Goal: Task Accomplishment & Management: Manage account settings

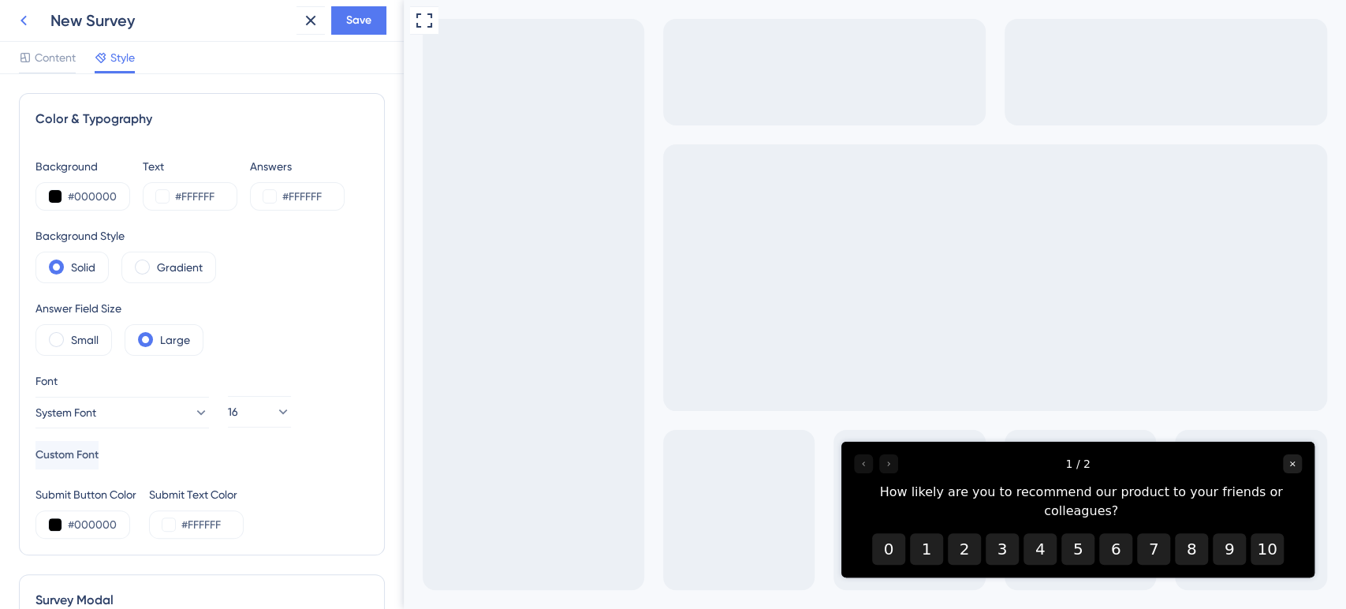
click at [23, 28] on icon at bounding box center [23, 20] width 19 height 19
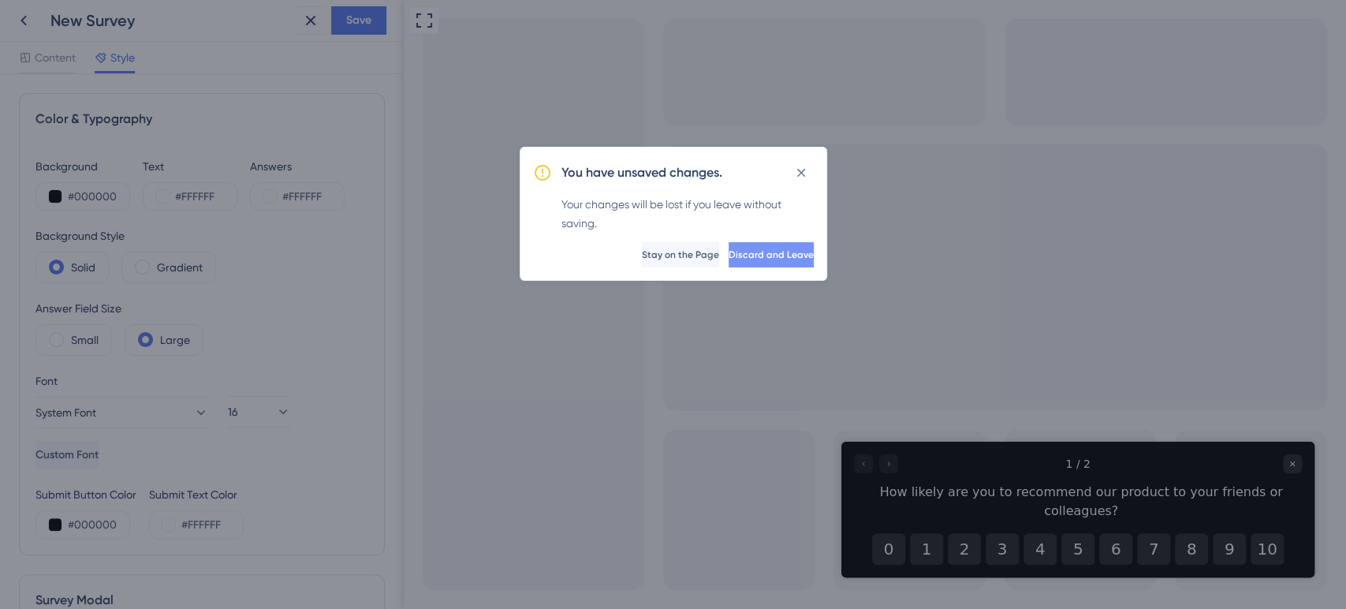
click at [728, 251] on span "Discard and Leave" at bounding box center [770, 254] width 85 height 13
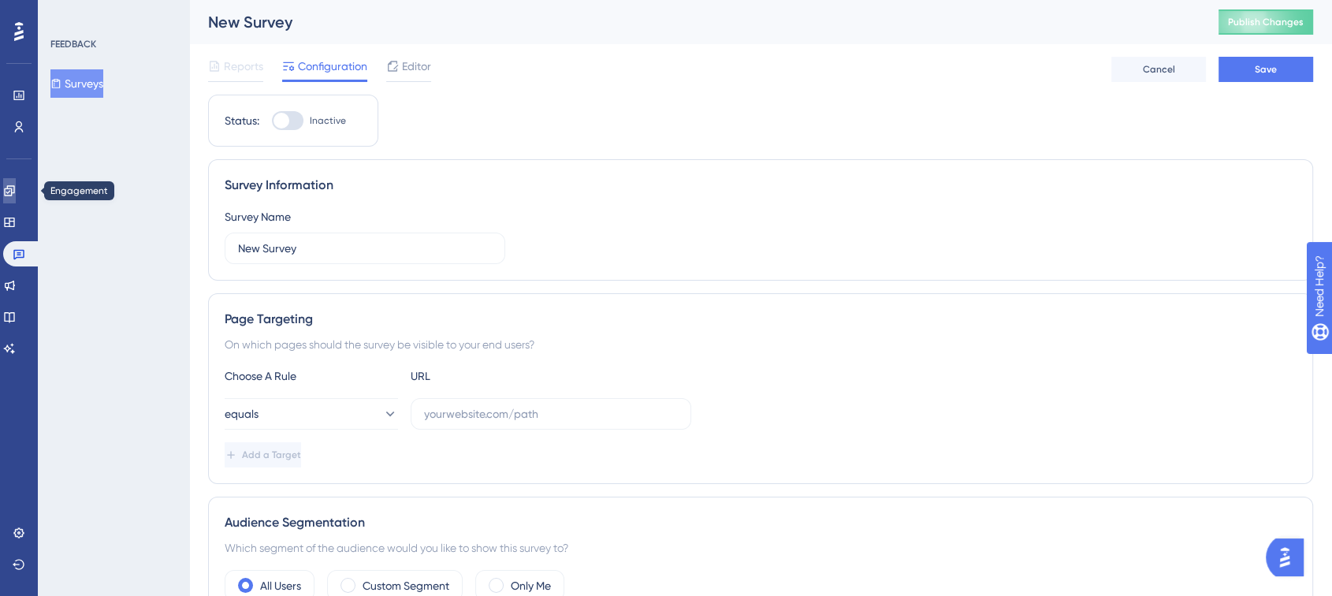
click at [13, 192] on icon at bounding box center [9, 190] width 10 height 10
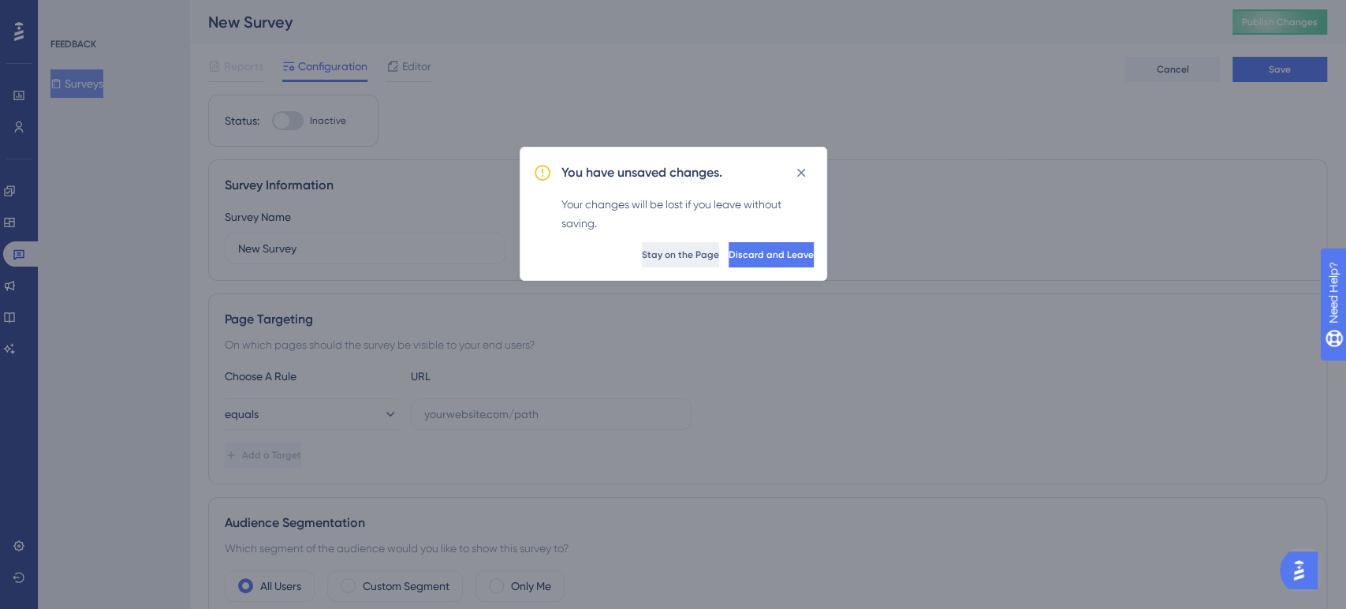
click at [643, 248] on button "Stay on the Page" at bounding box center [680, 254] width 77 height 25
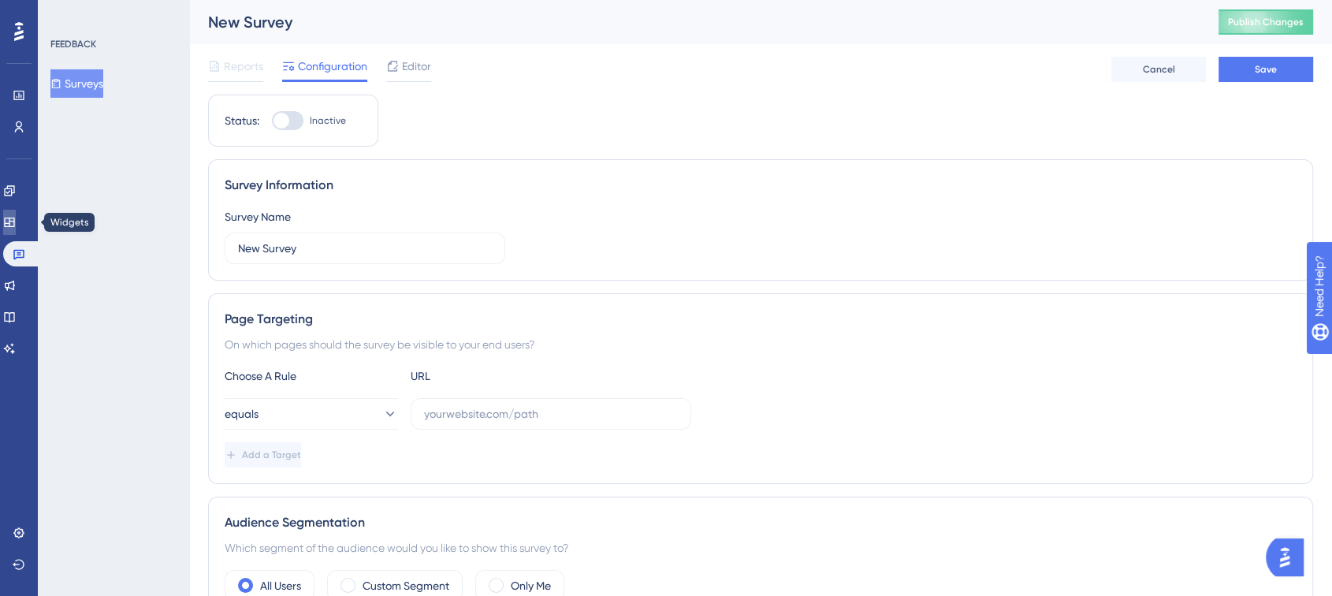
click at [16, 219] on icon at bounding box center [9, 222] width 13 height 13
click at [16, 194] on icon at bounding box center [9, 190] width 13 height 13
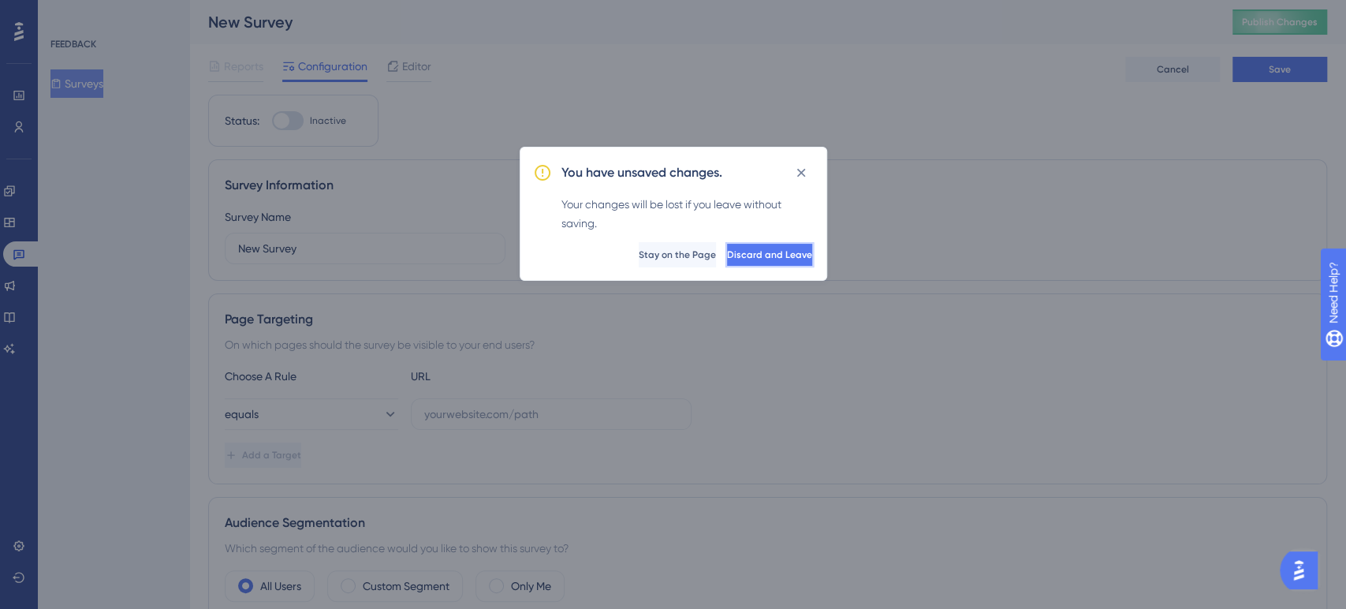
click at [727, 259] on span "Discard and Leave" at bounding box center [769, 254] width 85 height 13
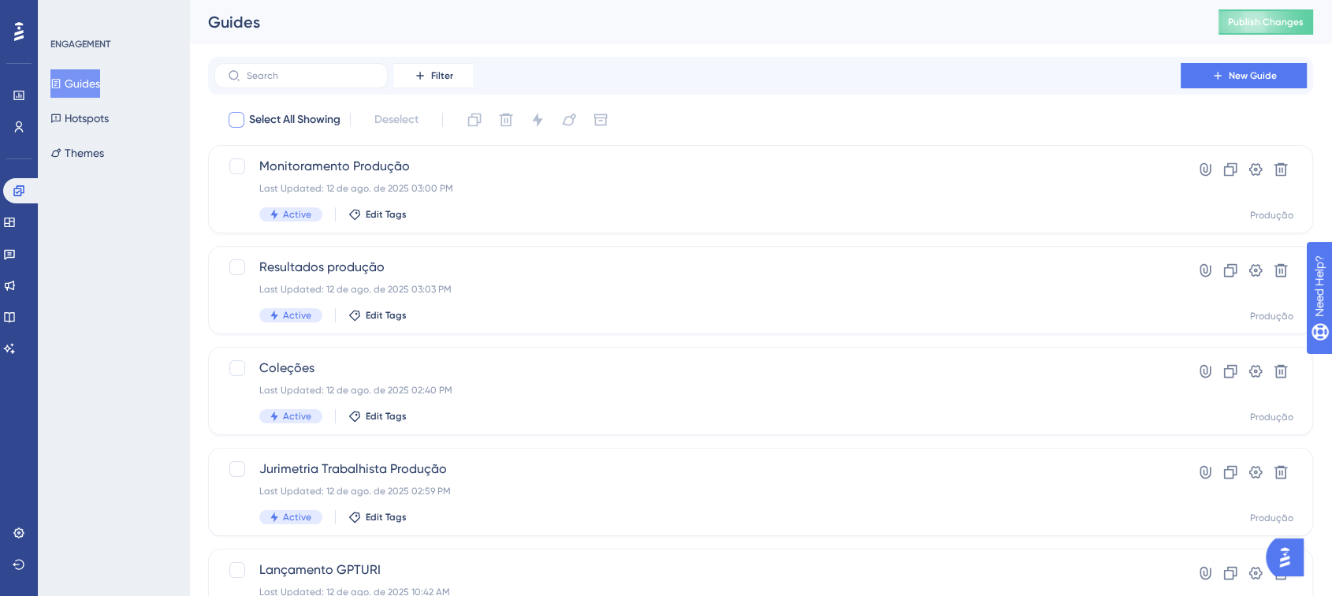
click at [244, 114] on div at bounding box center [236, 119] width 19 height 19
checkbox input "true"
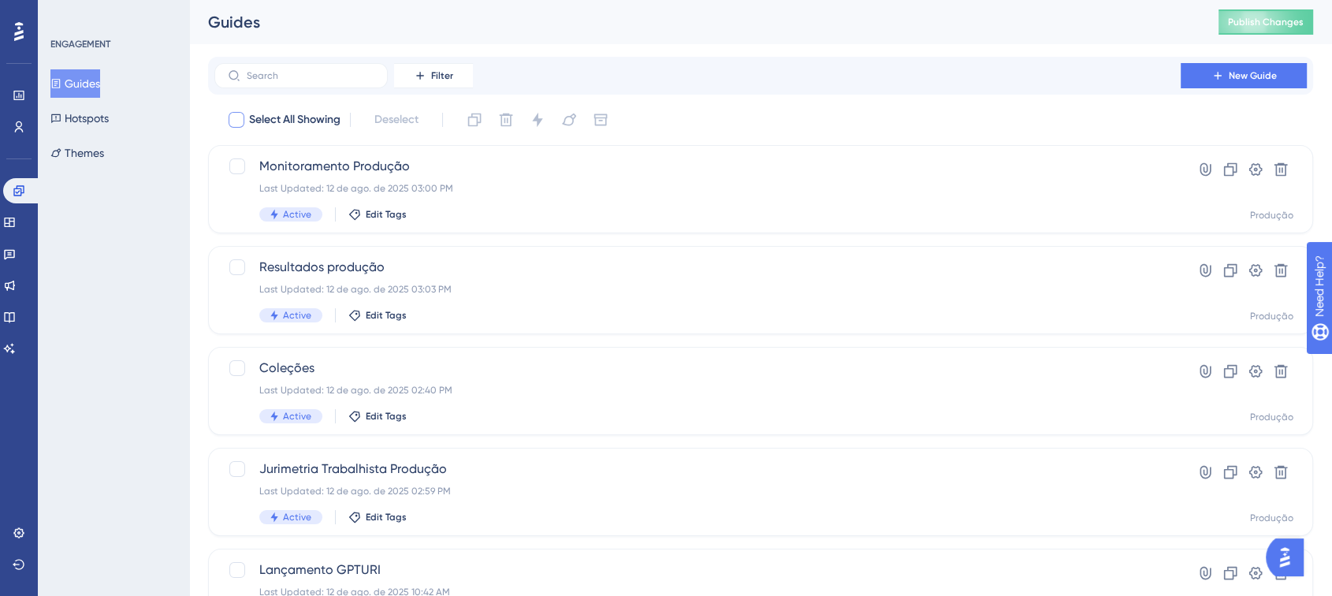
checkbox input "true"
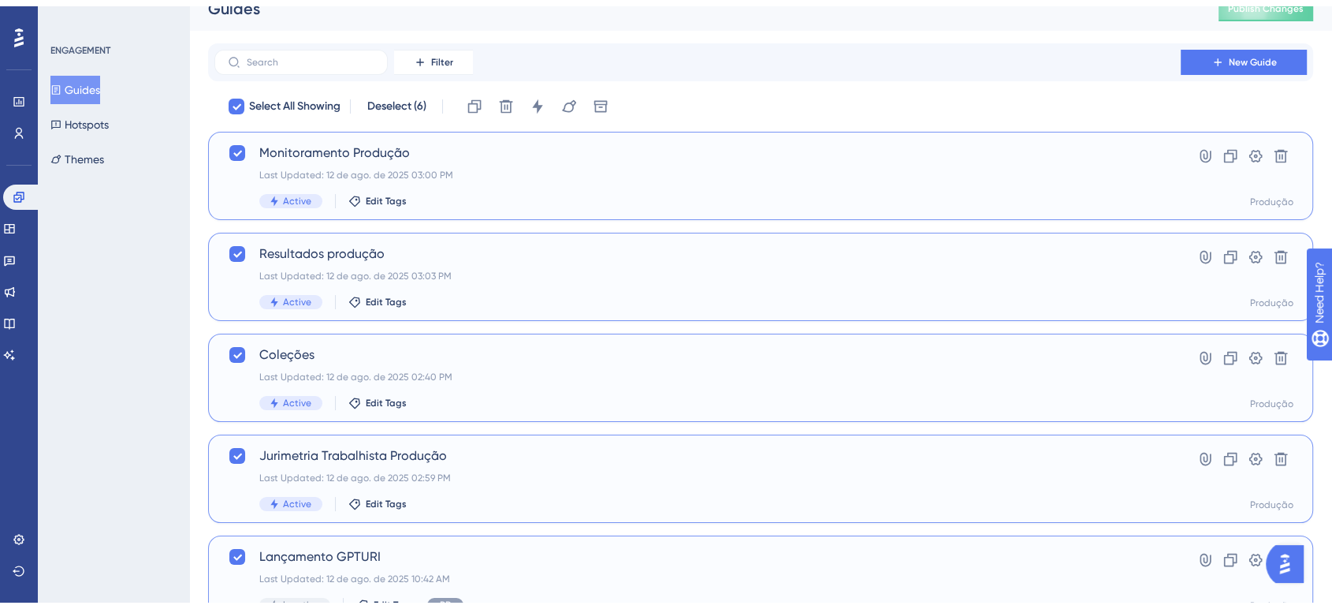
scroll to position [175, 0]
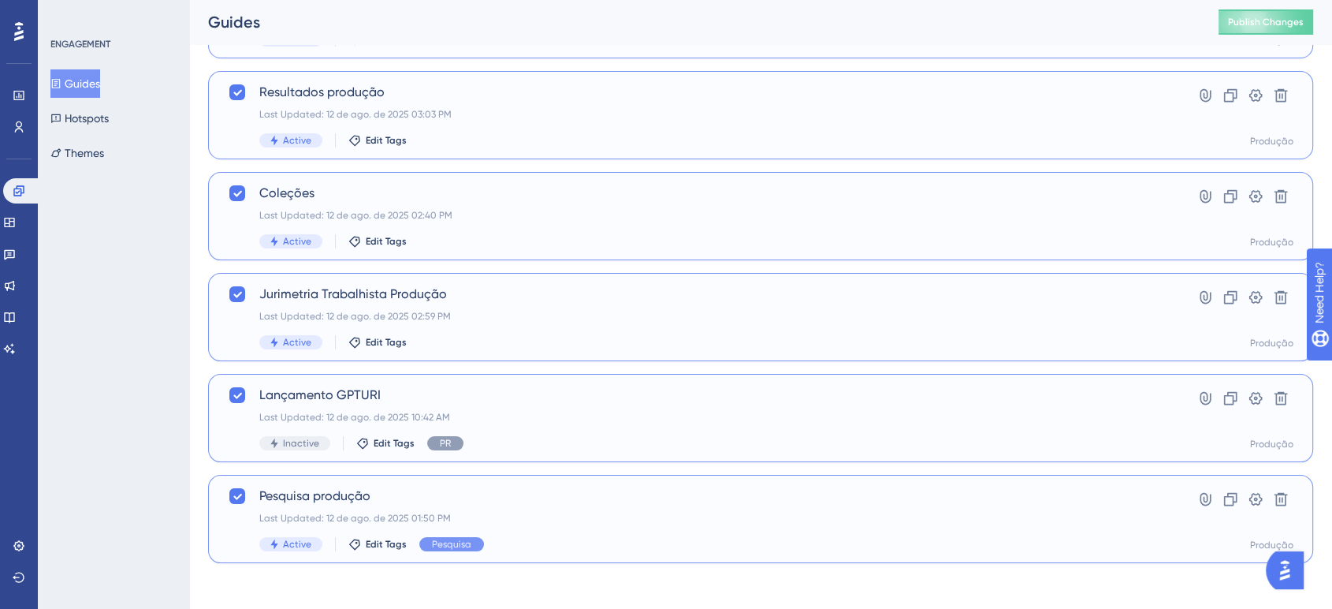
click at [484, 507] on div "Pesquisa produção Last Updated: [DATE] 01:50 PM Active Edit Tags Pesquisa" at bounding box center [697, 518] width 877 height 65
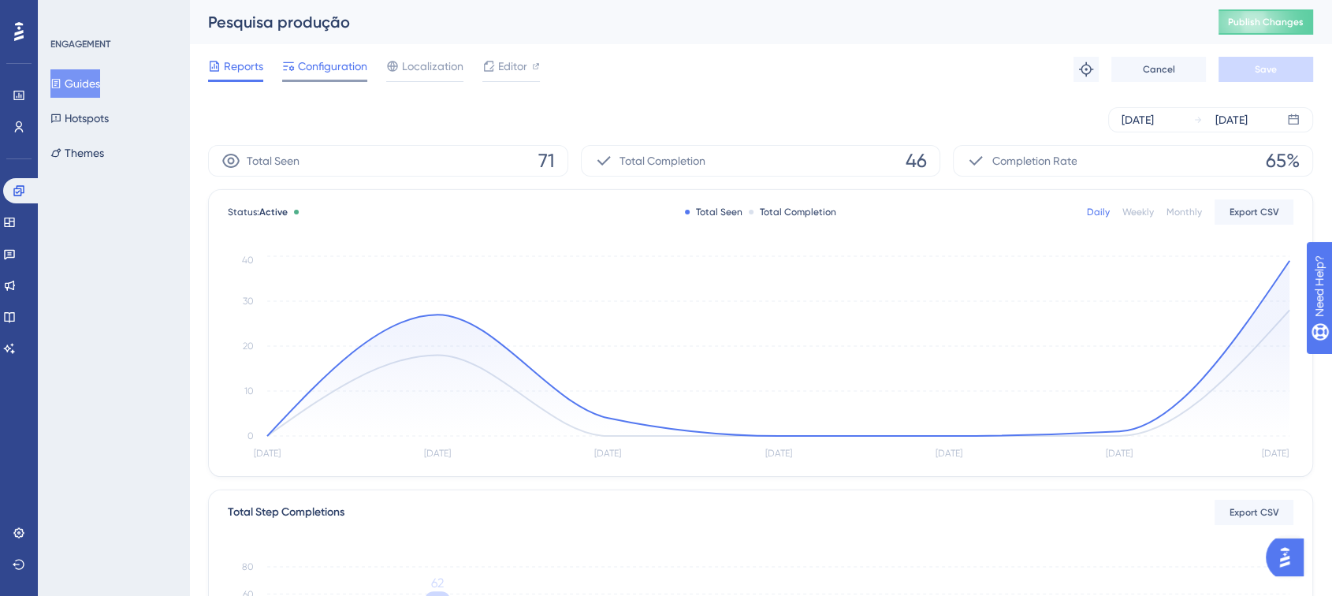
click at [304, 66] on span "Configuration" at bounding box center [332, 66] width 69 height 19
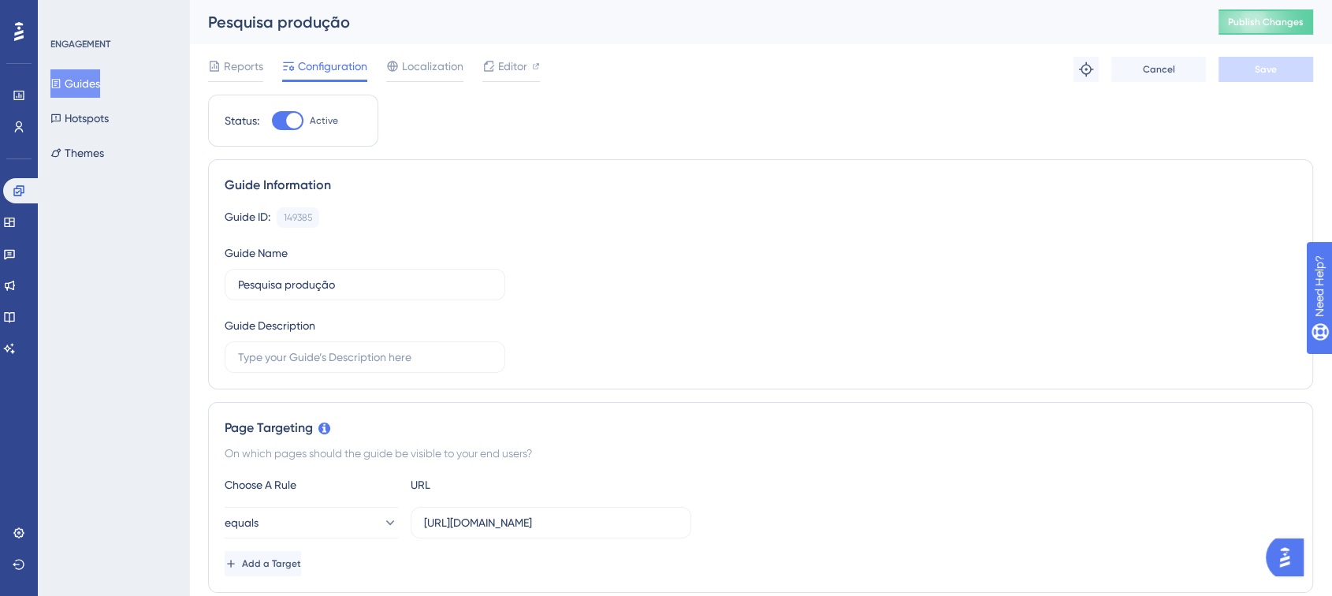
click at [73, 78] on button "Guides" at bounding box center [75, 83] width 50 height 28
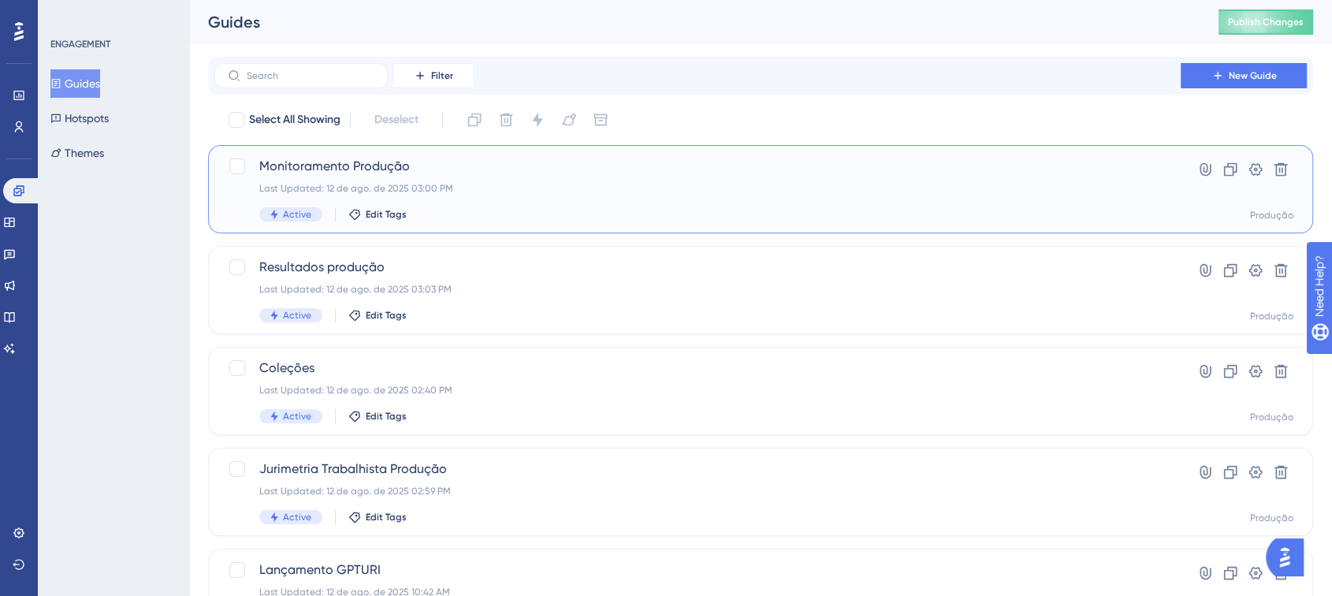
click at [466, 187] on div "Last Updated: 12 de ago. de 2025 03:00 PM" at bounding box center [697, 188] width 877 height 13
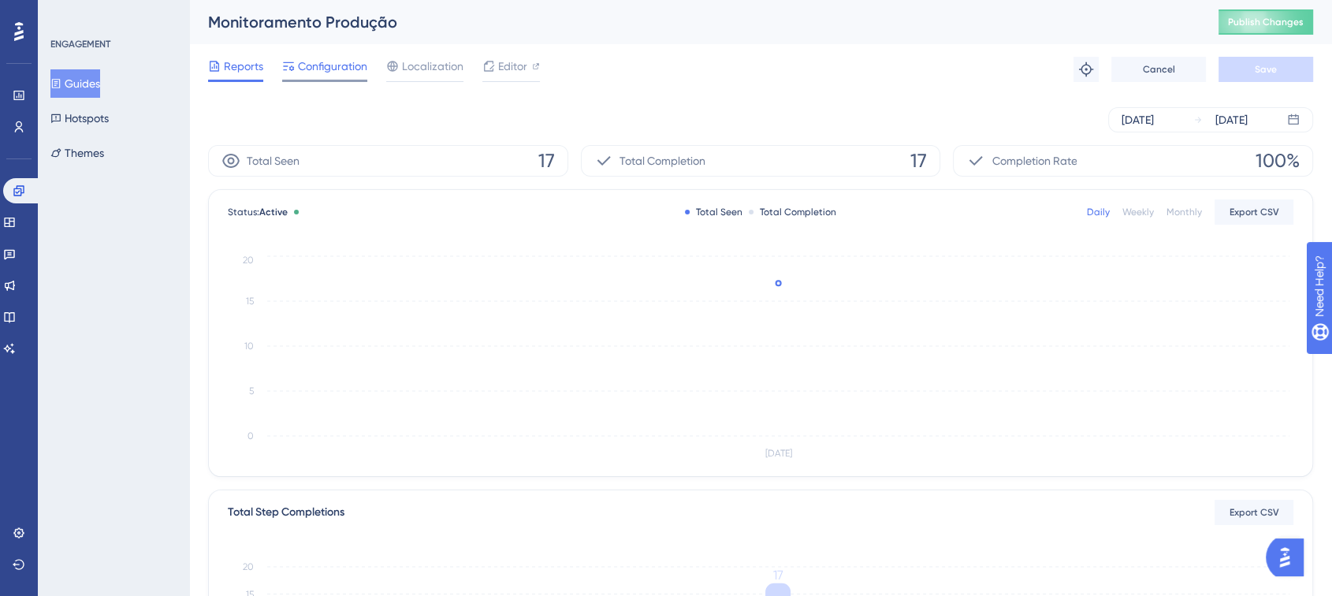
click at [320, 58] on span "Configuration" at bounding box center [332, 66] width 69 height 19
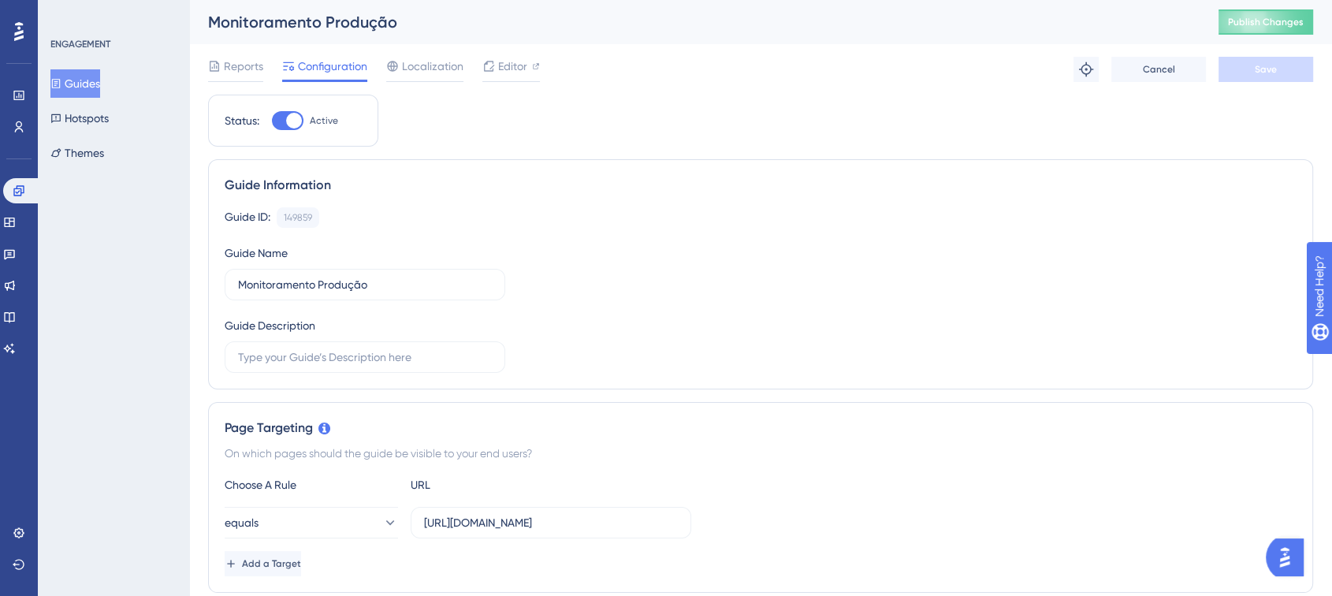
click at [744, 287] on div "Guide ID: 149859 Copy Guide Name Monitoramento Produção Guide Description" at bounding box center [761, 290] width 1072 height 166
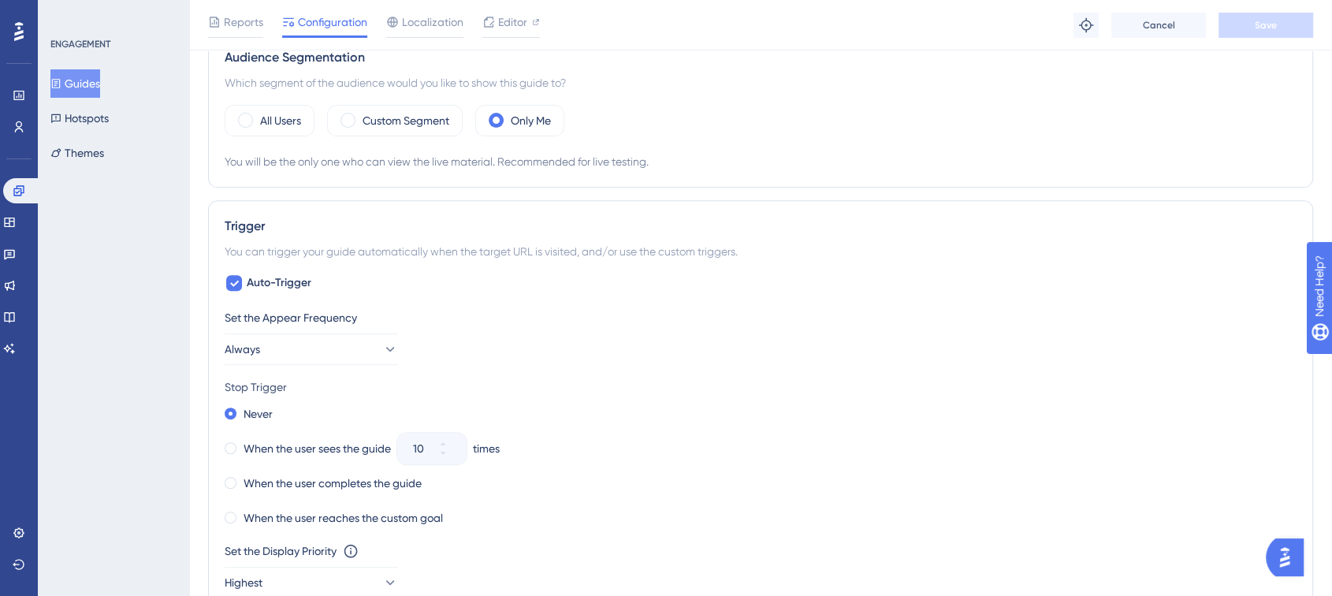
scroll to position [499, 0]
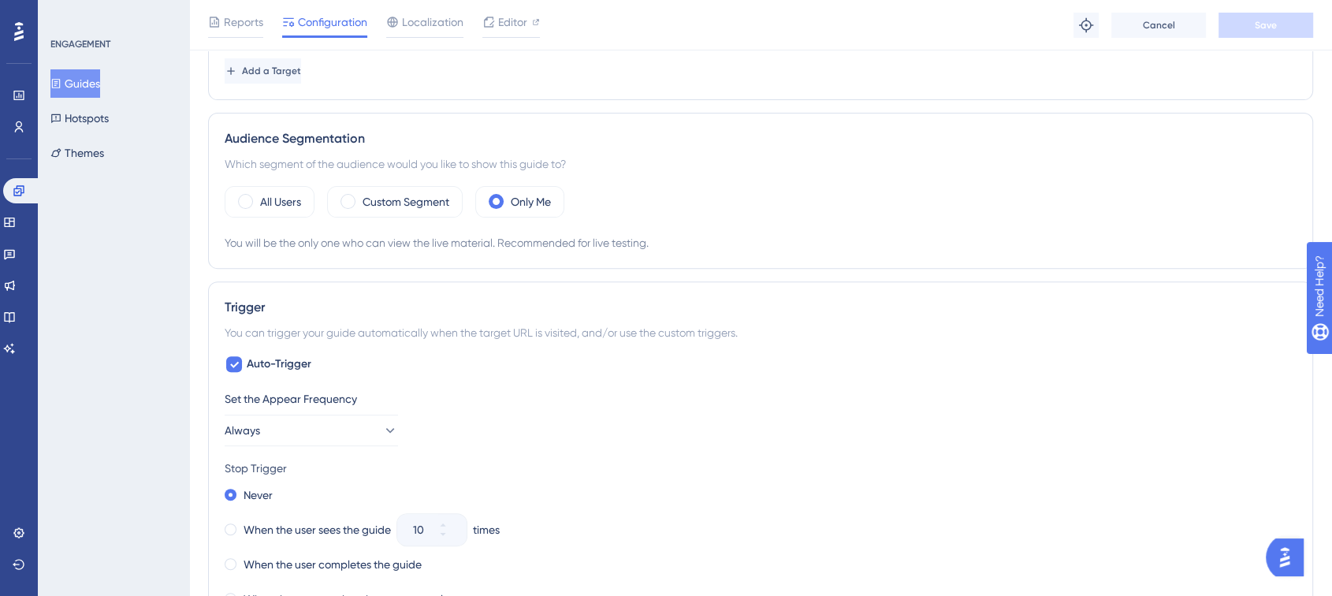
click at [92, 80] on button "Guides" at bounding box center [75, 83] width 50 height 28
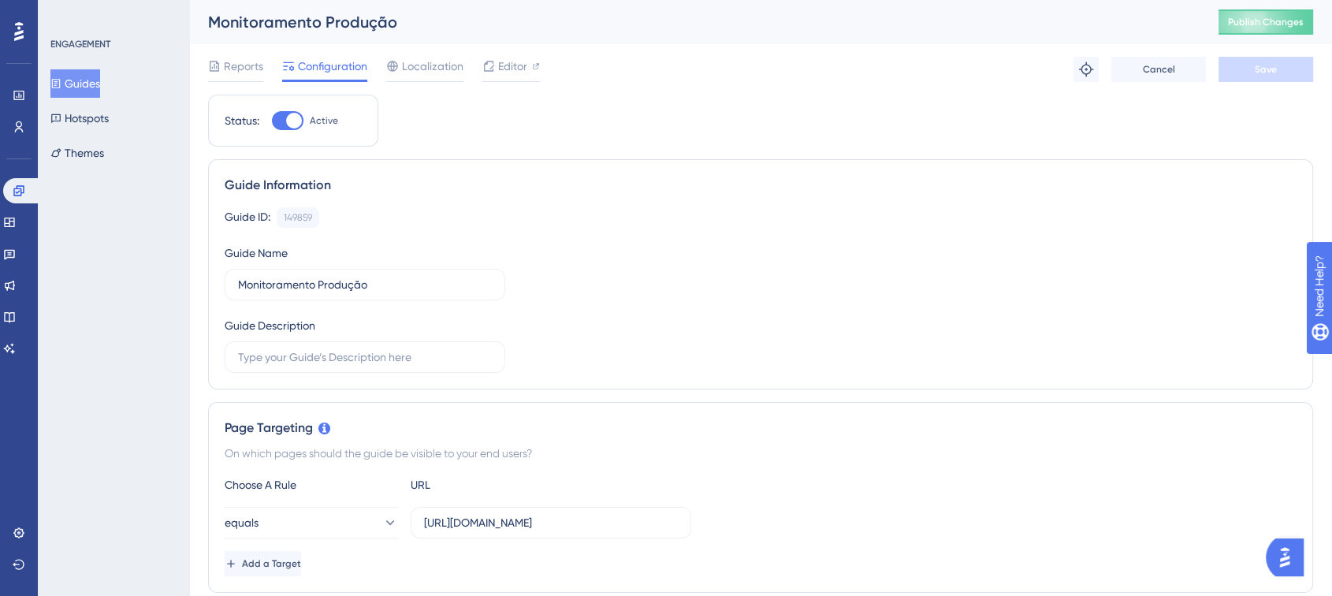
click at [95, 87] on button "Guides" at bounding box center [75, 83] width 50 height 28
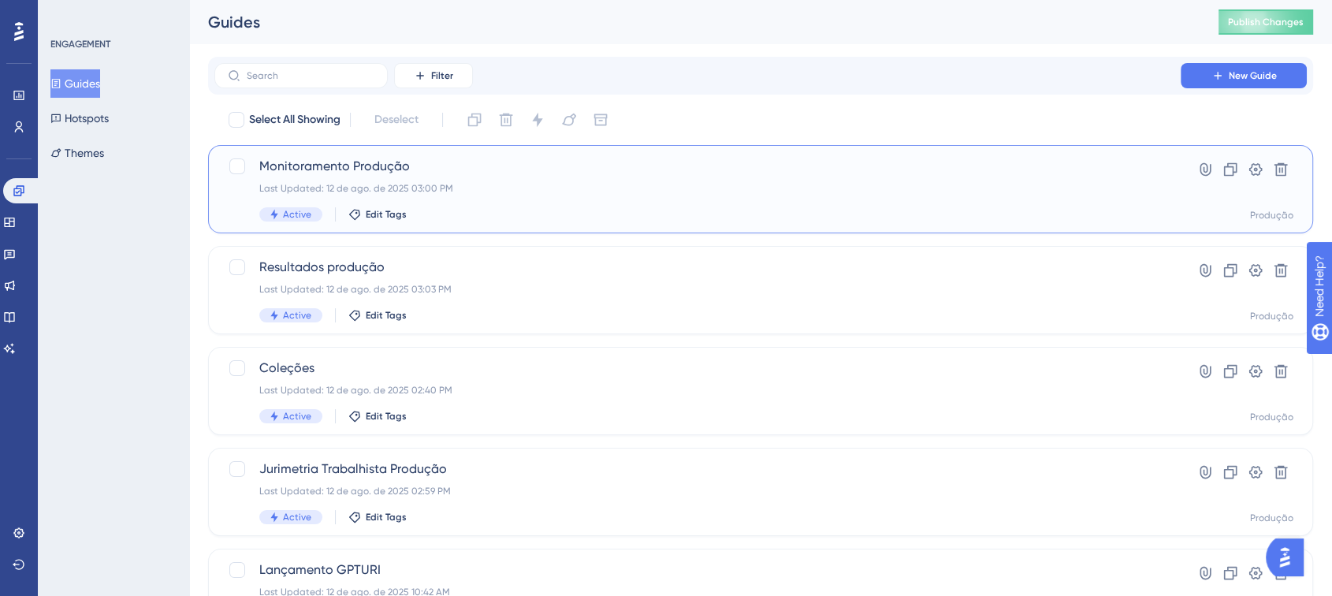
click at [453, 168] on span "Monitoramento Produção" at bounding box center [697, 166] width 877 height 19
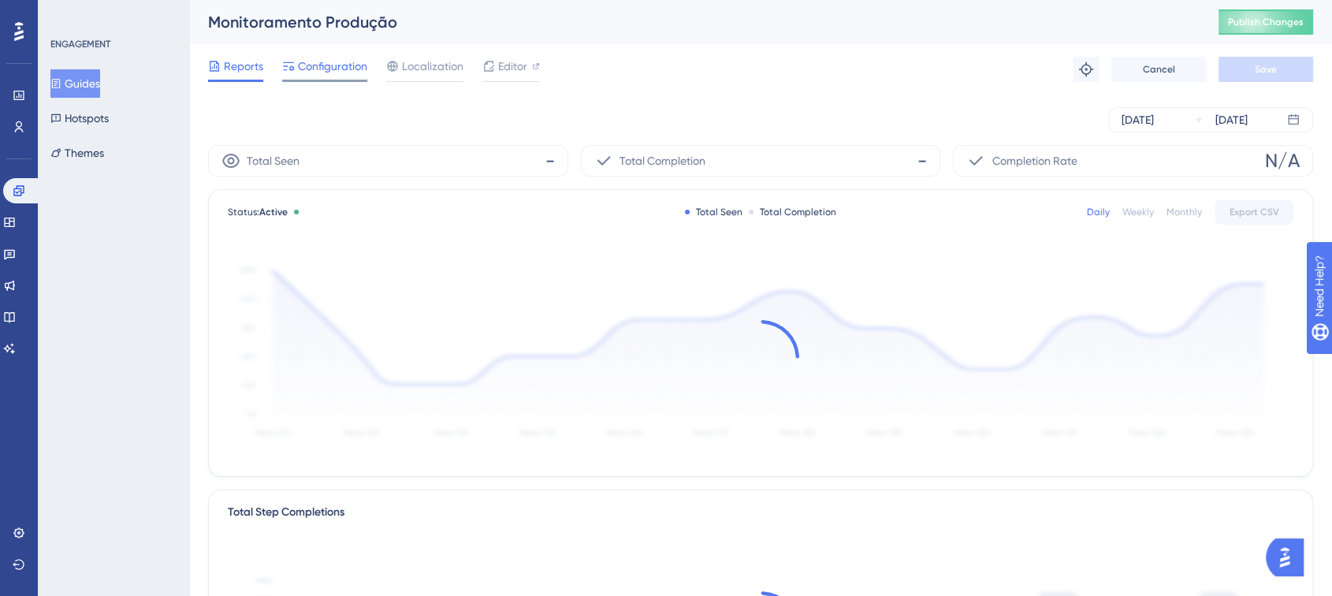
click at [310, 75] on span "Configuration" at bounding box center [332, 66] width 69 height 19
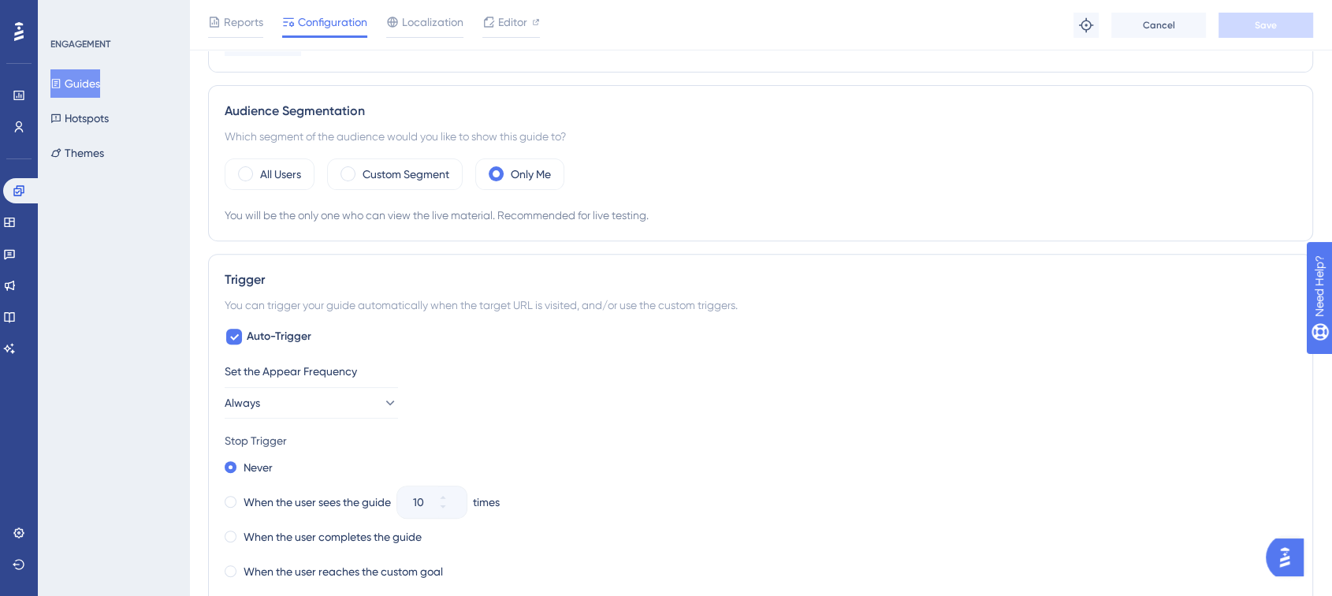
scroll to position [438, 0]
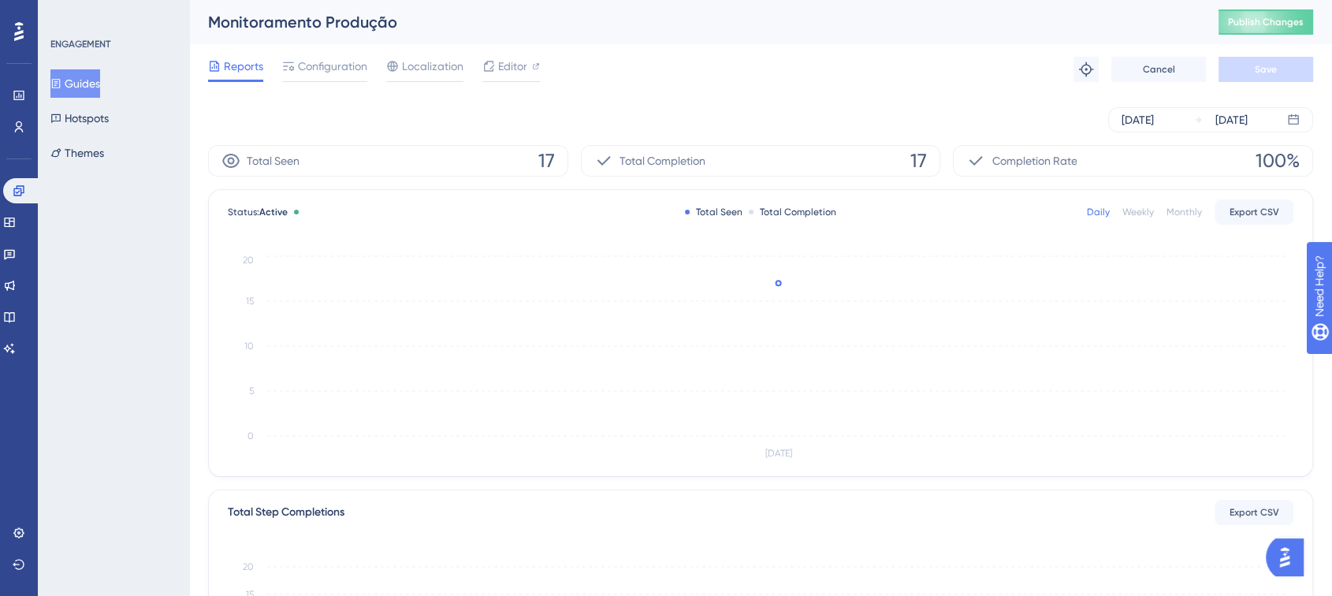
drag, startPoint x: 355, startPoint y: 206, endPoint x: 363, endPoint y: 191, distance: 16.9
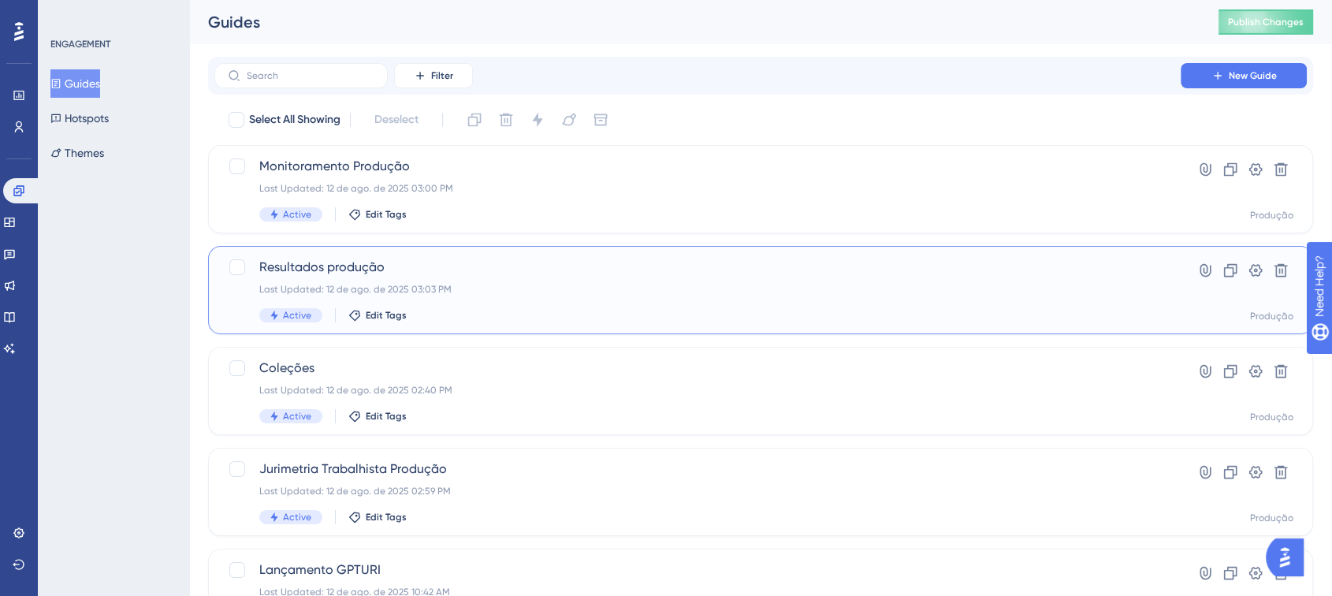
click at [490, 276] on span "Resultados produção" at bounding box center [697, 267] width 877 height 19
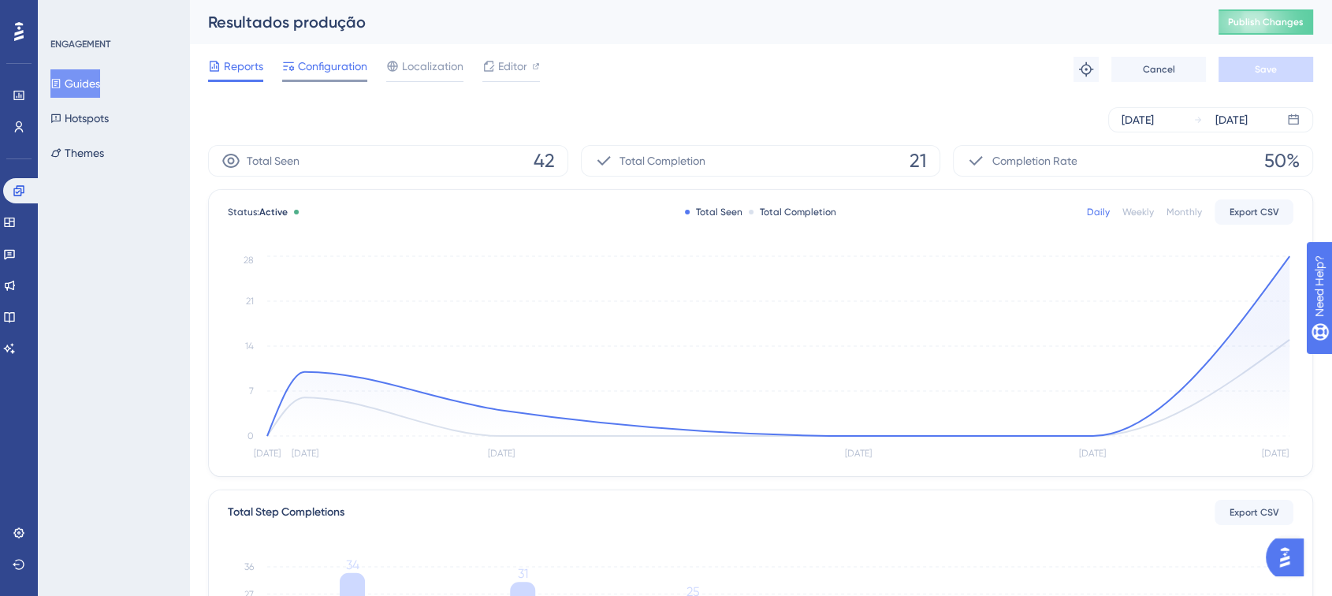
click at [341, 63] on span "Configuration" at bounding box center [332, 66] width 69 height 19
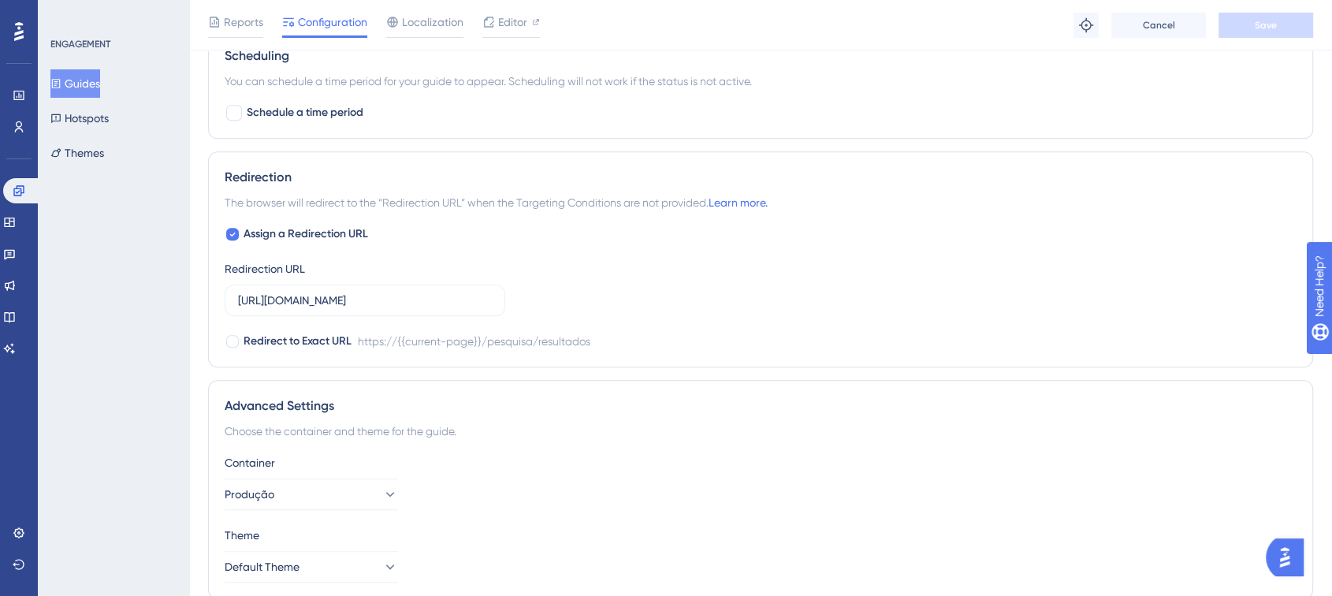
scroll to position [1280, 0]
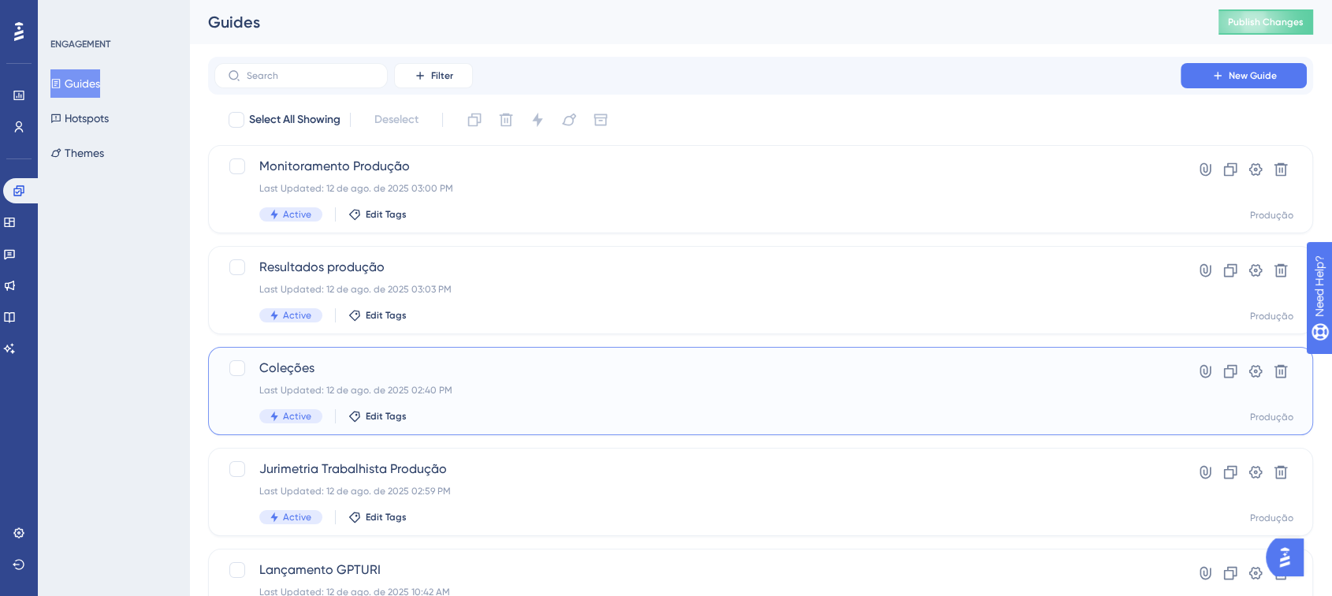
click at [512, 379] on div "Coleções Last Updated: 12 de ago. de 2025 02:40 PM Active Edit Tags" at bounding box center [697, 391] width 877 height 65
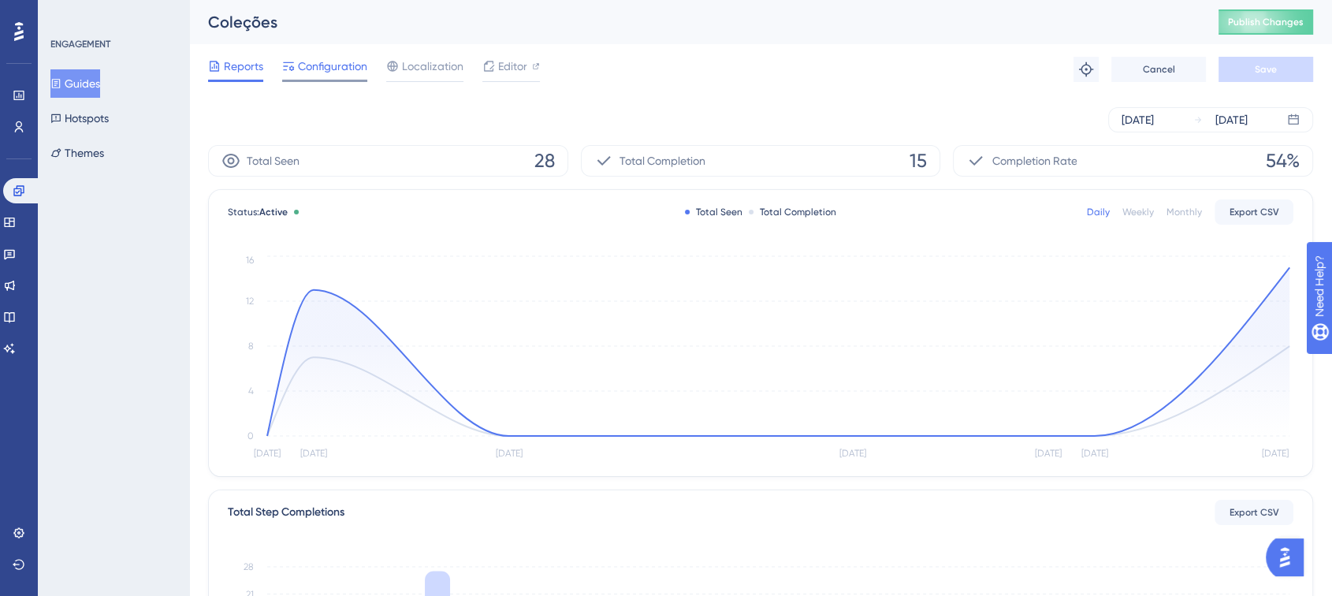
click at [359, 62] on span "Configuration" at bounding box center [332, 66] width 69 height 19
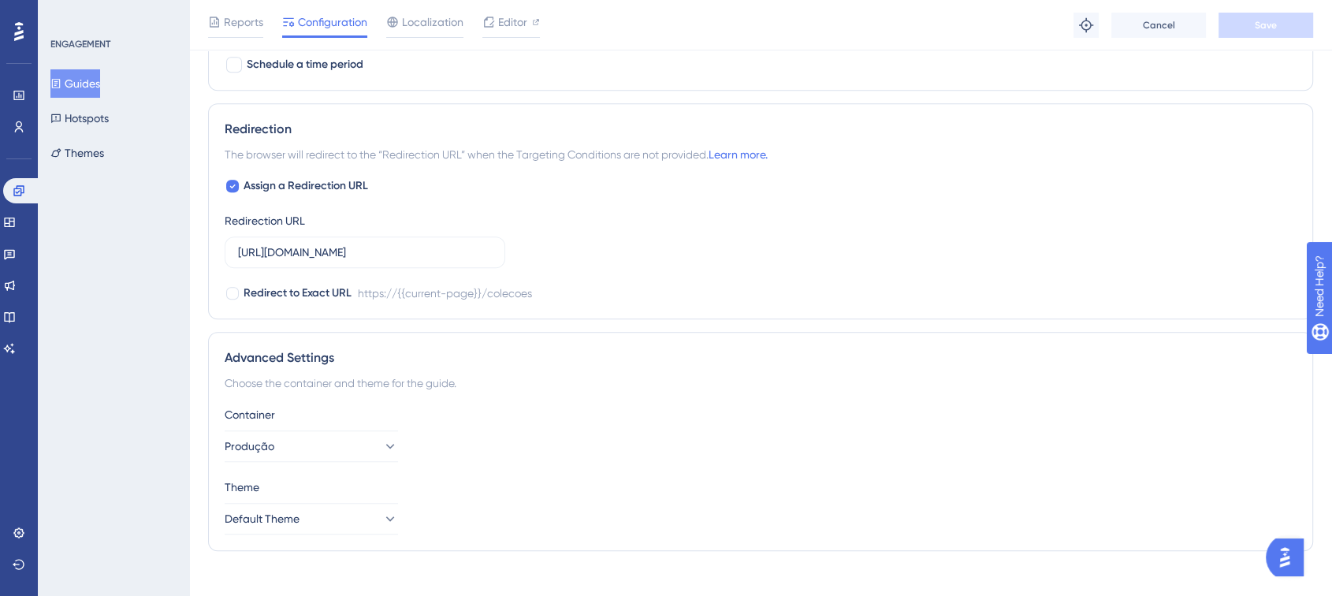
scroll to position [1280, 0]
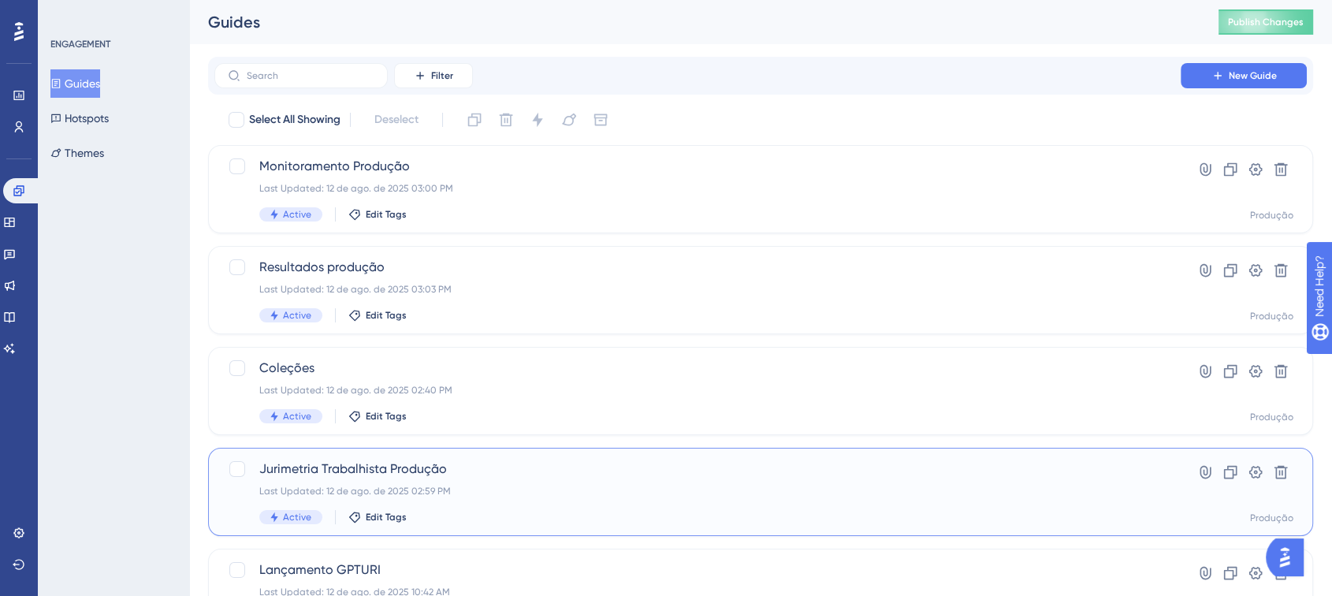
click at [517, 460] on span "Jurimetria Trabalhista Produção" at bounding box center [697, 469] width 877 height 19
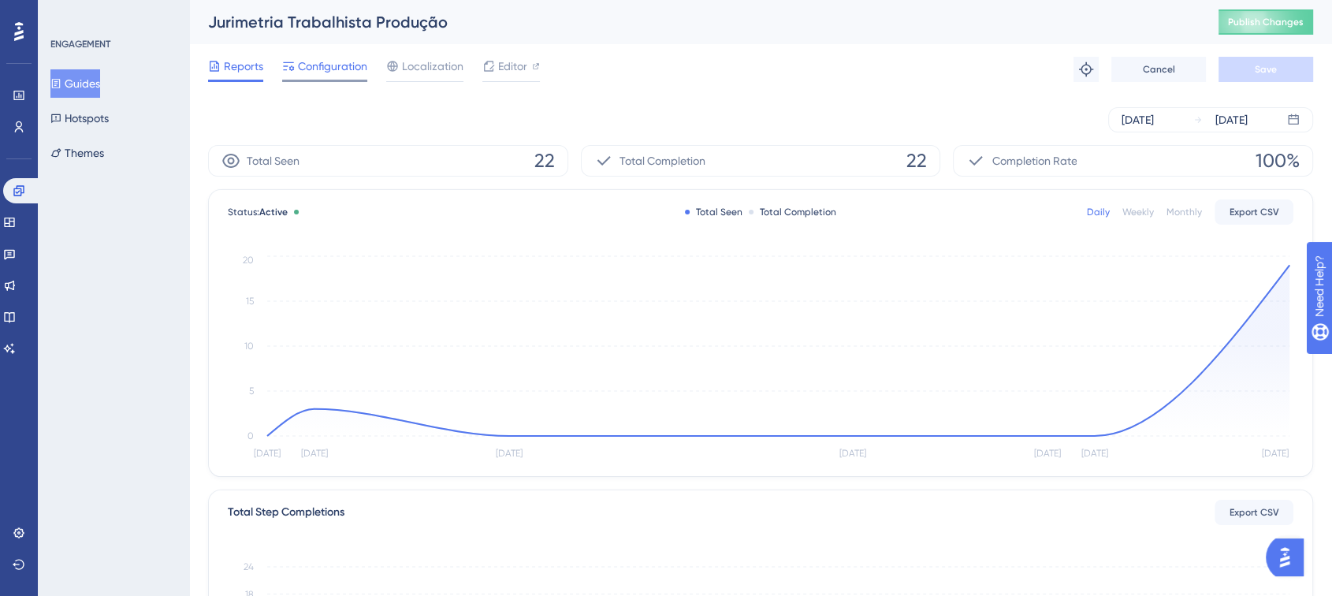
click at [328, 67] on span "Configuration" at bounding box center [332, 66] width 69 height 19
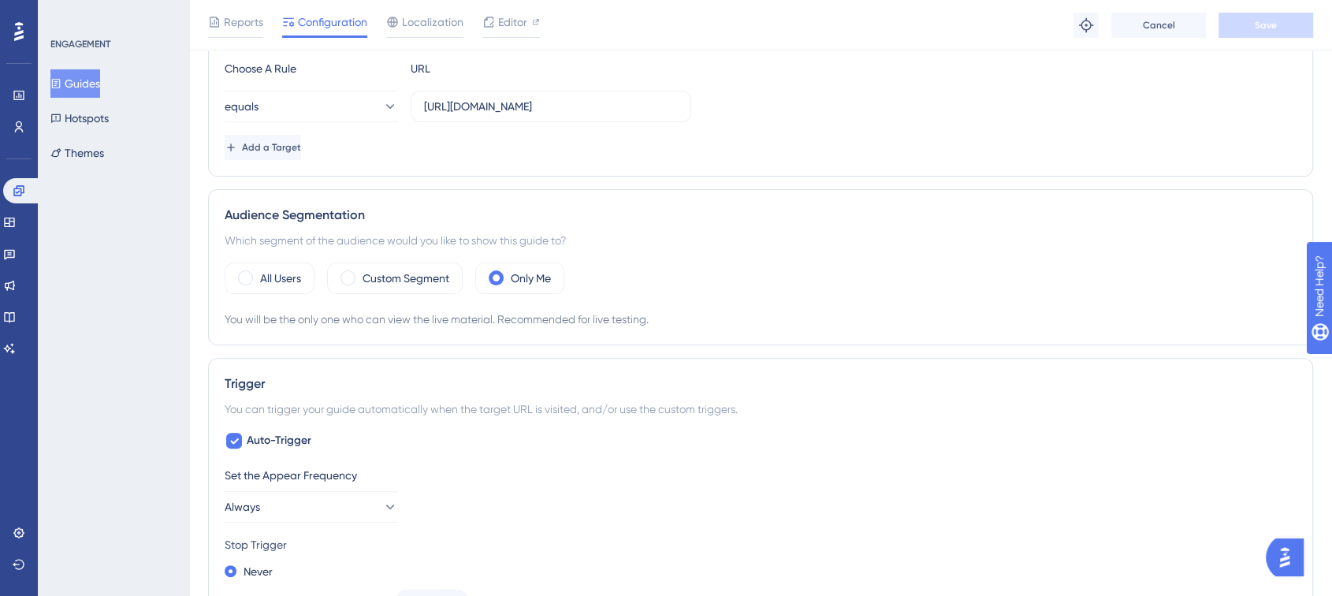
scroll to position [525, 0]
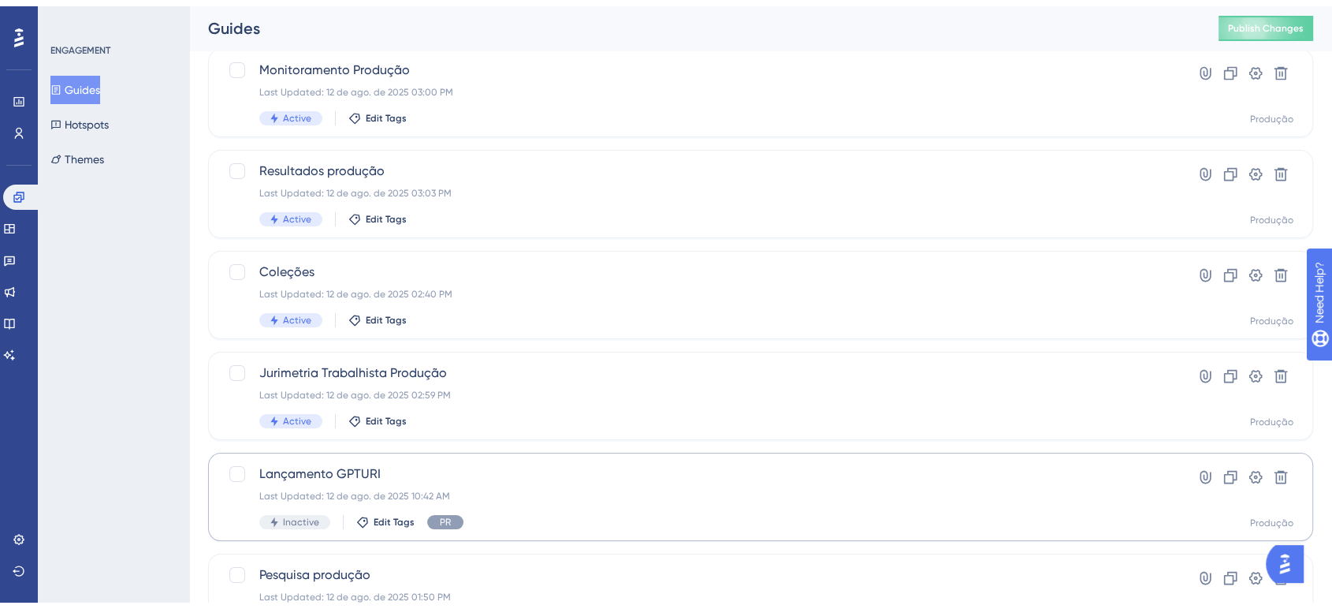
scroll to position [179, 0]
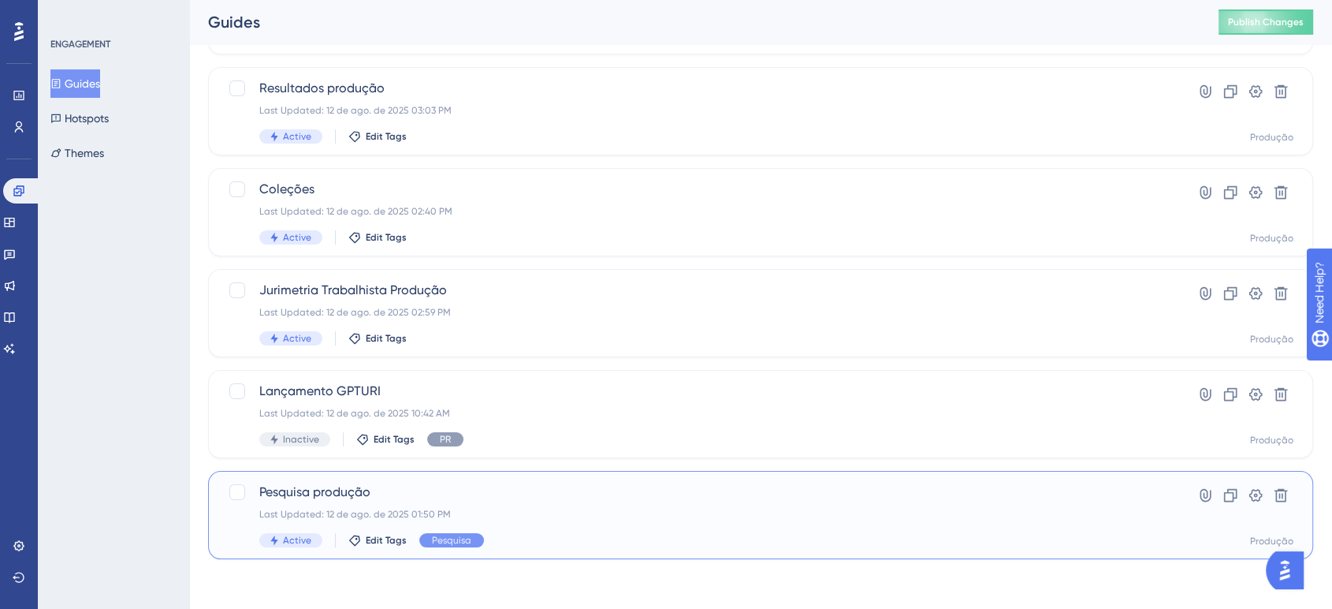
click at [471, 491] on span "Pesquisa produção" at bounding box center [697, 491] width 877 height 19
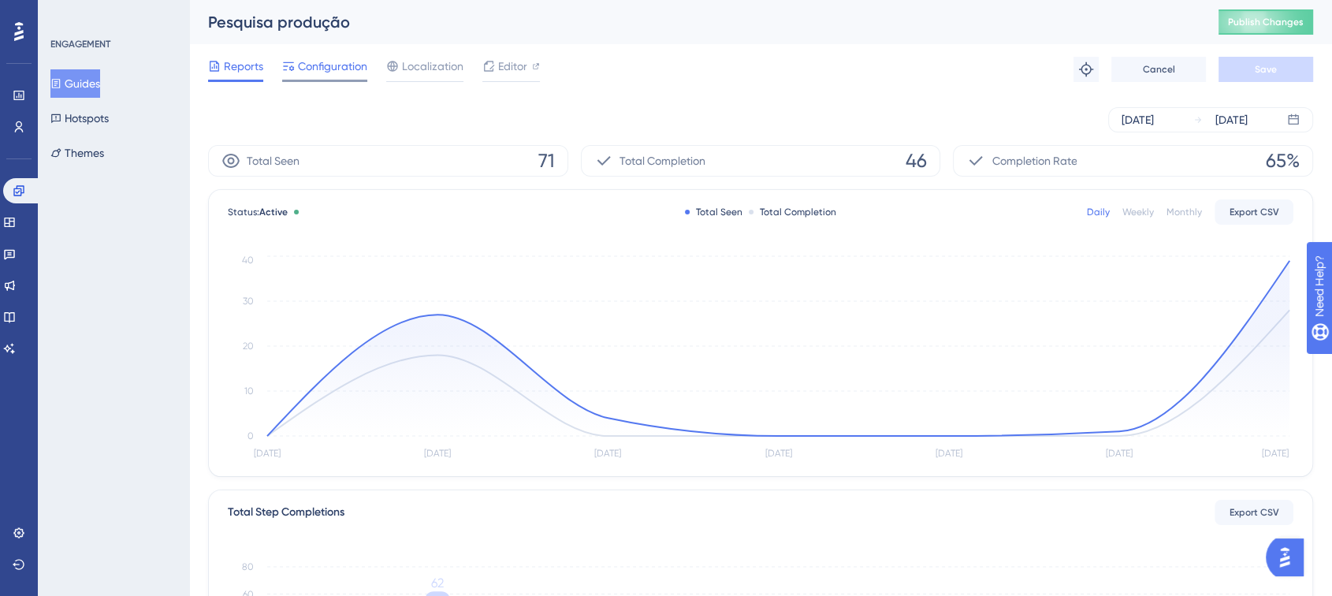
click at [326, 65] on span "Configuration" at bounding box center [332, 66] width 69 height 19
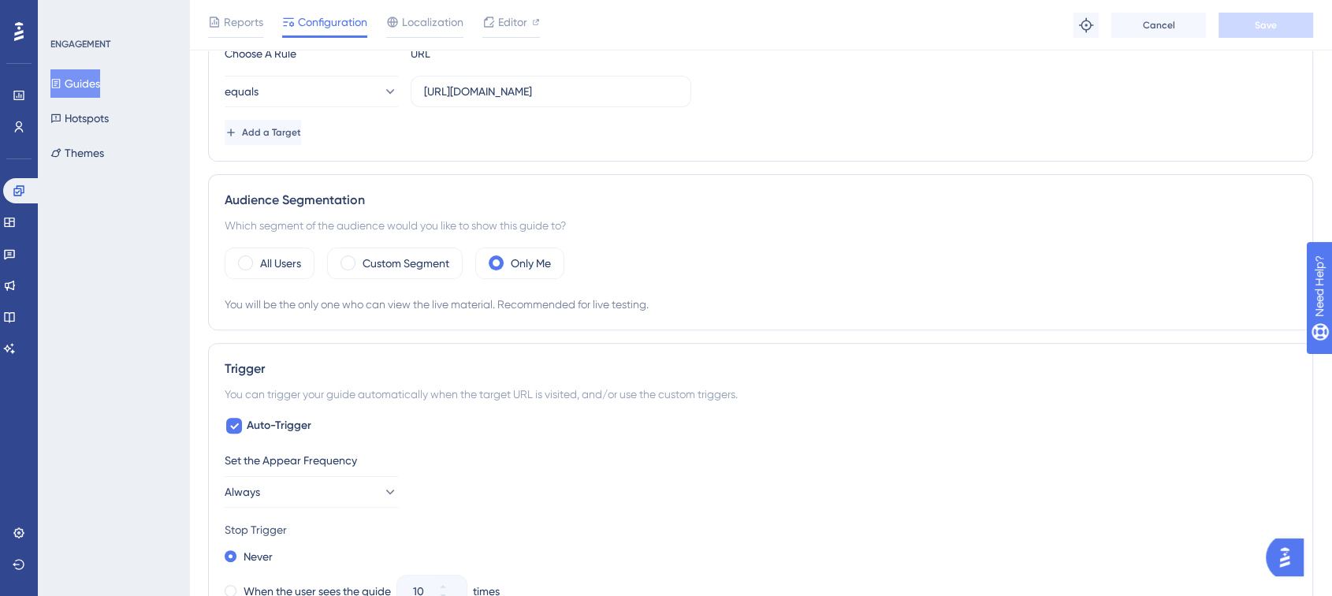
scroll to position [613, 0]
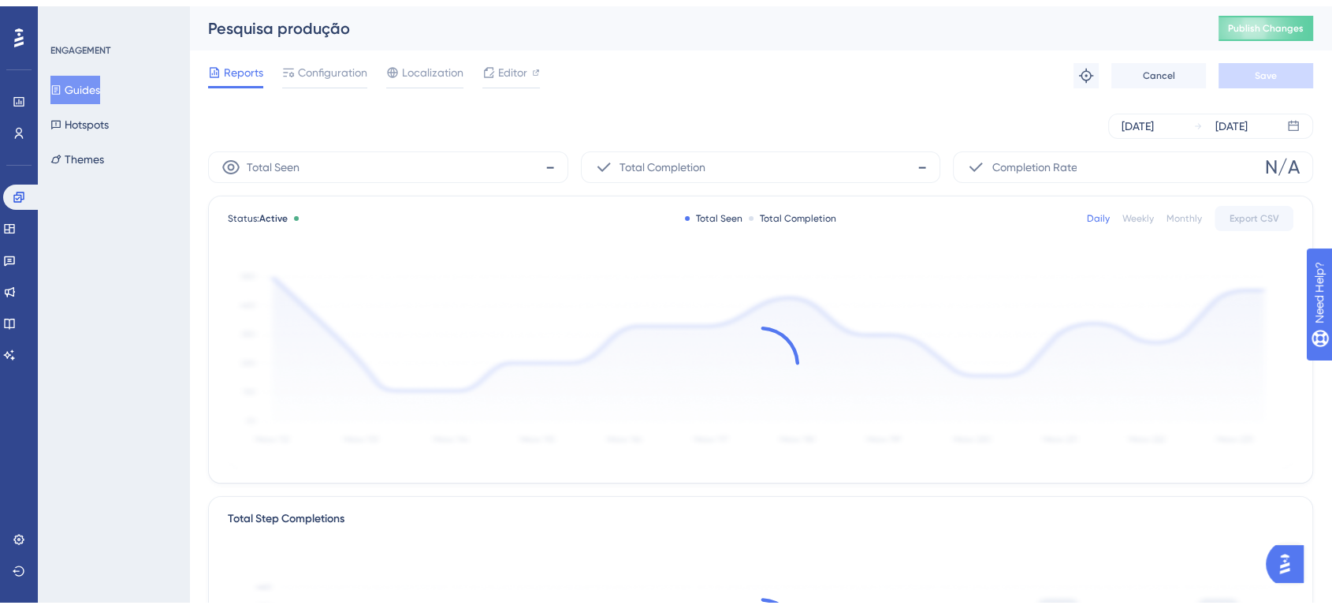
scroll to position [179, 0]
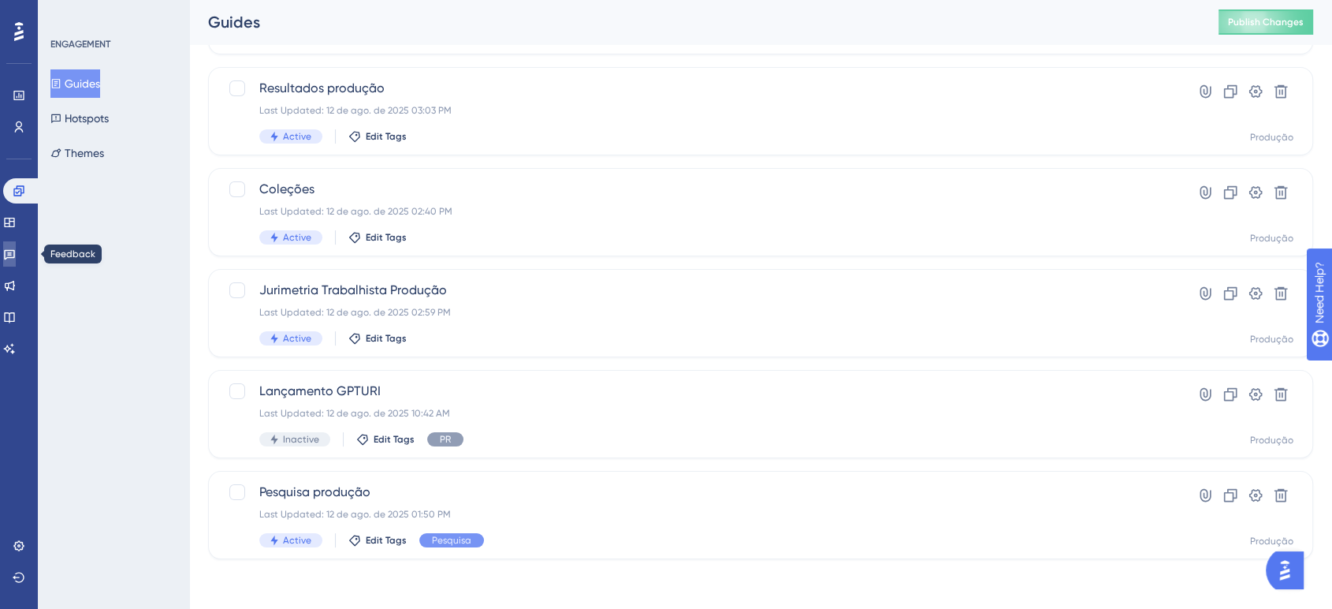
click at [16, 255] on icon at bounding box center [9, 254] width 13 height 13
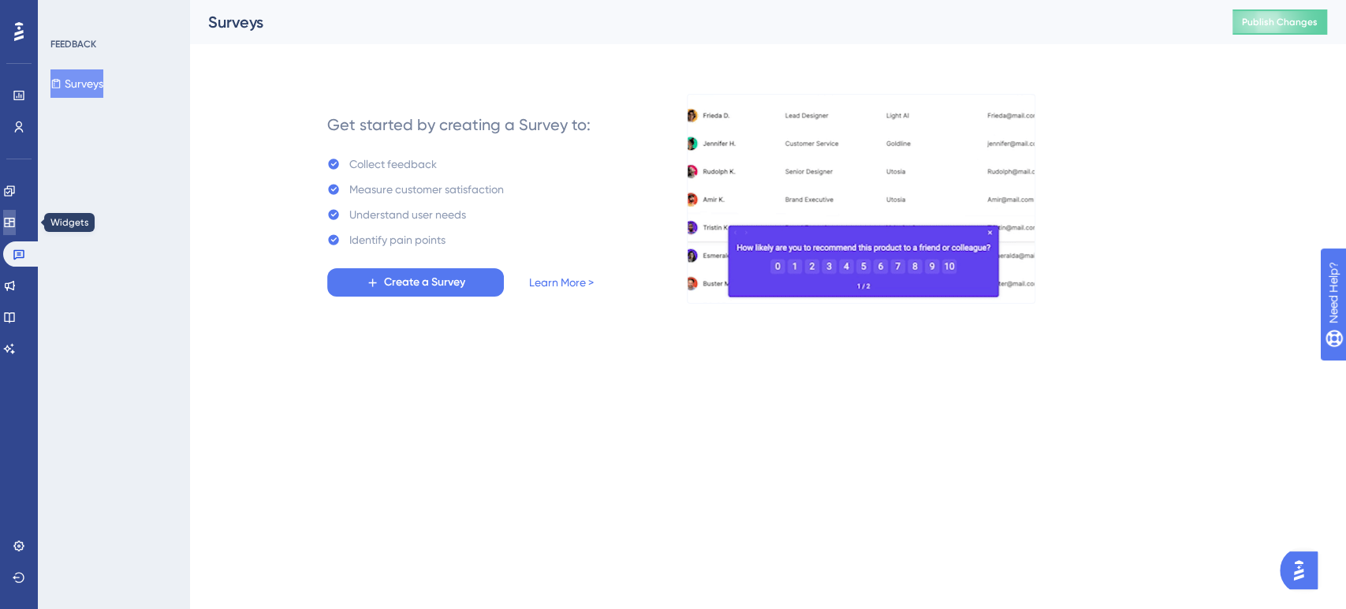
click at [16, 223] on icon at bounding box center [9, 222] width 13 height 13
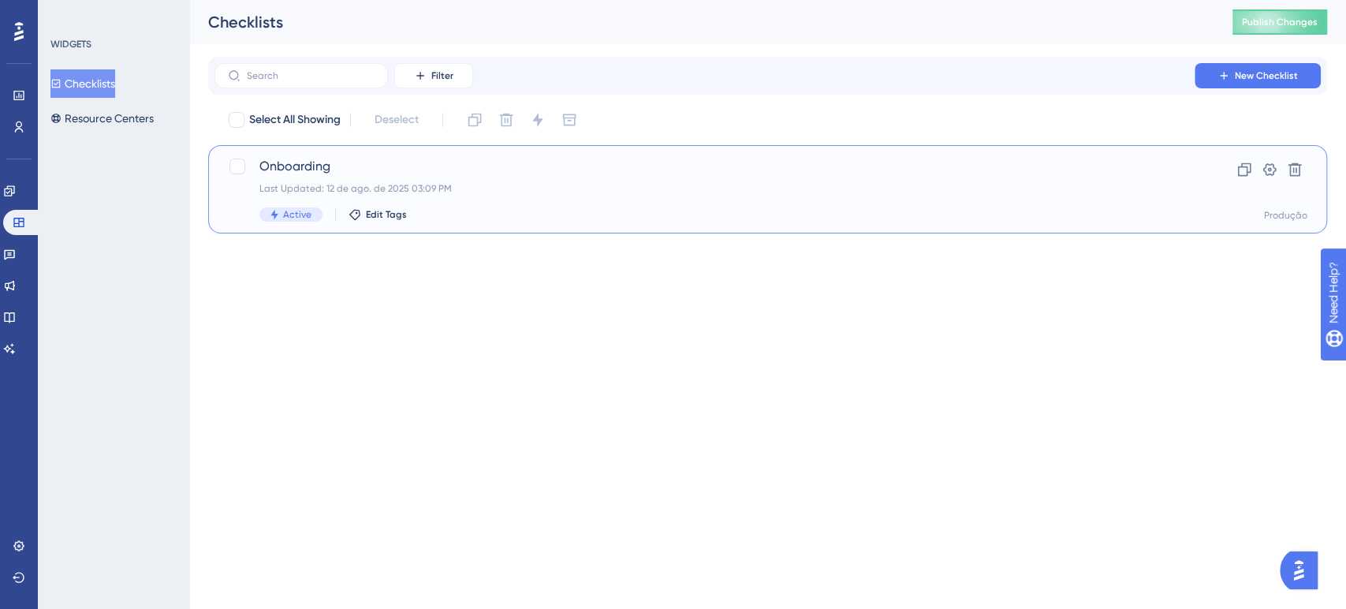
click at [430, 175] on span "Onboarding" at bounding box center [704, 166] width 890 height 19
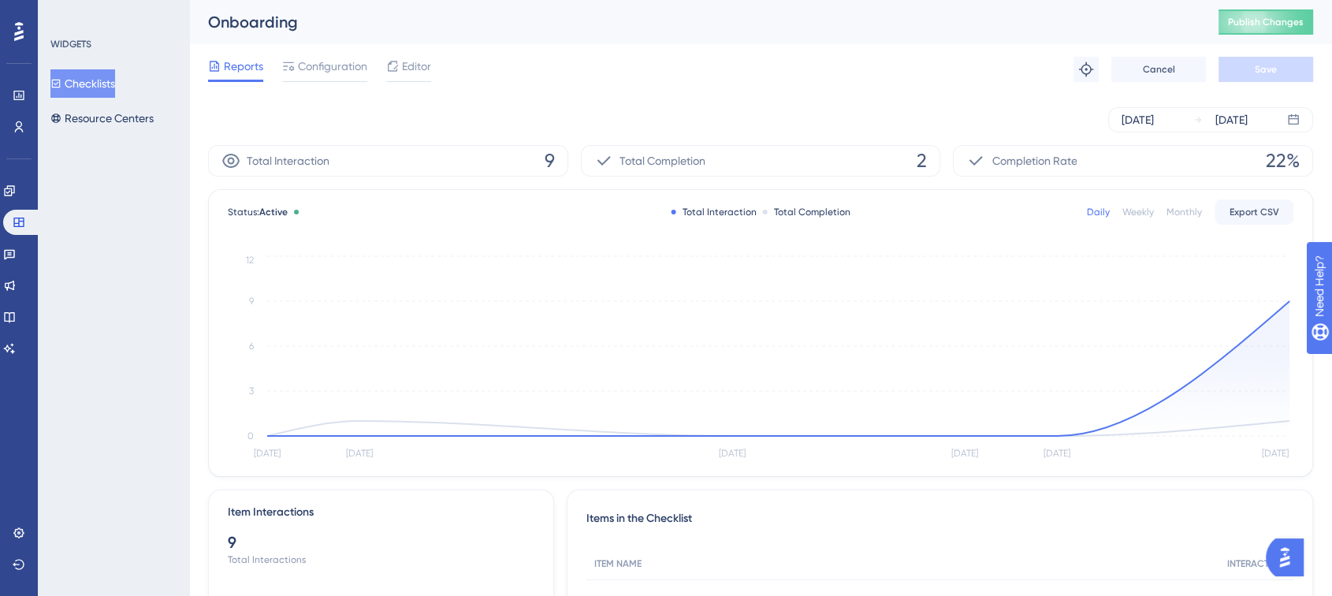
click at [306, 54] on div "Reports Configuration Editor Troubleshoot Cancel Save" at bounding box center [760, 69] width 1105 height 50
click at [324, 62] on span "Configuration" at bounding box center [332, 66] width 69 height 19
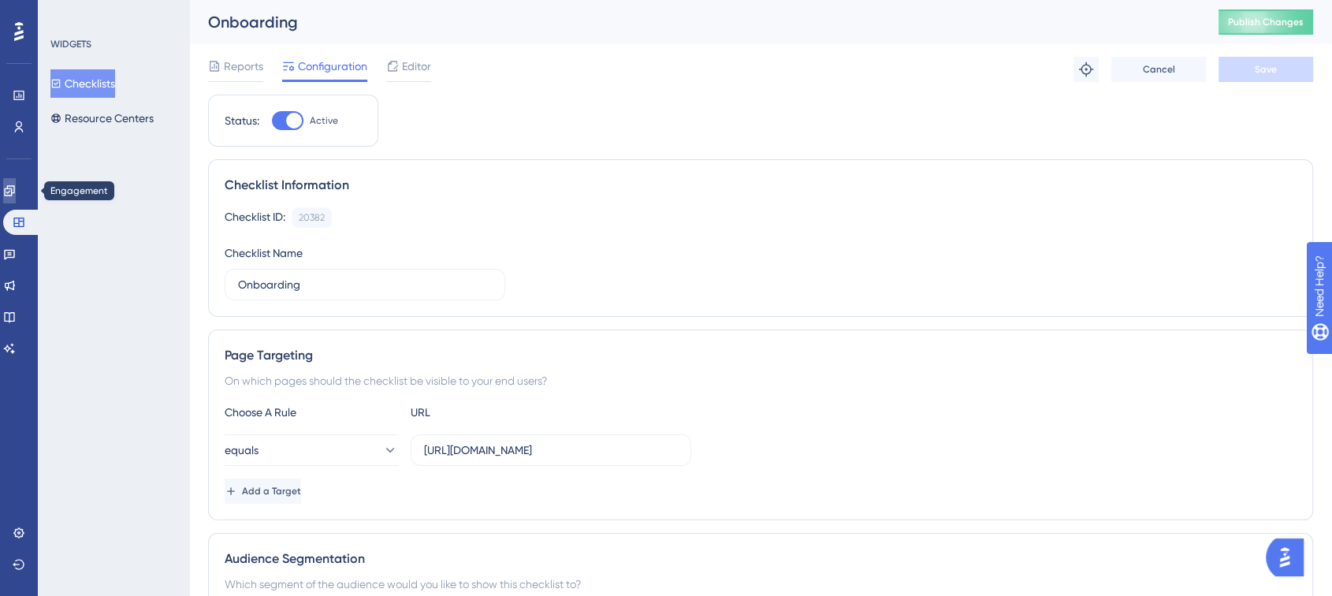
click at [15, 197] on link at bounding box center [9, 190] width 13 height 25
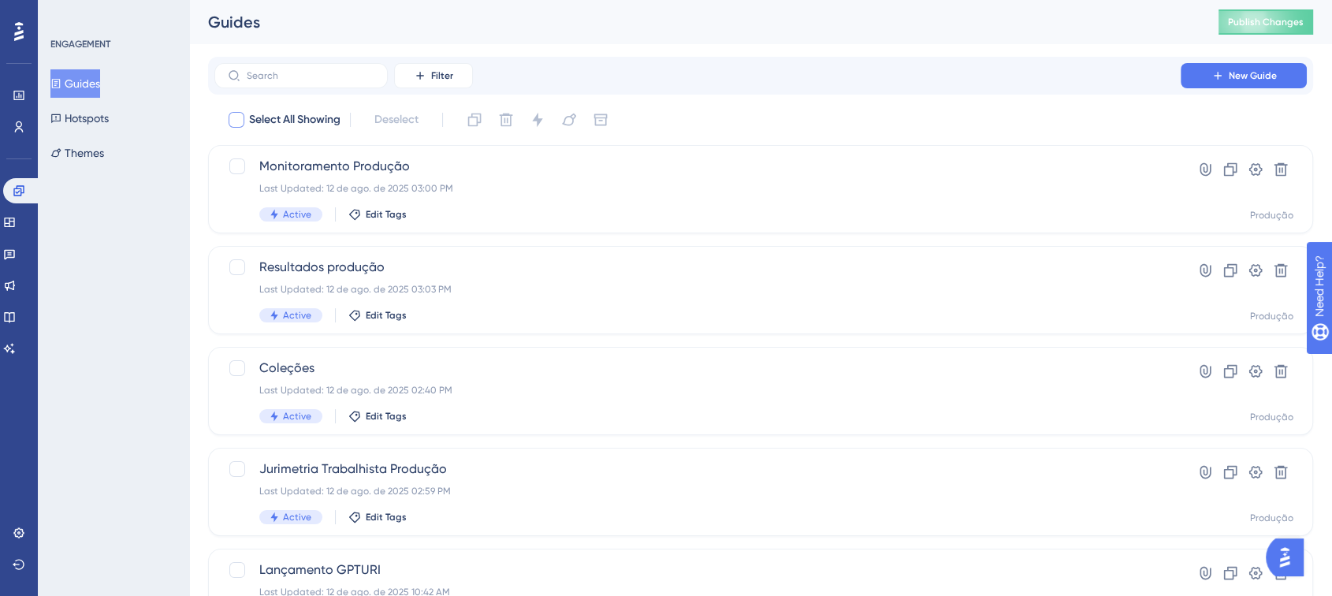
click at [240, 117] on div at bounding box center [237, 120] width 16 height 16
checkbox input "true"
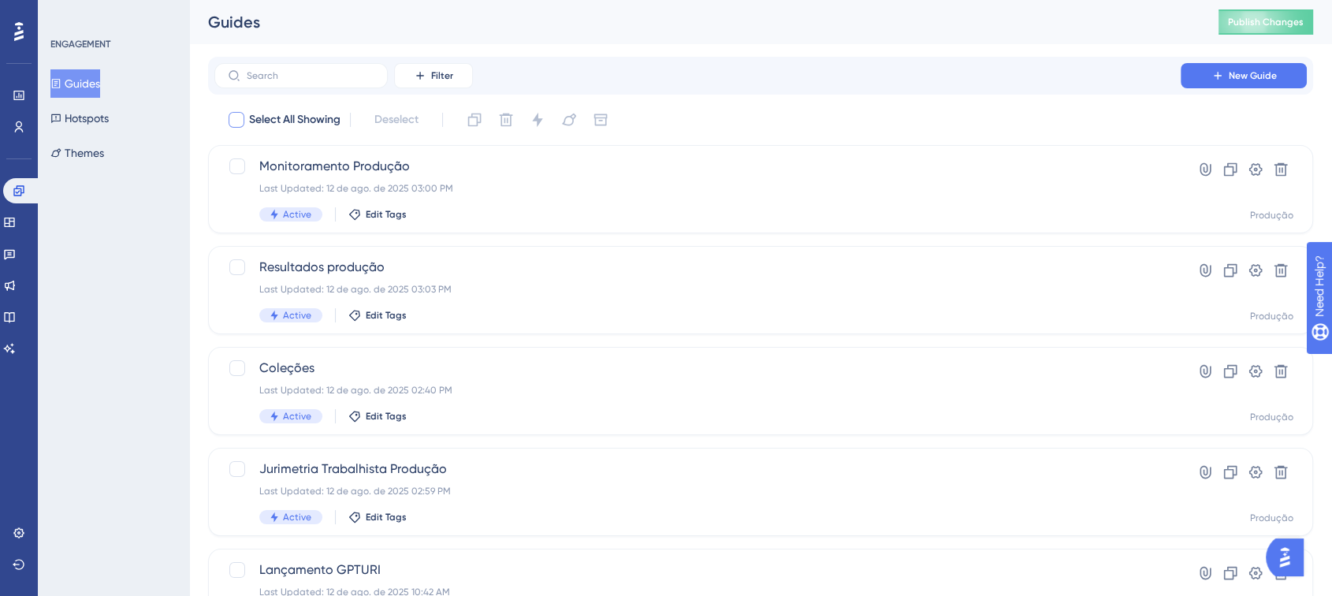
checkbox input "true"
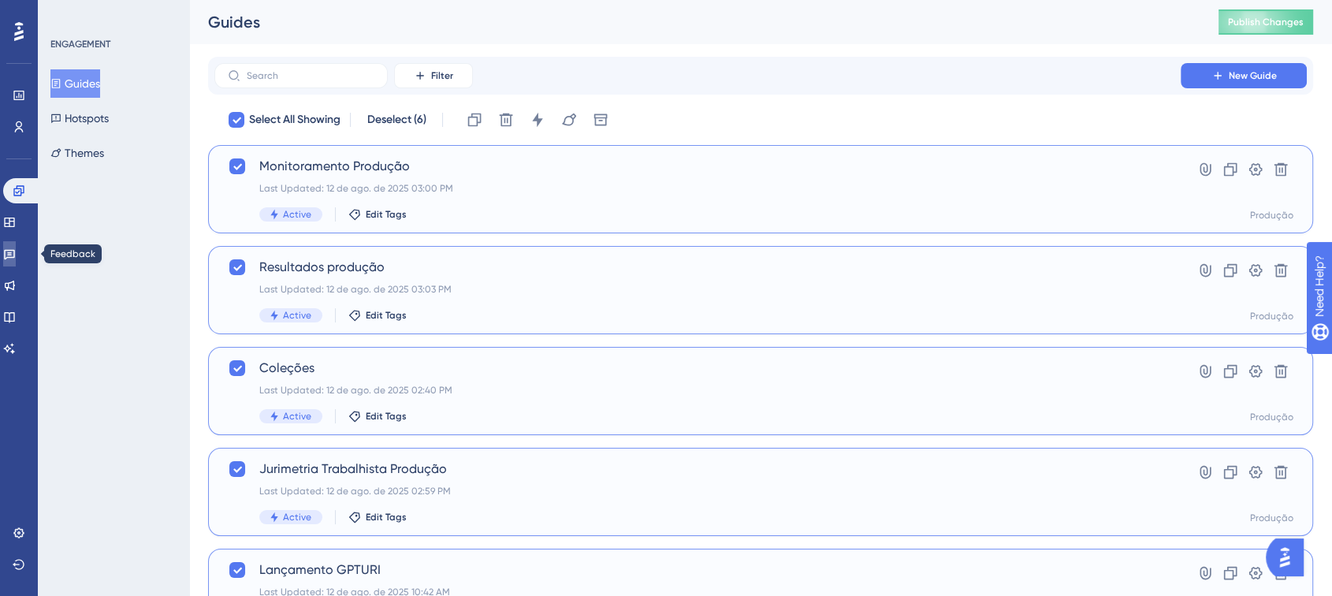
click at [16, 249] on icon at bounding box center [9, 254] width 13 height 13
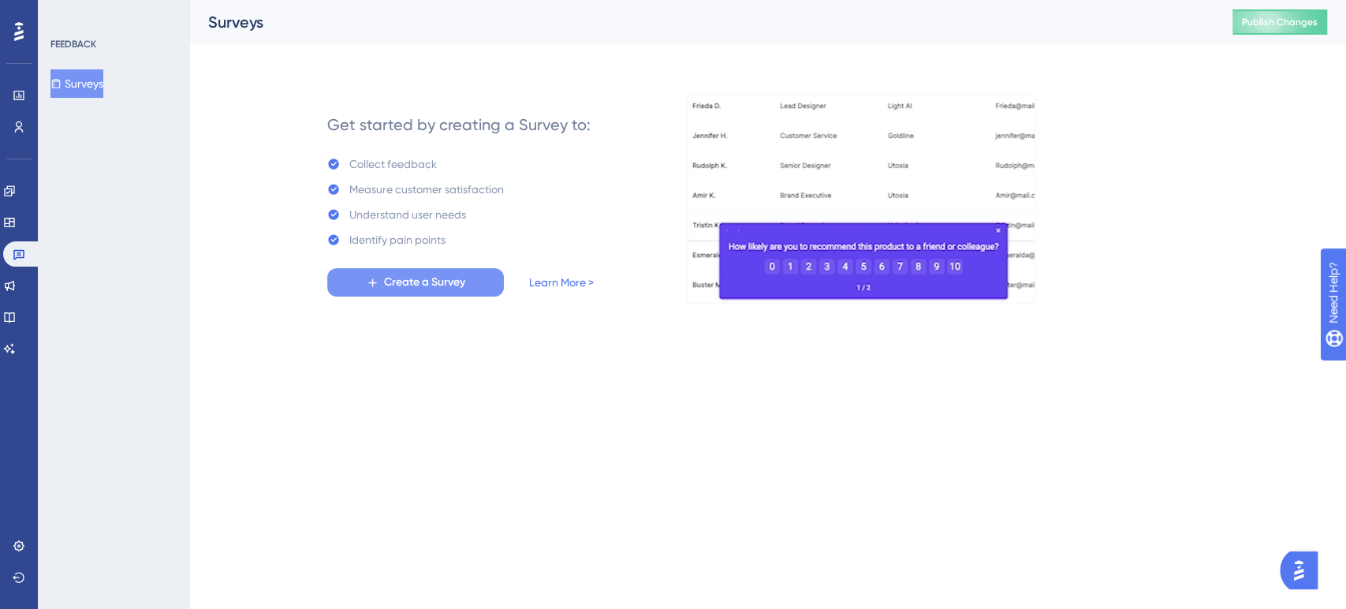
click at [367, 274] on button "Create a Survey" at bounding box center [415, 282] width 177 height 28
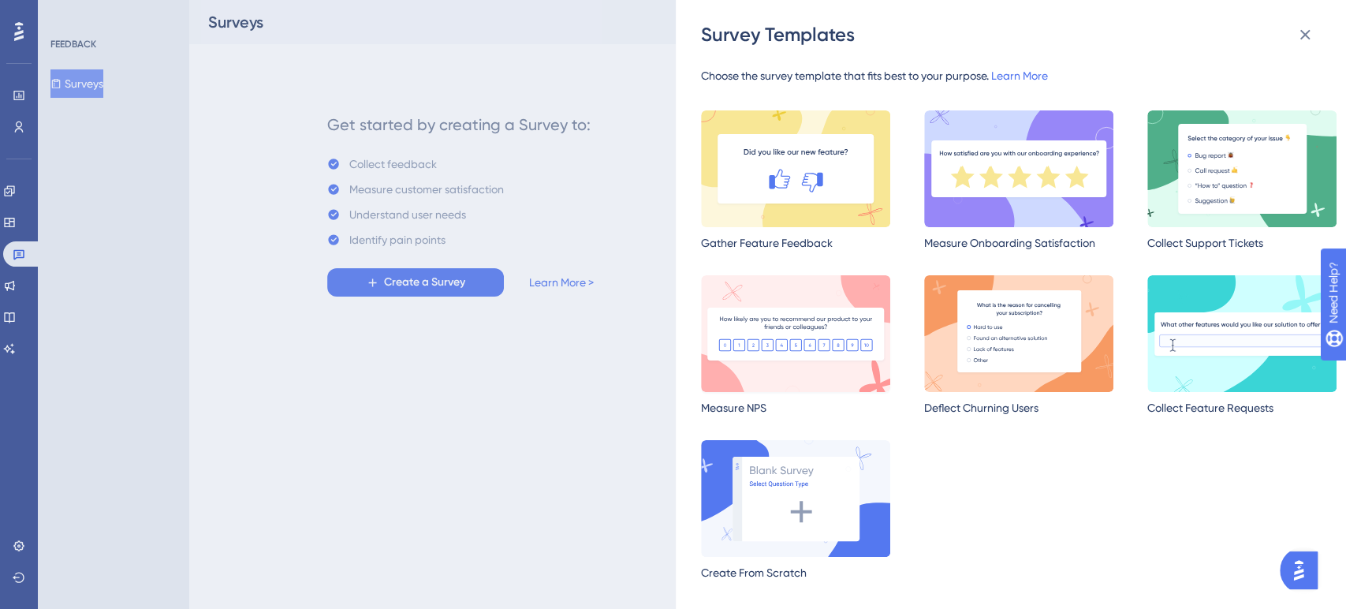
click at [836, 295] on img at bounding box center [795, 333] width 189 height 117
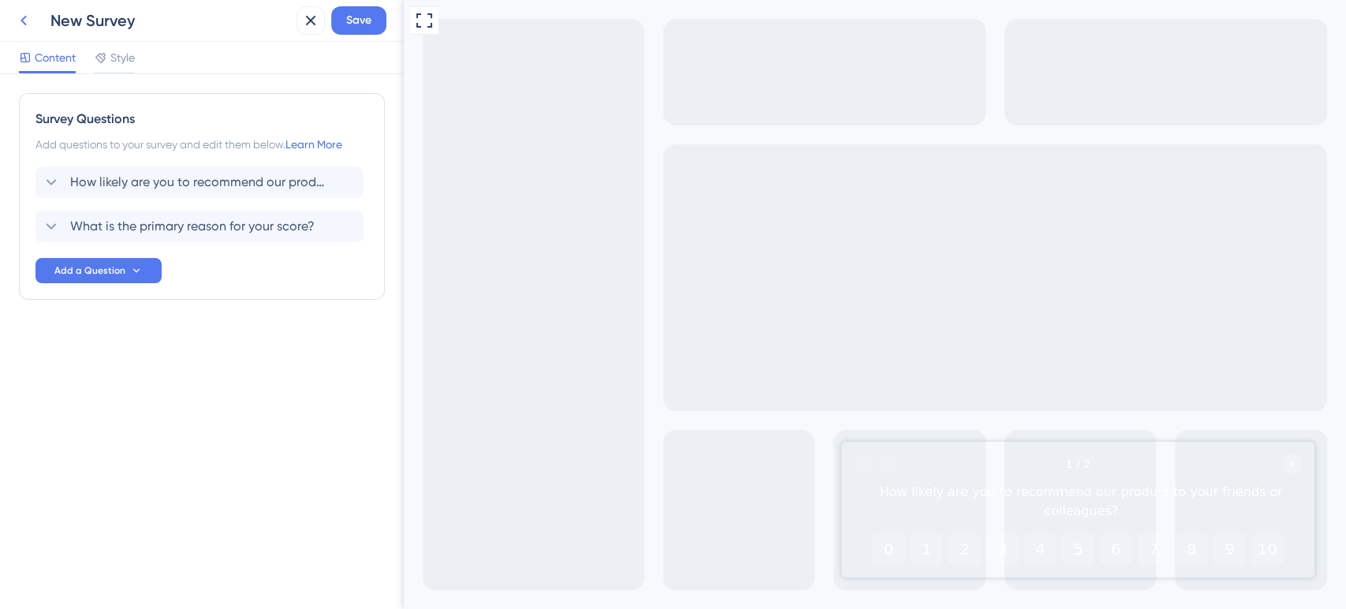
click at [29, 14] on icon at bounding box center [23, 20] width 19 height 19
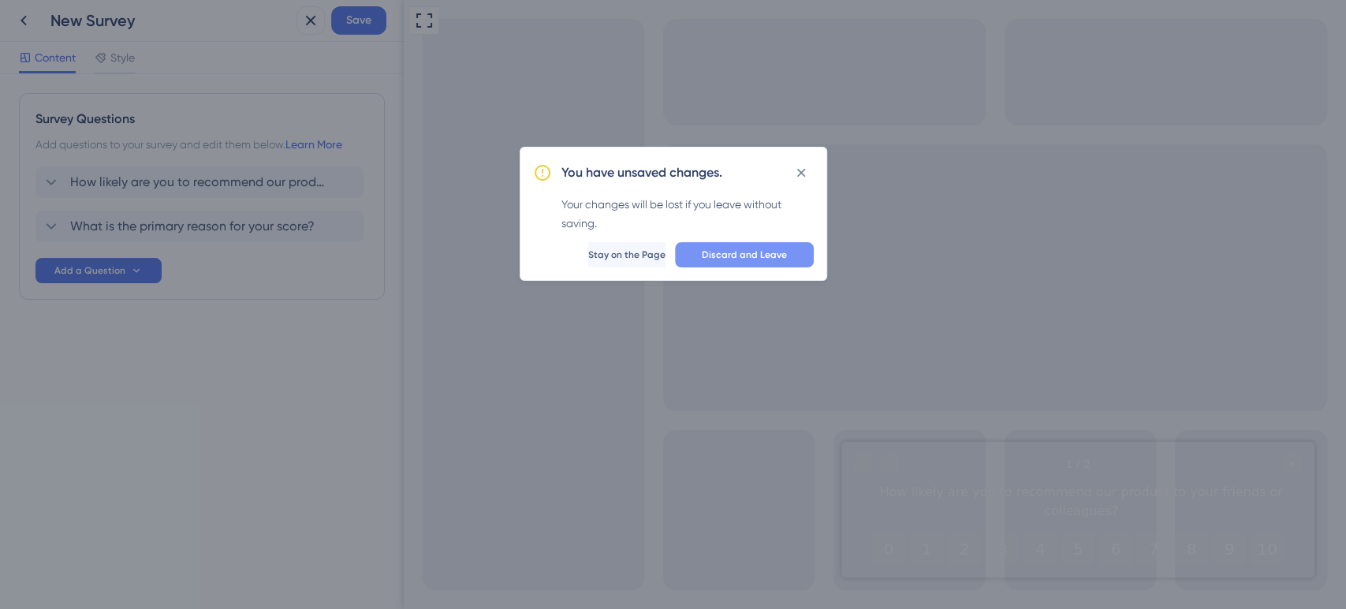
click at [710, 244] on button "Discard and Leave" at bounding box center [744, 254] width 139 height 25
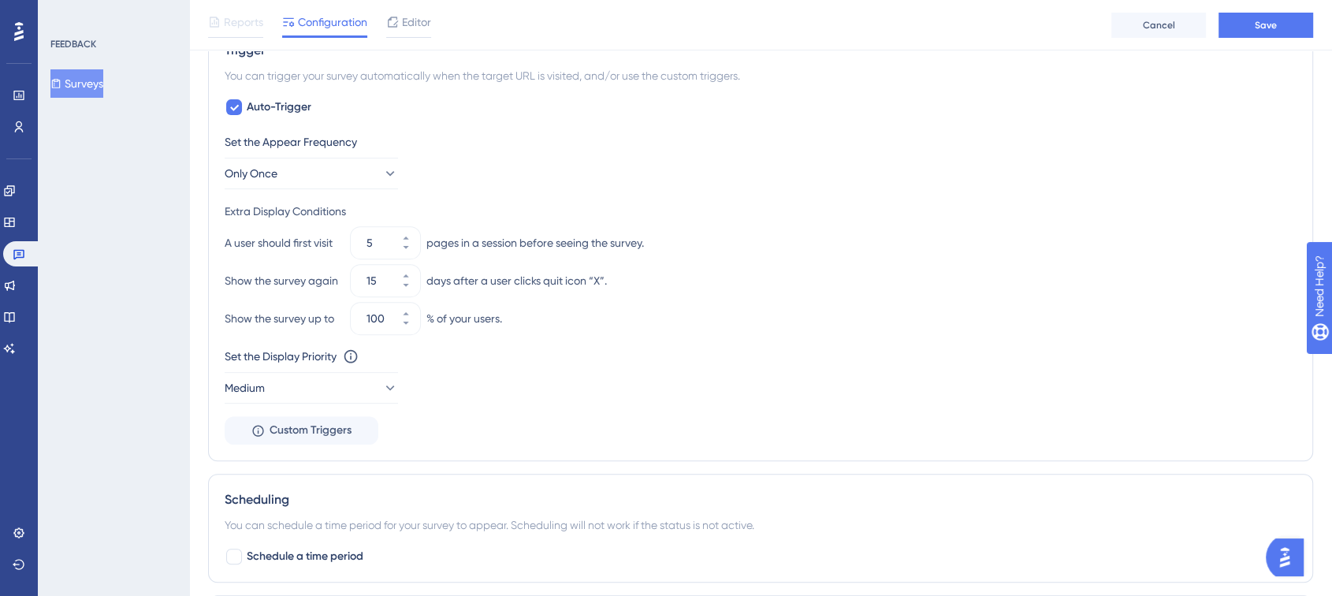
scroll to position [350, 0]
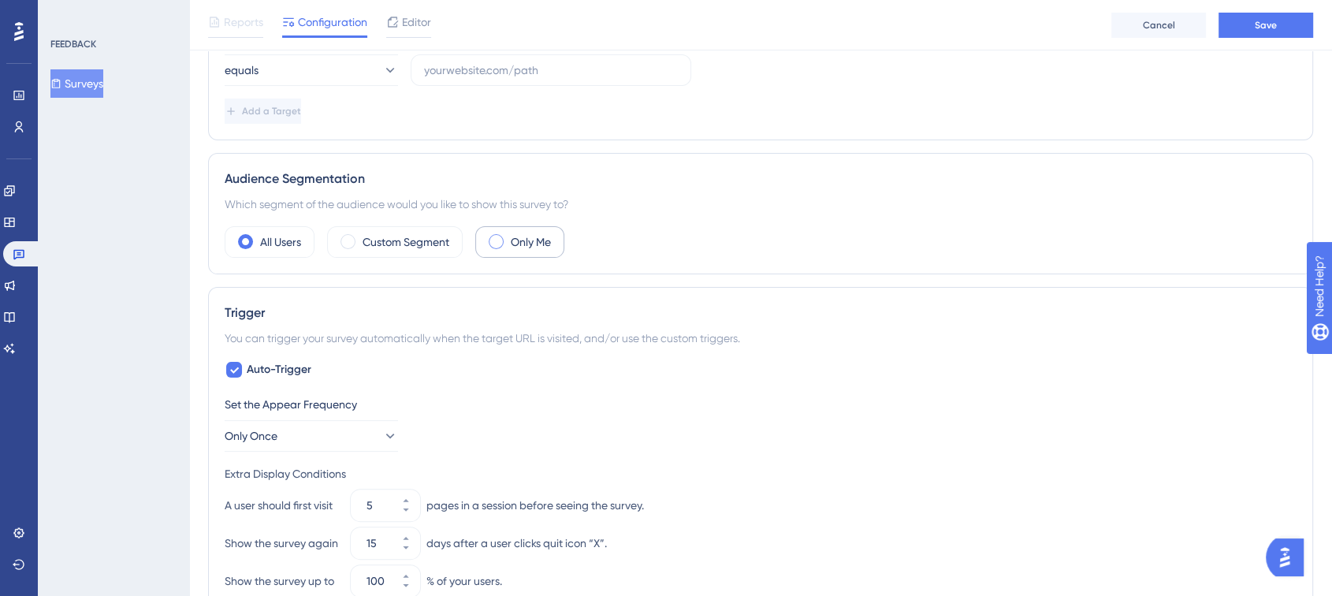
click at [520, 249] on label "Only Me" at bounding box center [531, 242] width 40 height 19
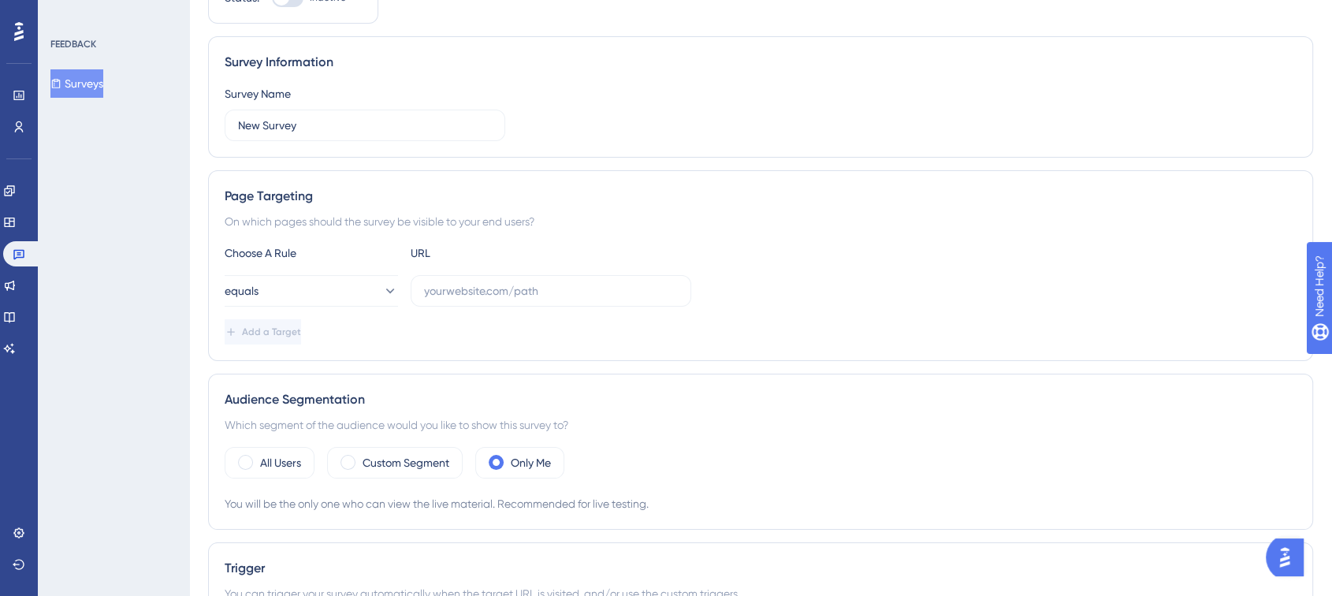
scroll to position [0, 0]
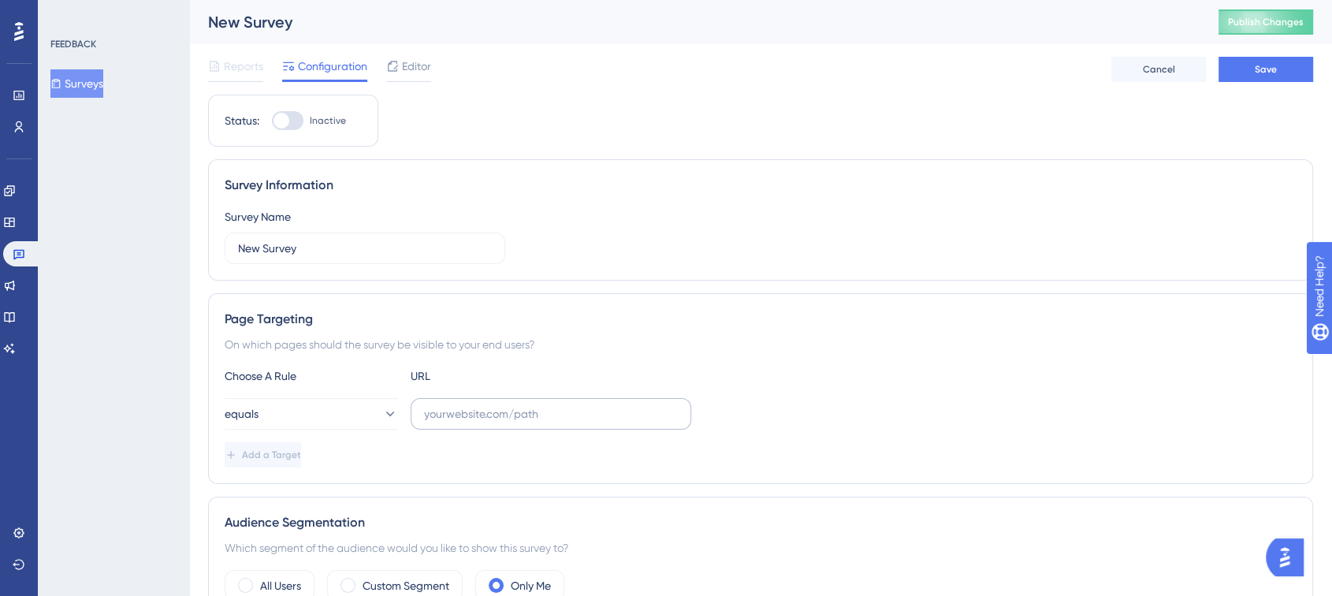
click at [523, 428] on label at bounding box center [551, 414] width 281 height 32
click at [523, 423] on input "text" at bounding box center [551, 413] width 254 height 17
click at [513, 417] on input "text" at bounding box center [551, 413] width 254 height 17
paste input "[URL][DOMAIN_NAME]"
type input "[URL][DOMAIN_NAME]"
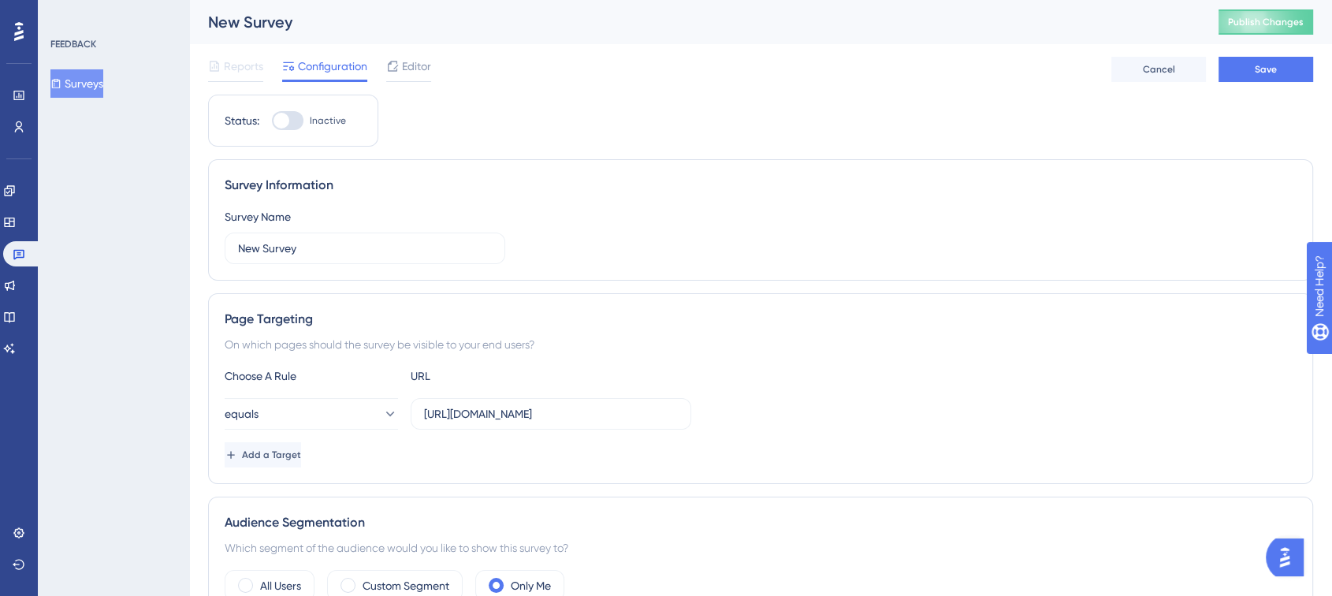
click at [774, 367] on div "Choose A Rule URL" at bounding box center [761, 376] width 1072 height 19
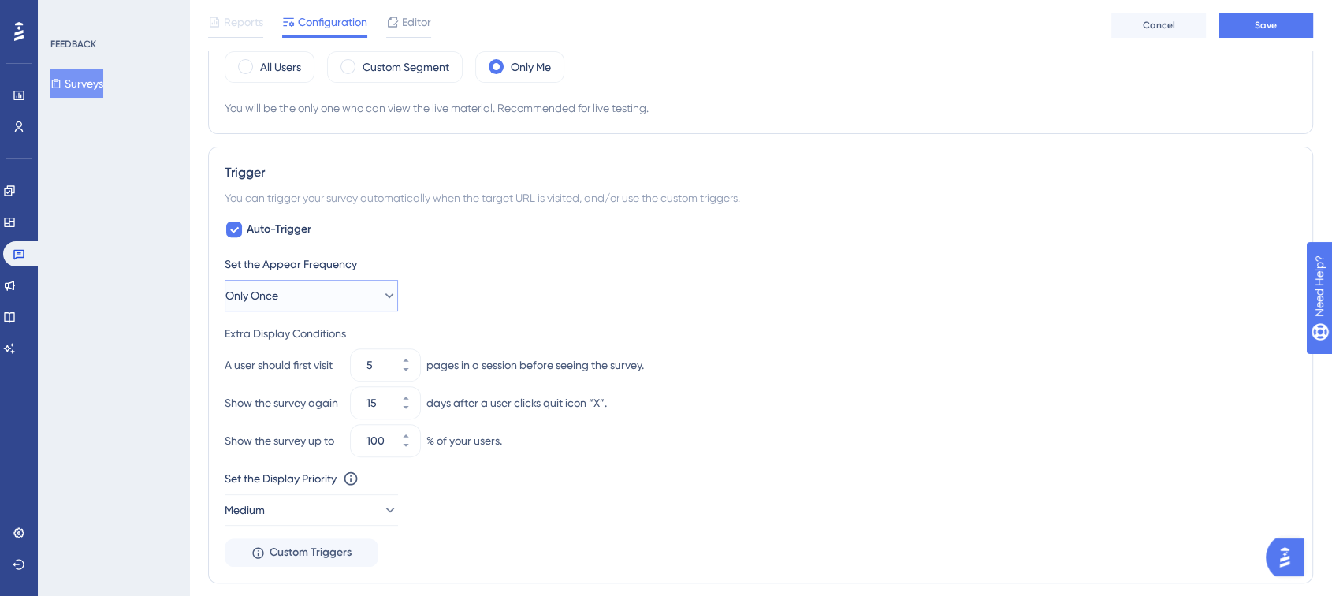
click at [348, 292] on button "Only Once" at bounding box center [311, 296] width 173 height 32
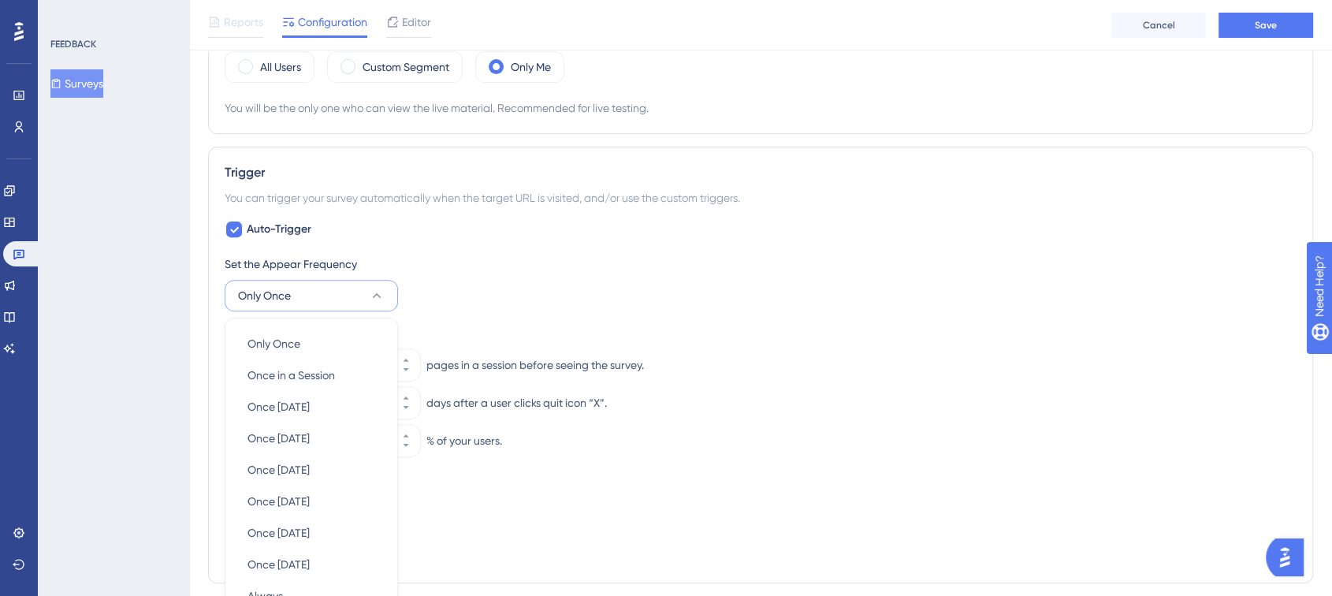
scroll to position [695, 0]
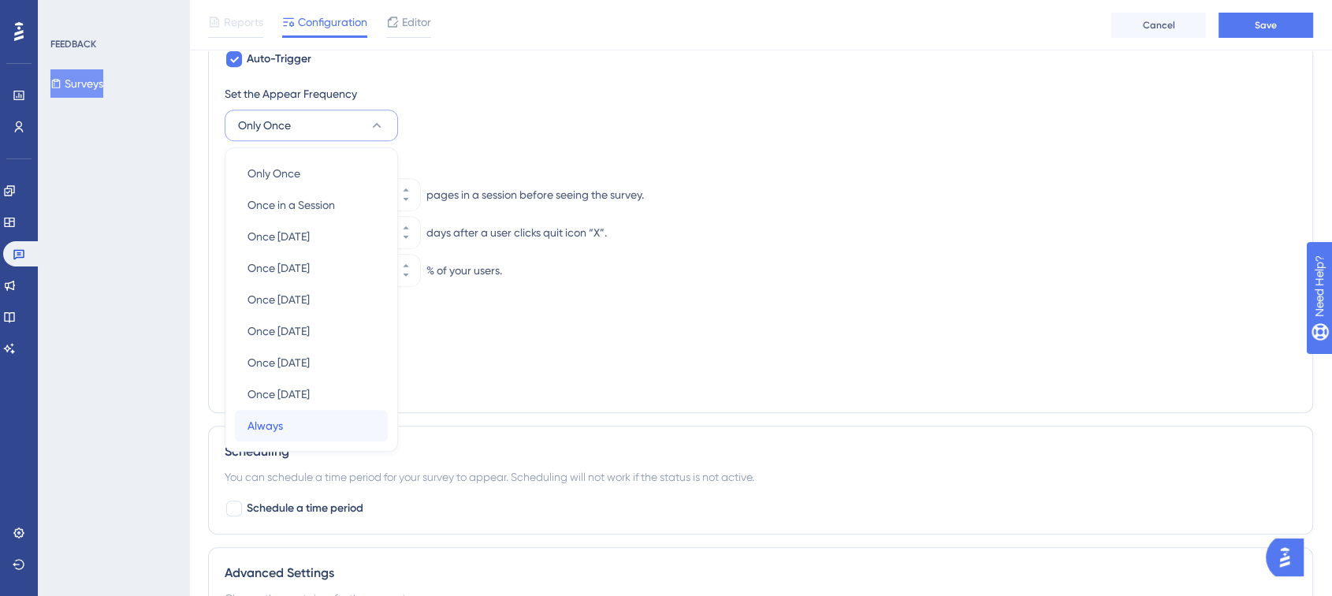
click at [304, 414] on div "Always Always" at bounding box center [312, 426] width 128 height 32
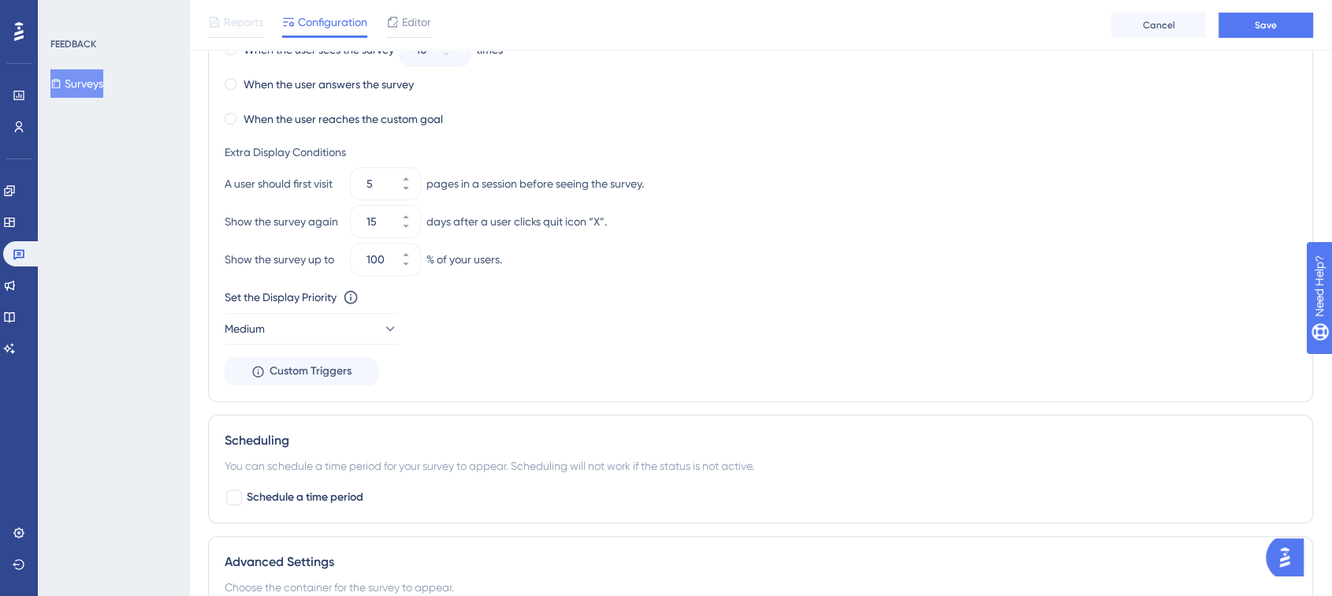
scroll to position [870, 0]
click at [358, 326] on button "Medium" at bounding box center [311, 329] width 173 height 32
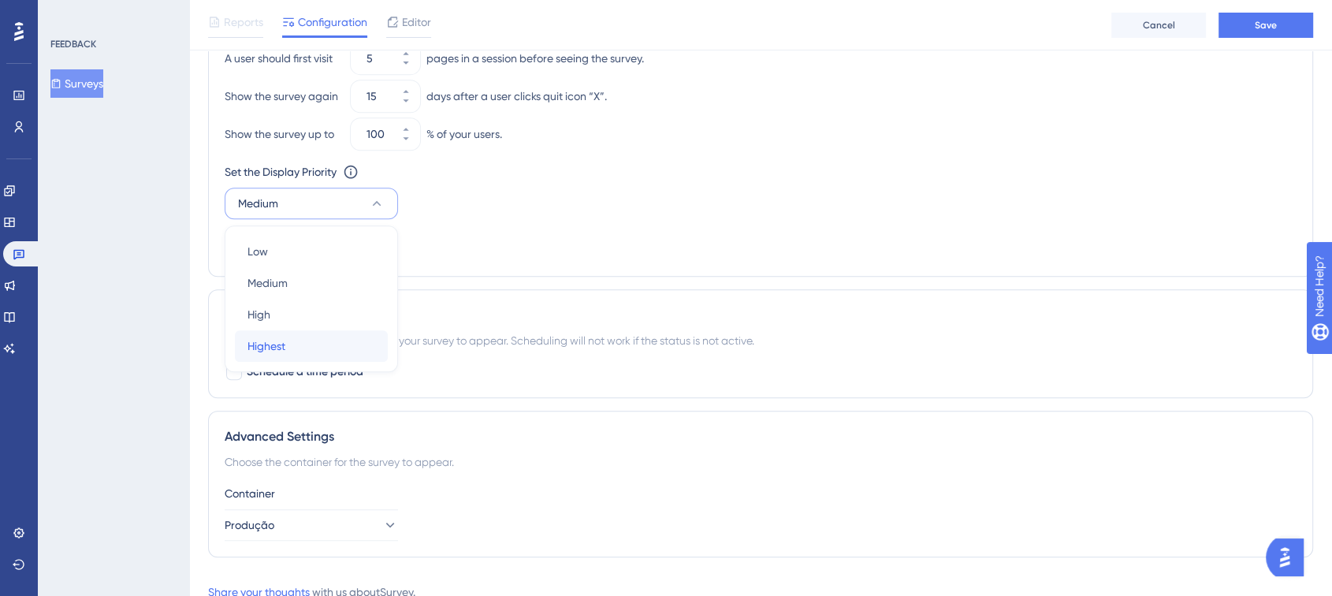
click at [280, 351] on span "Highest" at bounding box center [267, 346] width 38 height 19
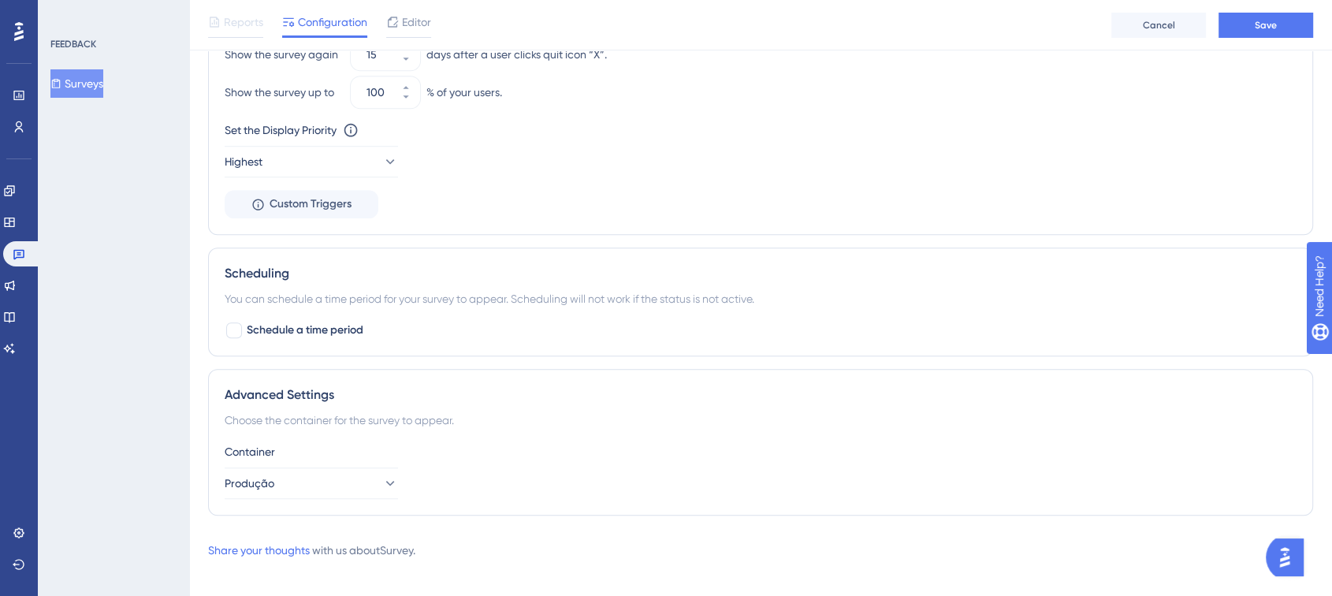
scroll to position [1050, 0]
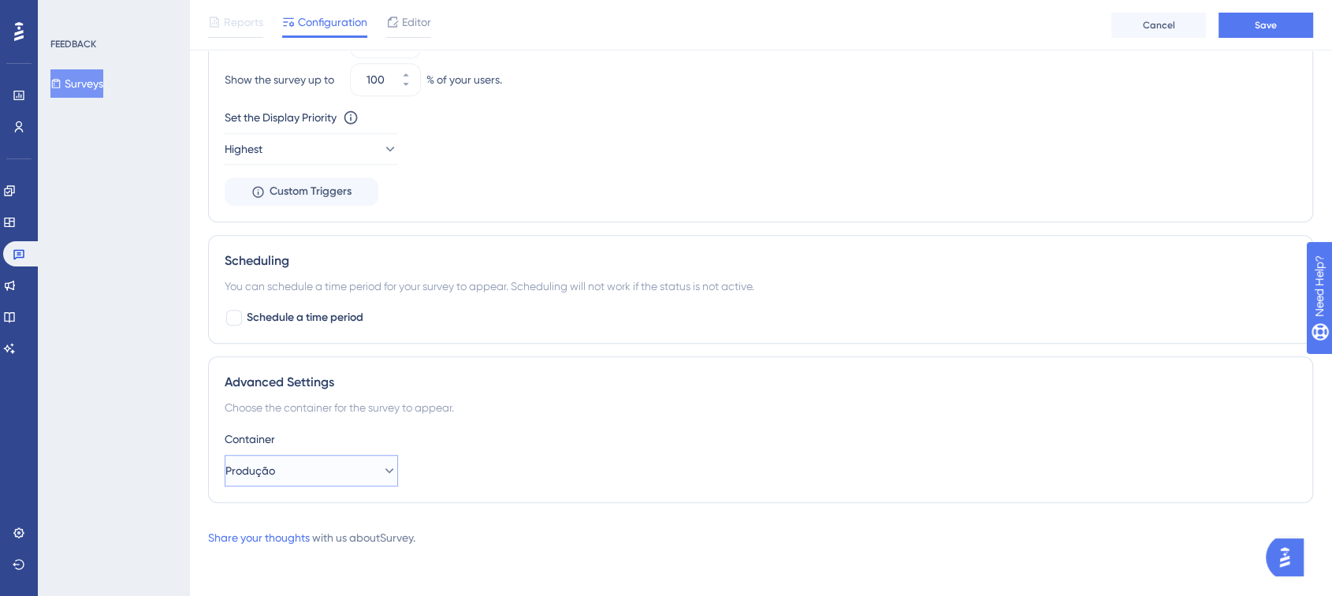
click at [345, 462] on button "Produção" at bounding box center [311, 471] width 173 height 32
click at [631, 395] on div "Advanced Settings Choose the container for the survey to appear. Container Prod…" at bounding box center [760, 429] width 1105 height 147
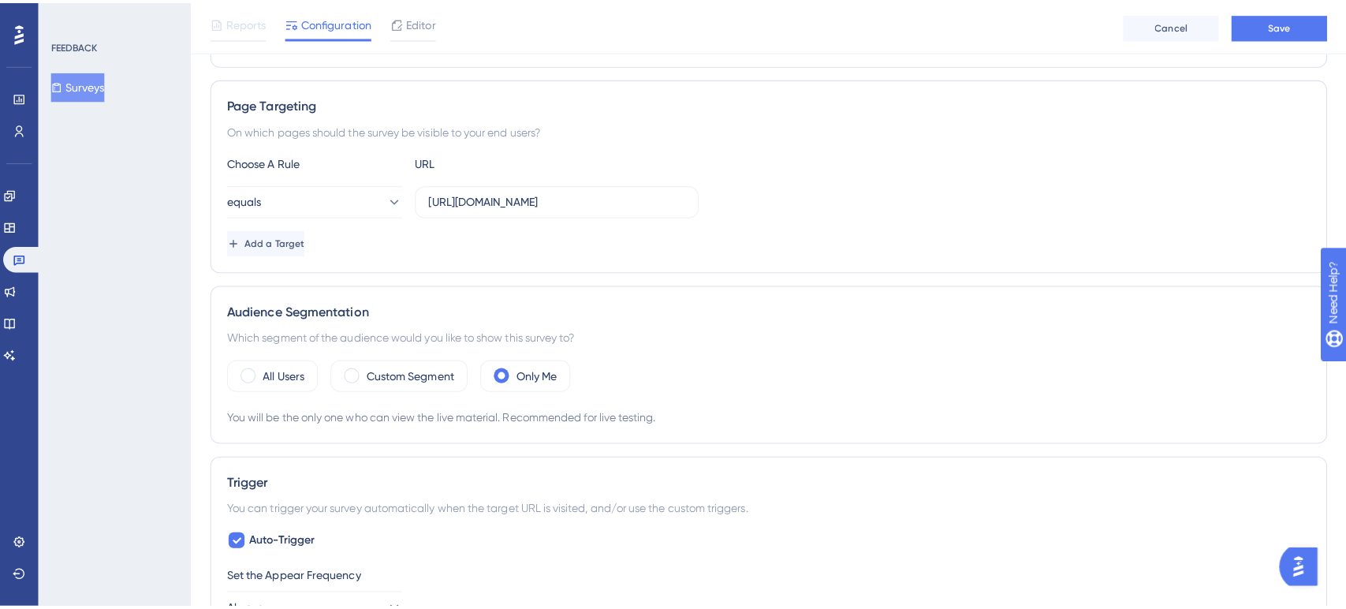
scroll to position [0, 0]
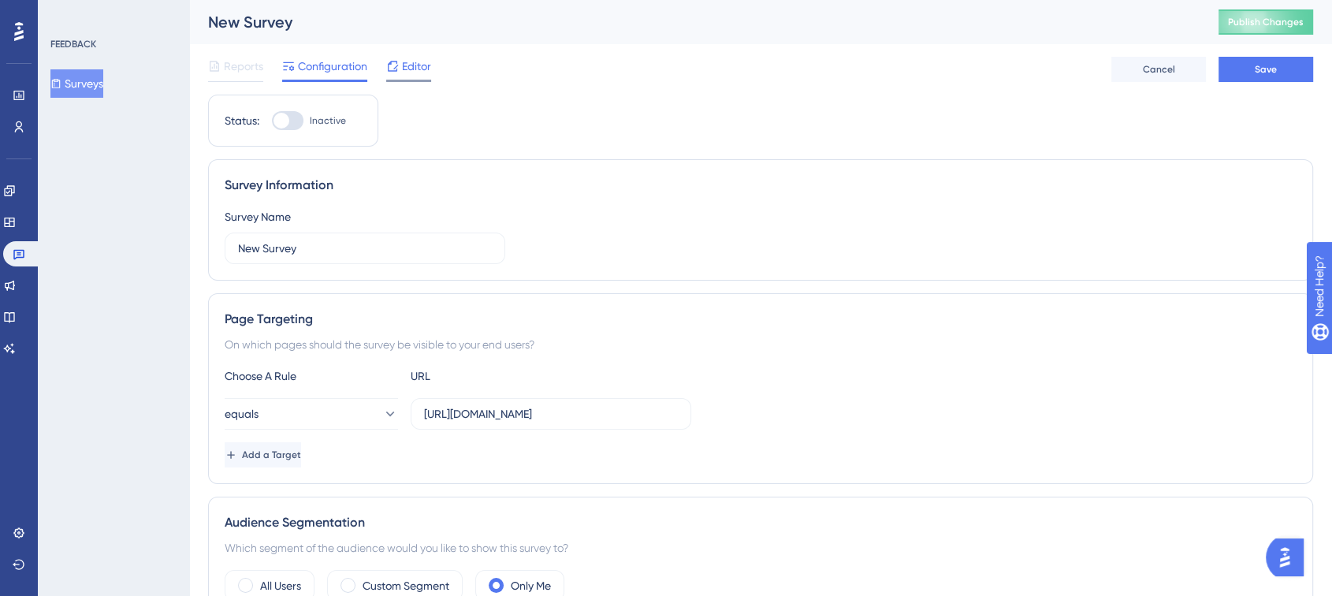
click at [400, 61] on div "Editor" at bounding box center [408, 66] width 45 height 19
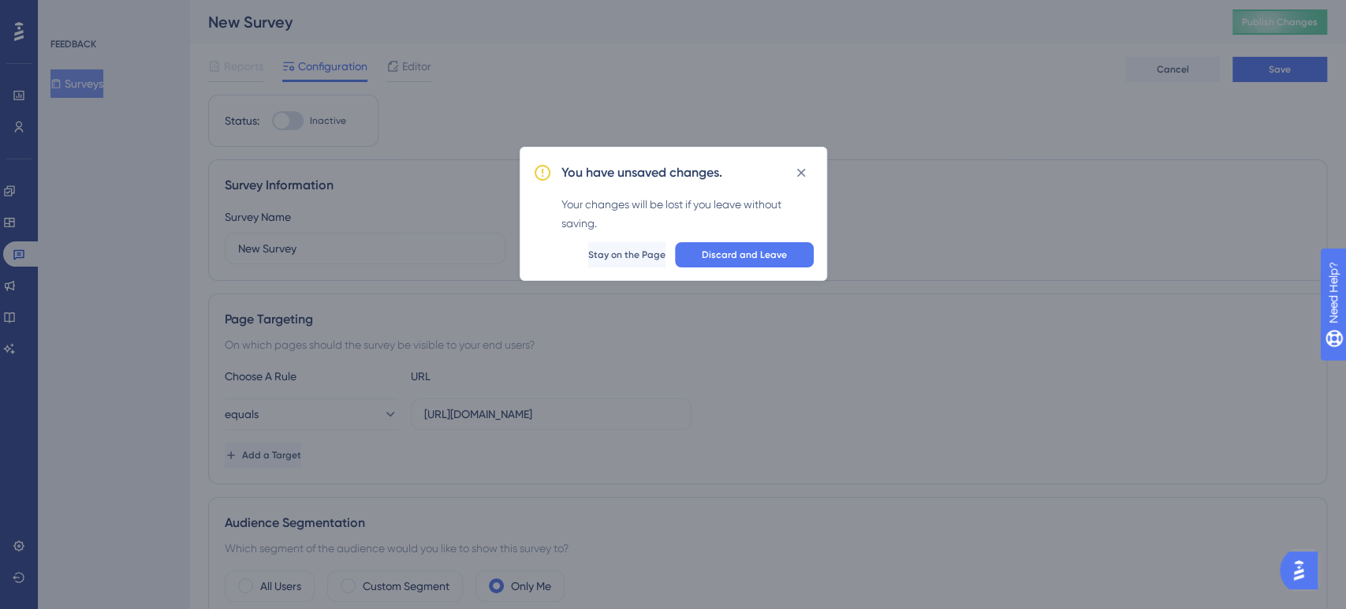
click at [617, 250] on span "Stay on the Page" at bounding box center [626, 254] width 77 height 13
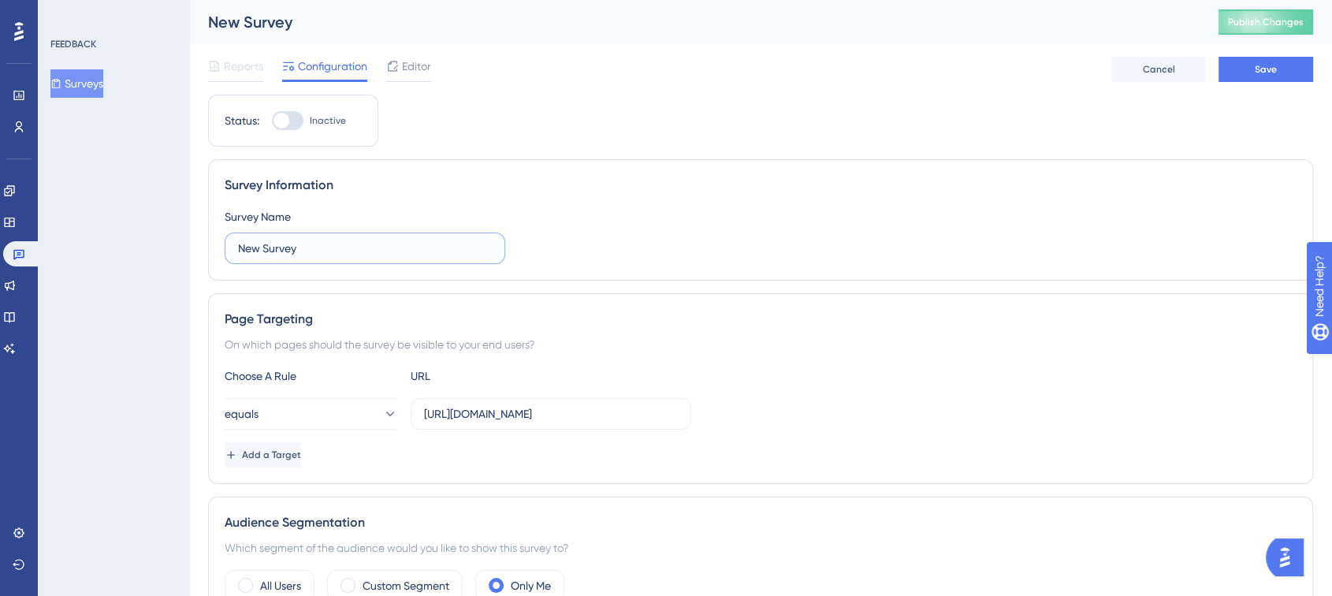
drag, startPoint x: 332, startPoint y: 244, endPoint x: 143, endPoint y: 240, distance: 189.2
type input "CSAT"
click at [1274, 83] on div "Reports Configuration Editor Cancel Save" at bounding box center [760, 69] width 1105 height 50
click at [1276, 73] on span "Save" at bounding box center [1266, 69] width 22 height 13
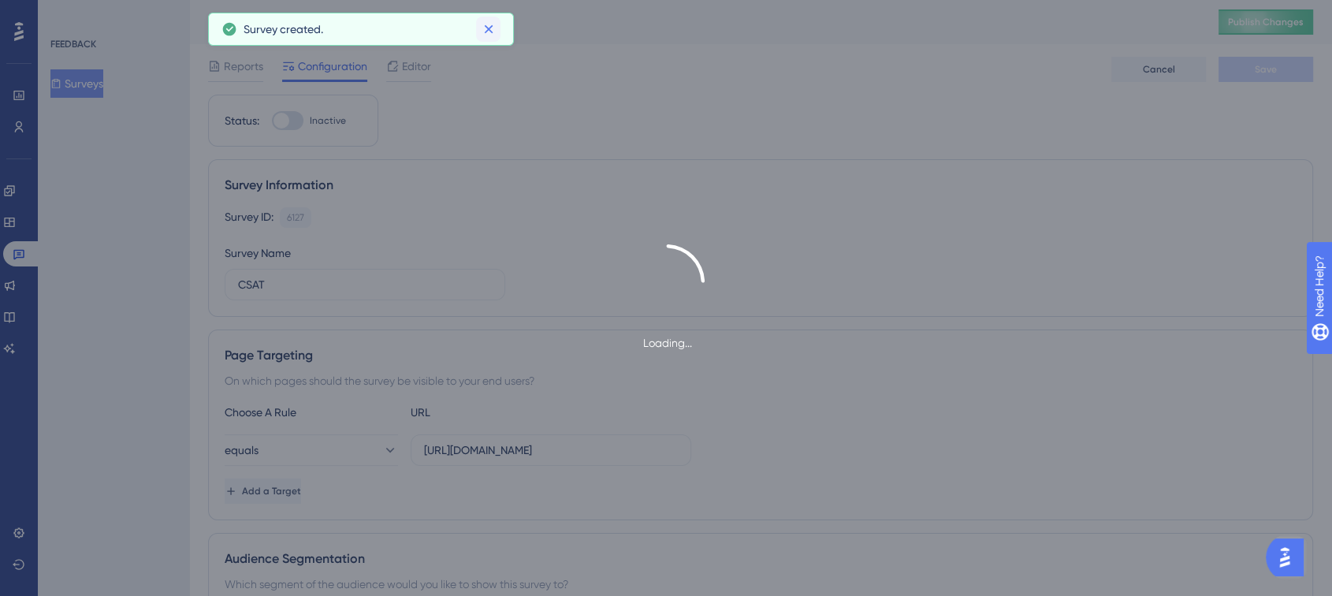
click at [488, 23] on icon at bounding box center [489, 29] width 16 height 16
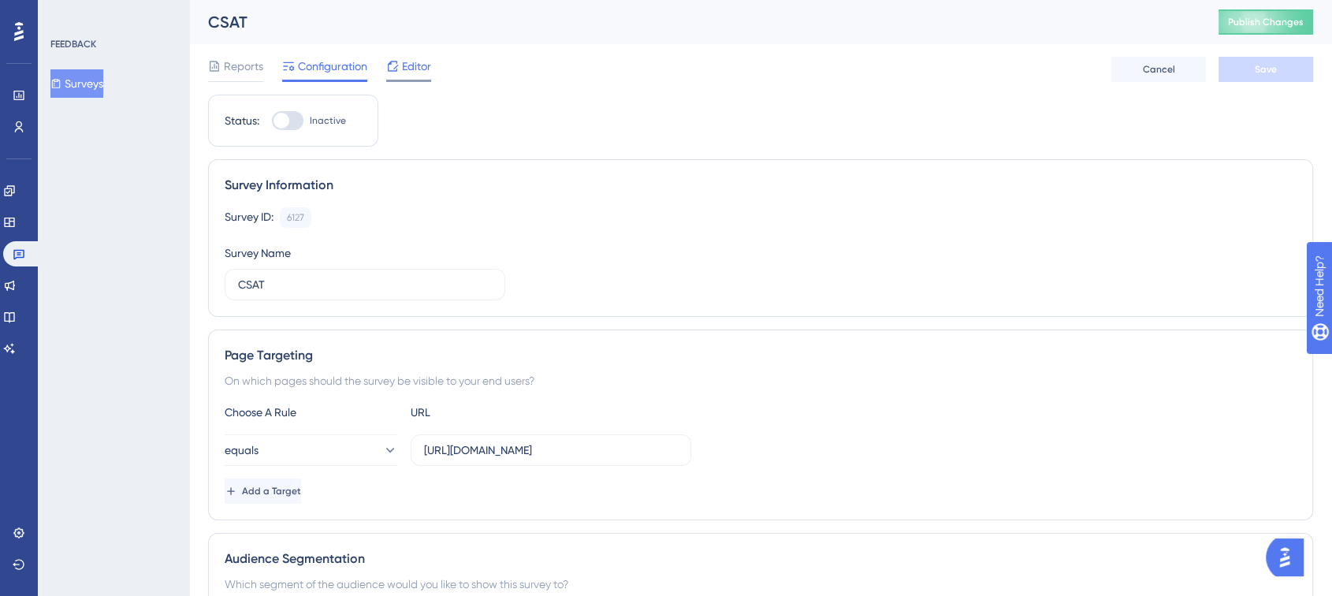
click at [415, 62] on span "Editor" at bounding box center [416, 66] width 29 height 19
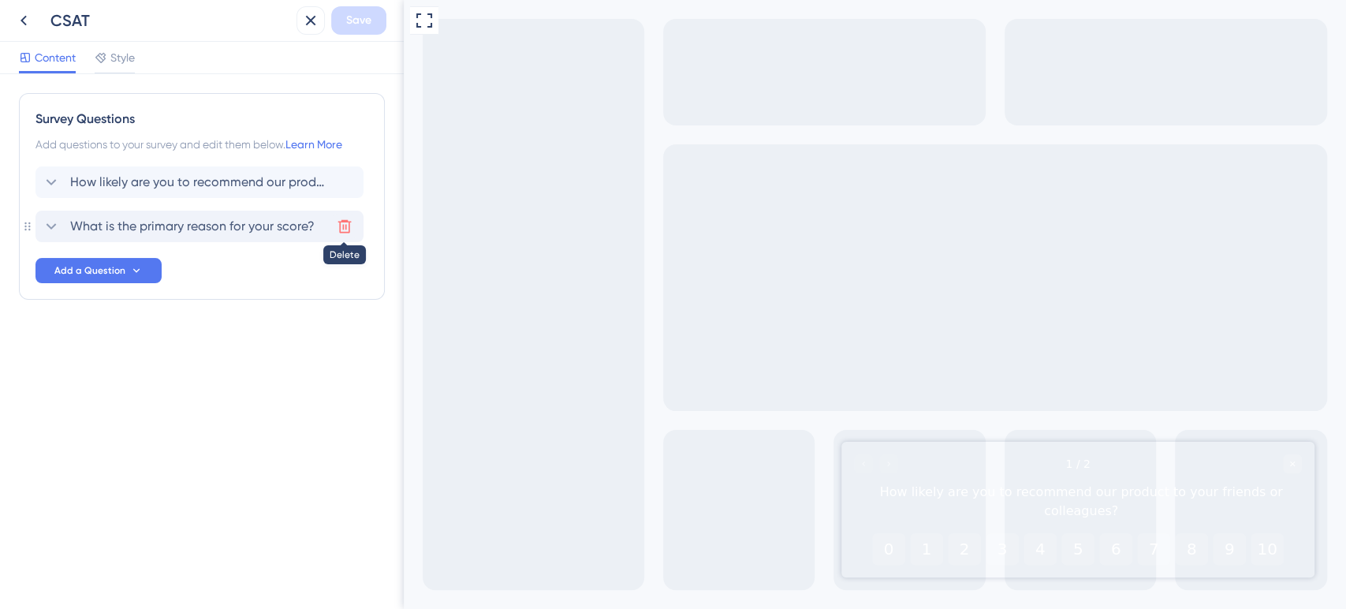
click at [337, 225] on icon at bounding box center [345, 226] width 16 height 16
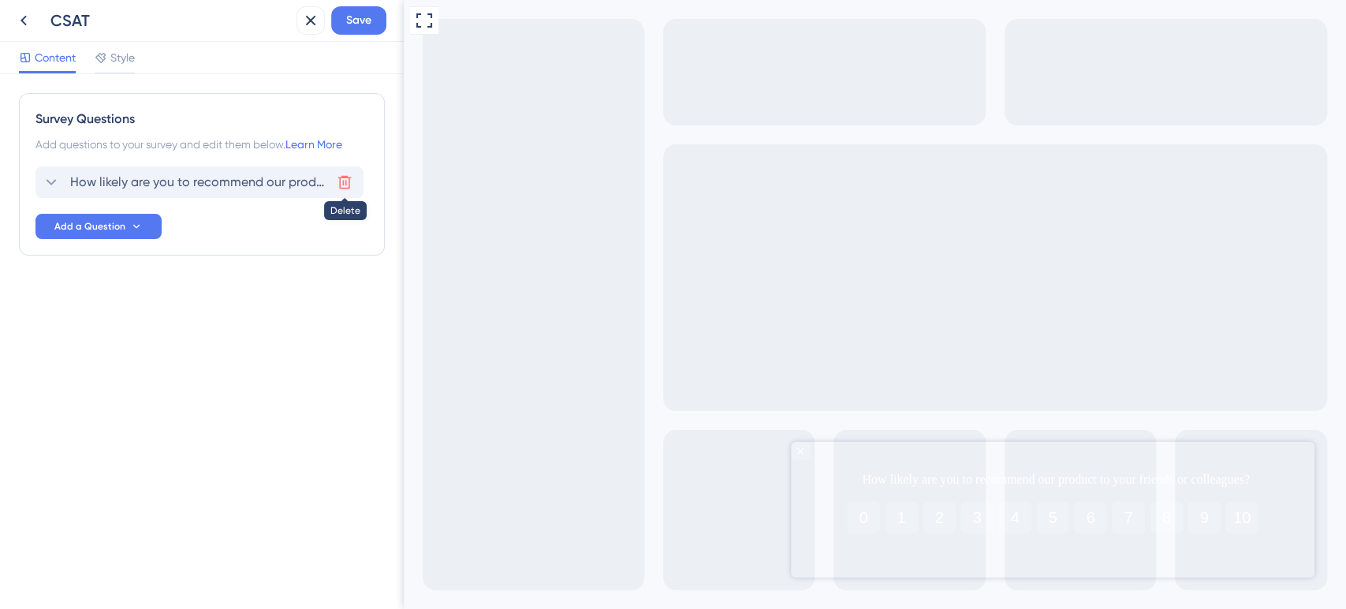
click at [342, 183] on icon at bounding box center [344, 182] width 13 height 13
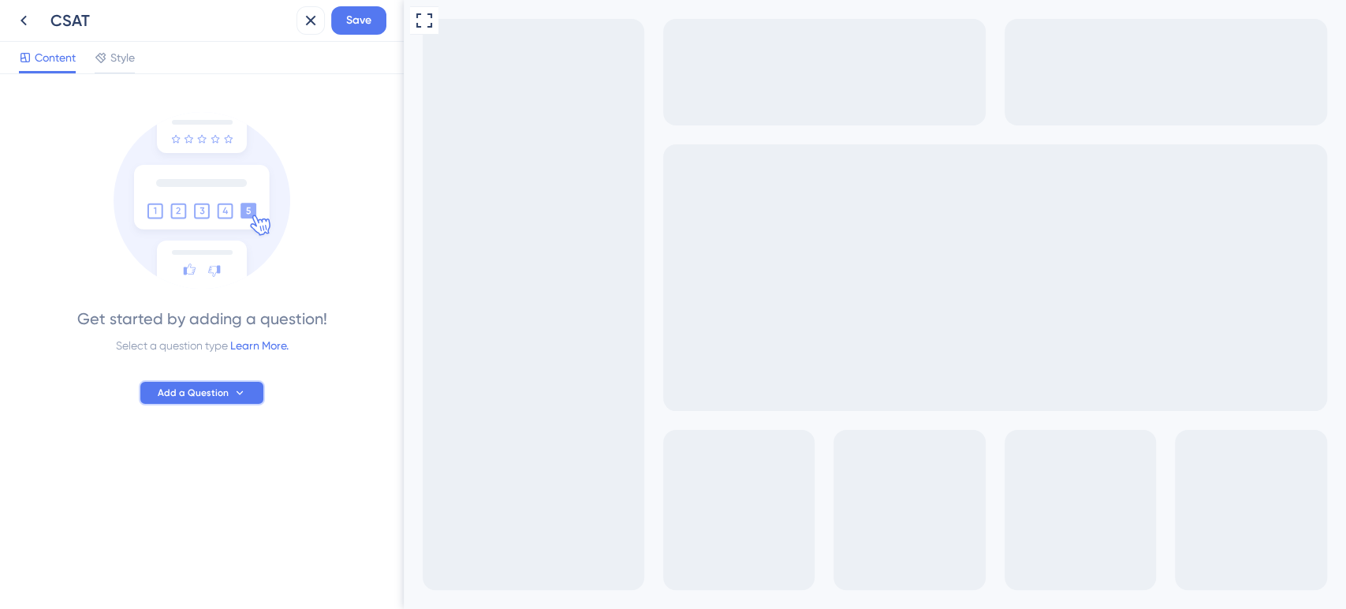
click at [214, 398] on span "Add a Question" at bounding box center [193, 392] width 71 height 13
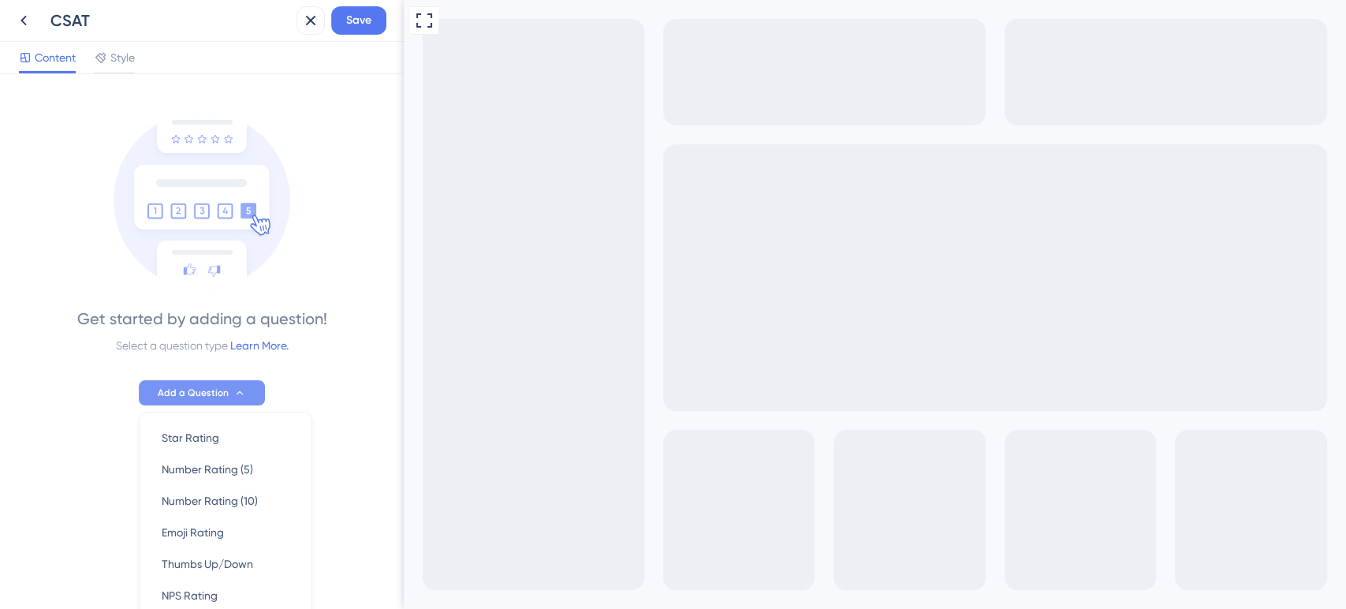
scroll to position [139, 0]
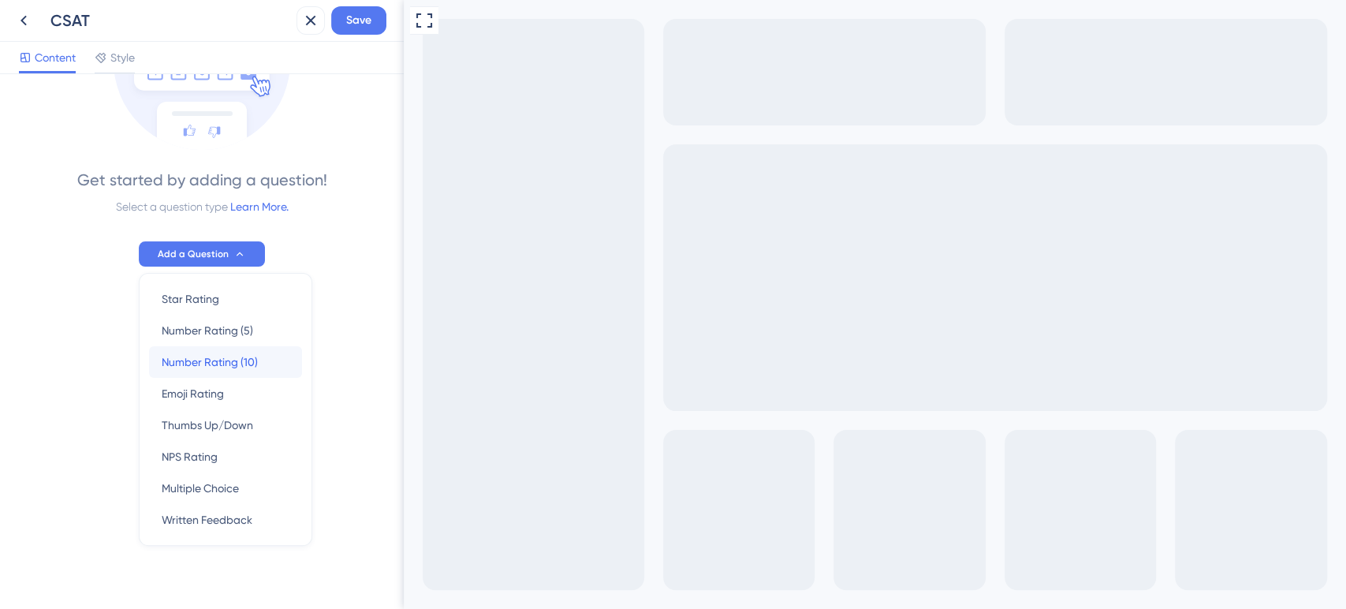
click at [238, 352] on span "Number Rating (10)" at bounding box center [210, 361] width 96 height 19
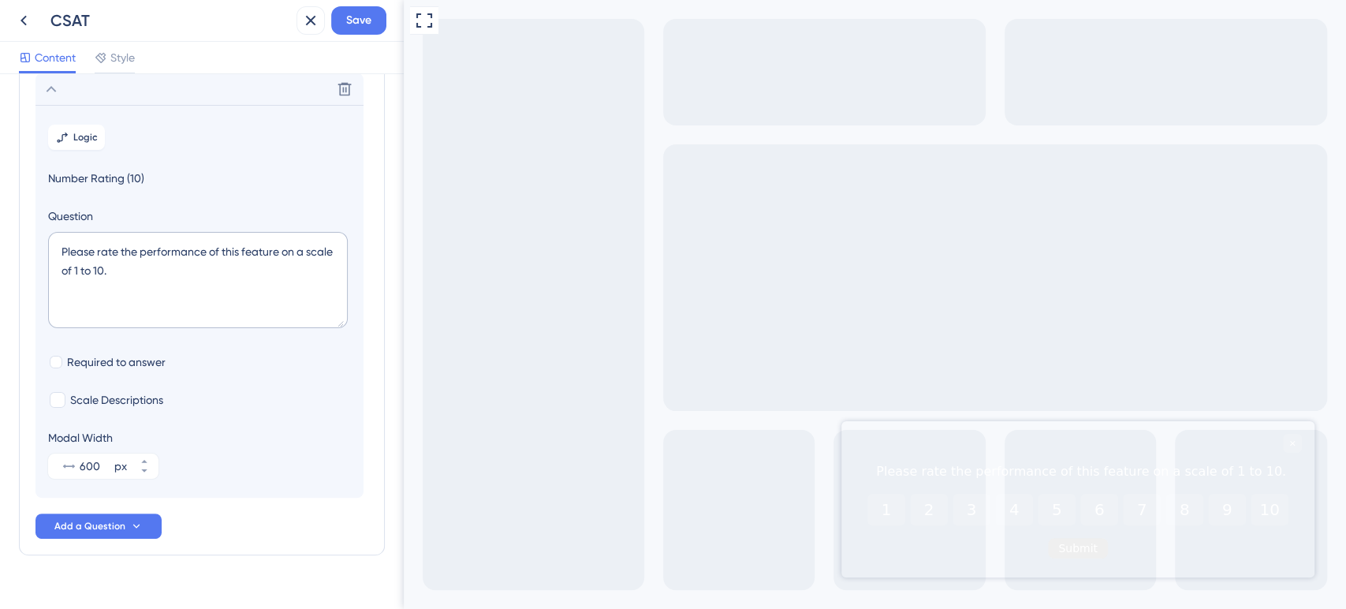
scroll to position [0, 0]
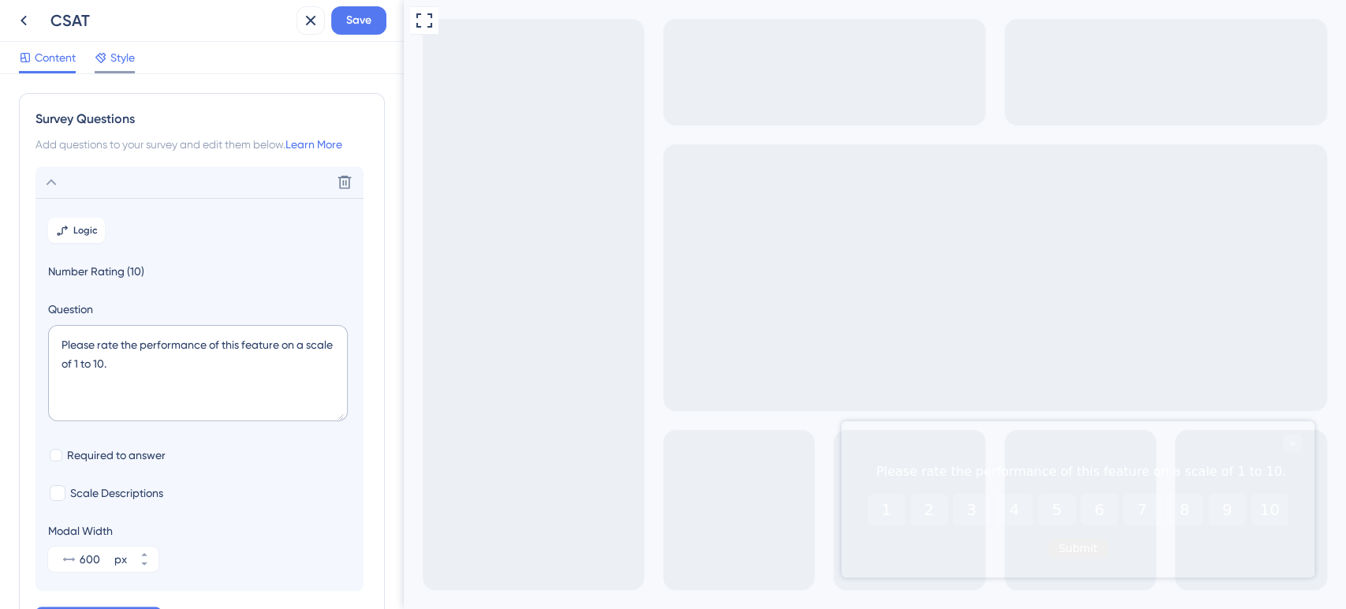
click at [112, 72] on div at bounding box center [115, 72] width 40 height 2
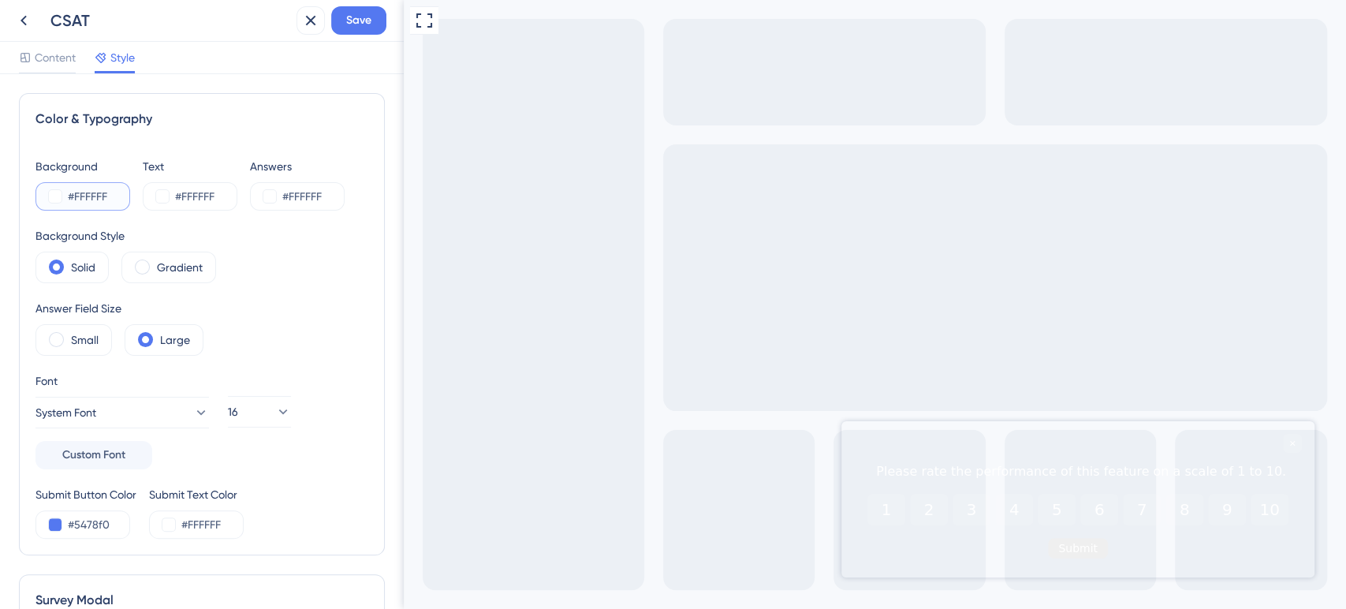
click at [61, 191] on button at bounding box center [55, 196] width 13 height 13
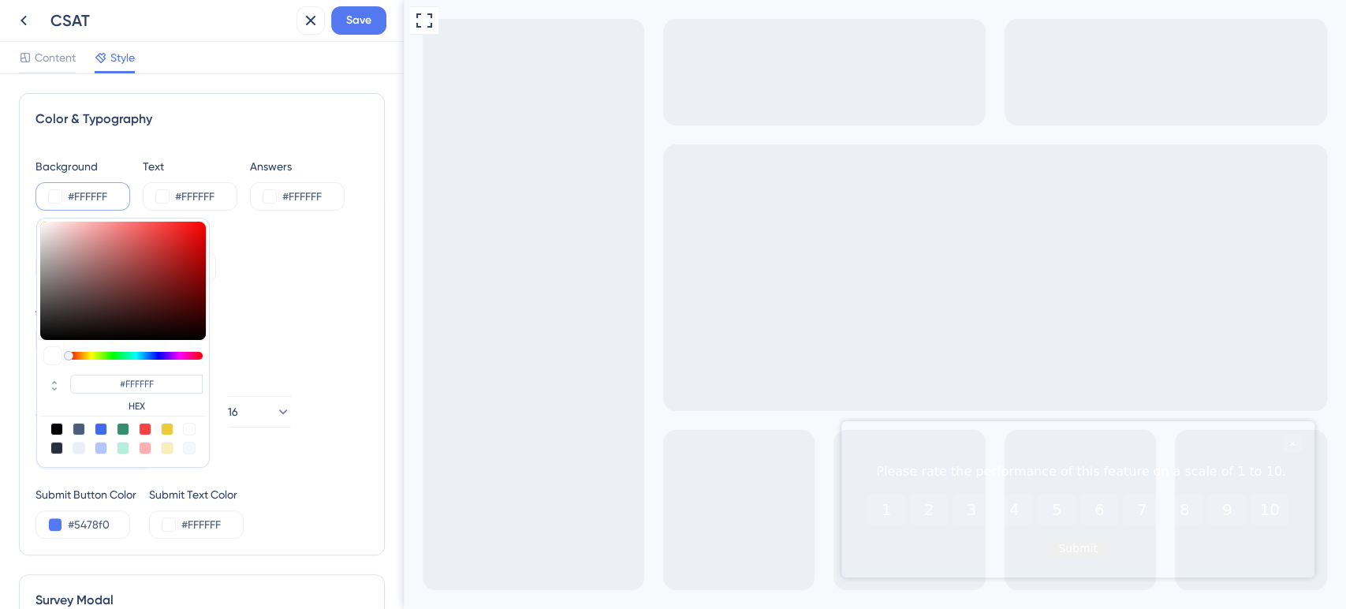
type input "#a12a2a"
type input "#A12A2A"
type input "#762020"
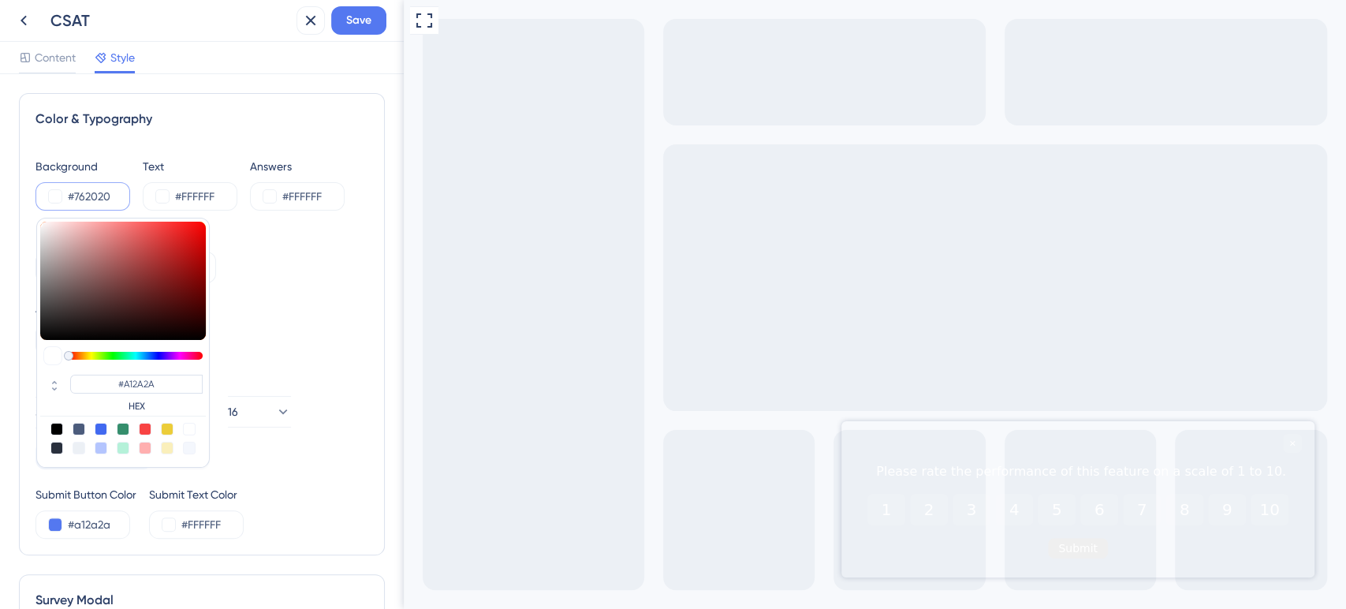
type input "#762020"
type input "#2d0b0b"
type input "#2D0B0B"
type input "#000000"
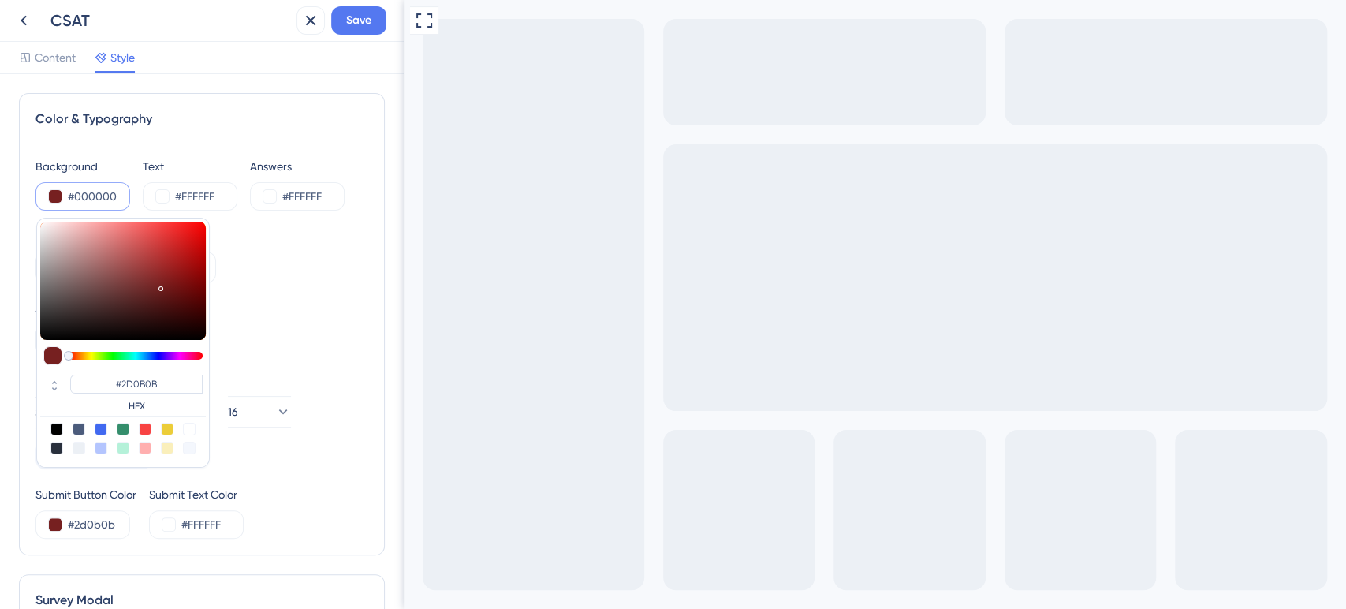
type input "#000000"
drag, startPoint x: 162, startPoint y: 265, endPoint x: 170, endPoint y: 365, distance: 100.4
click at [170, 365] on div "#000000 HEX" at bounding box center [122, 343] width 173 height 250
click at [338, 256] on div "Background Style Solid Gradient" at bounding box center [201, 254] width 333 height 57
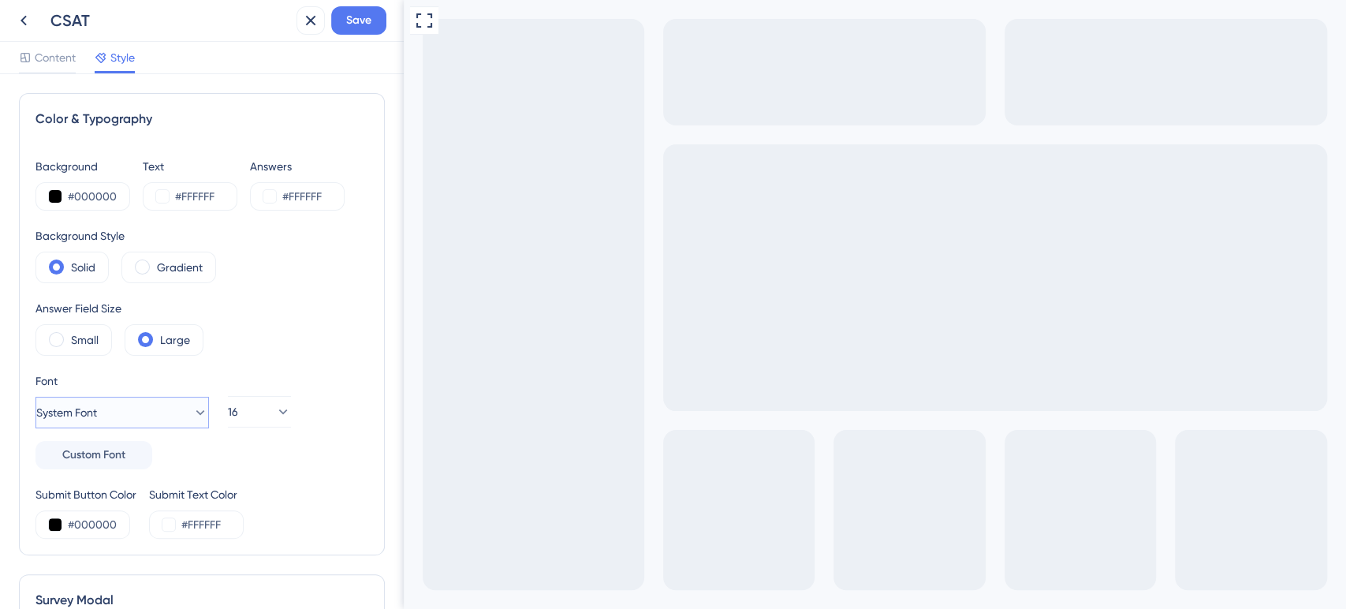
click at [97, 409] on span "System Font" at bounding box center [66, 412] width 61 height 19
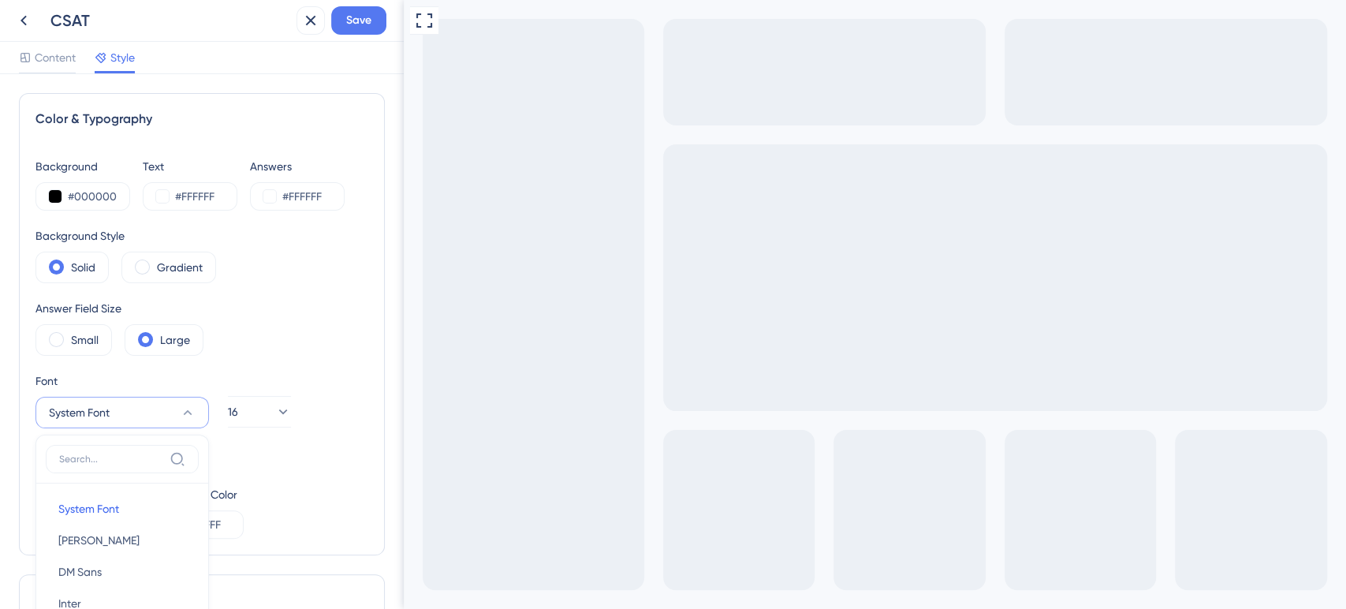
scroll to position [239, 0]
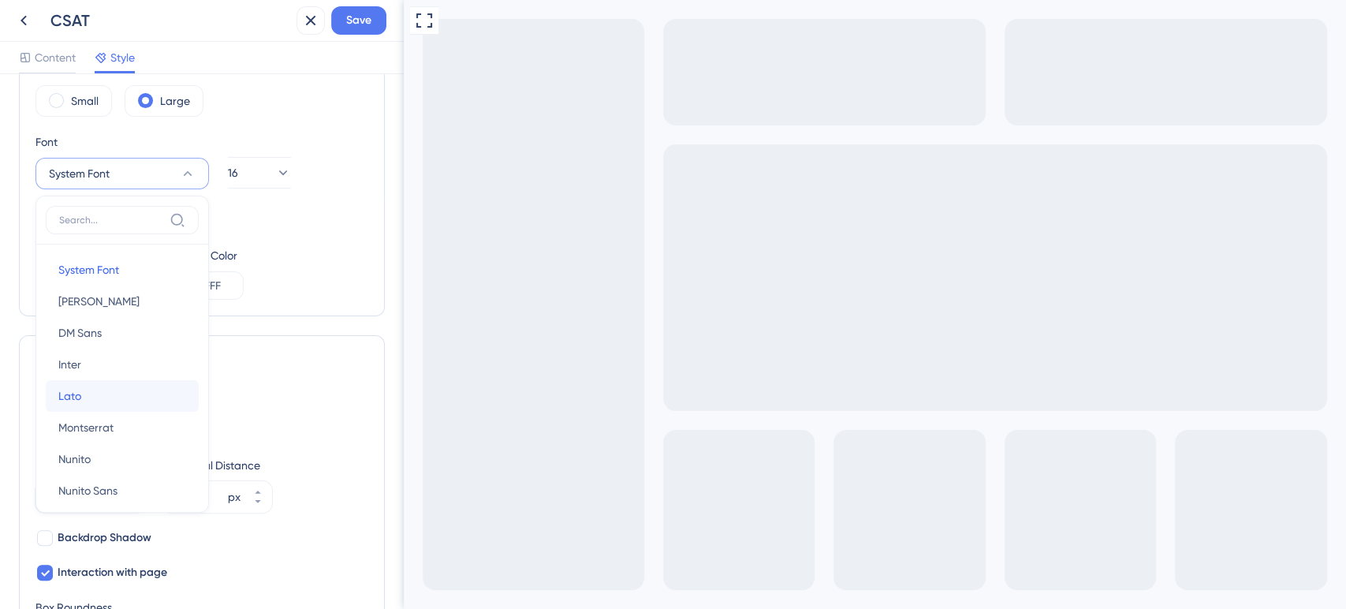
click at [90, 389] on button "Lato Lato" at bounding box center [122, 396] width 153 height 32
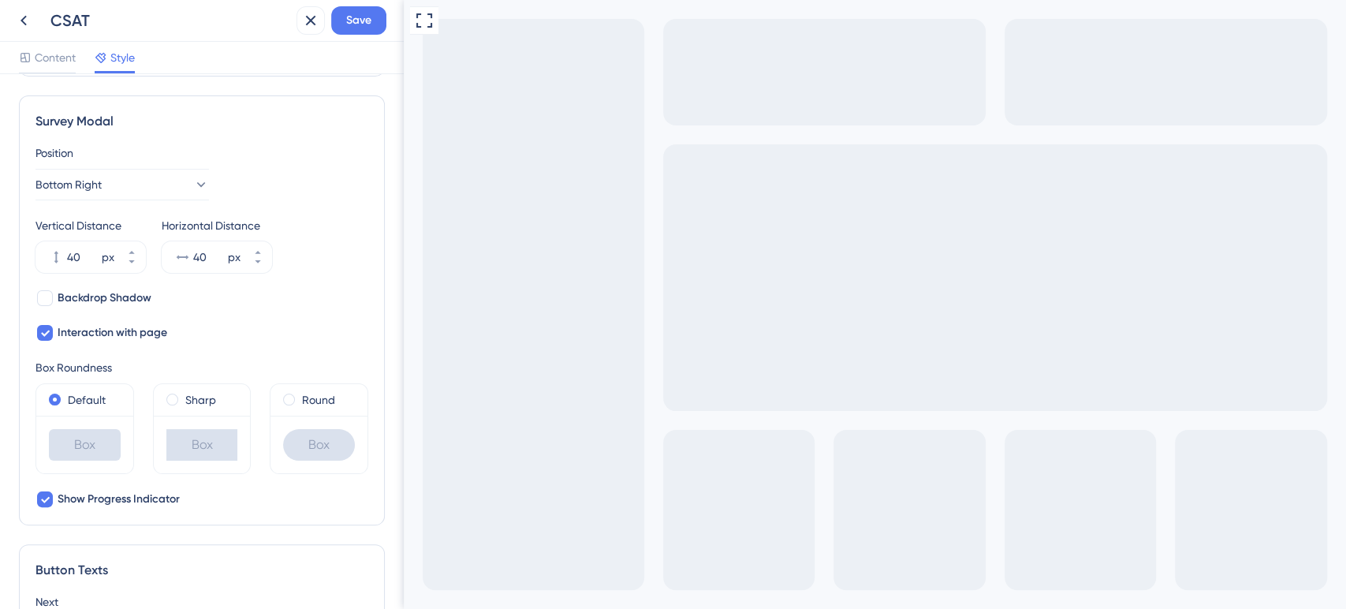
scroll to position [589, 0]
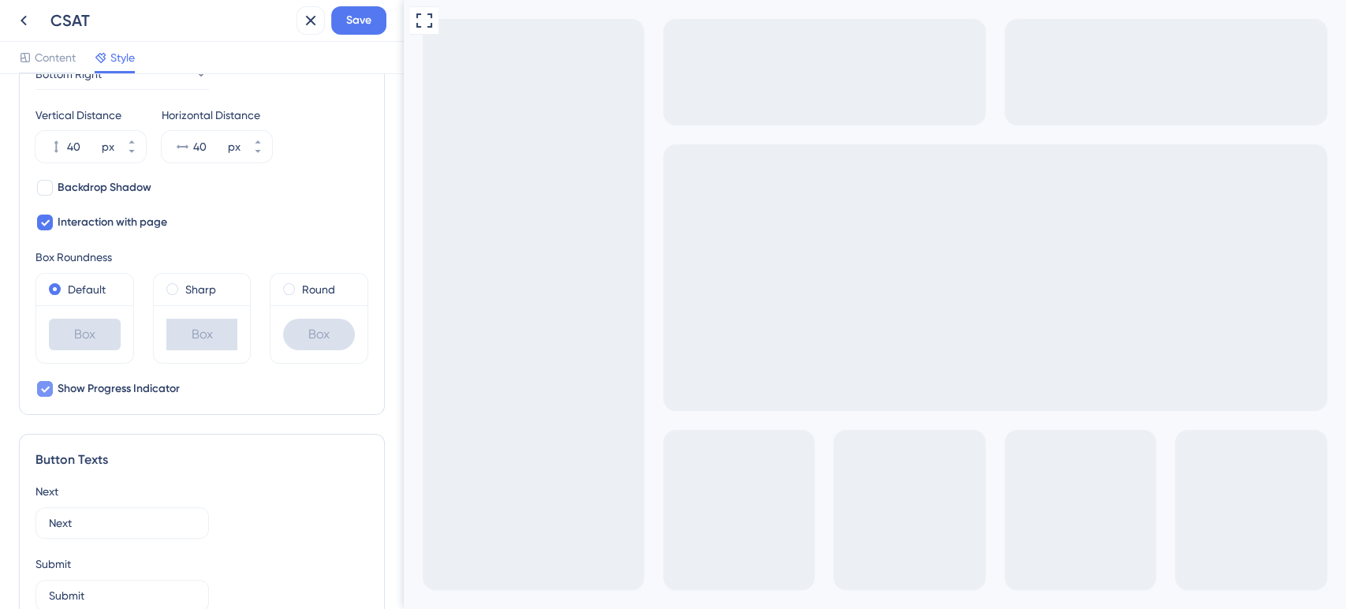
click at [48, 386] on icon at bounding box center [45, 389] width 9 height 6
checkbox input "false"
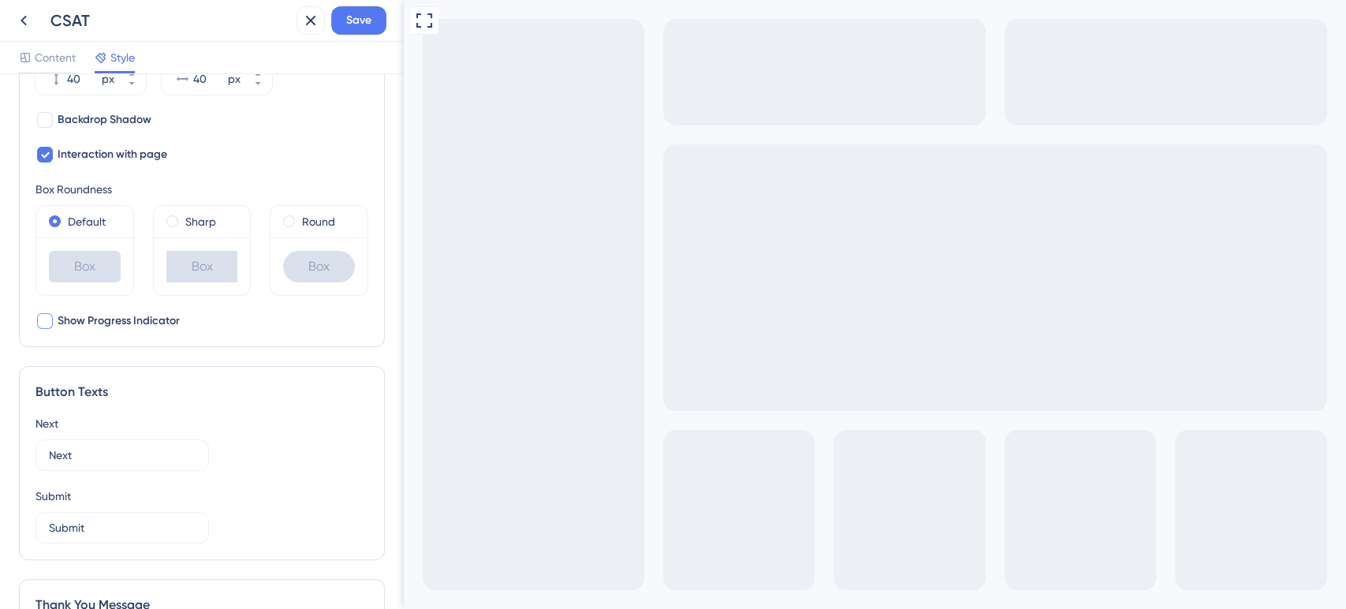
scroll to position [764, 0]
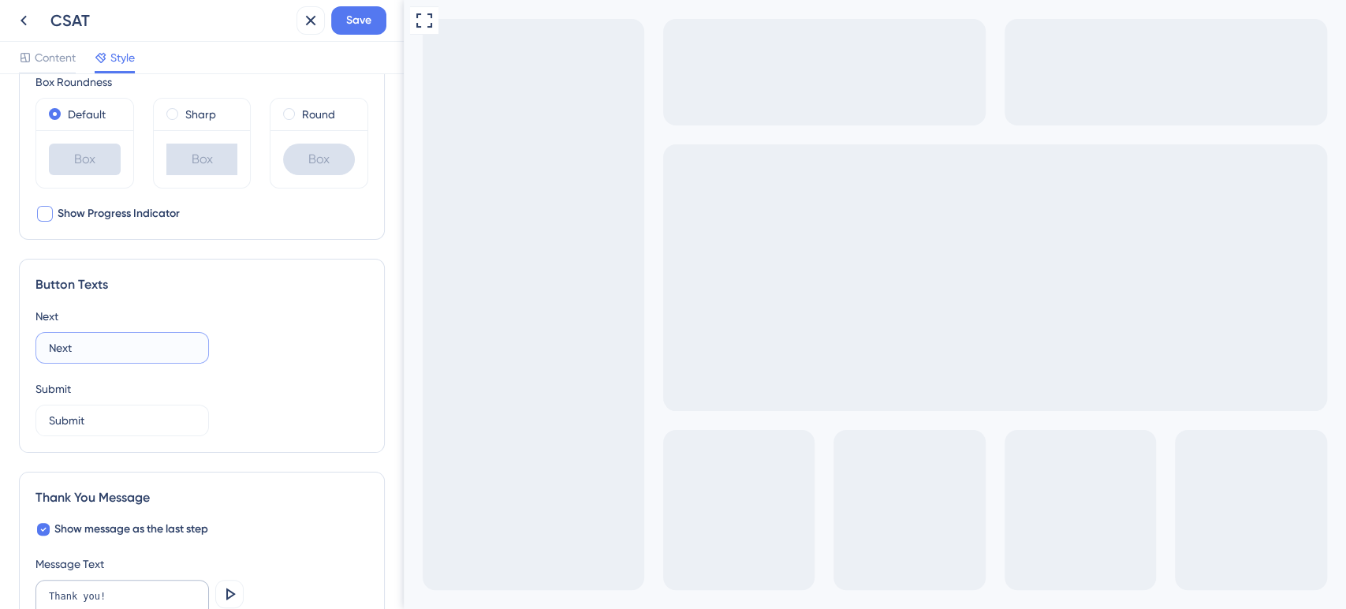
drag, startPoint x: 123, startPoint y: 343, endPoint x: 0, endPoint y: 340, distance: 123.0
click at [0, 340] on div "Color & Typography Background #000000 Text #FFFFFF Answers #FFFFFF Background S…" at bounding box center [202, 341] width 404 height 535
type input "p"
type input "R"
type input "Próximo"
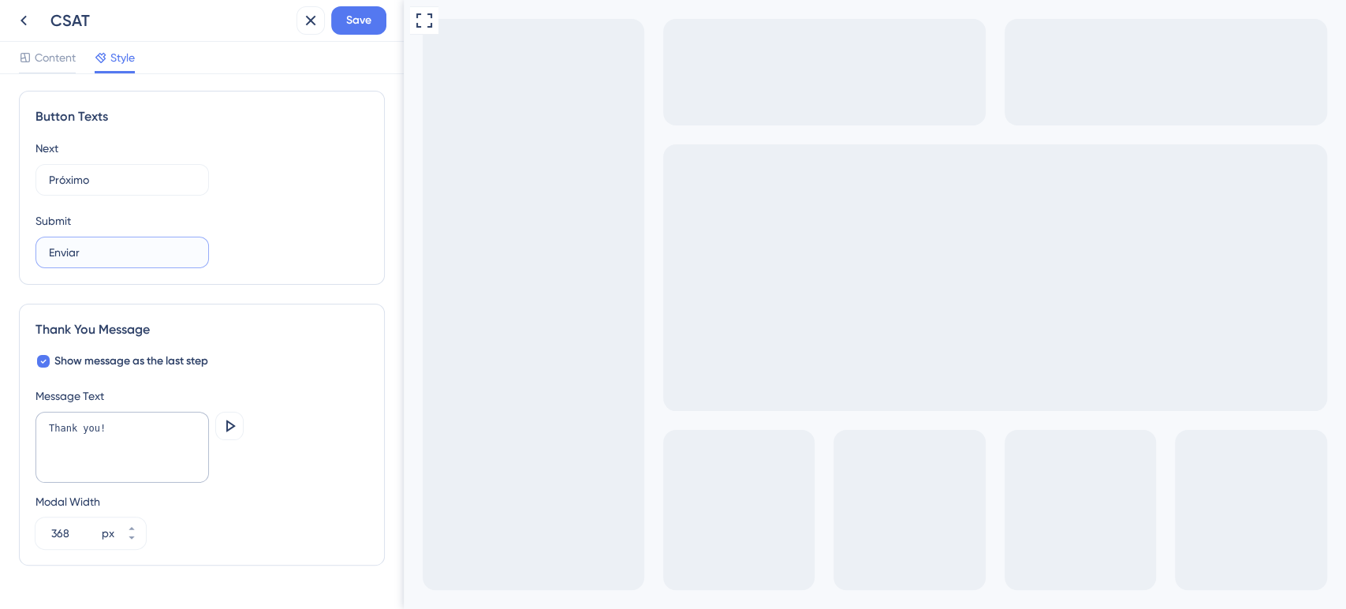
scroll to position [940, 0]
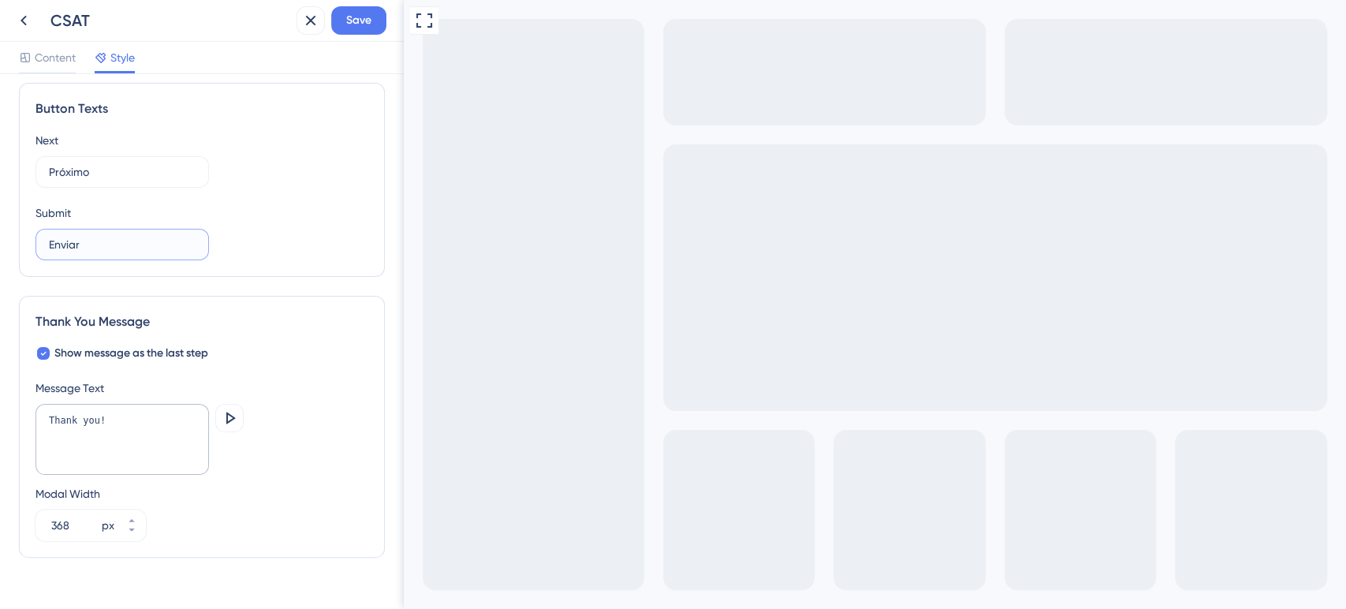
type input "Enviar"
drag, startPoint x: 114, startPoint y: 411, endPoint x: 0, endPoint y: 421, distance: 114.0
click at [0, 421] on div "Color & Typography Background #000000 Text #FFFFFF Answers #FFFFFF Background S…" at bounding box center [202, 341] width 404 height 535
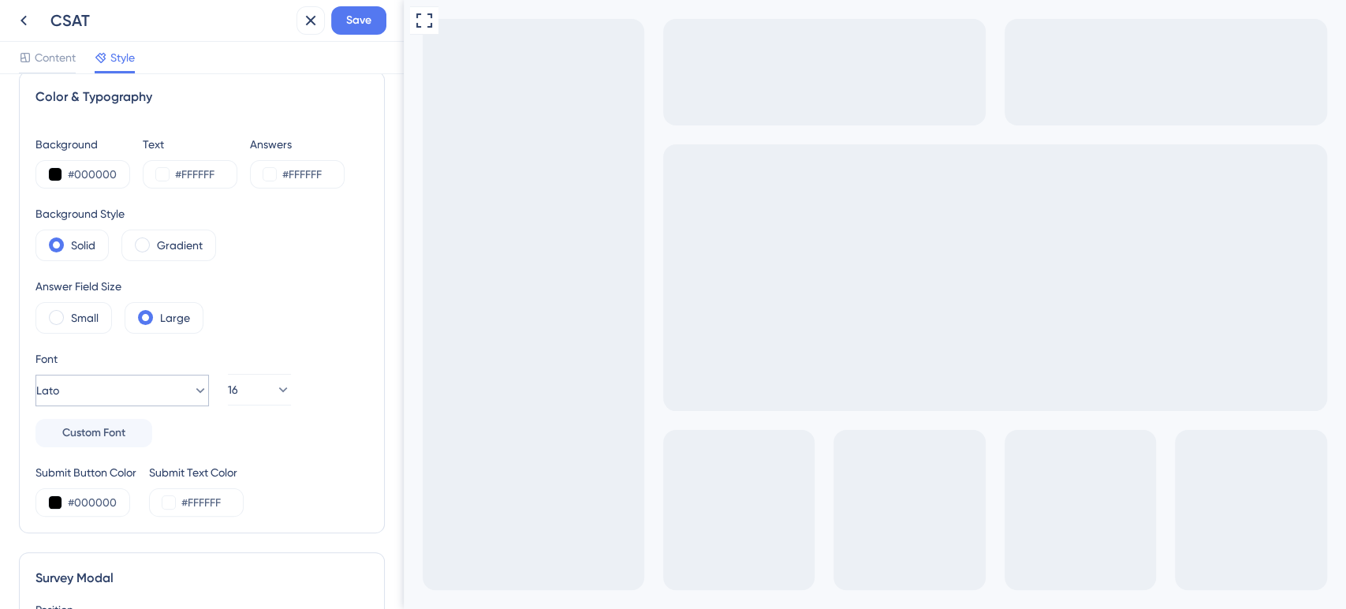
scroll to position [0, 0]
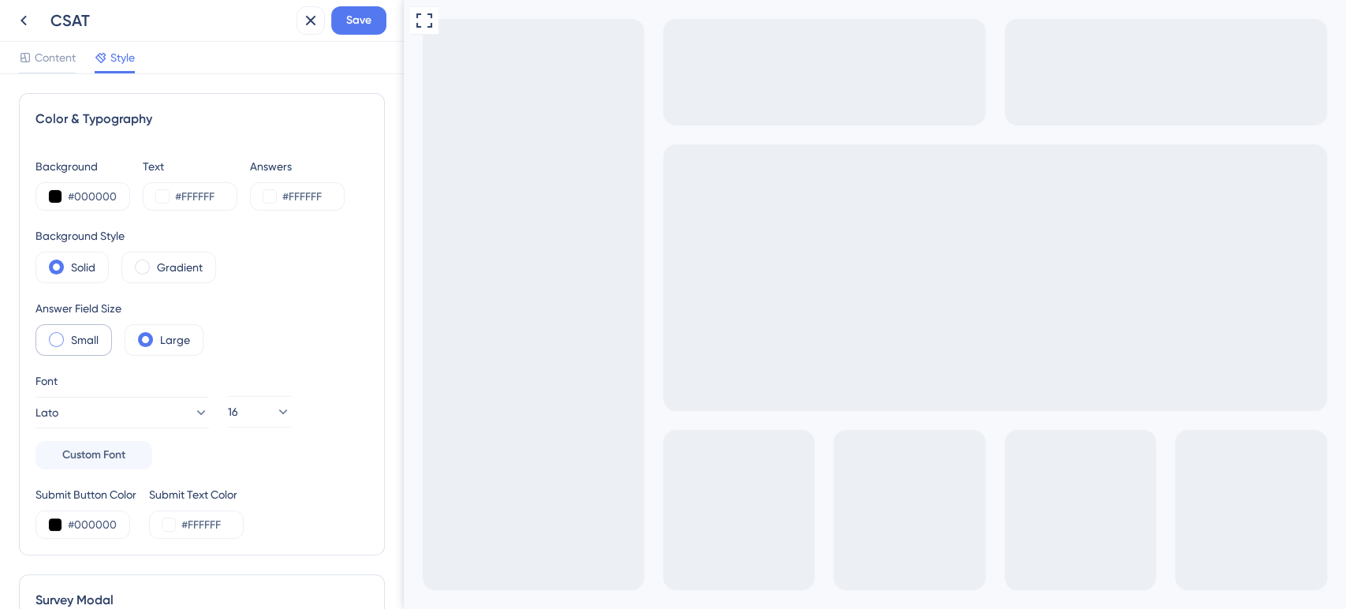
type textarea "Muito obrigado!"
click at [95, 341] on label "Small" at bounding box center [85, 339] width 28 height 19
click at [148, 326] on div "Large" at bounding box center [164, 340] width 79 height 32
click at [57, 55] on span "Content" at bounding box center [55, 57] width 41 height 19
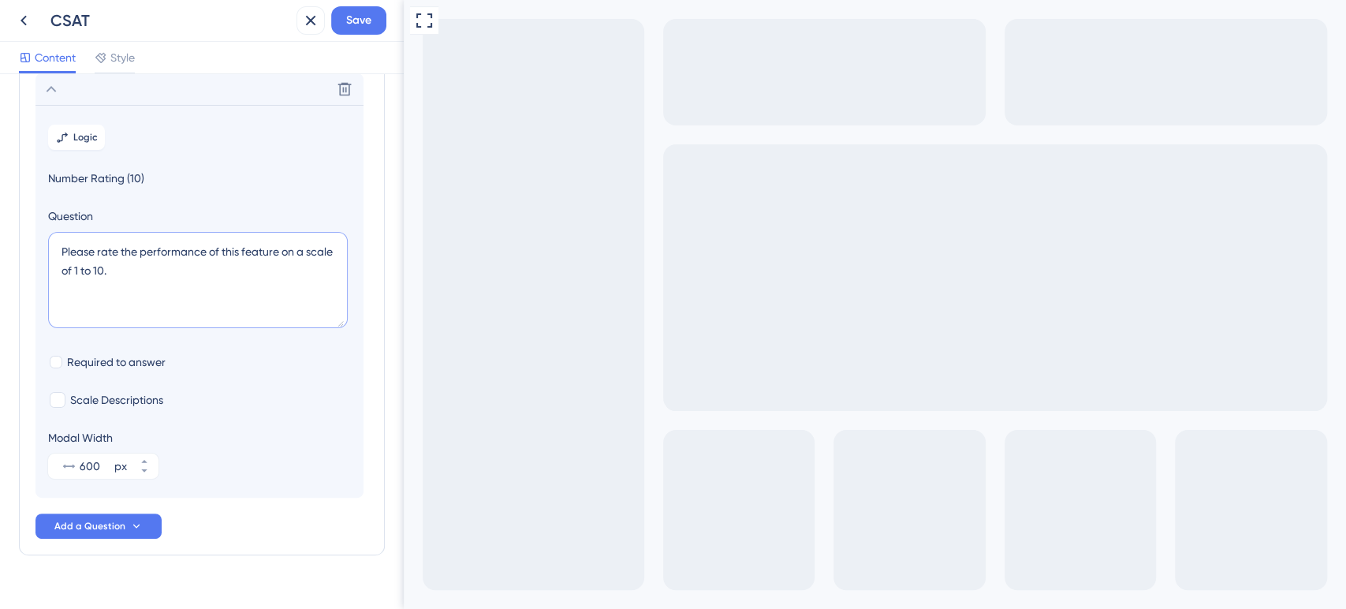
drag, startPoint x: 125, startPoint y: 278, endPoint x: 35, endPoint y: 255, distance: 92.7
click at [35, 255] on section "Logic Number Rating (10) Question Please rate the performance of this feature o…" at bounding box center [199, 301] width 328 height 393
paste textarea "Queremos ouvir você! Em uma escala de 0 a 10, qual a probabilidade de você reco…"
type textarea "Queremos ouvir você! Em uma escala de 0 a 10, qual a probabilidade de você reco…"
click at [116, 395] on span "Scale Descriptions" at bounding box center [116, 399] width 93 height 19
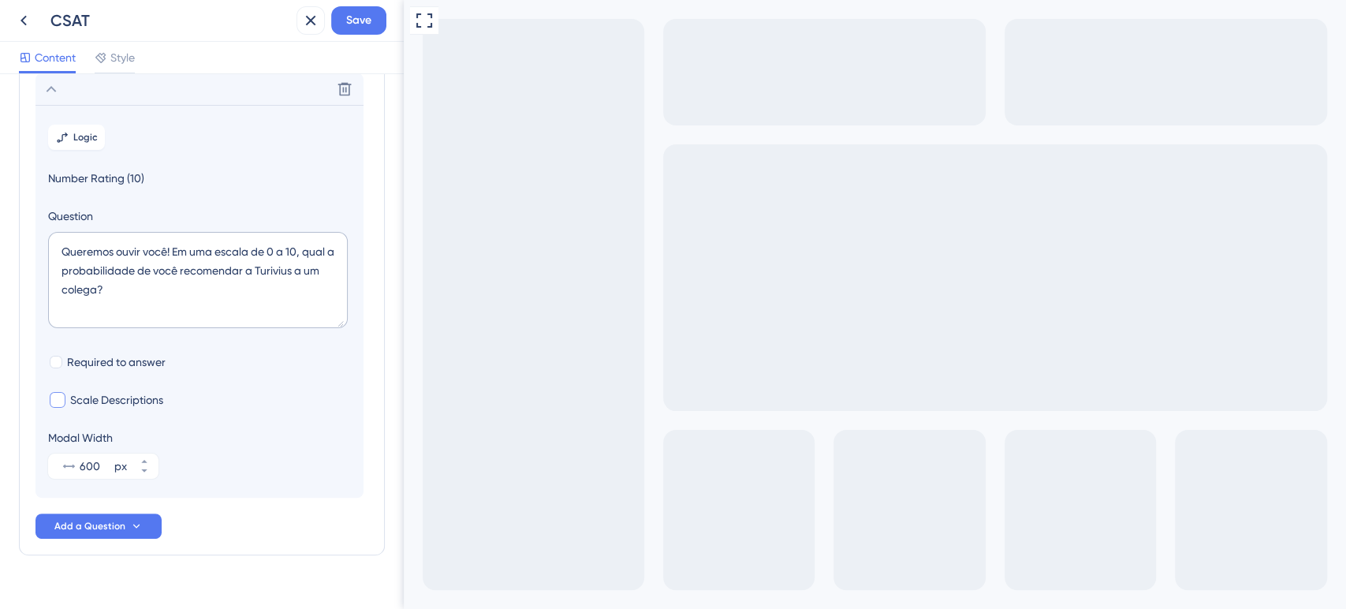
checkbox input "true"
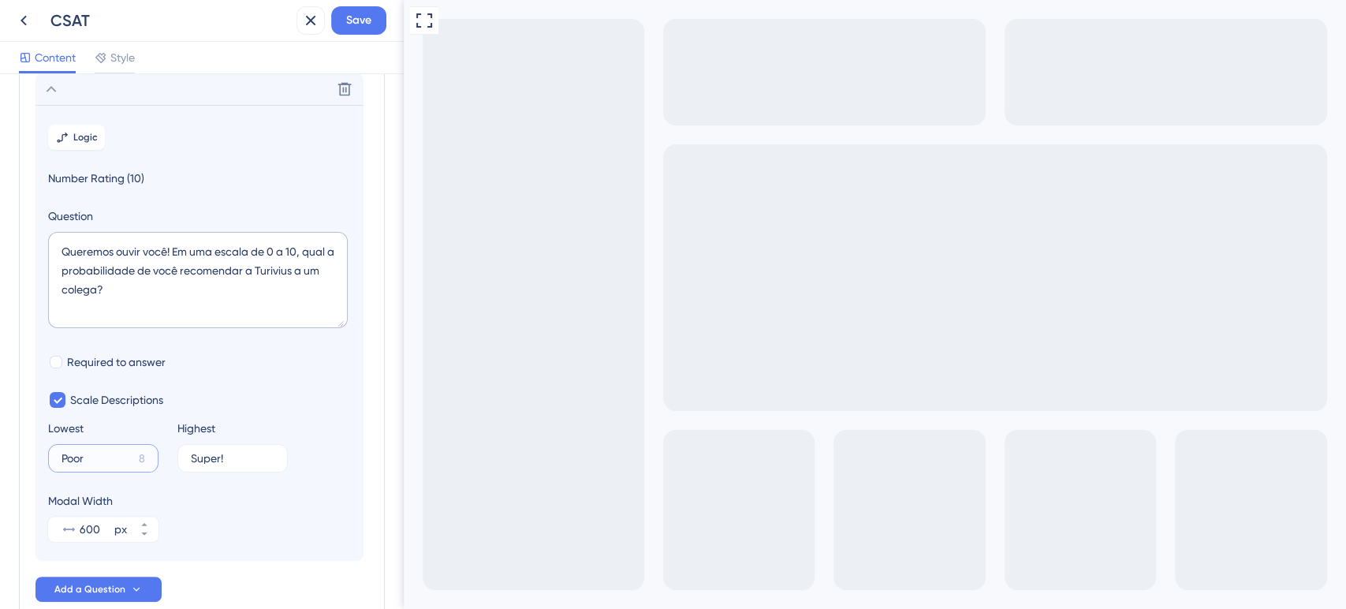
click at [84, 463] on input "Poor" at bounding box center [96, 458] width 71 height 11
paste input "Não recomend"
type input "Não recomend"
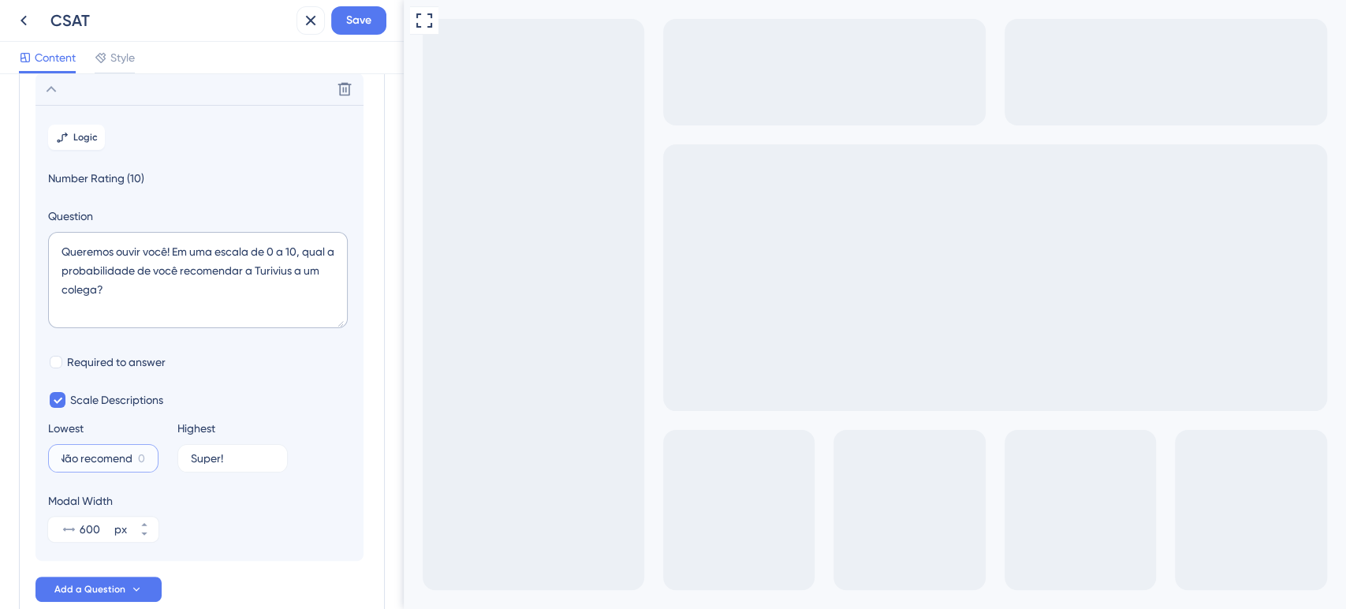
scroll to position [0, 0]
click at [221, 450] on label "Super! 6" at bounding box center [232, 458] width 110 height 28
click at [221, 453] on input "Super!" at bounding box center [226, 458] width 71 height 11
click at [221, 450] on label "Super! 6" at bounding box center [232, 458] width 110 height 28
click at [221, 453] on input "Super!" at bounding box center [226, 458] width 71 height 11
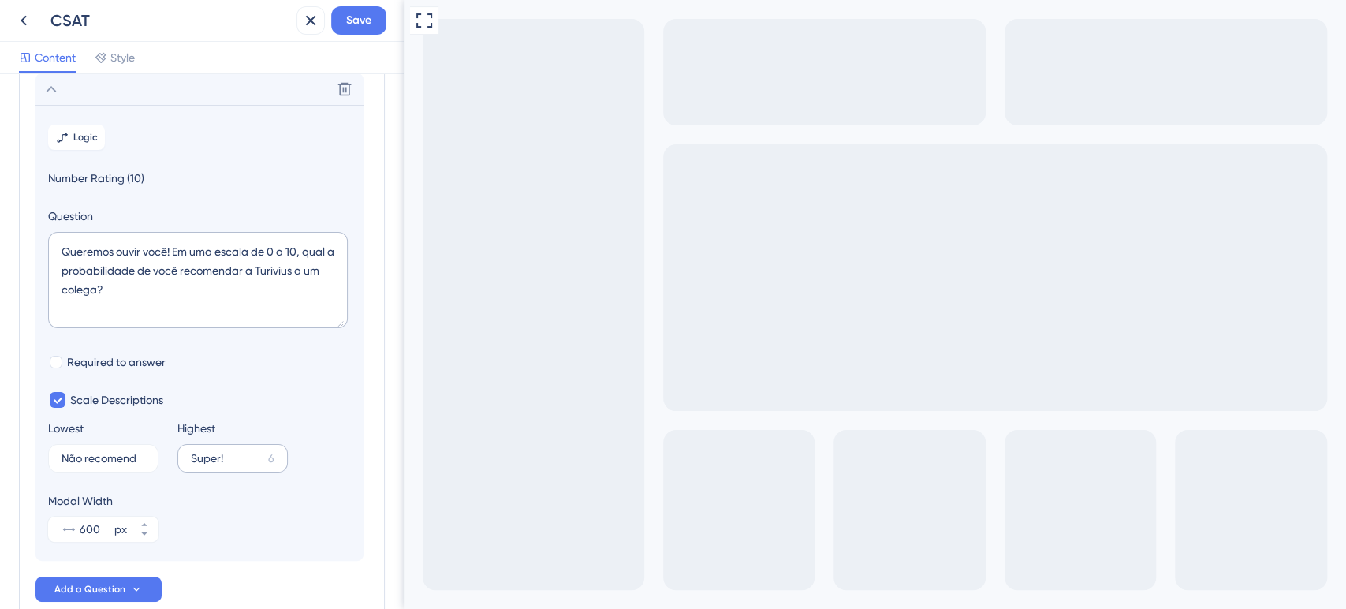
click at [221, 450] on label "Super! 6" at bounding box center [232, 458] width 110 height 28
click at [221, 453] on input "Super!" at bounding box center [226, 458] width 71 height 11
click at [209, 453] on input "Super!" at bounding box center [226, 458] width 71 height 11
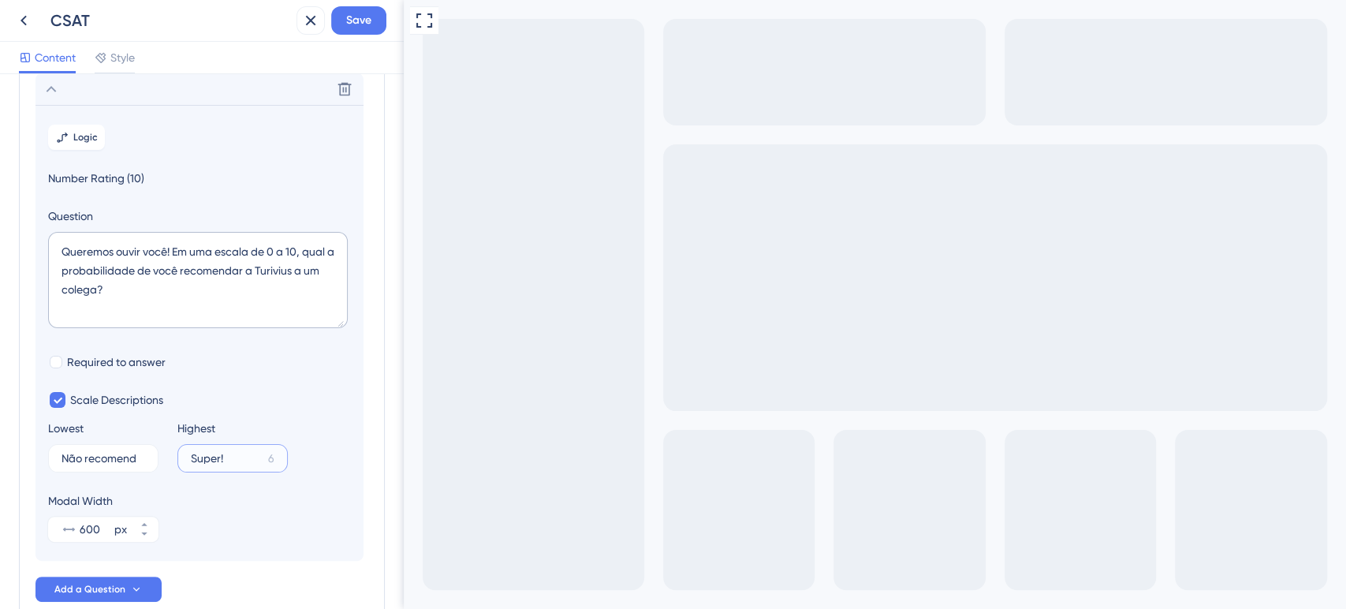
paste input "Extremamente"
type input "Extremamente"
click at [120, 363] on span "Required to answer" at bounding box center [116, 361] width 99 height 19
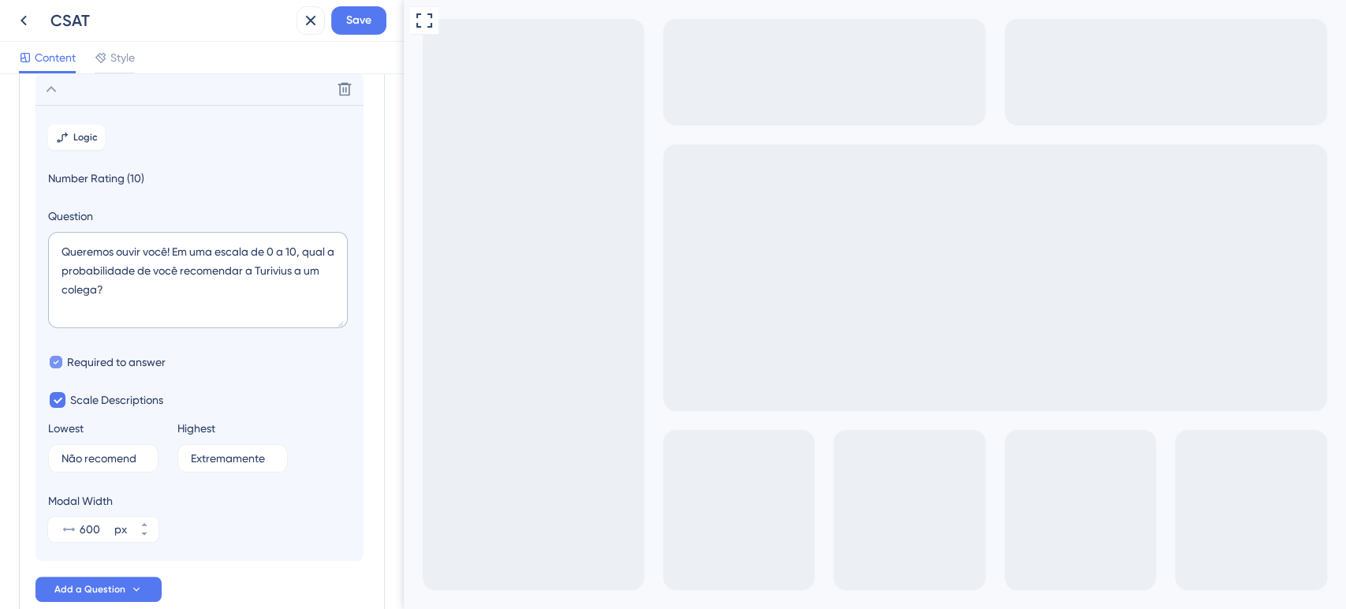
click at [110, 368] on span "Required to answer" at bounding box center [116, 361] width 99 height 19
checkbox input "true"
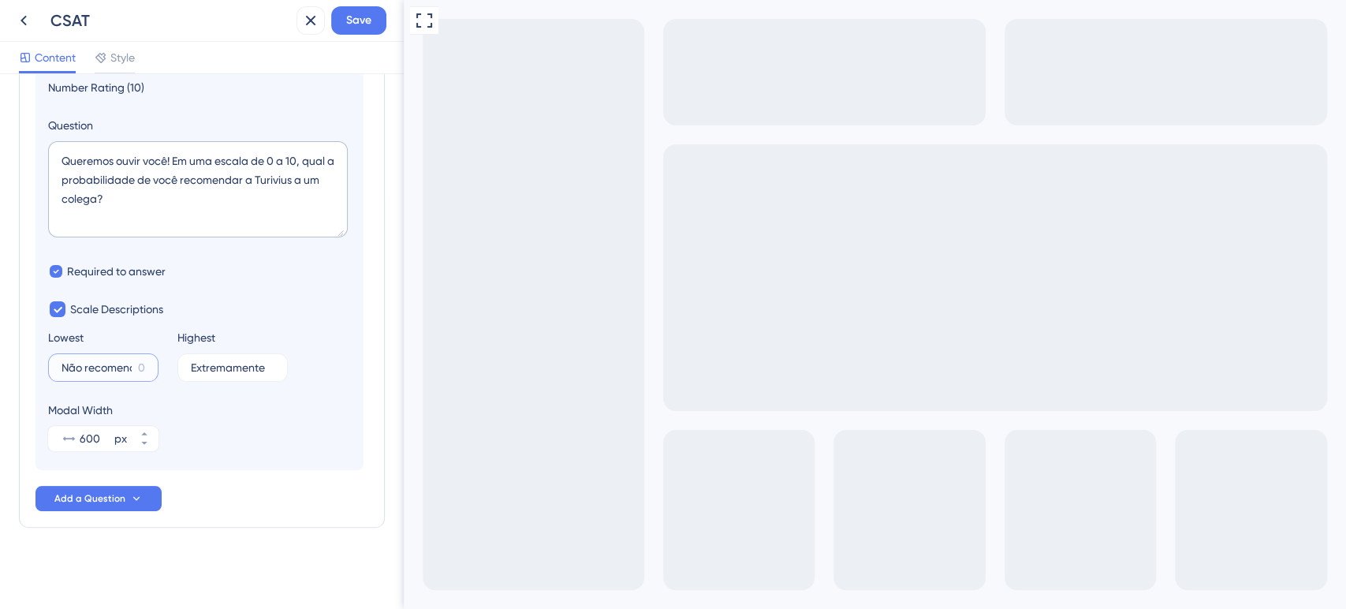
drag, startPoint x: 91, startPoint y: 364, endPoint x: 47, endPoint y: 366, distance: 44.2
click at [48, 366] on label "Não recomend 0" at bounding box center [103, 367] width 110 height 28
click at [61, 366] on input "Não recomend" at bounding box center [96, 367] width 70 height 11
click at [117, 362] on input "Recomend" at bounding box center [96, 367] width 71 height 11
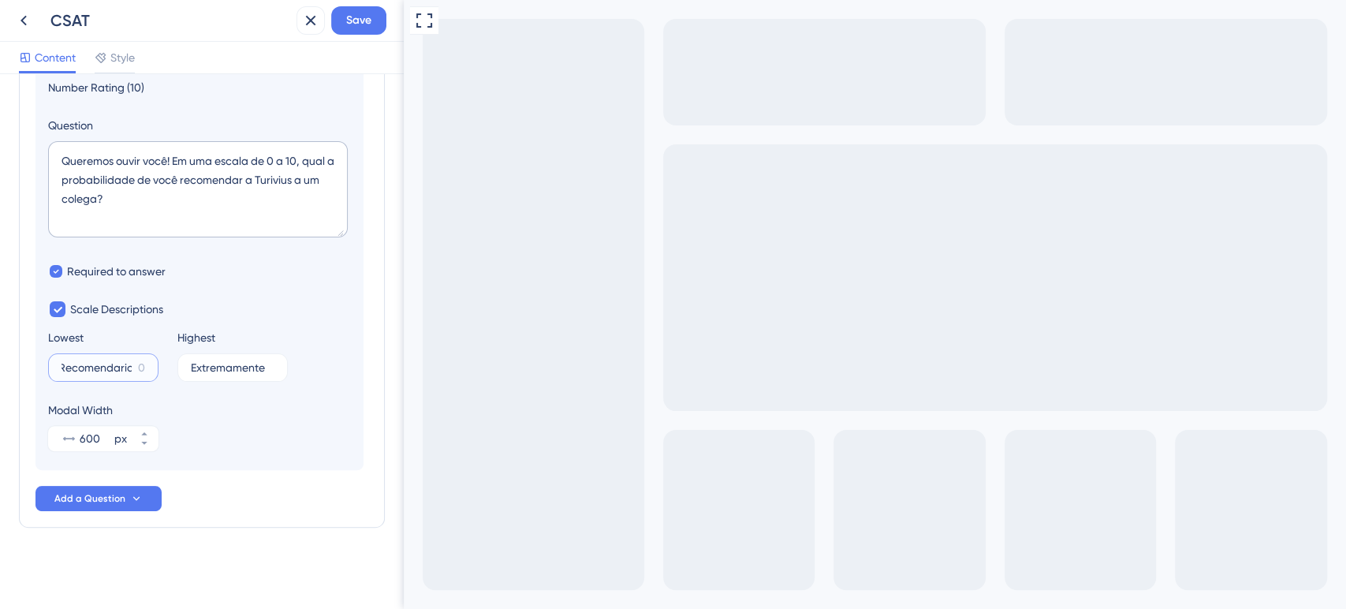
click at [123, 367] on input "Recomendaria" at bounding box center [96, 367] width 70 height 11
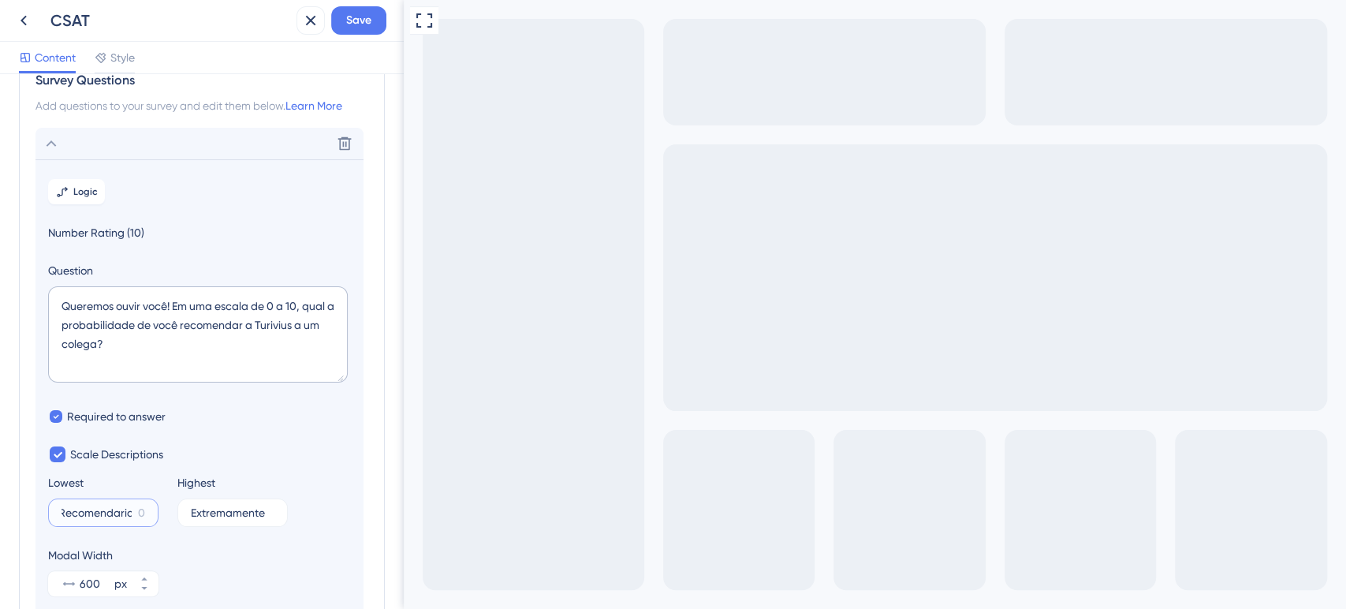
scroll to position [0, 0]
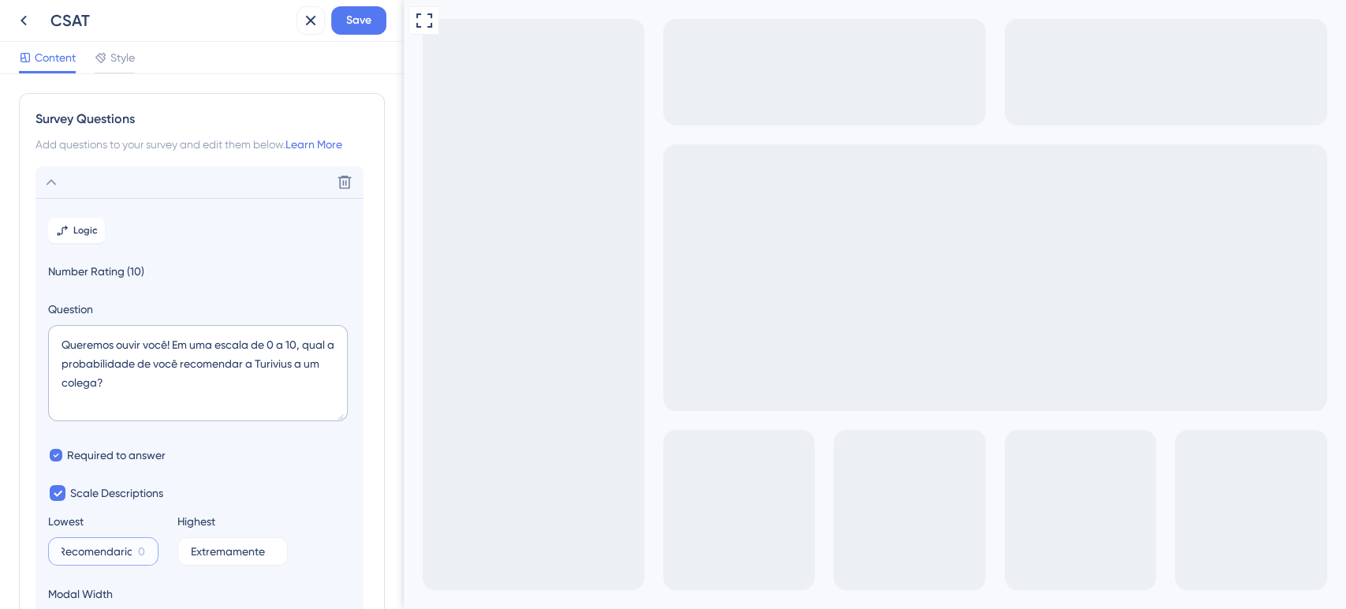
type input "Recomendaria"
click at [249, 546] on input "Extremamente" at bounding box center [226, 551] width 70 height 11
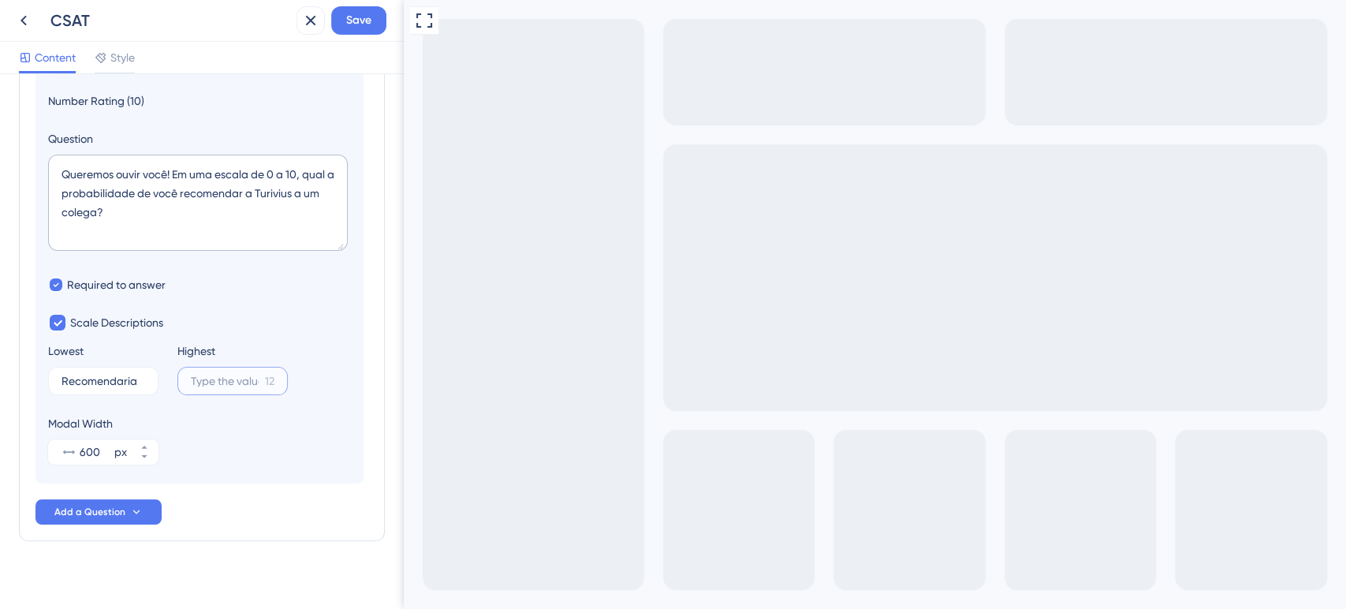
scroll to position [175, 0]
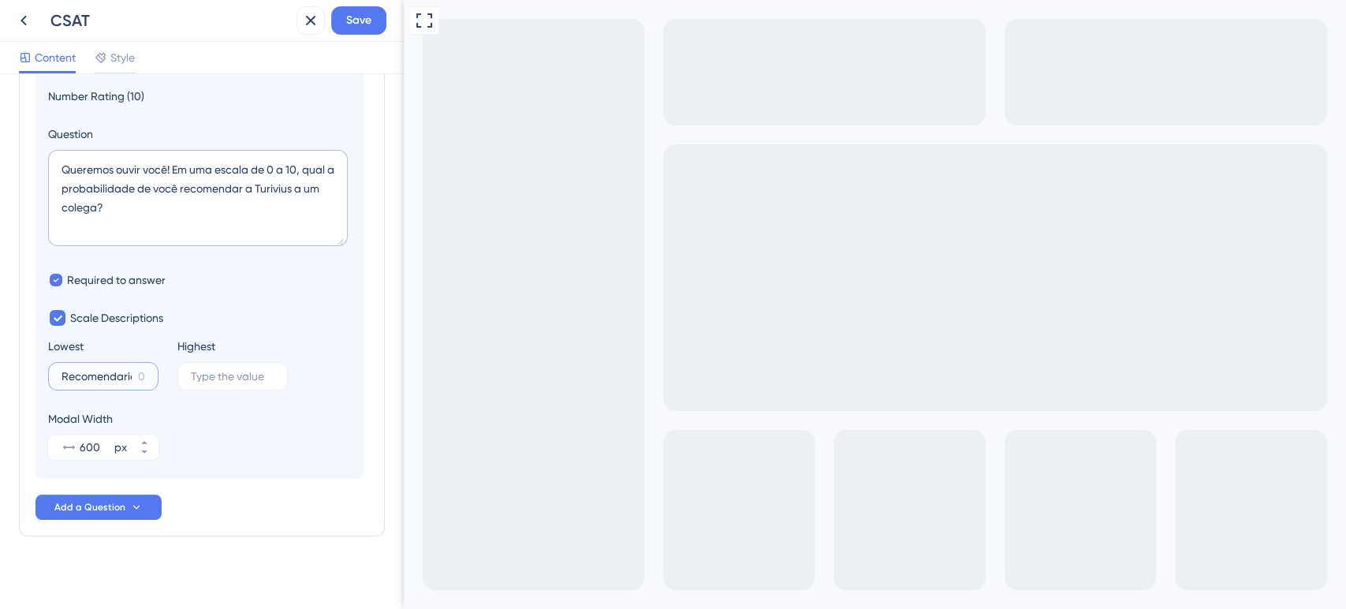
click at [96, 378] on input "Recomendaria" at bounding box center [96, 376] width 70 height 11
click at [96, 377] on input "Recomendaria" at bounding box center [96, 376] width 70 height 11
paste input "Não indico"
type input "Não indico"
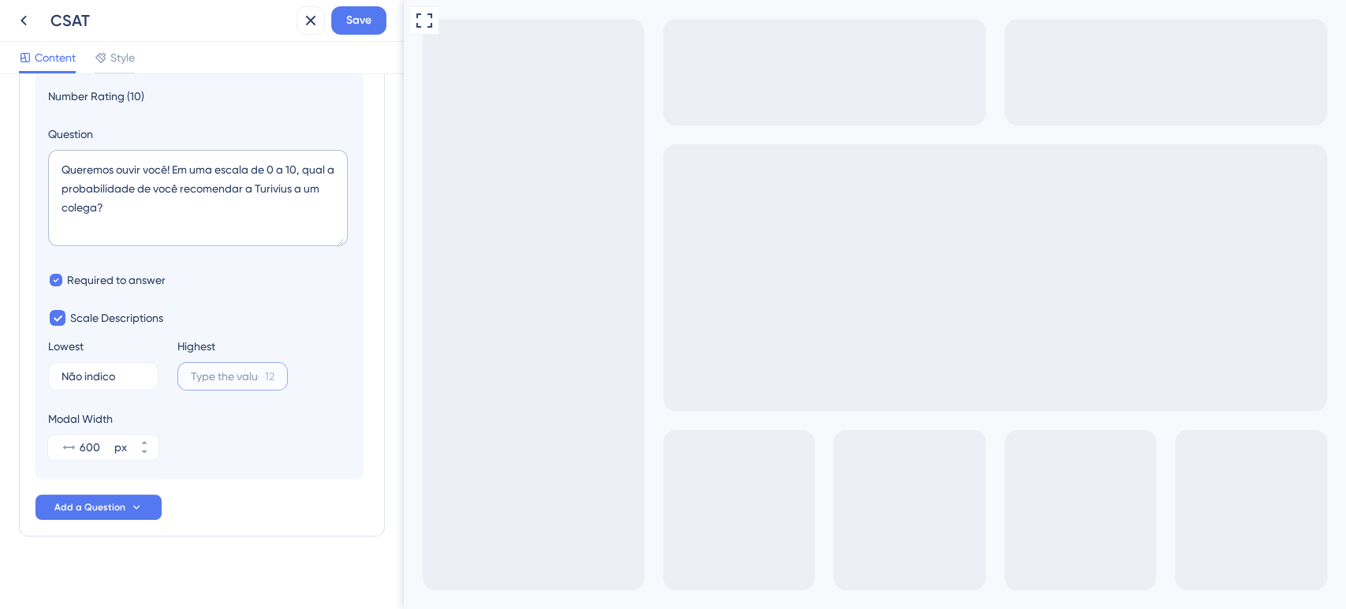
click at [233, 377] on input "12" at bounding box center [225, 376] width 68 height 11
paste input "Bem possível"
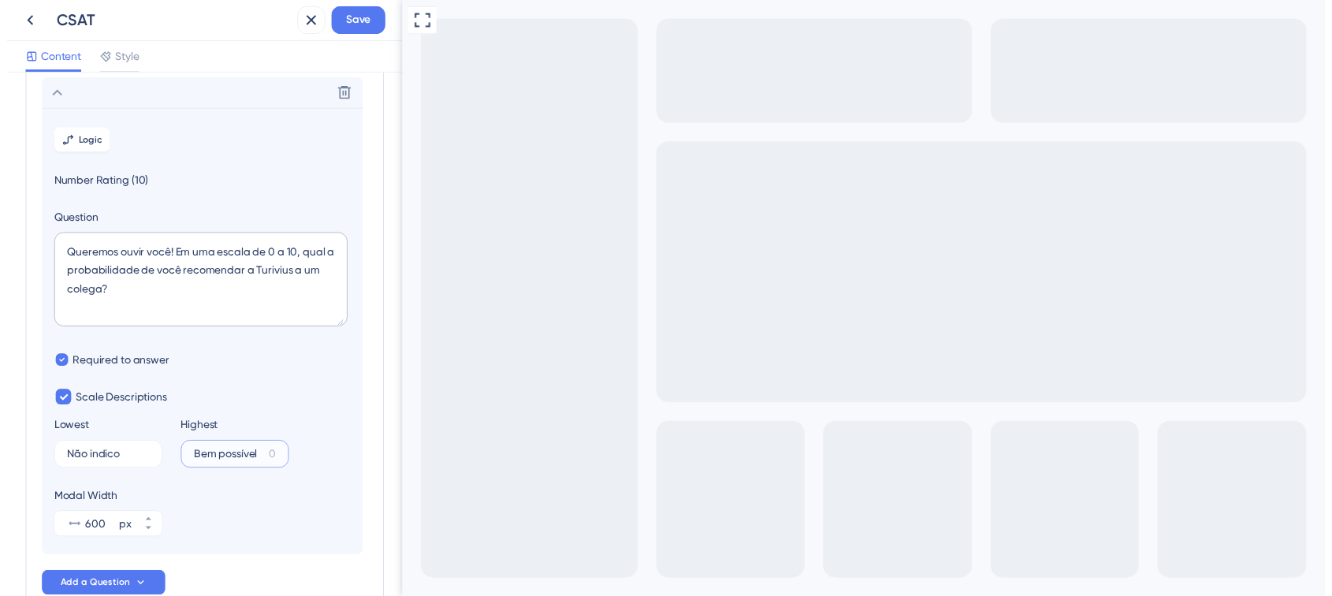
scroll to position [0, 0]
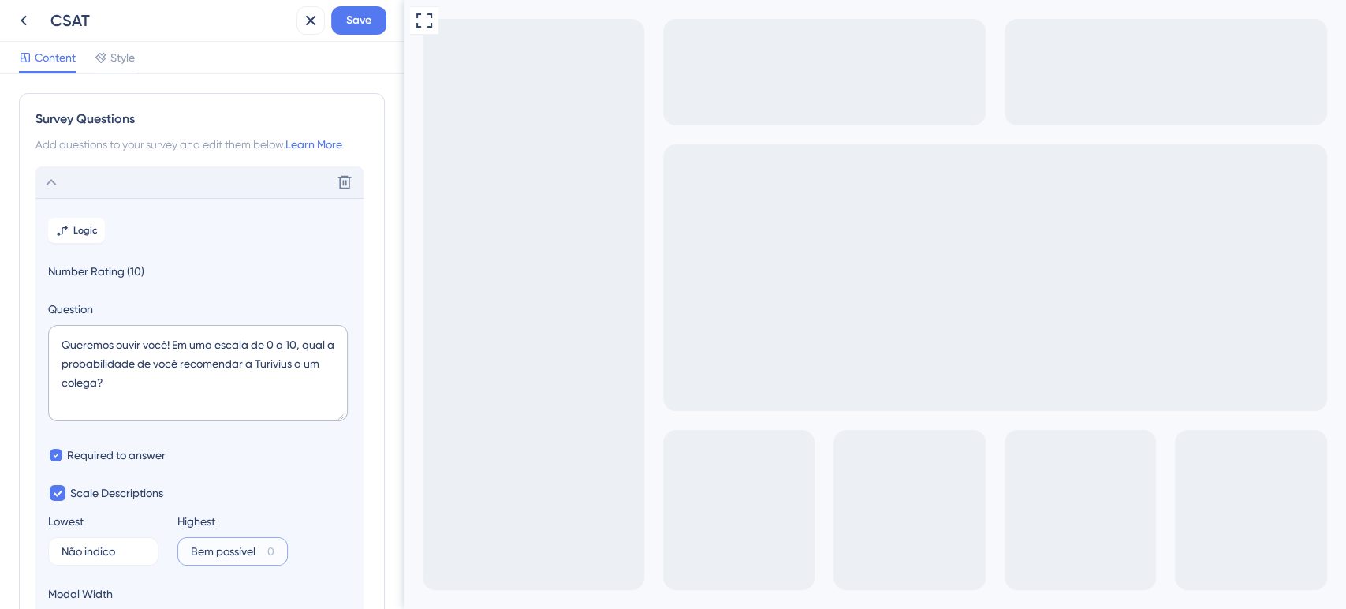
type input "Bem possível"
click at [51, 187] on icon at bounding box center [51, 182] width 19 height 19
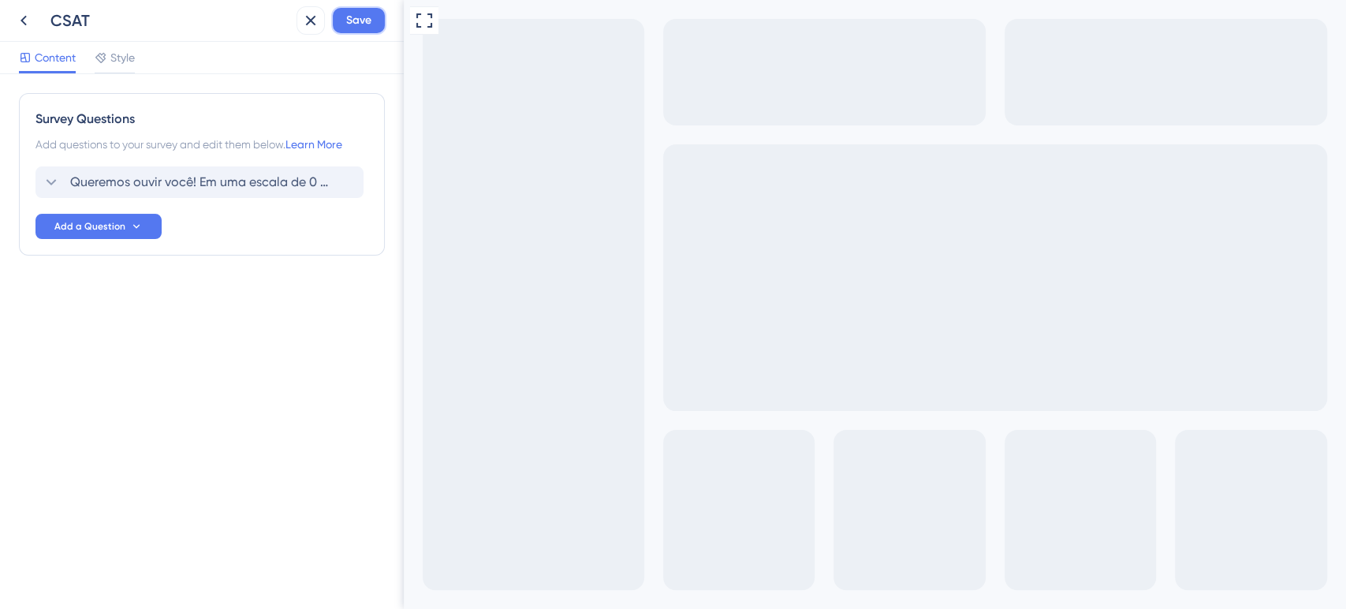
click at [370, 25] on span "Save" at bounding box center [358, 20] width 25 height 19
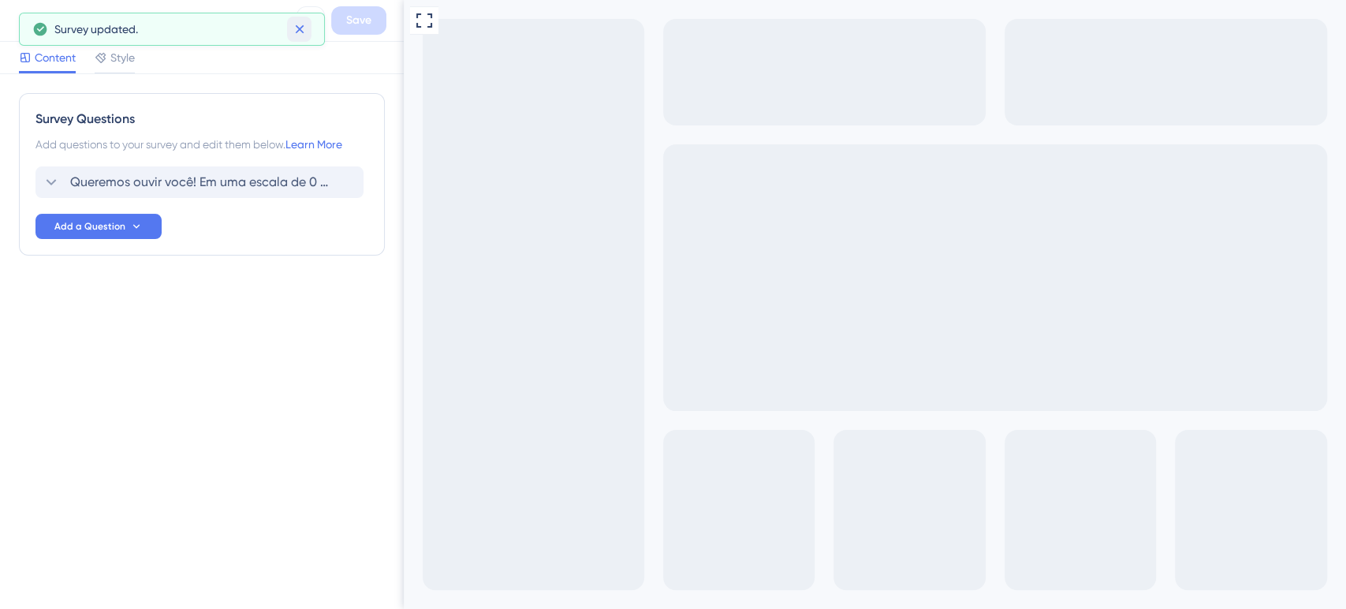
click at [295, 18] on button at bounding box center [299, 29] width 24 height 25
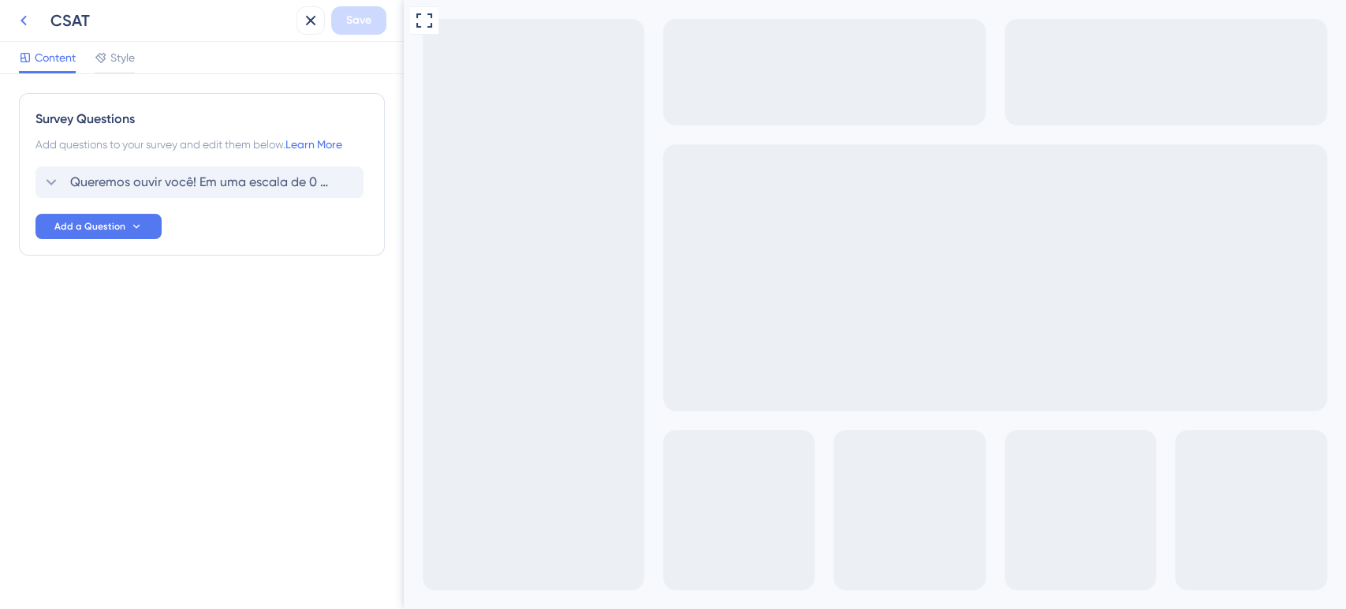
click at [28, 19] on icon at bounding box center [23, 20] width 19 height 19
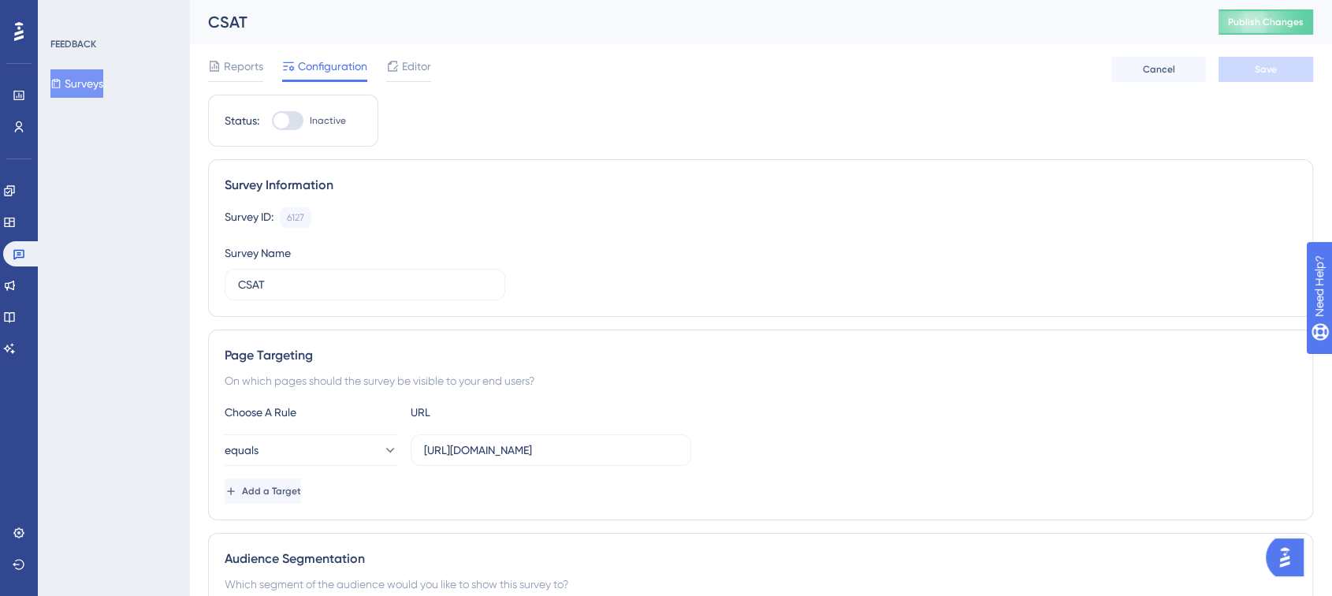
click at [80, 74] on button "Surveys" at bounding box center [76, 83] width 53 height 28
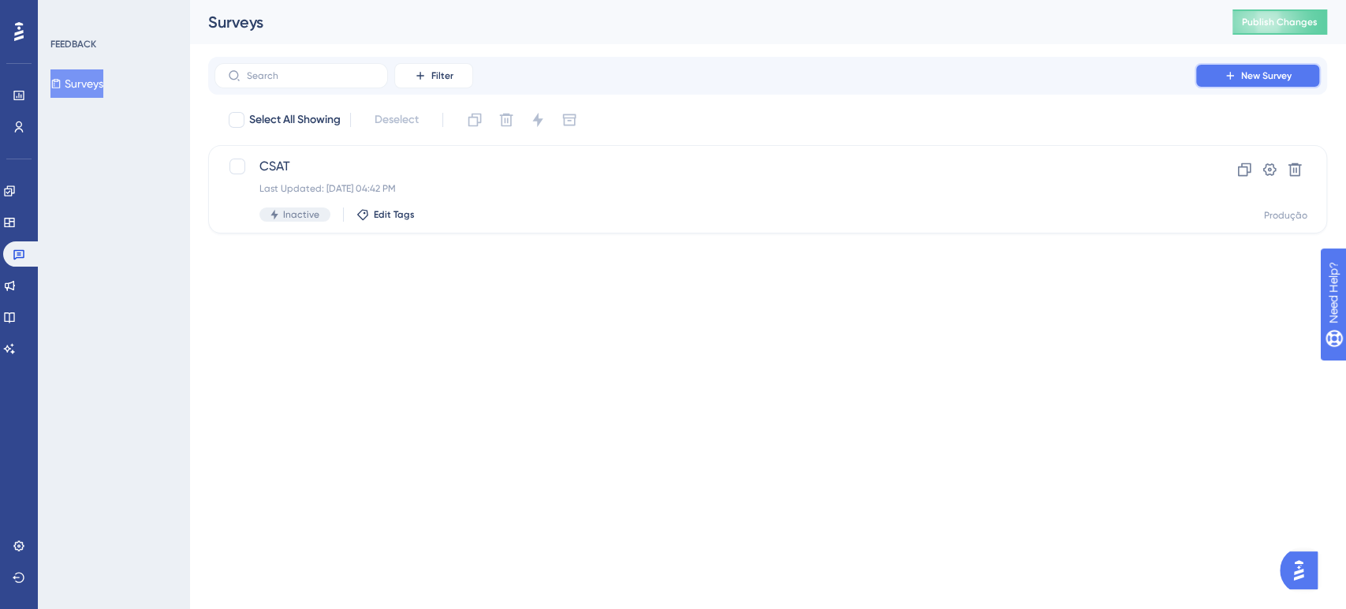
click at [1224, 74] on icon at bounding box center [1230, 75] width 13 height 13
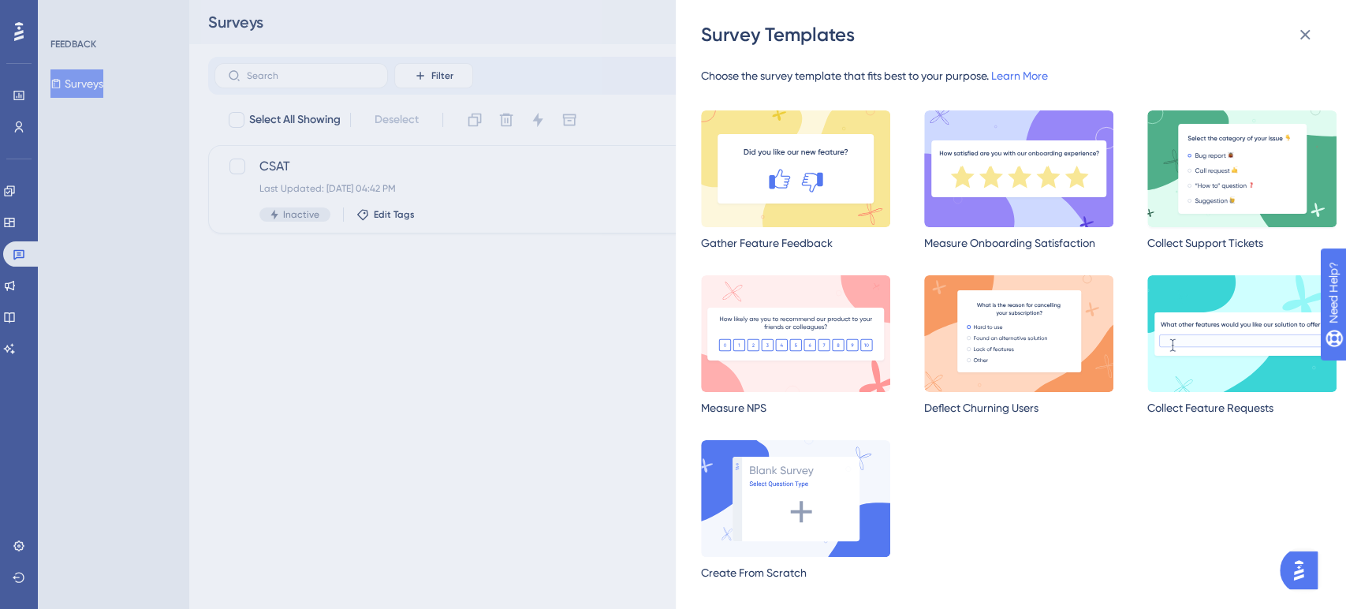
click at [1191, 158] on img at bounding box center [1241, 168] width 189 height 117
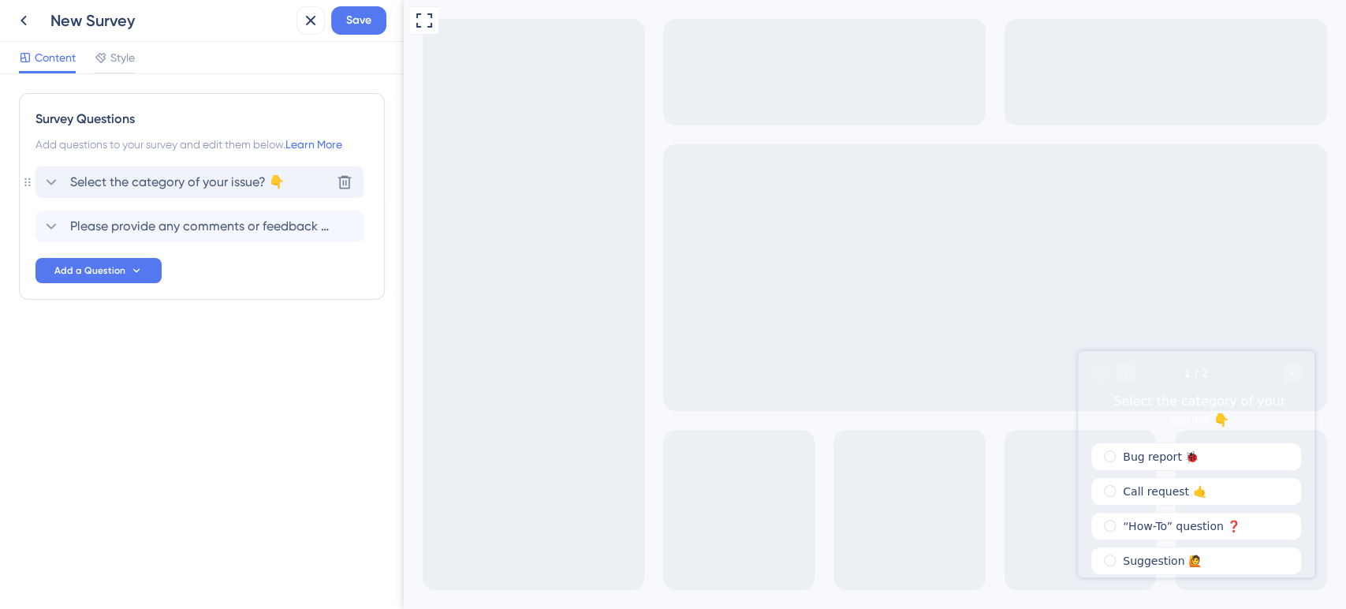
click at [50, 183] on icon at bounding box center [52, 182] width 10 height 6
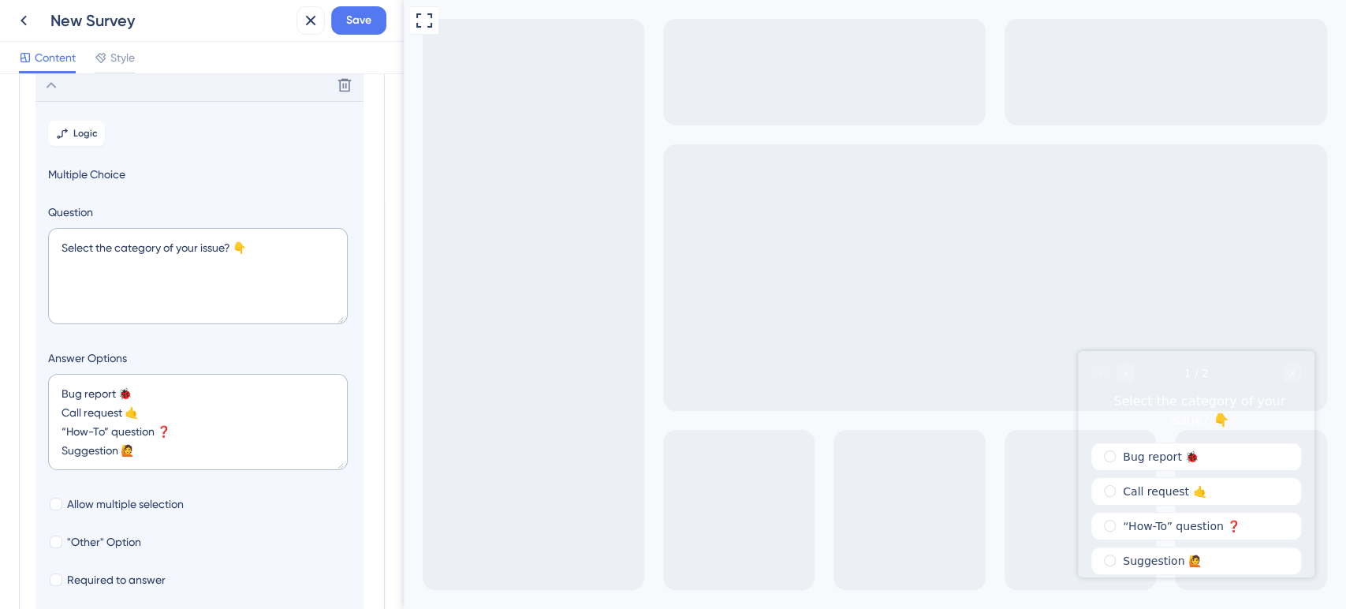
scroll to position [86, 0]
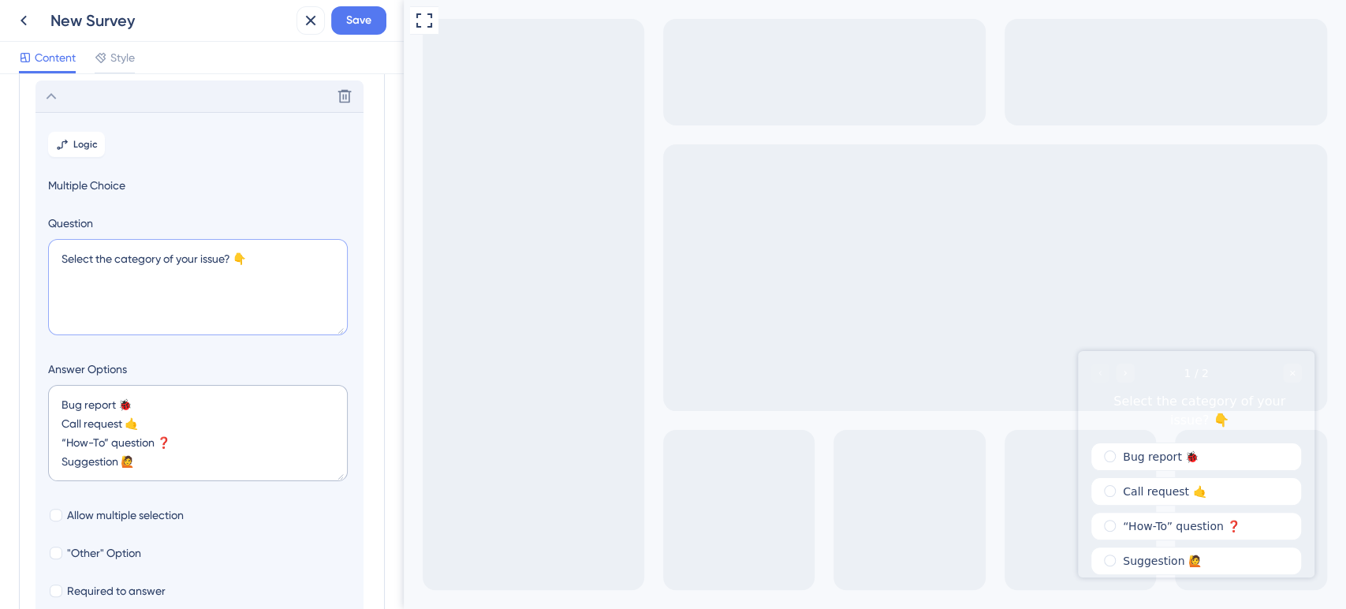
click at [255, 269] on textarea "Select the category of your issue? 👇" at bounding box center [198, 287] width 300 height 96
drag, startPoint x: 233, startPoint y: 259, endPoint x: 47, endPoint y: 260, distance: 186.8
click at [47, 260] on section "Logic Multiple Choice Question Select the category of your issue? 👇 Answer Opti…" at bounding box center [199, 400] width 328 height 576
paste textarea "Como você se sentiria se a Turivius deixasse de existir"
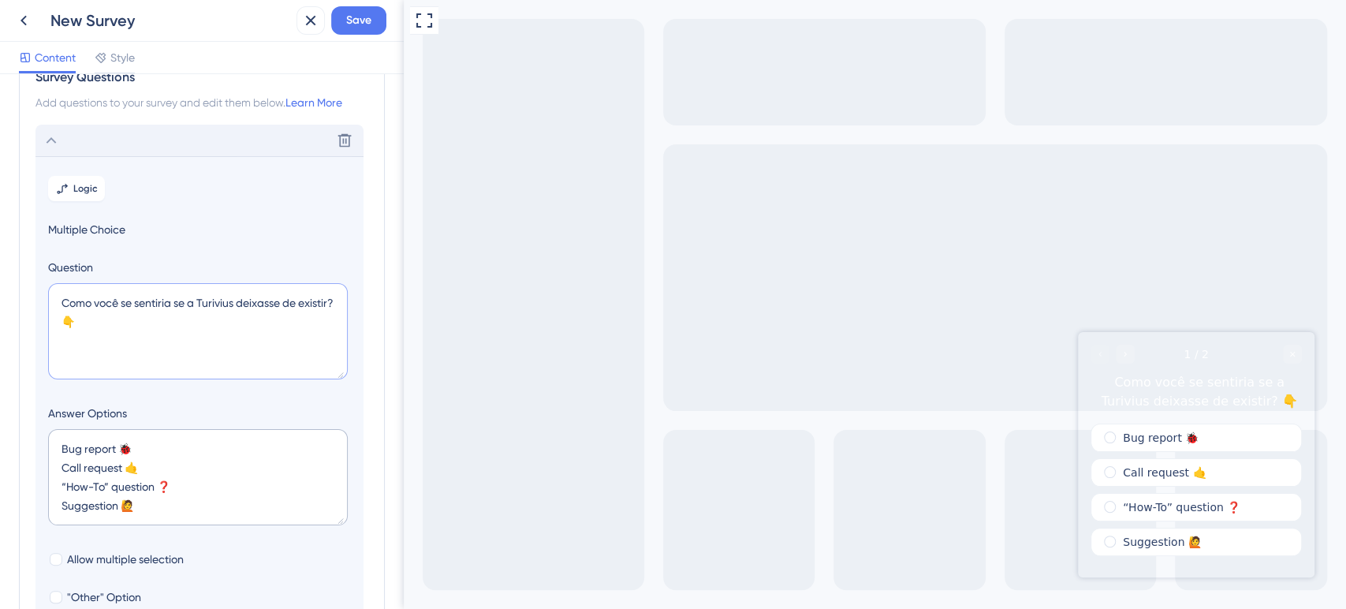
scroll to position [0, 0]
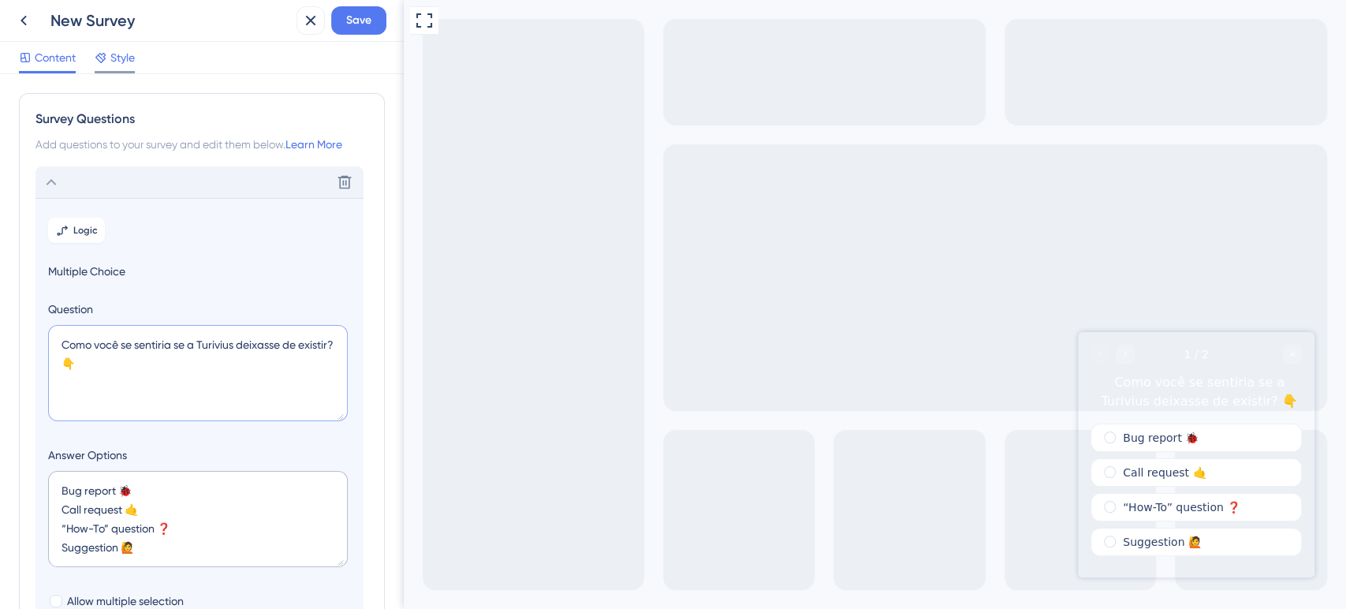
type textarea "Como você se sentiria se a Turivius deixasse de existir? 👇"
click at [110, 59] on div "Style" at bounding box center [115, 57] width 40 height 19
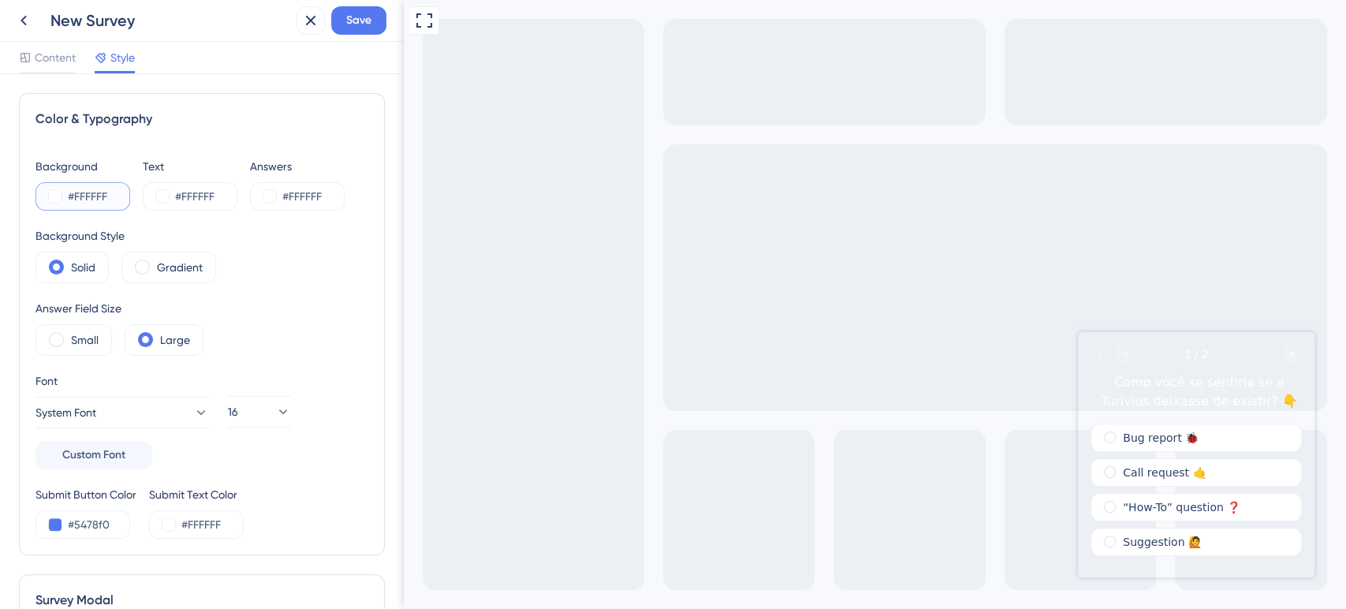
click at [51, 198] on button at bounding box center [55, 196] width 13 height 13
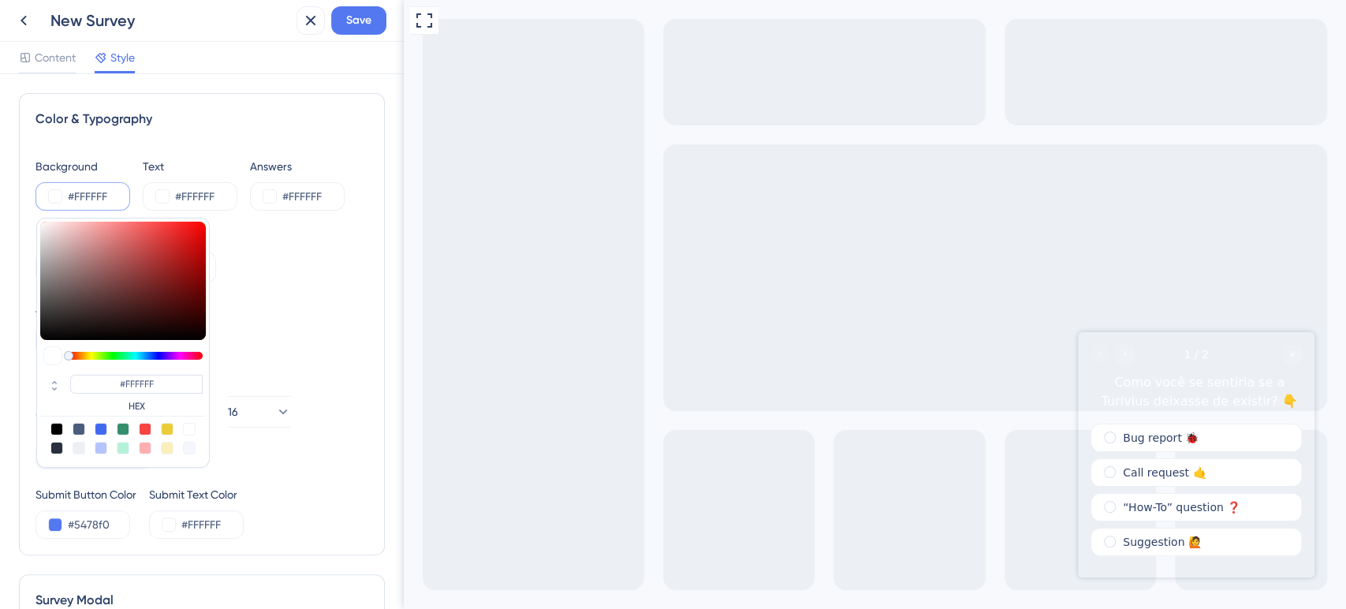
type input "#a44848"
type input "#A44848"
type input "#843939"
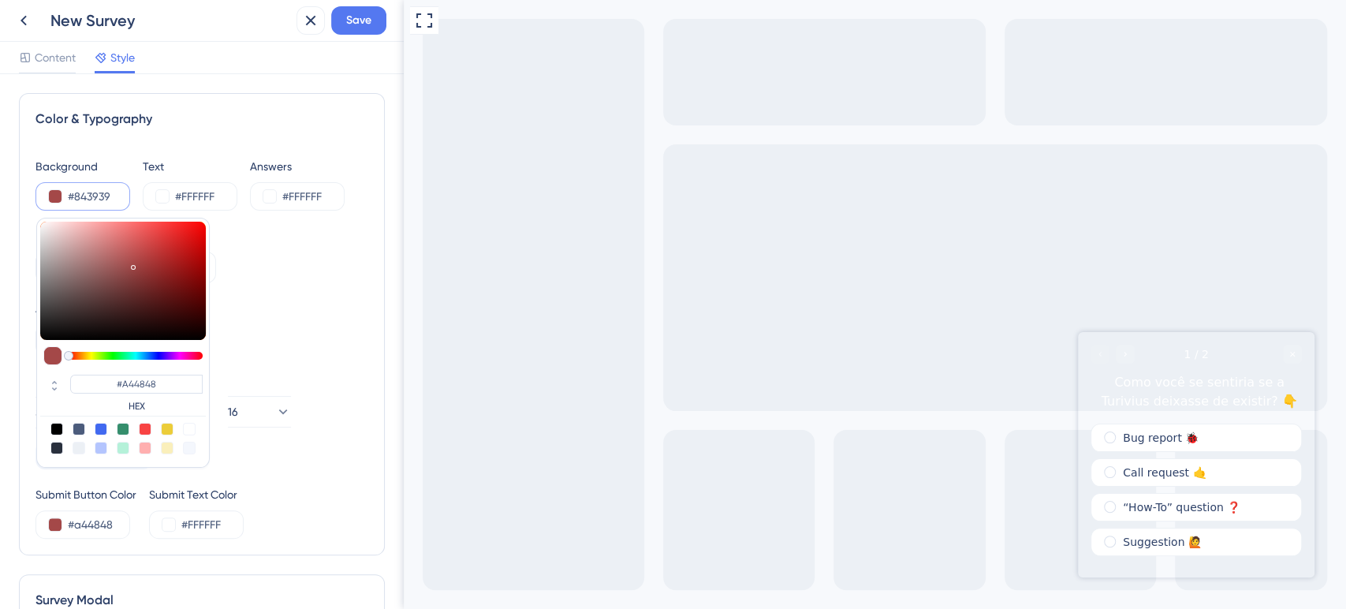
type input "#843939"
type input "#311414"
type input "#000000"
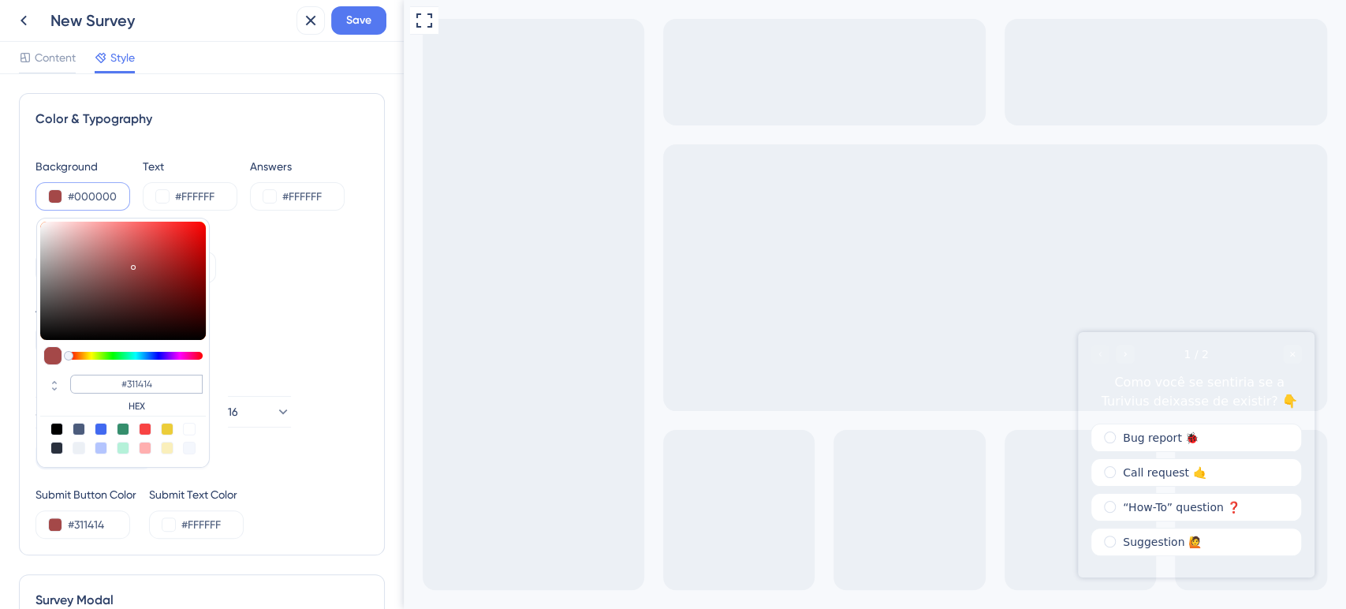
type input "#000000"
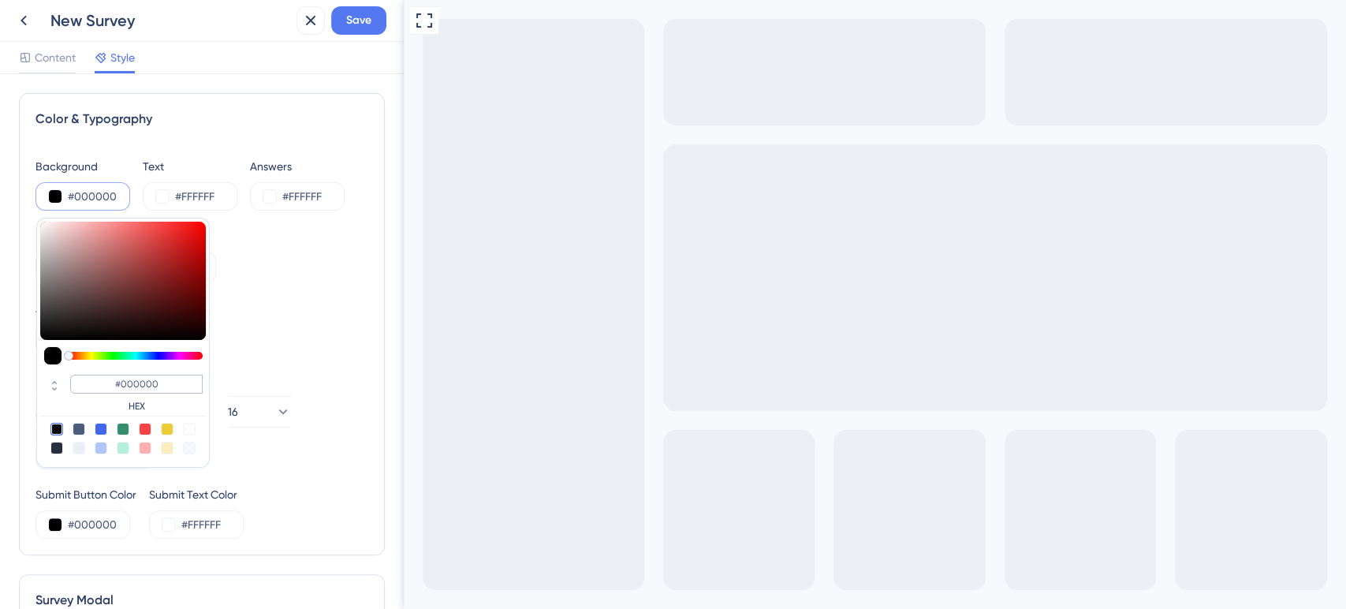
drag, startPoint x: 133, startPoint y: 268, endPoint x: 134, endPoint y: 383, distance: 115.1
click at [134, 383] on div "#000000 HEX" at bounding box center [122, 343] width 173 height 250
click at [374, 137] on div "Color & Typography Background #000000 #000000 HEX Text #FFFFFF Answers #FFFFFF …" at bounding box center [202, 341] width 404 height 535
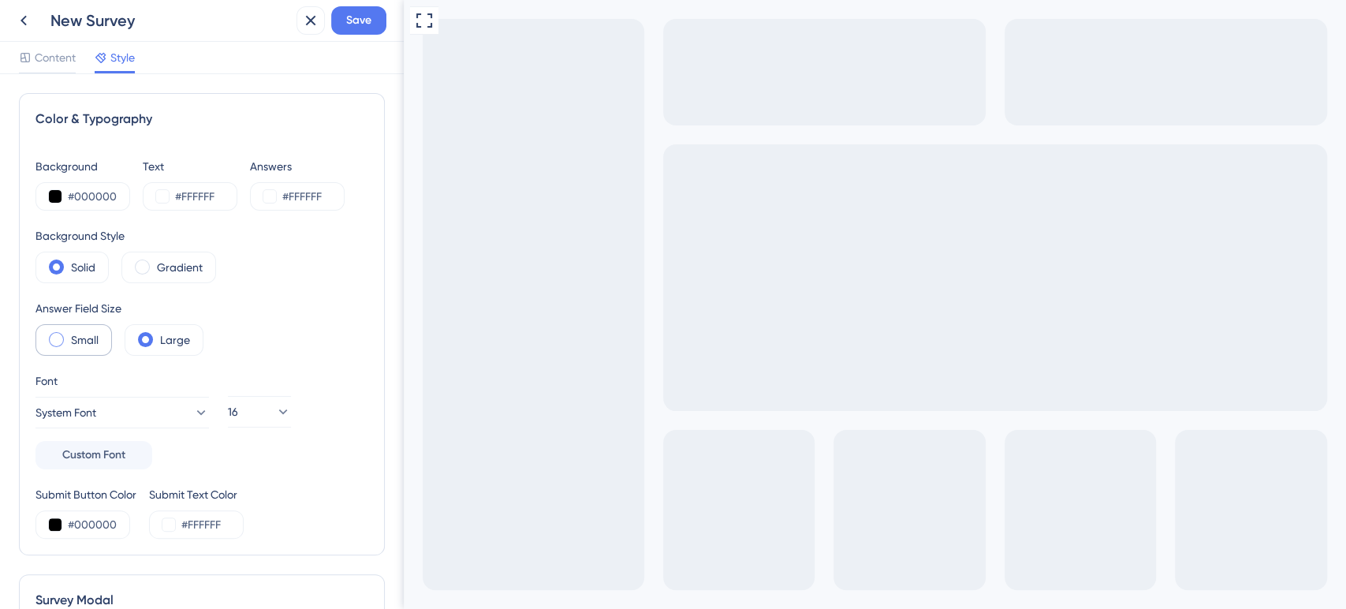
click at [81, 338] on label "Small" at bounding box center [85, 339] width 28 height 19
click at [161, 336] on label "Large" at bounding box center [175, 339] width 30 height 19
click at [87, 341] on label "Small" at bounding box center [85, 339] width 28 height 19
click at [162, 339] on label "Large" at bounding box center [175, 339] width 30 height 19
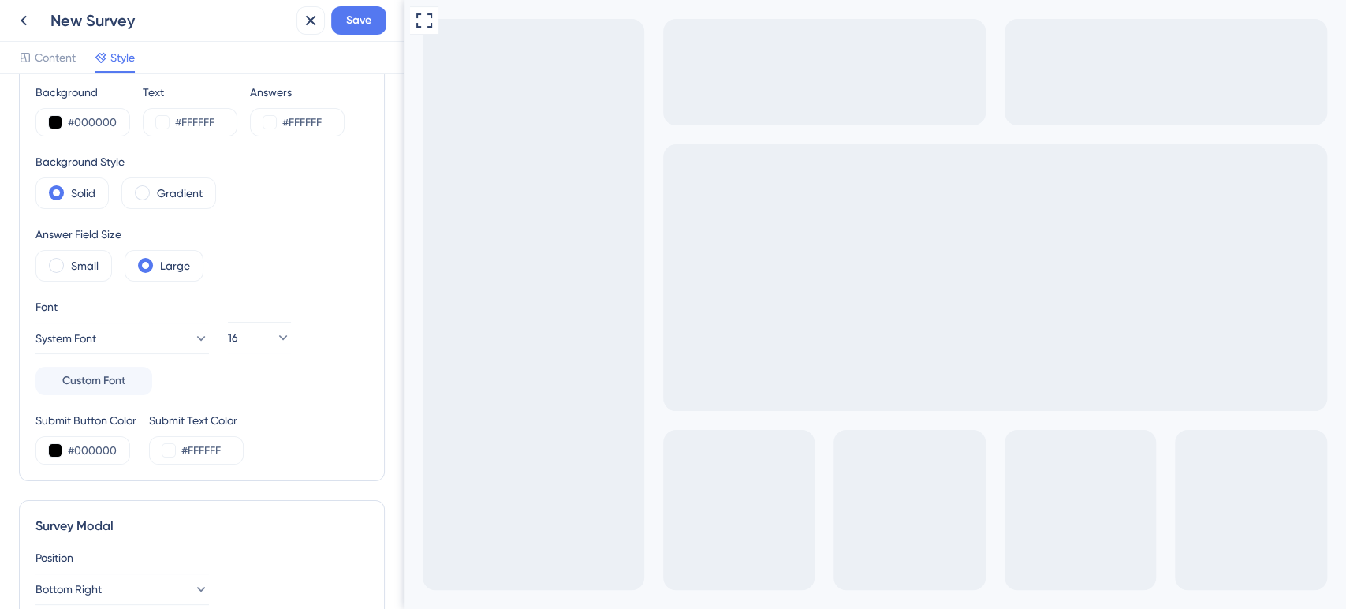
scroll to position [175, 0]
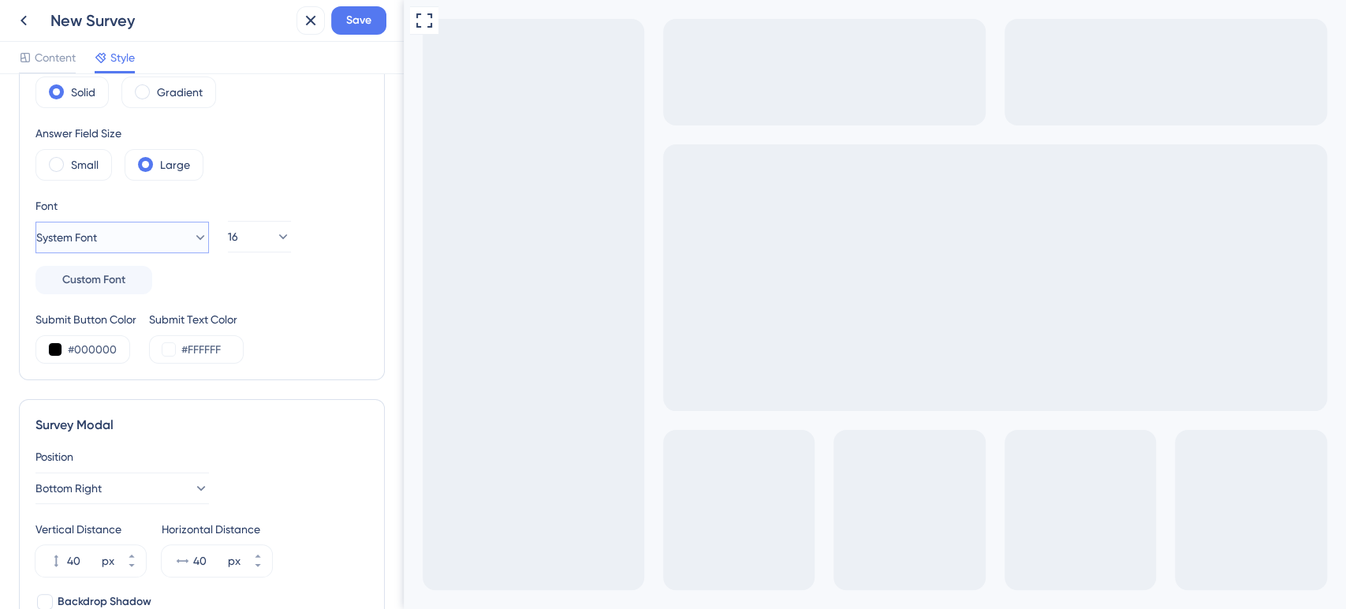
click at [140, 248] on button "System Font" at bounding box center [121, 238] width 173 height 32
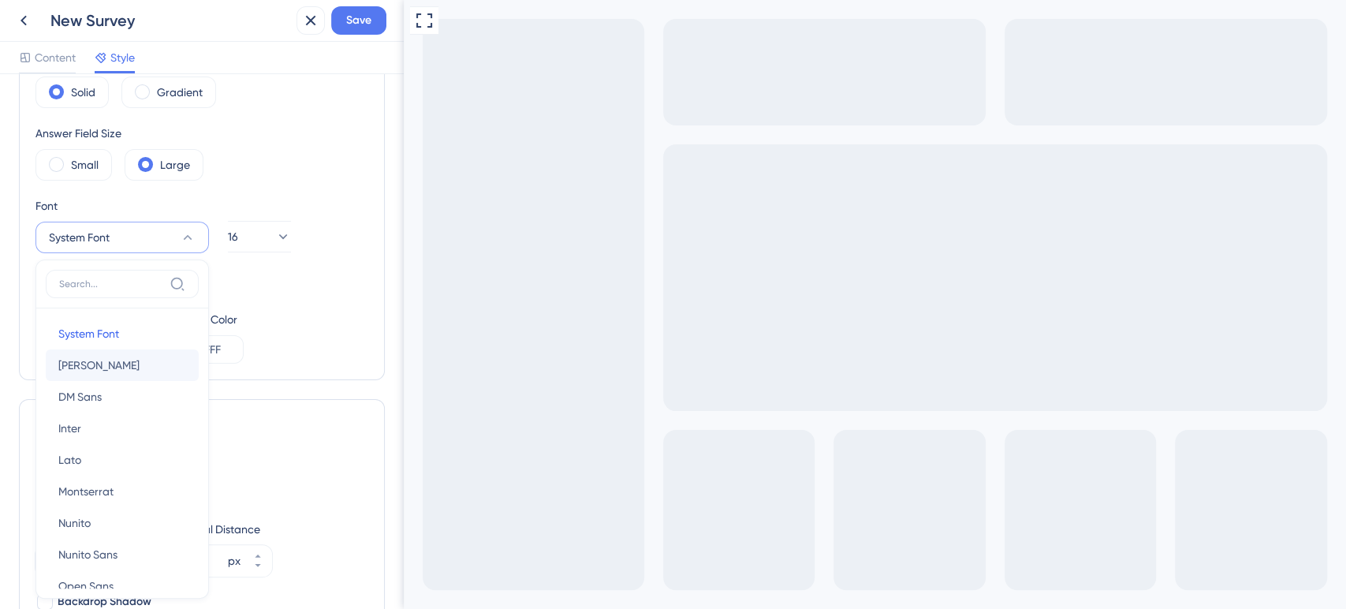
scroll to position [262, 0]
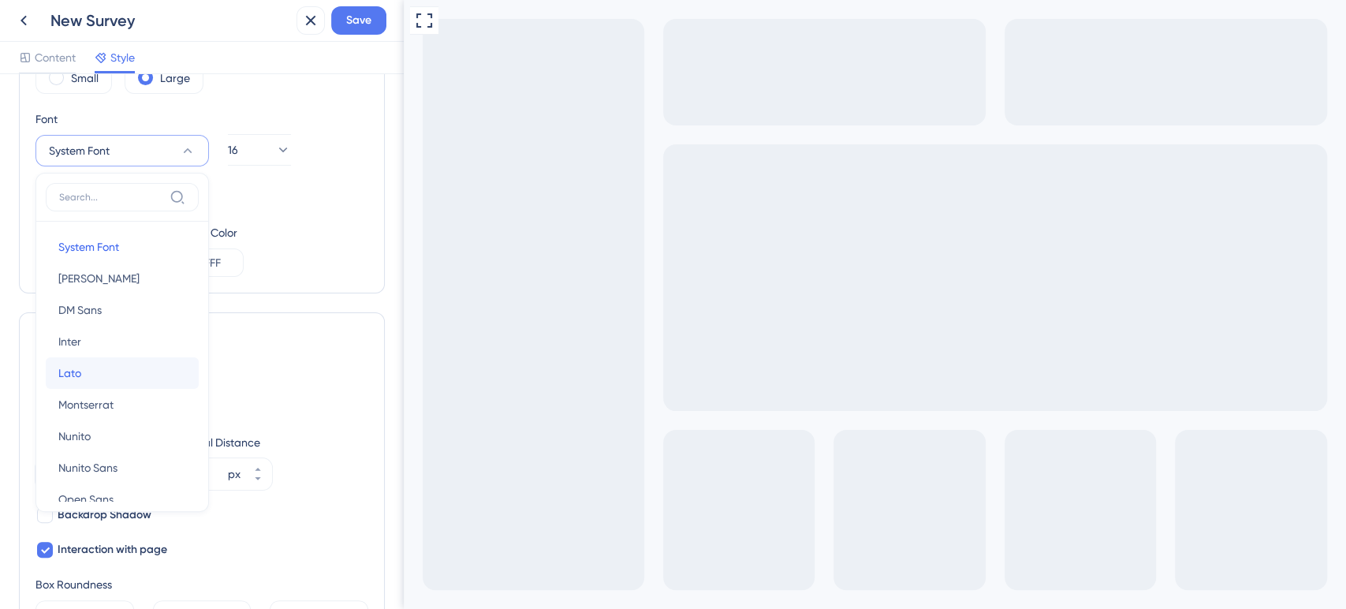
click at [98, 371] on button "Lato Lato" at bounding box center [122, 373] width 153 height 32
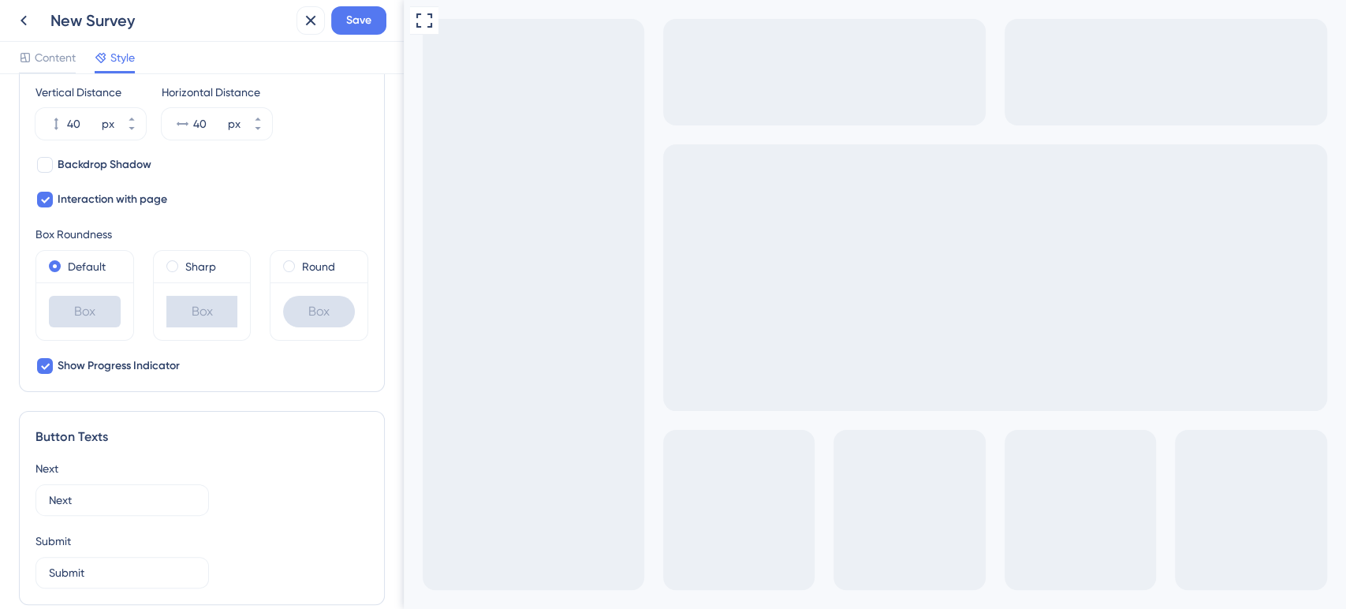
scroll to position [788, 0]
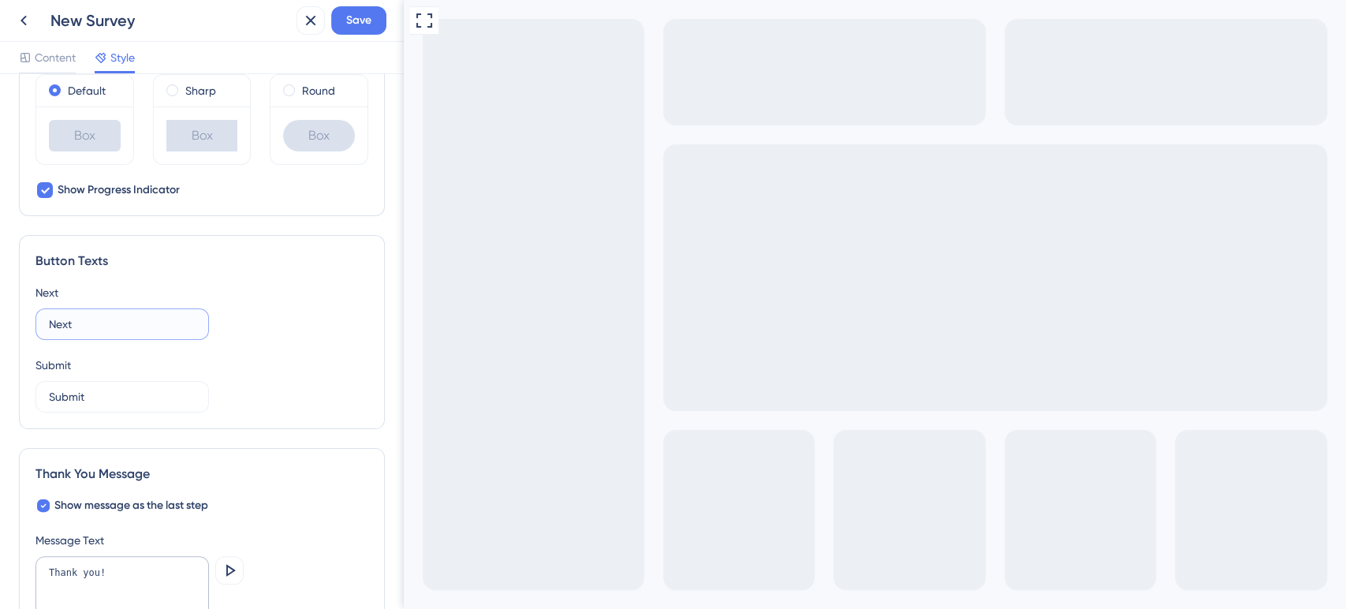
drag, startPoint x: 131, startPoint y: 324, endPoint x: 35, endPoint y: 329, distance: 95.5
click at [35, 329] on label "Next" at bounding box center [121, 324] width 173 height 32
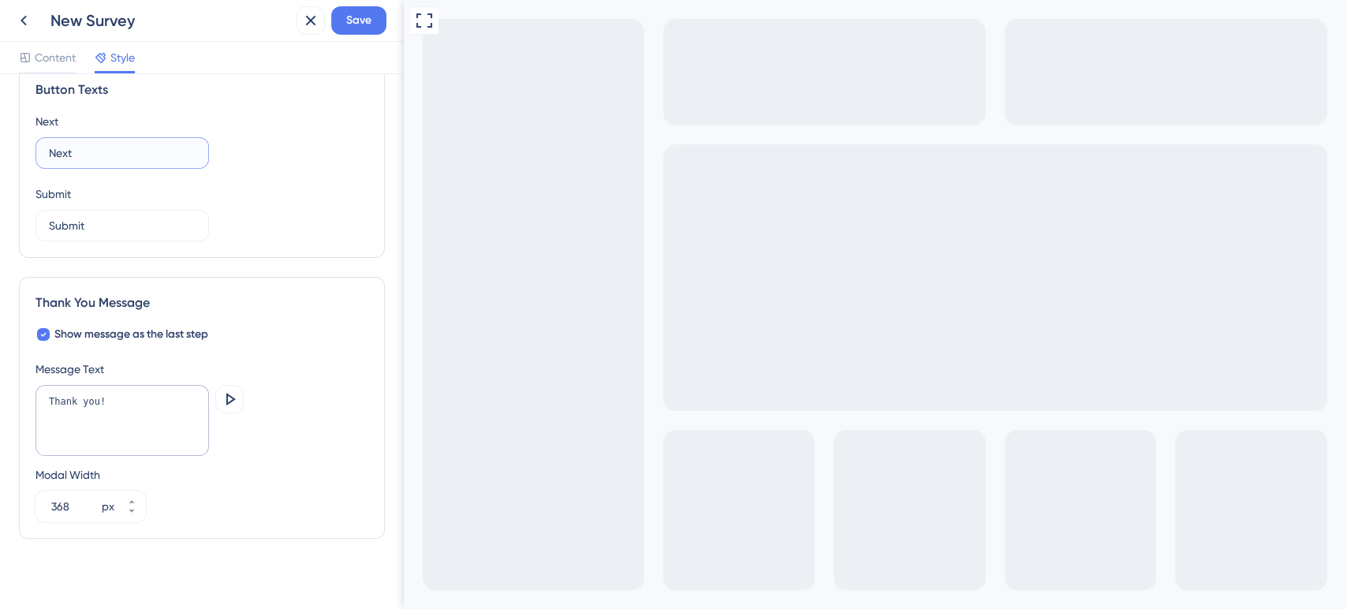
scroll to position [963, 0]
drag, startPoint x: 129, startPoint y: 391, endPoint x: 4, endPoint y: 386, distance: 125.5
click at [4, 386] on div "Color & Typography Background #000000 Text #FFFFFF Answers #FFFFFF Background S…" at bounding box center [202, 341] width 404 height 535
type textarea "Muito obrigado!"
drag, startPoint x: 113, startPoint y: 215, endPoint x: 0, endPoint y: 215, distance: 112.7
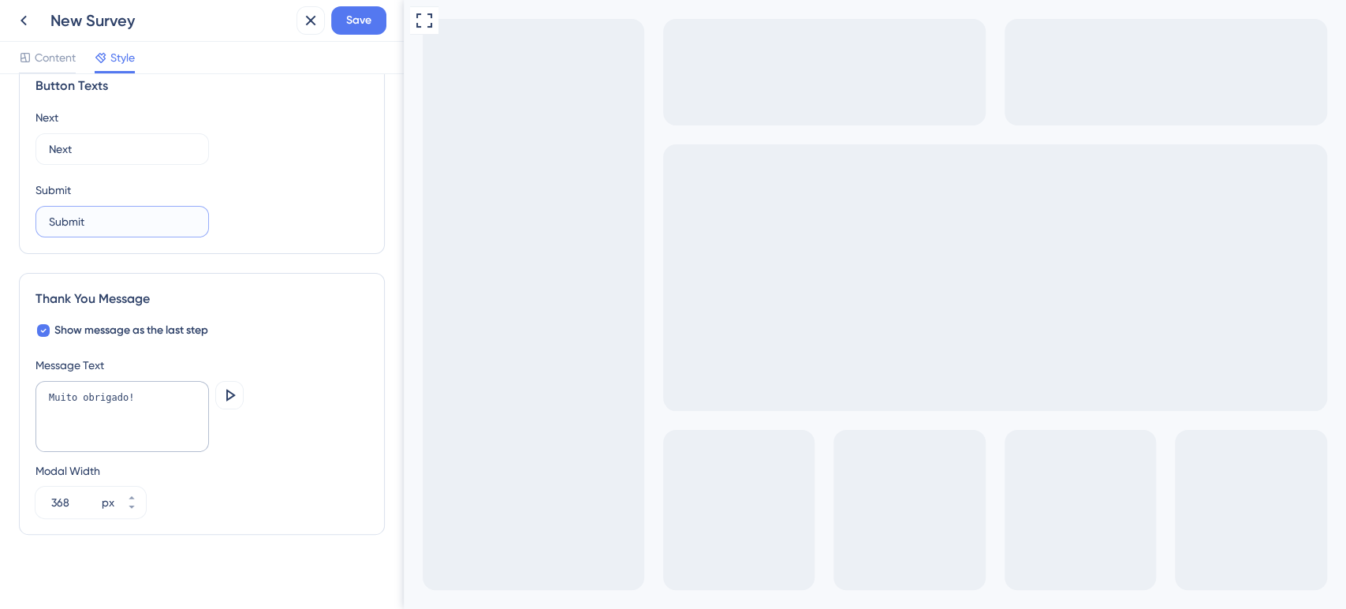
click at [0, 215] on div "Color & Typography Background #000000 Text #FFFFFF Answers #FFFFFF Background S…" at bounding box center [202, 341] width 404 height 535
type input "Enviar"
drag, startPoint x: 9, startPoint y: 150, endPoint x: 0, endPoint y: 147, distance: 9.8
click at [0, 147] on div "Color & Typography Background #000000 Text #FFFFFF Answers #FFFFFF Background S…" at bounding box center [202, 341] width 404 height 535
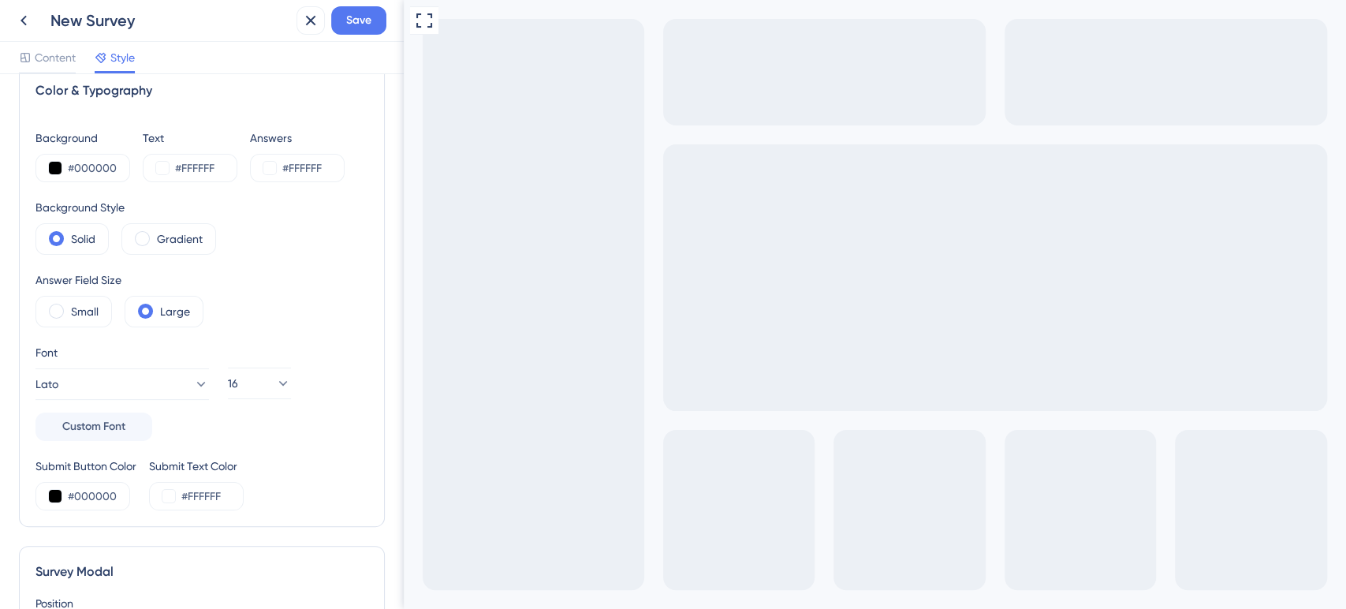
scroll to position [0, 0]
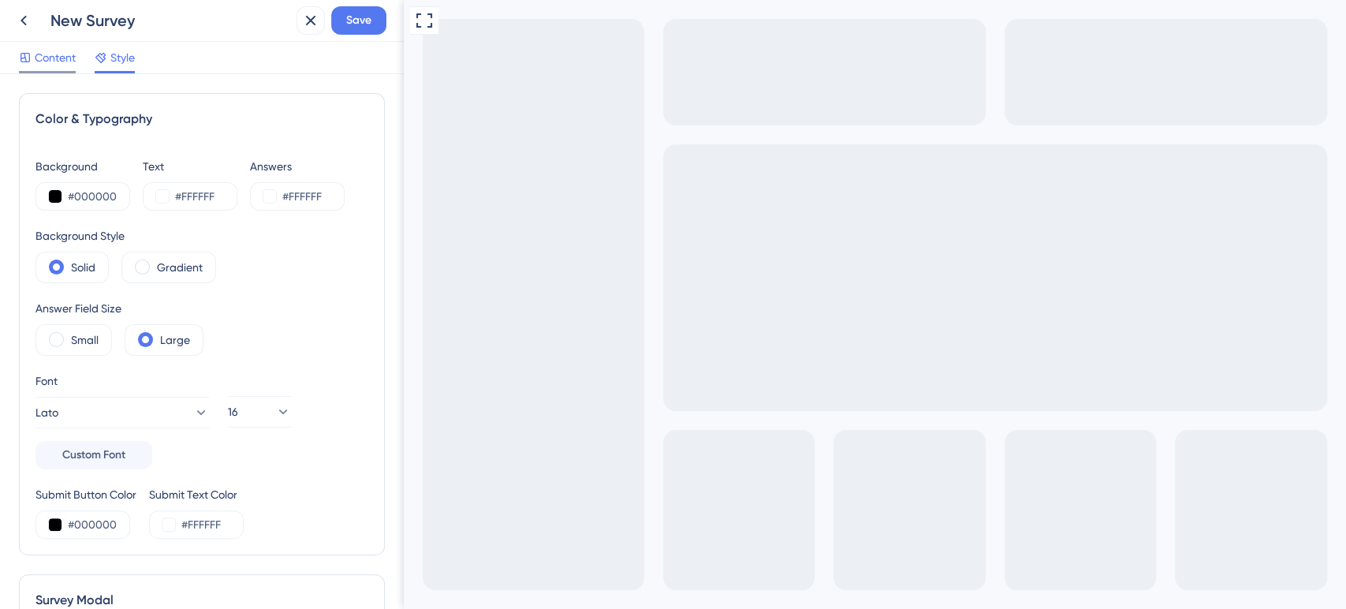
type input "Próximo"
click at [64, 58] on span "Content" at bounding box center [55, 57] width 41 height 19
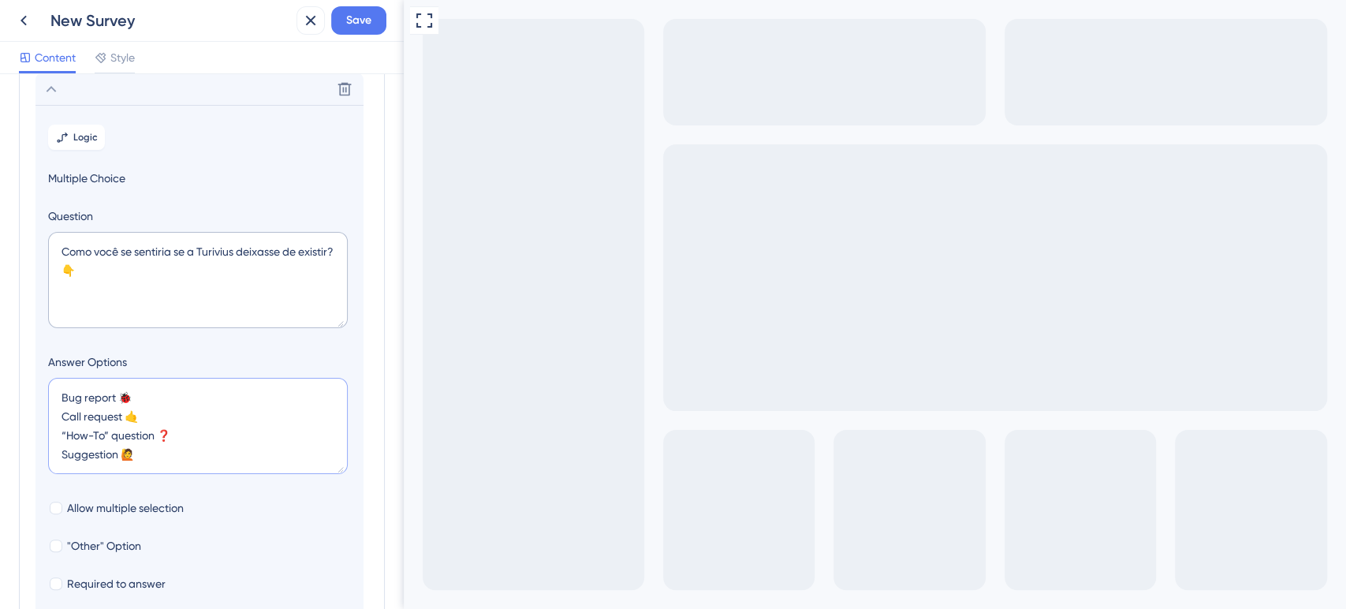
drag, startPoint x: 151, startPoint y: 455, endPoint x: 38, endPoint y: 374, distance: 139.6
click at [38, 374] on section "Logic Multiple Choice Question Como você se sentiria se a Turivius deixasse de …" at bounding box center [199, 393] width 328 height 576
paste textarea "Muito desapontado"
type textarea "Muito desapontado"
type input "40"
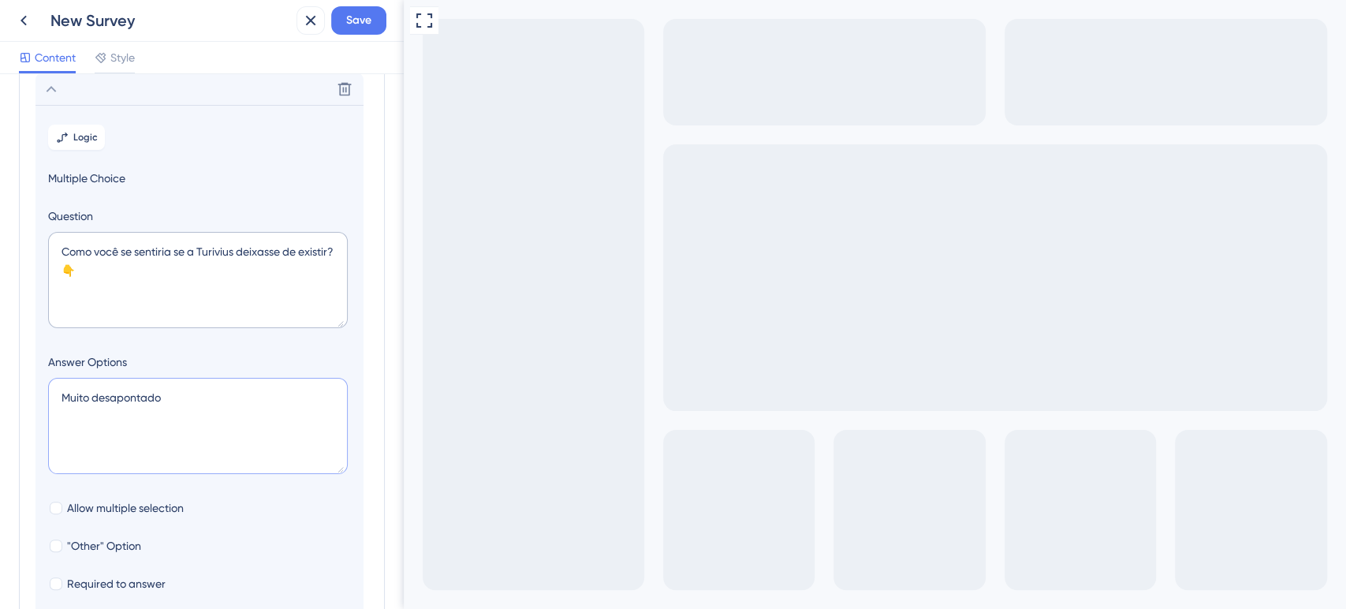
paste textarea "Desapontado"
type textarea "Muito desapontado Desapontado"
type input "84"
paste textarea "Indiferente"
type textarea "Muito desapontado Desapontado Indiferente"
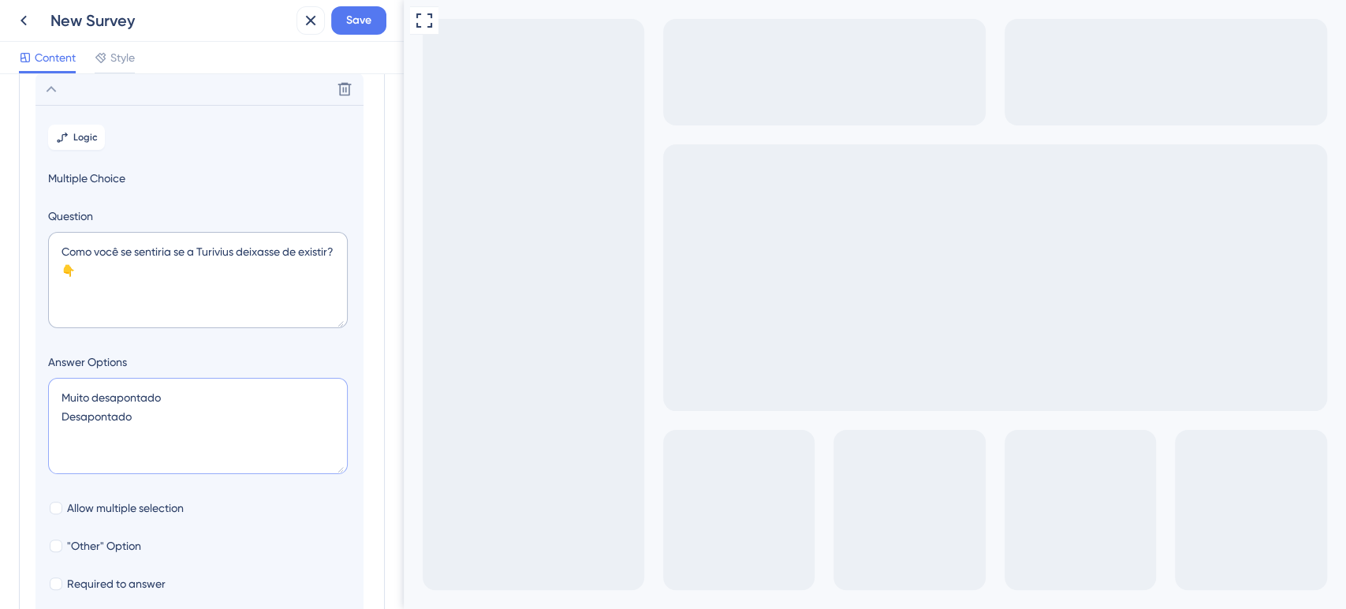
type input "128"
paste textarea "Aliviado"
type textarea "Muito desapontado Desapontado Indiferente Aliviado"
type input "172"
click at [167, 395] on textarea "Muito desapontado Desapontado Indiferente Aliviado" at bounding box center [198, 426] width 300 height 96
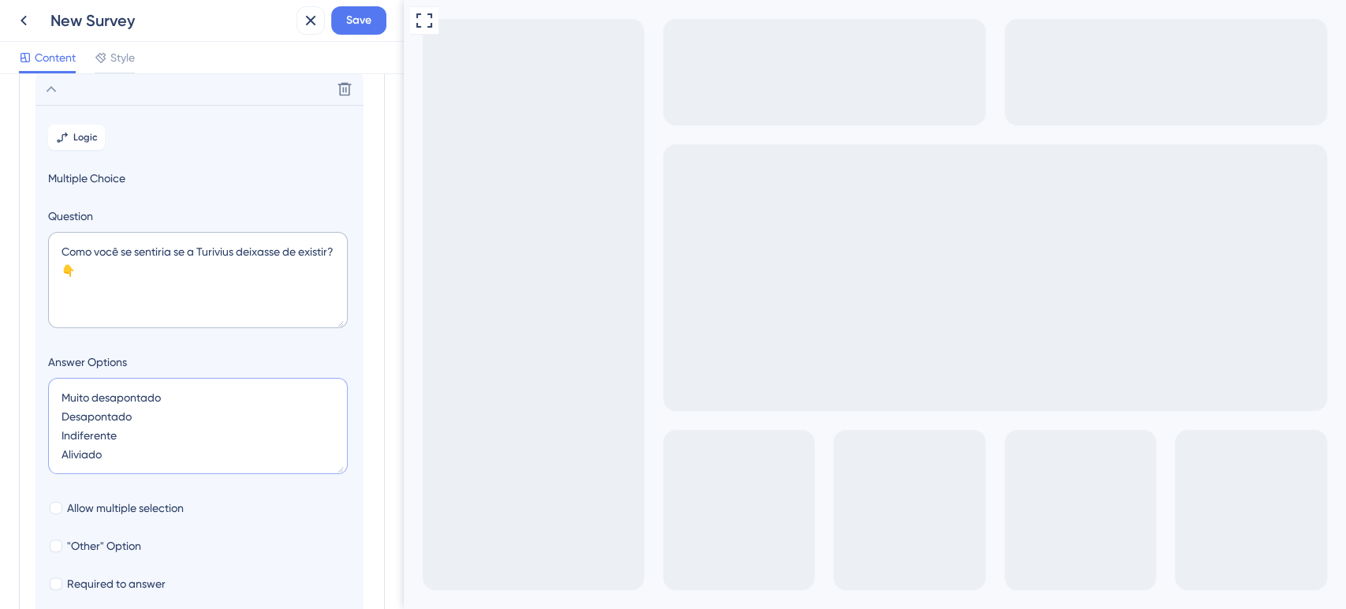
paste textarea "🤩"
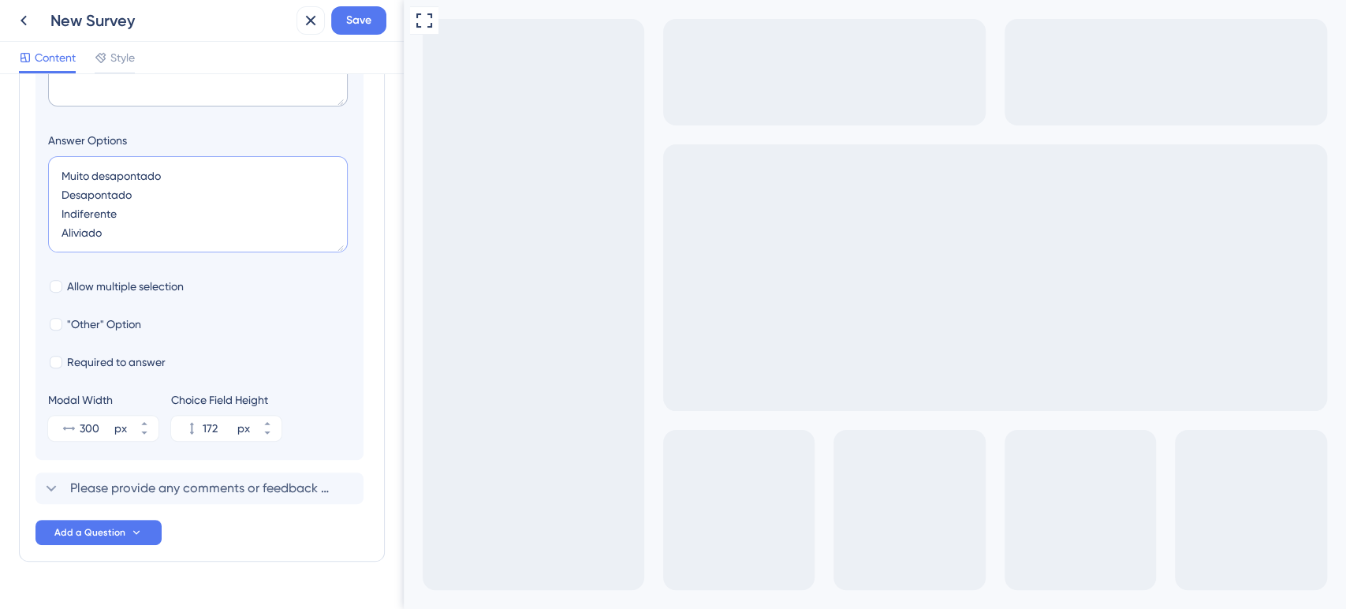
scroll to position [348, 0]
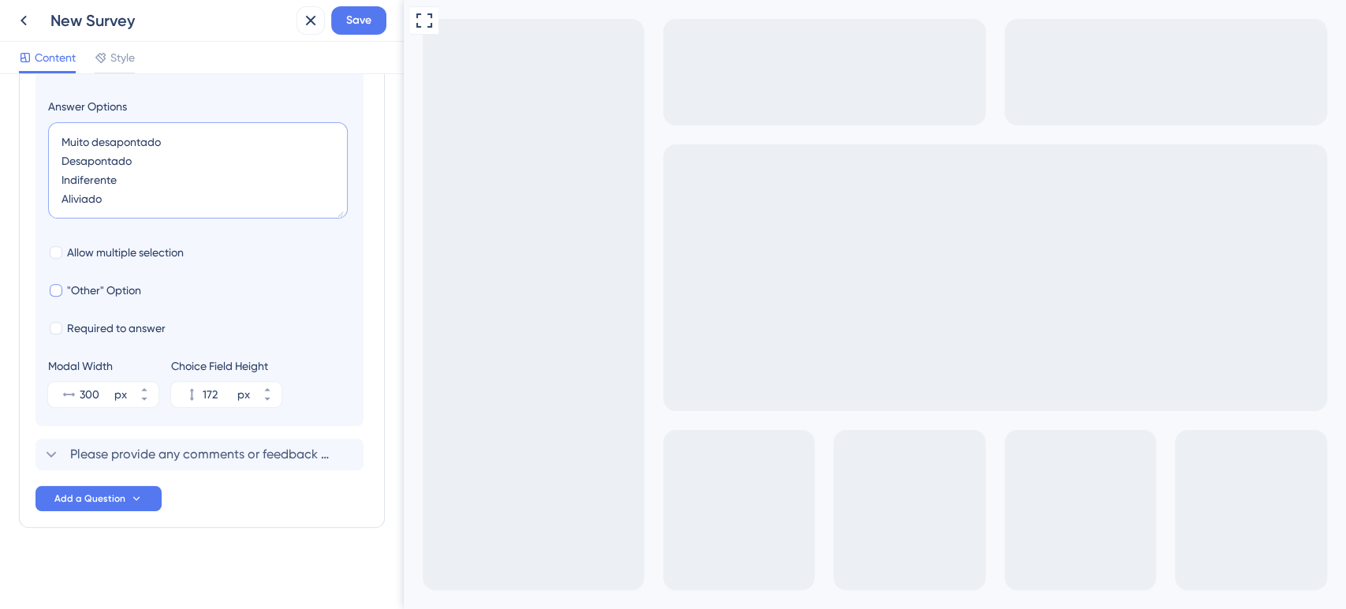
type textarea "Muito desapontado Desapontado Indiferente Aliviado"
click at [63, 294] on label ""Other" Option" at bounding box center [94, 290] width 93 height 19
checkbox input "true"
type input "224"
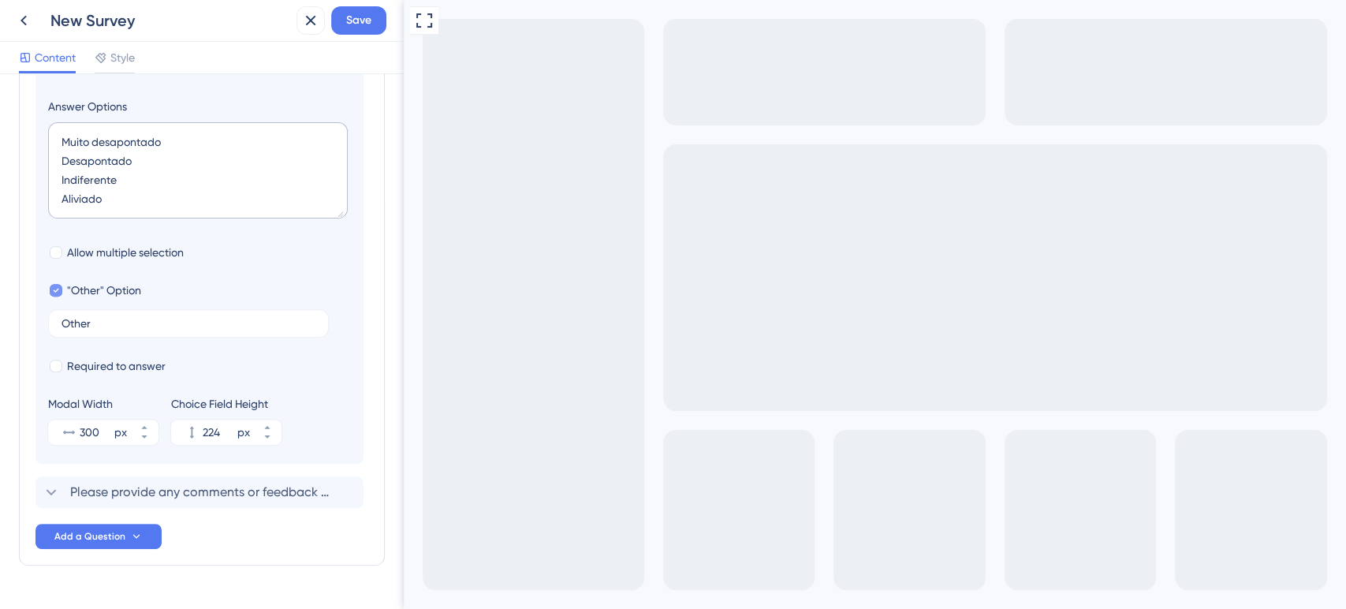
click at [63, 292] on label ""Other" Option" at bounding box center [94, 290] width 93 height 19
checkbox input "false"
type input "172"
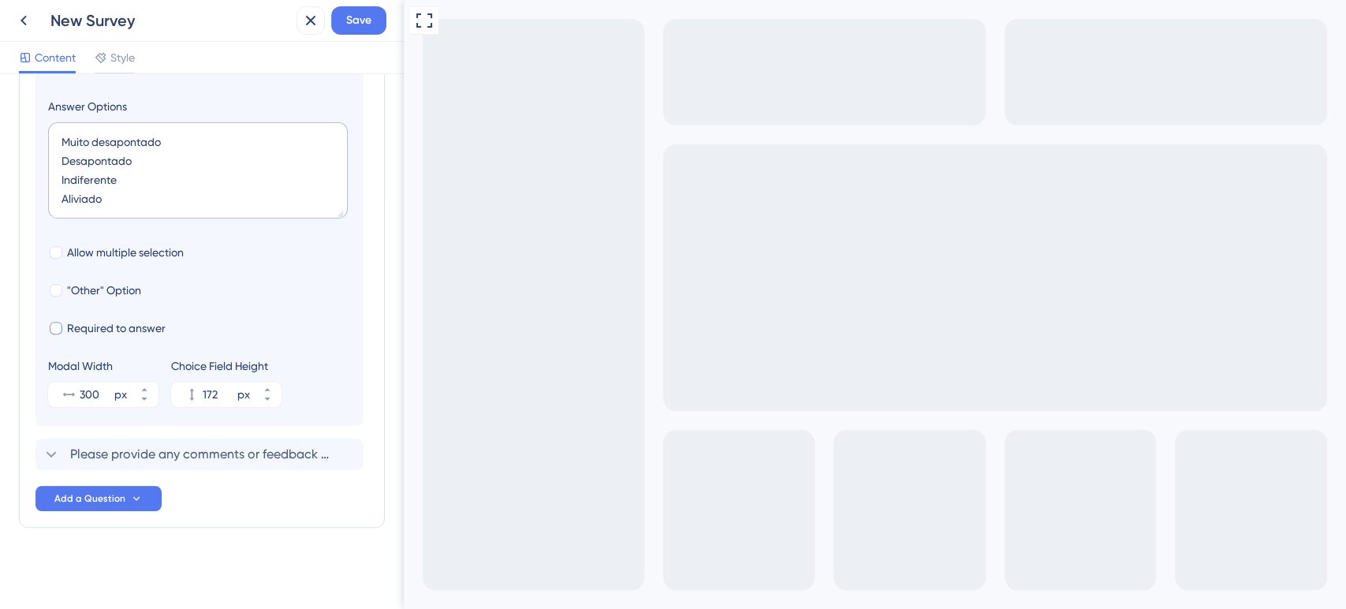
click at [61, 328] on div at bounding box center [56, 328] width 13 height 13
checkbox input "true"
click at [118, 460] on span "Please provide any comments or feedback regarding your experience with our serv…" at bounding box center [200, 454] width 260 height 19
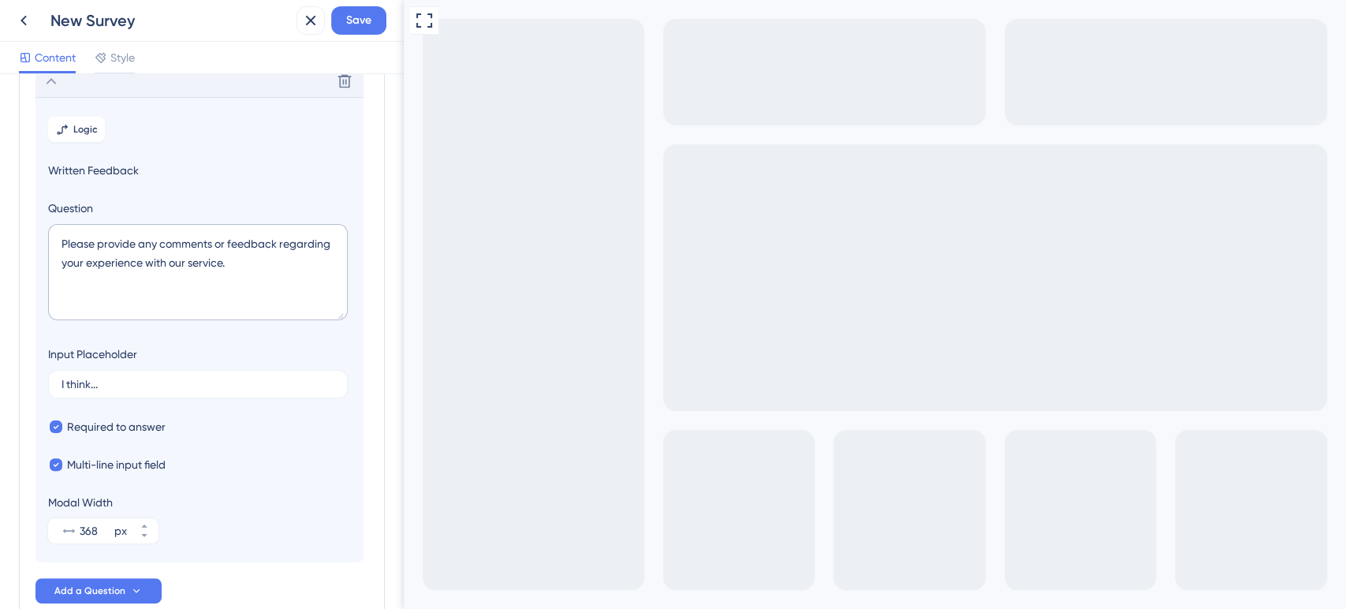
scroll to position [137, 0]
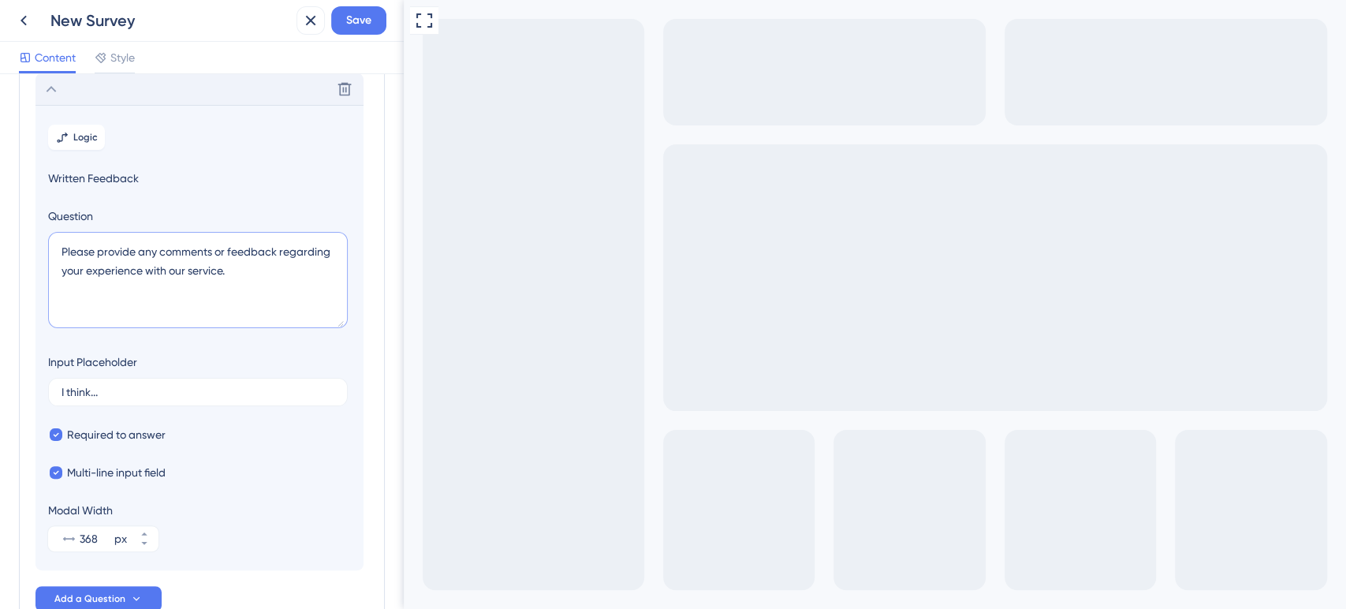
click at [169, 308] on textarea "Please provide any comments or feedback regarding your experience with our serv…" at bounding box center [198, 280] width 300 height 96
paste textarea "O que poderíamos fazer melhor para deixar a Turivius imprescindível para você?"
type textarea "O que poderíamos fazer melhor para deixar a Turivius imprescindível para você?"
drag, startPoint x: 147, startPoint y: 393, endPoint x: 0, endPoint y: 383, distance: 147.8
click at [0, 383] on div "Survey Questions Add questions to your survey and edit them below. Learn More C…" at bounding box center [202, 341] width 404 height 535
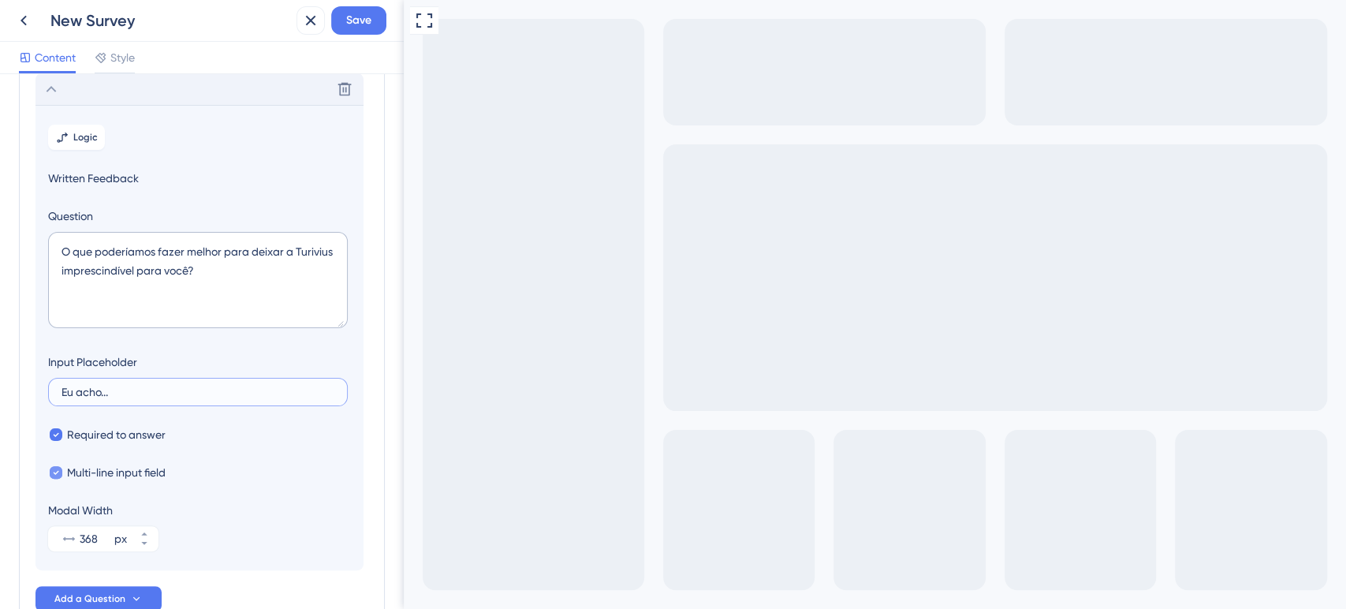
type input "Eu acho..."
click at [129, 470] on span "Multi-line input field" at bounding box center [116, 472] width 99 height 19
checkbox input "true"
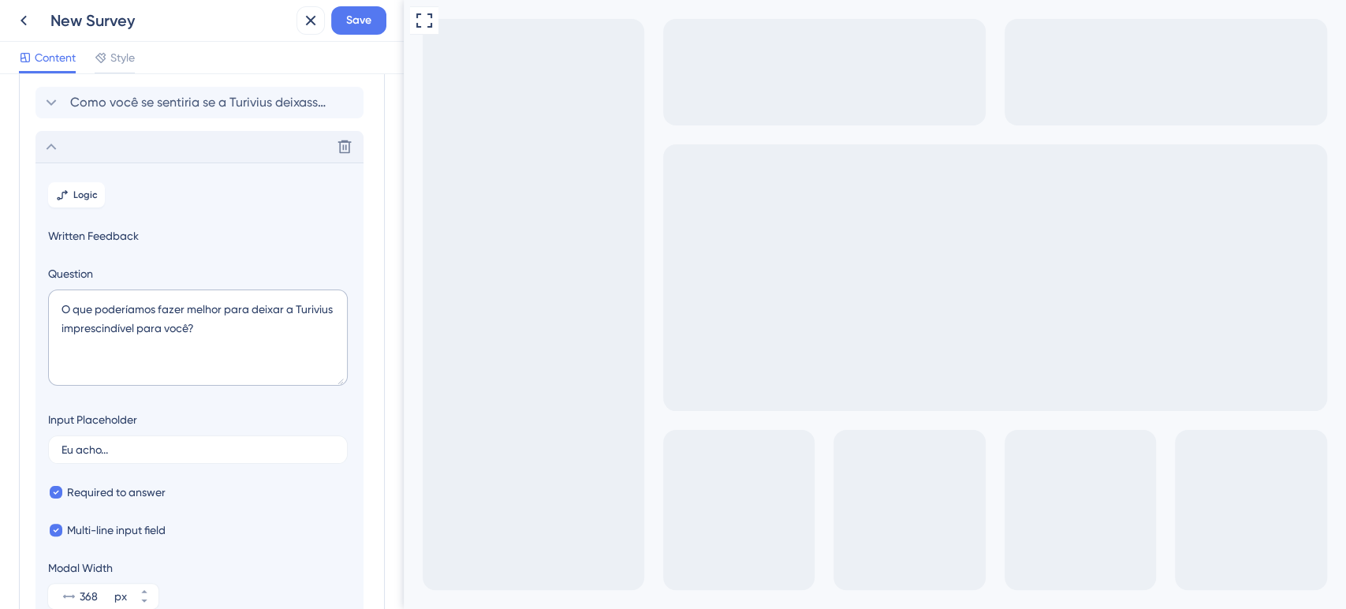
scroll to position [238, 0]
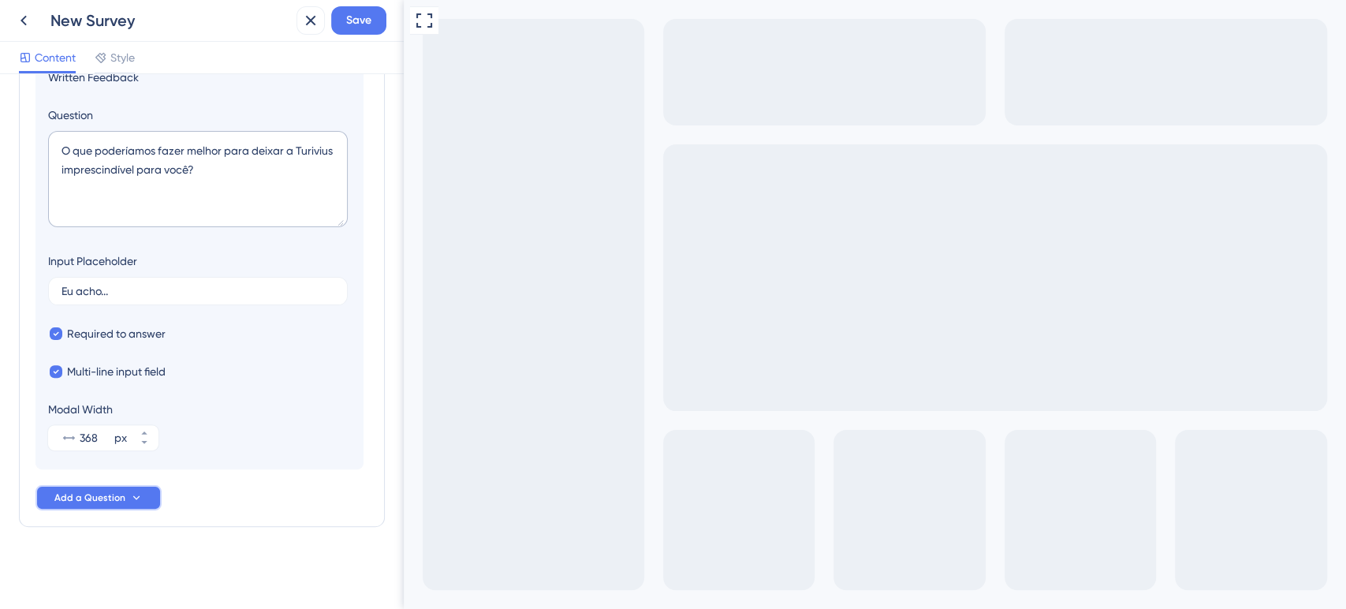
click at [120, 502] on span "Add a Question" at bounding box center [89, 497] width 71 height 13
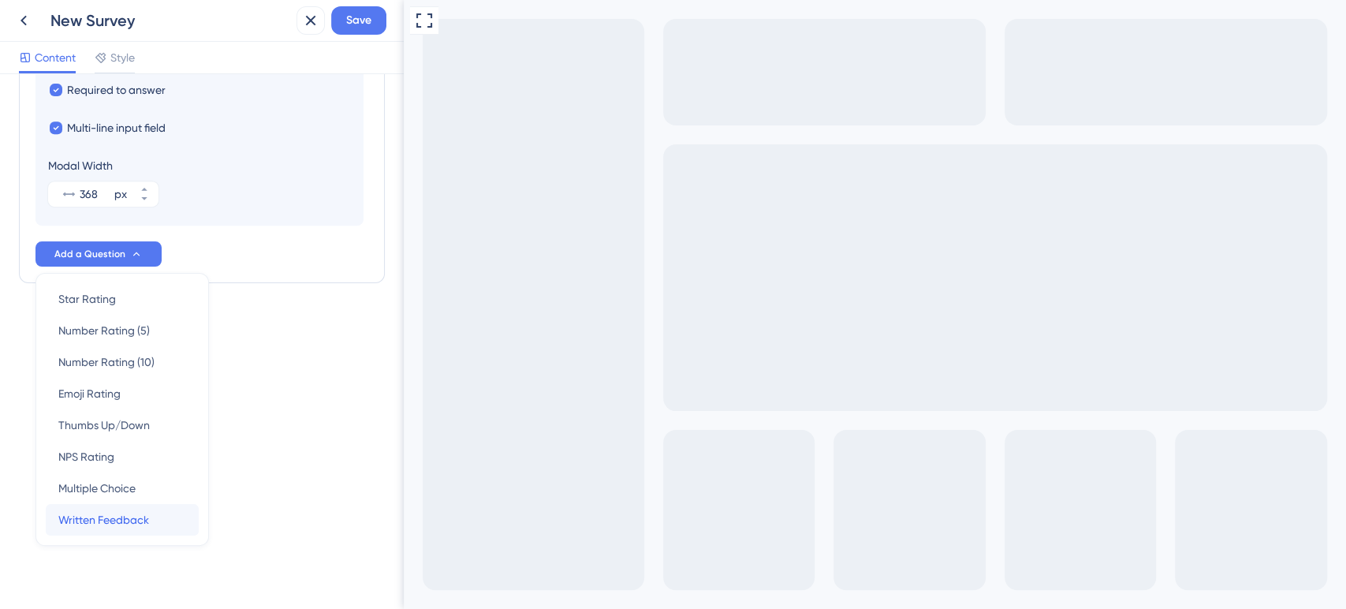
click at [133, 514] on span "Written Feedback" at bounding box center [103, 519] width 91 height 19
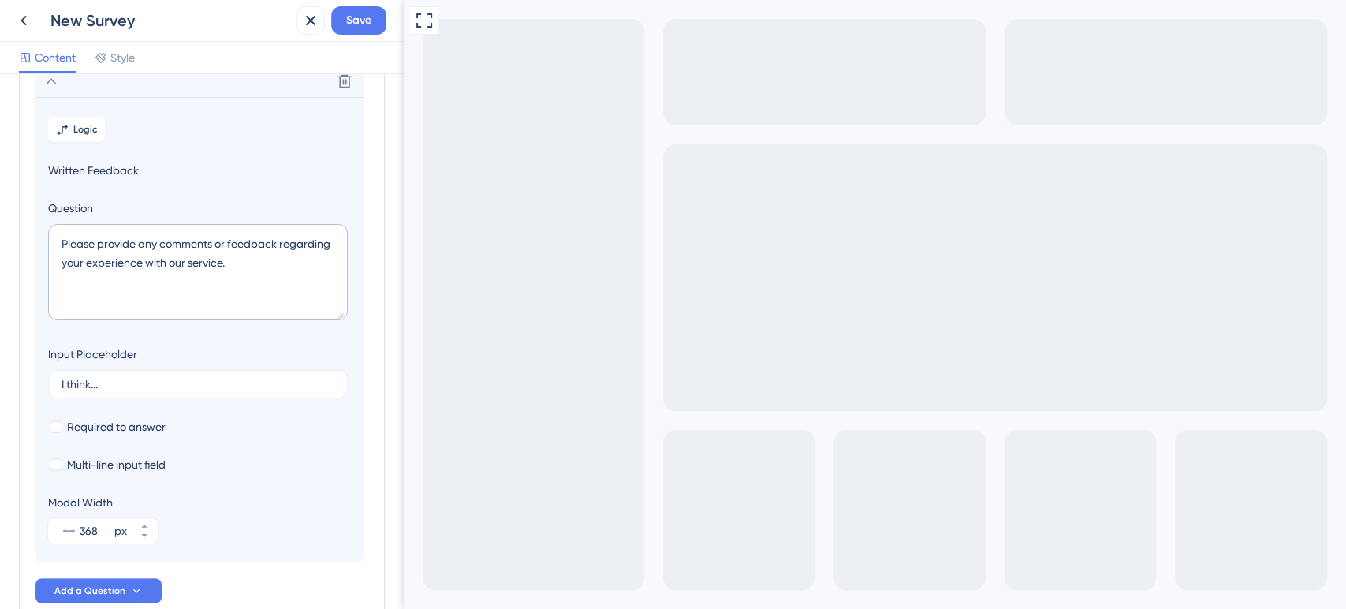
scroll to position [181, 0]
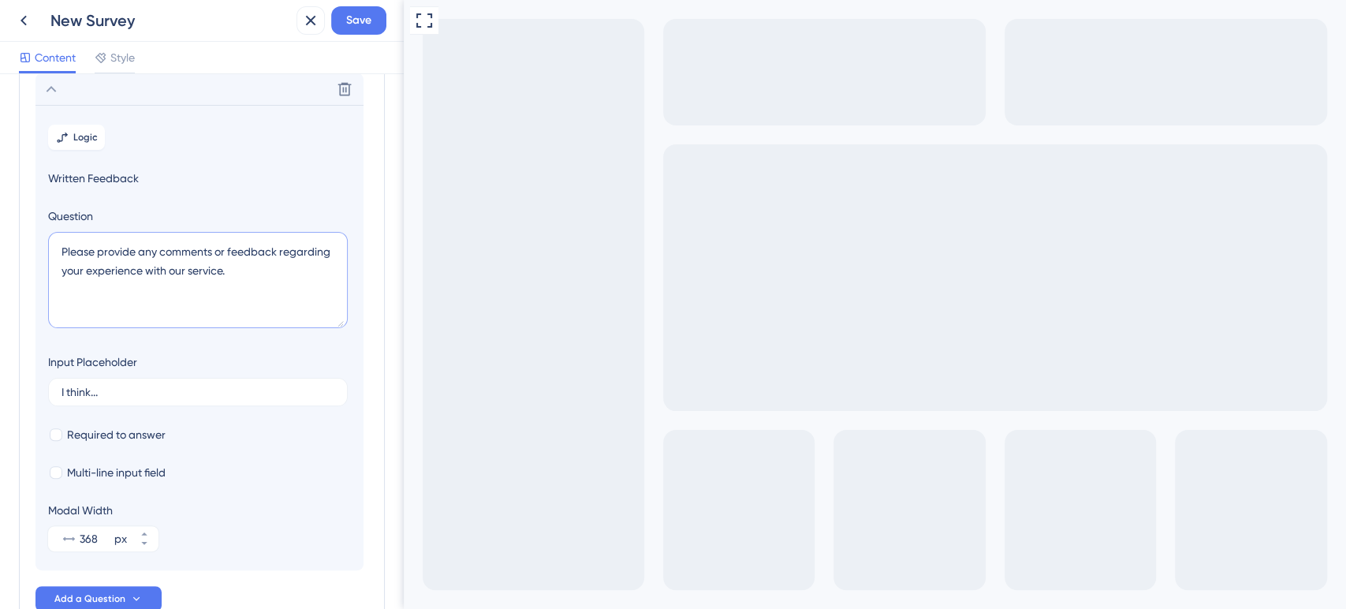
click at [198, 279] on textarea "Please provide any comments or feedback regarding your experience with our serv…" at bounding box center [198, 280] width 300 height 96
click at [212, 266] on textarea "Please provide any comments or feedback regarding your experience with our serv…" at bounding box center [198, 280] width 300 height 96
paste textarea "O que falta hoje na Turivius e atrapalha?"
type textarea "O que falta hoje na Turivius e atrapalha?"
drag, startPoint x: 131, startPoint y: 394, endPoint x: 13, endPoint y: 388, distance: 117.6
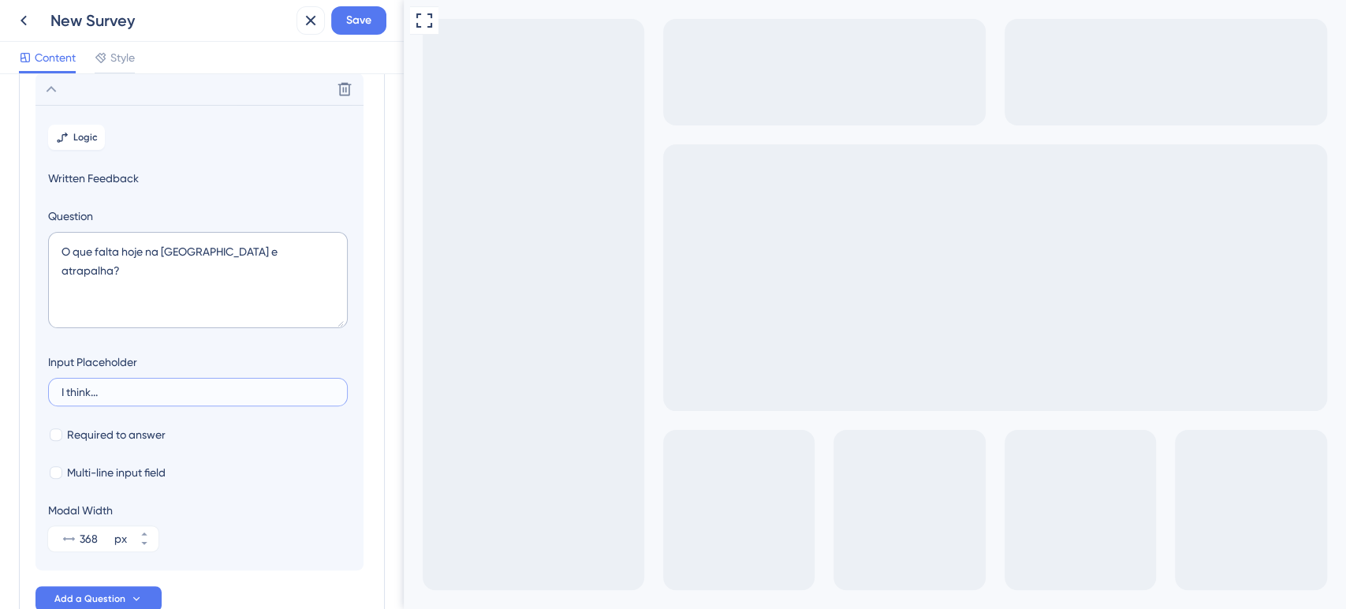
click at [13, 388] on div "Survey Questions Add questions to your survey and edit them below. Learn More C…" at bounding box center [202, 341] width 404 height 535
type input "Eu acho..."
click at [58, 438] on div at bounding box center [56, 434] width 13 height 13
checkbox input "true"
click at [126, 473] on span "Multi-line input field" at bounding box center [116, 472] width 99 height 19
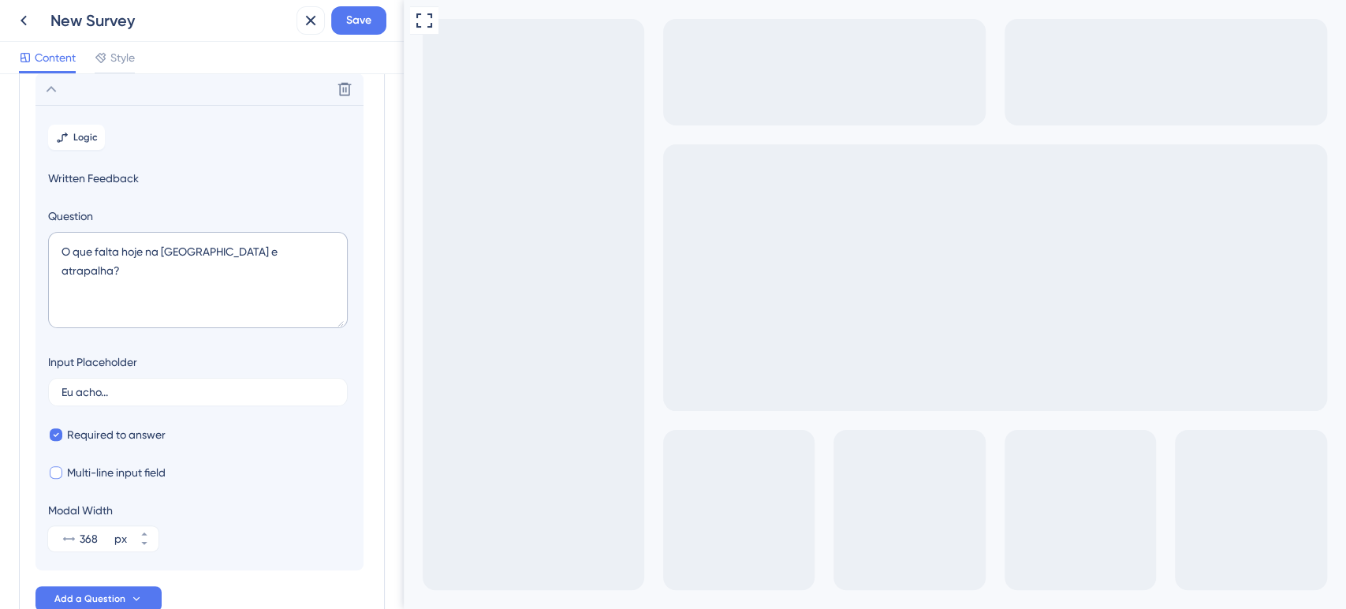
checkbox input "true"
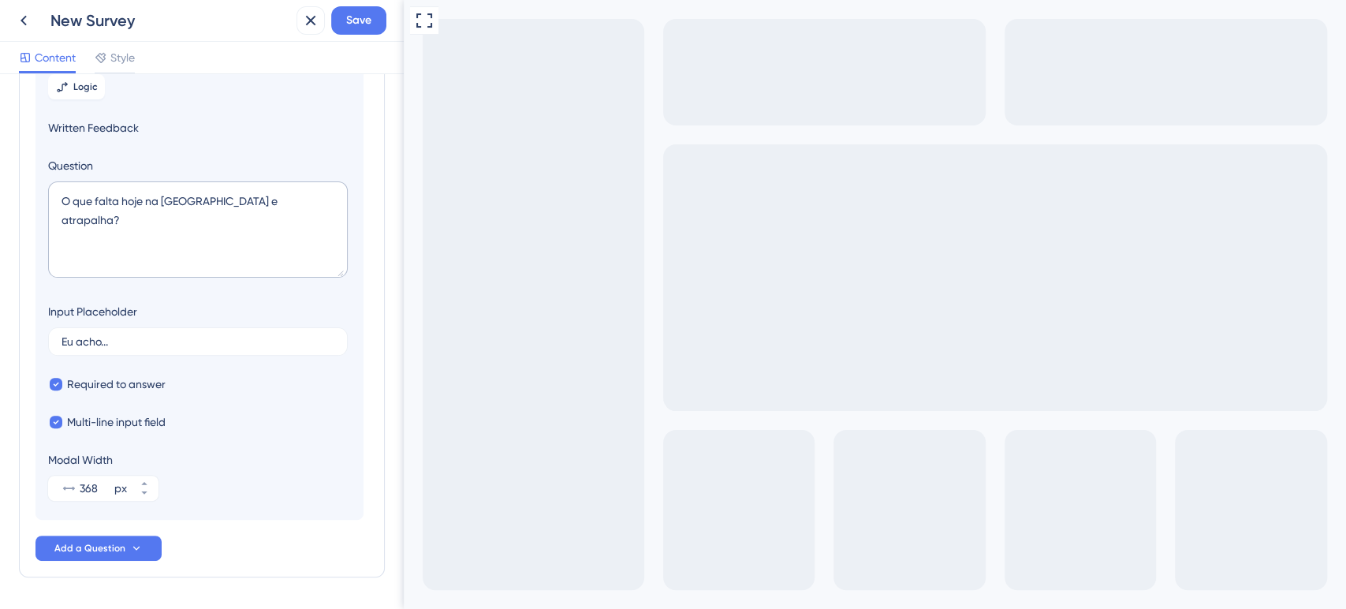
scroll to position [282, 0]
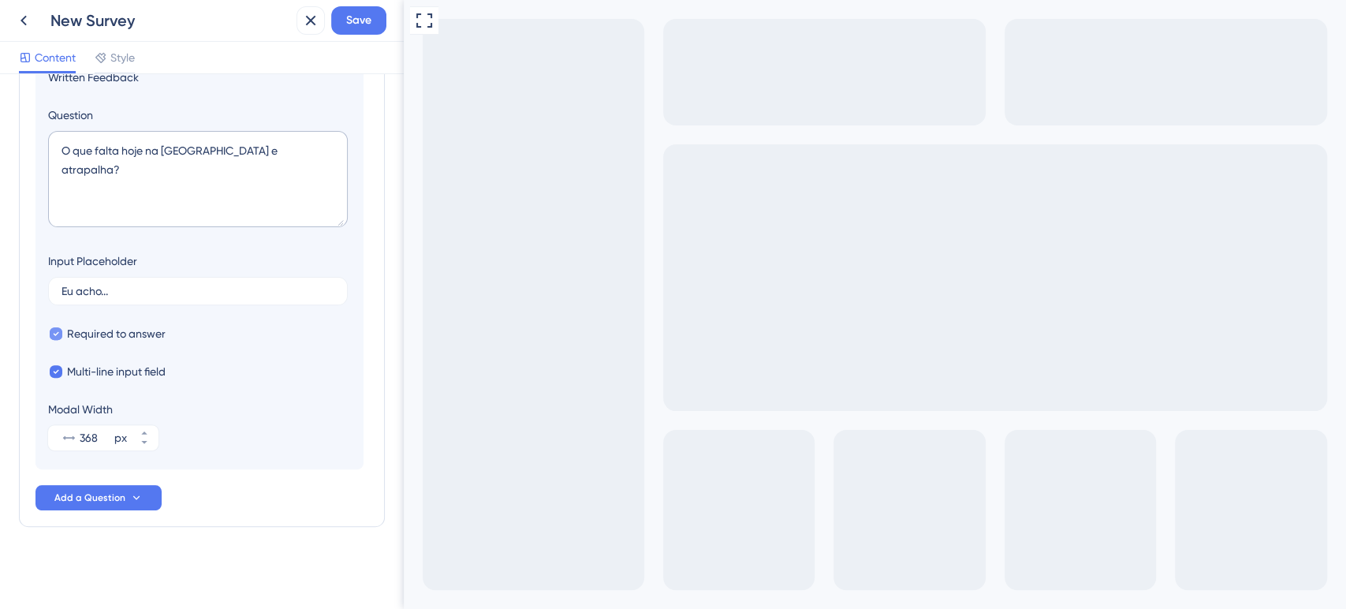
click at [57, 337] on icon at bounding box center [56, 333] width 6 height 11
click at [57, 337] on div at bounding box center [56, 333] width 13 height 13
checkbox input "true"
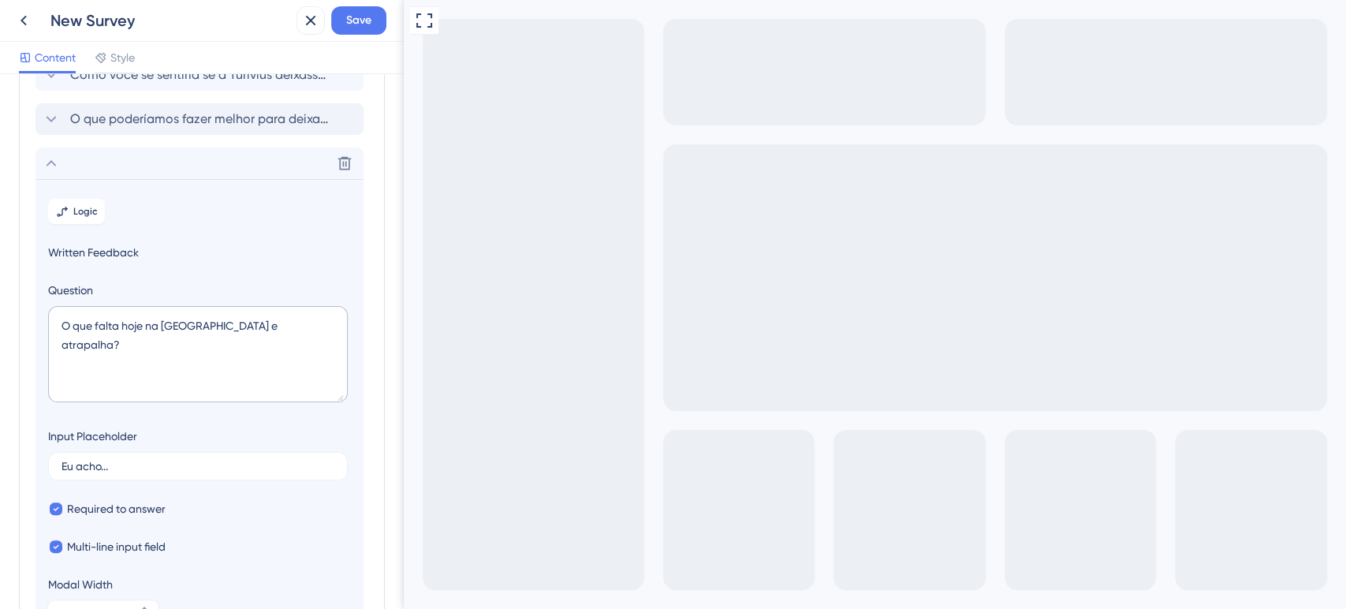
click at [82, 121] on span "O que poderíamos fazer melhor para deixar a Turivius imprescindível para você?" at bounding box center [200, 119] width 260 height 19
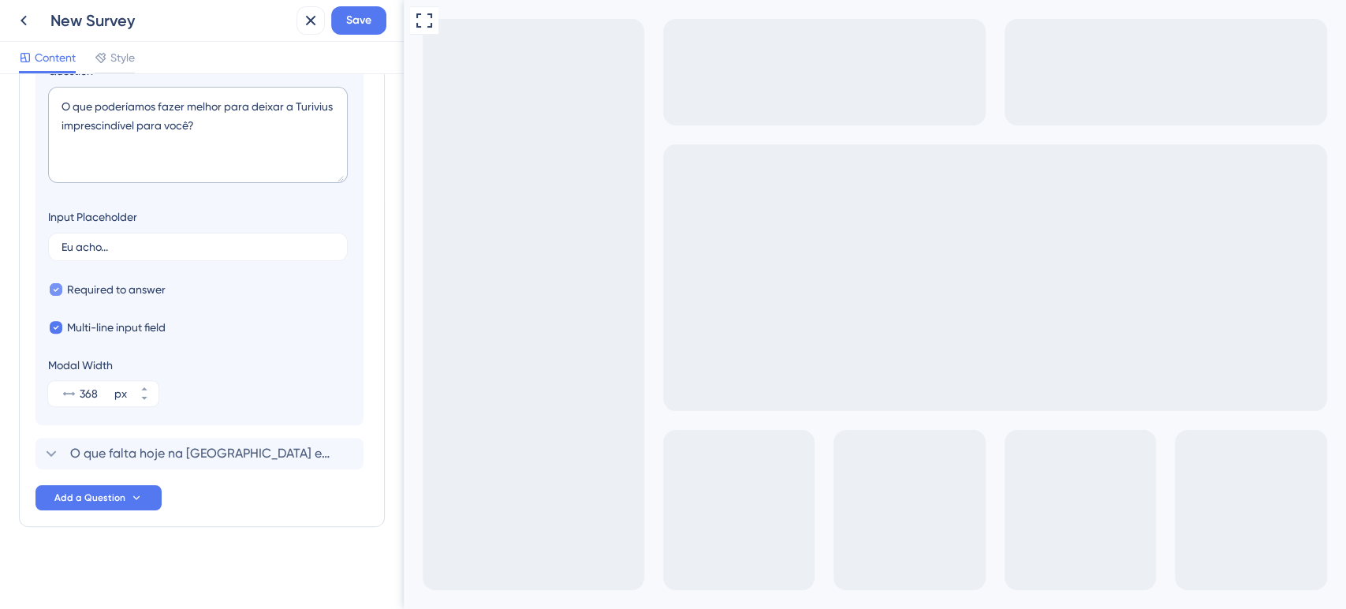
click at [62, 288] on div at bounding box center [56, 289] width 16 height 16
checkbox input "true"
click at [121, 453] on span "O que falta hoje na Turivius e atrapalha?" at bounding box center [200, 453] width 260 height 19
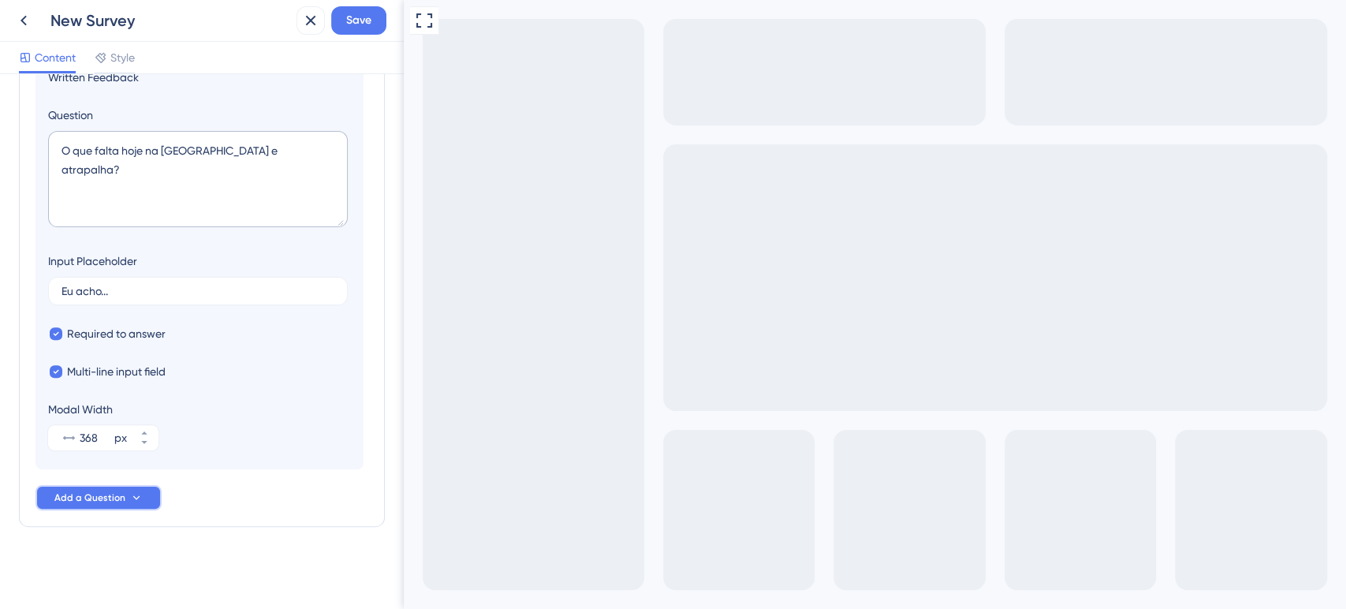
click at [96, 494] on span "Add a Question" at bounding box center [89, 497] width 71 height 13
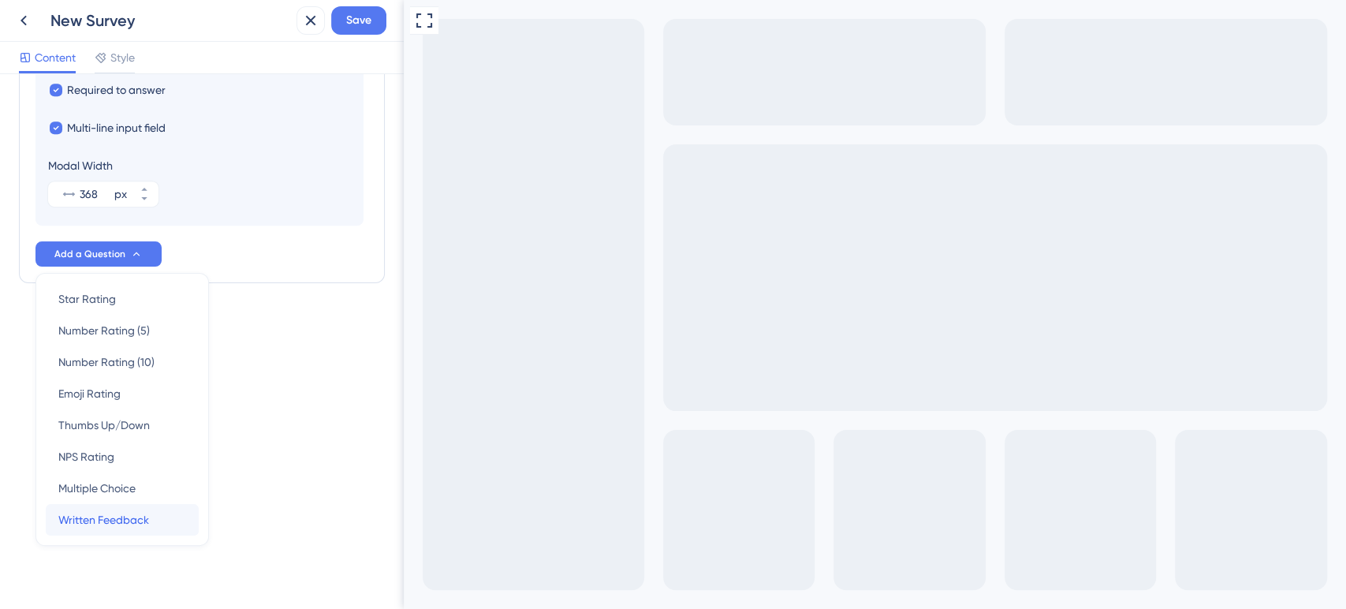
click at [103, 512] on span "Written Feedback" at bounding box center [103, 519] width 91 height 19
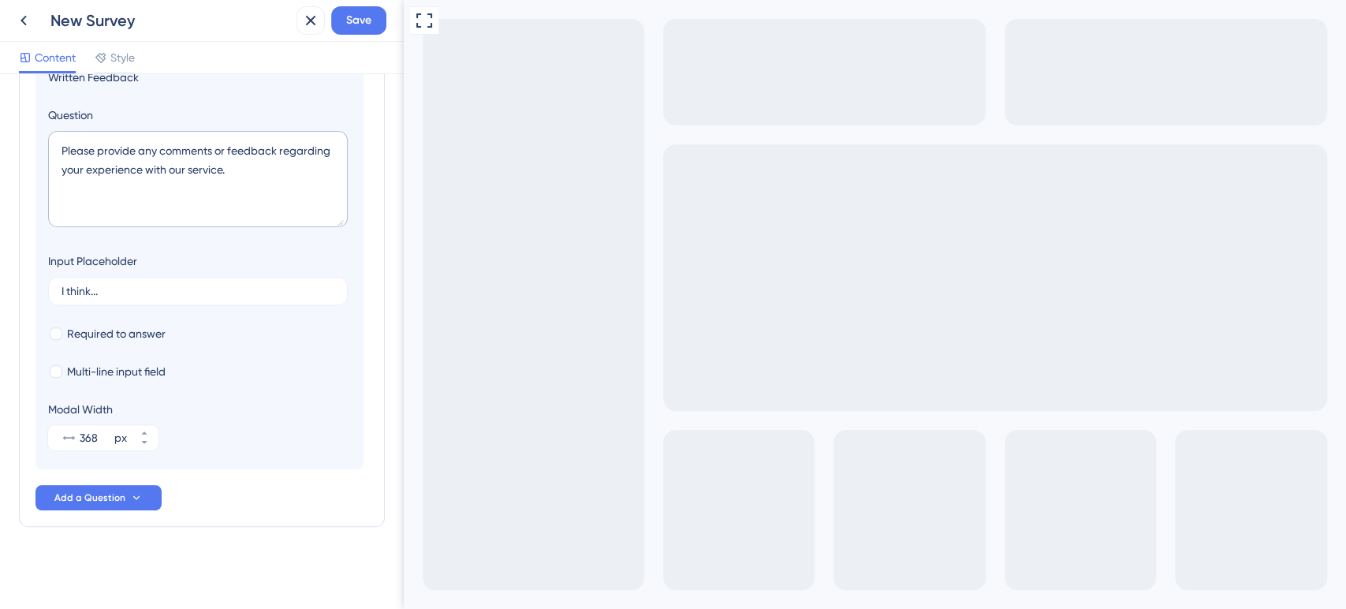
scroll to position [225, 0]
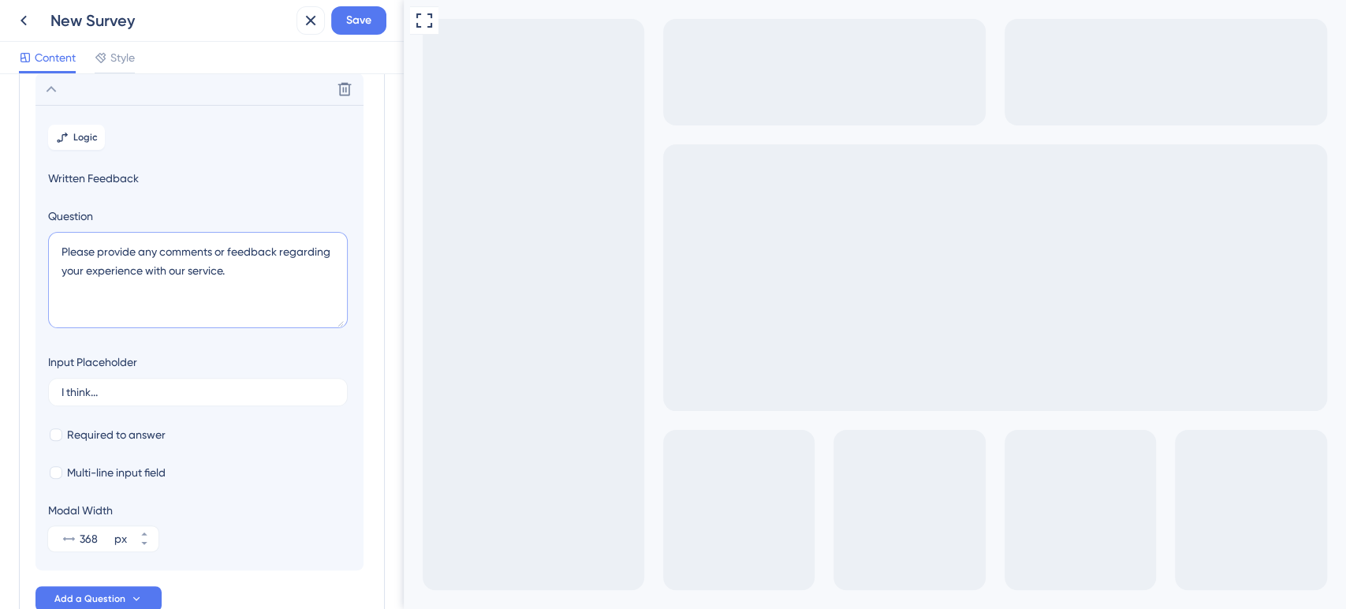
click at [183, 289] on textarea "Please provide any comments or feedback regarding your experience with our serv…" at bounding box center [198, 280] width 300 height 96
paste textarea "Quais outras pessoas se beneficiariam com o que fazemos?"
type textarea "Quais outras pessoas se beneficiariam com o que fazemos?"
click at [83, 393] on input "I think..." at bounding box center [197, 391] width 273 height 11
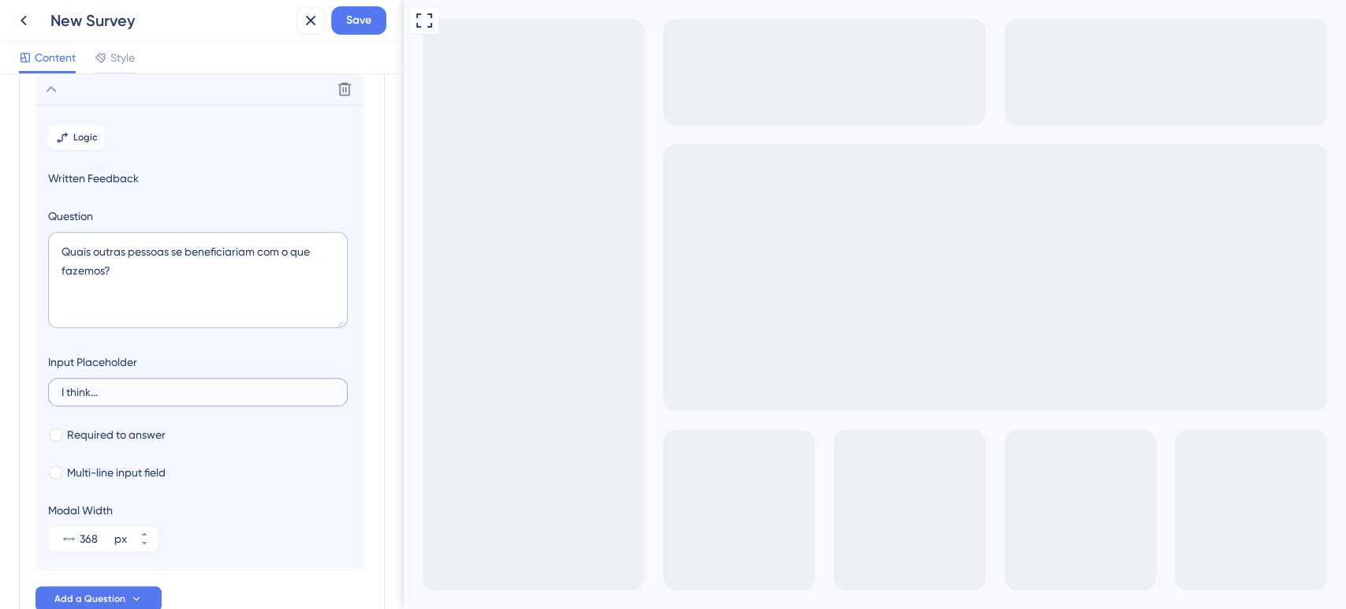
click at [83, 393] on input "I think..." at bounding box center [197, 391] width 273 height 11
type input "Eu acho..."
click at [76, 439] on span "Required to answer" at bounding box center [116, 434] width 99 height 19
checkbox input "true"
click at [121, 480] on span "Multi-line input field" at bounding box center [116, 472] width 99 height 19
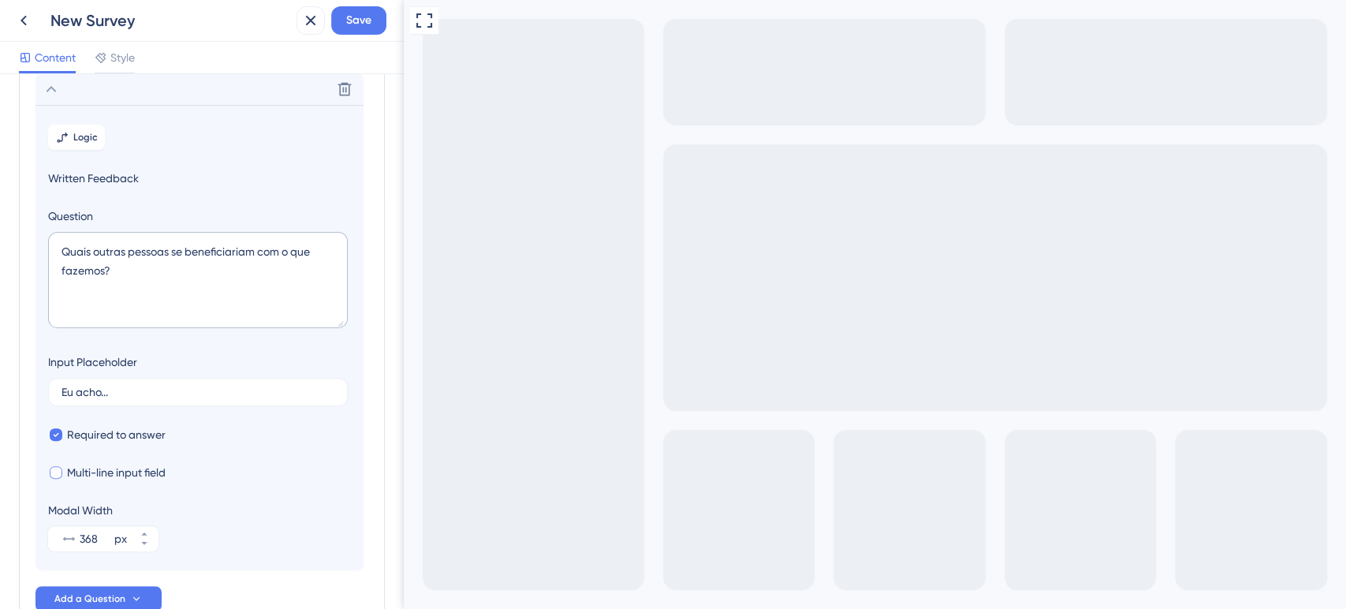
checkbox input "true"
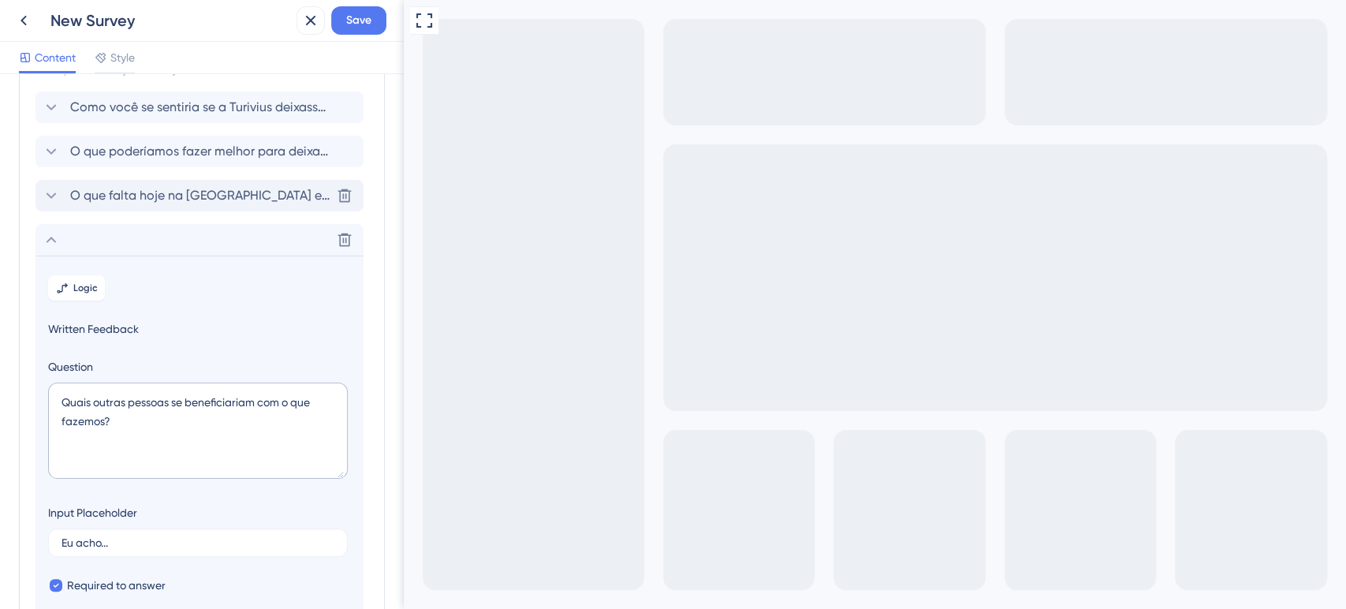
scroll to position [0, 0]
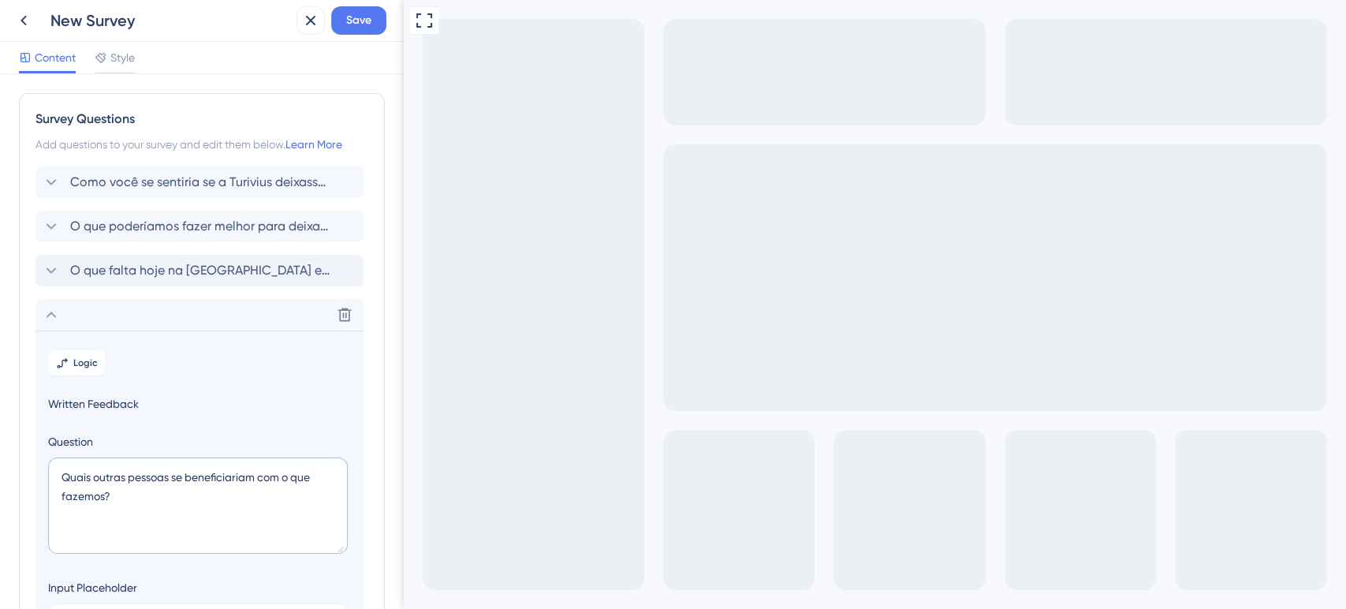
drag, startPoint x: 433, startPoint y: 629, endPoint x: 433, endPoint y: 611, distance: 18.1
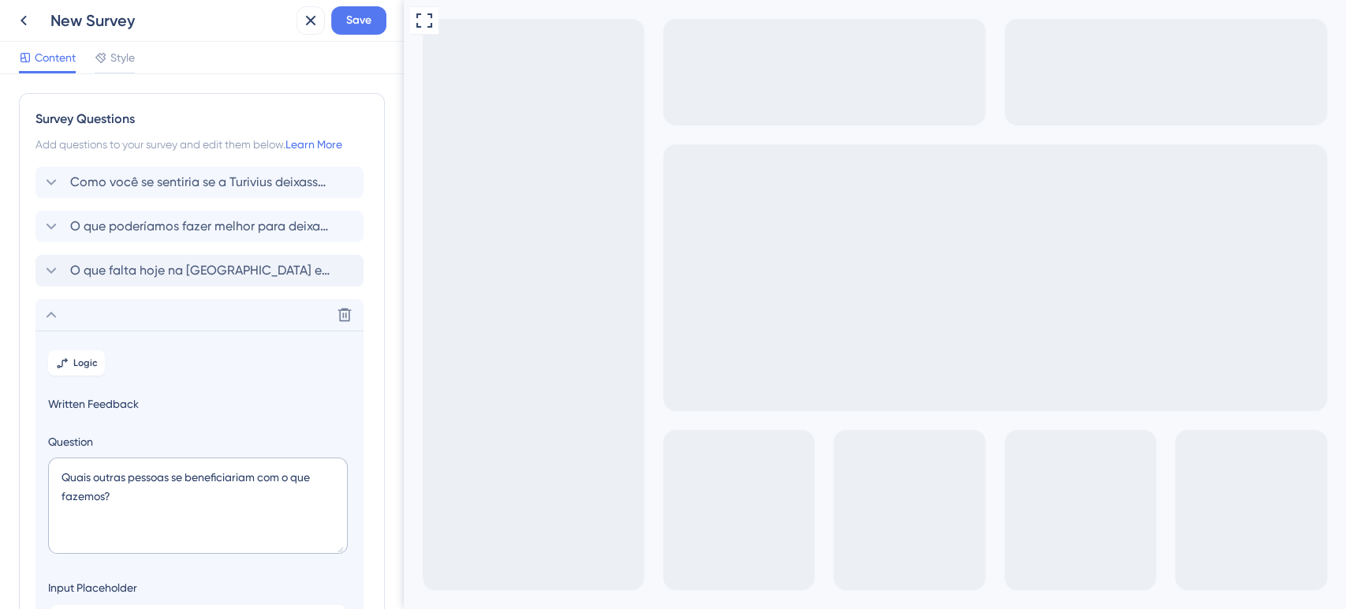
type textarea "."
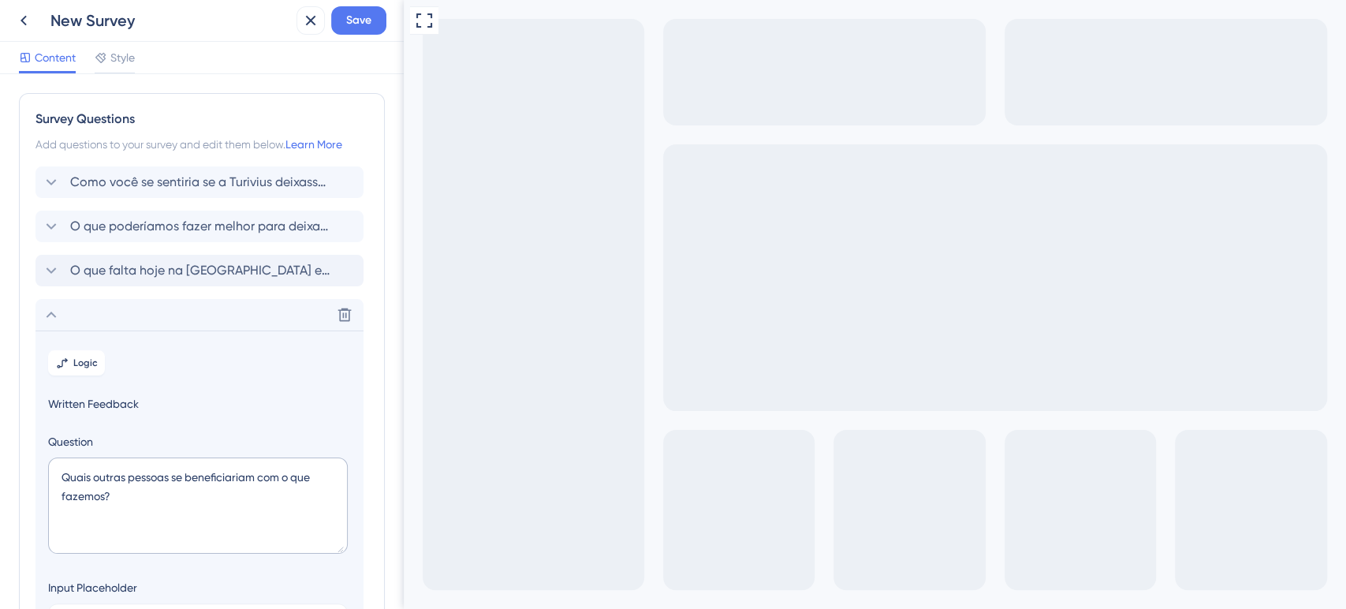
type textarea "."
click at [125, 54] on span "Style" at bounding box center [122, 57] width 24 height 19
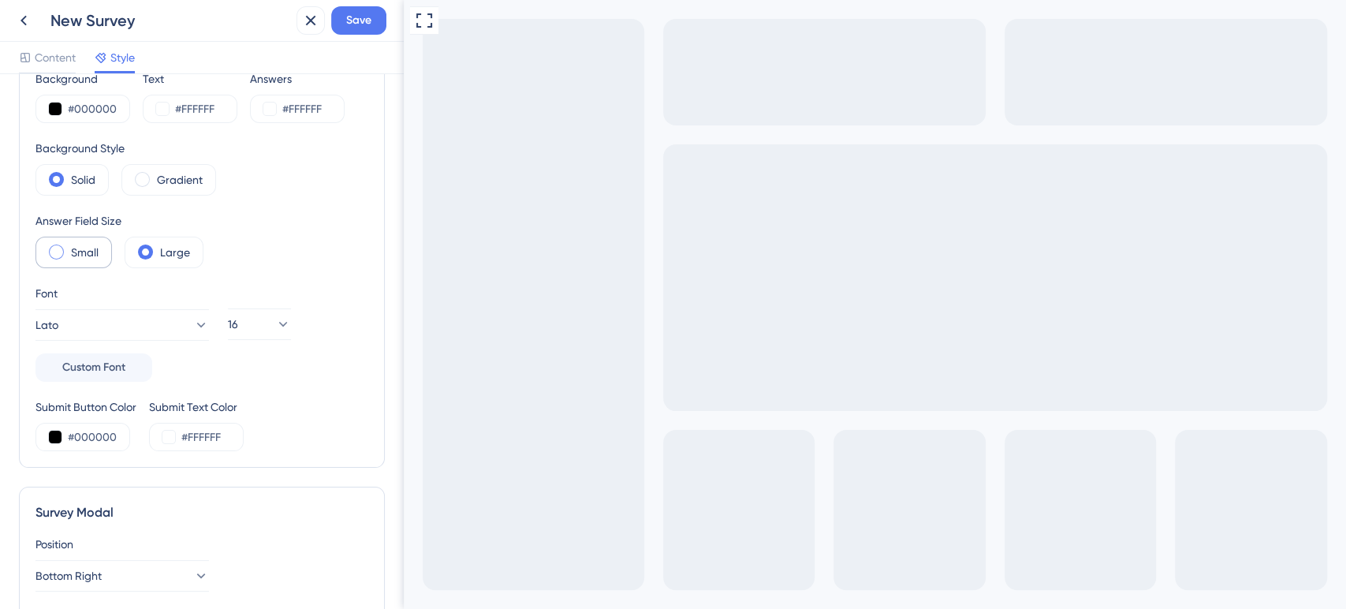
click at [81, 254] on label "Small" at bounding box center [85, 252] width 28 height 19
click at [146, 259] on div "Large" at bounding box center [164, 253] width 79 height 32
click at [1041, 369] on div "Full Screen Preview" at bounding box center [875, 409] width 942 height 818
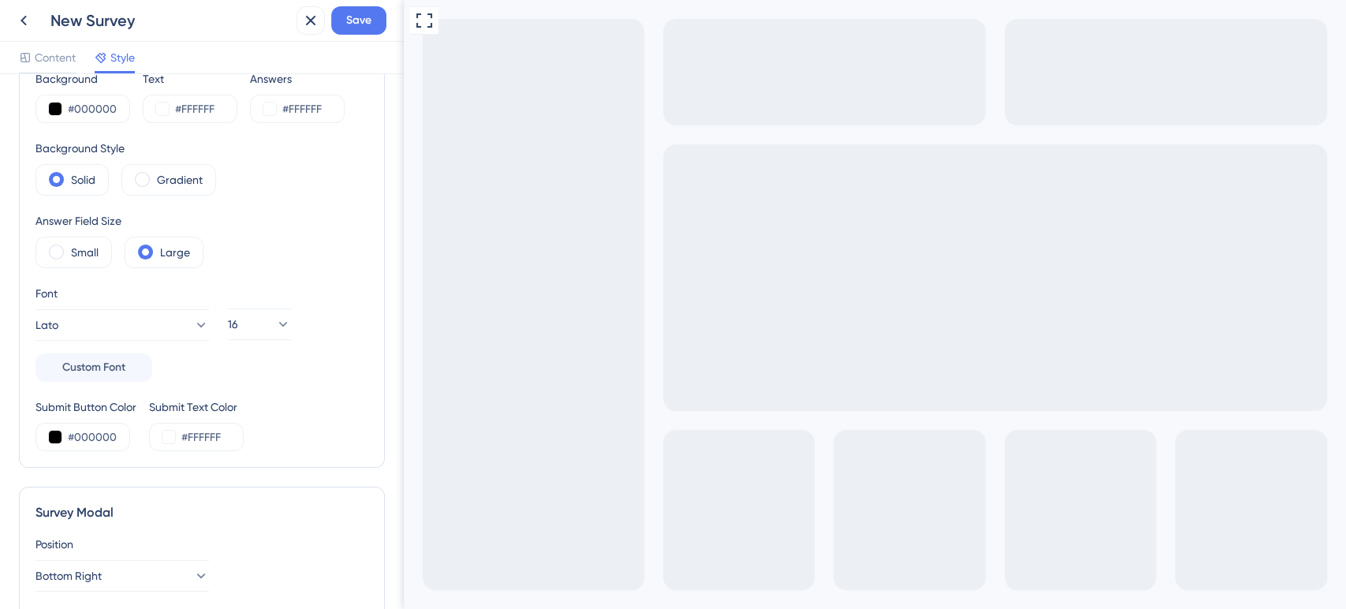
click at [76, 251] on label "Small" at bounding box center [85, 252] width 28 height 19
click at [162, 249] on label "Large" at bounding box center [175, 252] width 30 height 19
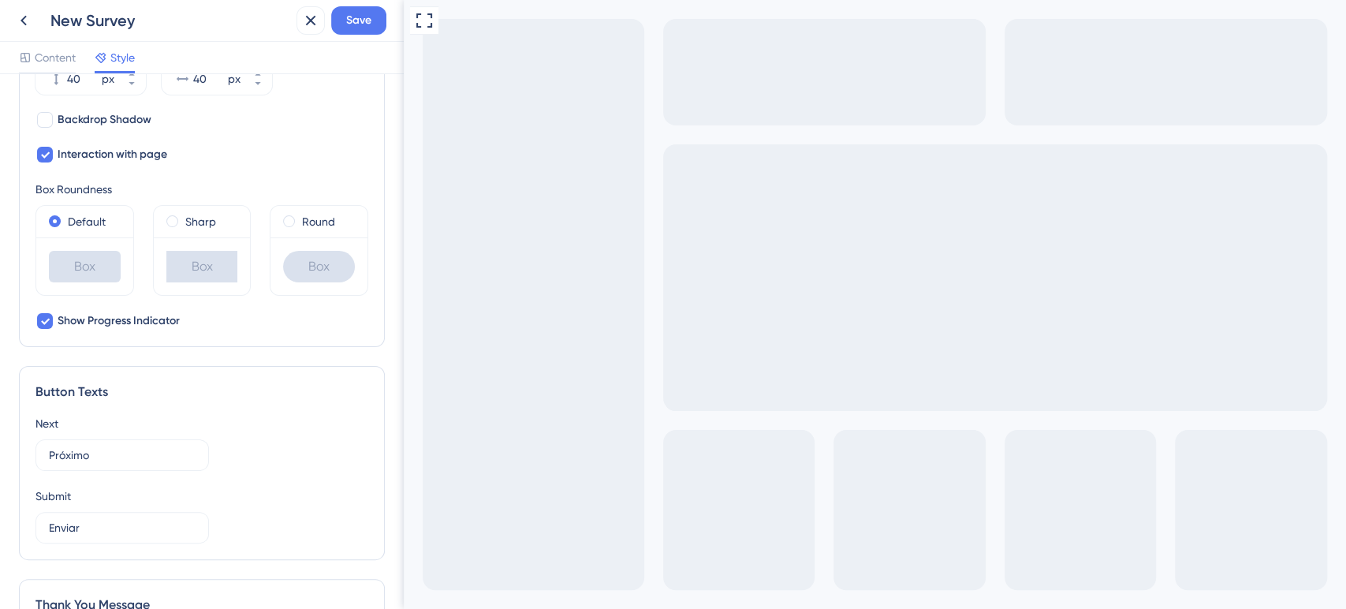
scroll to position [700, 0]
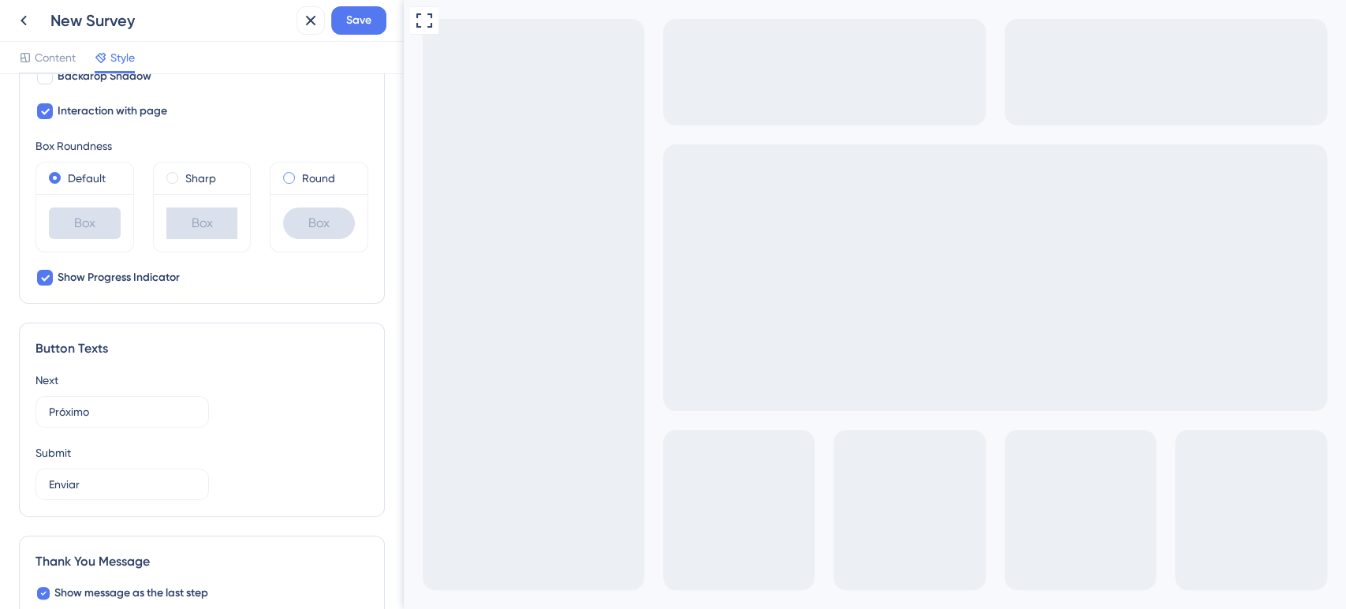
click at [283, 179] on span at bounding box center [289, 178] width 12 height 12
click at [300, 174] on input "radio" at bounding box center [300, 174] width 0 height 0
click at [185, 172] on label "Sharp" at bounding box center [200, 178] width 31 height 19
click at [94, 176] on label "Default" at bounding box center [87, 178] width 38 height 19
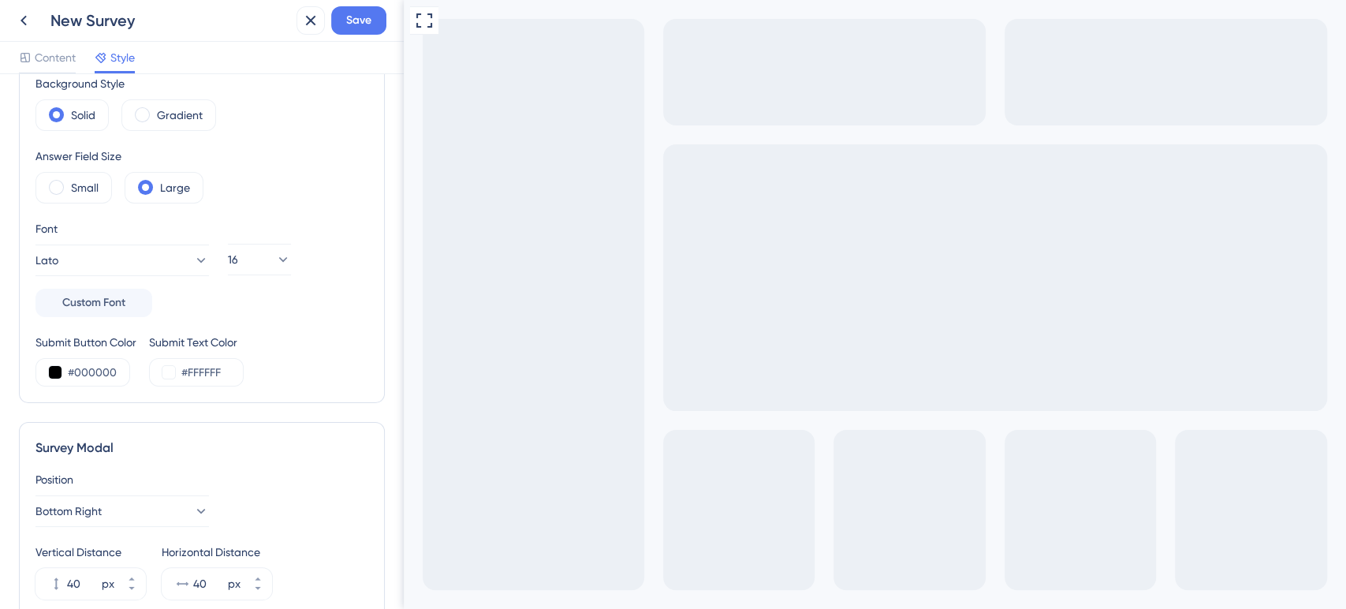
scroll to position [0, 0]
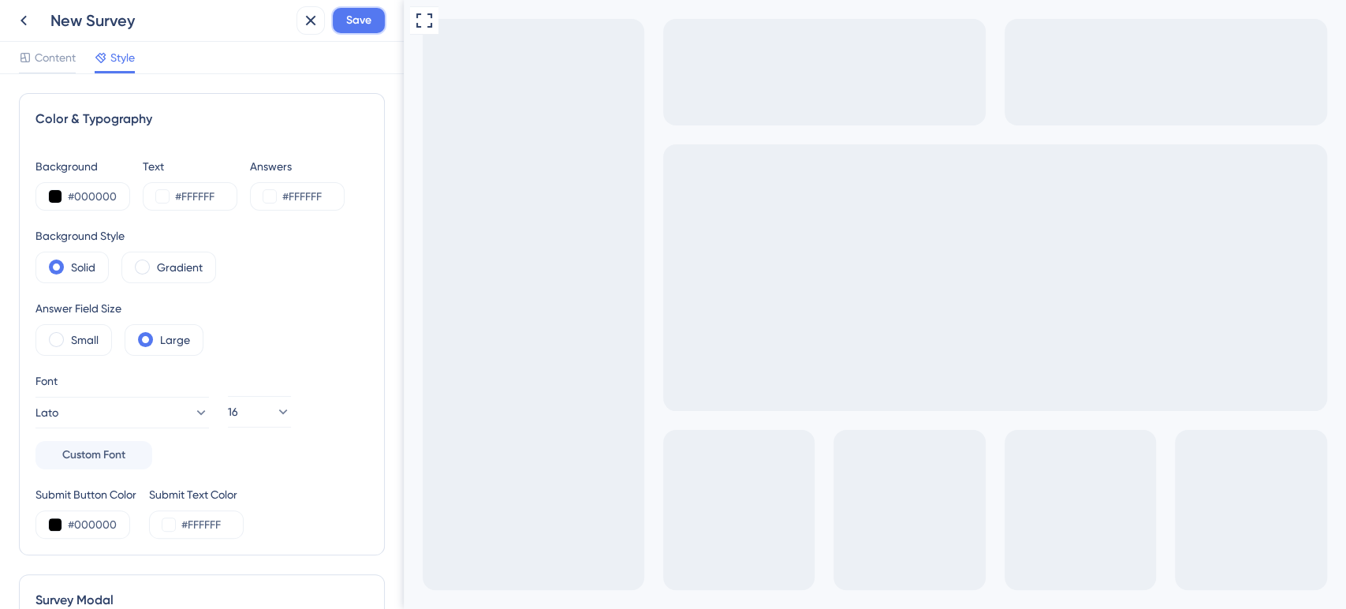
click at [361, 26] on span "Save" at bounding box center [358, 20] width 25 height 19
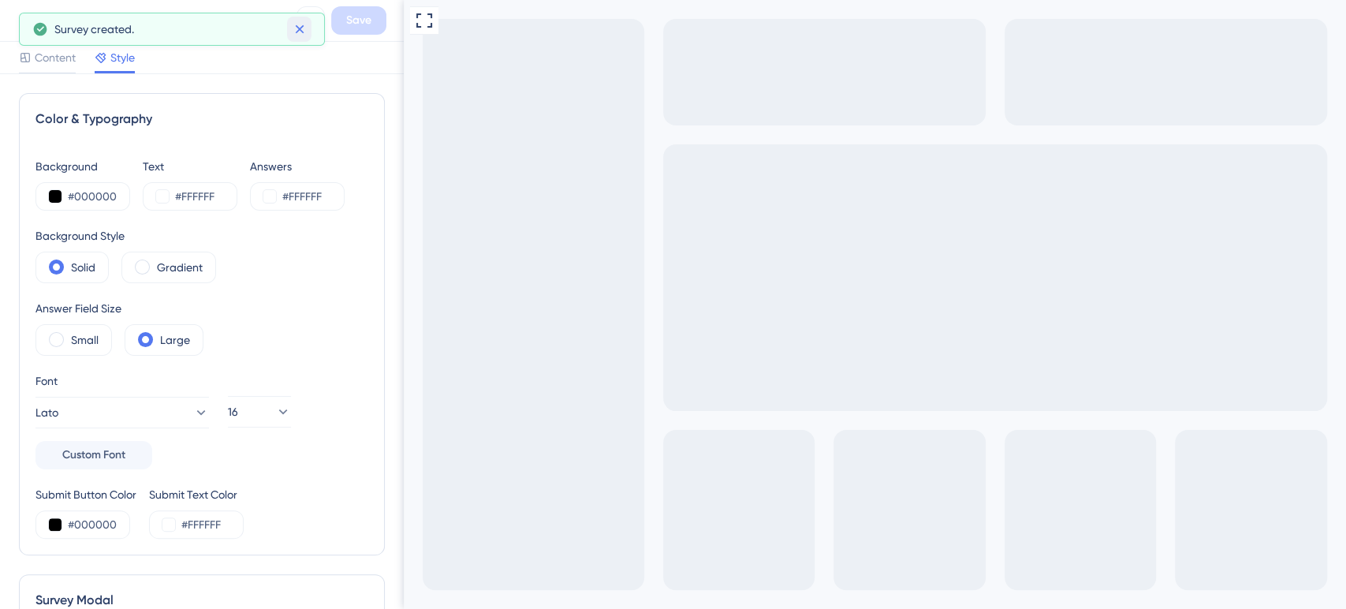
click at [296, 32] on icon at bounding box center [299, 29] width 9 height 9
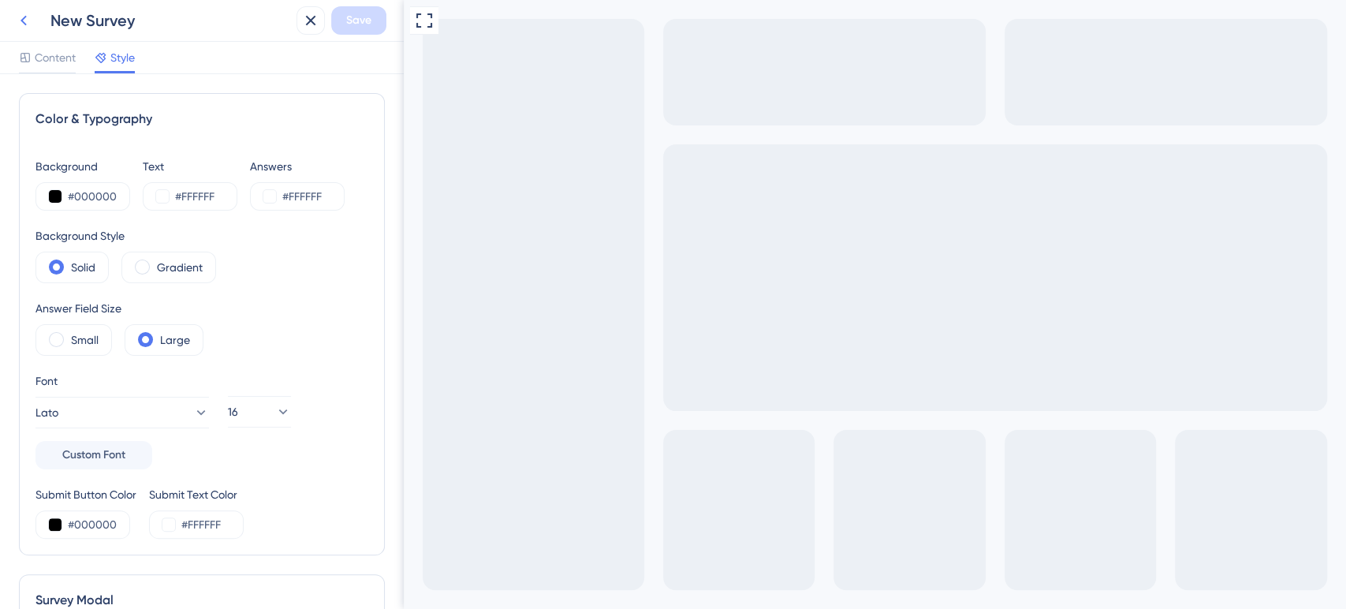
click at [24, 24] on icon at bounding box center [23, 20] width 19 height 19
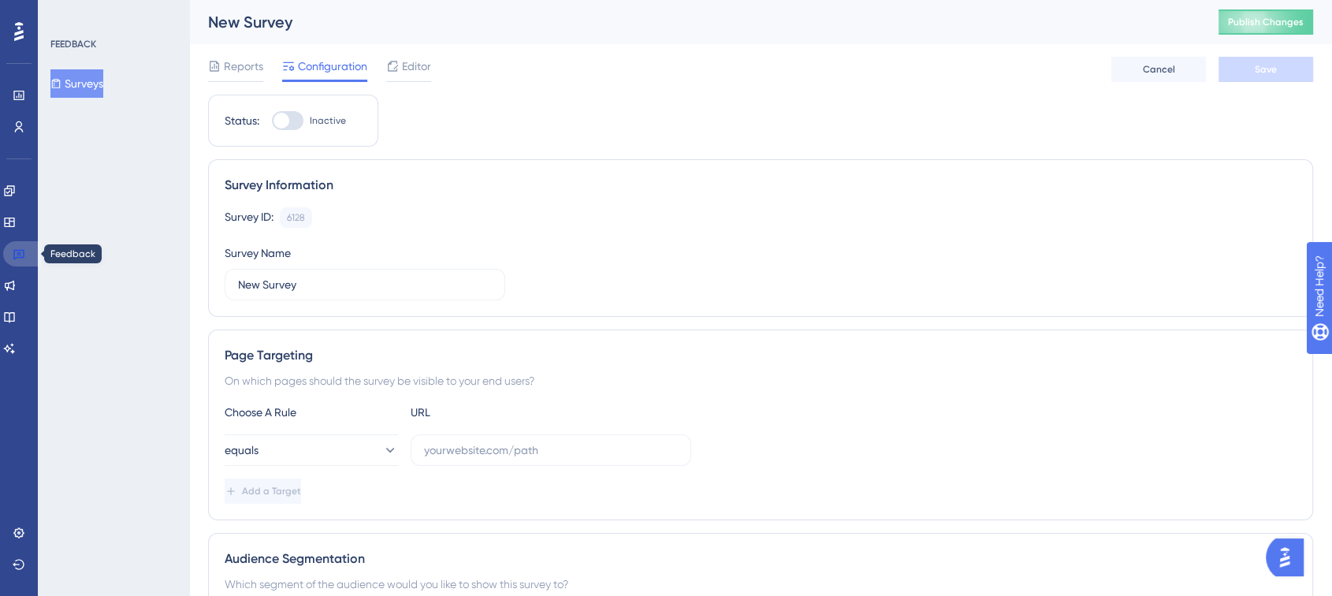
click at [8, 251] on link at bounding box center [22, 253] width 38 height 25
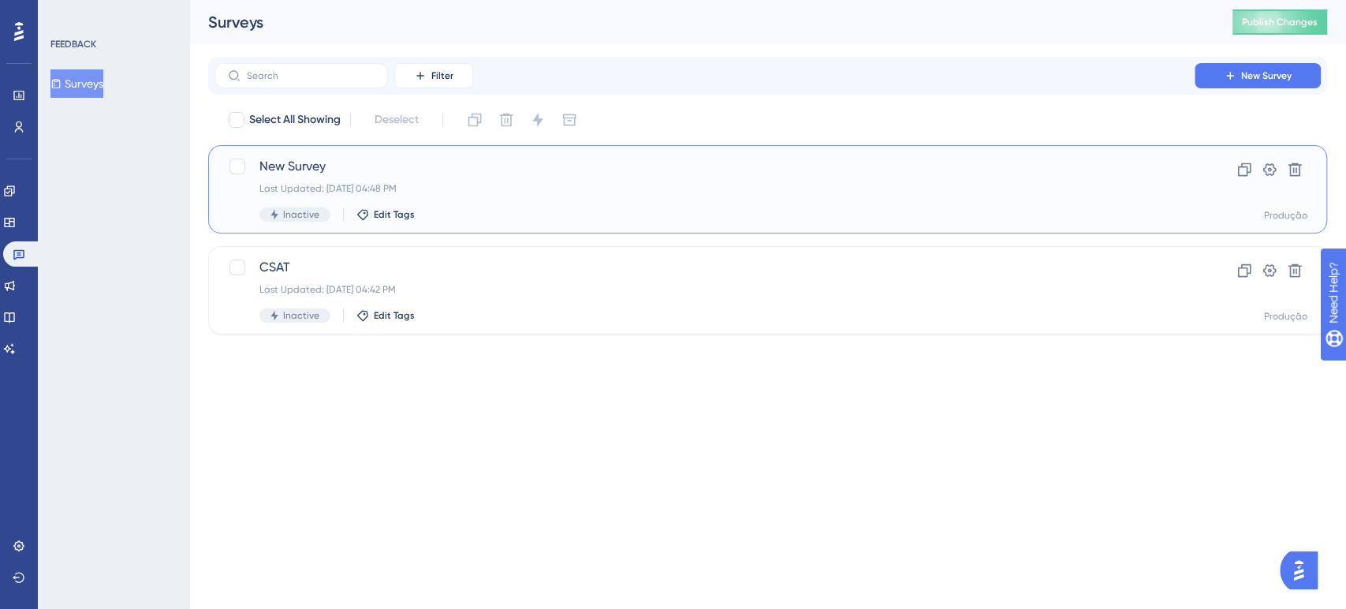
click at [347, 157] on span "New Survey" at bounding box center [704, 166] width 890 height 19
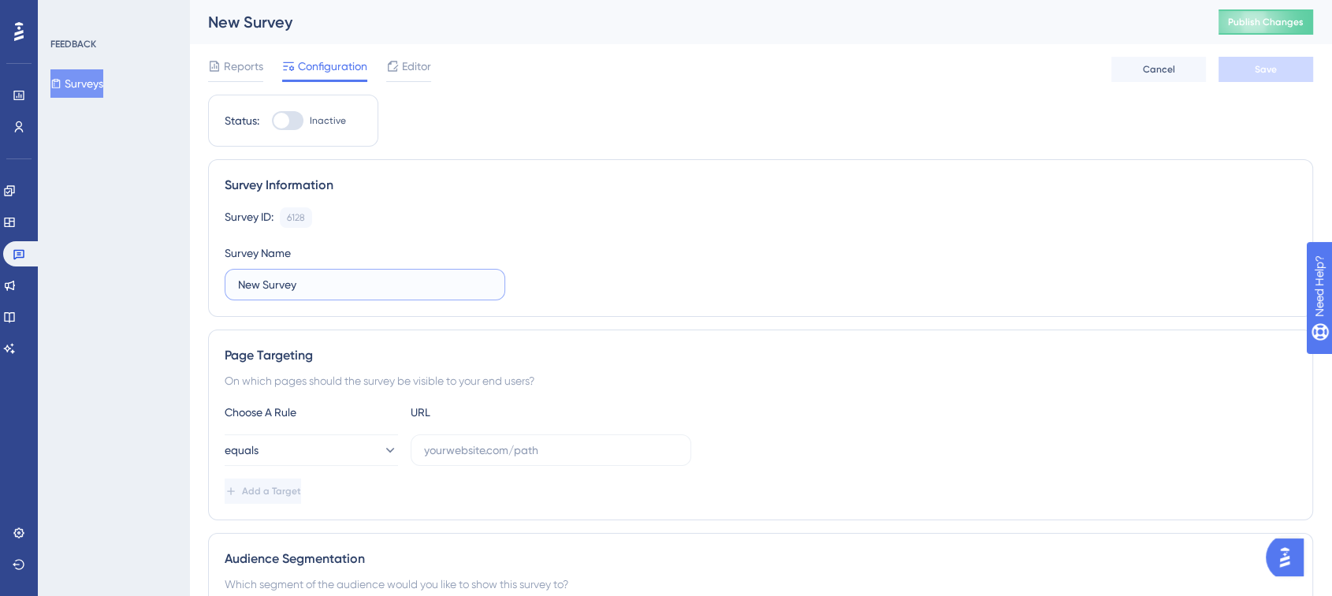
drag, startPoint x: 257, startPoint y: 281, endPoint x: 65, endPoint y: 261, distance: 193.4
paste input "PMF"
type input "PMF Survey"
click at [126, 257] on div "FEEDBACK Surveys" at bounding box center [113, 298] width 151 height 596
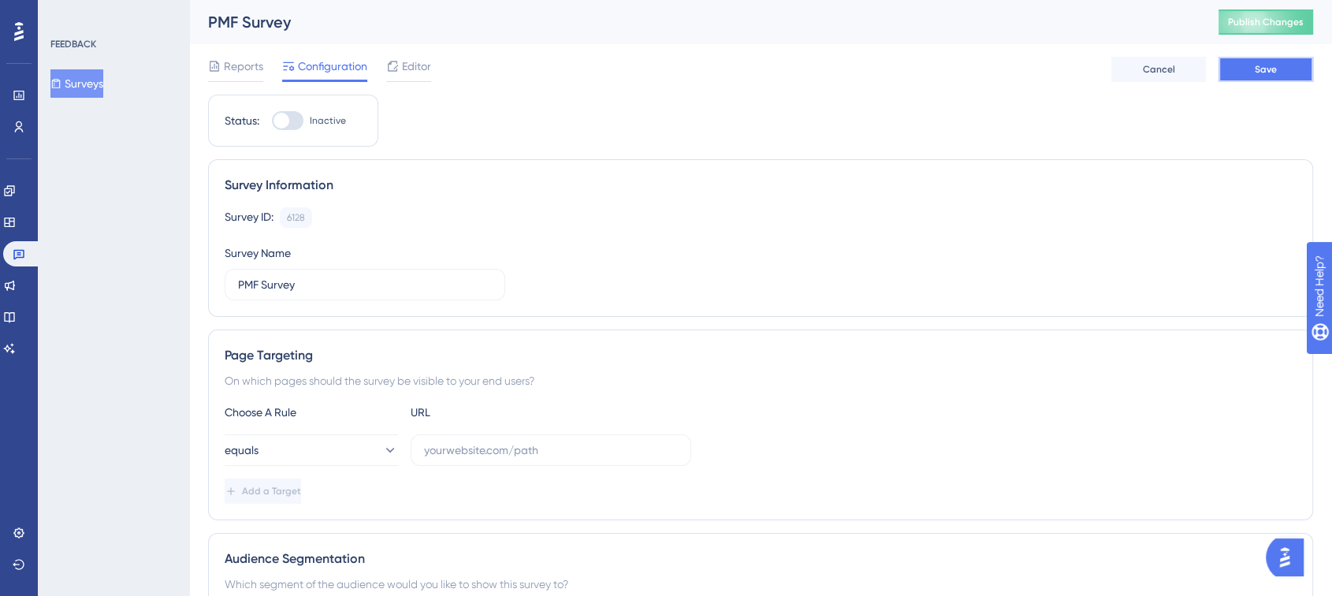
click at [1296, 77] on button "Save" at bounding box center [1266, 69] width 95 height 25
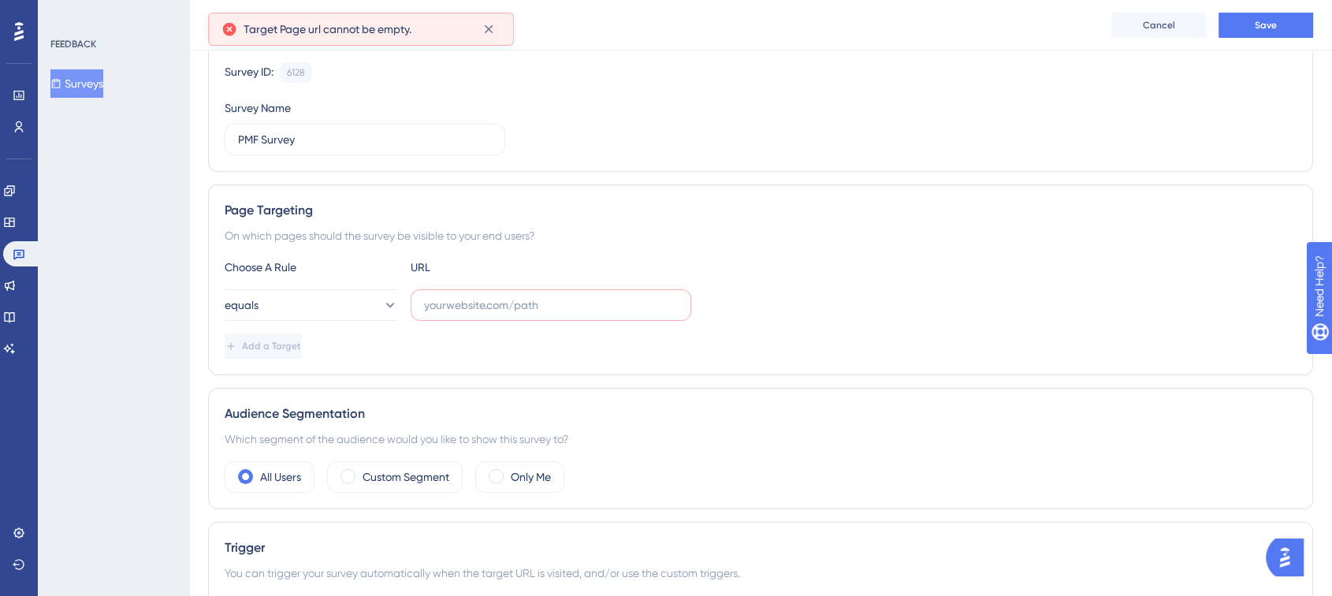
scroll to position [151, 0]
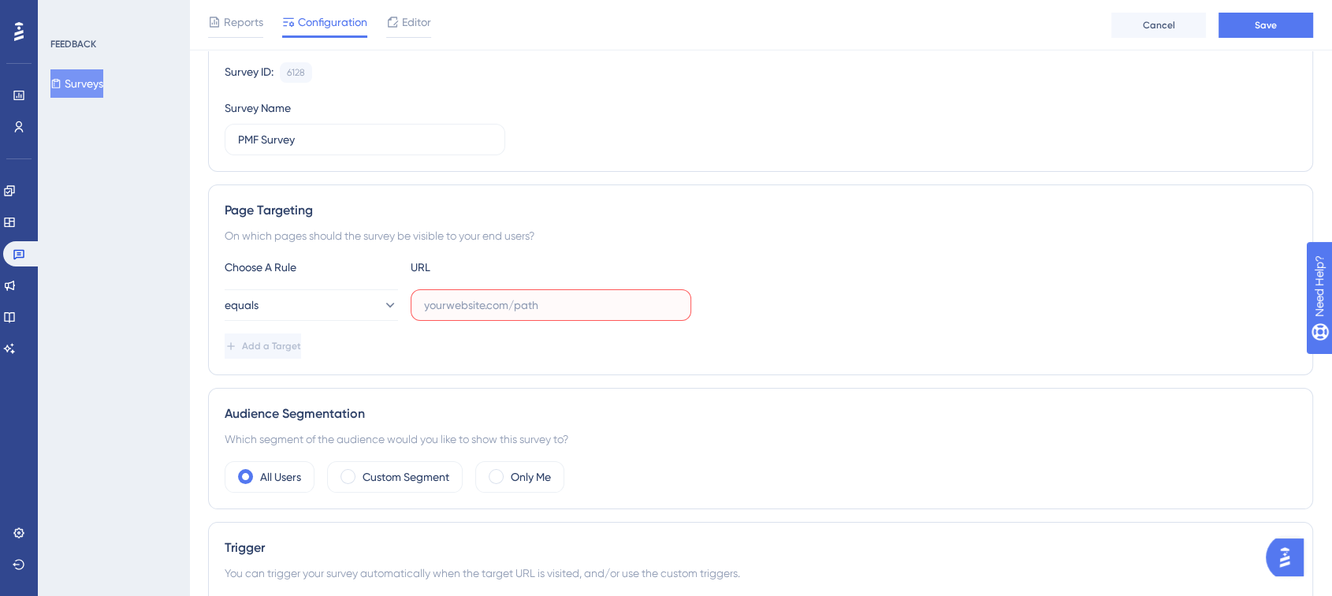
click at [469, 311] on input "text" at bounding box center [551, 304] width 254 height 17
paste input "[URL][DOMAIN_NAME]"
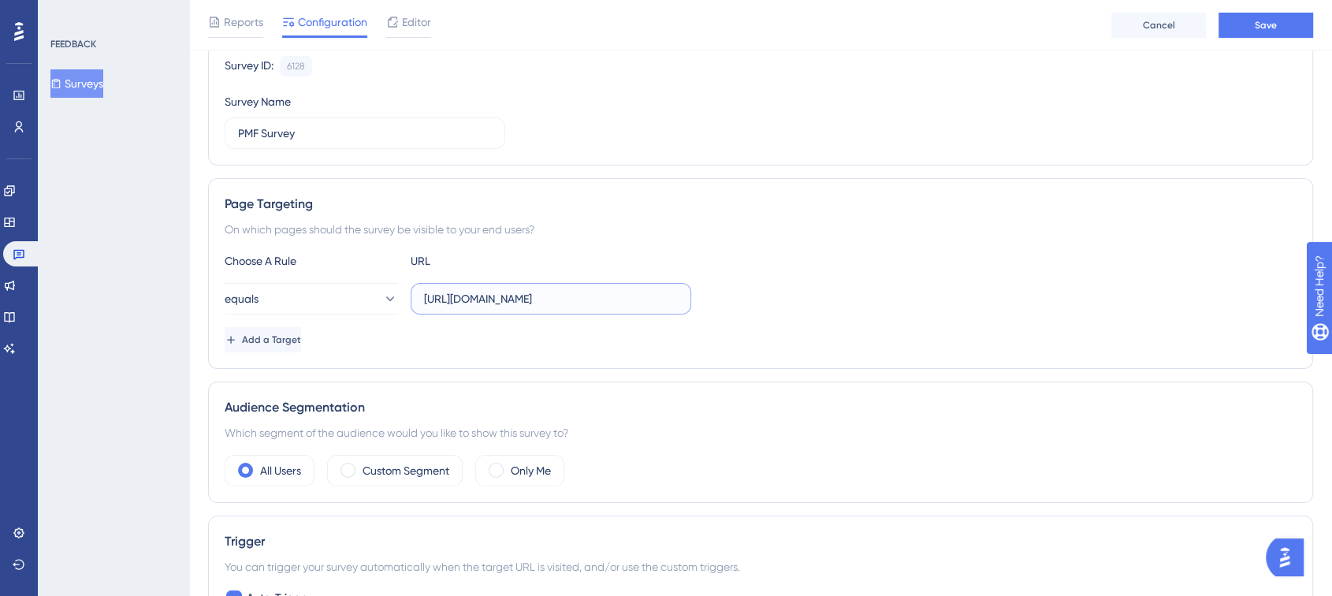
type input "[URL][DOMAIN_NAME]"
click at [516, 476] on label "Only Me" at bounding box center [531, 470] width 40 height 19
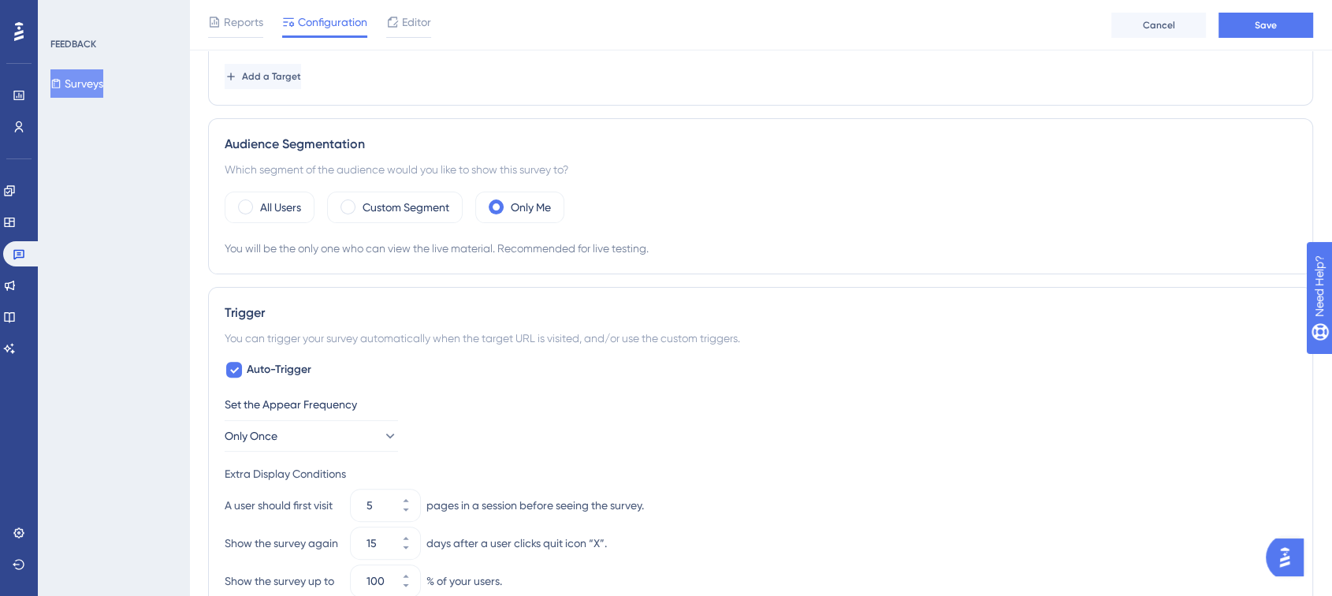
scroll to position [596, 0]
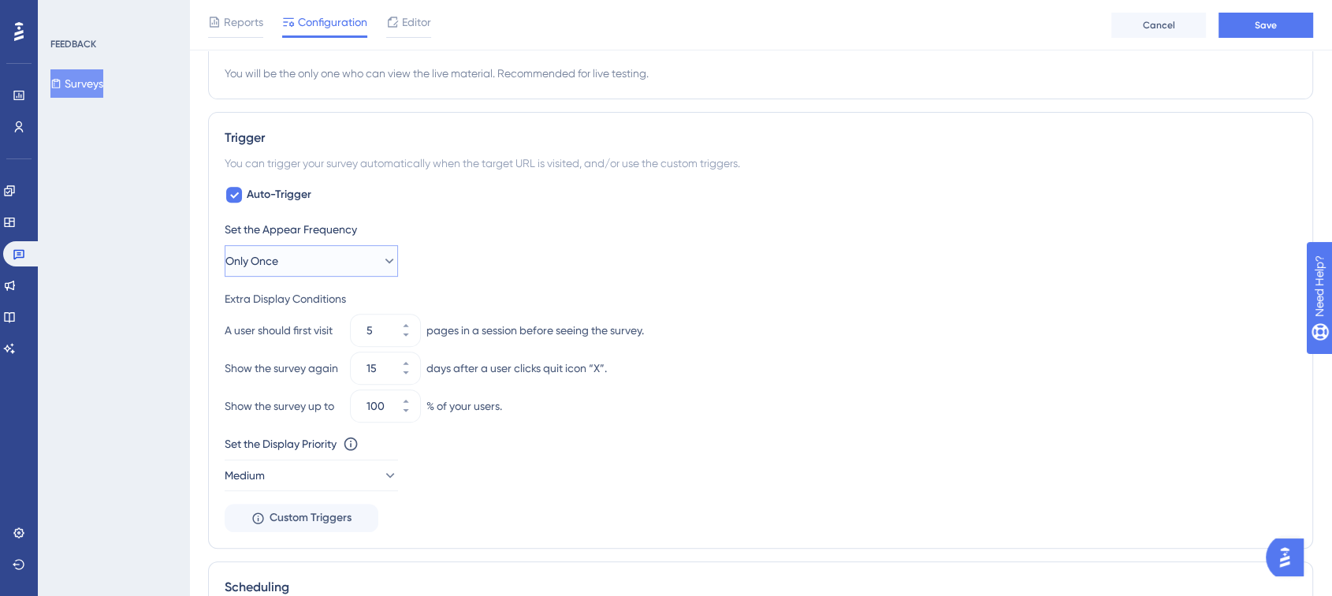
click at [303, 267] on button "Only Once" at bounding box center [311, 261] width 173 height 32
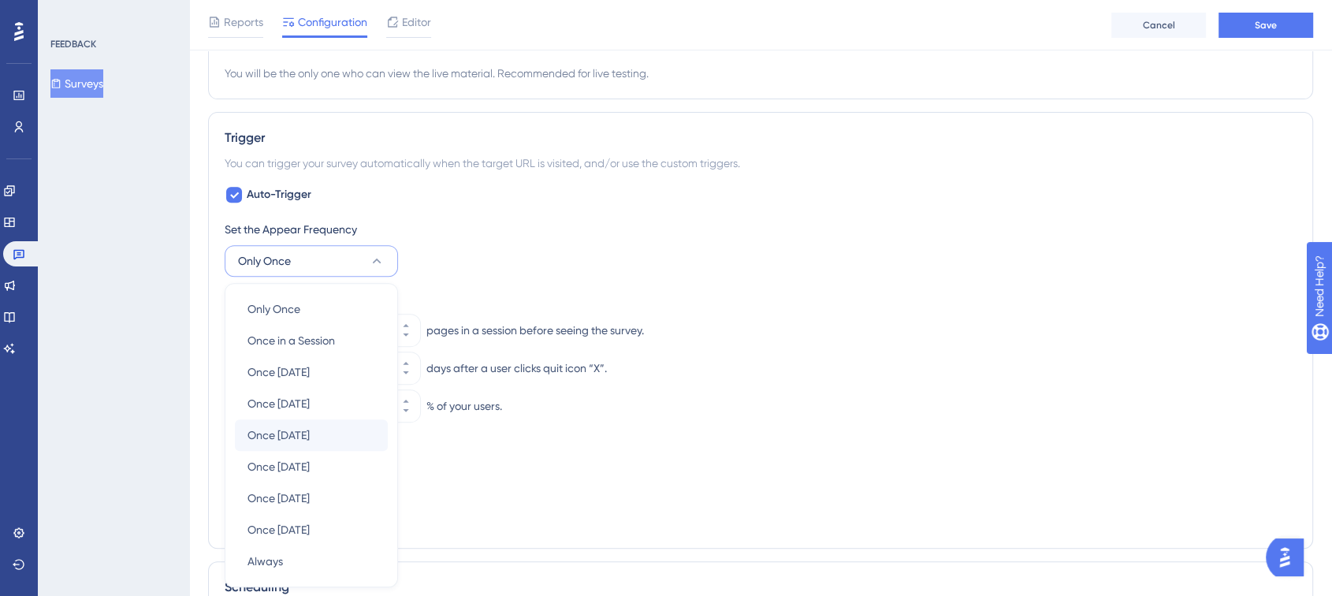
scroll to position [732, 0]
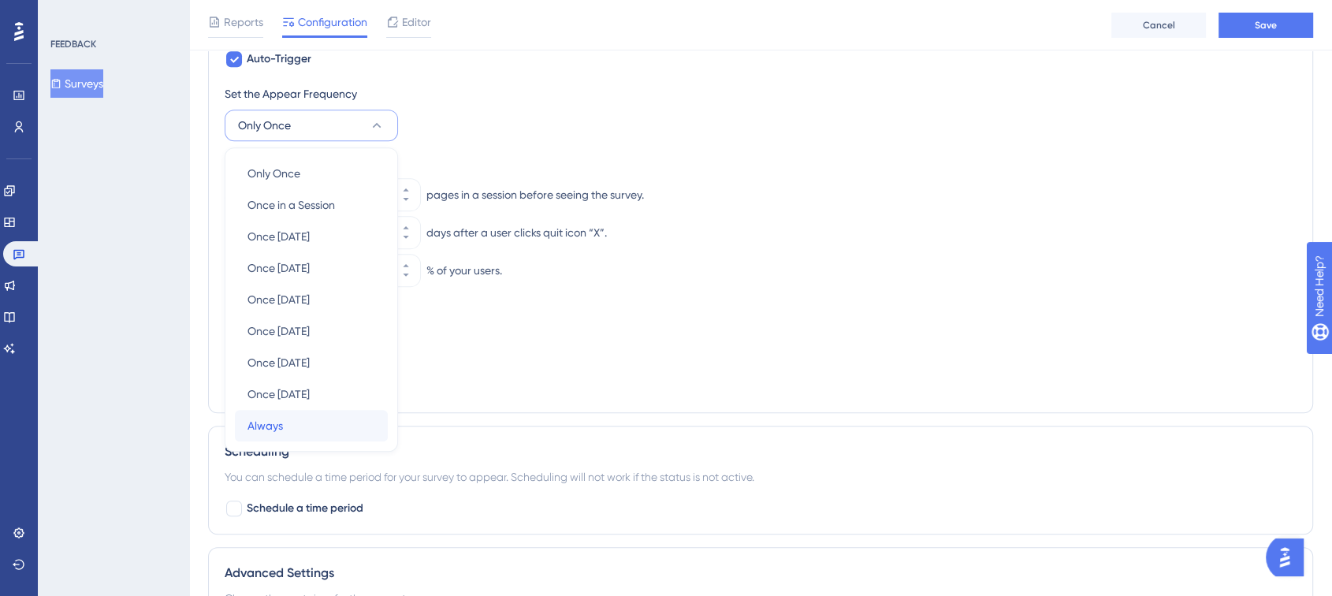
click at [272, 427] on span "Always" at bounding box center [265, 425] width 35 height 19
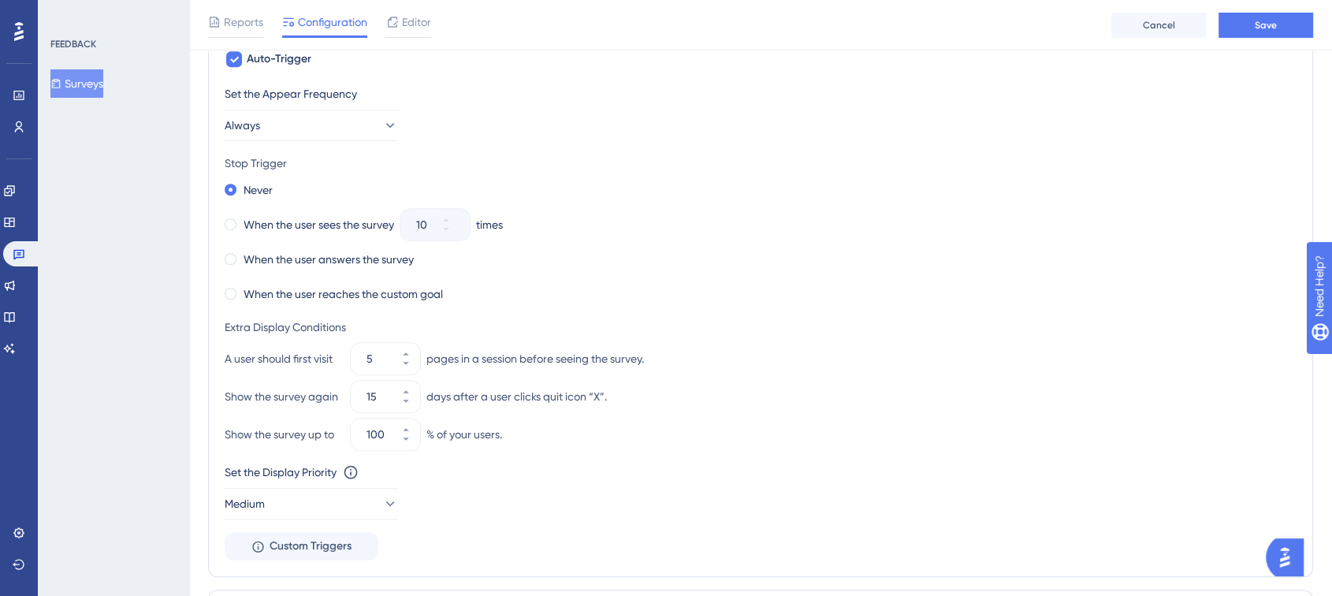
scroll to position [907, 0]
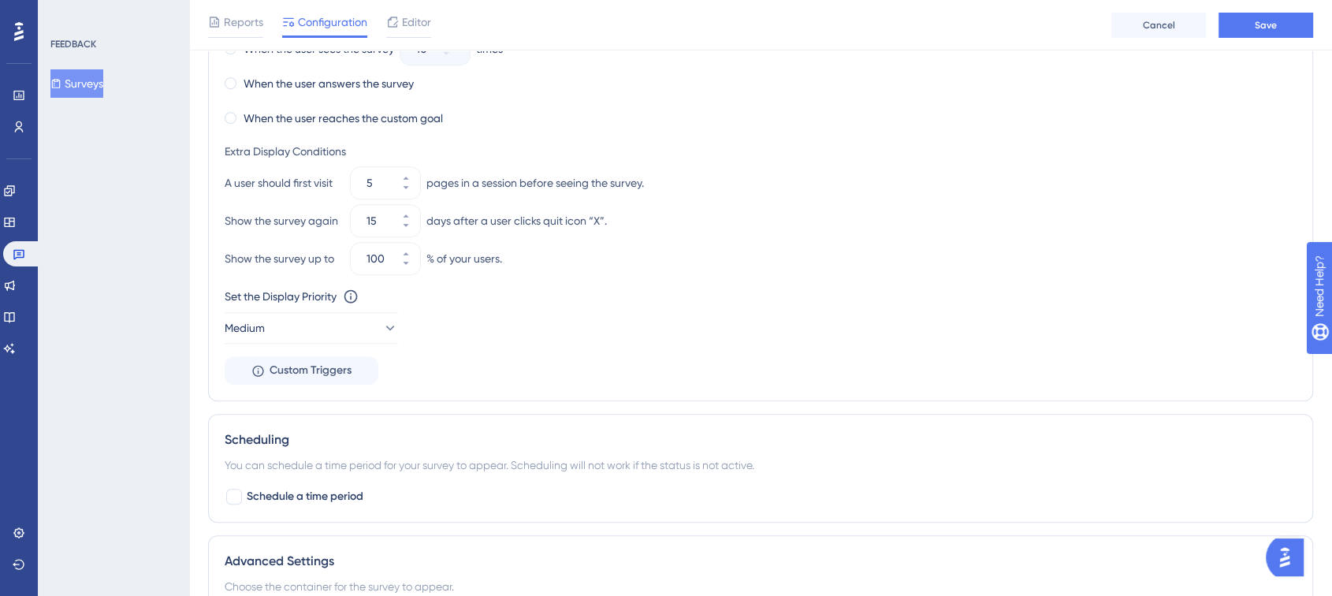
click at [865, 313] on div "Set the Display Priority This option will set the display priority between auto…" at bounding box center [761, 315] width 1072 height 57
click at [341, 332] on button "Medium" at bounding box center [311, 328] width 173 height 32
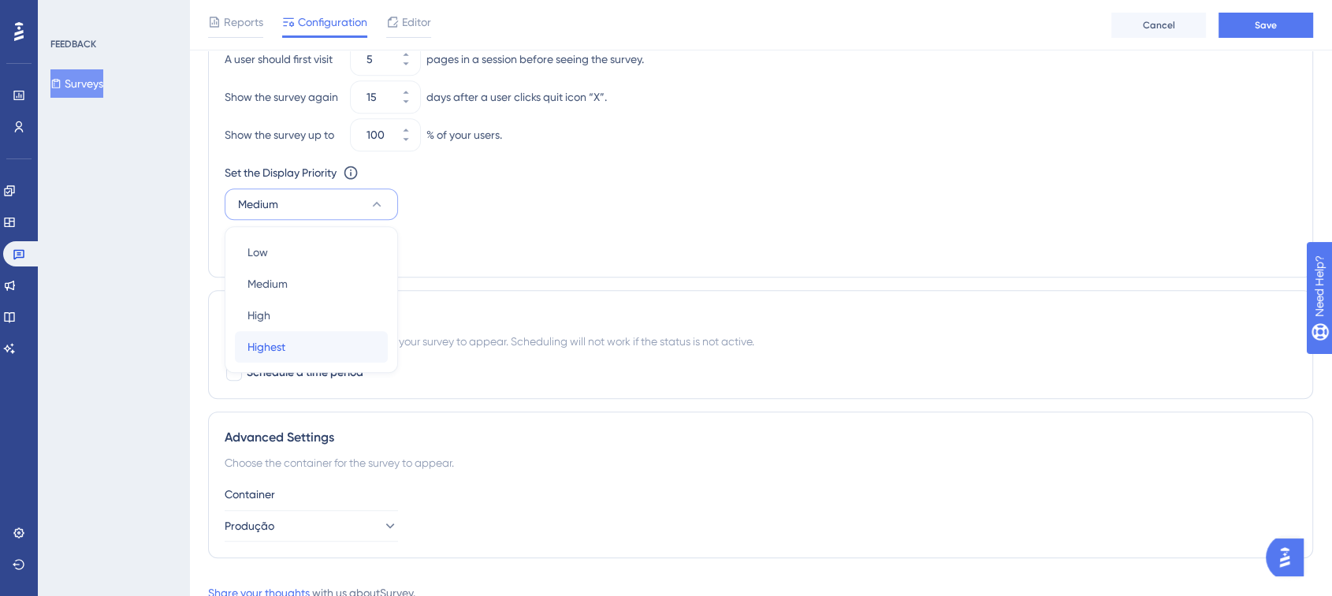
click at [316, 334] on div "Highest Highest" at bounding box center [312, 347] width 128 height 32
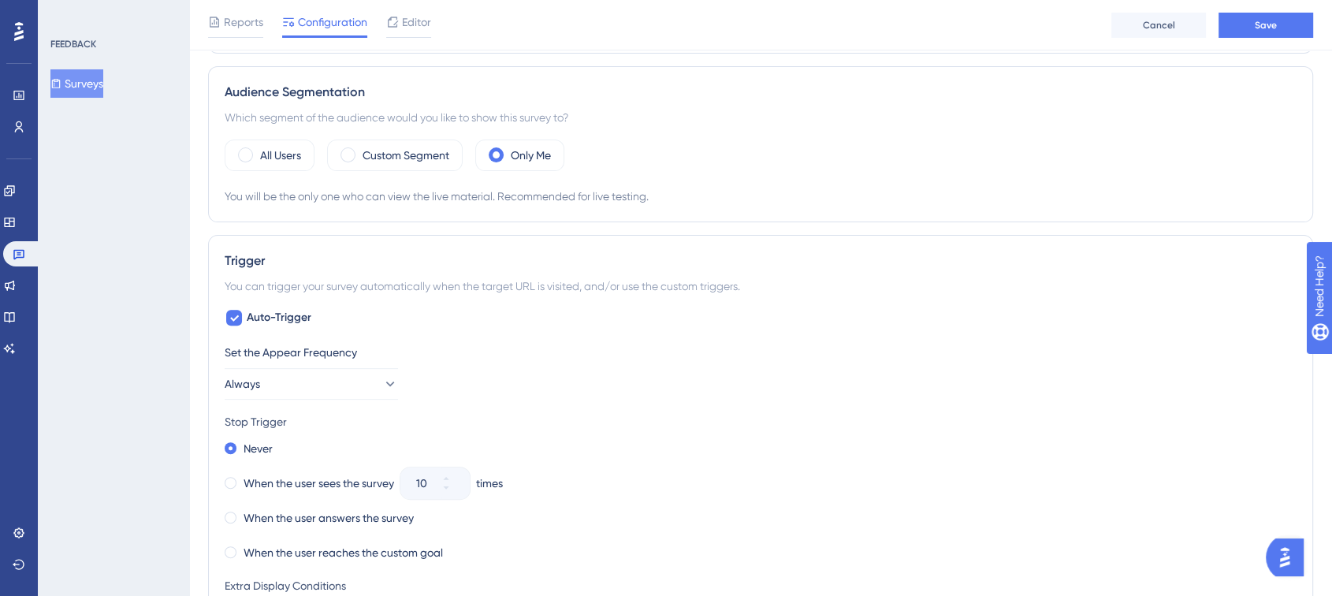
scroll to position [0, 0]
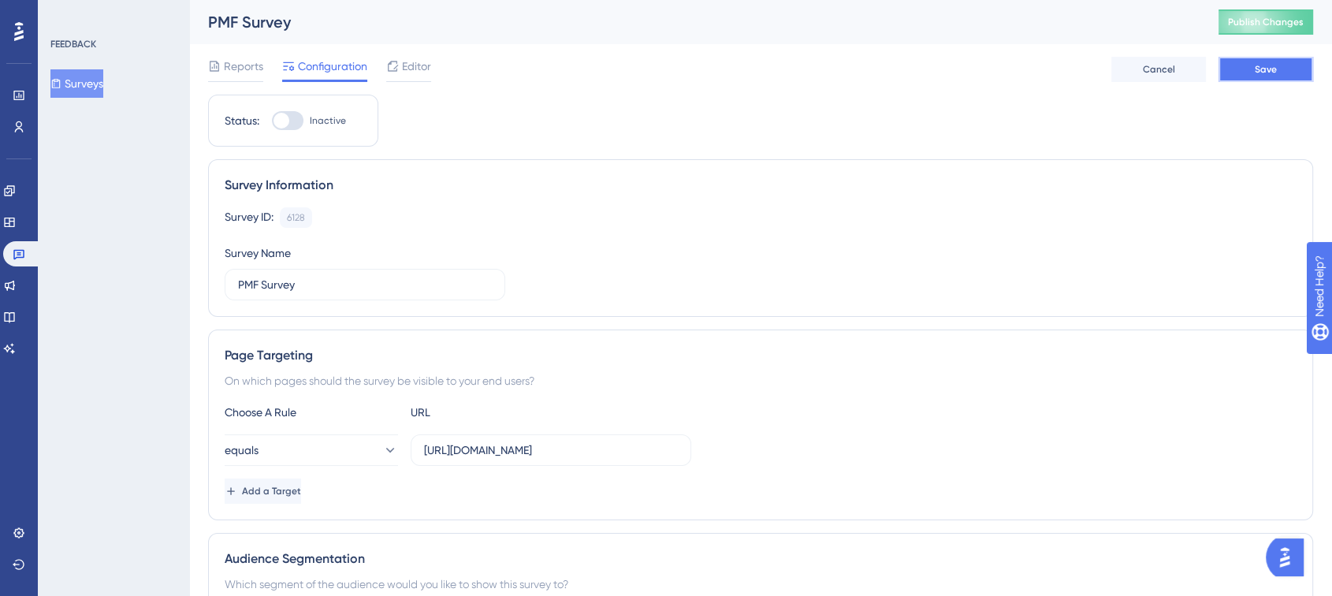
click at [1250, 74] on button "Save" at bounding box center [1266, 69] width 95 height 25
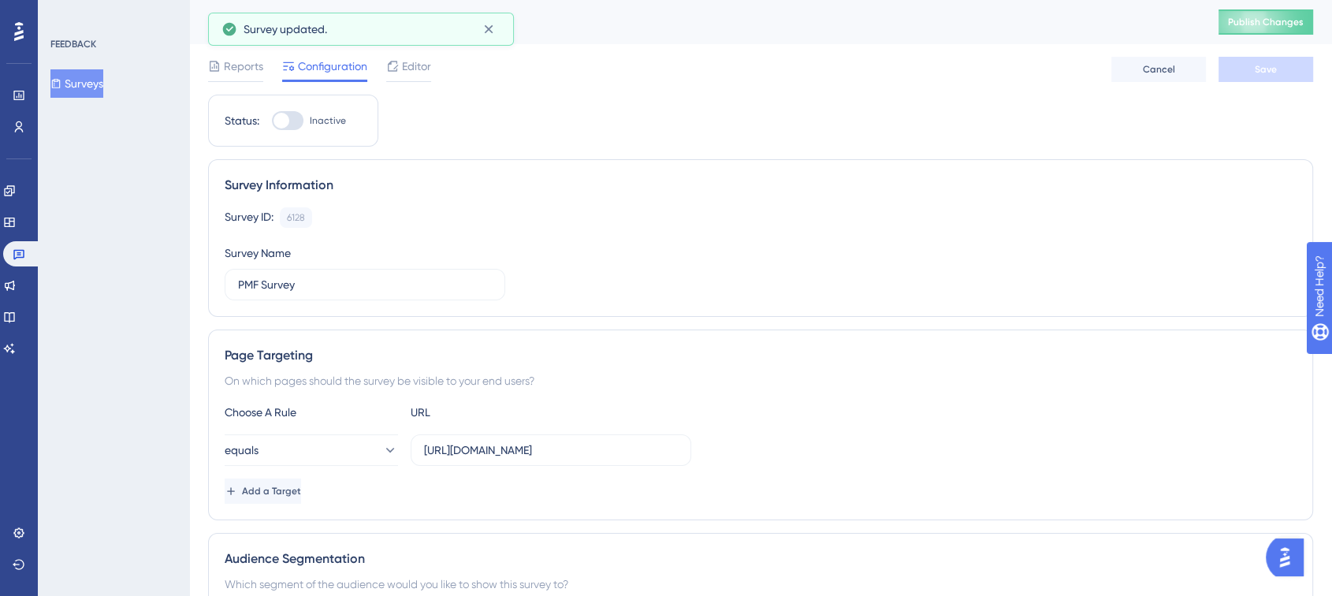
click at [71, 77] on button "Surveys" at bounding box center [76, 83] width 53 height 28
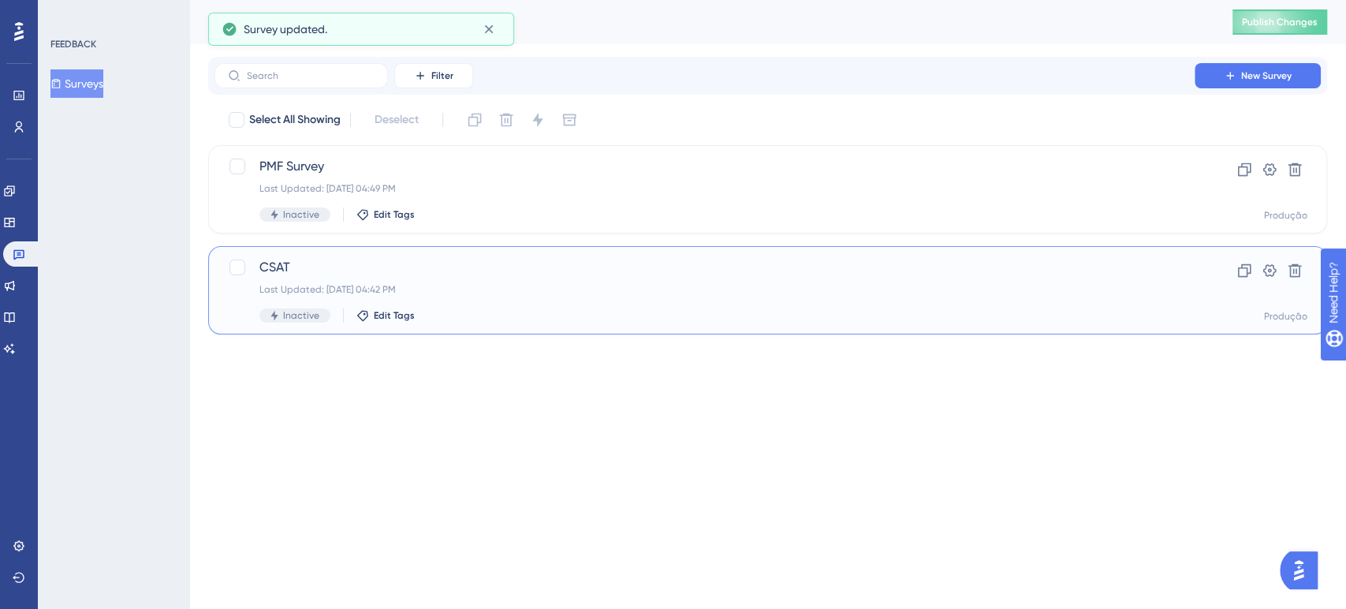
click at [397, 277] on div "CSAT Last Updated: 12 de ago. de 2025 04:42 PM Inactive Edit Tags" at bounding box center [704, 290] width 890 height 65
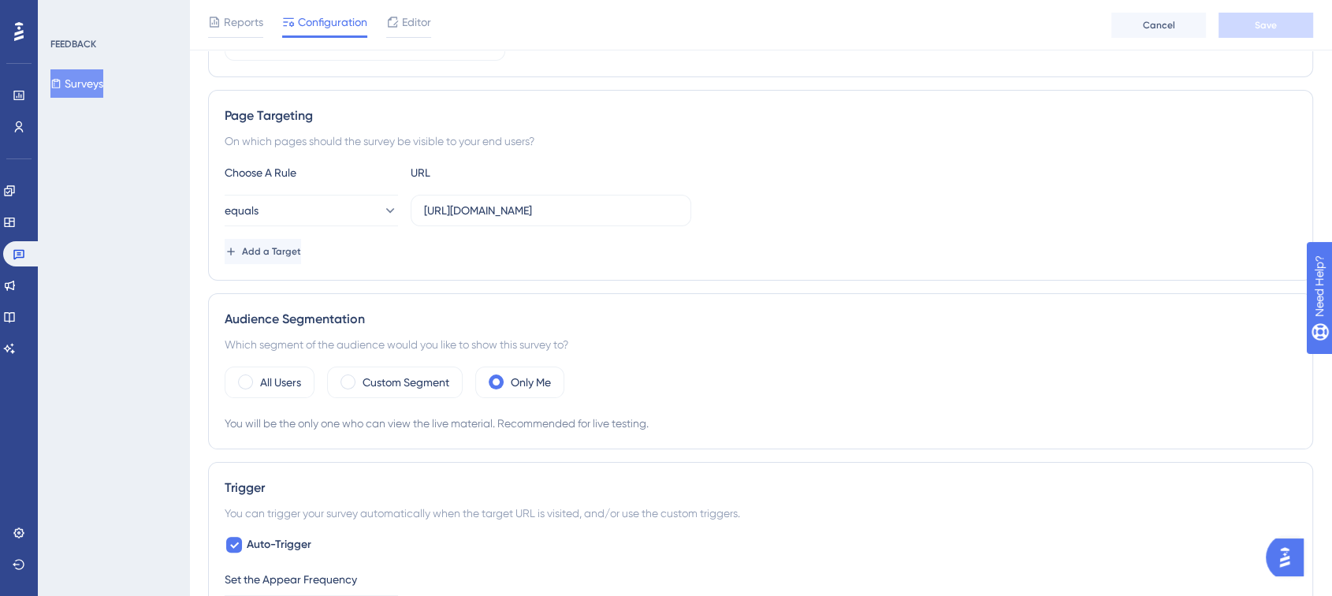
scroll to position [263, 0]
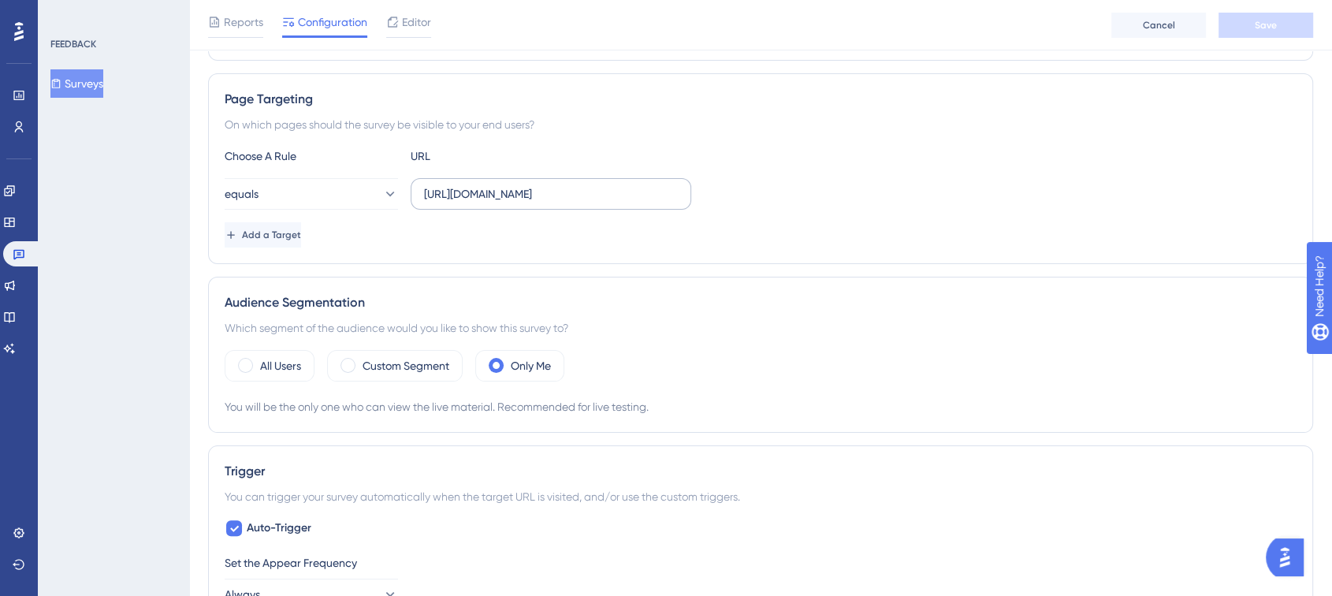
click at [516, 205] on label "[URL][DOMAIN_NAME]" at bounding box center [551, 194] width 281 height 32
click at [516, 203] on input "[URL][DOMAIN_NAME]" at bounding box center [551, 193] width 254 height 17
paste input "/resultados"
type input "https://app.turivius.com/pesquisa/resultados"
click at [302, 196] on button "equals" at bounding box center [311, 194] width 173 height 32
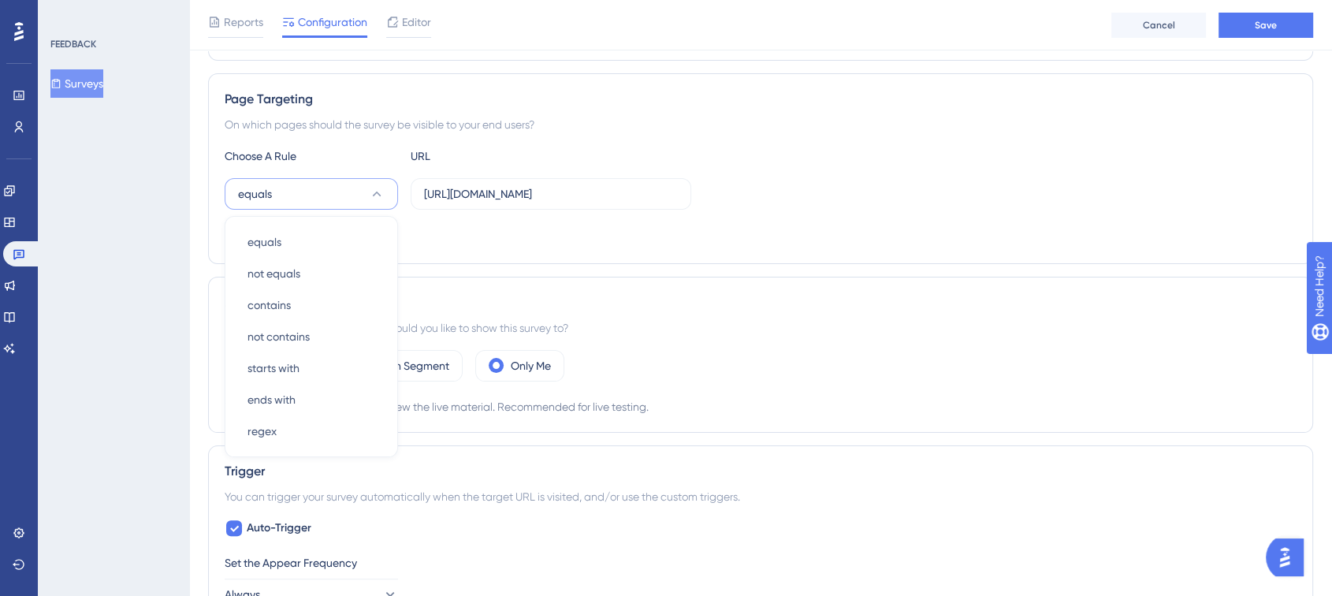
scroll to position [300, 0]
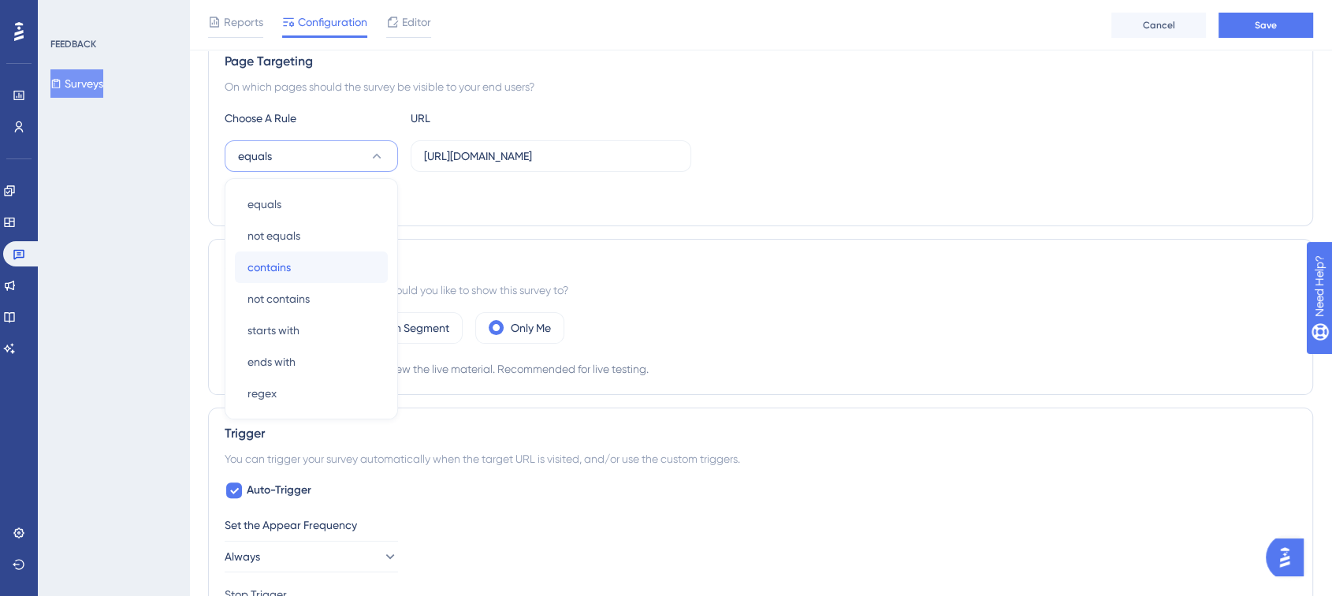
click at [300, 255] on div "contains contains" at bounding box center [312, 267] width 128 height 32
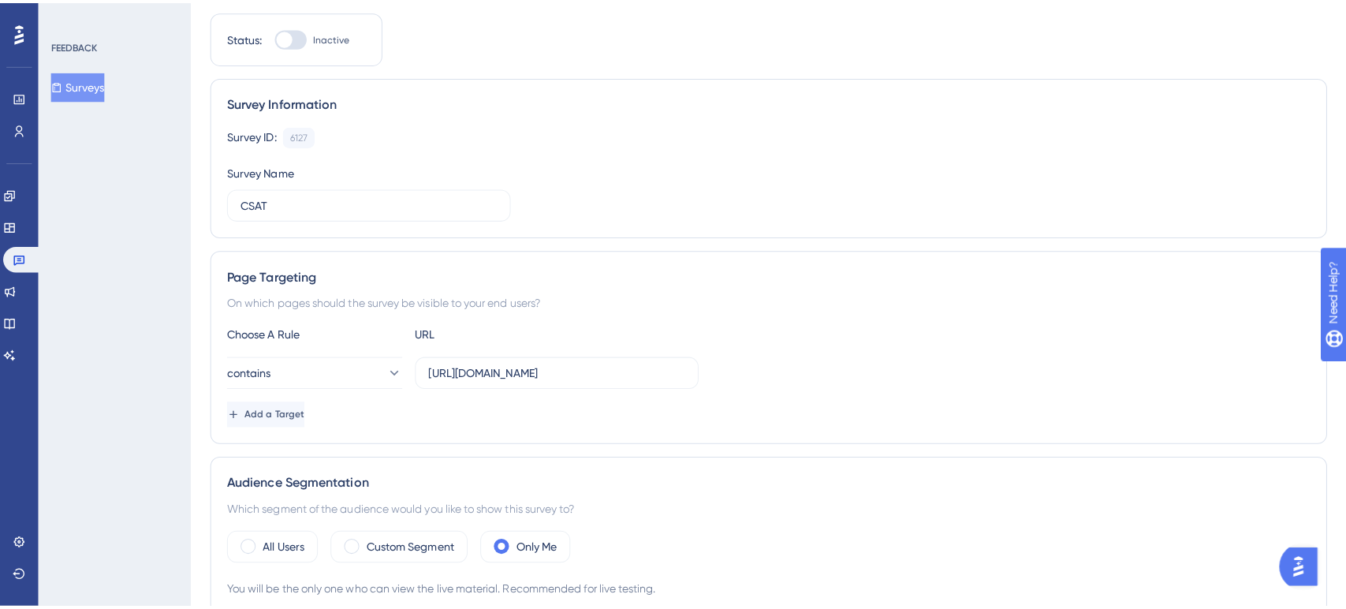
scroll to position [0, 0]
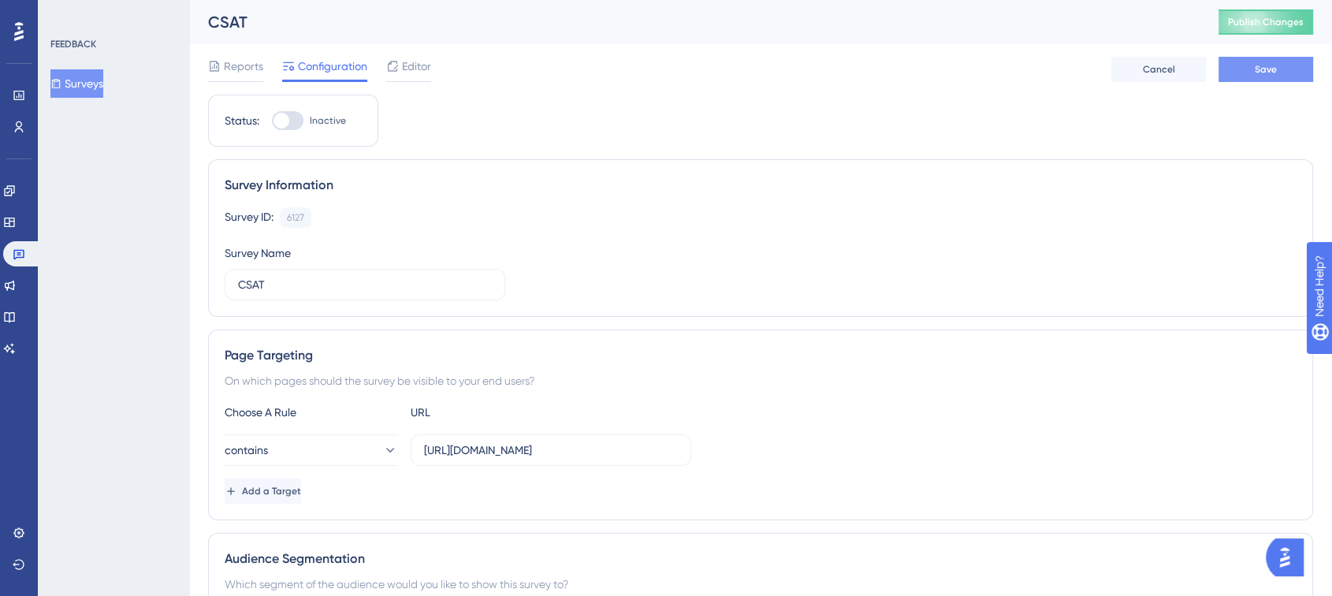
click at [1261, 74] on span "Save" at bounding box center [1266, 69] width 22 height 13
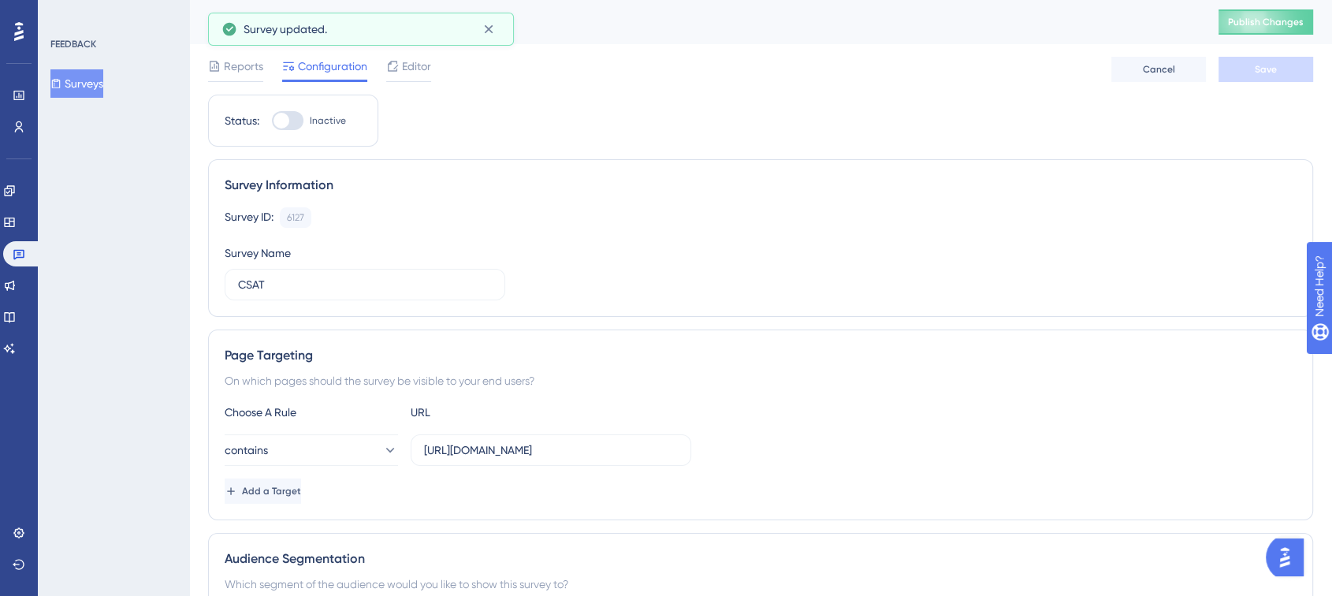
click at [103, 84] on button "Surveys" at bounding box center [76, 83] width 53 height 28
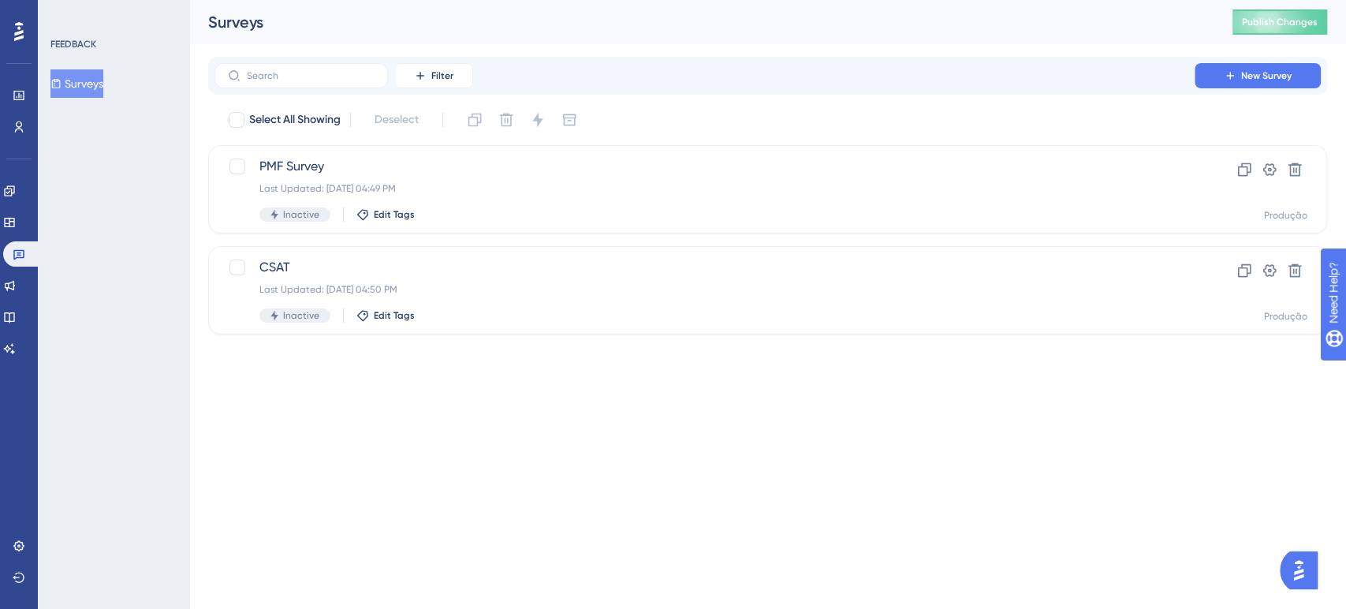
click at [1302, 570] on img "Open AI Assistant Launcher" at bounding box center [1298, 570] width 28 height 28
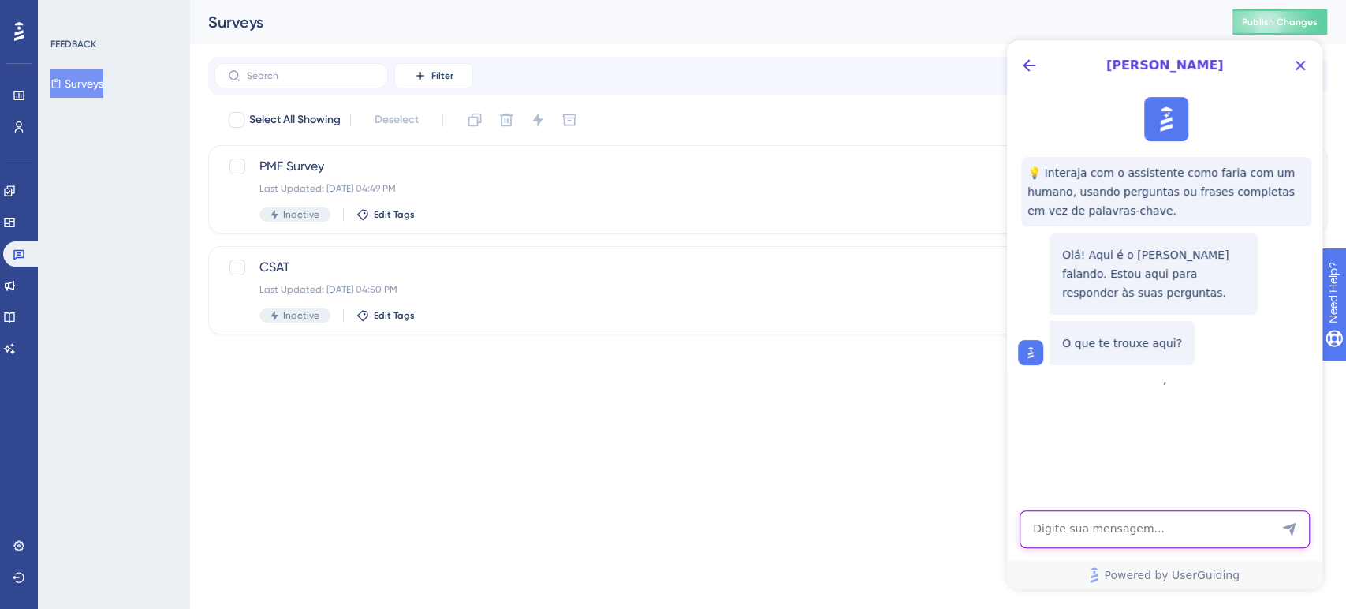
click at [1091, 524] on textarea "AI Assistant Text Input" at bounding box center [1164, 529] width 290 height 38
type textarea "minhas pesquisas estão inativas mas aparecendo no ar para usuários"
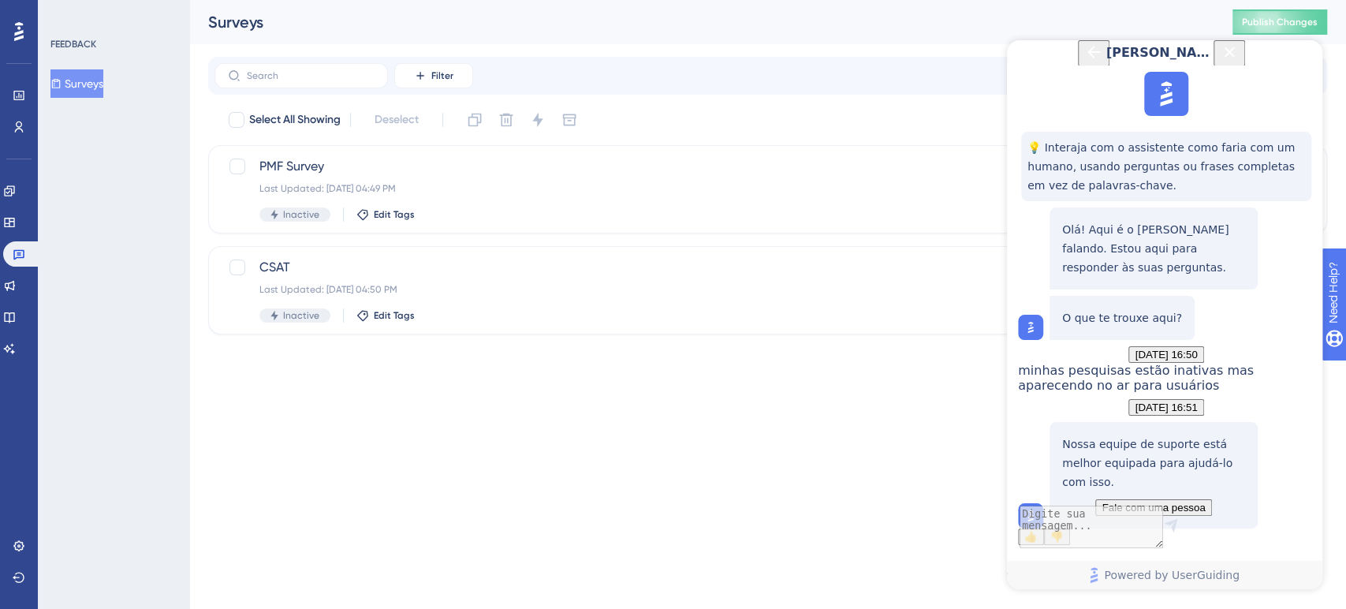
scroll to position [158, 0]
click at [1139, 501] on span "Fale com uma pessoa" at bounding box center [1152, 507] width 103 height 12
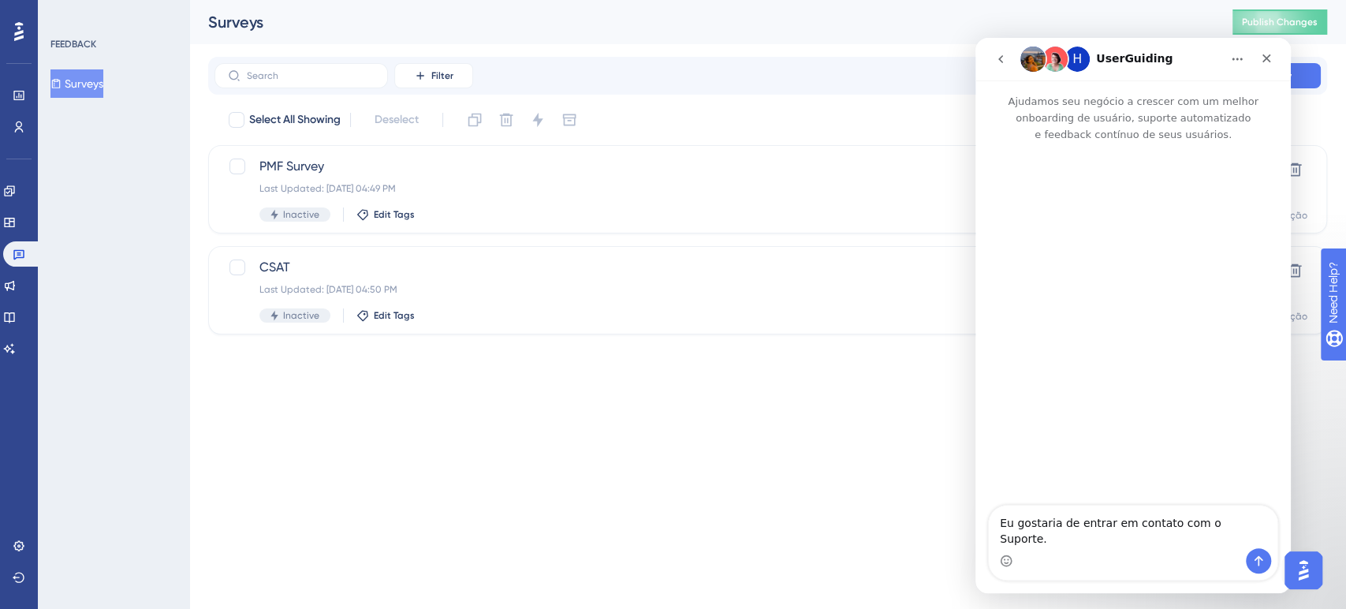
scroll to position [0, 0]
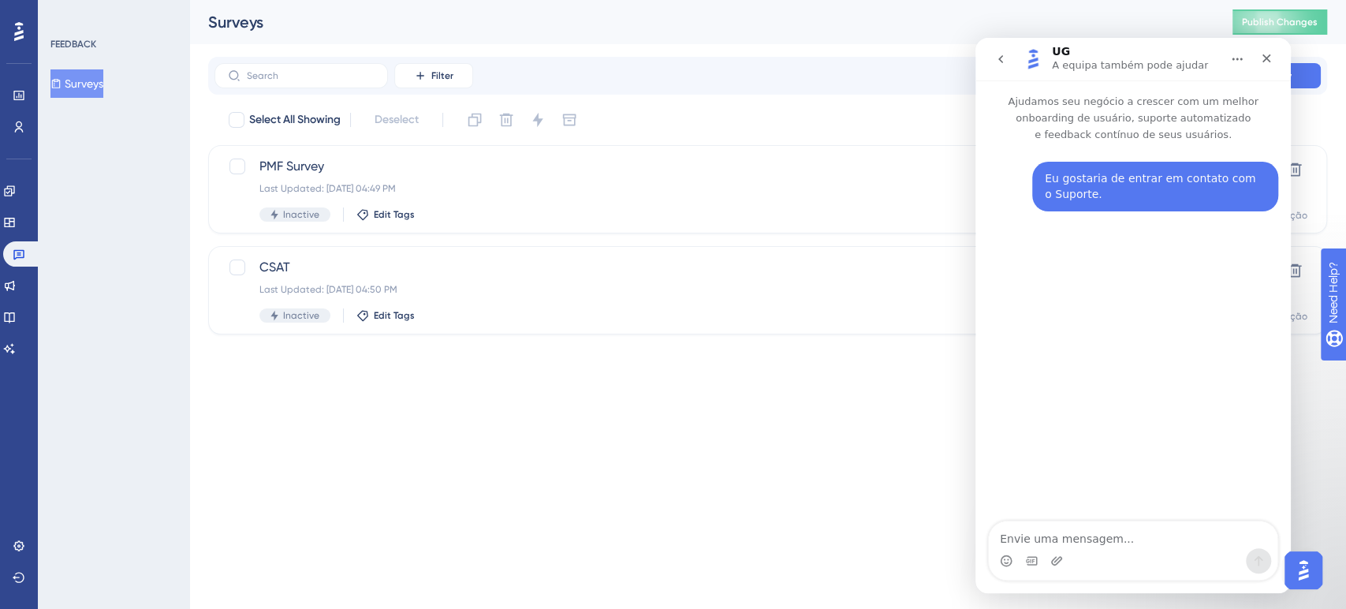
click at [743, 0] on html "Performance Users Engagement Widgets Feedback Product Updates Knowledge Base AI…" at bounding box center [673, 0] width 1346 height 0
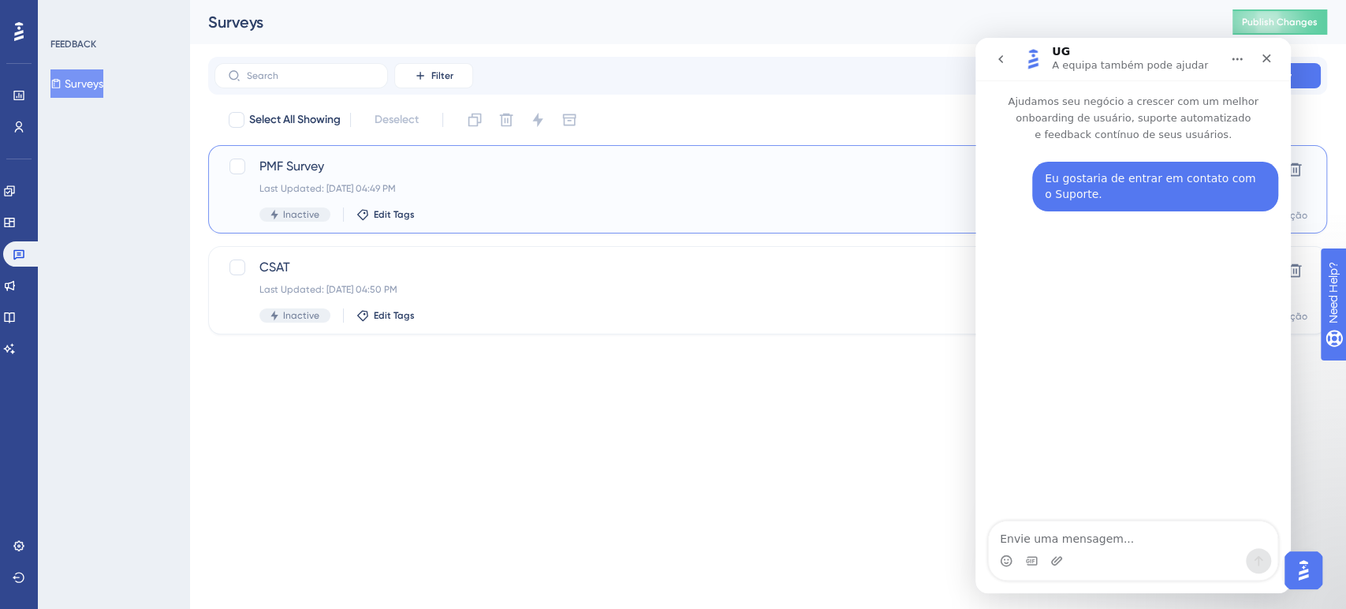
click at [542, 189] on div "Last Updated: 12 de ago. de 2025 04:49 PM" at bounding box center [704, 188] width 890 height 13
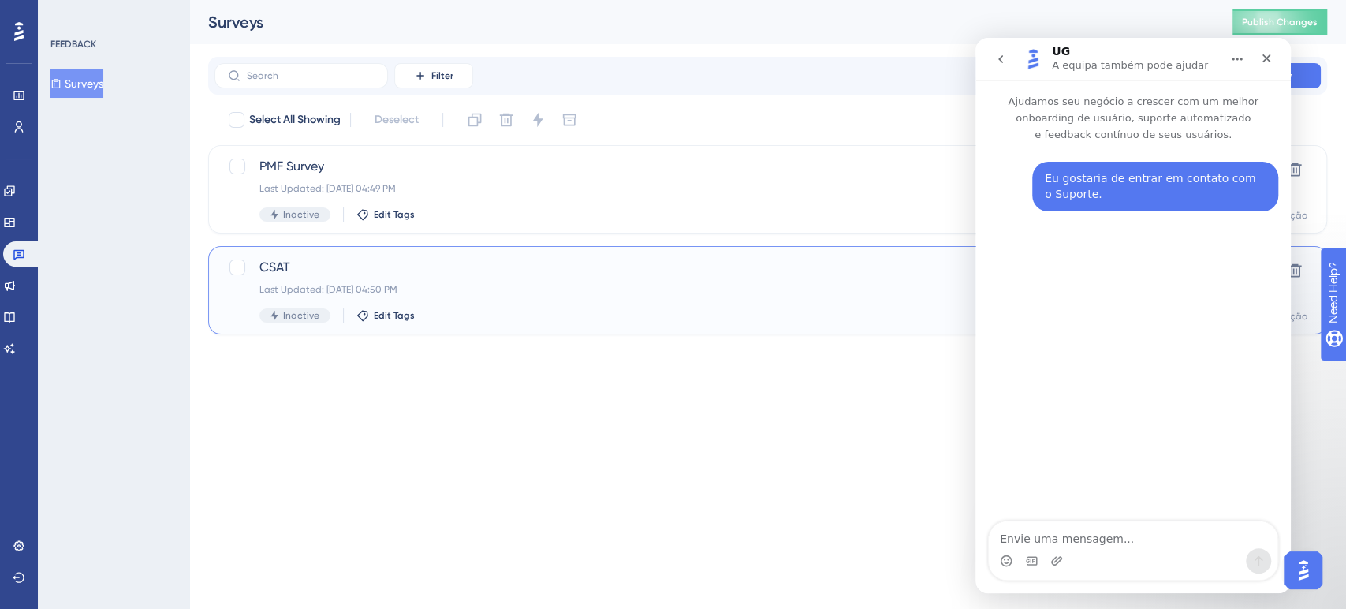
click at [424, 263] on span "CSAT" at bounding box center [704, 267] width 890 height 19
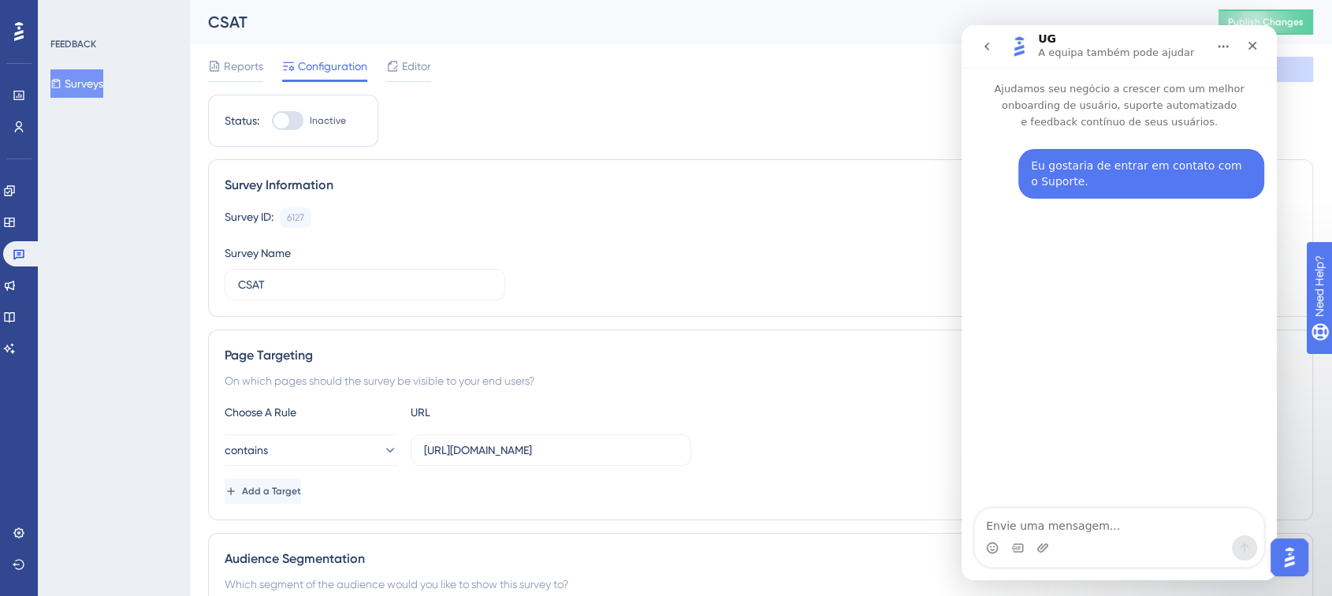
click at [713, 213] on div "Survey ID: 6127 Copy" at bounding box center [761, 217] width 1072 height 20
click at [415, 62] on span "Editor" at bounding box center [416, 66] width 29 height 19
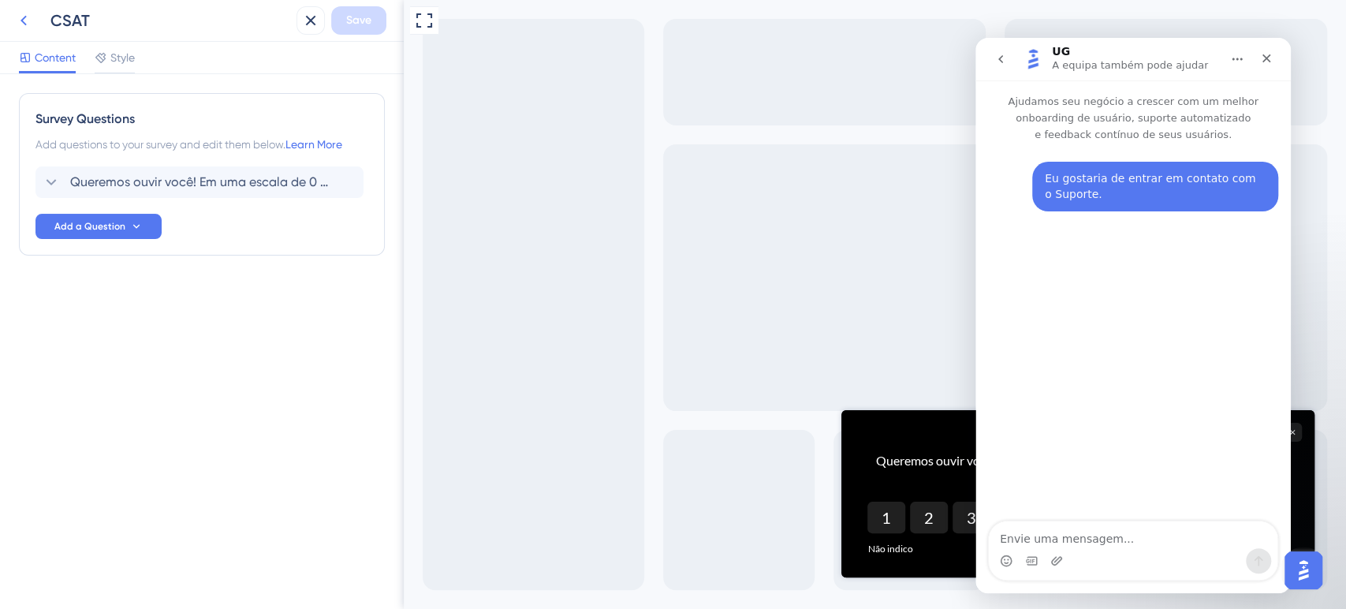
click at [20, 15] on icon at bounding box center [23, 20] width 19 height 19
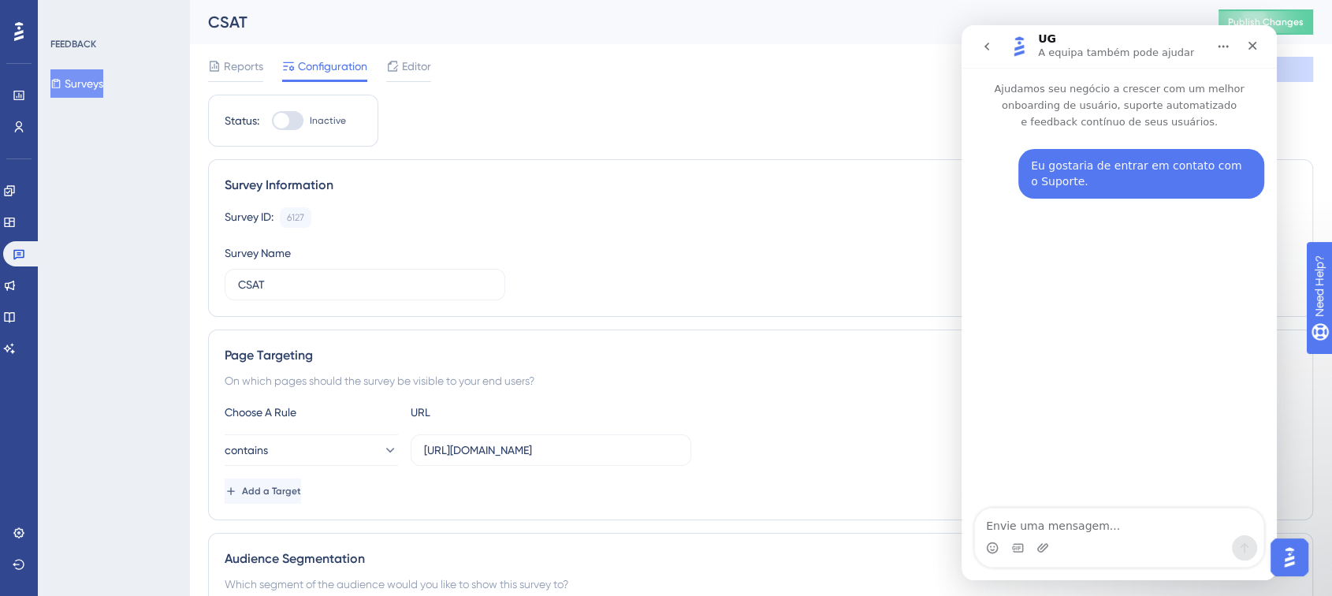
click at [97, 82] on button "Surveys" at bounding box center [76, 83] width 53 height 28
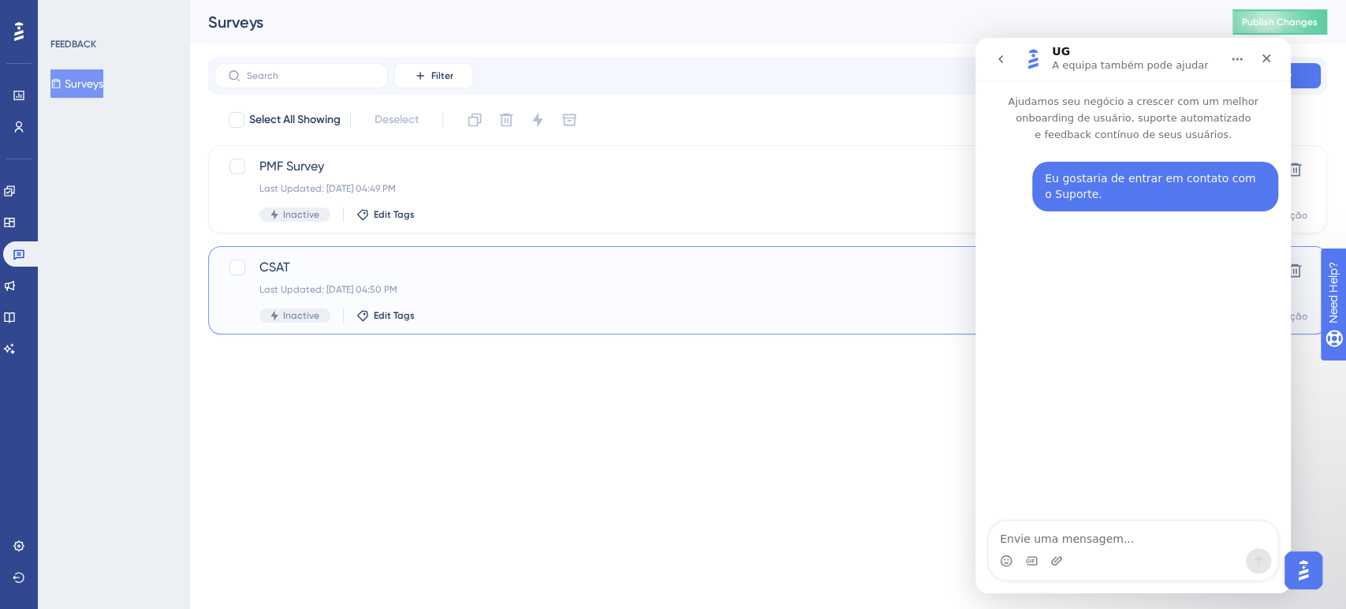
click at [580, 281] on div "CSAT Last Updated: 12 de ago. de 2025 04:50 PM Inactive Edit Tags" at bounding box center [704, 290] width 890 height 65
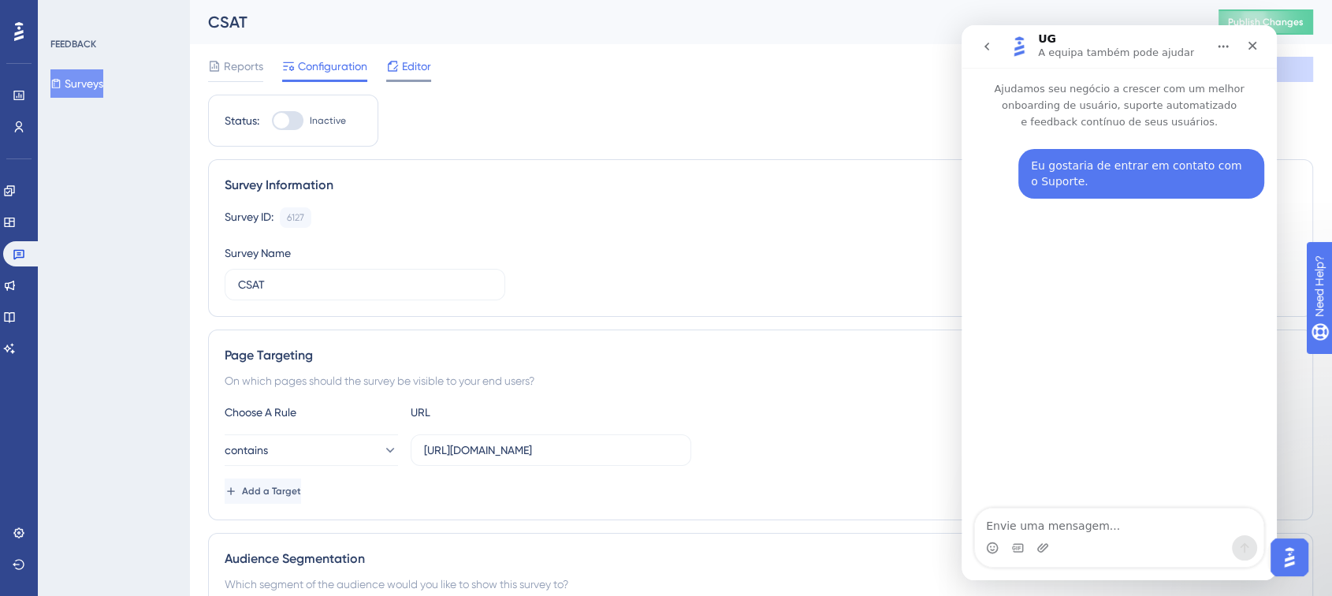
click at [404, 70] on span "Editor" at bounding box center [416, 66] width 29 height 19
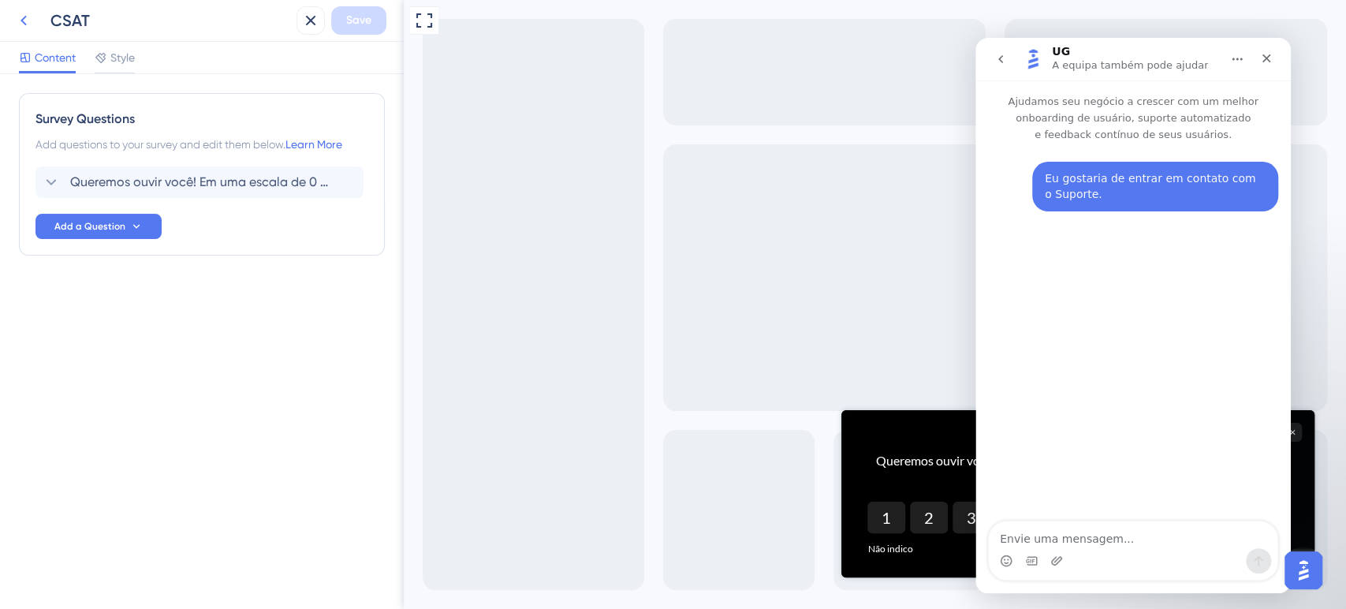
click at [18, 19] on icon at bounding box center [23, 20] width 19 height 19
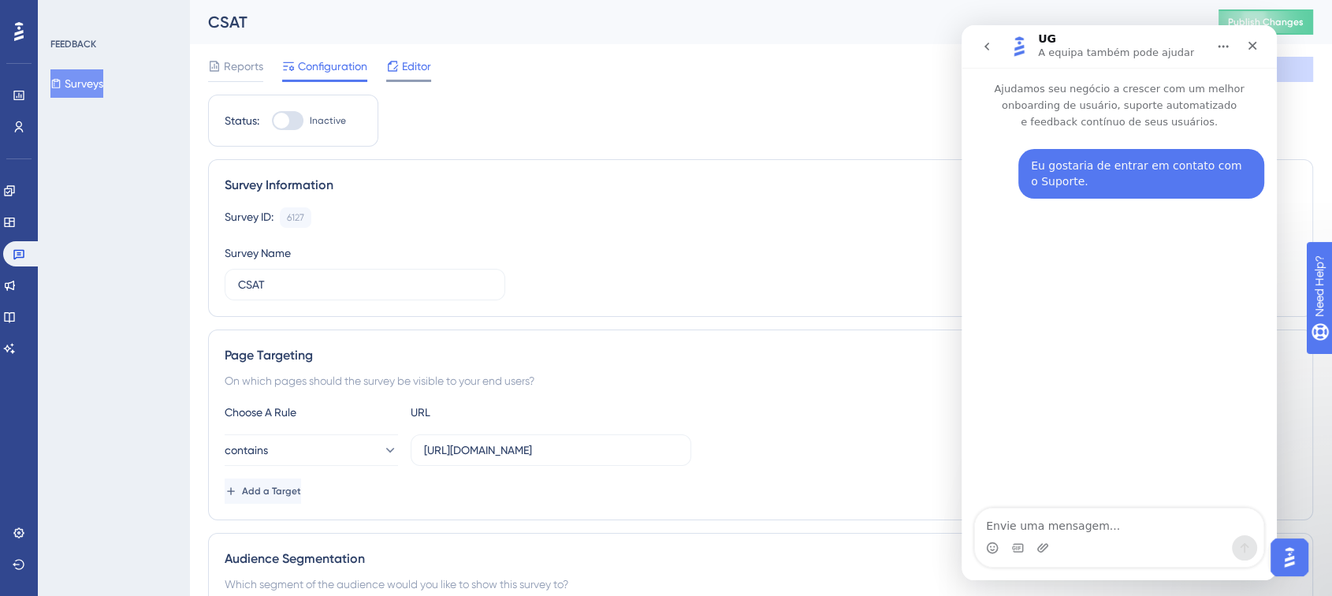
click at [404, 68] on span "Editor" at bounding box center [416, 66] width 29 height 19
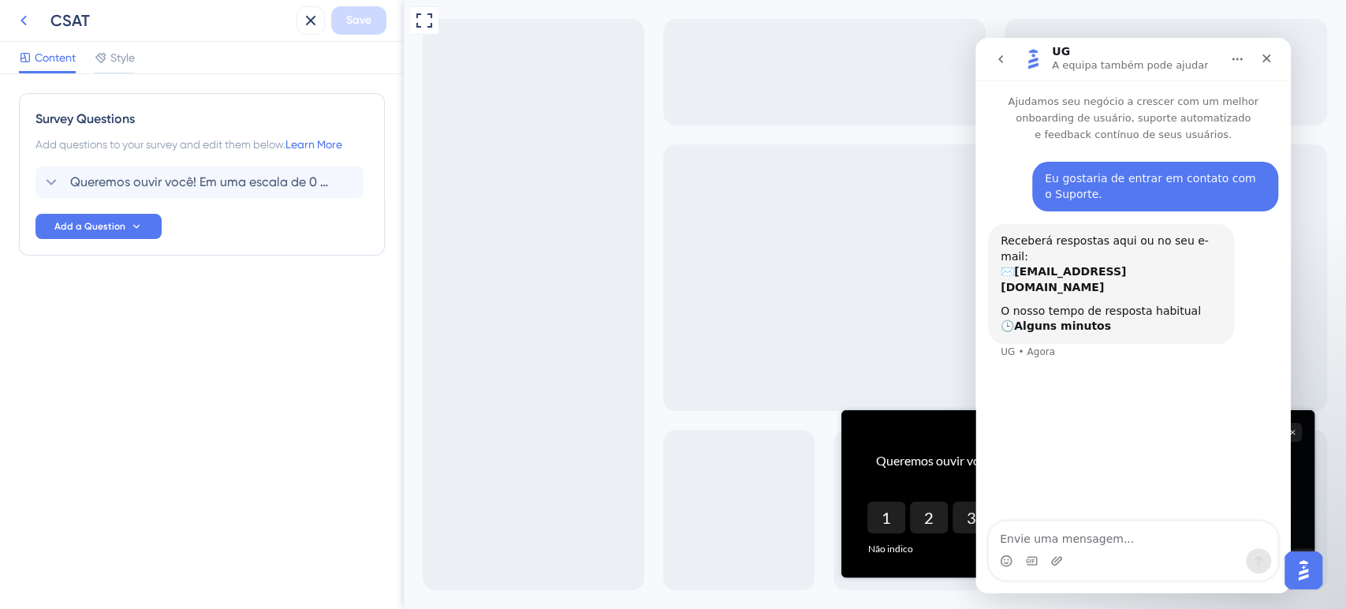
click at [30, 17] on icon at bounding box center [23, 20] width 19 height 19
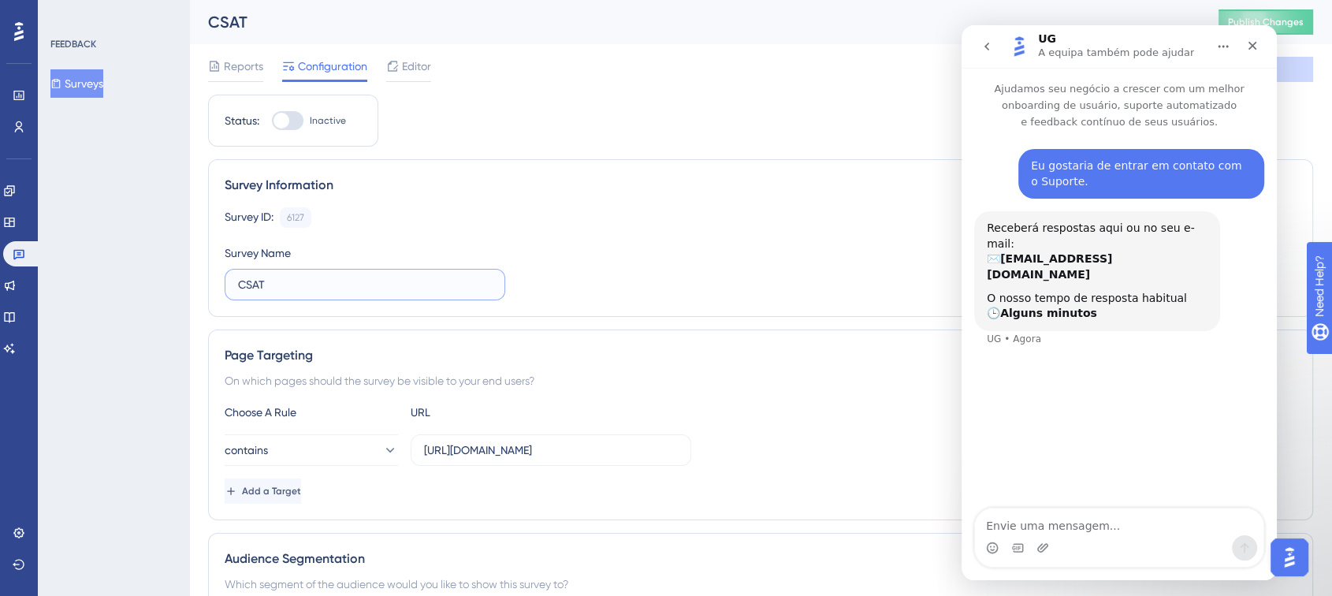
drag, startPoint x: 289, startPoint y: 287, endPoint x: 164, endPoint y: 278, distance: 125.6
type input "n"
type input "NPS"
click at [634, 276] on div "Survey ID: 6127 Copy Survey Name NPS" at bounding box center [761, 253] width 1072 height 93
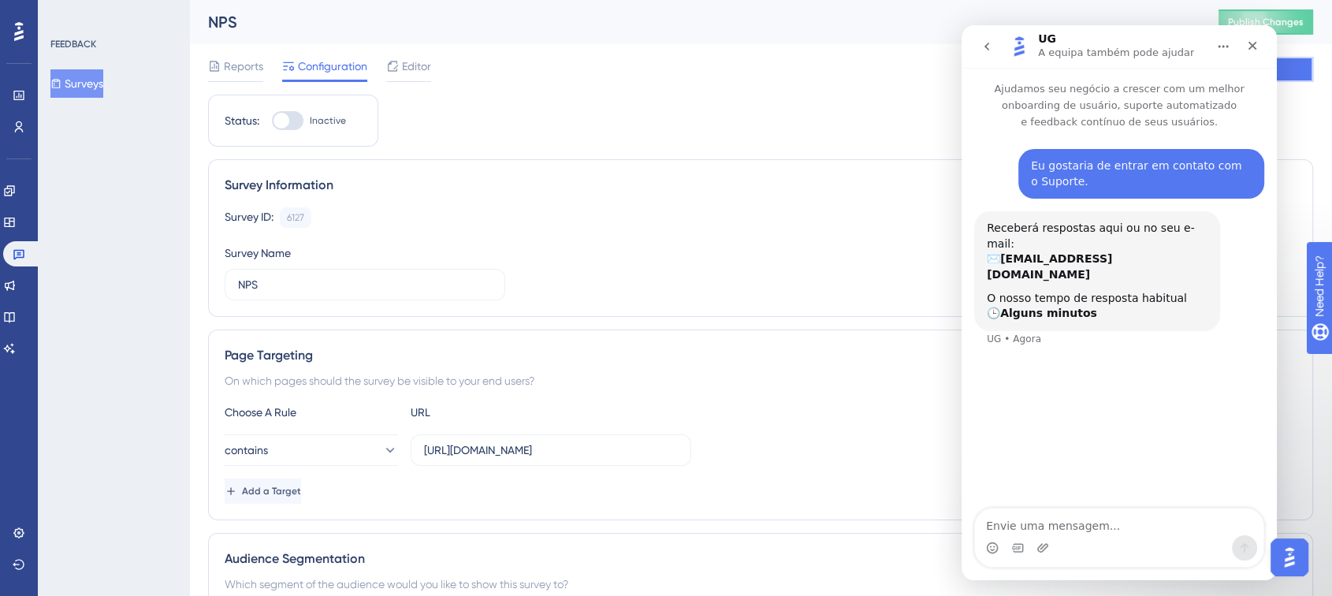
click at [1309, 75] on button "Save" at bounding box center [1266, 69] width 95 height 25
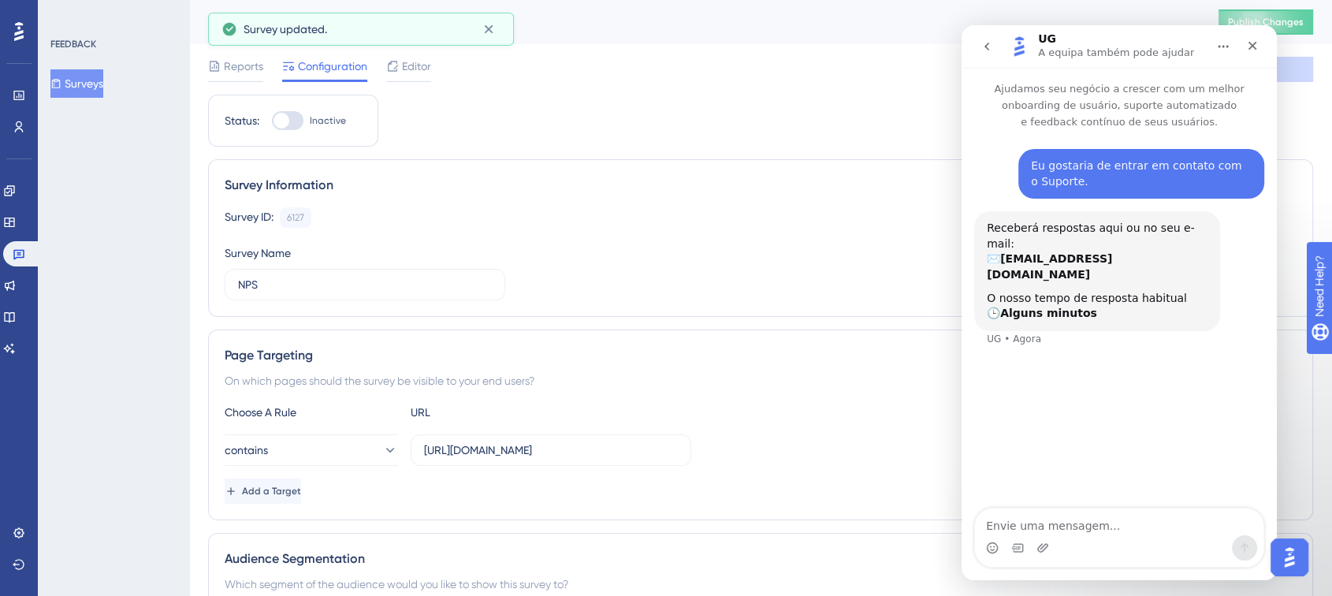
click at [103, 87] on button "Surveys" at bounding box center [76, 83] width 53 height 28
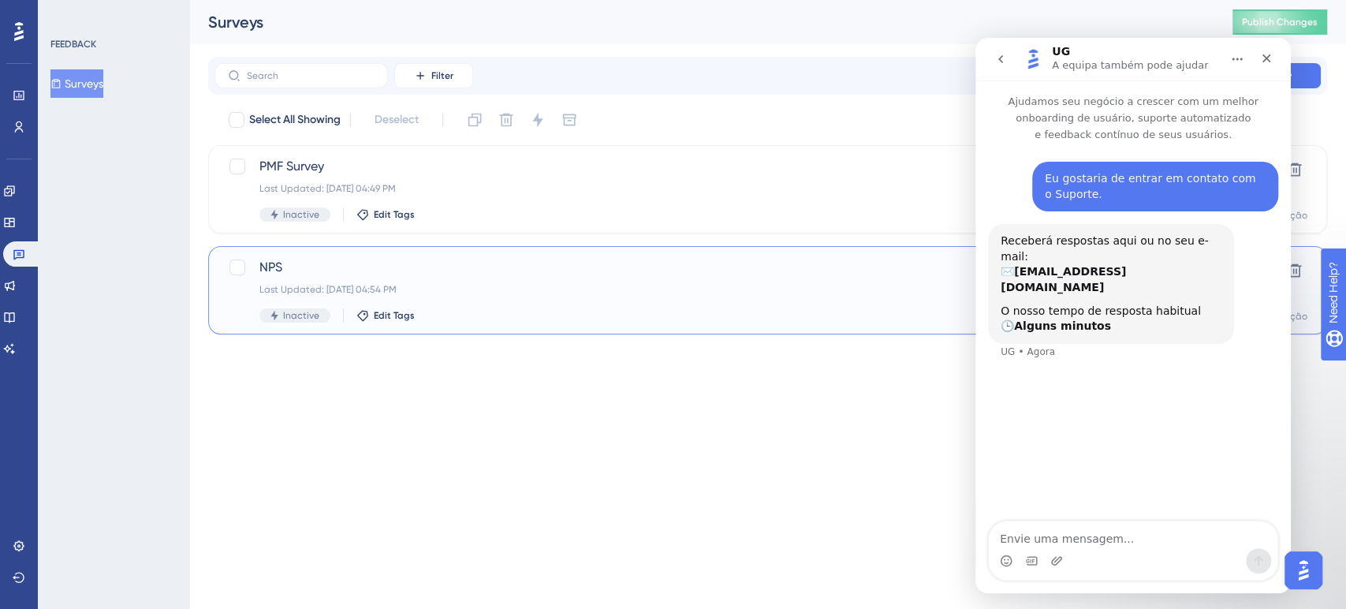
click at [420, 264] on span "NPS" at bounding box center [704, 267] width 890 height 19
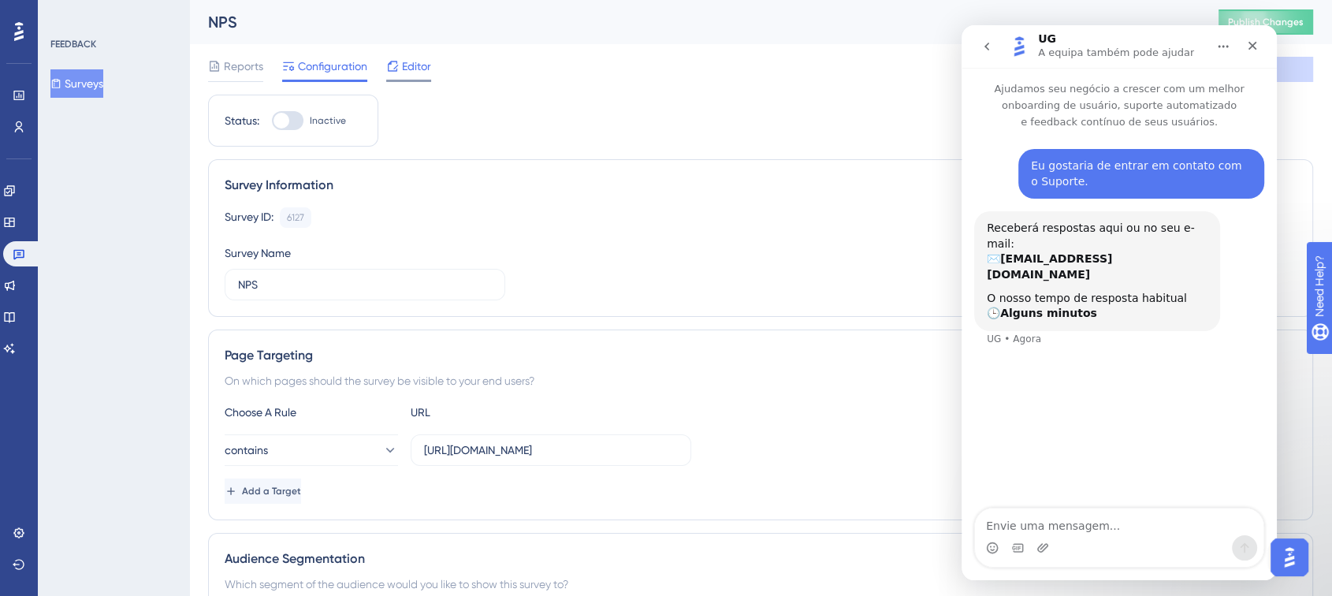
click at [417, 75] on span "Editor" at bounding box center [416, 66] width 29 height 19
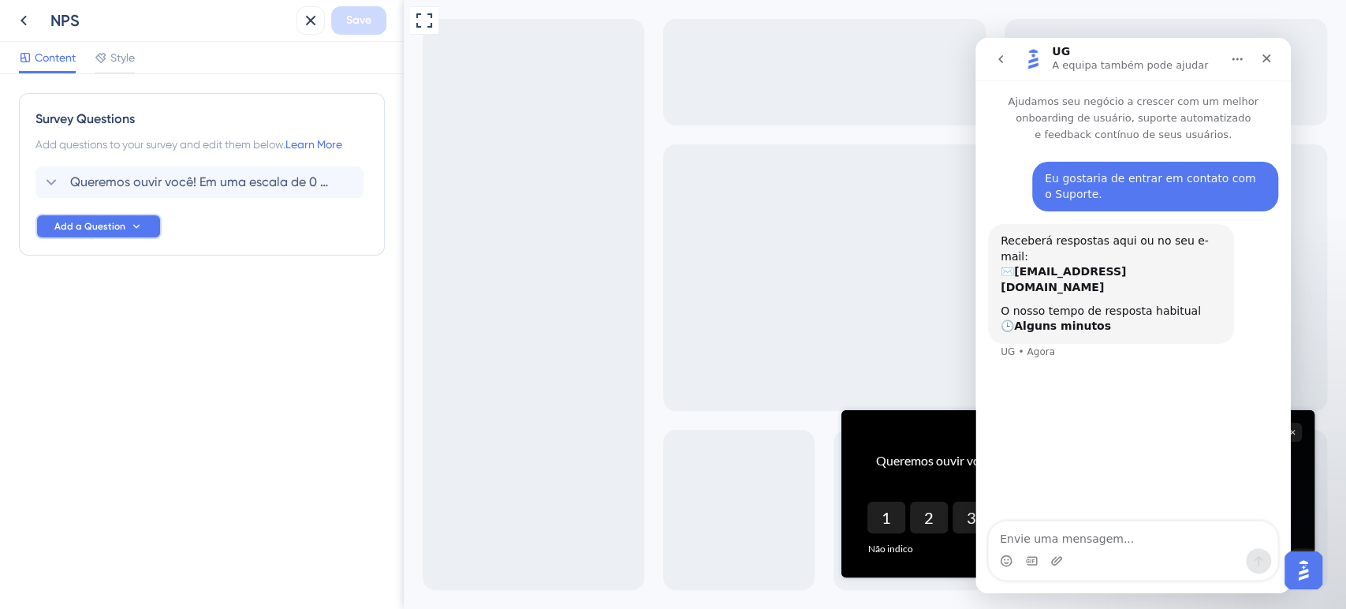
click at [94, 230] on span "Add a Question" at bounding box center [89, 226] width 71 height 13
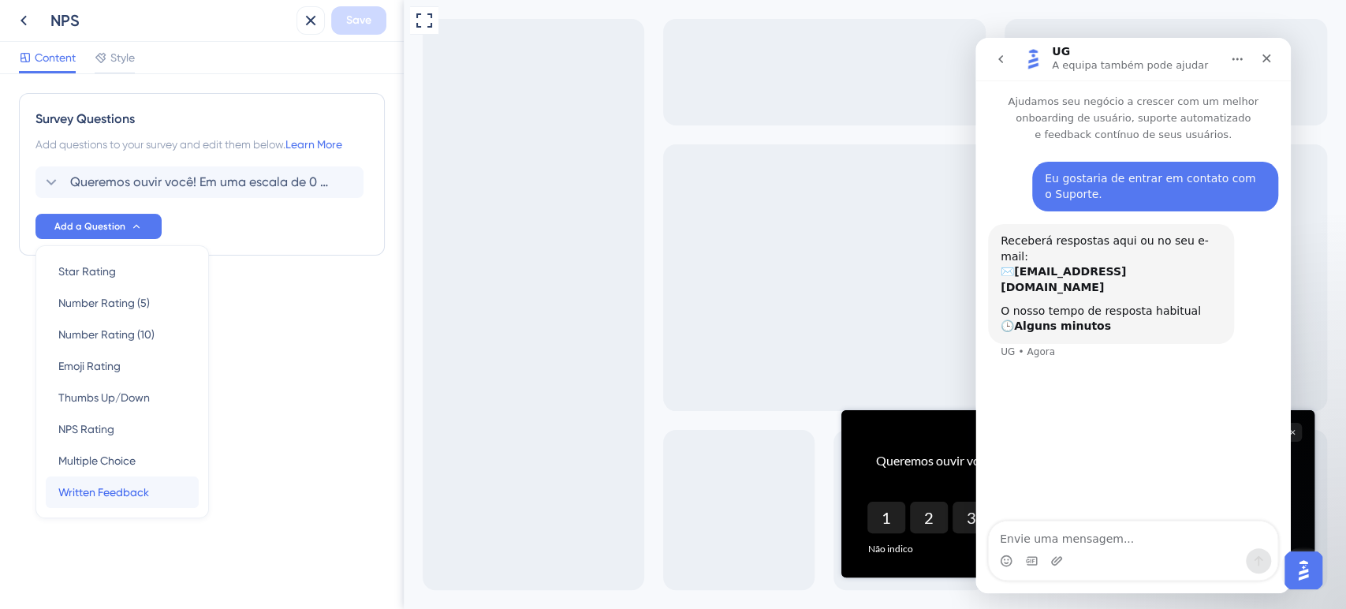
click at [107, 494] on span "Written Feedback" at bounding box center [103, 491] width 91 height 19
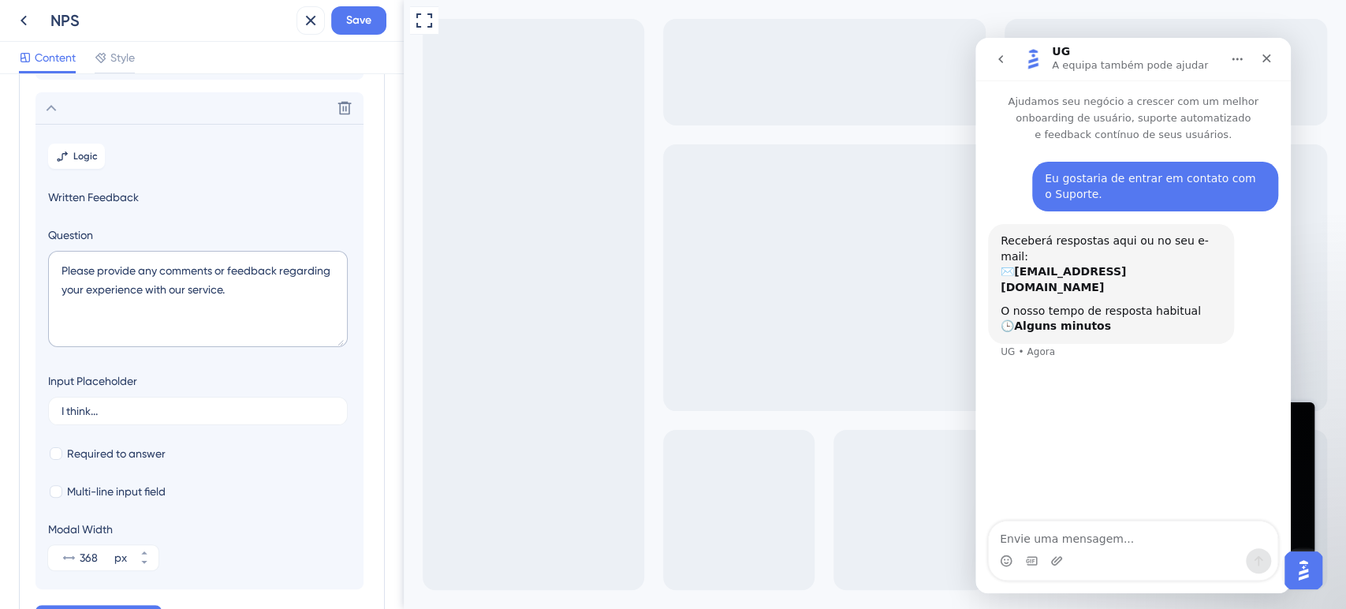
scroll to position [137, 0]
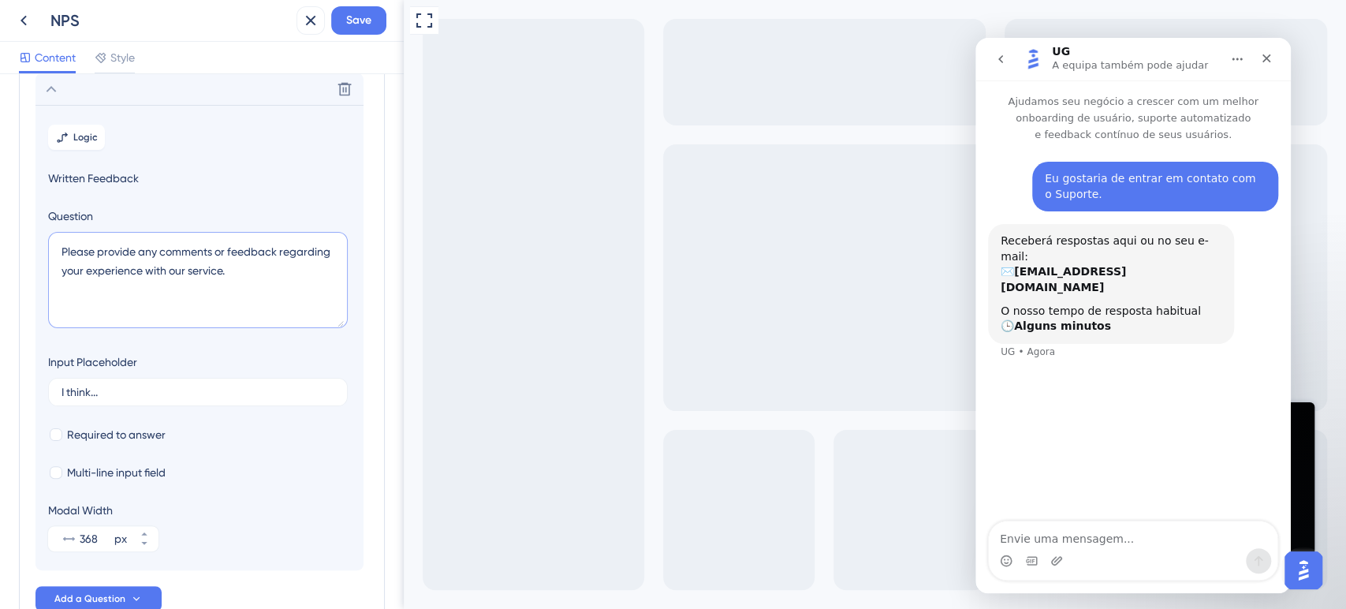
click at [136, 266] on textarea "Please provide any comments or feedback regarding your experience with our serv…" at bounding box center [198, 280] width 300 height 96
paste textarea "oderia nos contar o que motivou sua nota? Sua opinião é importante para nós"
type textarea "Poderia nos contar o que motivou sua nota? Sua opinião é importante para nós."
drag, startPoint x: 116, startPoint y: 397, endPoint x: 6, endPoint y: 377, distance: 112.3
click at [6, 377] on div "Survey Questions Add questions to your survey and edit them below. Learn More Q…" at bounding box center [202, 341] width 404 height 535
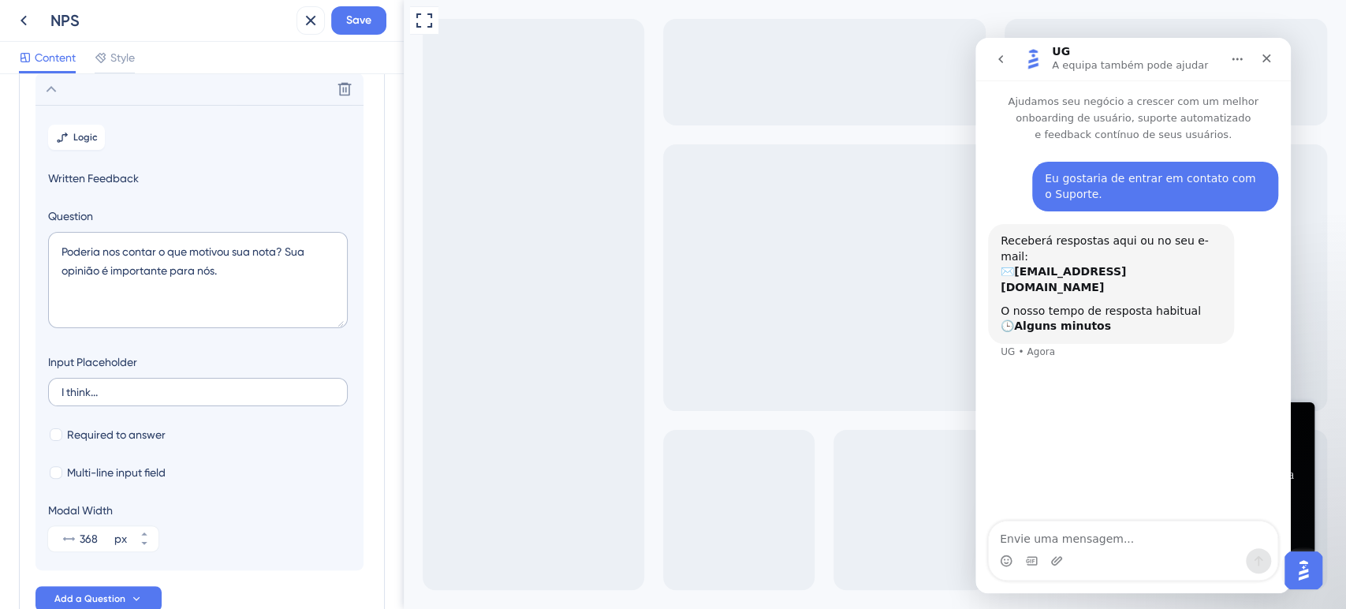
drag, startPoint x: 116, startPoint y: 398, endPoint x: 89, endPoint y: 393, distance: 27.4
click at [89, 393] on label "I think..." at bounding box center [198, 392] width 300 height 28
click at [89, 393] on input "I think..." at bounding box center [197, 391] width 273 height 11
drag, startPoint x: 110, startPoint y: 386, endPoint x: 43, endPoint y: 388, distance: 66.2
click at [43, 388] on section "Logic Written Feedback Question Poderia nos contar o que motivou sua nota? Sua …" at bounding box center [199, 337] width 328 height 465
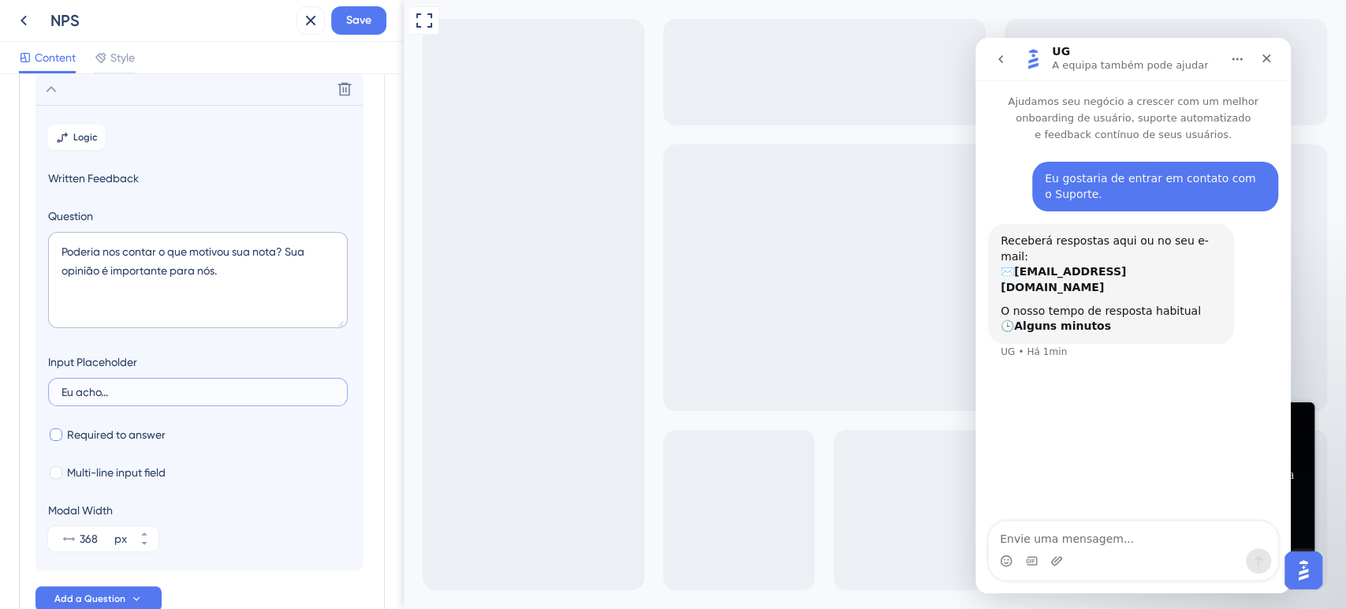
type input "Eu acho..."
click at [58, 437] on div at bounding box center [56, 434] width 13 height 13
checkbox input "true"
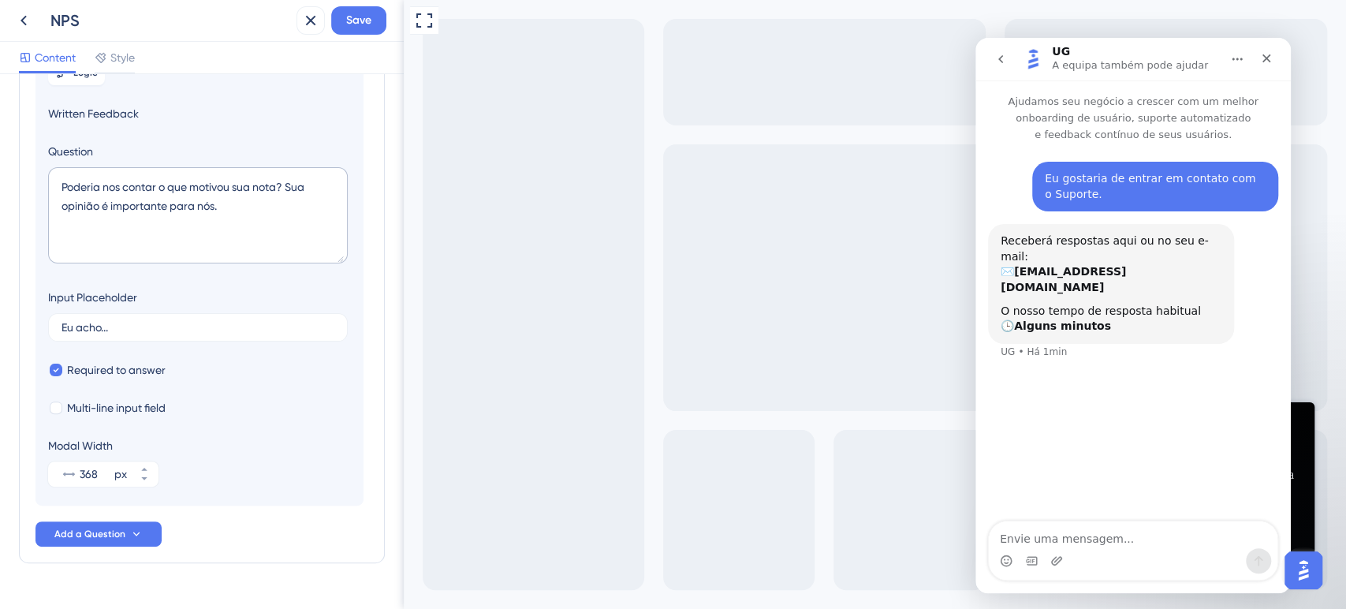
scroll to position [238, 0]
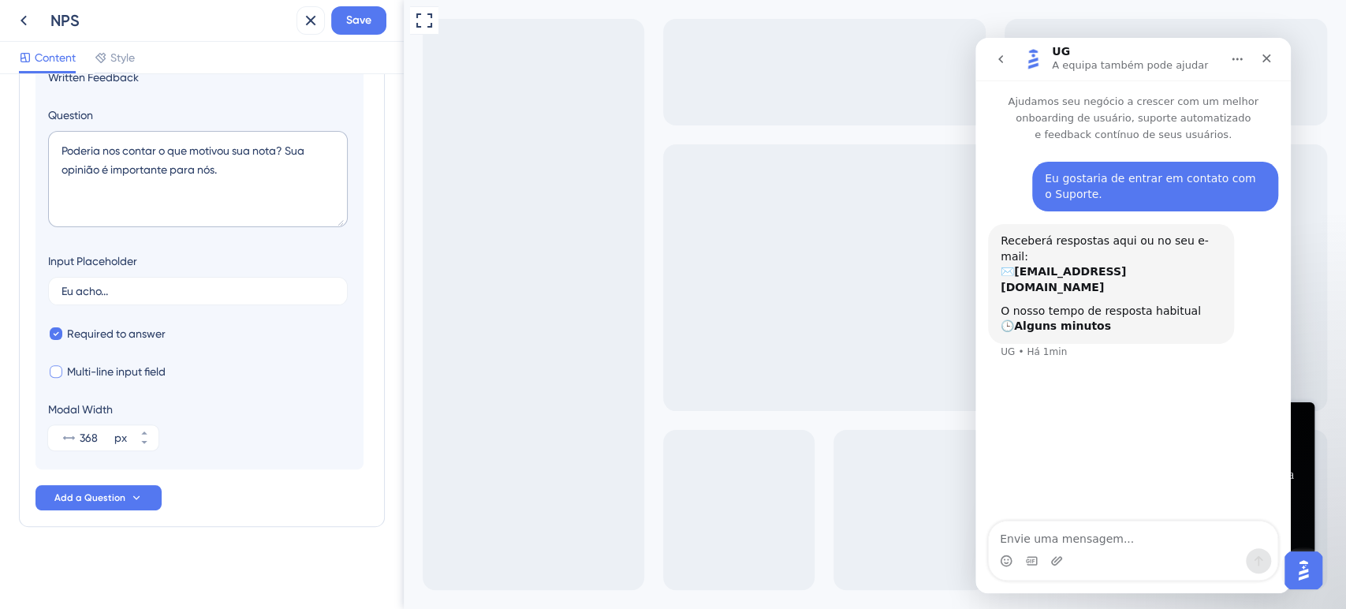
click at [83, 371] on span "Multi-line input field" at bounding box center [116, 371] width 99 height 19
checkbox input "true"
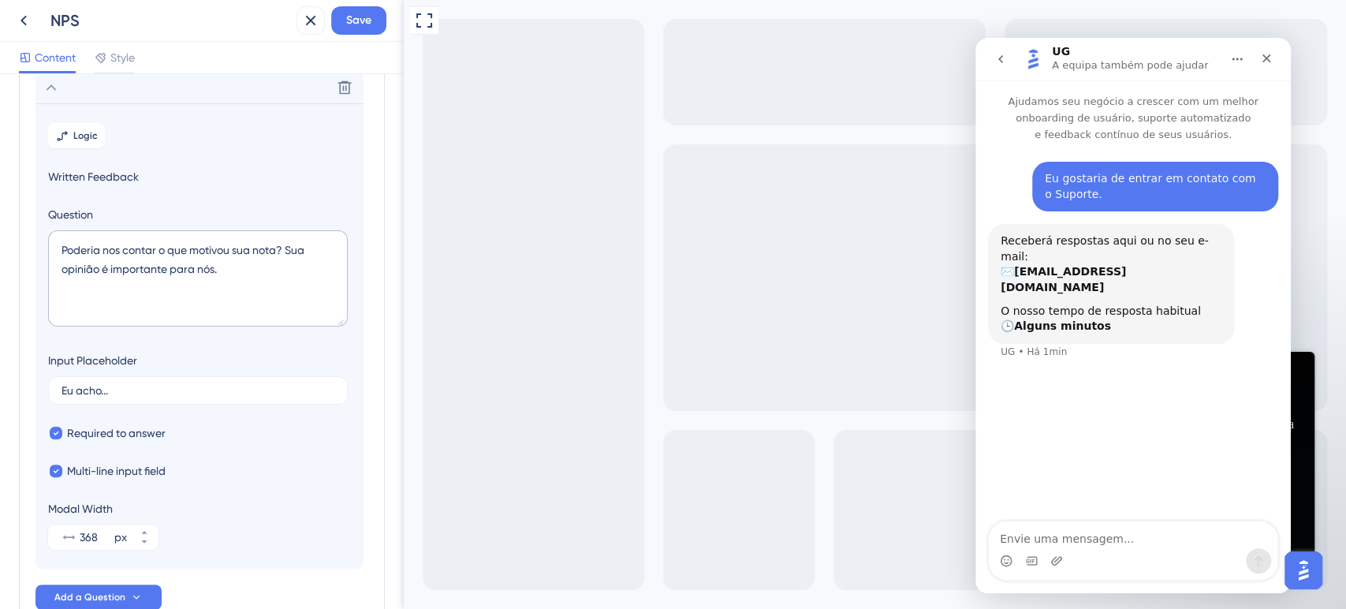
scroll to position [0, 0]
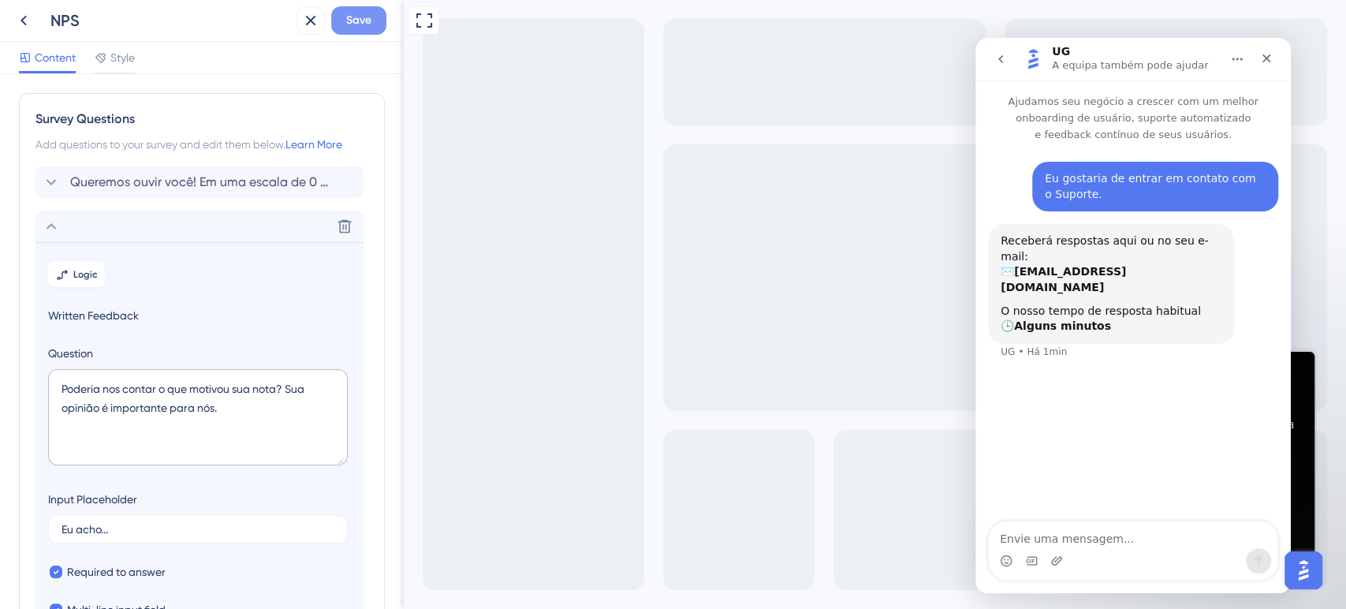
click at [363, 24] on span "Save" at bounding box center [358, 20] width 25 height 19
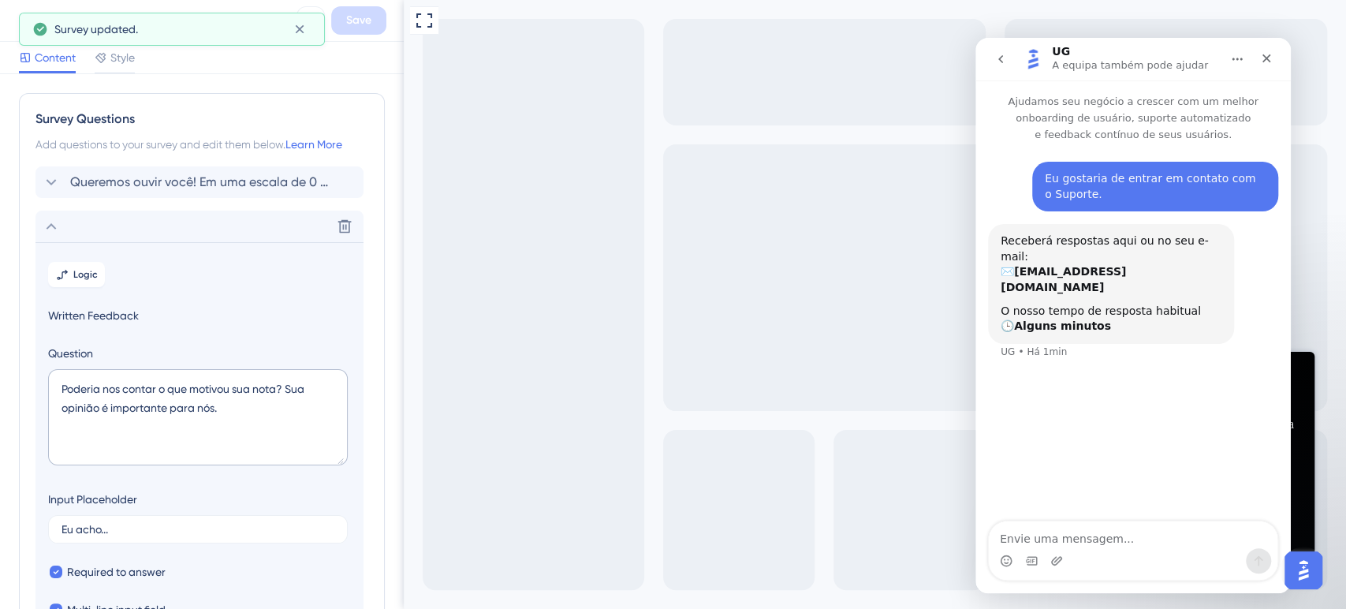
click at [1236, 60] on icon "Início" at bounding box center [1237, 59] width 13 height 13
click at [1183, 102] on div "Expandir janela" at bounding box center [1196, 99] width 117 height 17
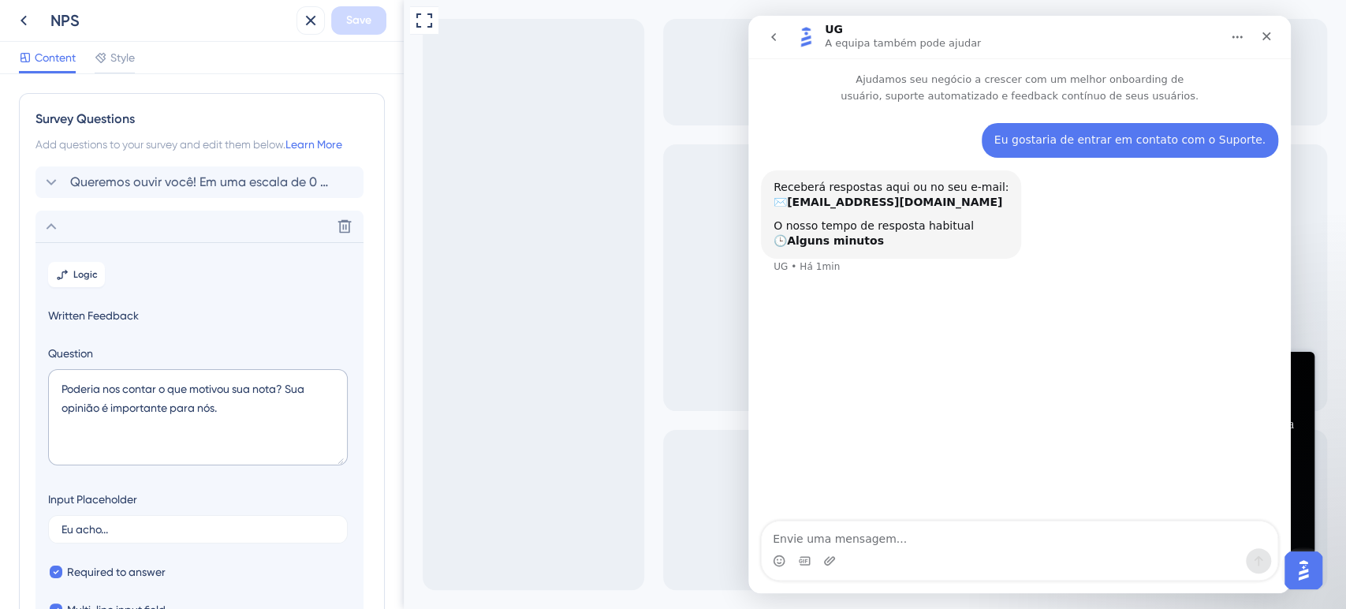
click at [1235, 43] on button "Início" at bounding box center [1237, 37] width 30 height 30
click at [1171, 85] on div "Fechar janela" at bounding box center [1187, 77] width 162 height 32
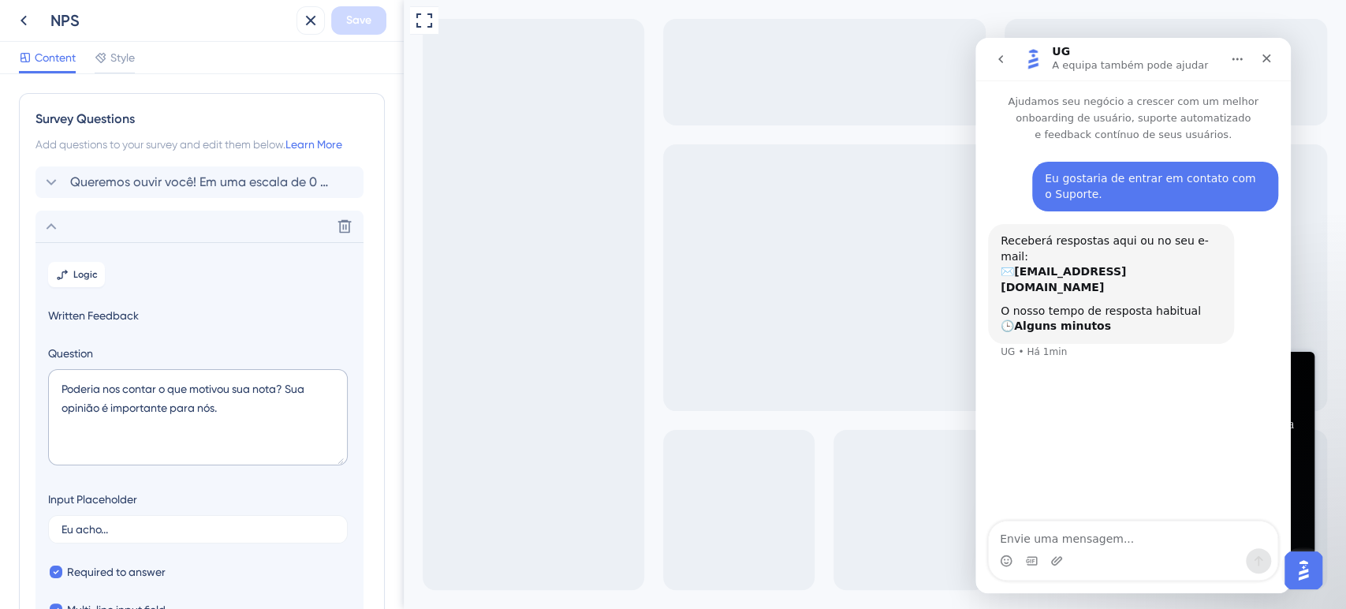
click at [1309, 576] on img "Open AI Assistant Launcher" at bounding box center [1303, 570] width 28 height 28
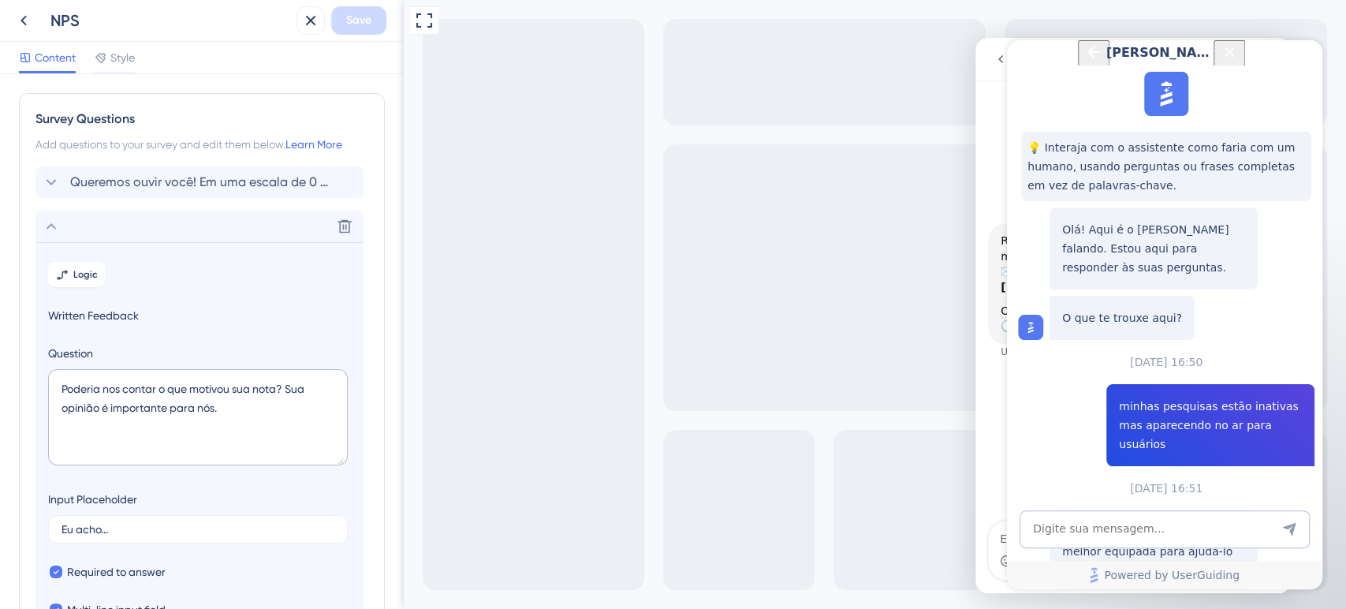
scroll to position [158, 0]
click at [1125, 594] on span "Fale com uma pessoa" at bounding box center [1152, 603] width 119 height 19
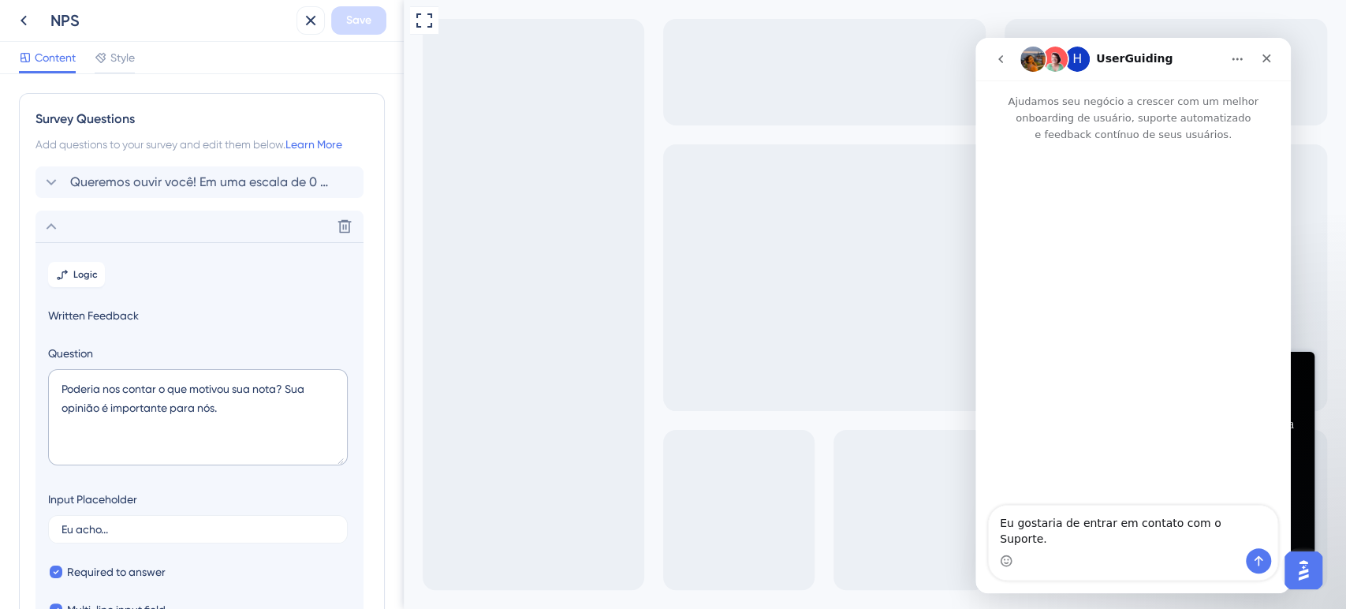
scroll to position [0, 0]
click at [1261, 65] on div "Fechar" at bounding box center [1266, 58] width 28 height 28
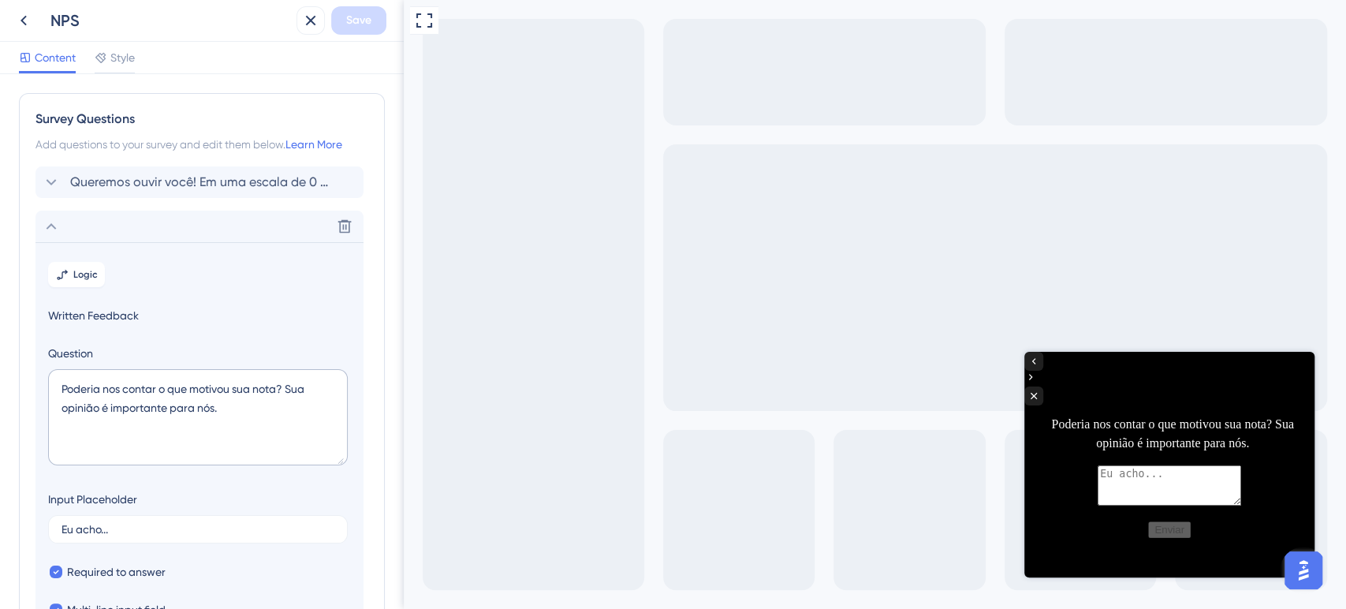
click at [1097, 465] on textarea at bounding box center [1168, 485] width 143 height 40
drag, startPoint x: 1089, startPoint y: 464, endPoint x: 1026, endPoint y: 466, distance: 63.1
click at [1027, 465] on div "Poderia nos contar o que motivou sua nota? Sua opinião é importante para nós. a…" at bounding box center [1169, 445] width 290 height 186
type textarea "a"
click at [135, 62] on span "Style" at bounding box center [122, 57] width 24 height 19
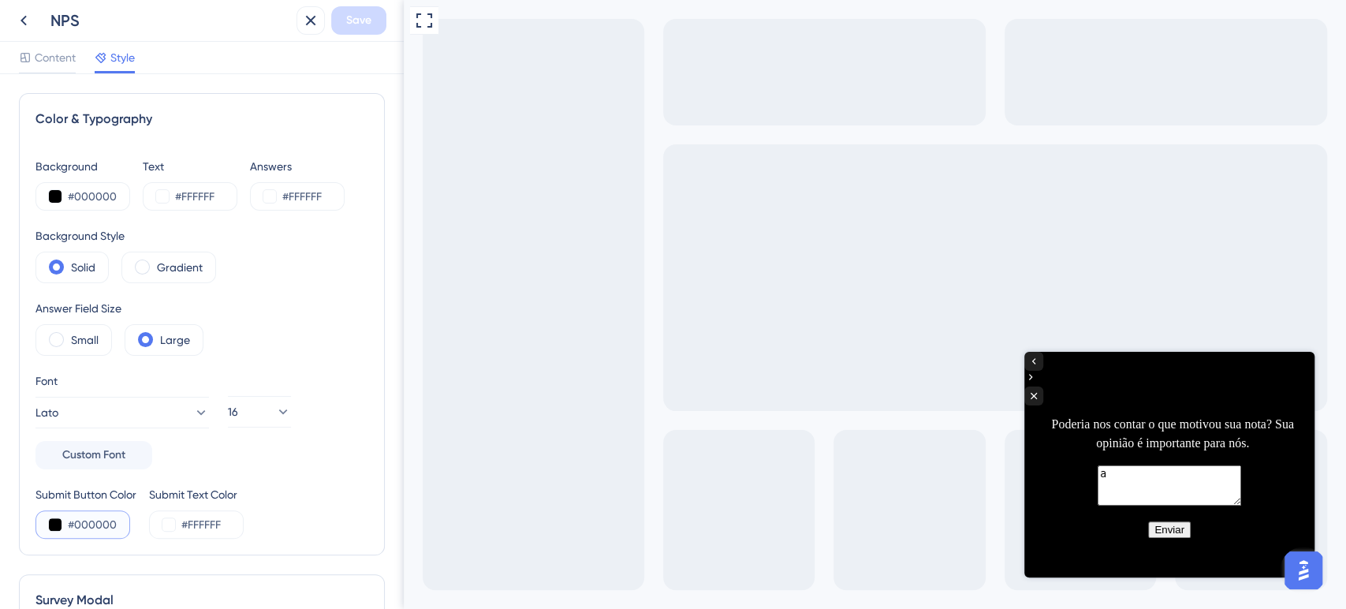
click at [54, 522] on button at bounding box center [55, 524] width 13 height 13
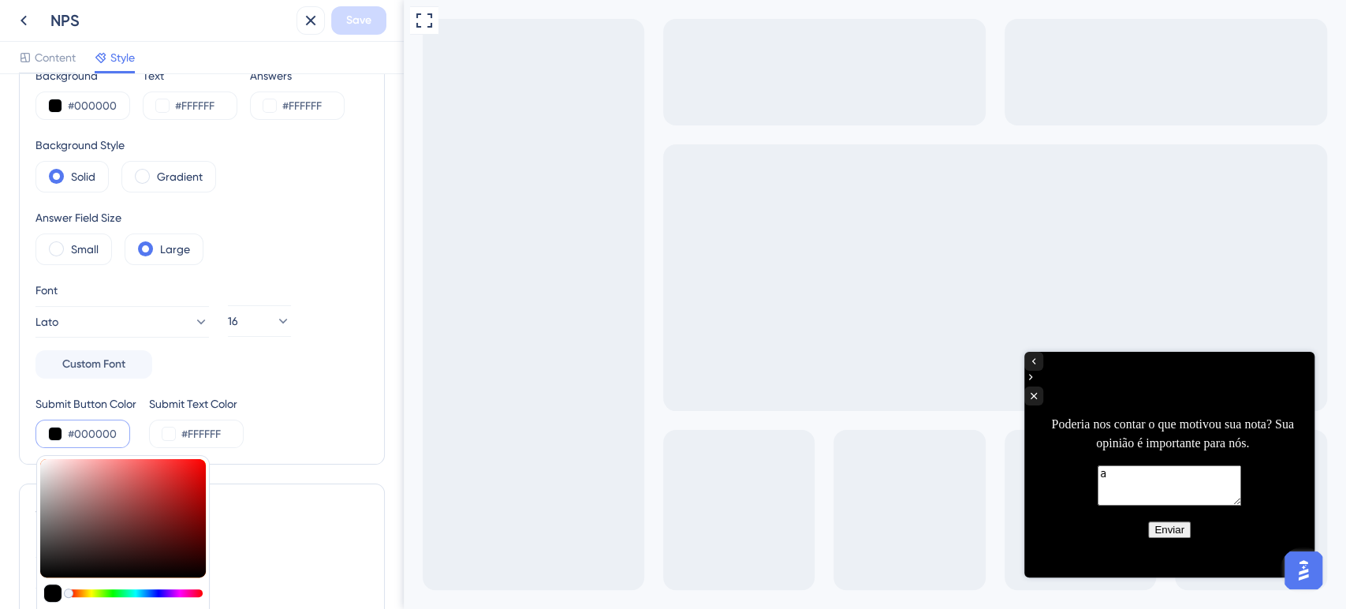
scroll to position [263, 0]
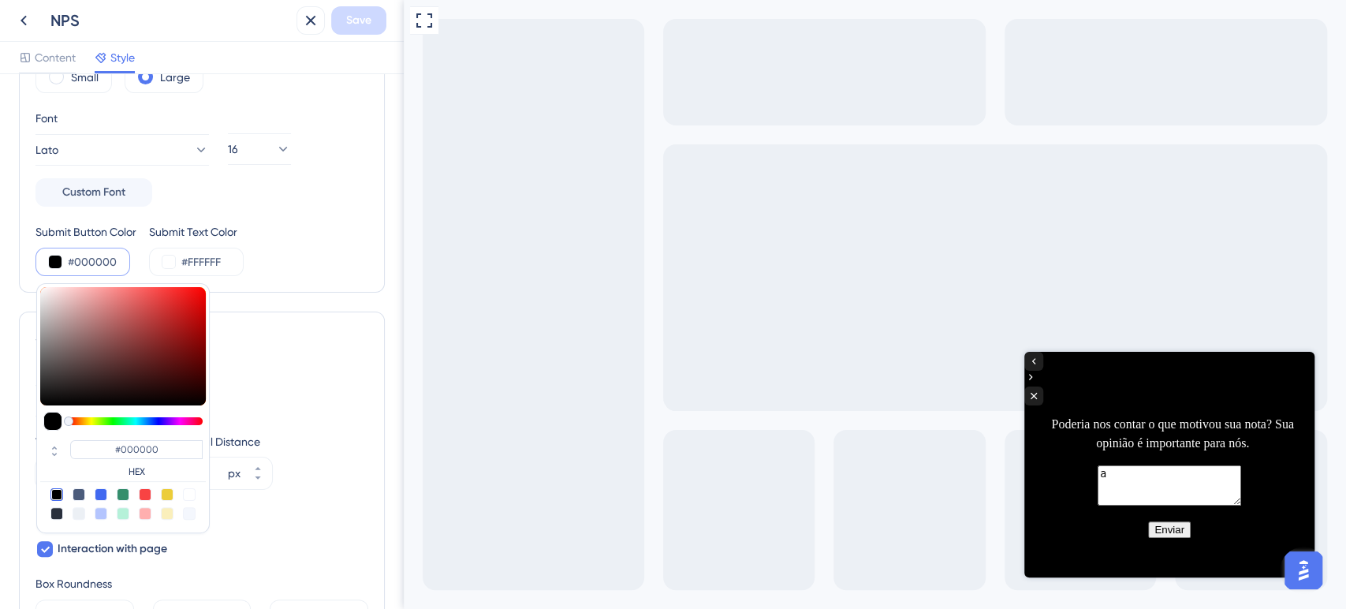
type input "#b17f7f"
type input "#B17F7F"
type input "#b48585"
type input "#B48585"
type input "#e0c5c5"
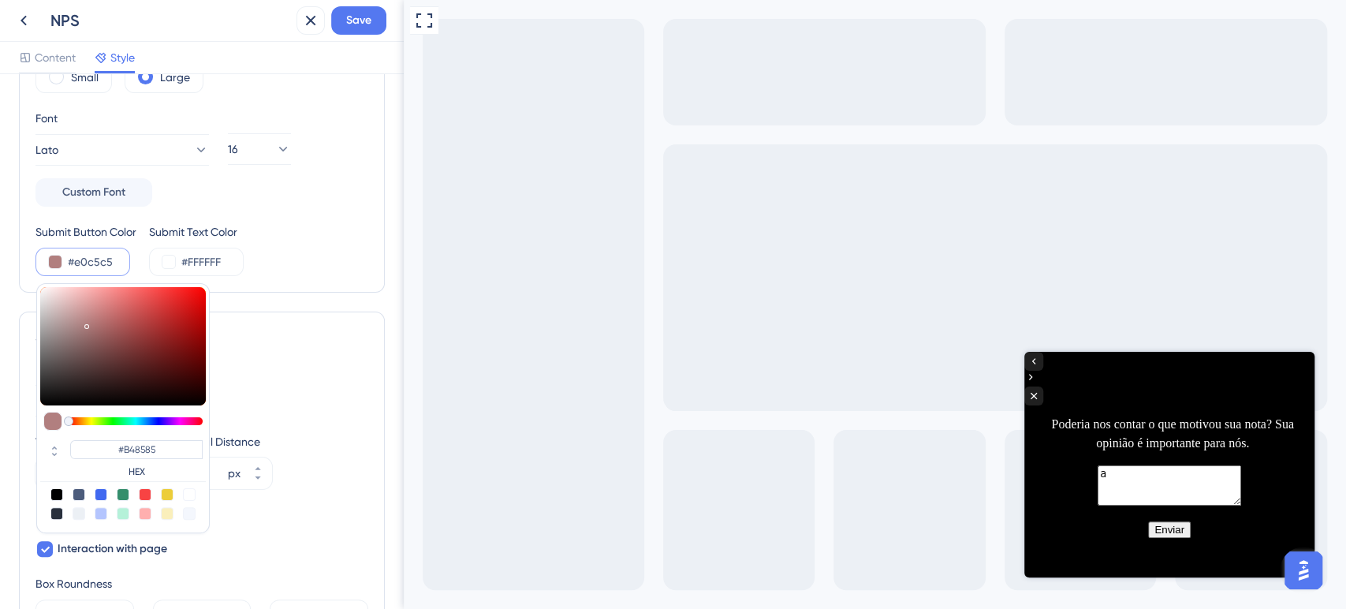
type input "#E0C5C5"
type input "#fff6f6"
type input "#FFF6F6"
type input "#fffbfb"
type input "#FFFBFB"
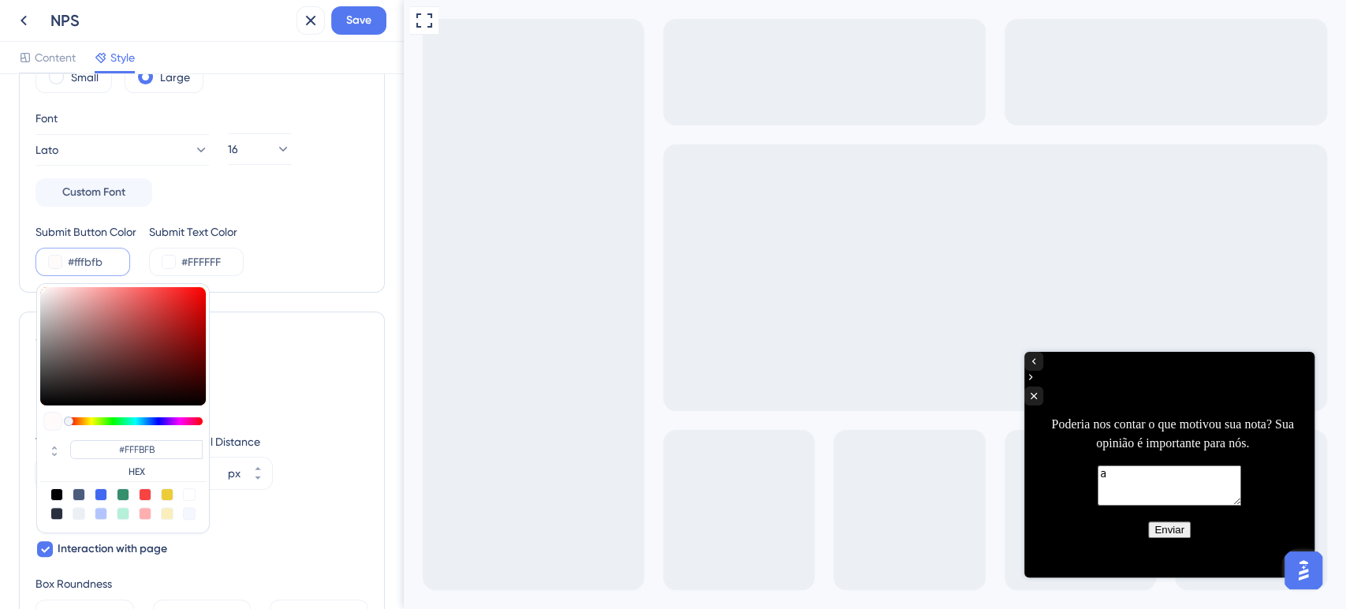
type input "#ffffff"
type input "#FFFFFF"
drag, startPoint x: 87, startPoint y: 322, endPoint x: 30, endPoint y: 276, distance: 73.4
click at [30, 276] on div "Color & Typography Background #000000 Text #FFFFFF Answers #FFFFFF Background S…" at bounding box center [202, 62] width 366 height 462
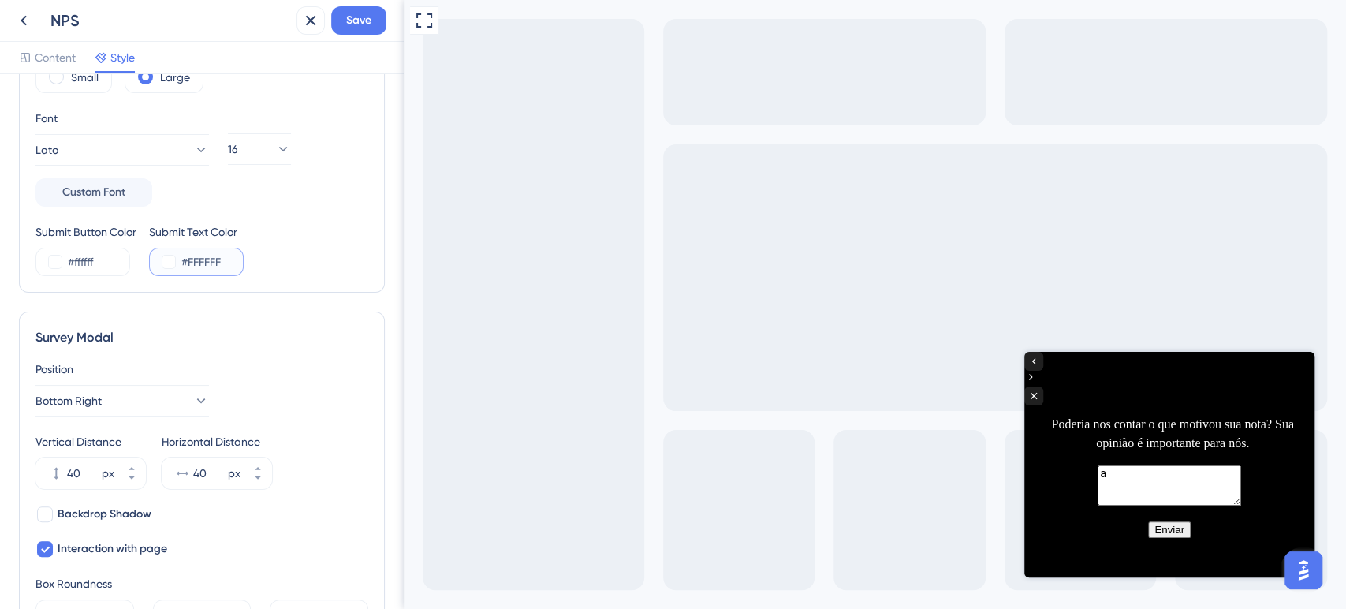
click at [173, 263] on button at bounding box center [168, 261] width 13 height 13
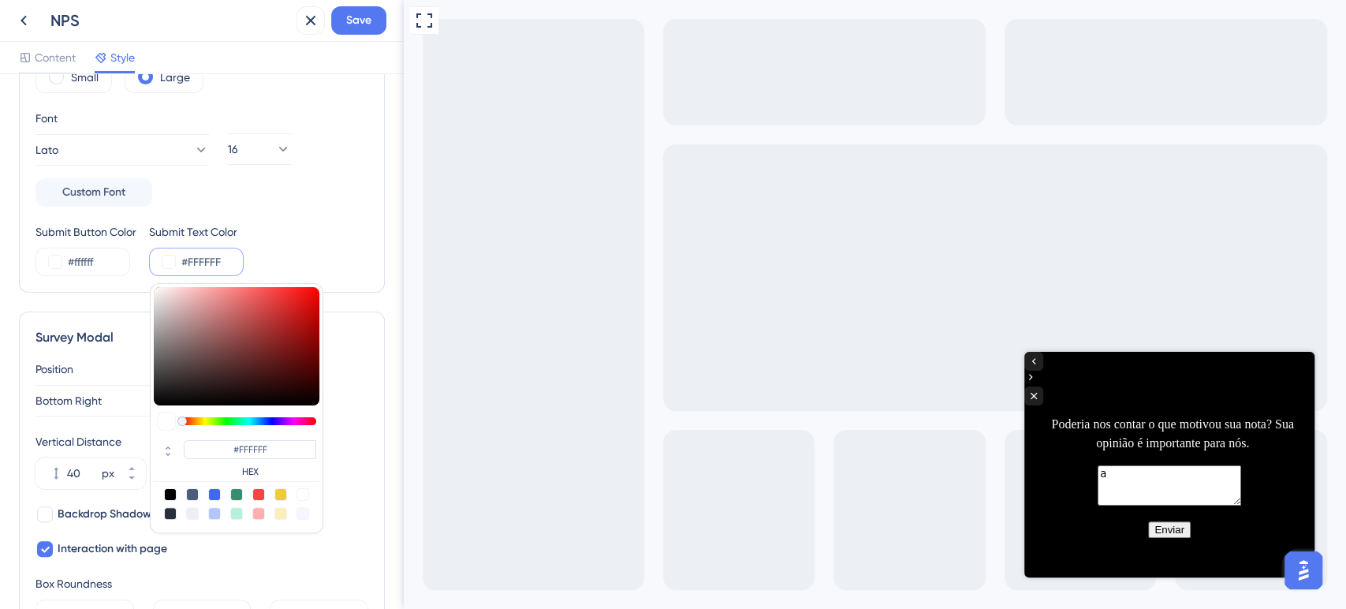
type input "#cc6262"
type input "#CC6262"
type input "#8d3b3b"
type input "#8D3B3B"
type input "#5a2222"
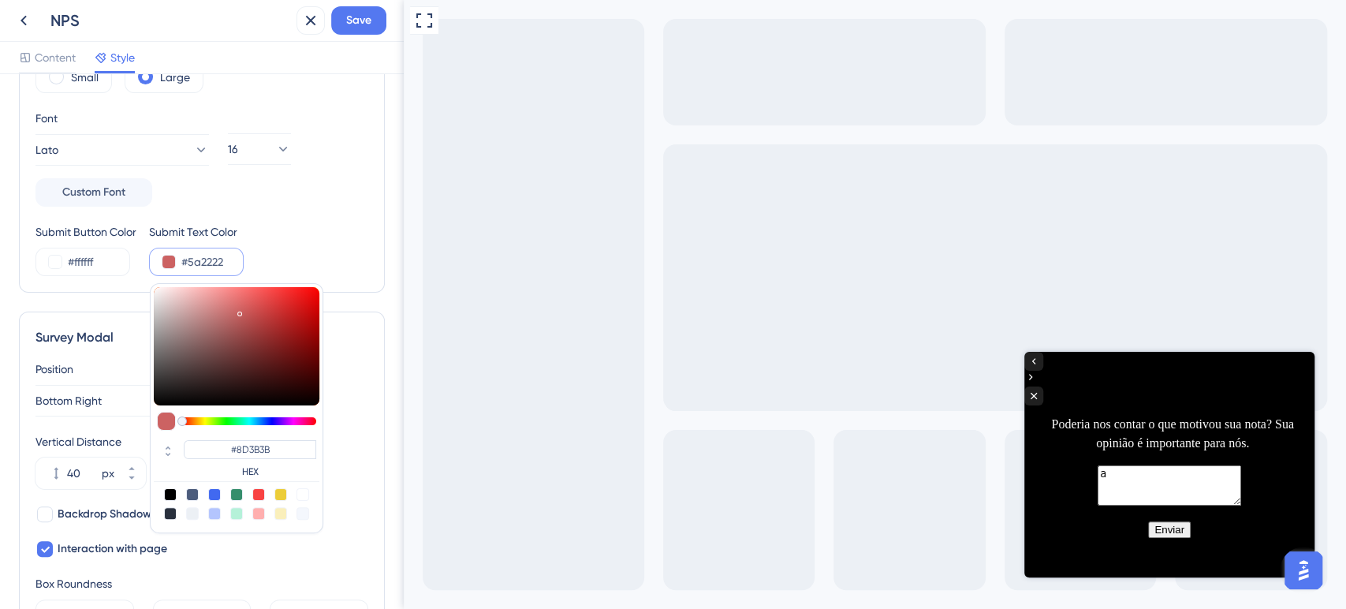
type input "#5A2222"
type input "#290d0d"
type input "#290D0D"
type input "#140606"
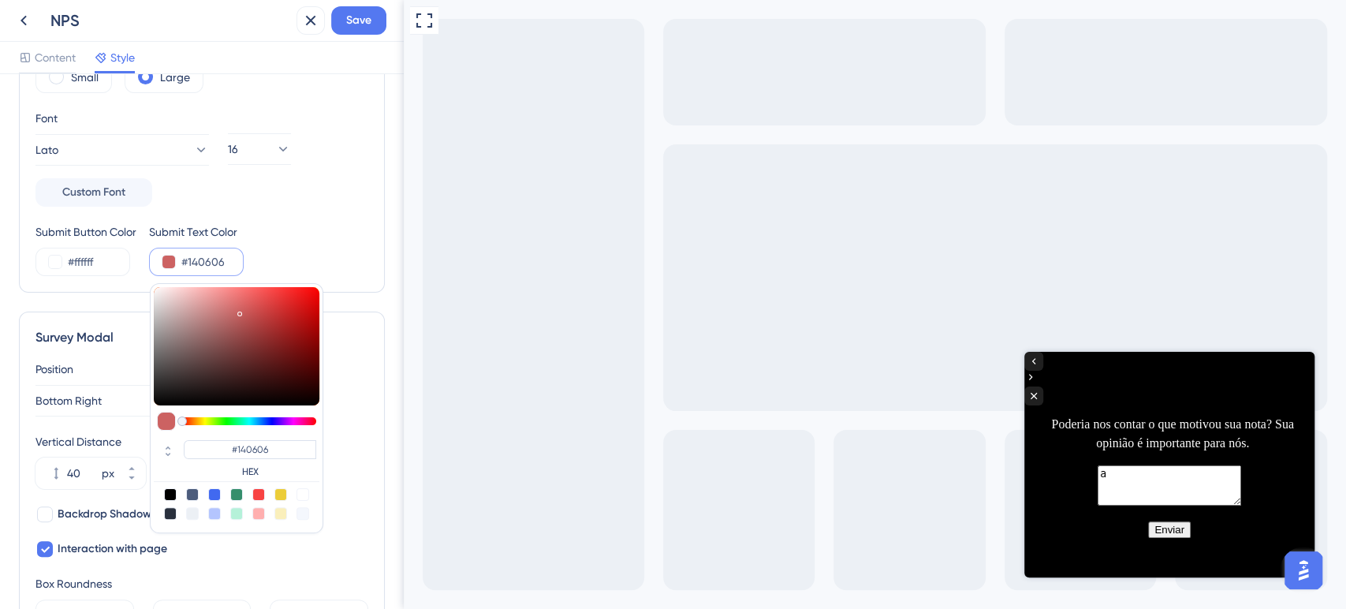
type input "#0a0303"
type input "#0A0303"
type input "#000000"
drag, startPoint x: 244, startPoint y: 321, endPoint x: 279, endPoint y: 412, distance: 98.1
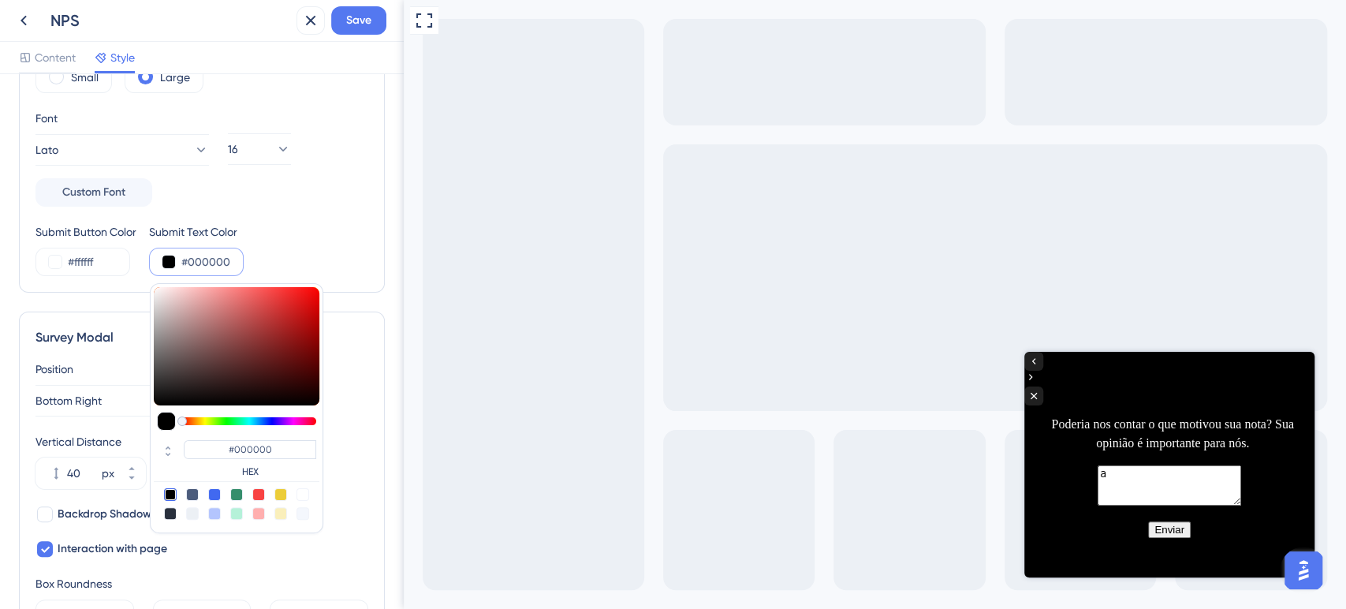
click at [279, 412] on div "#000000 HEX" at bounding box center [236, 408] width 173 height 250
click at [376, 201] on div "Color & Typography Background #000000 Text #FFFFFF Answers #FFFFFF Background S…" at bounding box center [202, 341] width 404 height 535
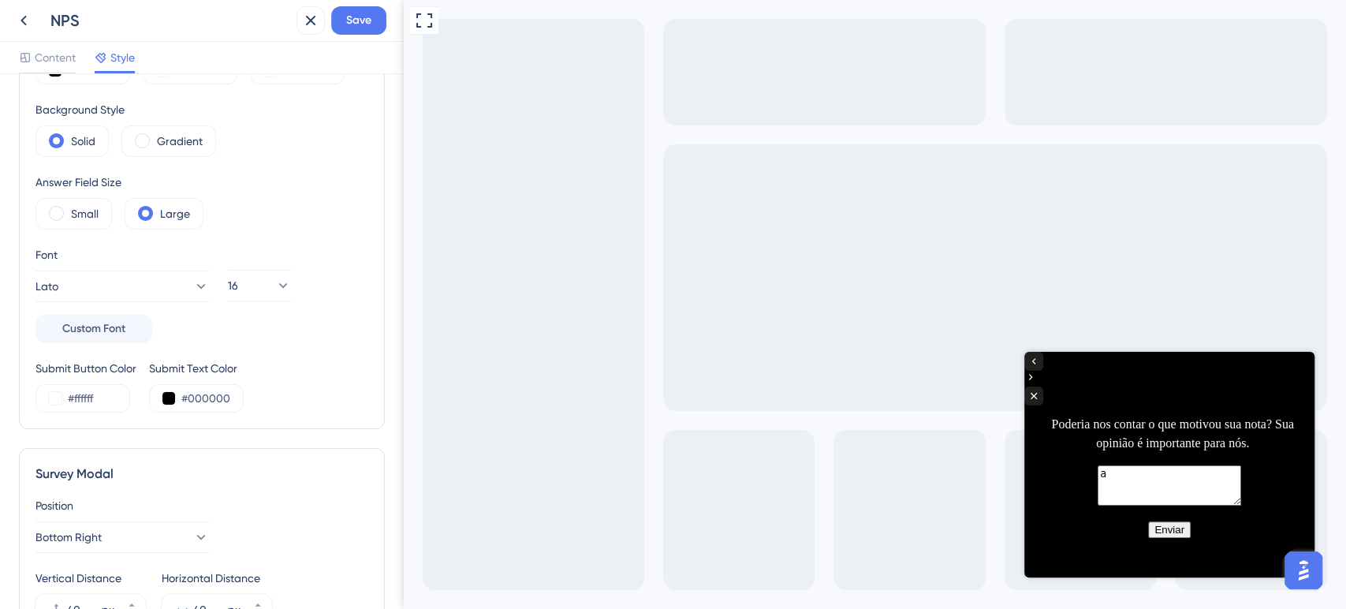
scroll to position [0, 0]
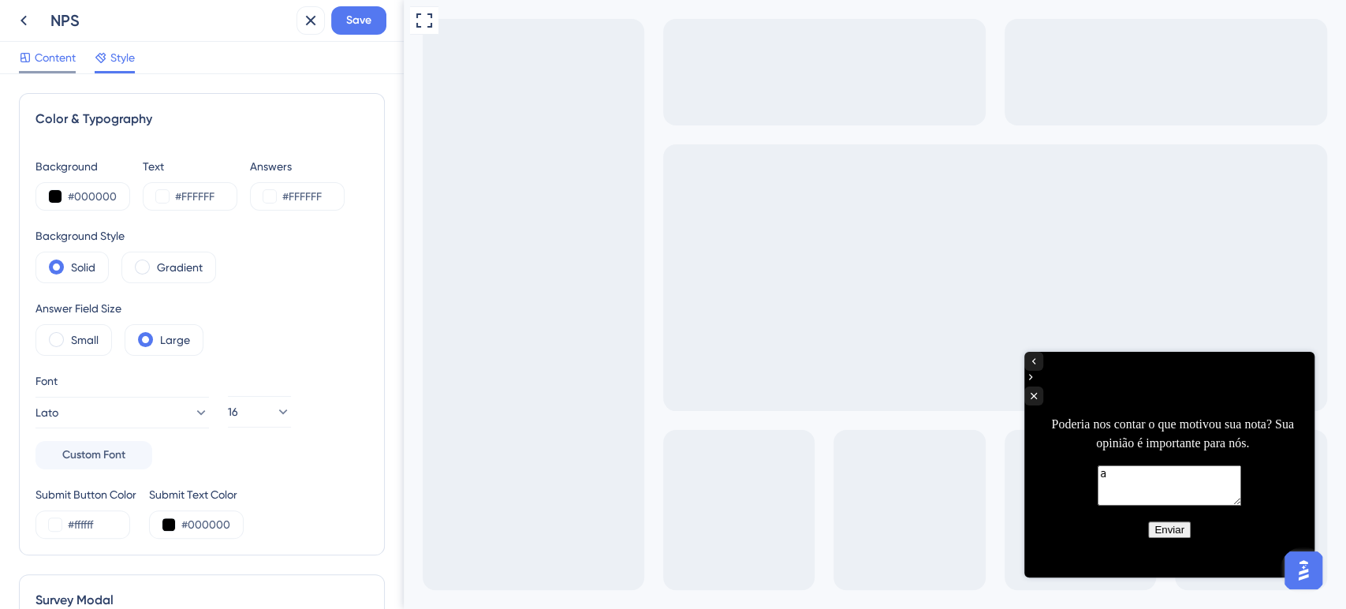
click at [54, 65] on span "Content" at bounding box center [55, 57] width 41 height 19
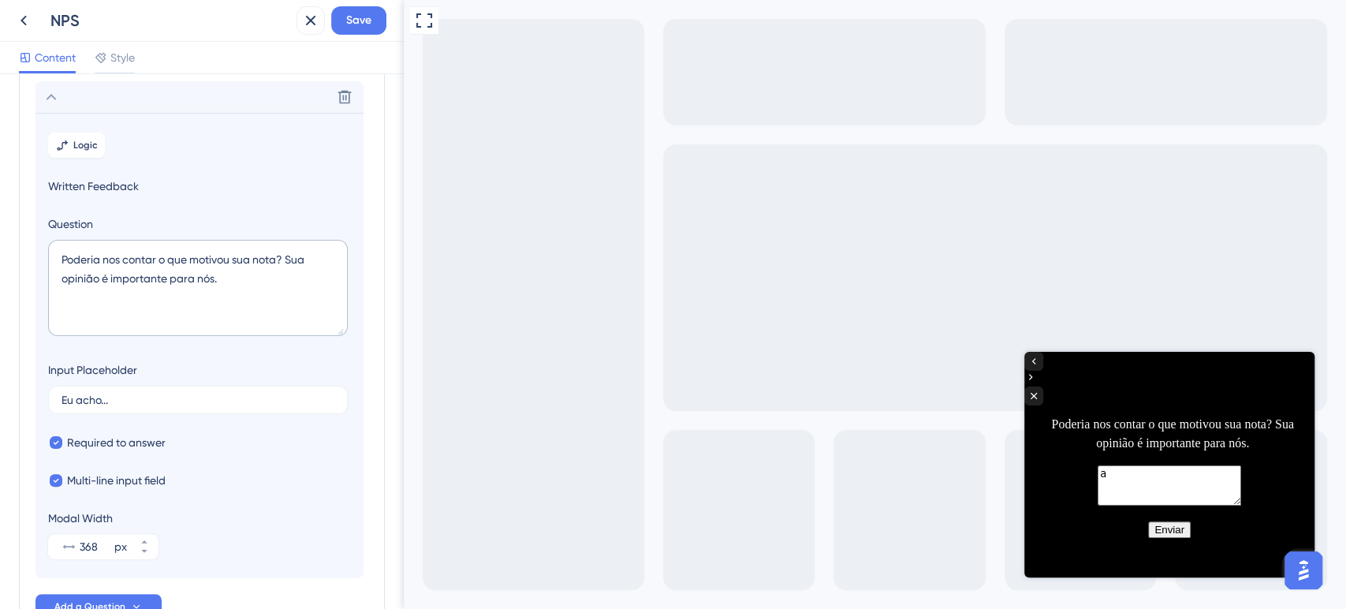
scroll to position [137, 0]
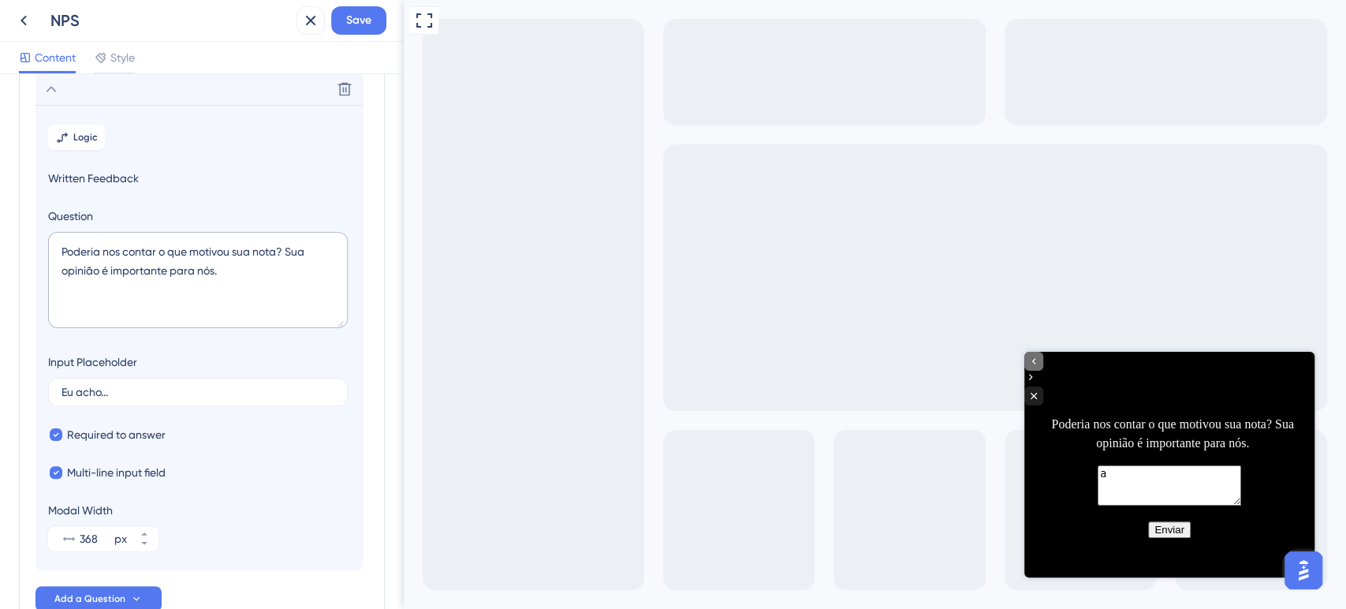
click at [1043, 371] on div "Go to Question 1" at bounding box center [1033, 361] width 19 height 19
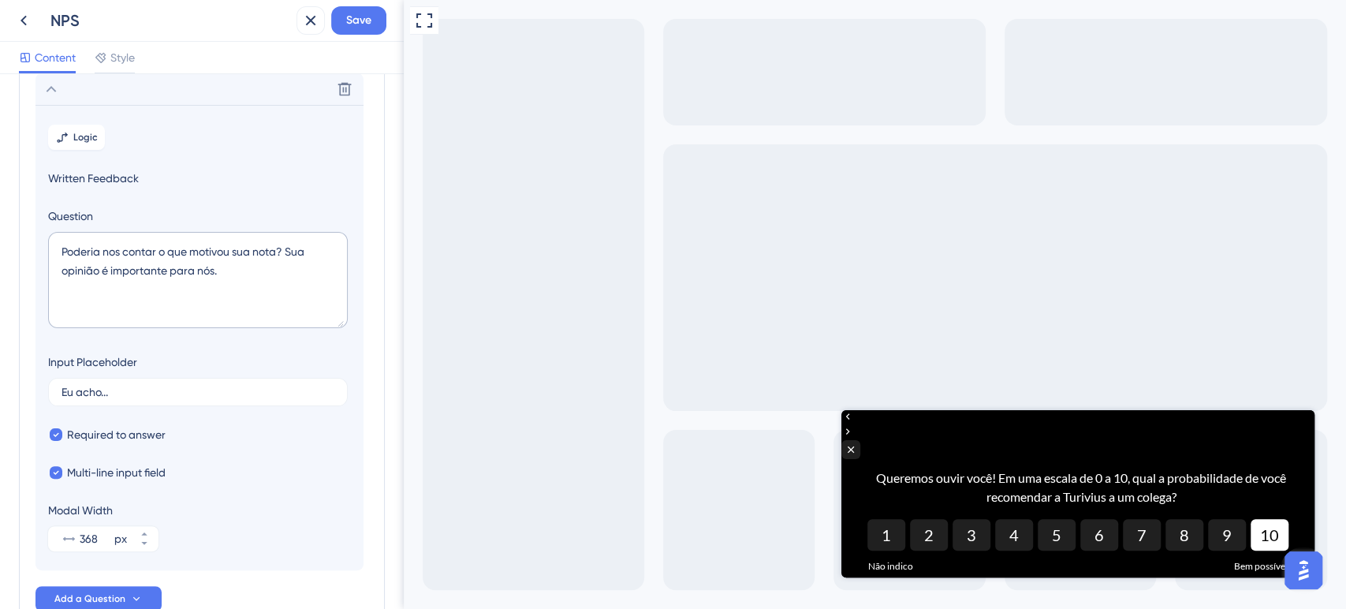
click at [1257, 524] on button "10" at bounding box center [1269, 535] width 38 height 32
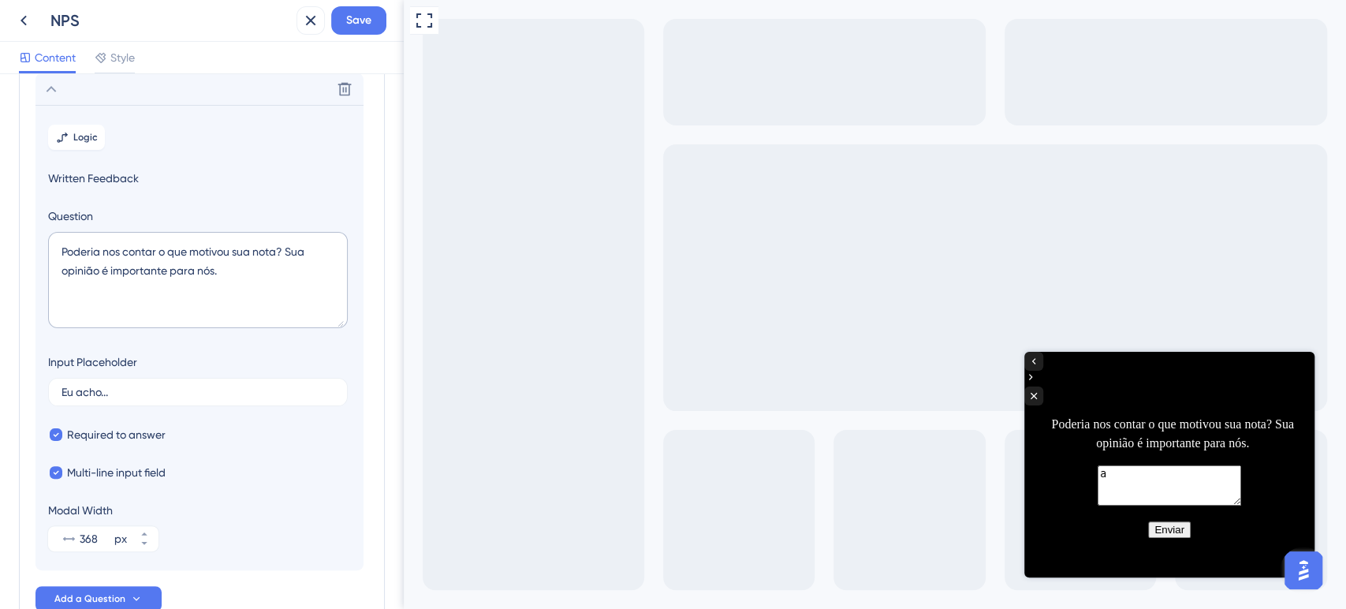
click at [1172, 538] on button "Enviar" at bounding box center [1169, 529] width 43 height 17
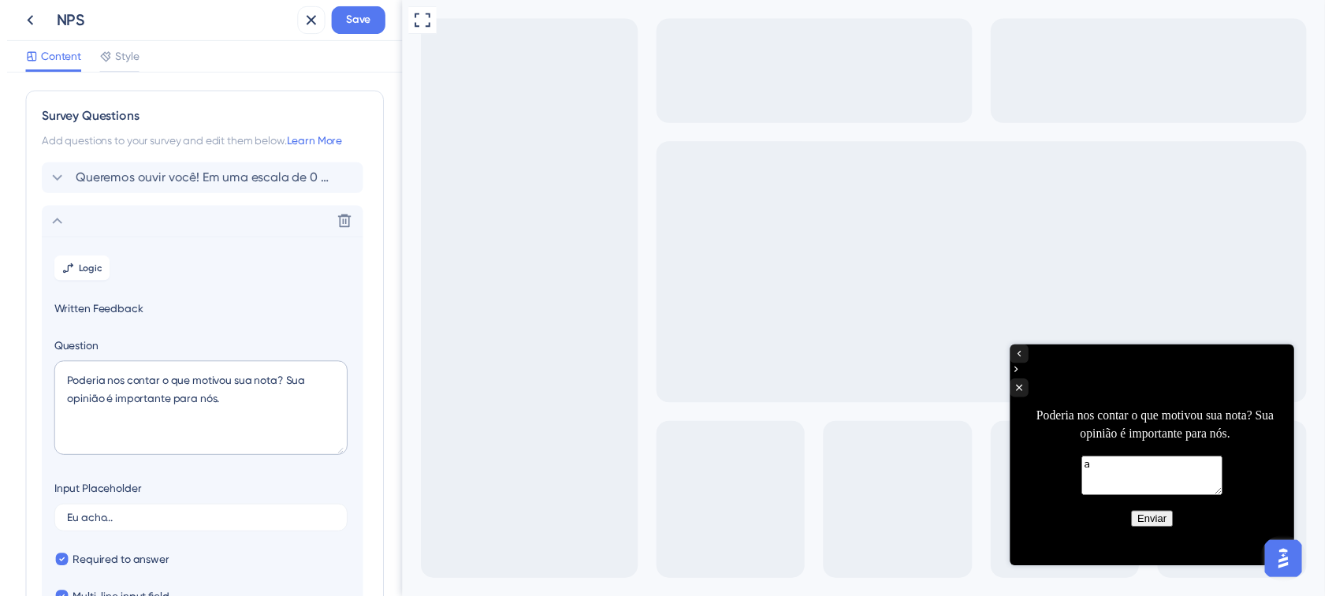
scroll to position [0, 0]
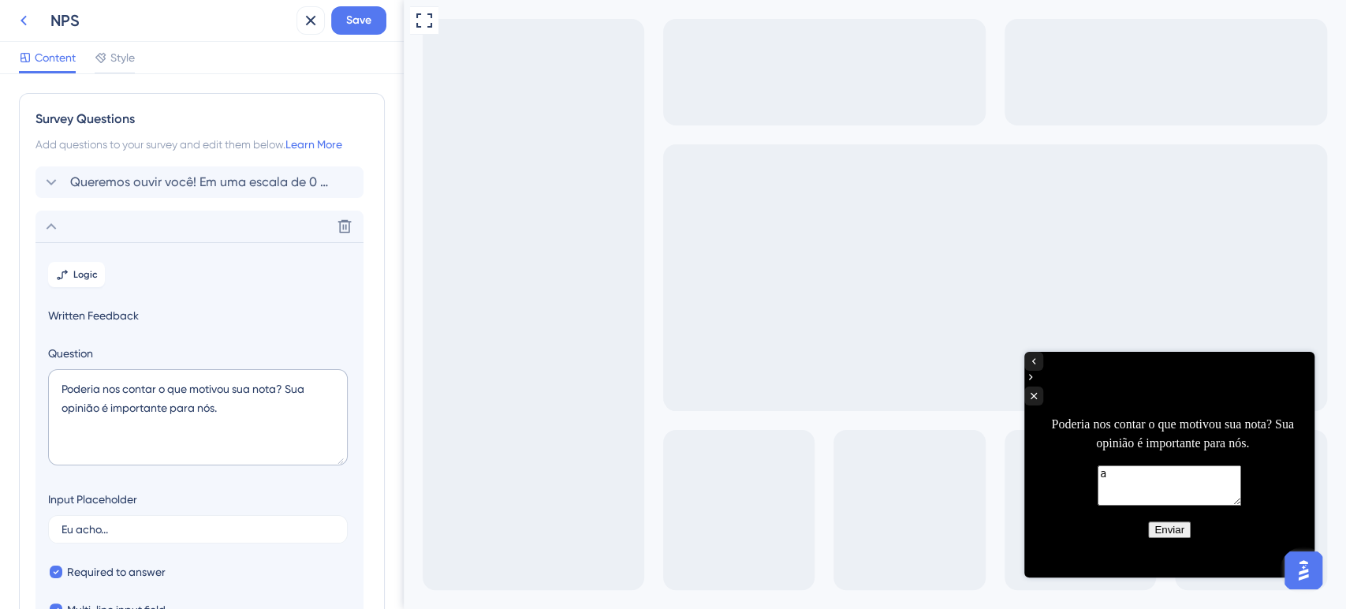
click at [28, 20] on icon at bounding box center [23, 20] width 19 height 19
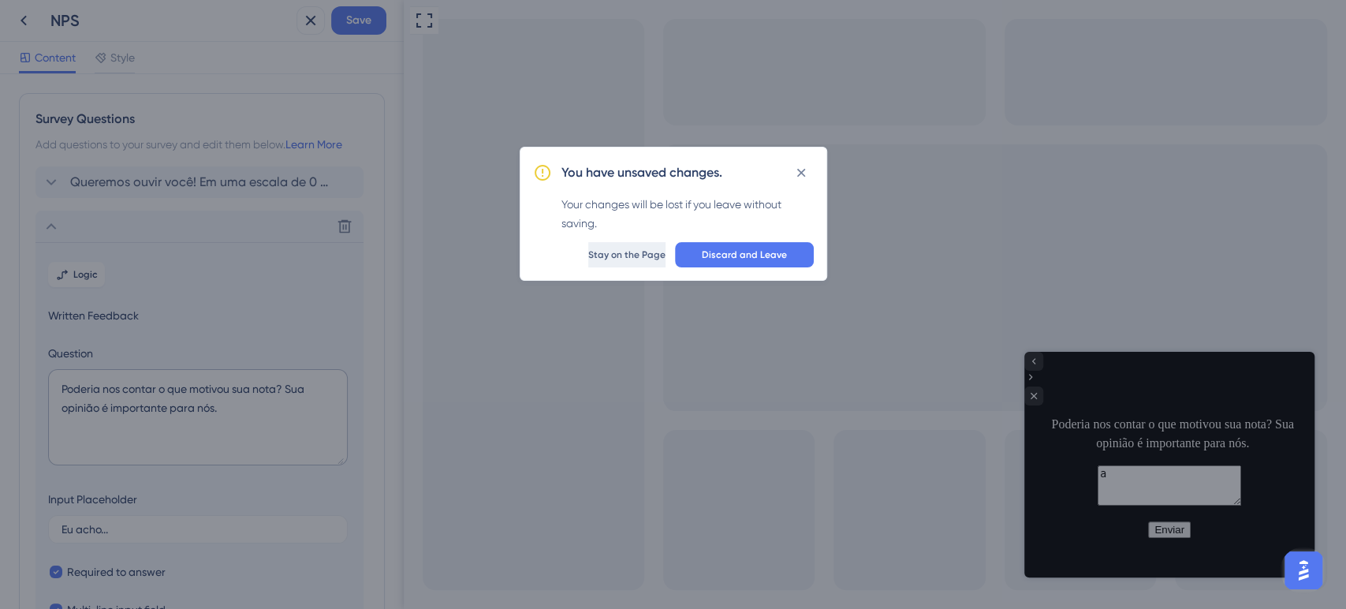
click at [628, 251] on span "Stay on the Page" at bounding box center [626, 254] width 77 height 13
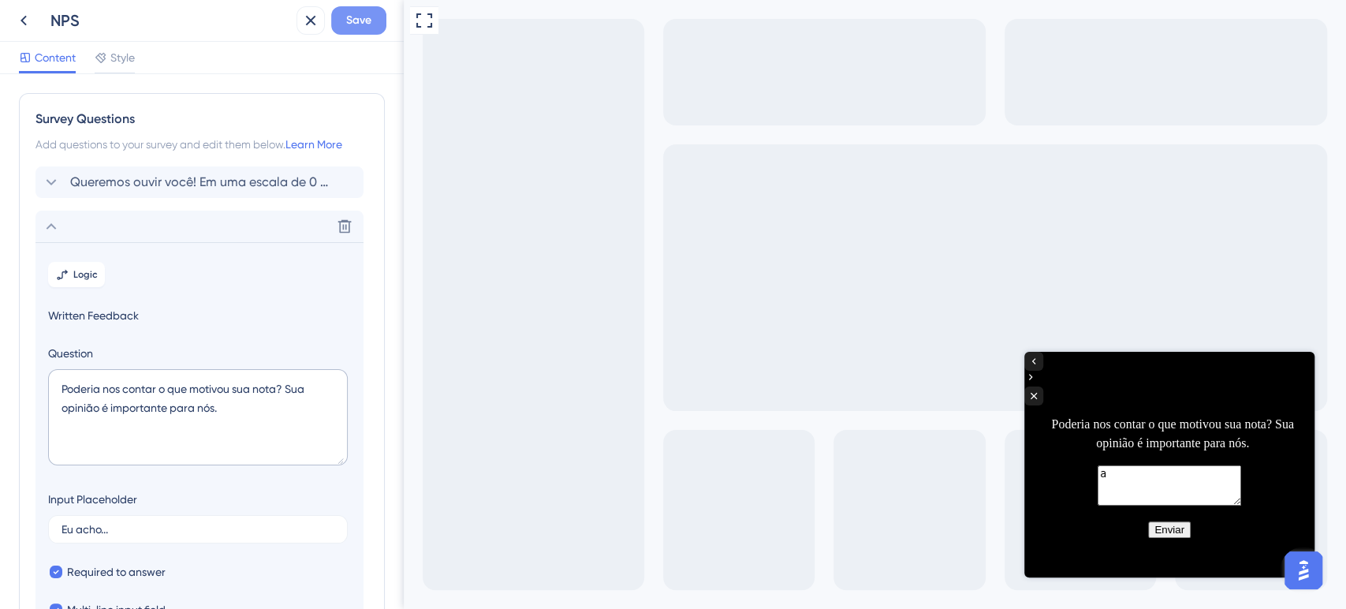
click at [352, 33] on button "Save" at bounding box center [358, 20] width 55 height 28
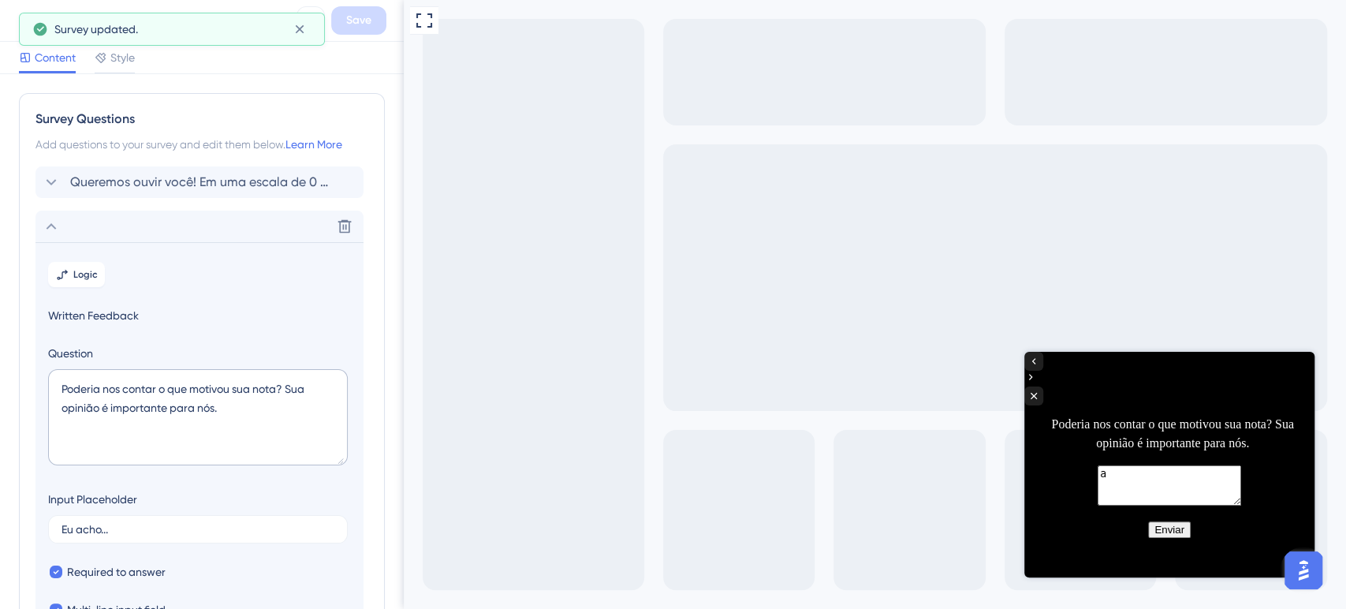
click at [25, 28] on div "Survey updated." at bounding box center [172, 29] width 306 height 33
click at [299, 28] on icon at bounding box center [300, 29] width 16 height 16
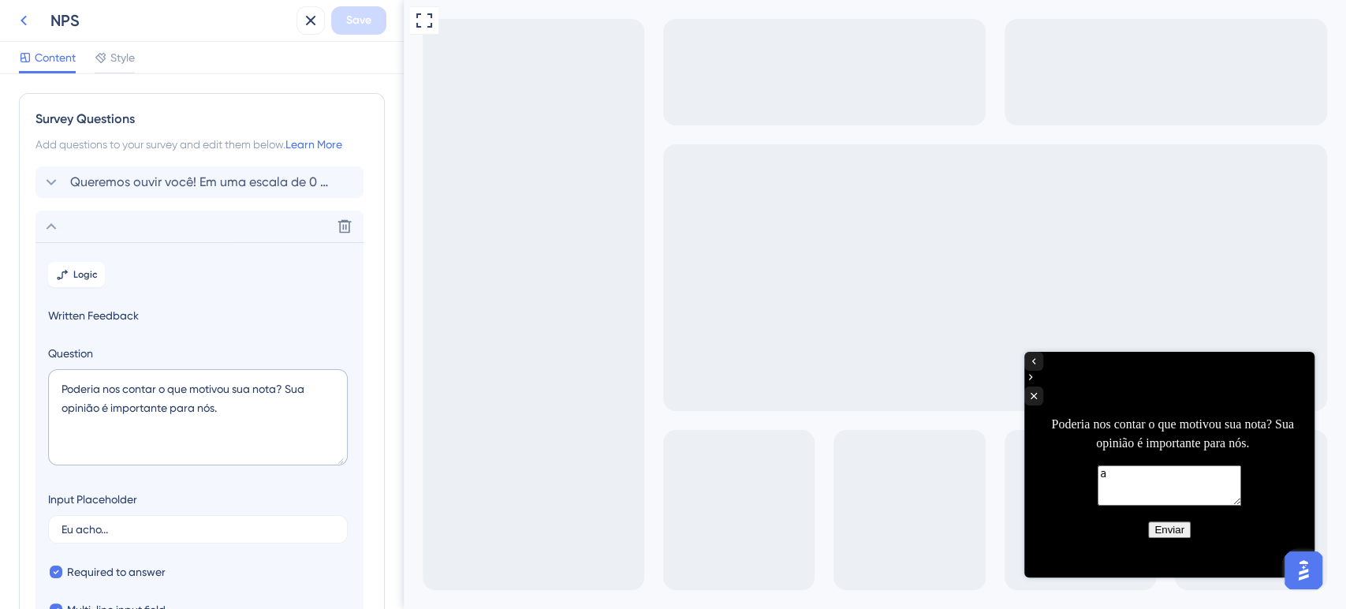
click at [27, 24] on icon at bounding box center [23, 20] width 19 height 19
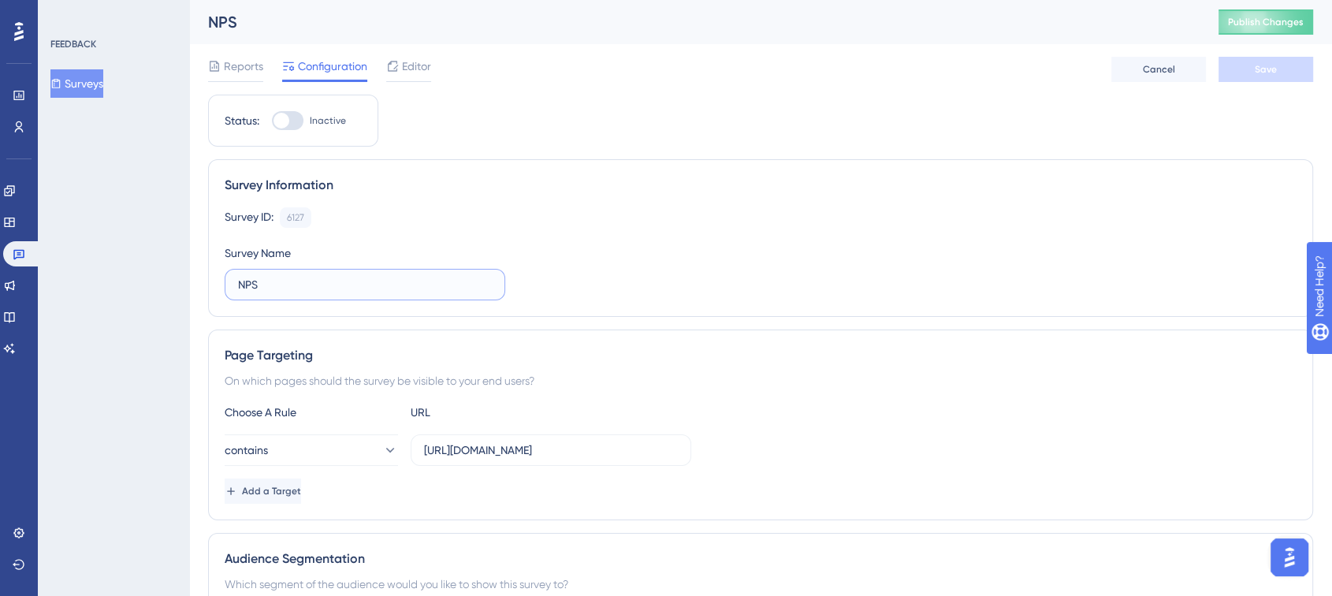
click at [303, 287] on input "NPS" at bounding box center [365, 284] width 254 height 17
type input "NPS Survey"
click at [1238, 76] on button "Save" at bounding box center [1266, 69] width 95 height 25
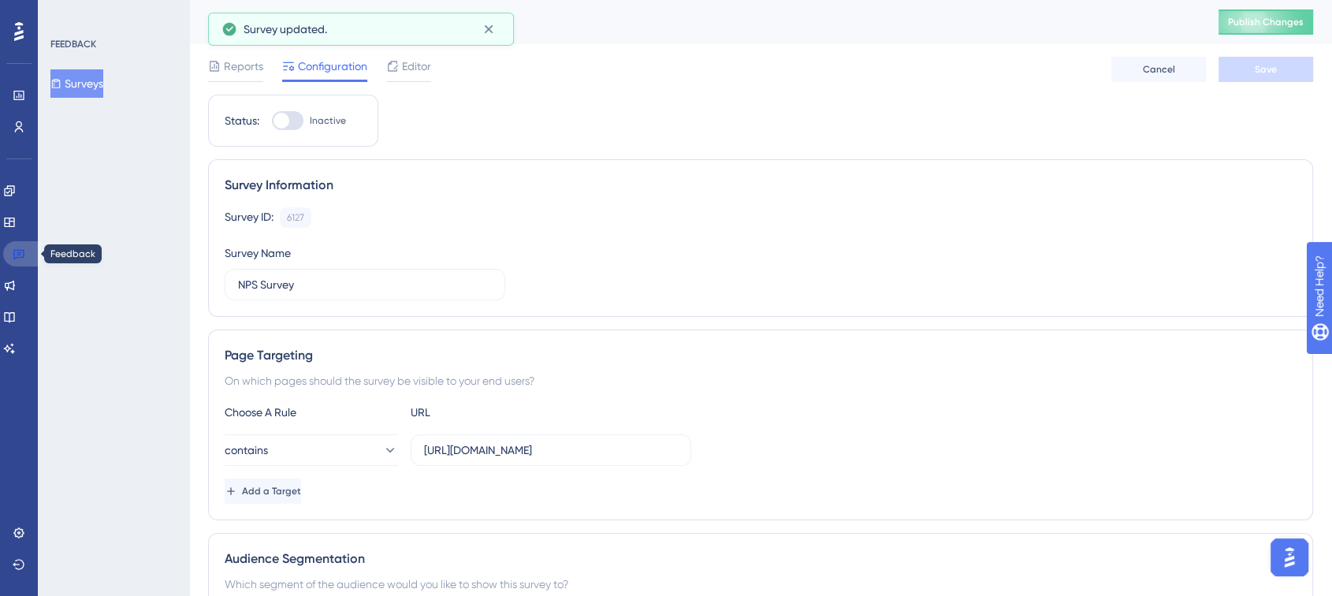
click at [18, 255] on icon at bounding box center [19, 254] width 13 height 13
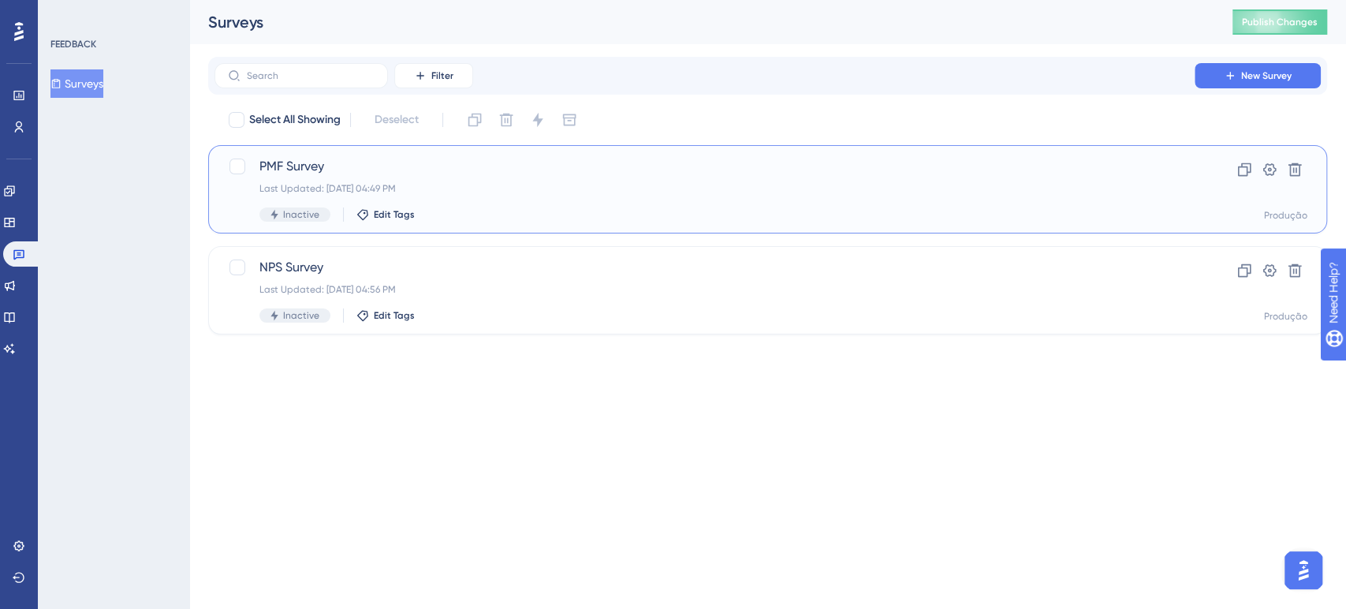
click at [494, 180] on div "PMF Survey Last Updated: 12 de ago. de 2025 04:49 PM Inactive Edit Tags" at bounding box center [704, 189] width 890 height 65
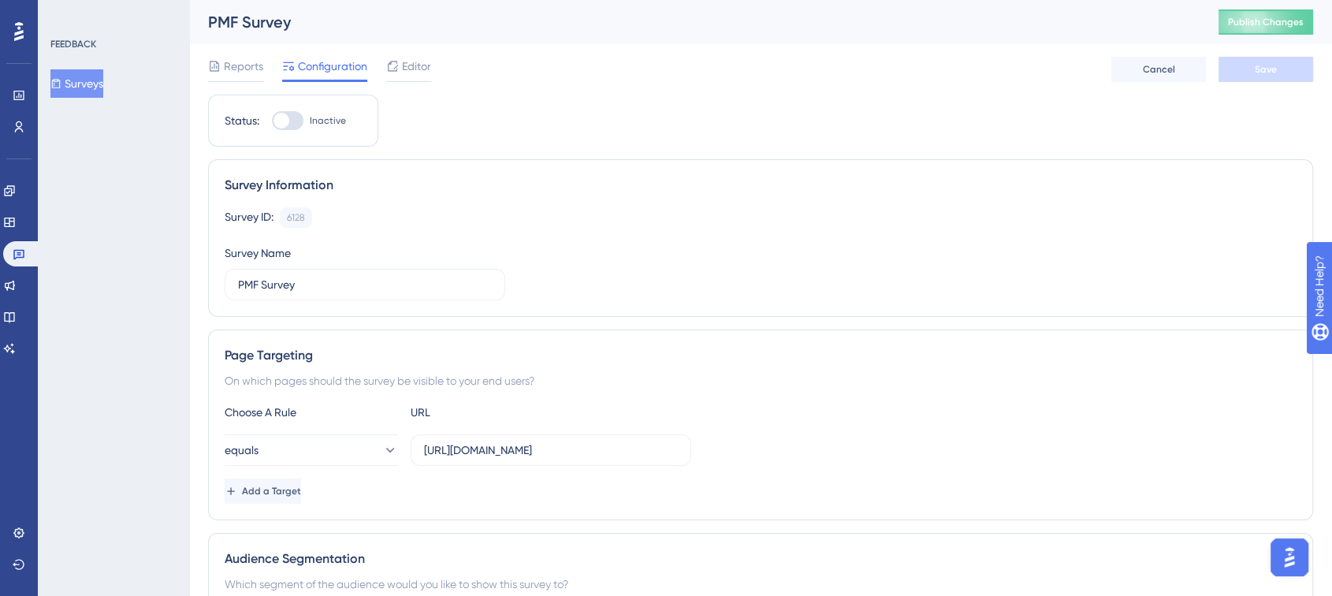
click at [89, 86] on button "Surveys" at bounding box center [76, 83] width 53 height 28
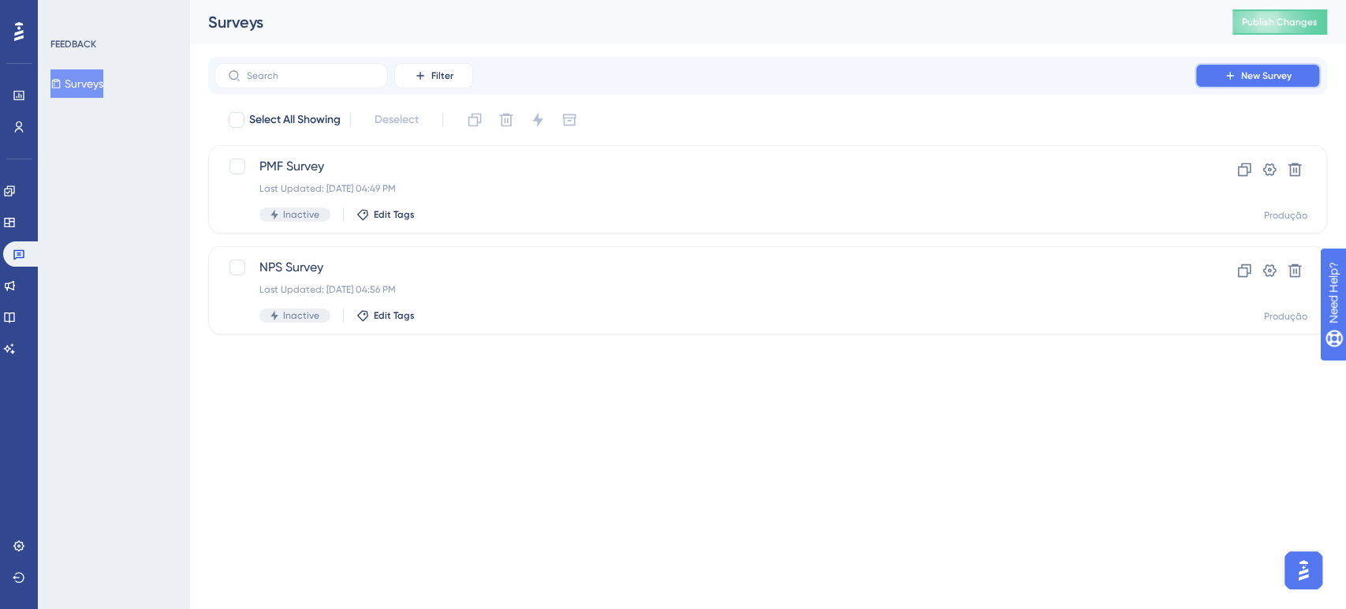
click at [1216, 76] on button "New Survey" at bounding box center [1257, 75] width 126 height 25
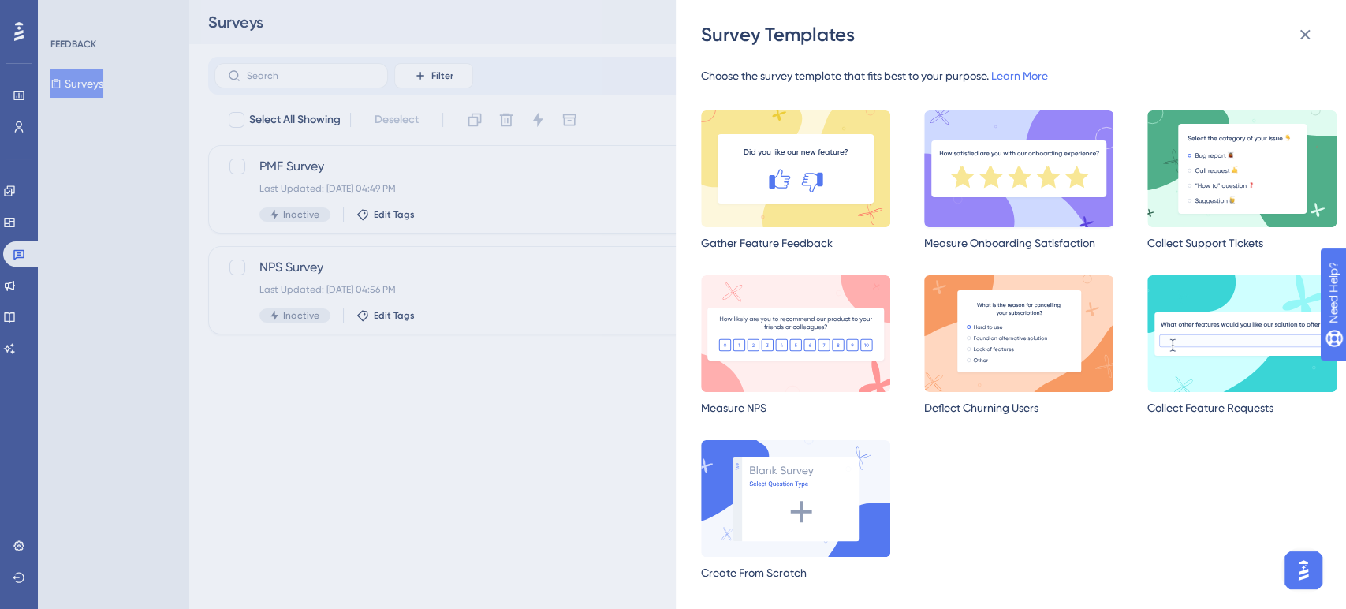
click at [1046, 193] on img at bounding box center [1018, 168] width 189 height 117
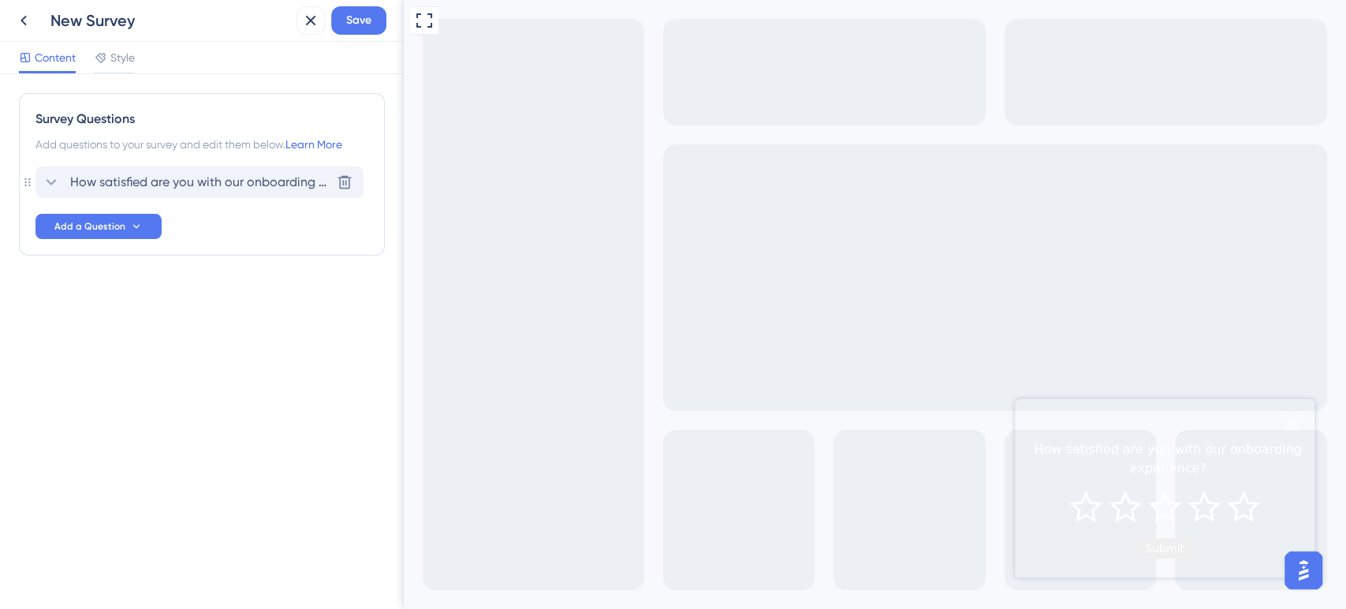
click at [236, 181] on span "How satisfied are you with our onboarding experience?" at bounding box center [200, 182] width 260 height 19
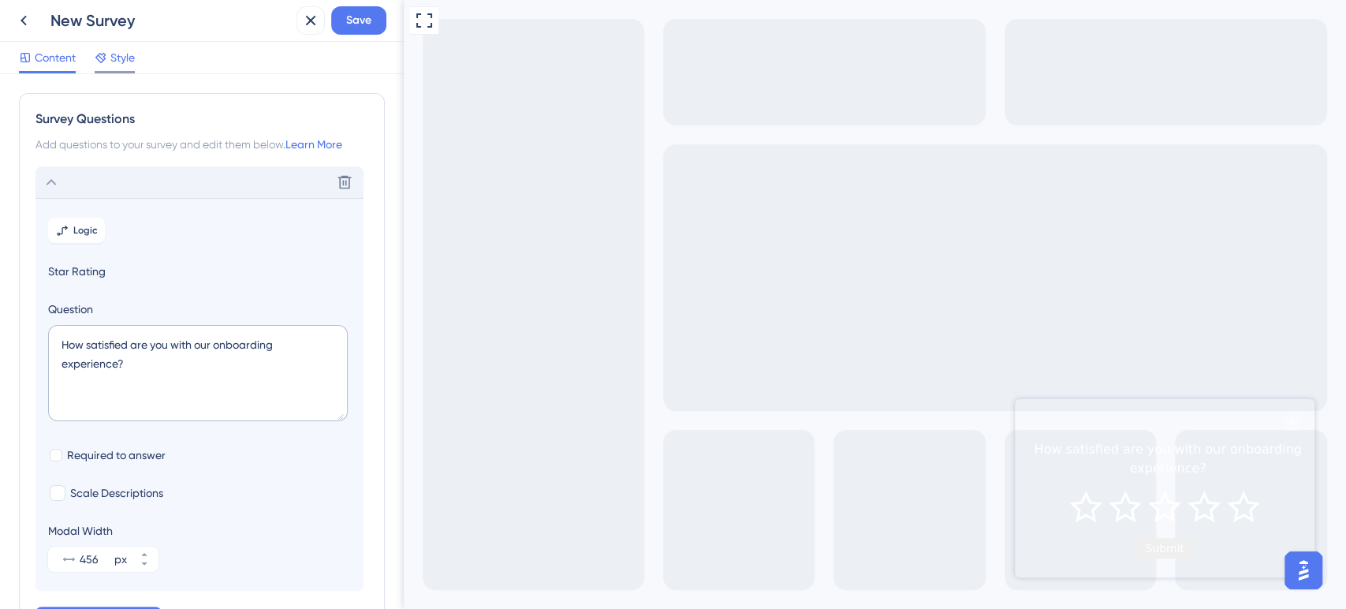
click at [111, 65] on span "Style" at bounding box center [122, 57] width 24 height 19
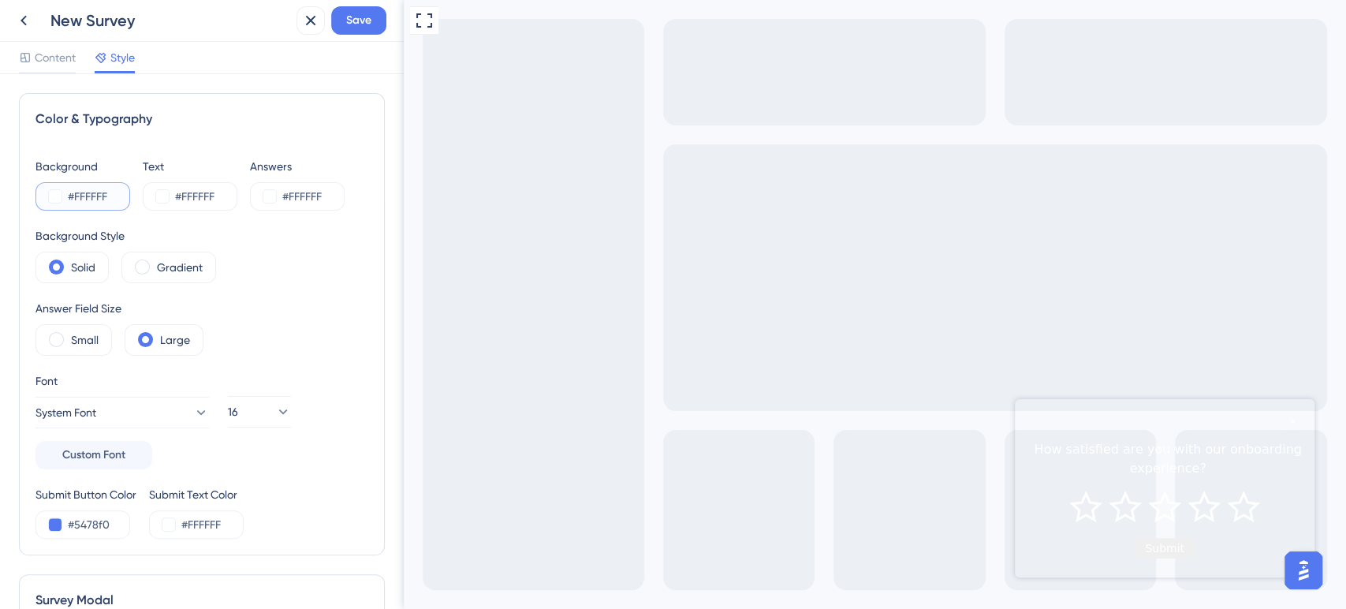
click at [57, 194] on button at bounding box center [55, 196] width 13 height 13
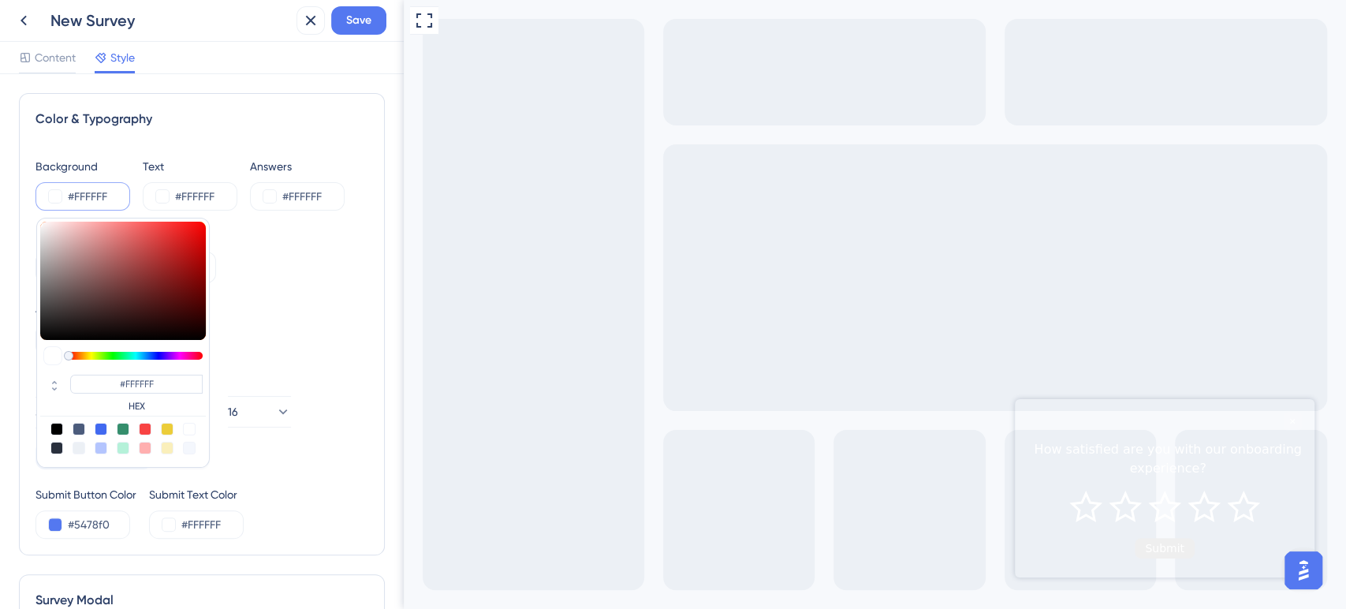
type input "#6b2828"
type input "#6B2828"
type input "#270e0e"
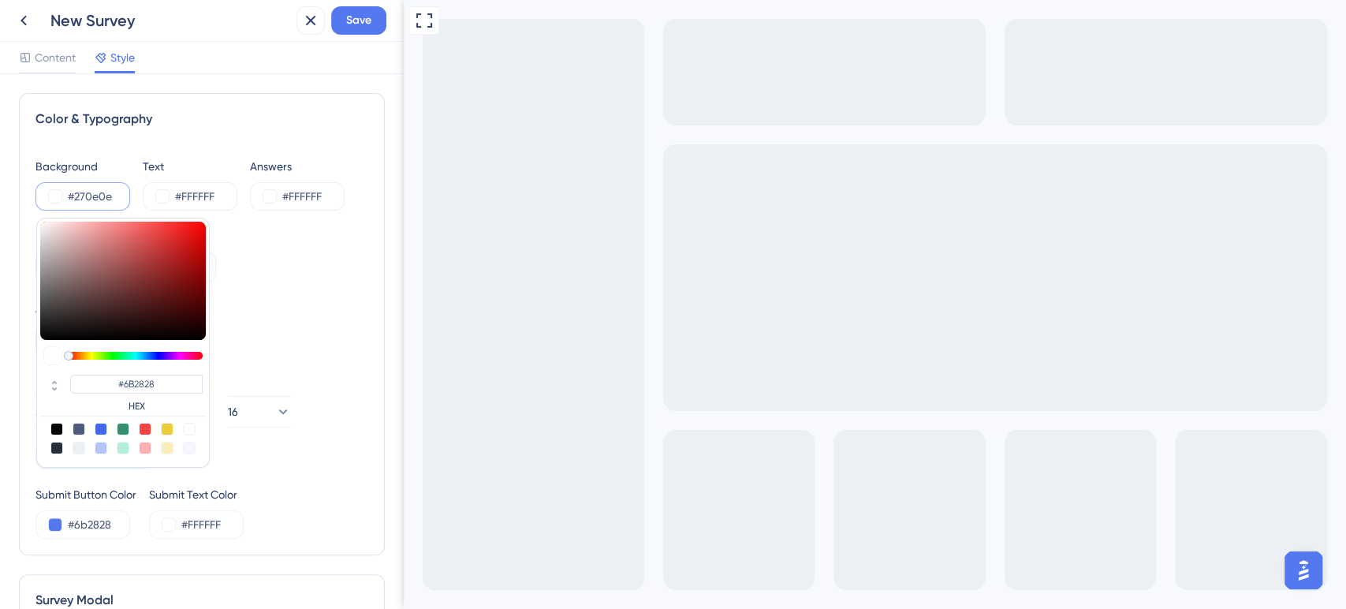
type input "#270E0E"
type input "#000000"
drag, startPoint x: 143, startPoint y: 310, endPoint x: 147, endPoint y: 355, distance: 45.0
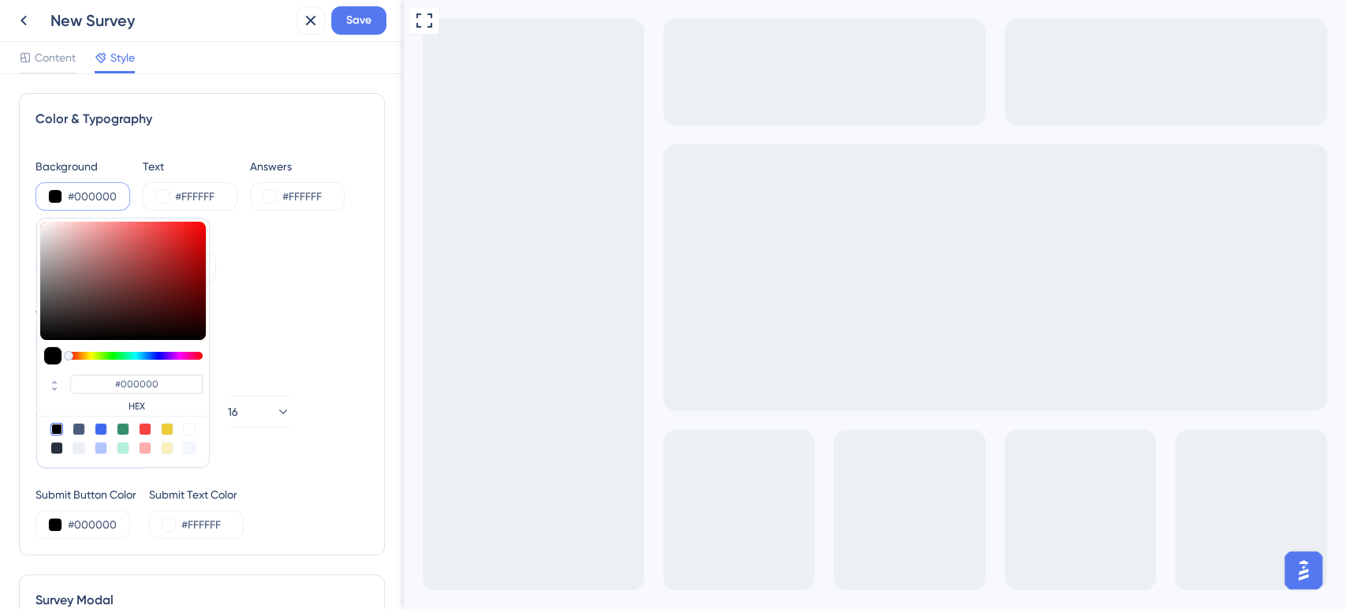
click at [147, 355] on div "#000000 HEX" at bounding box center [122, 343] width 173 height 250
click at [309, 296] on div "Background #000000 #000000 HEX Text #FFFFFF Answers #FFFFFF Background Style So…" at bounding box center [201, 348] width 333 height 382
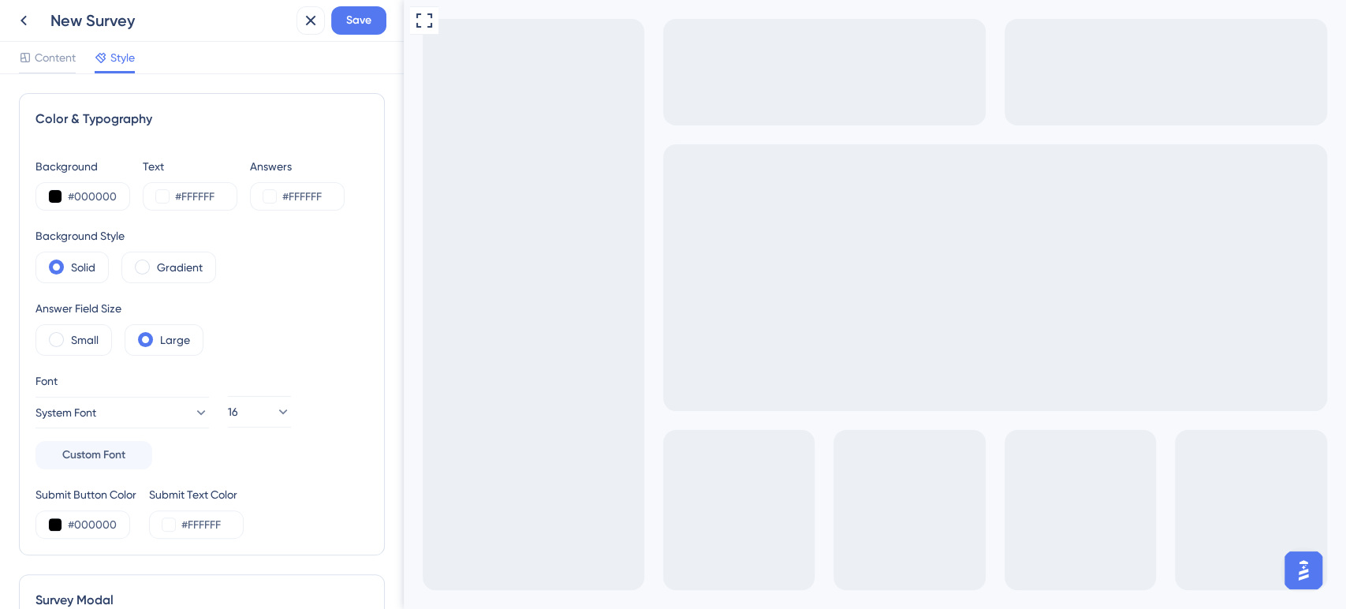
click at [76, 68] on div "Content Style" at bounding box center [77, 60] width 116 height 25
click at [59, 62] on span "Content" at bounding box center [55, 57] width 41 height 19
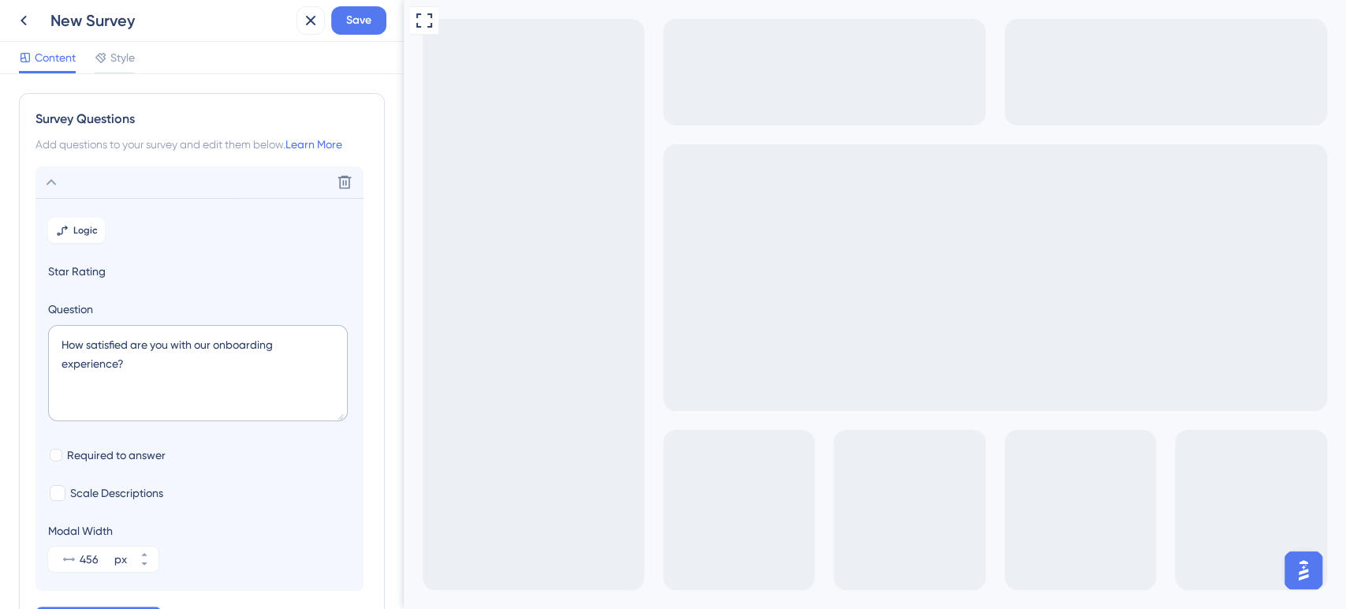
click at [115, 45] on div "Content Style" at bounding box center [202, 58] width 404 height 32
click at [115, 56] on span "Style" at bounding box center [122, 57] width 24 height 19
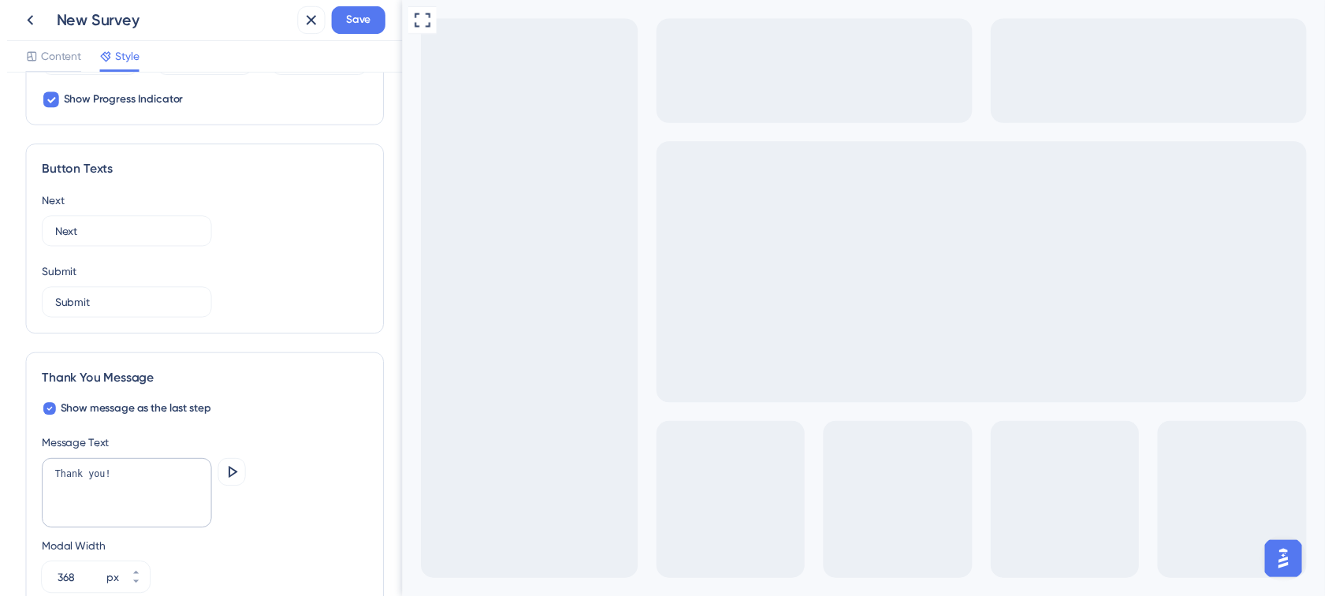
scroll to position [968, 0]
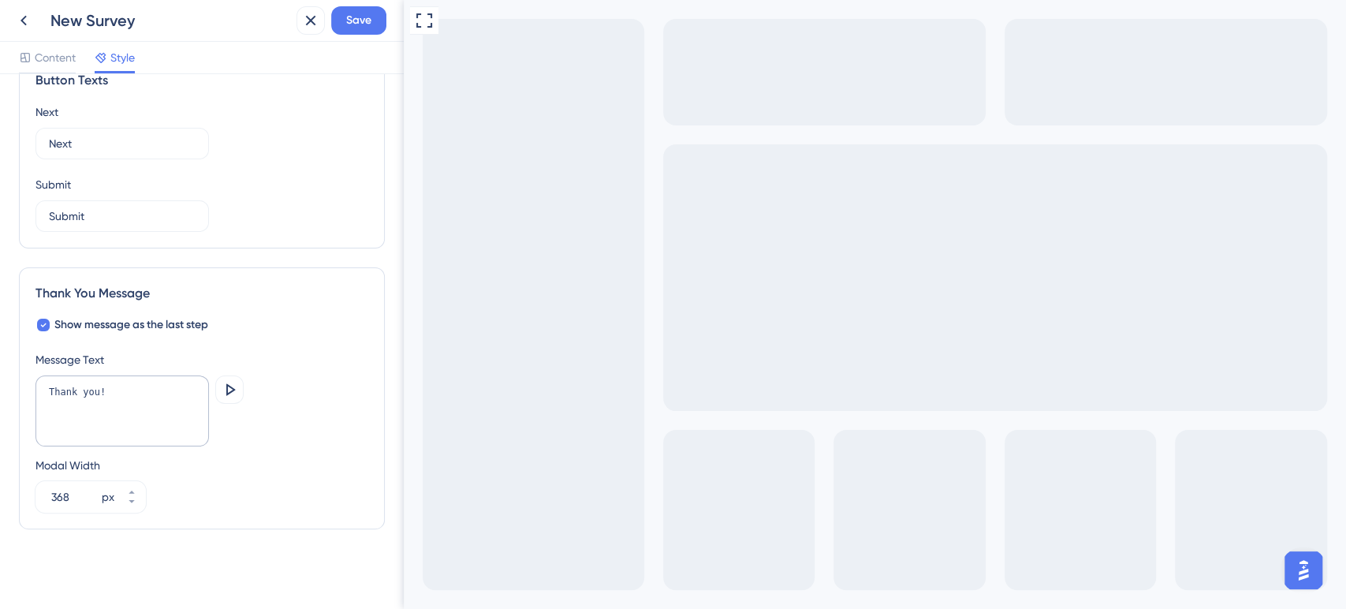
drag, startPoint x: 270, startPoint y: 401, endPoint x: 270, endPoint y: 393, distance: 7.9
click at [25, 24] on icon at bounding box center [23, 21] width 6 height 10
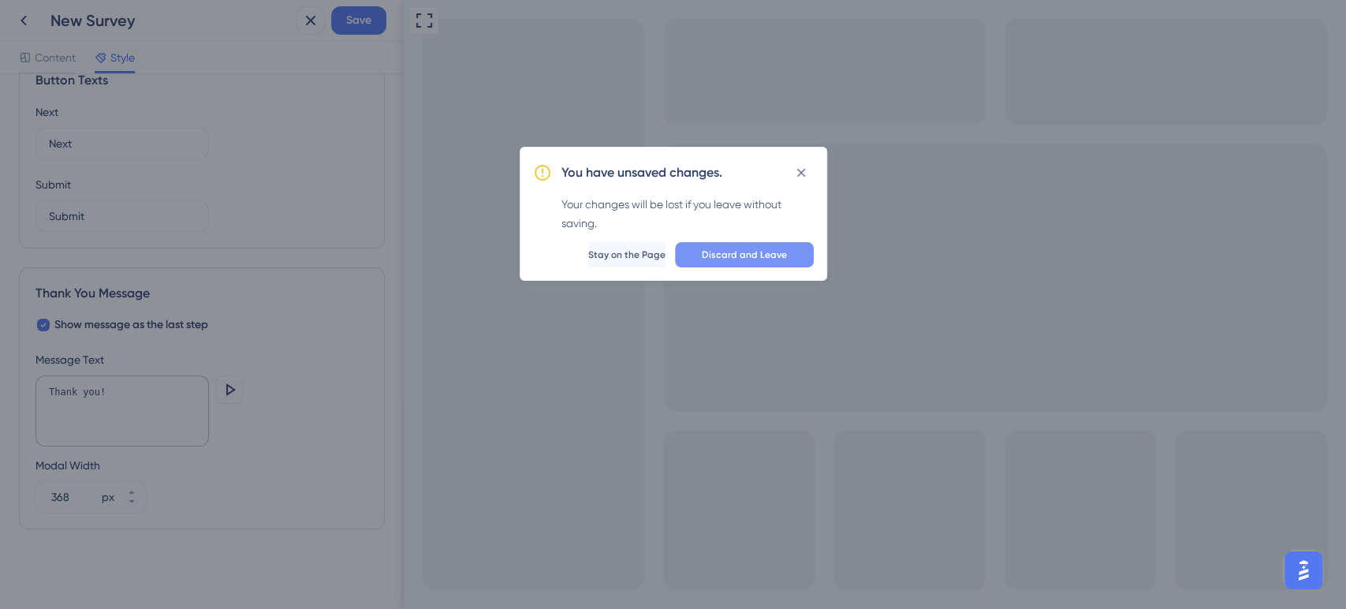
click at [717, 253] on span "Discard and Leave" at bounding box center [744, 254] width 85 height 13
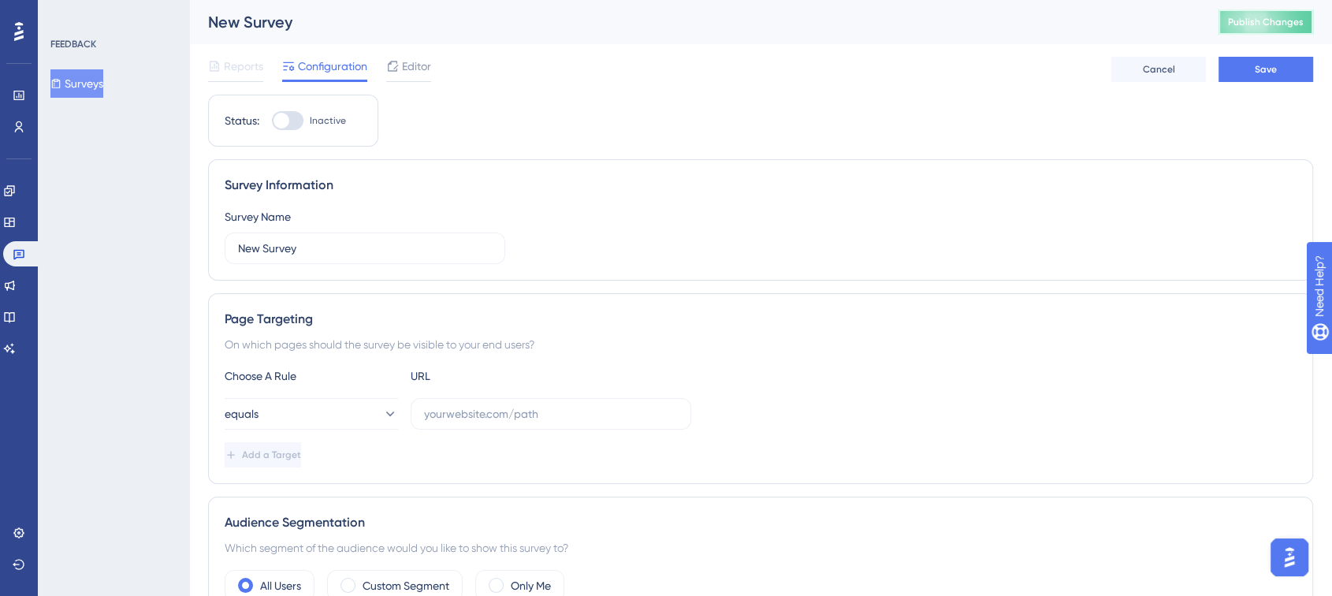
click at [1294, 19] on span "Publish Changes" at bounding box center [1266, 22] width 76 height 13
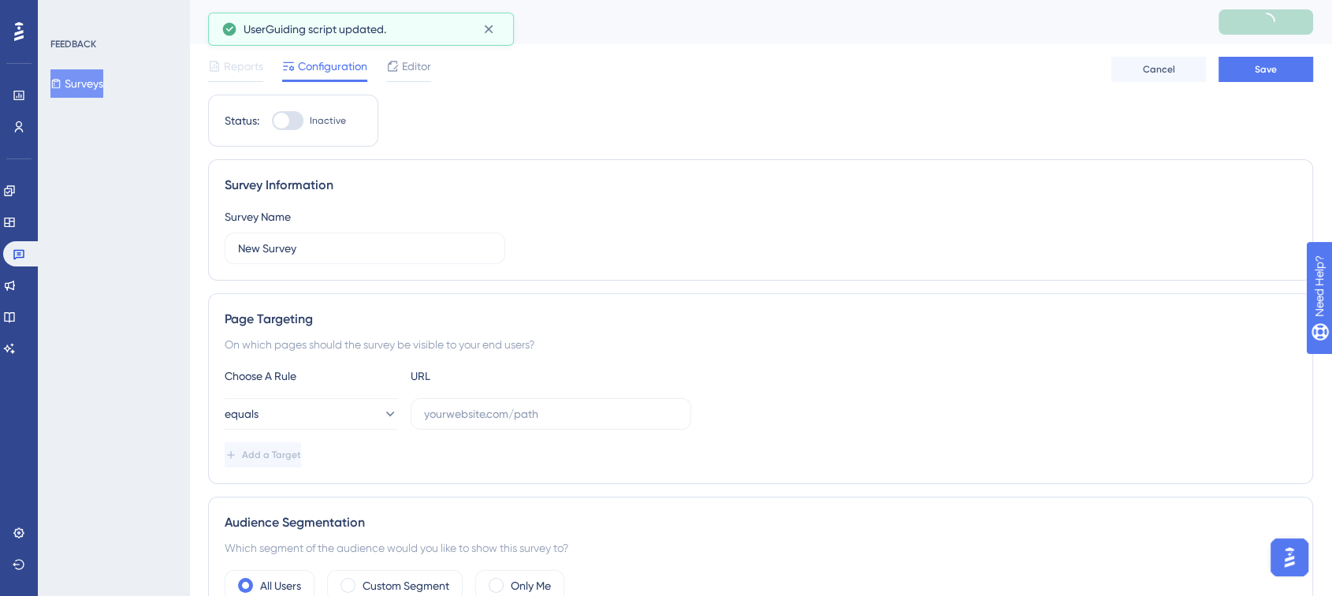
click at [102, 85] on button "Surveys" at bounding box center [76, 83] width 53 height 28
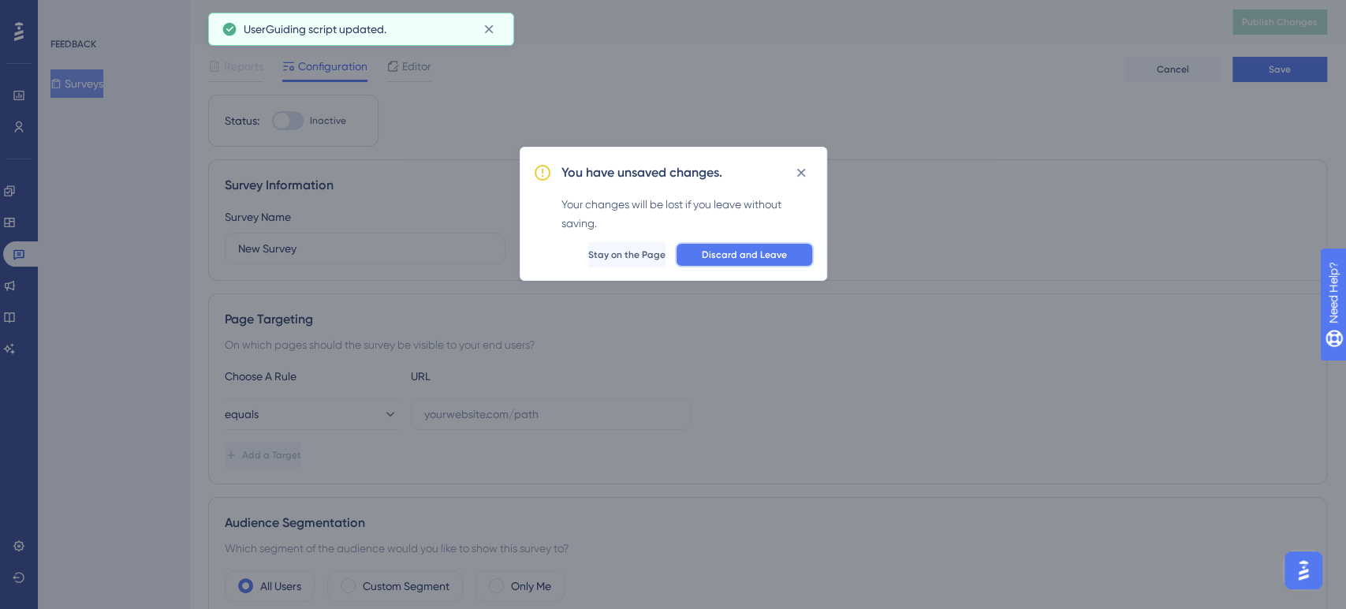
click at [730, 246] on button "Discard and Leave" at bounding box center [744, 254] width 139 height 25
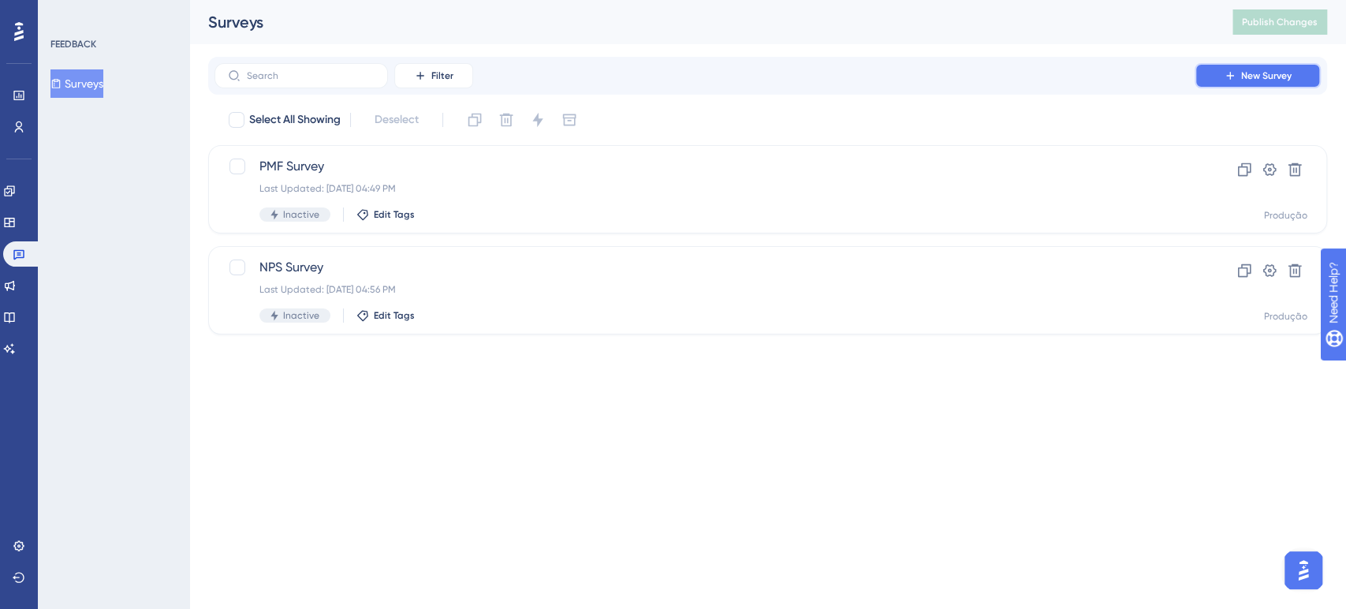
click at [1231, 67] on button "New Survey" at bounding box center [1257, 75] width 126 height 25
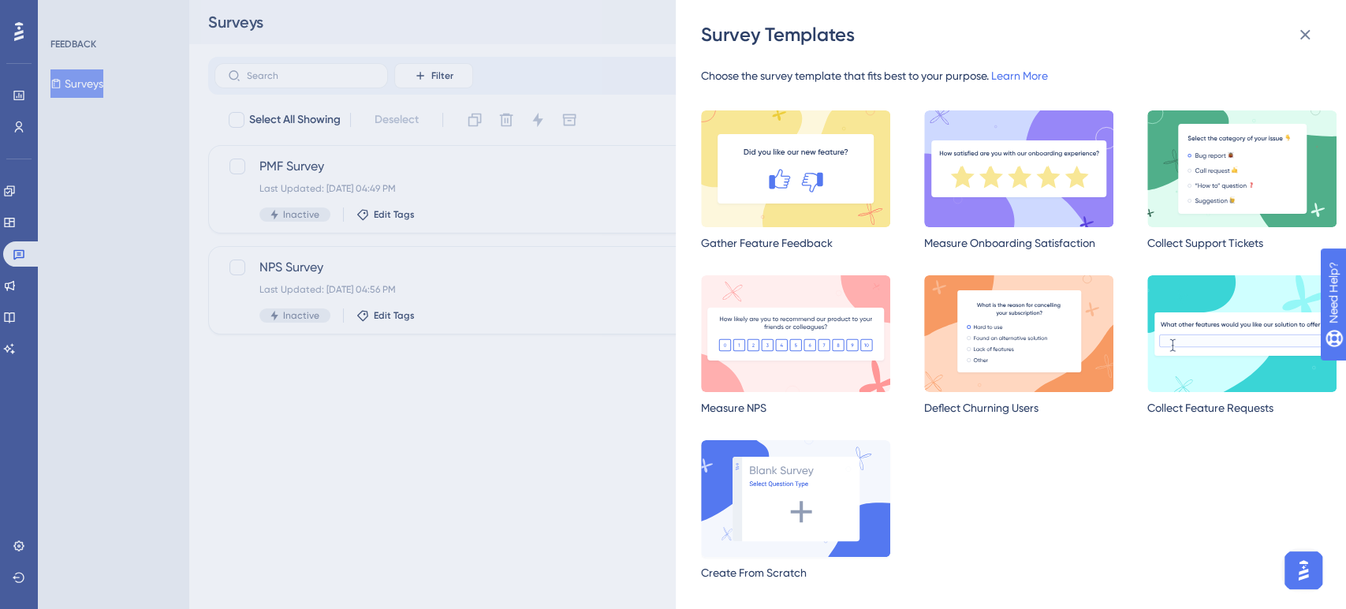
click at [814, 475] on img at bounding box center [795, 498] width 189 height 117
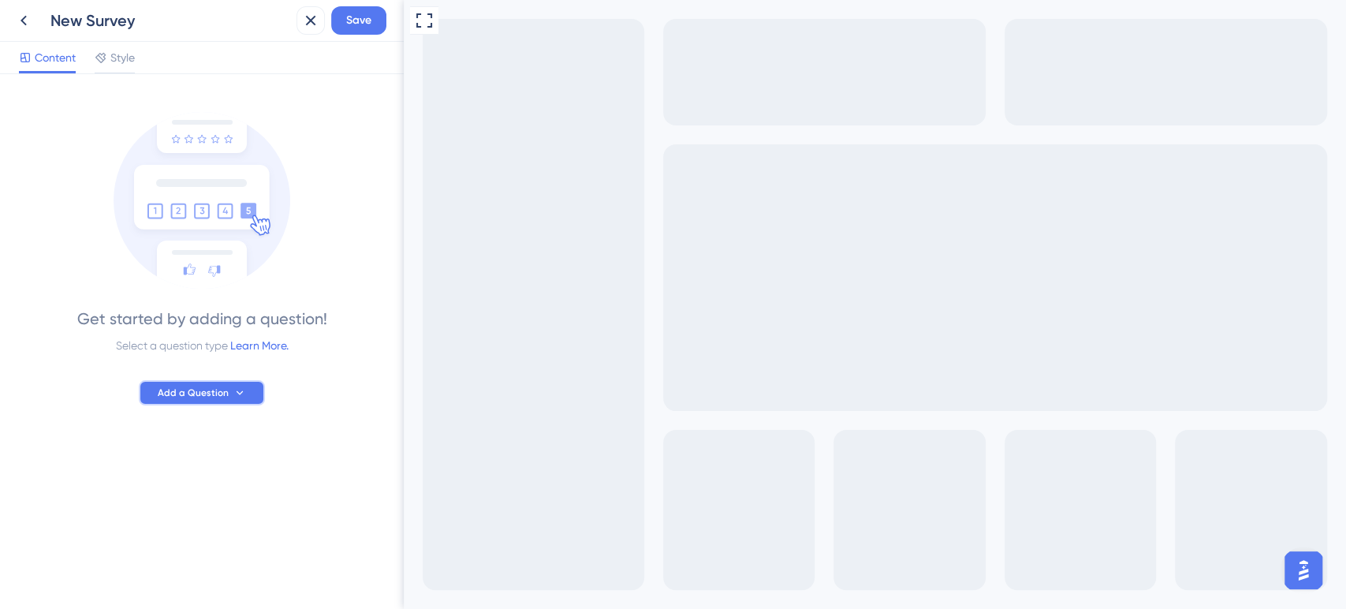
click at [199, 386] on button "Add a Question" at bounding box center [202, 392] width 126 height 25
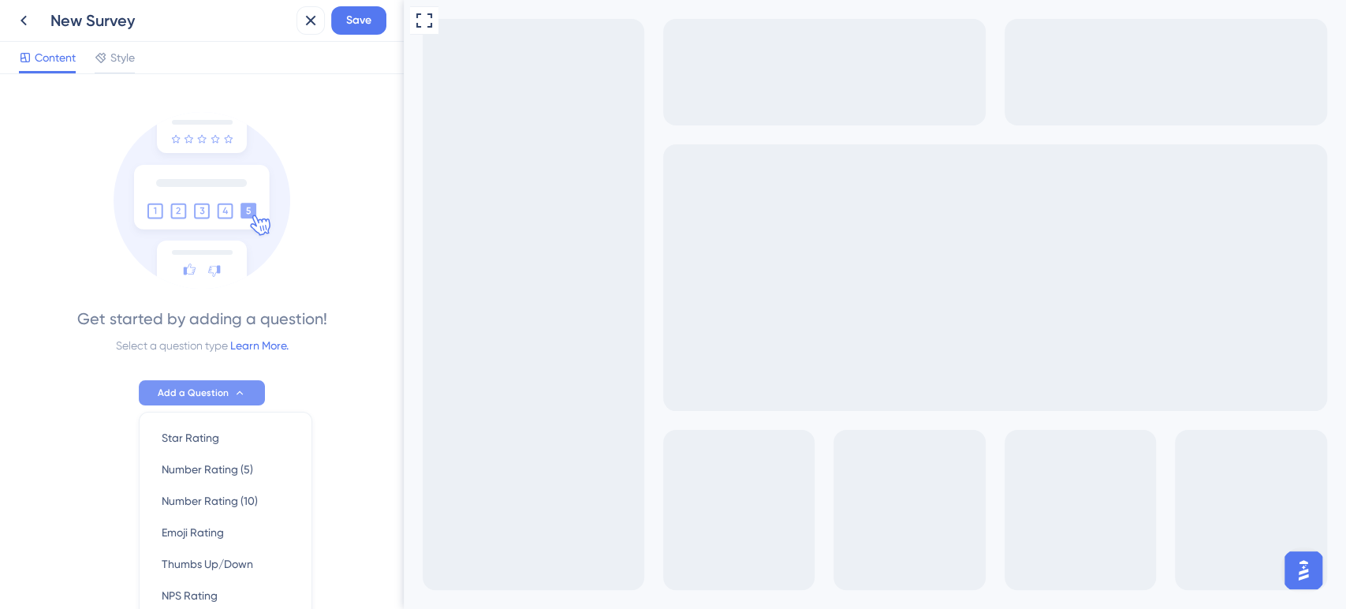
scroll to position [139, 0]
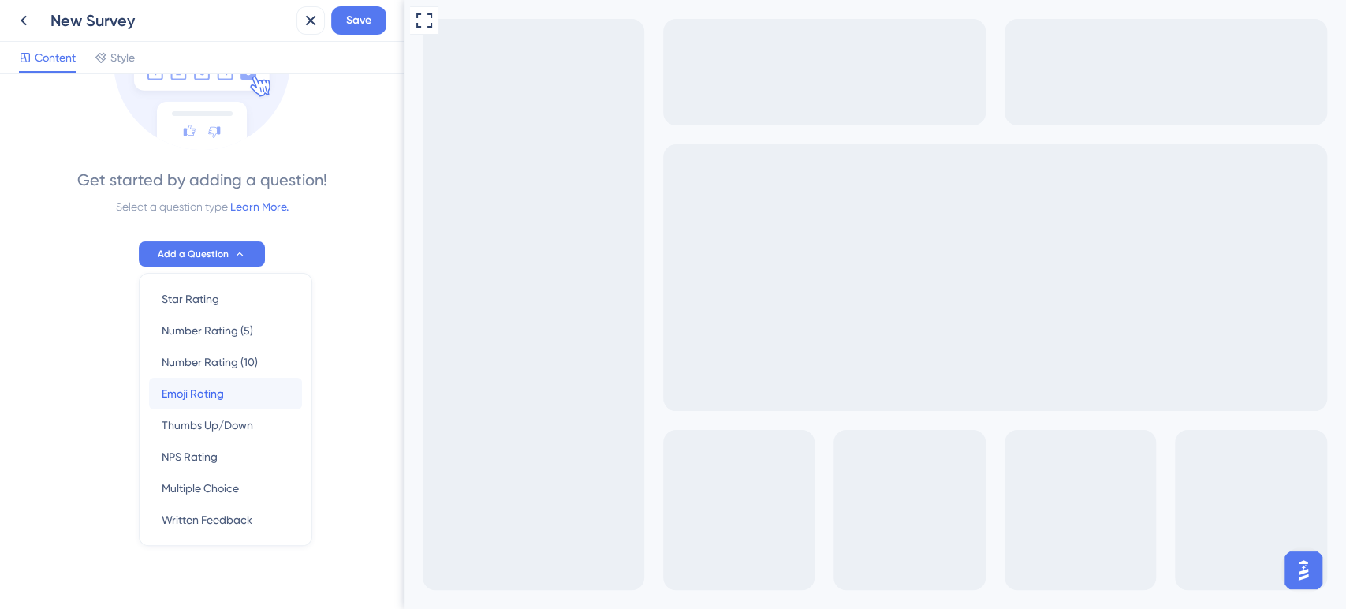
click at [235, 389] on div "Emoji Rating Emoji Rating" at bounding box center [226, 394] width 128 height 32
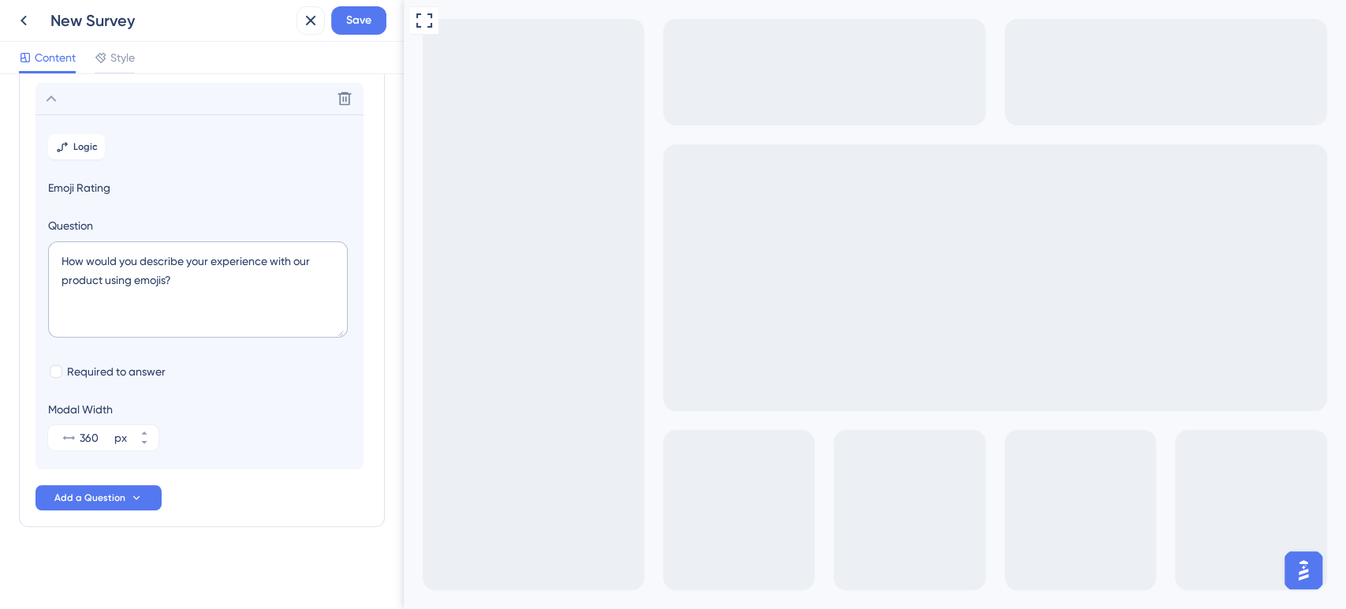
scroll to position [0, 0]
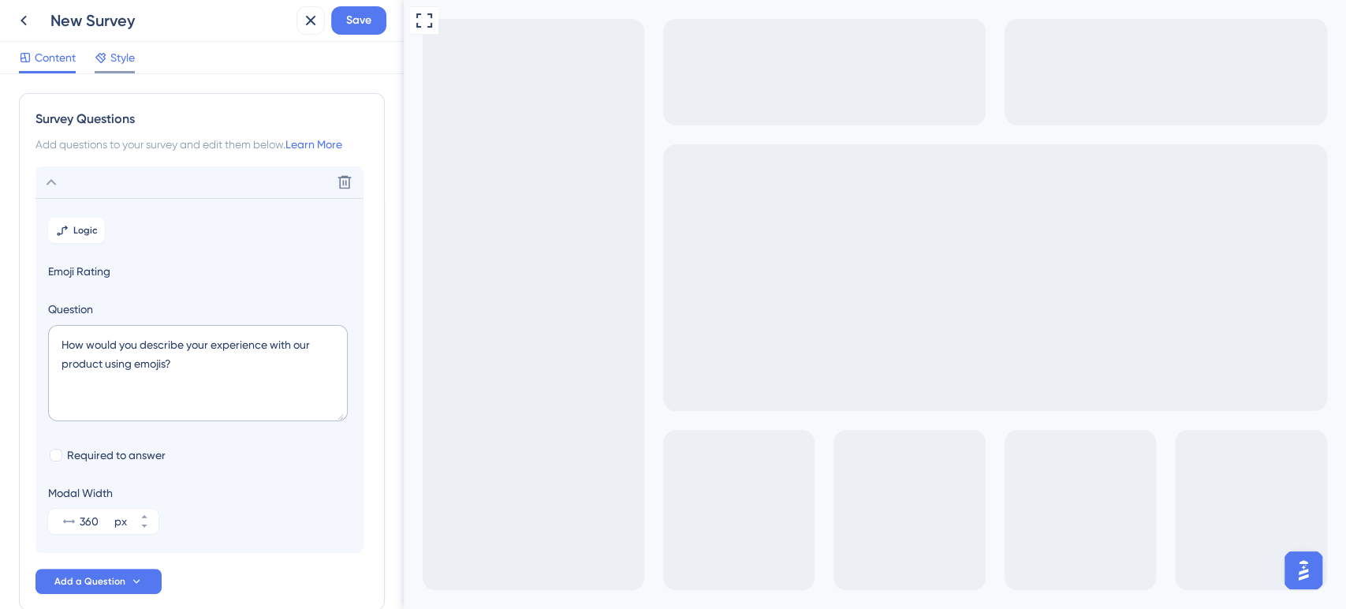
click at [121, 65] on span "Style" at bounding box center [122, 57] width 24 height 19
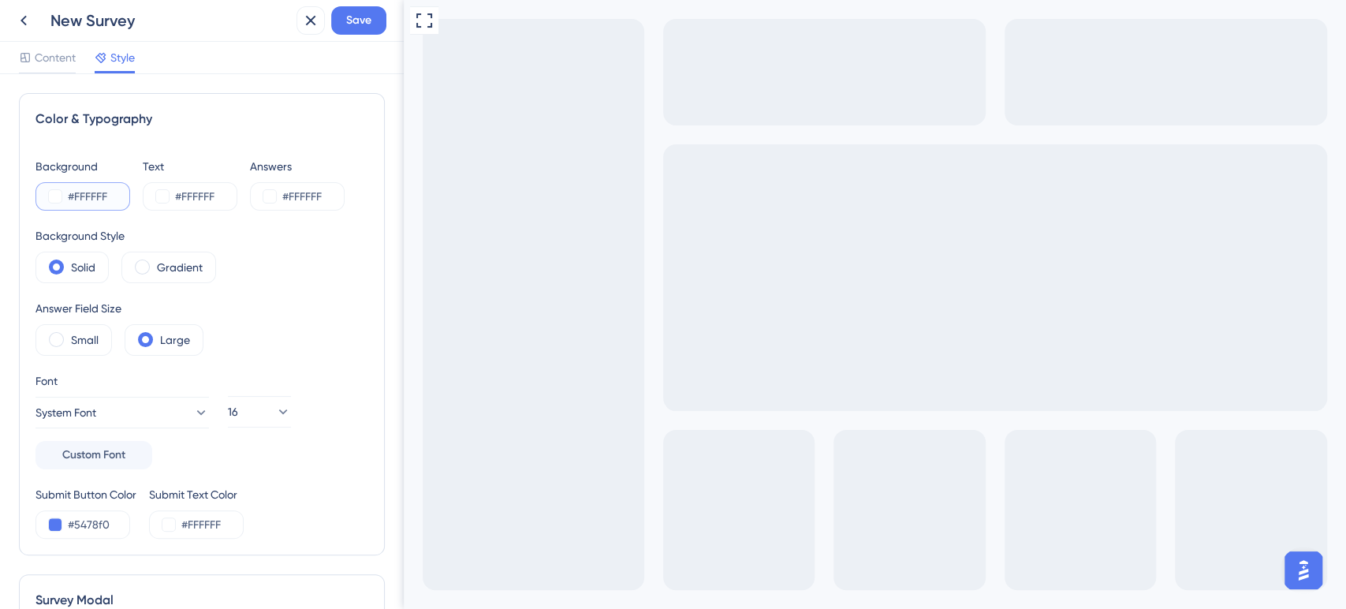
click at [55, 192] on button at bounding box center [55, 196] width 13 height 13
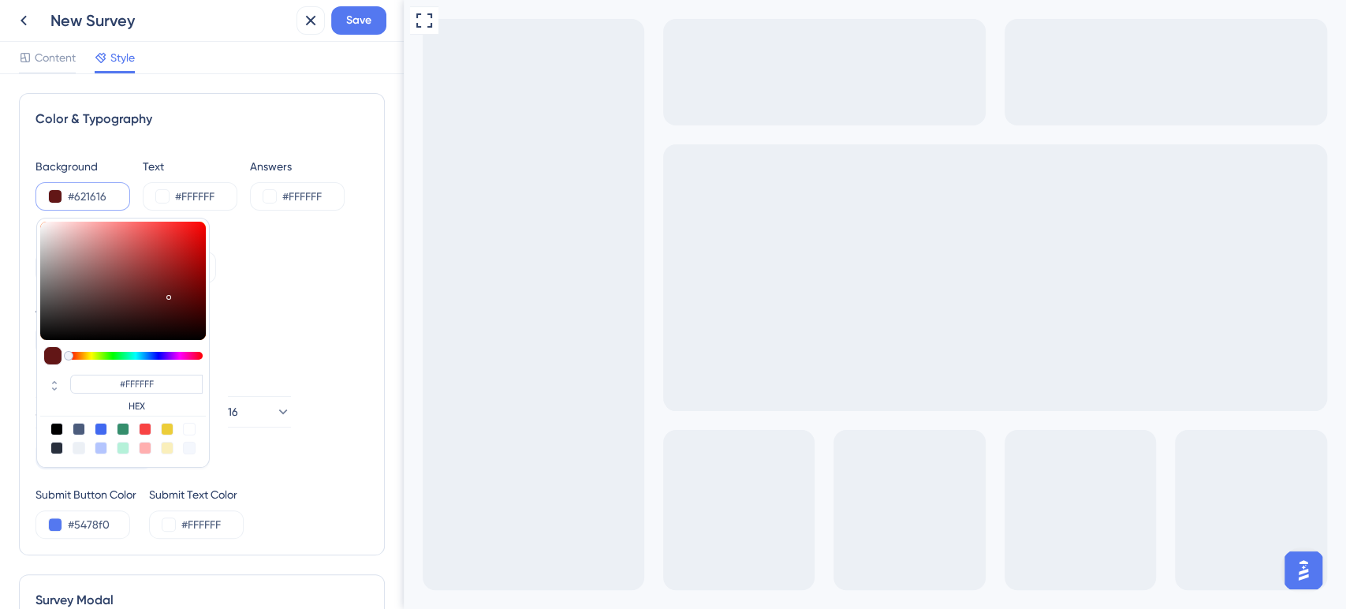
type input "#621616"
type input "#000000"
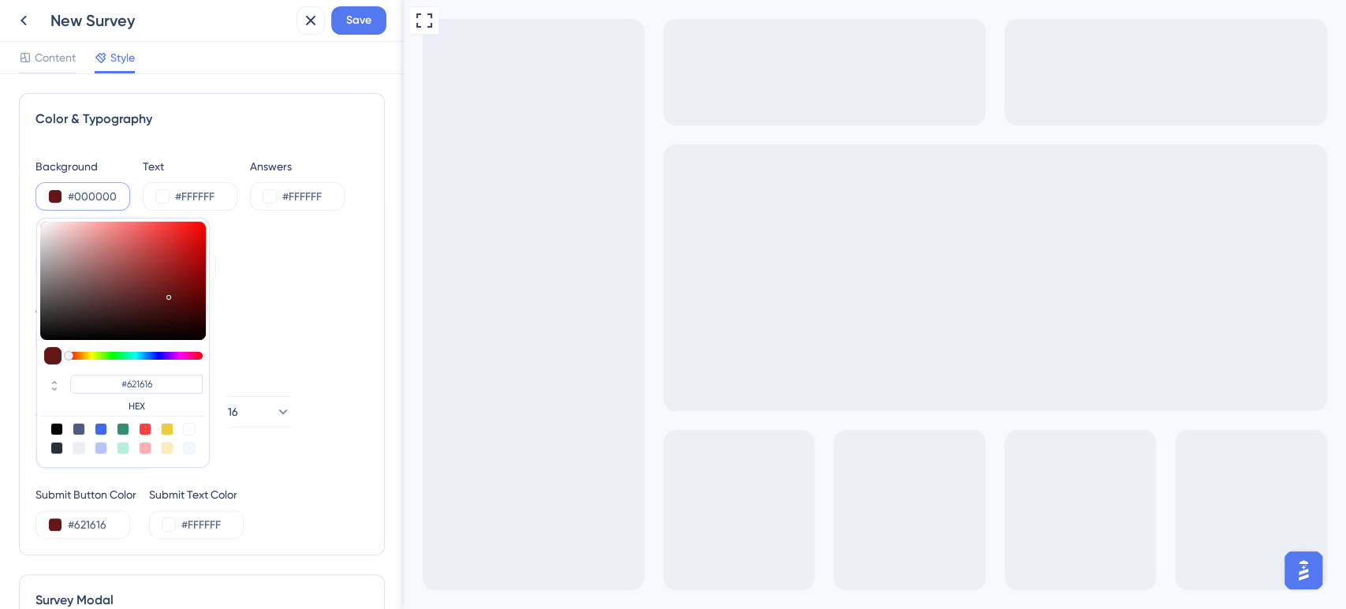
type input "#000000"
type input "#471111"
type input "#200808"
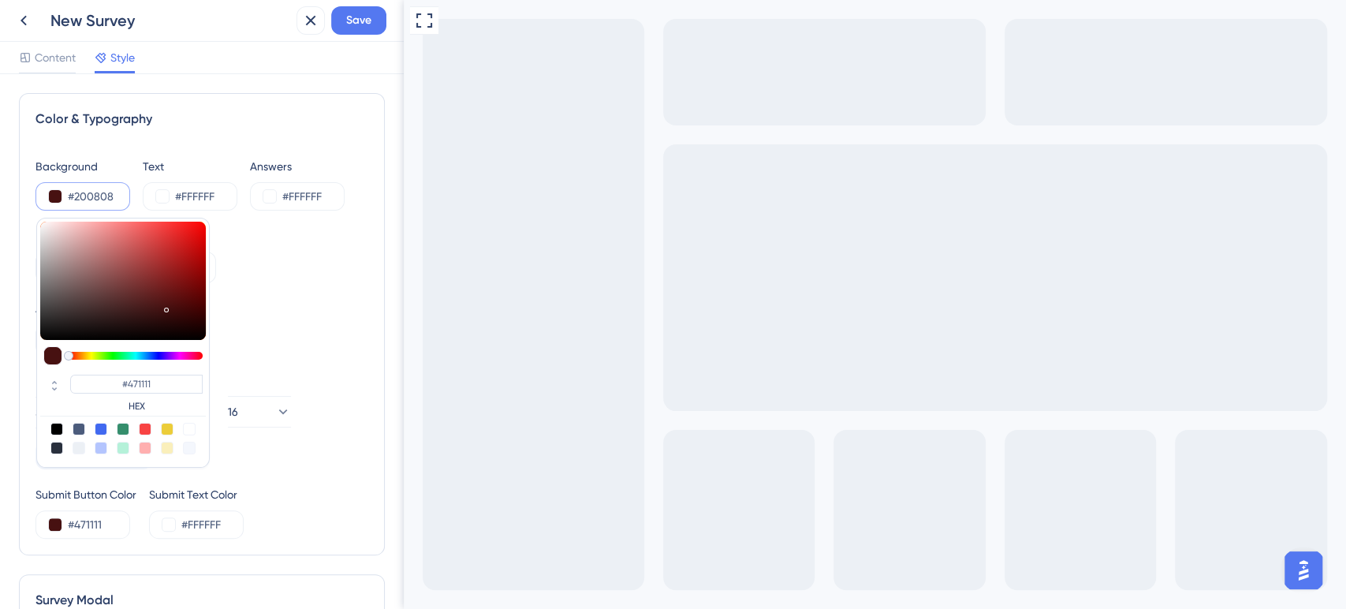
type input "#200808"
type input "#050101"
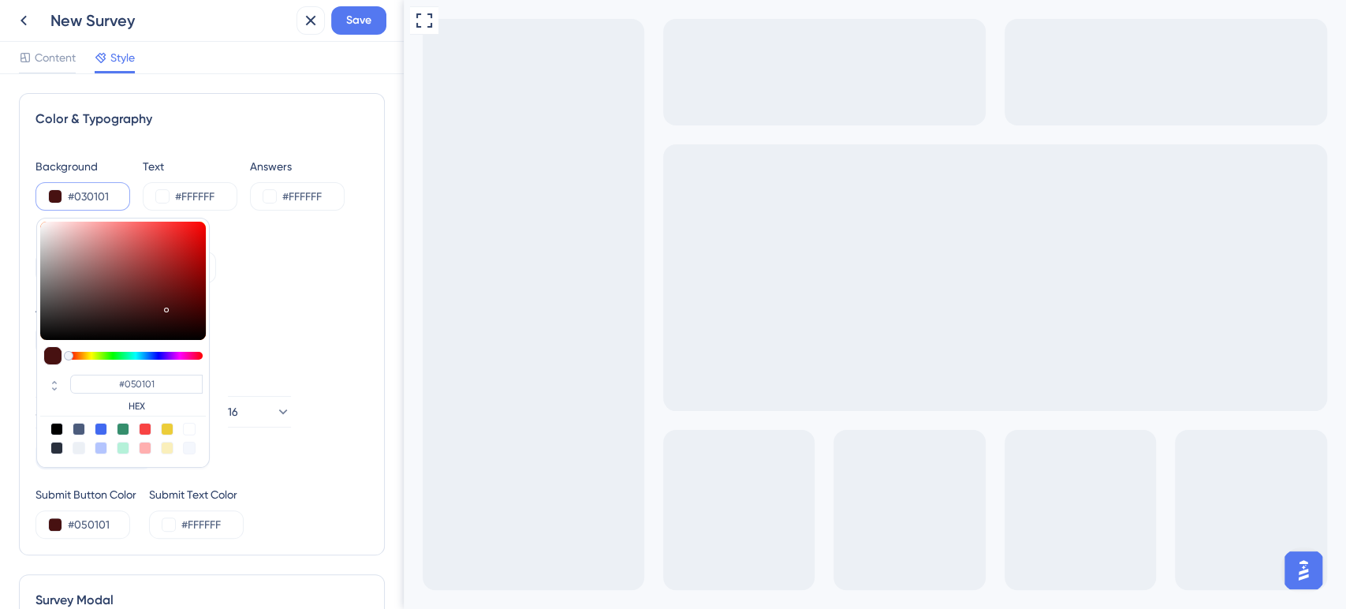
drag, startPoint x: 165, startPoint y: 314, endPoint x: 160, endPoint y: 339, distance: 25.7
click at [160, 339] on div at bounding box center [123, 281] width 166 height 118
type input "#010000"
type input "#030101"
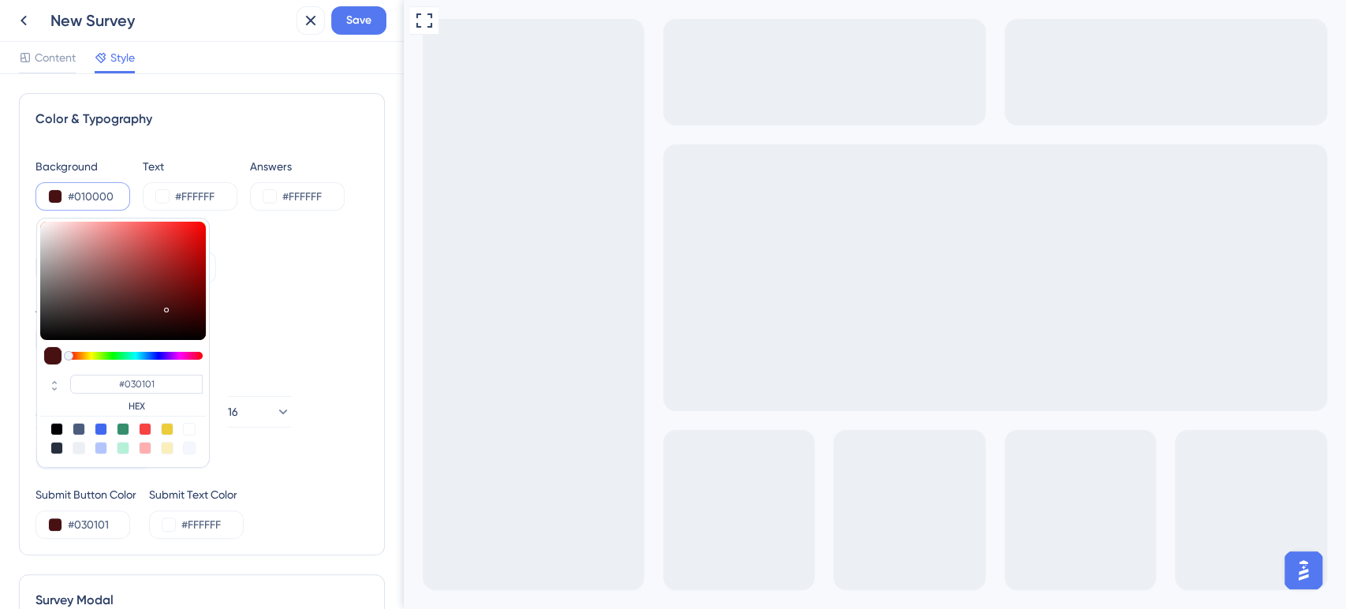
type input "#010000"
click at [356, 136] on div "Color & Typography Background #010000 #010000 HEX Text #FFFFFF Answers #FFFFFF …" at bounding box center [202, 324] width 366 height 462
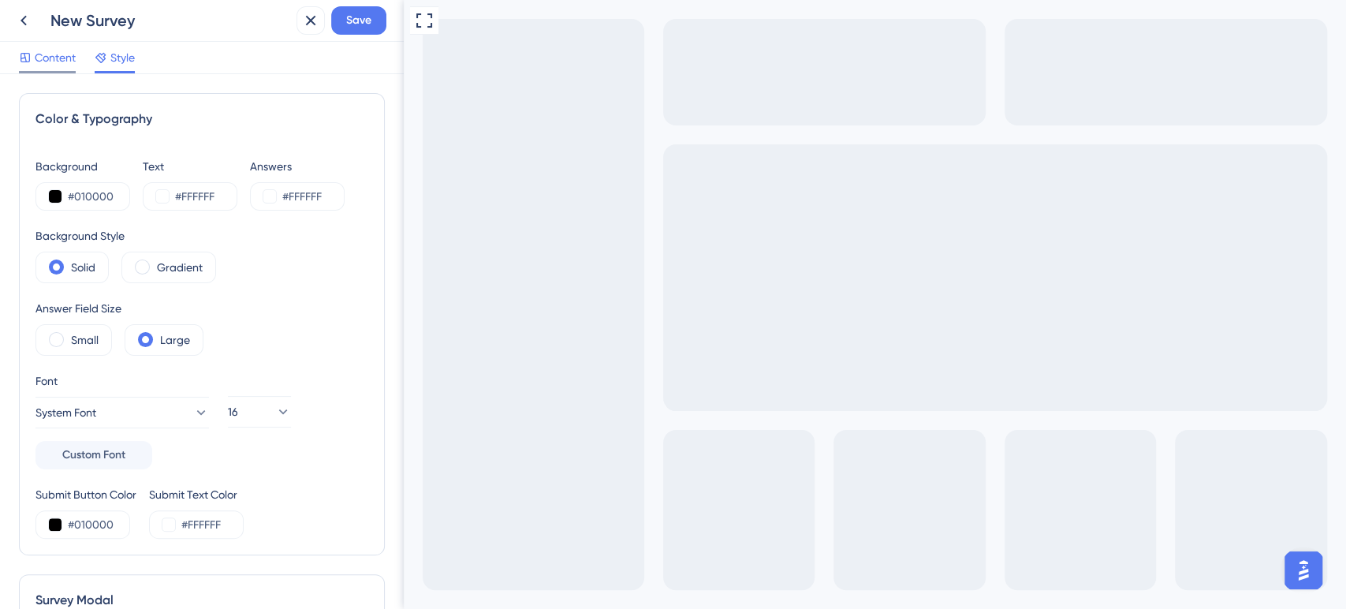
click at [52, 60] on span "Content" at bounding box center [55, 57] width 41 height 19
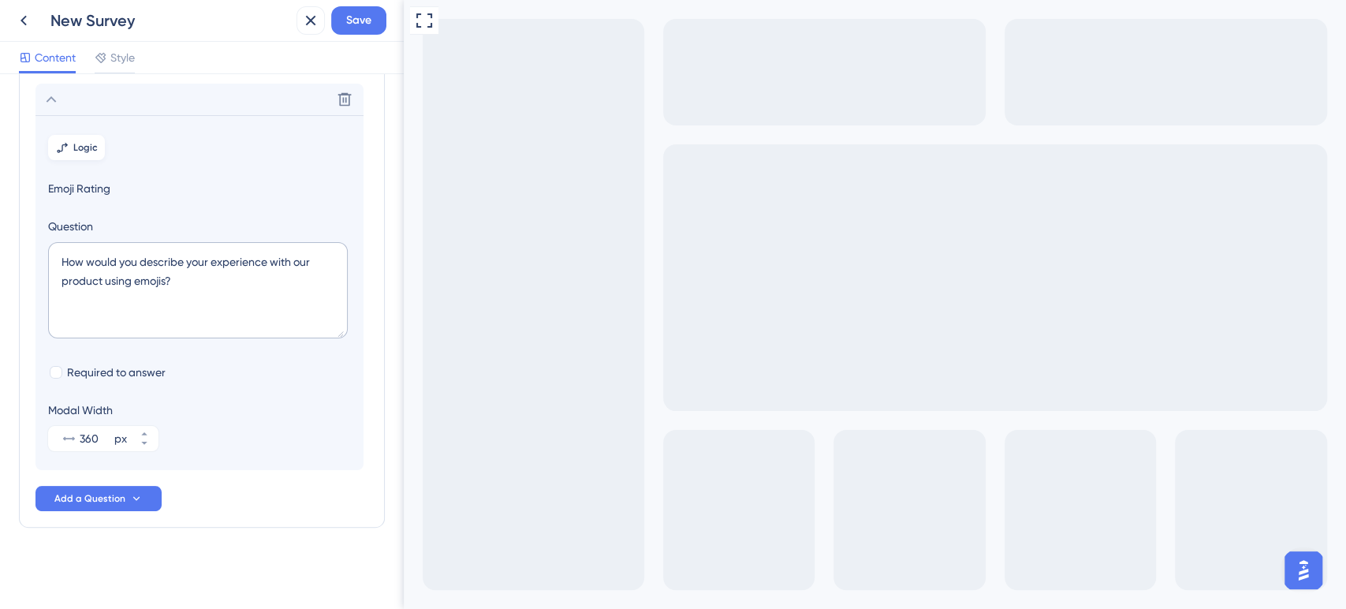
scroll to position [84, 0]
click at [95, 187] on span "Emoji Rating" at bounding box center [199, 187] width 303 height 19
click at [94, 187] on span "Emoji Rating" at bounding box center [199, 187] width 303 height 19
click at [89, 266] on textarea "How would you describe your experience with our product using emojis?" at bounding box center [198, 289] width 300 height 96
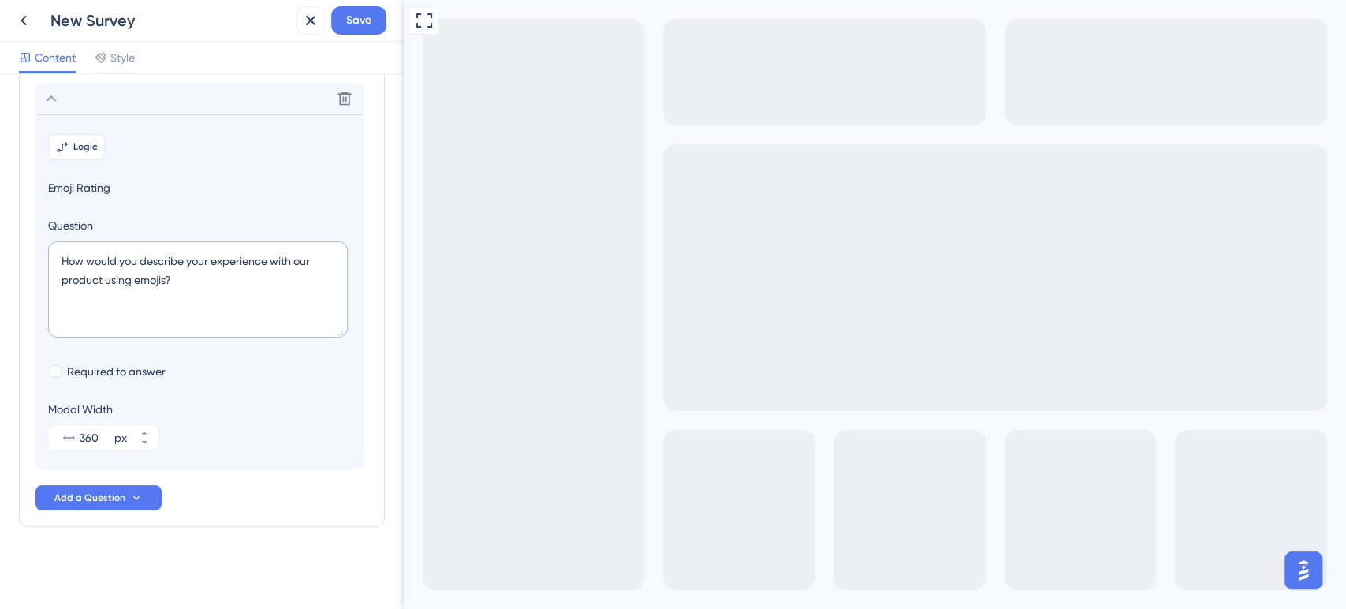
click at [87, 146] on span "Logic" at bounding box center [85, 146] width 24 height 13
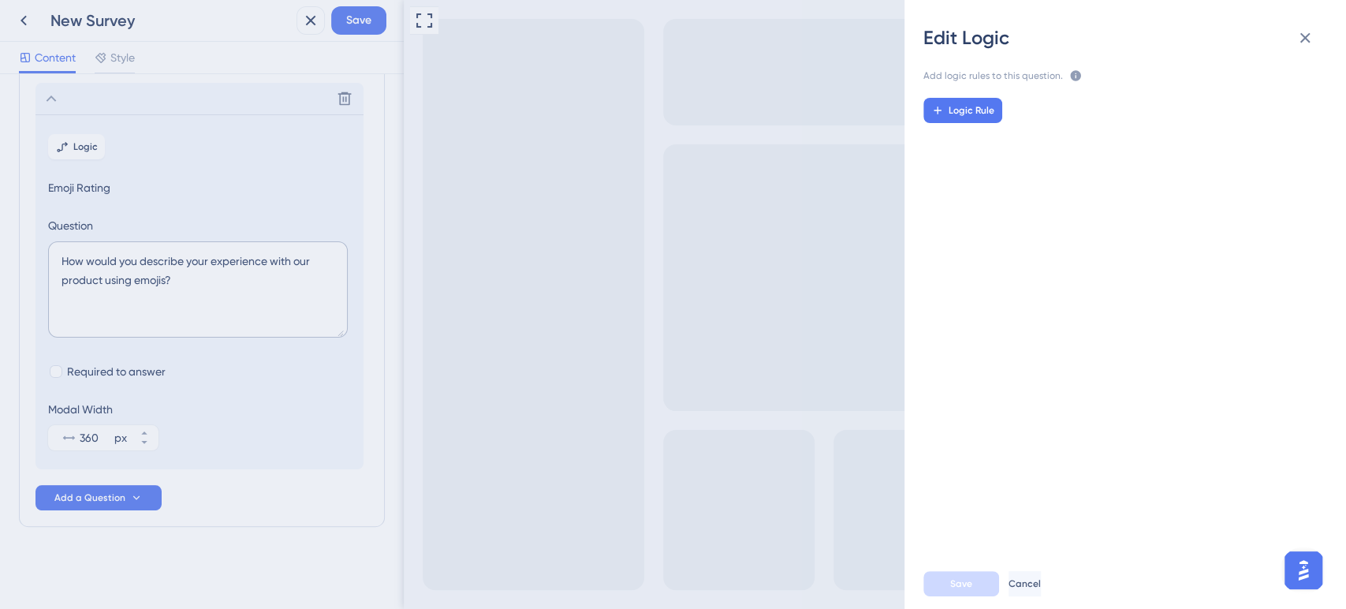
click at [964, 123] on div "Logic Rule" at bounding box center [1131, 315] width 467 height 460
click at [970, 121] on button "Logic Rule" at bounding box center [962, 110] width 79 height 25
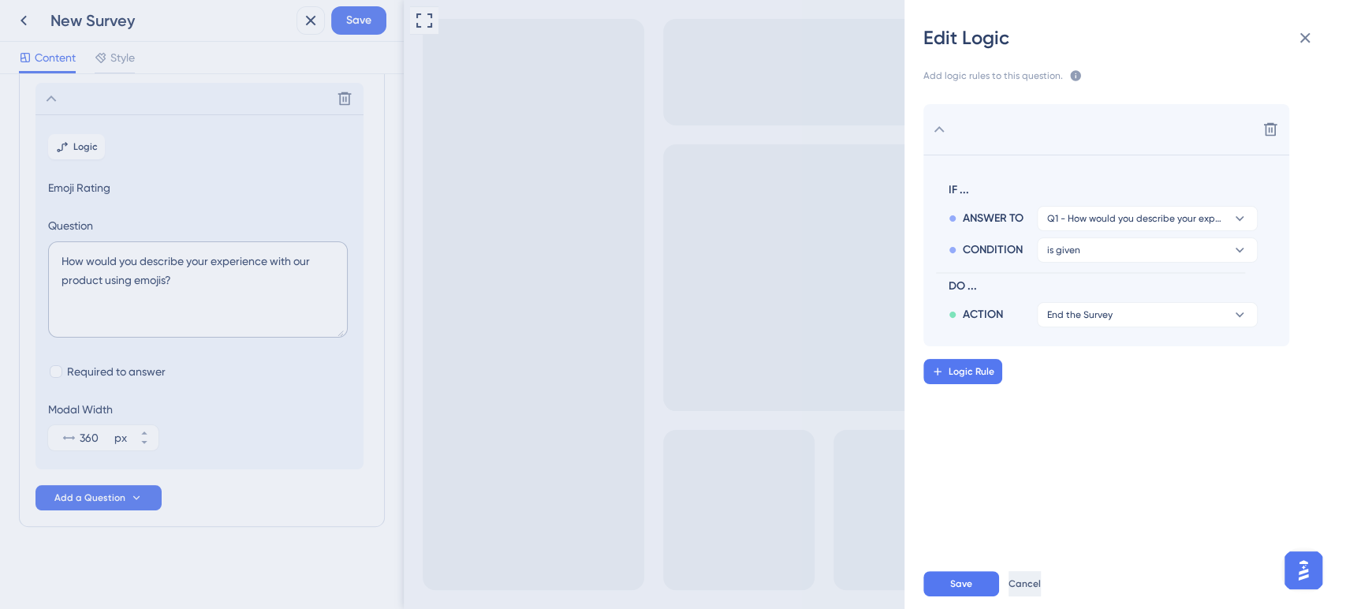
click at [1035, 578] on span "Cancel" at bounding box center [1024, 583] width 32 height 13
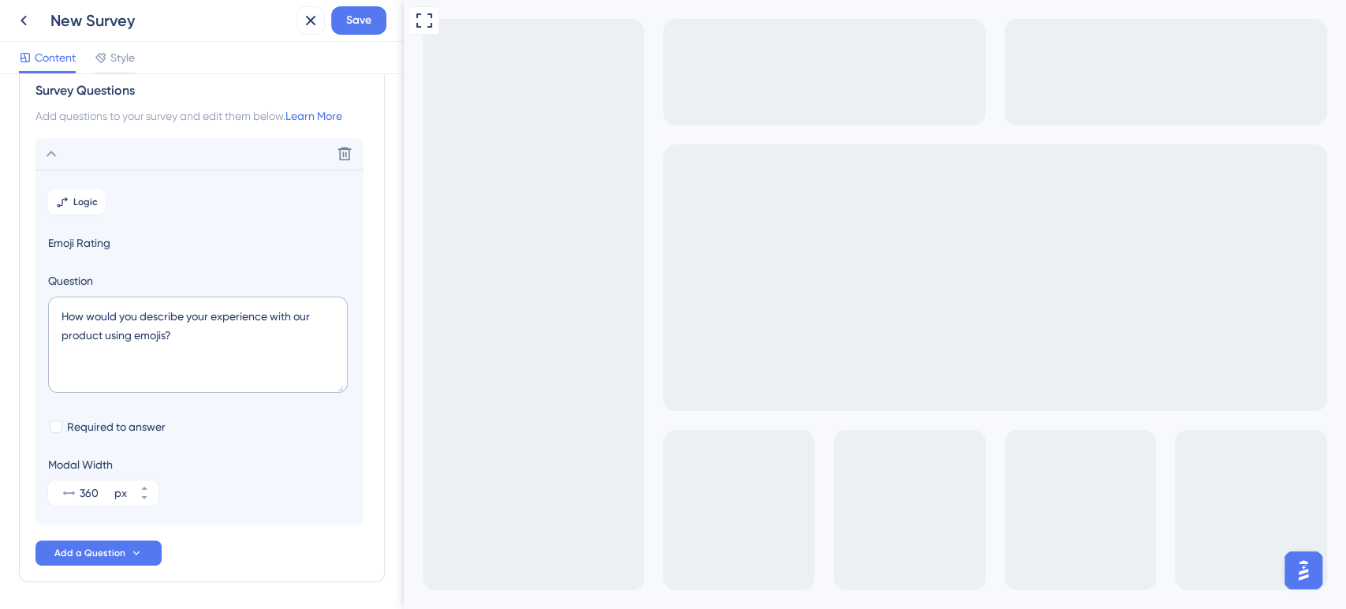
scroll to position [0, 0]
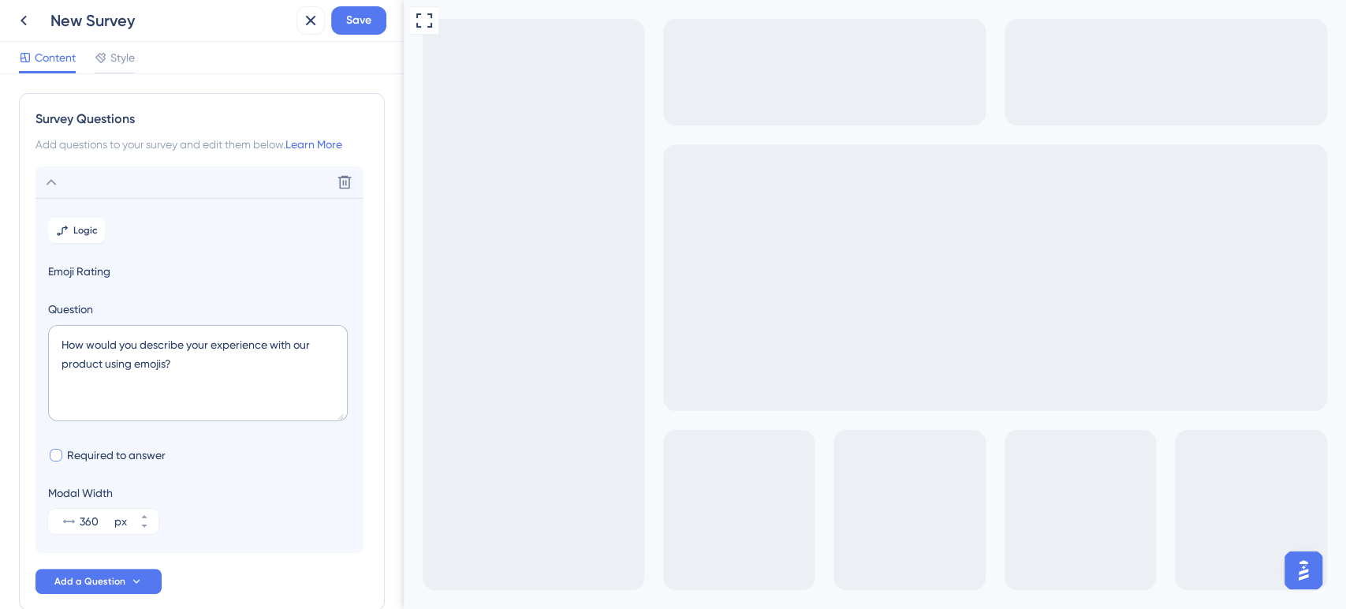
click at [77, 453] on span "Required to answer" at bounding box center [116, 454] width 99 height 19
checkbox input "true"
click at [130, 52] on span "Style" at bounding box center [122, 57] width 24 height 19
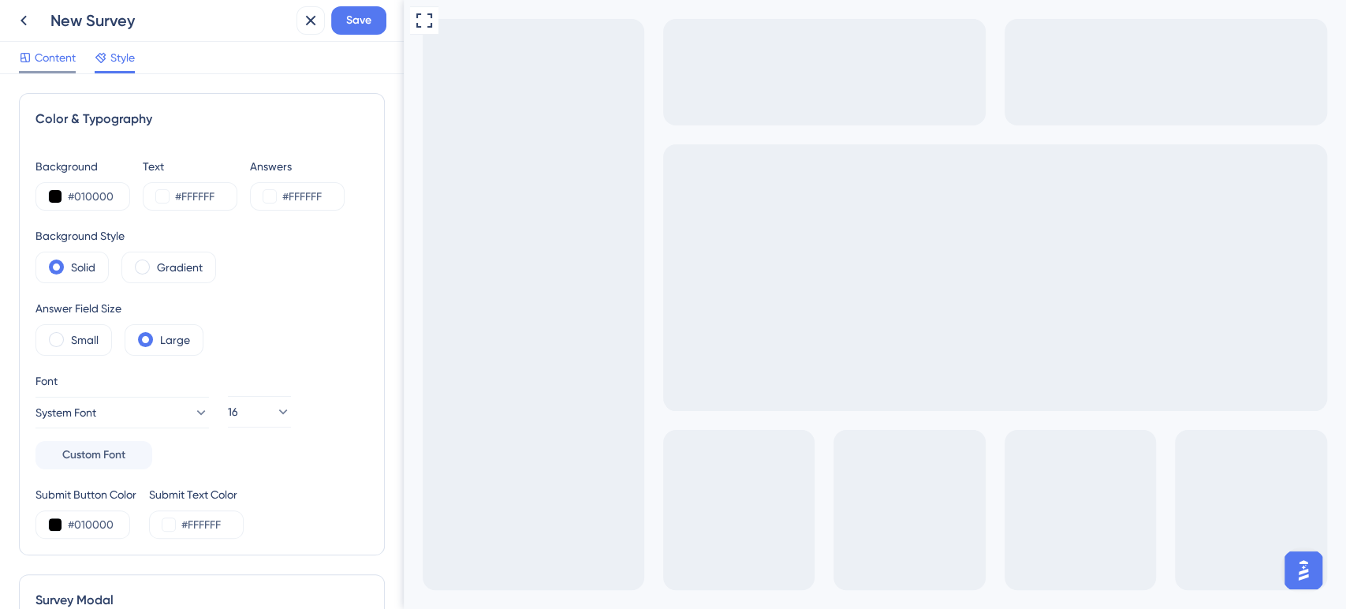
click at [48, 57] on span "Content" at bounding box center [55, 57] width 41 height 19
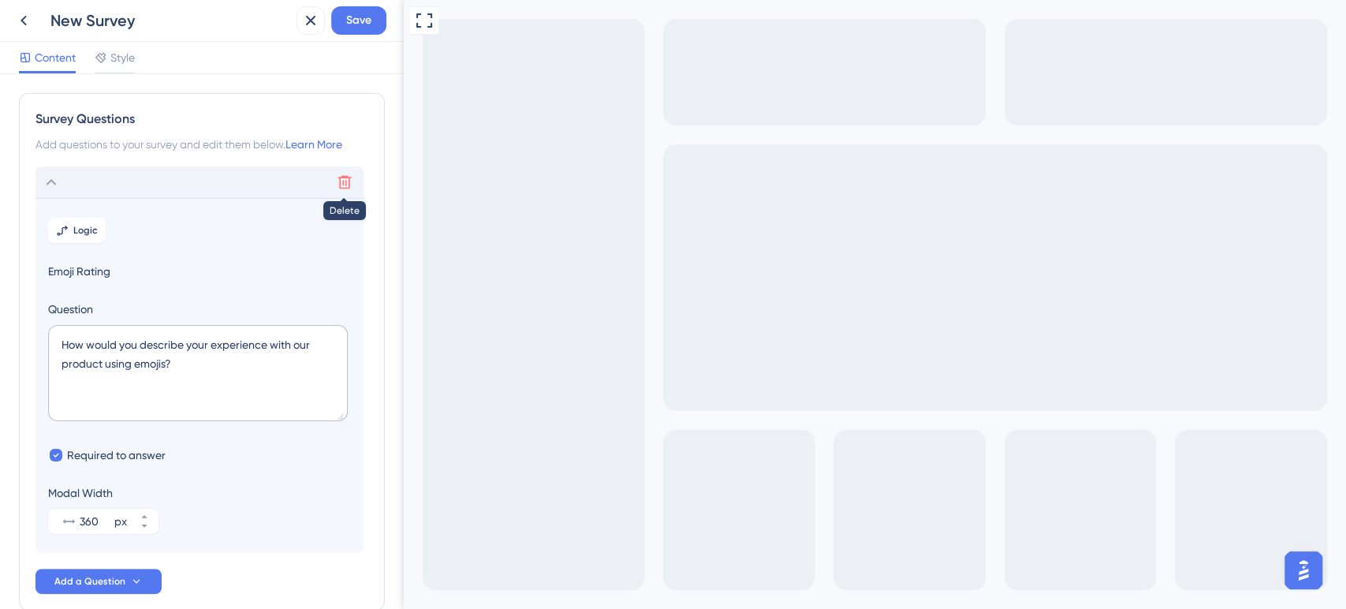
click at [335, 181] on button at bounding box center [344, 181] width 25 height 25
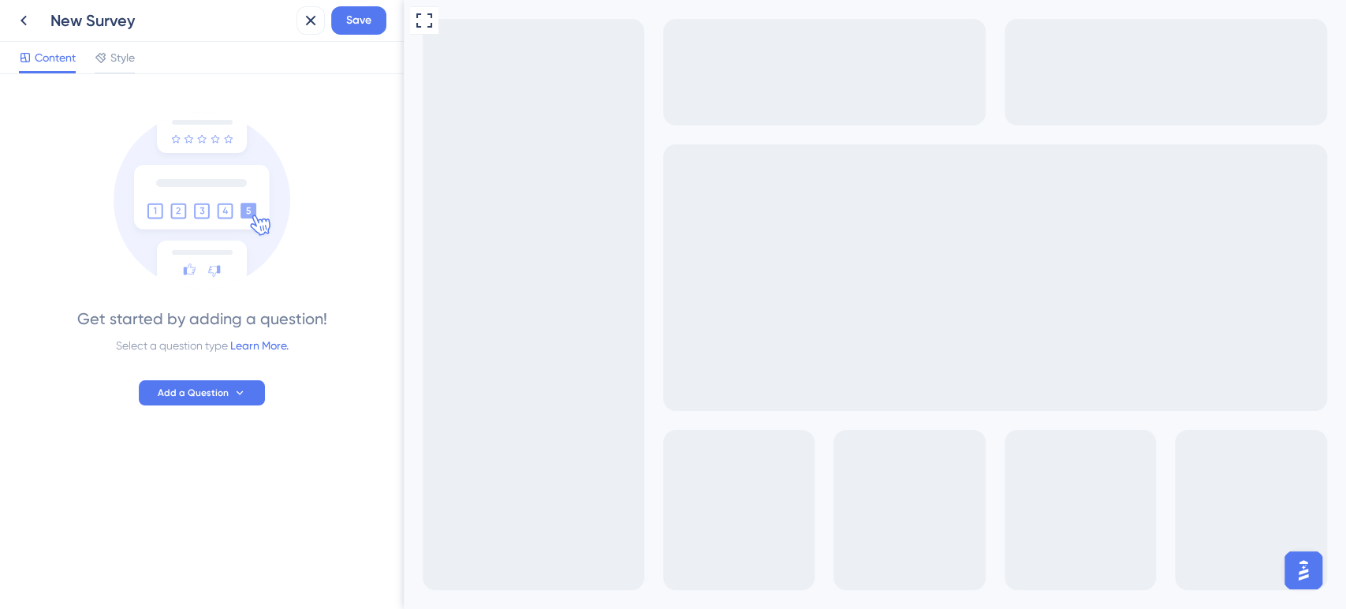
click at [173, 378] on div "Get started by adding a question! Select a question type Learn More. Add a Ques…" at bounding box center [202, 249] width 366 height 312
click at [182, 402] on button "Add a Question" at bounding box center [202, 392] width 126 height 25
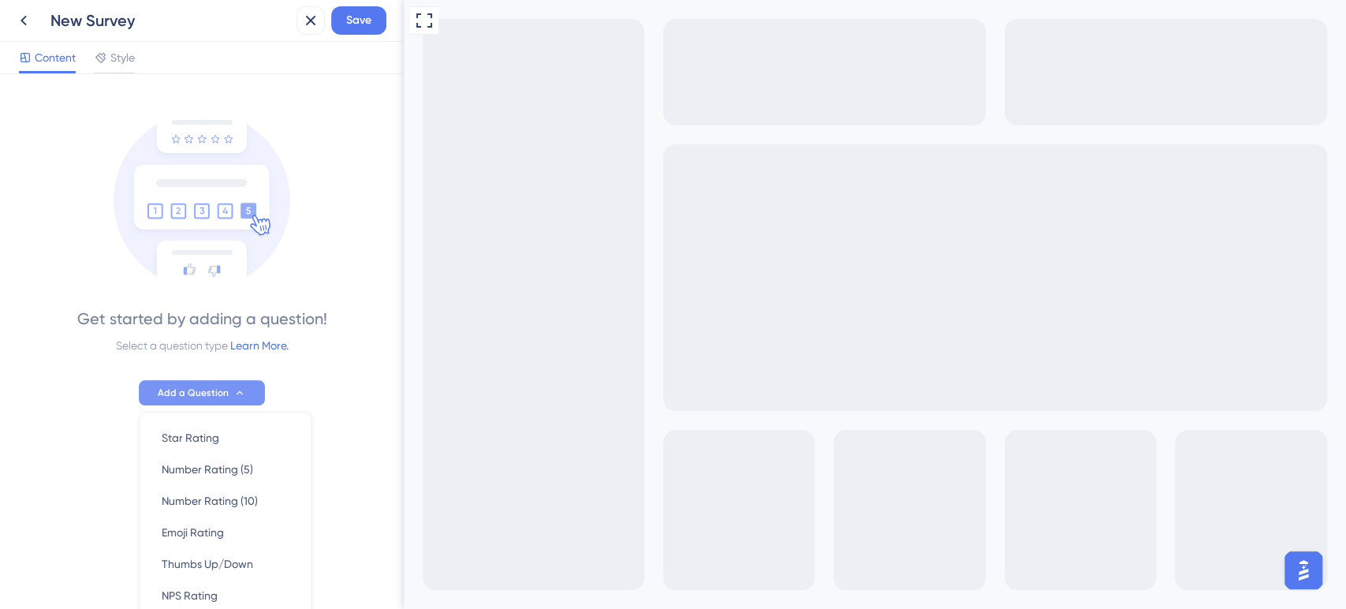
scroll to position [139, 0]
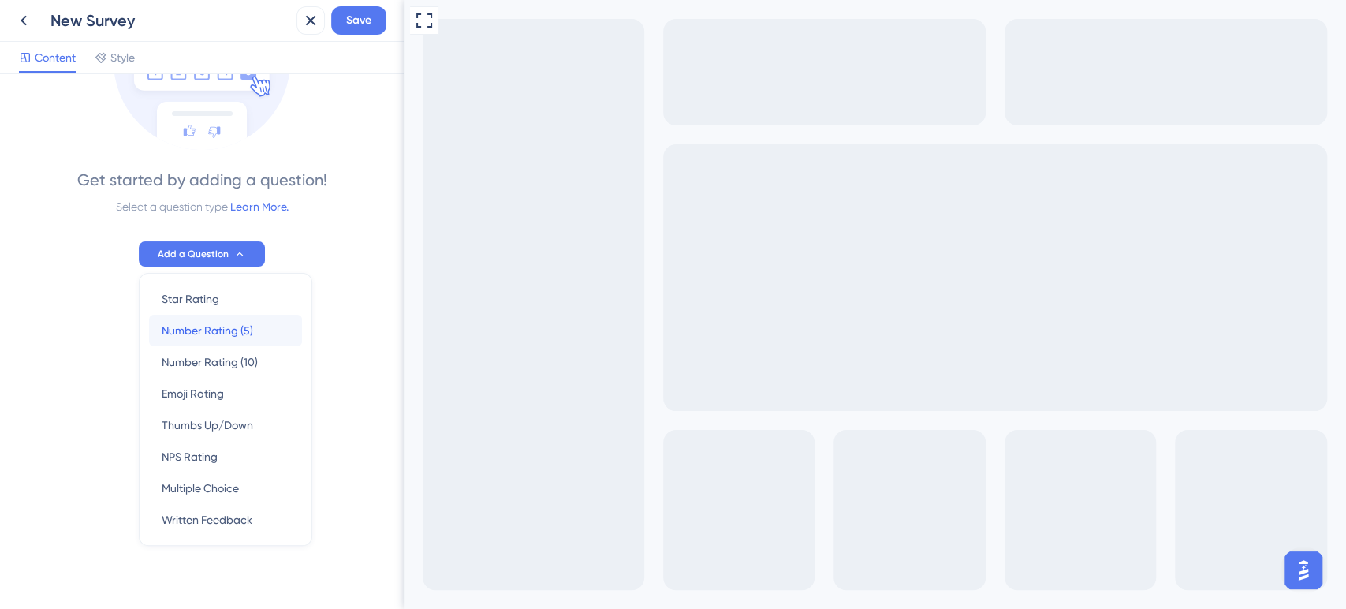
click at [247, 337] on div "Number Rating (5) Number Rating (5)" at bounding box center [226, 331] width 128 height 32
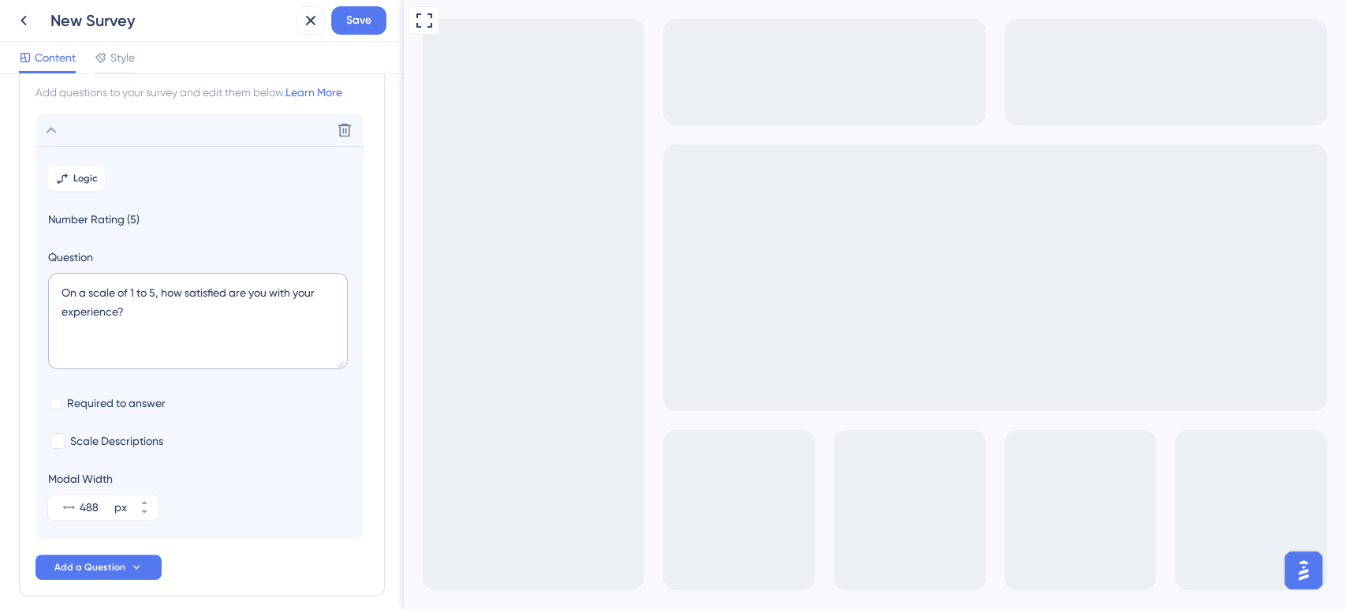
scroll to position [0, 0]
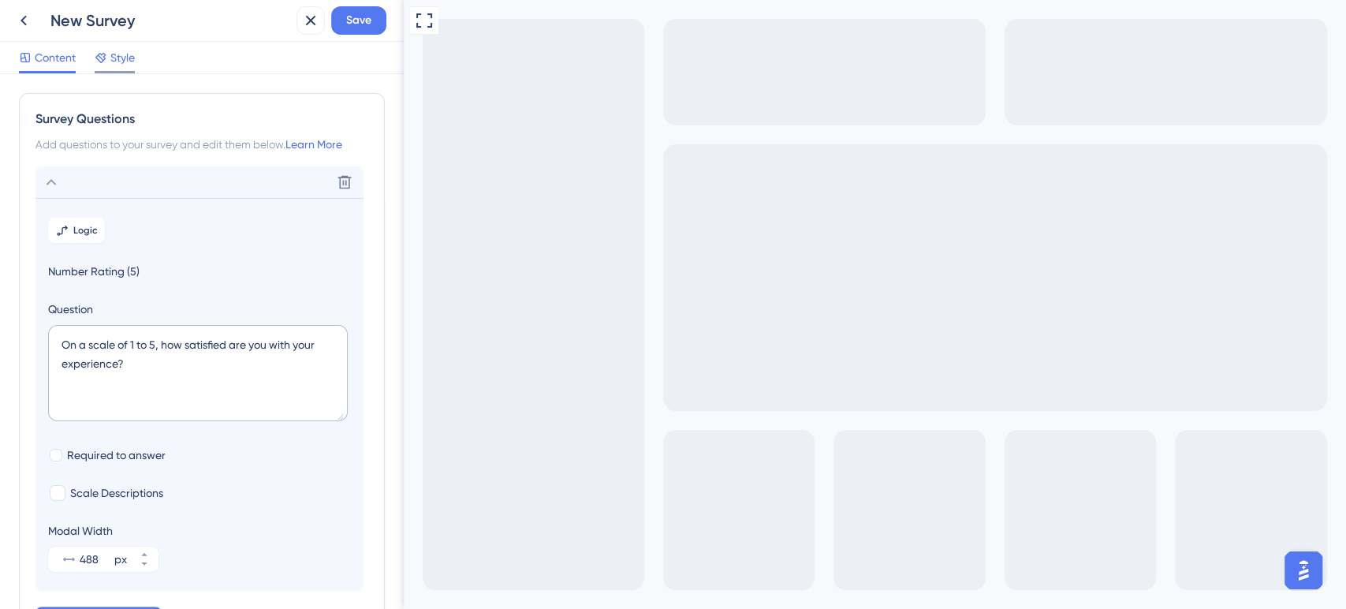
click at [121, 55] on span "Style" at bounding box center [122, 57] width 24 height 19
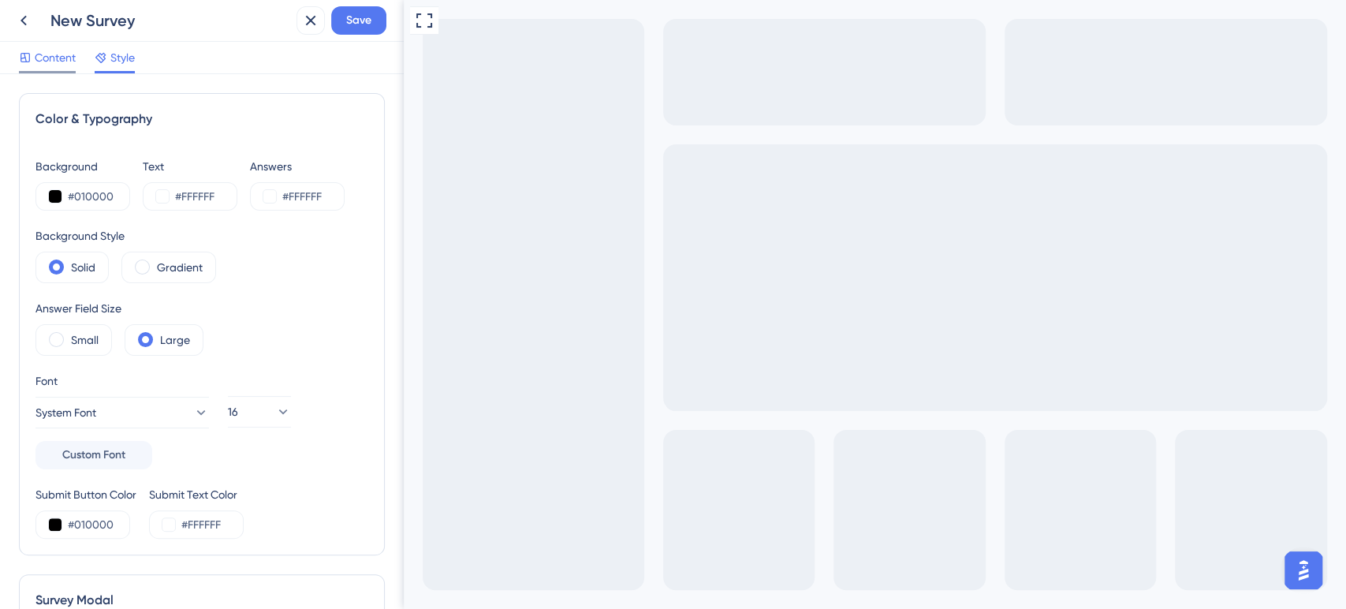
click at [56, 68] on div "Content" at bounding box center [47, 60] width 57 height 25
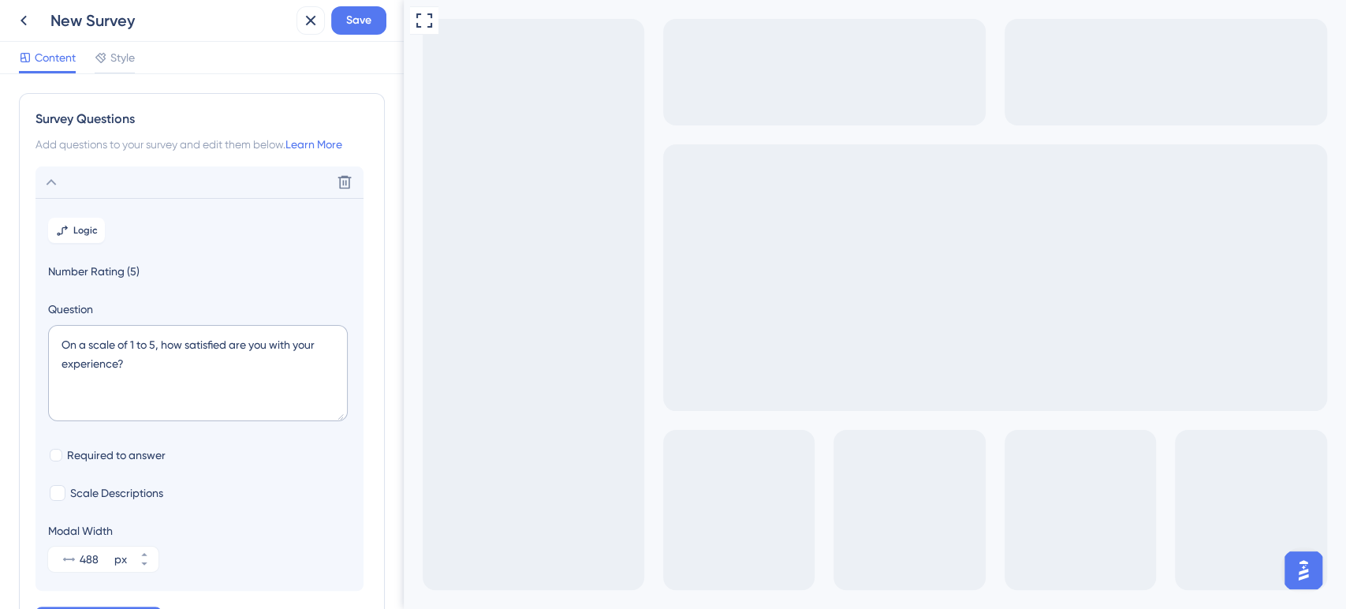
scroll to position [93, 0]
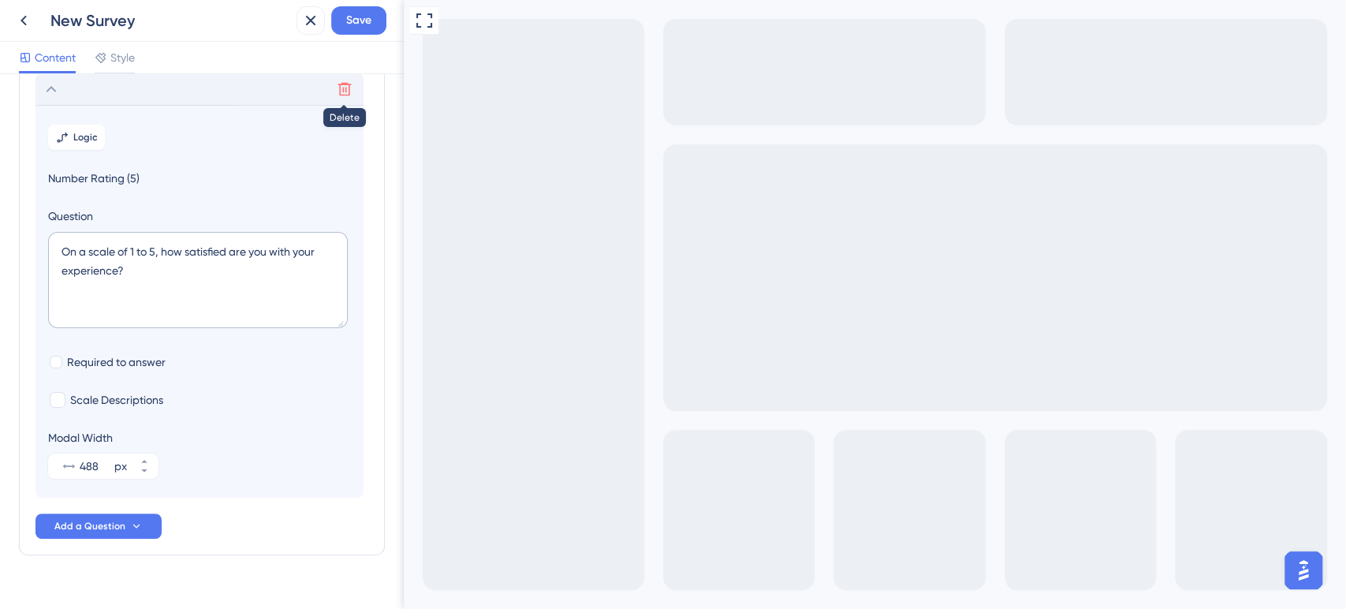
click at [342, 95] on icon at bounding box center [344, 89] width 13 height 13
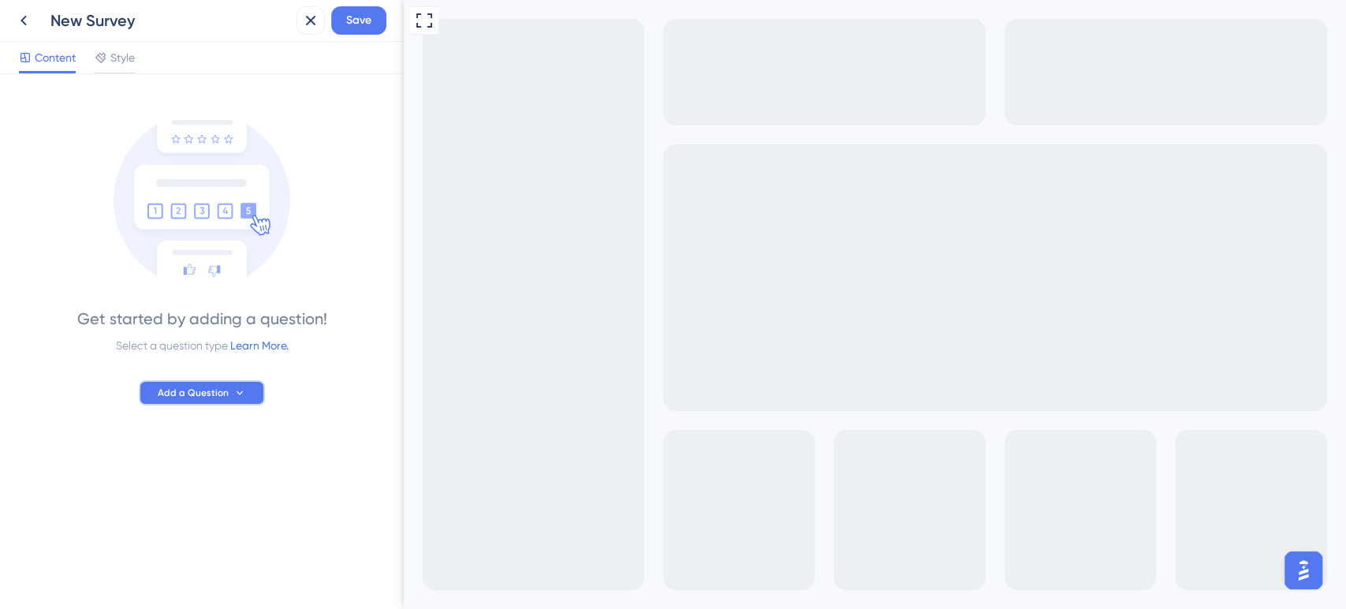
click at [219, 383] on button "Add a Question" at bounding box center [202, 392] width 126 height 25
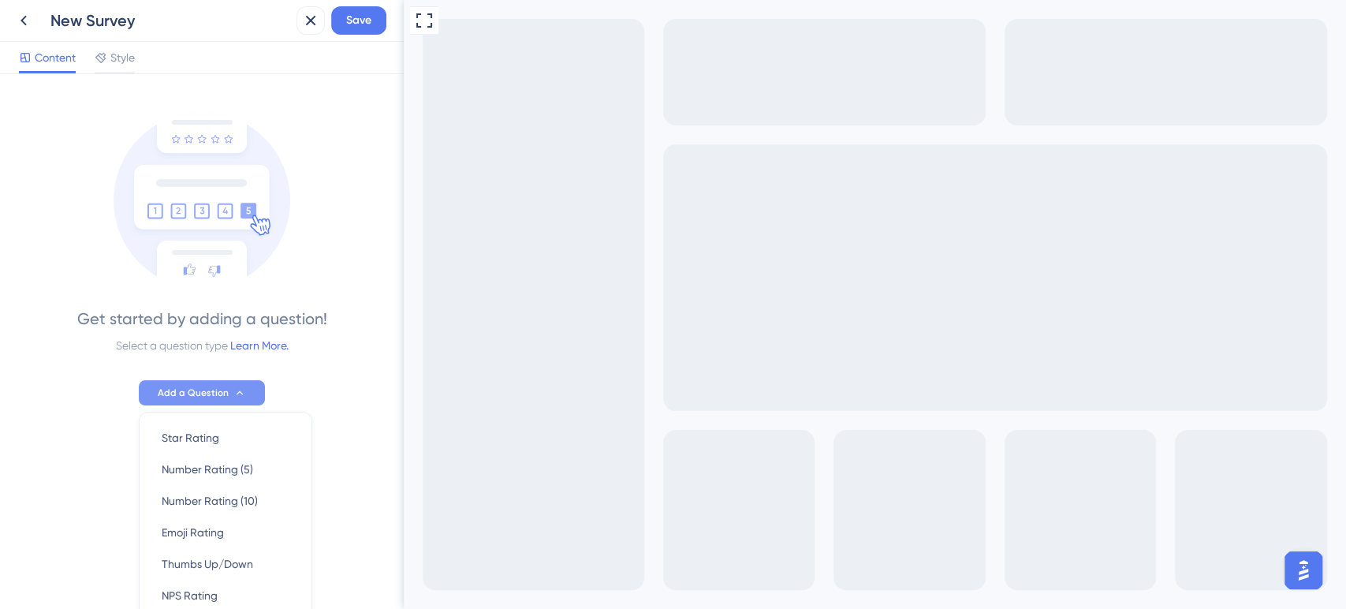
scroll to position [139, 0]
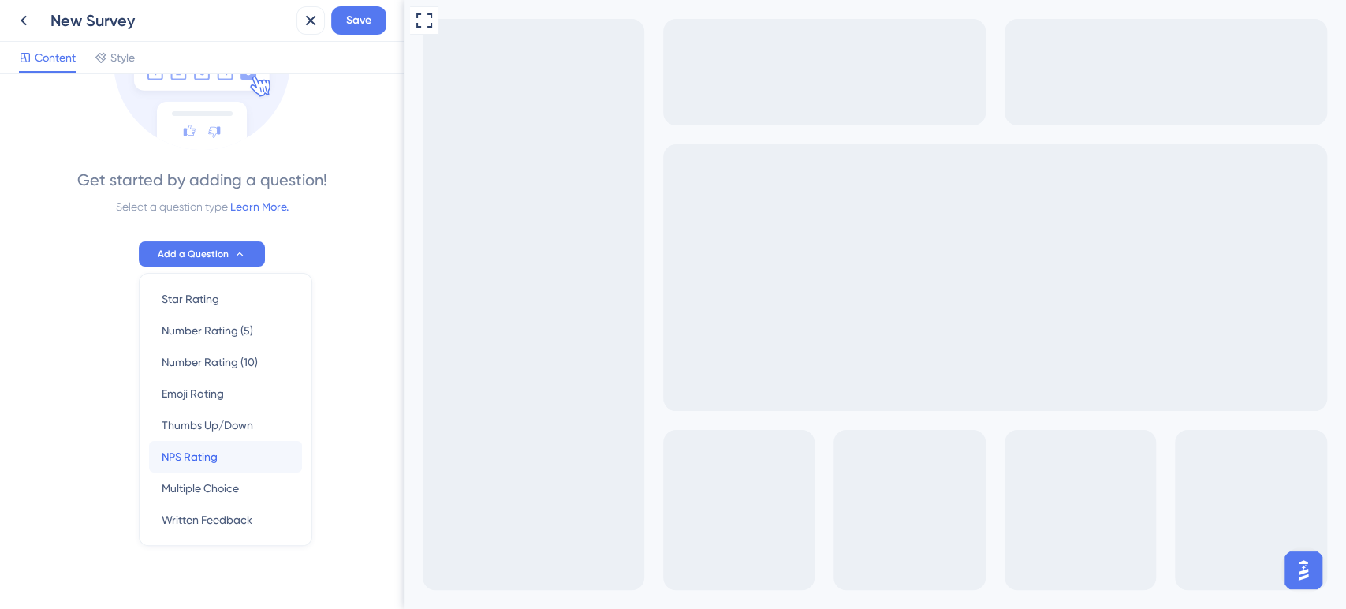
click at [215, 462] on div "NPS Rating NPS Rating" at bounding box center [226, 457] width 128 height 32
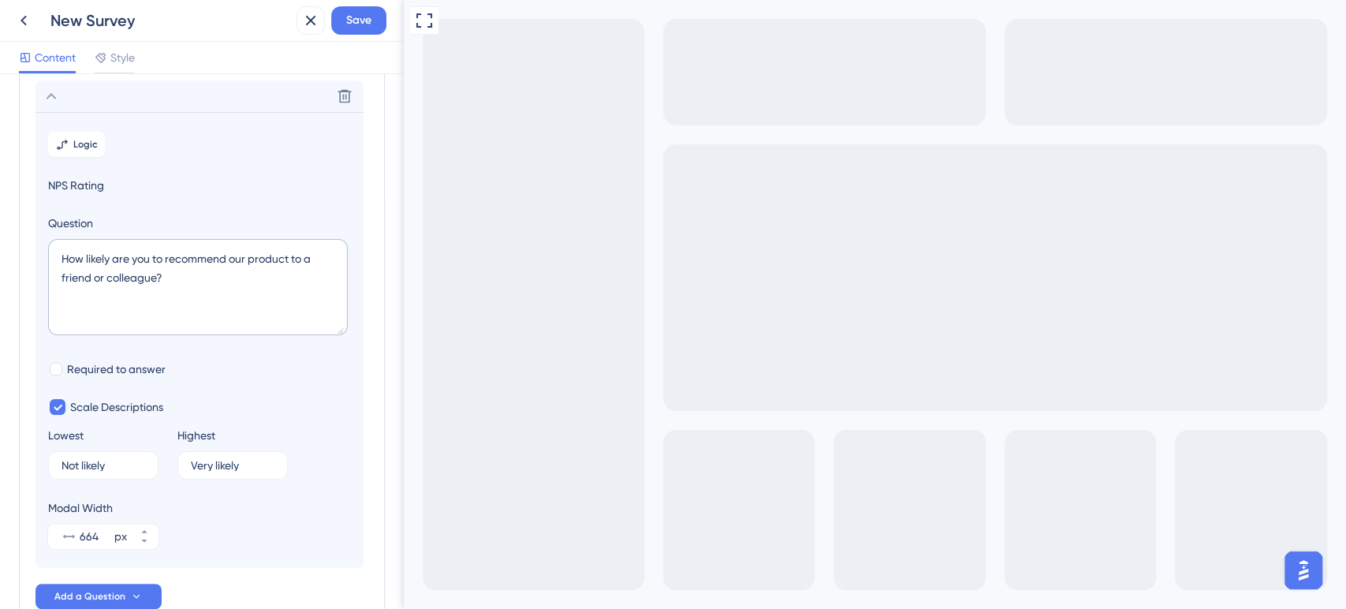
scroll to position [93, 0]
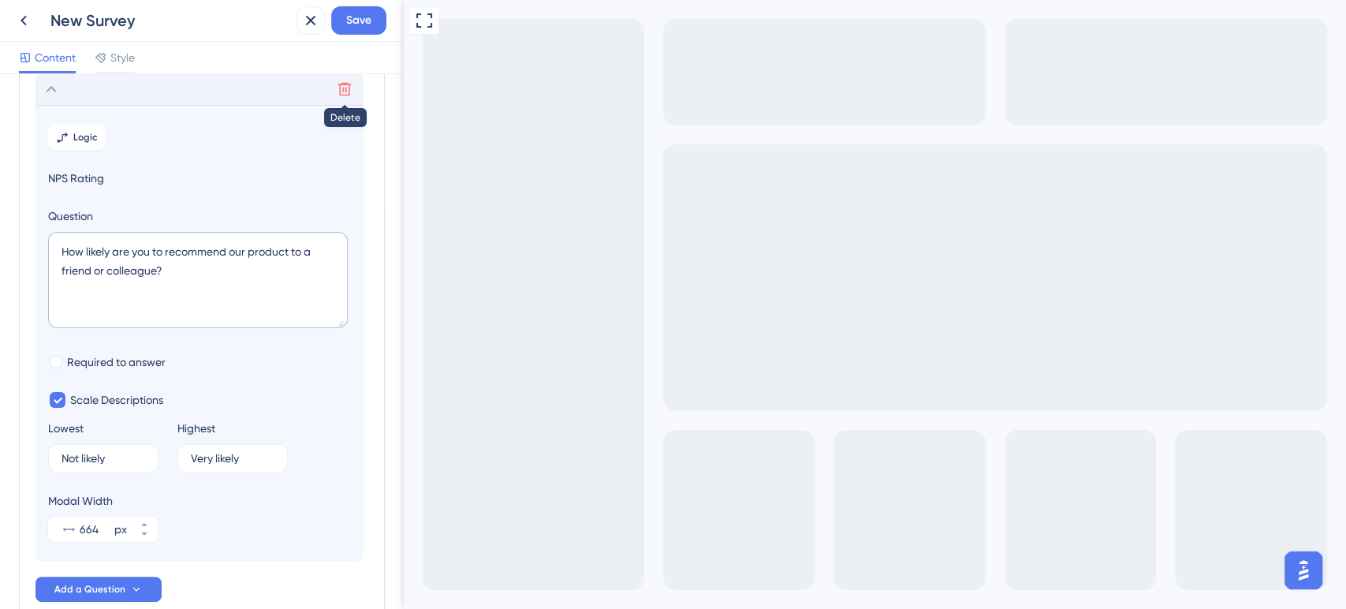
click at [338, 99] on button at bounding box center [344, 88] width 25 height 25
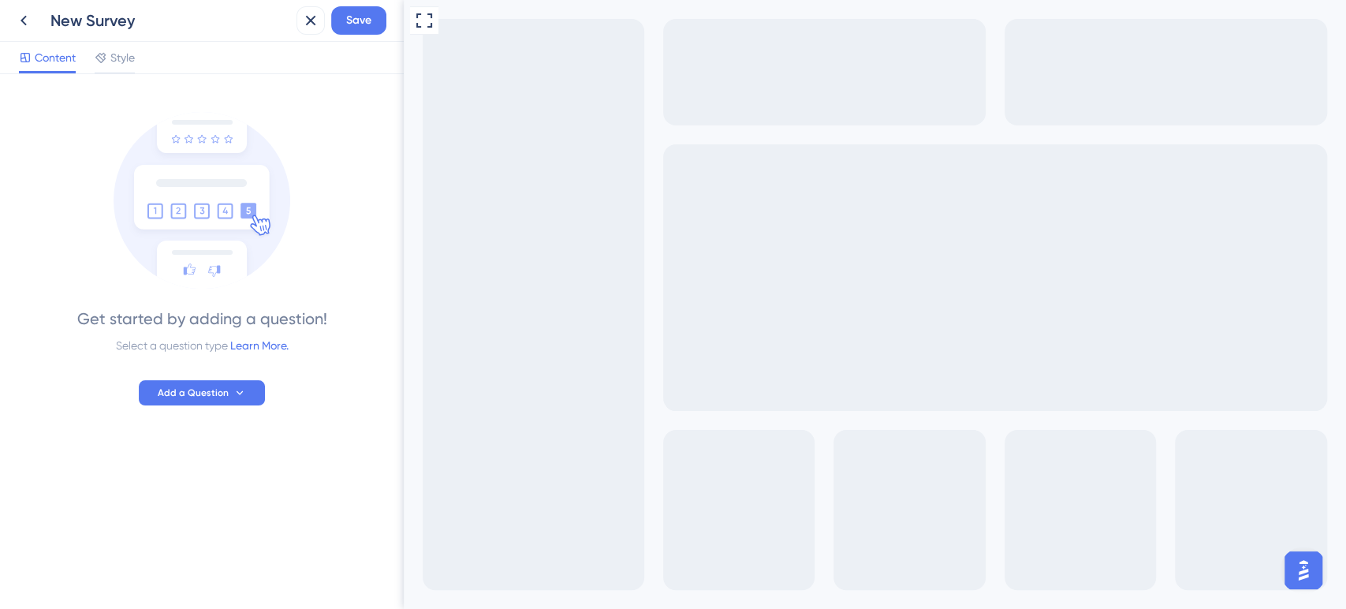
scroll to position [0, 0]
click at [197, 389] on span "Add a Question" at bounding box center [193, 392] width 71 height 13
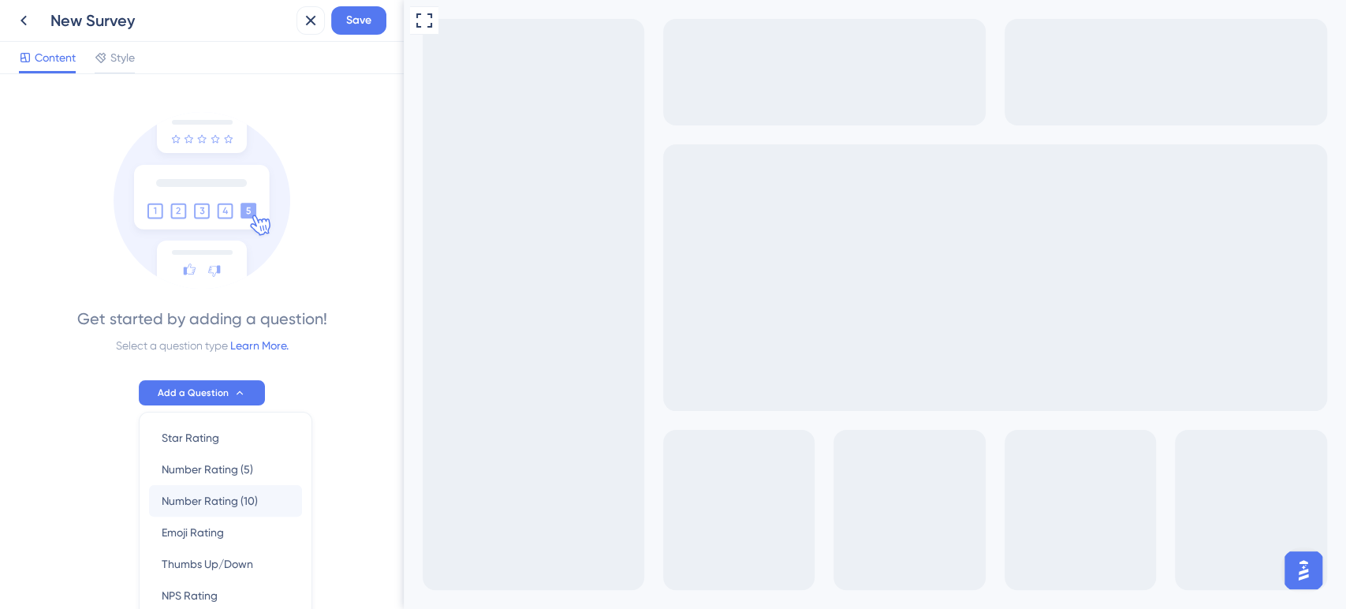
scroll to position [139, 0]
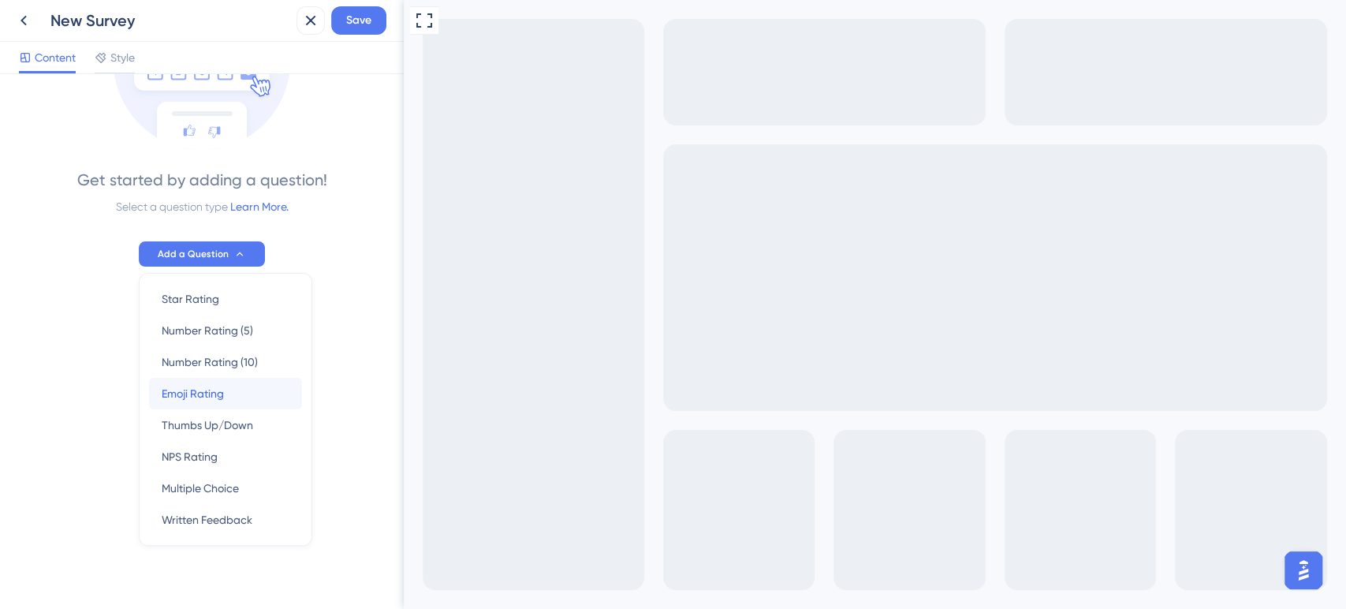
click at [209, 389] on span "Emoji Rating" at bounding box center [193, 393] width 62 height 19
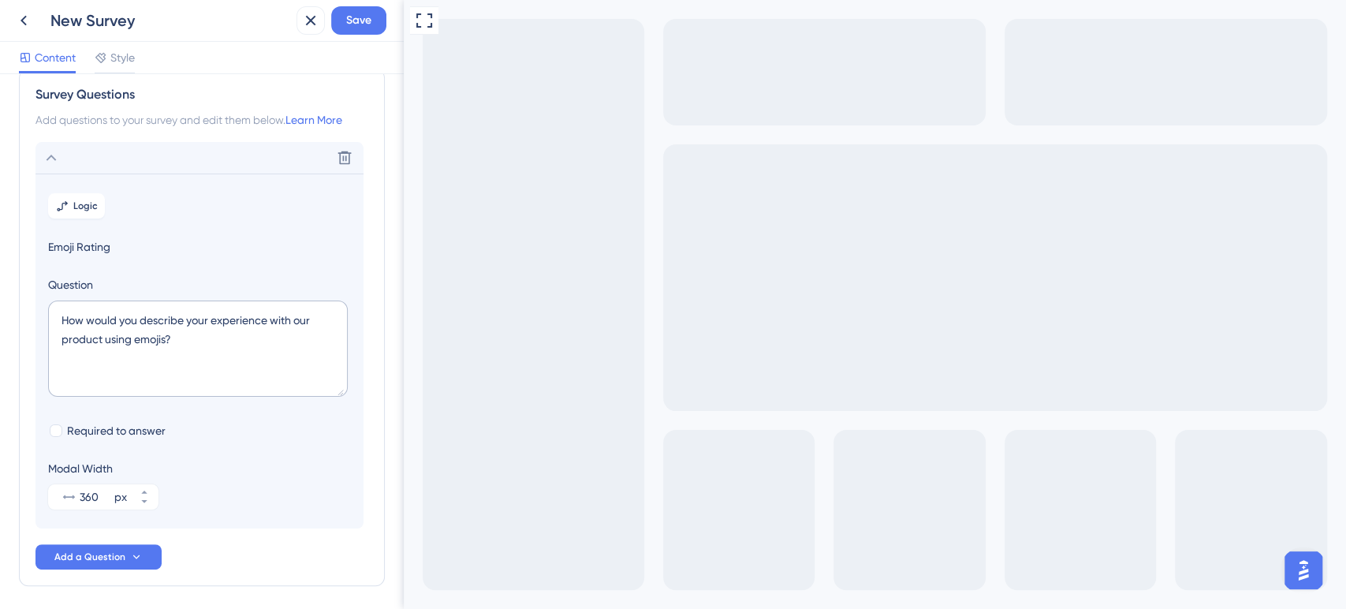
scroll to position [0, 0]
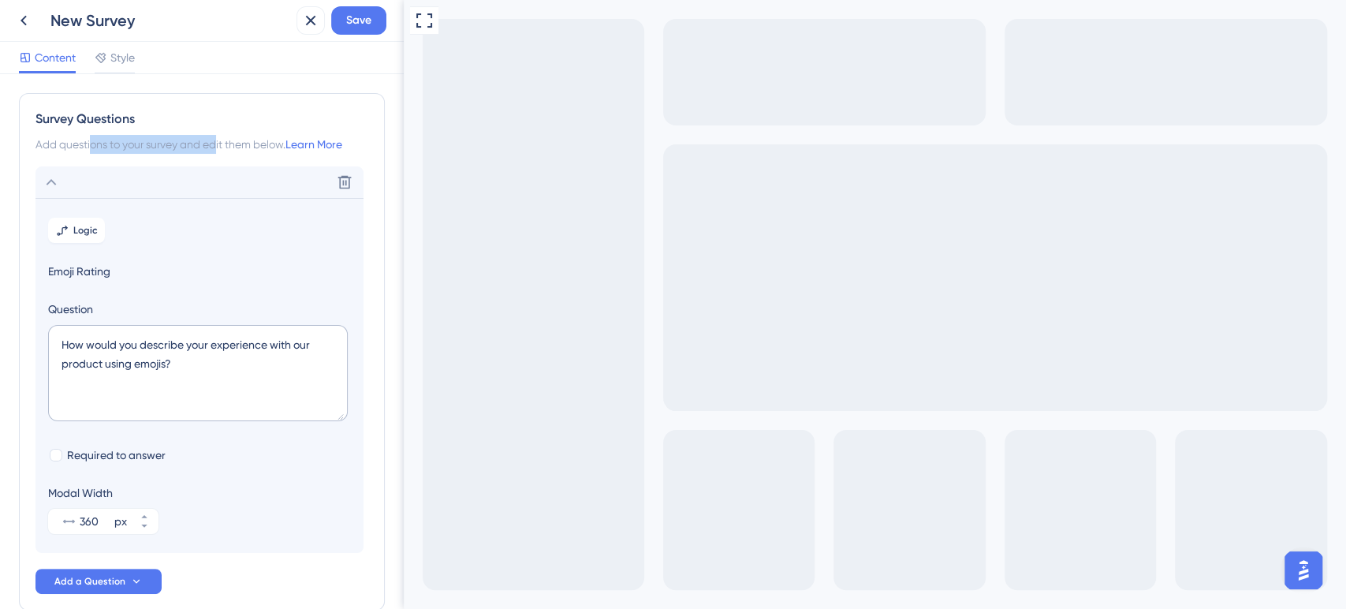
drag, startPoint x: 107, startPoint y: 147, endPoint x: 215, endPoint y: 151, distance: 108.1
click at [215, 151] on div "Add questions to your survey and edit them below. Learn More" at bounding box center [201, 144] width 333 height 19
click at [94, 350] on textarea "How would you describe your experience with our product using emojis?" at bounding box center [198, 373] width 300 height 96
click at [115, 444] on section "Logic Emoji Rating Question How would you describe your experience with our pro…" at bounding box center [199, 375] width 328 height 355
click at [92, 456] on span "Required to answer" at bounding box center [116, 454] width 99 height 19
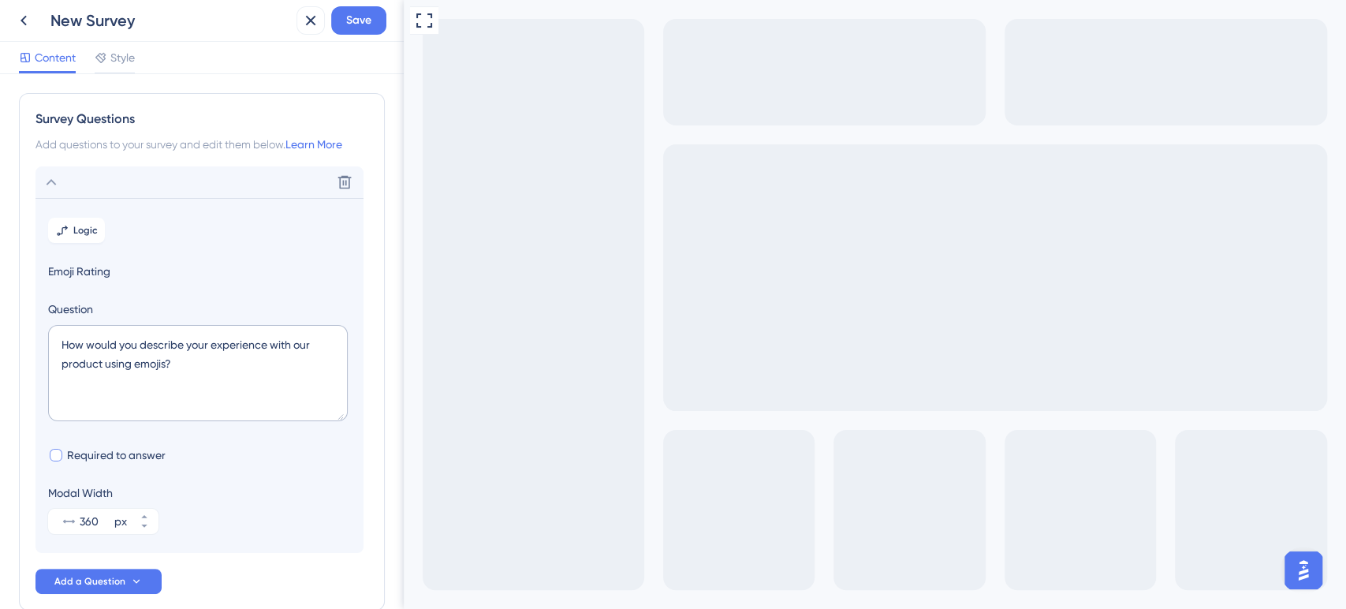
checkbox input "true"
click at [113, 46] on div "Content Style" at bounding box center [202, 58] width 404 height 32
click at [115, 54] on span "Style" at bounding box center [122, 57] width 24 height 19
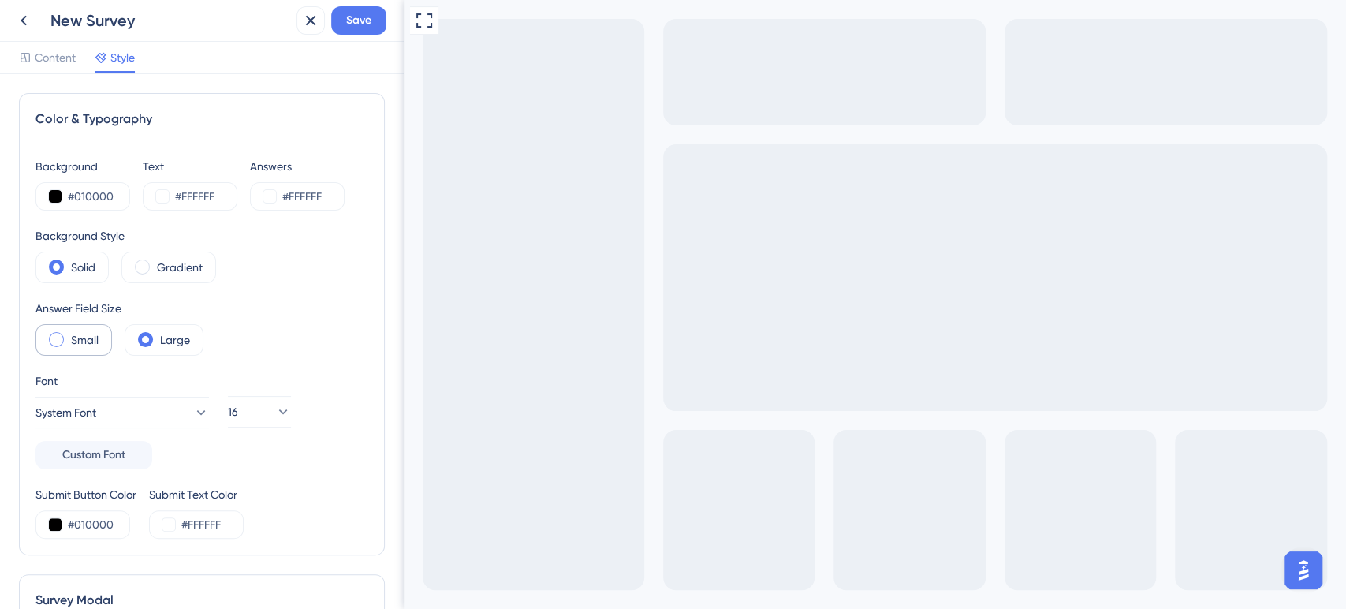
click at [82, 337] on label "Small" at bounding box center [85, 339] width 28 height 19
click at [145, 337] on span at bounding box center [145, 339] width 15 height 15
click at [158, 334] on input "radio" at bounding box center [158, 334] width 0 height 0
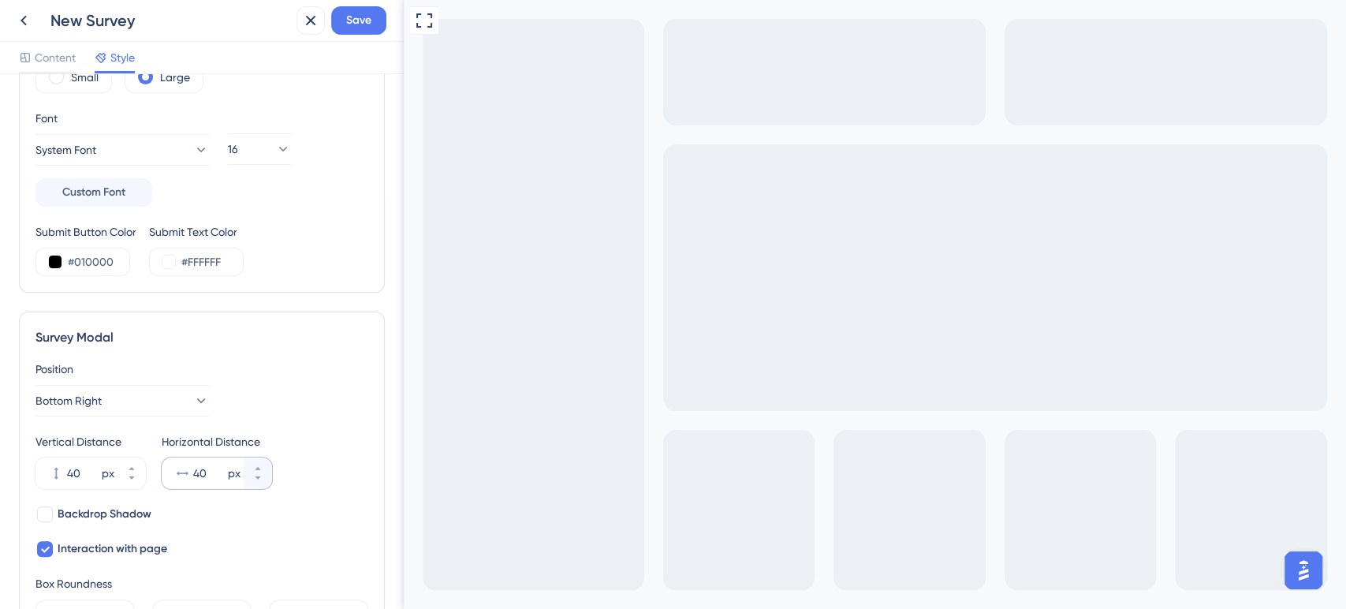
scroll to position [438, 0]
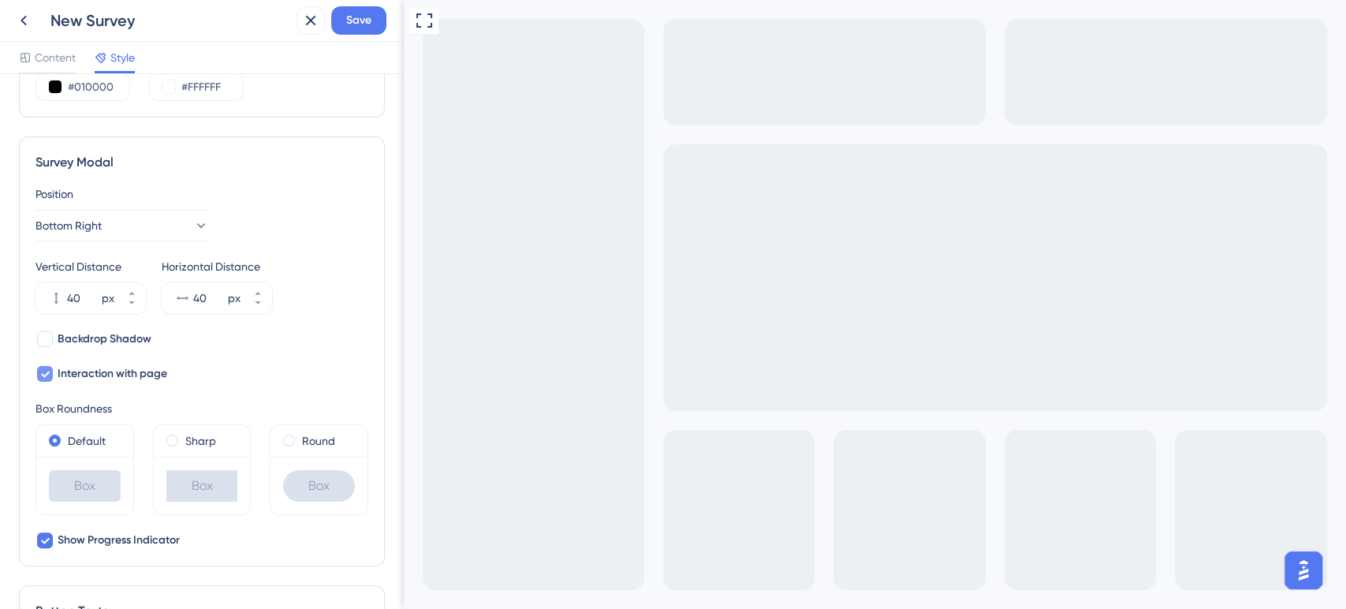
click at [53, 374] on div at bounding box center [44, 373] width 19 height 19
checkbox input "true"
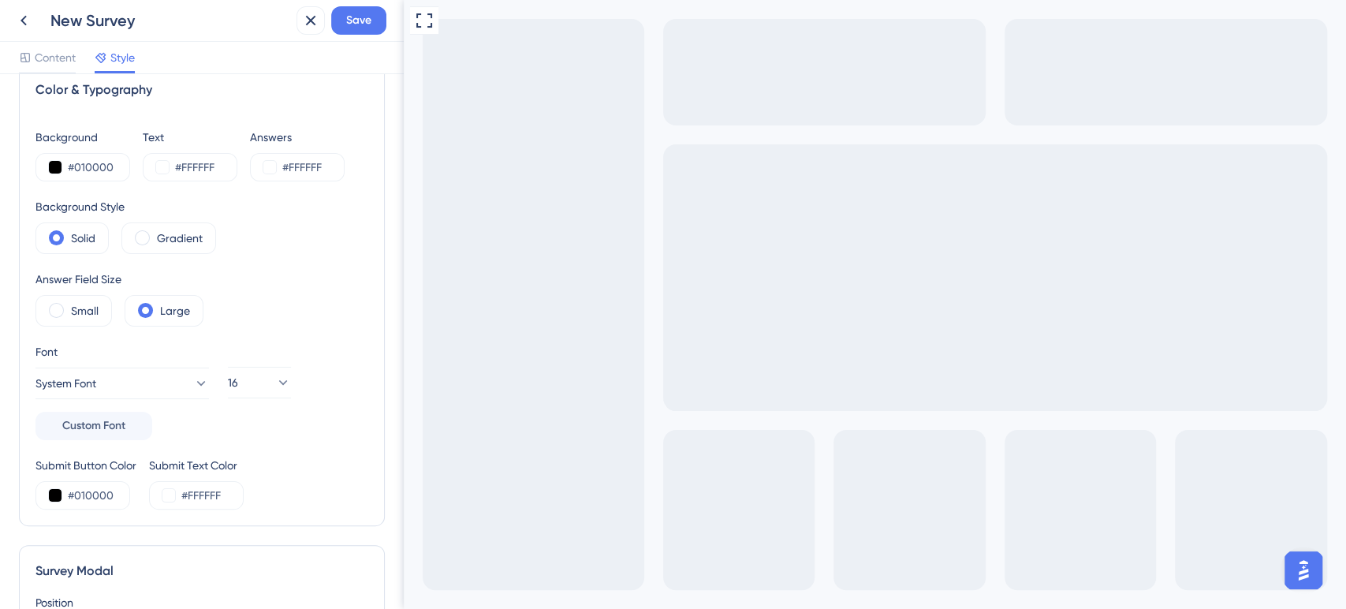
scroll to position [0, 0]
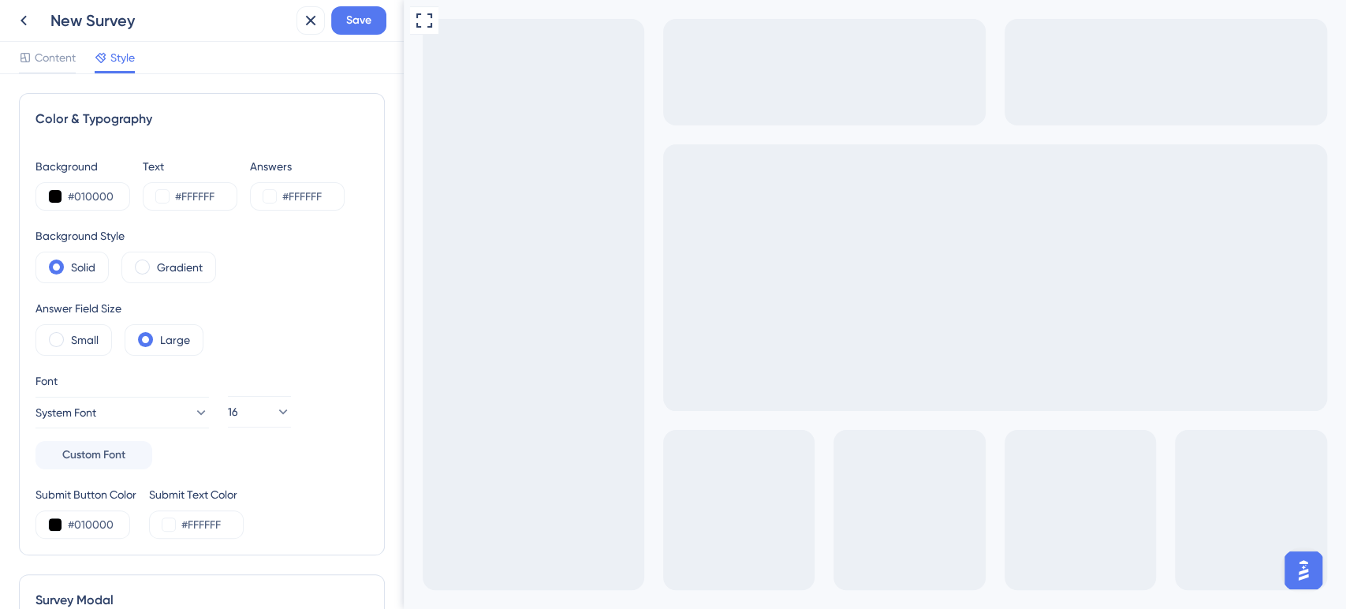
click at [76, 61] on div "Content Style" at bounding box center [77, 60] width 116 height 25
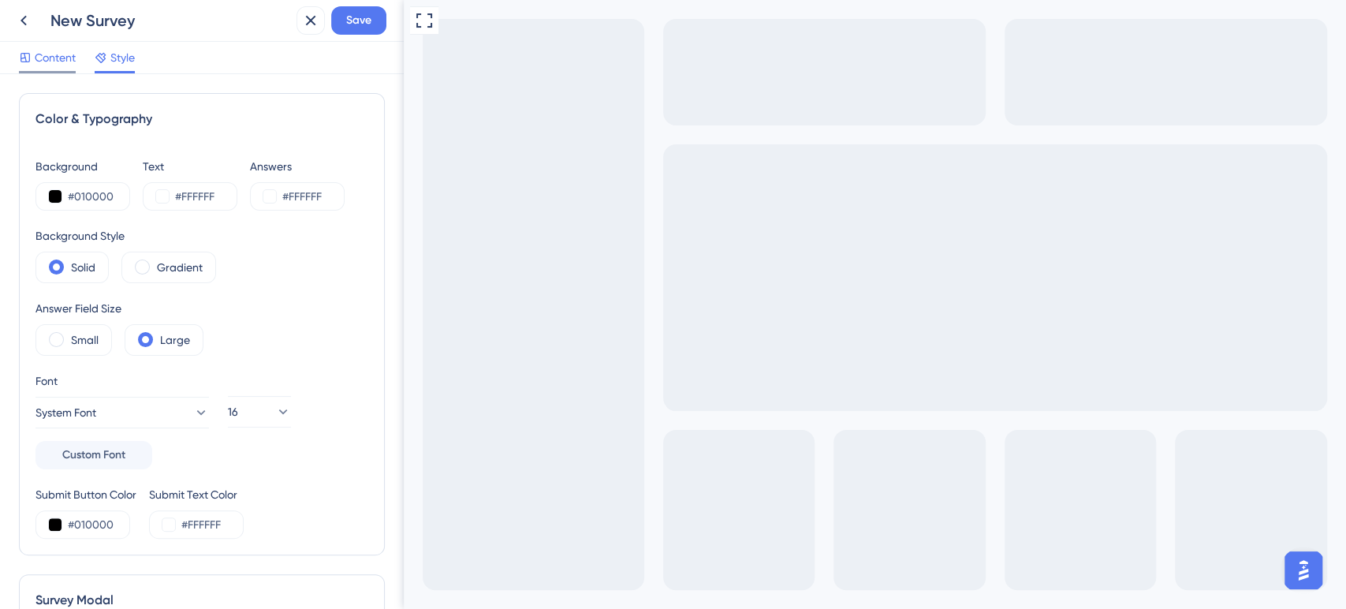
click at [60, 55] on span "Content" at bounding box center [55, 57] width 41 height 19
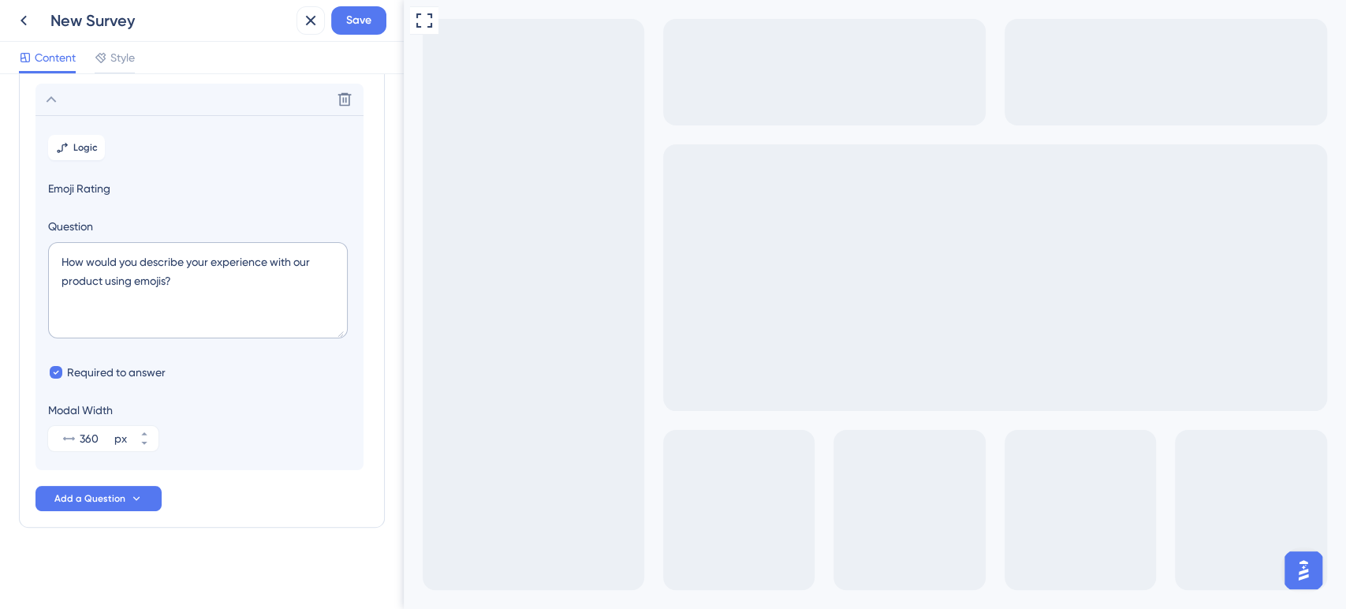
scroll to position [84, 0]
click at [88, 152] on span "Logic" at bounding box center [85, 146] width 24 height 13
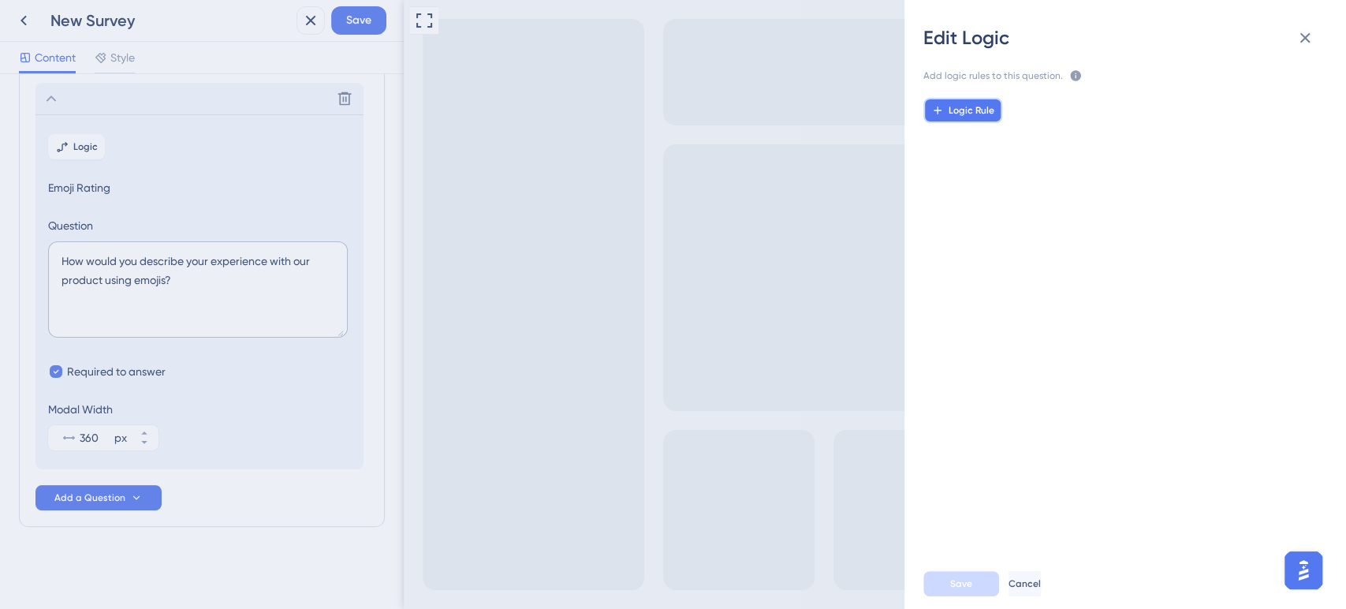
click at [985, 113] on span "Logic Rule" at bounding box center [971, 110] width 46 height 13
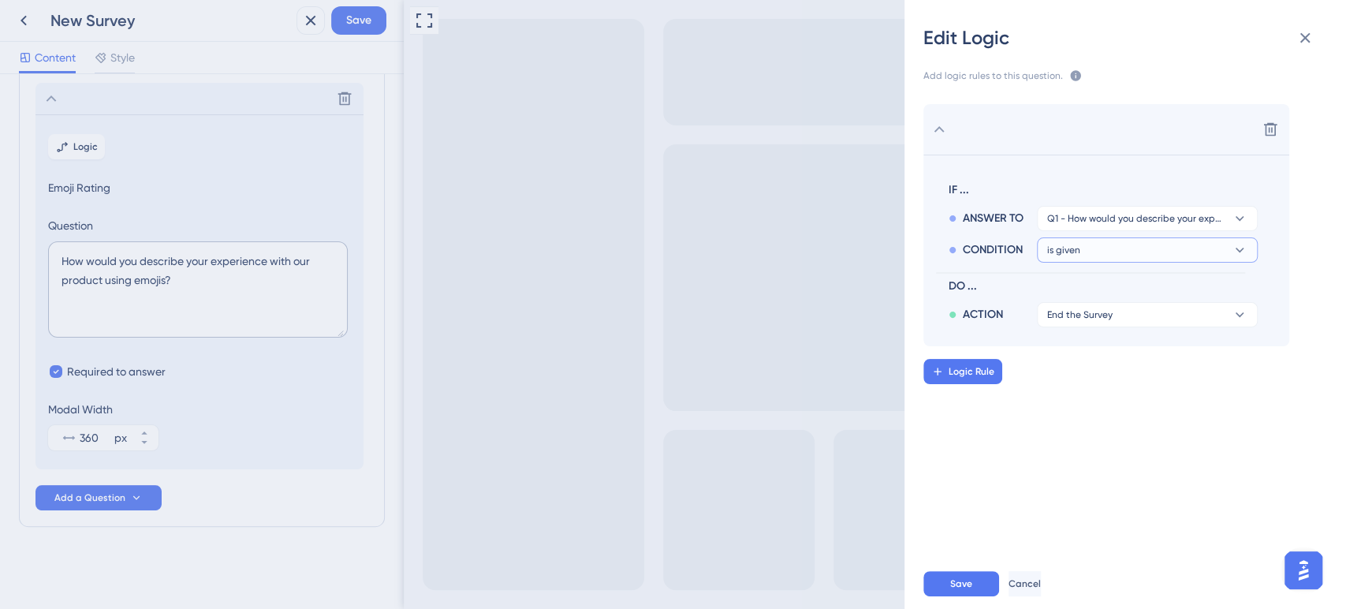
click at [1076, 231] on button "is given" at bounding box center [1147, 218] width 221 height 25
click at [1084, 354] on div "is is" at bounding box center [1147, 358] width 188 height 32
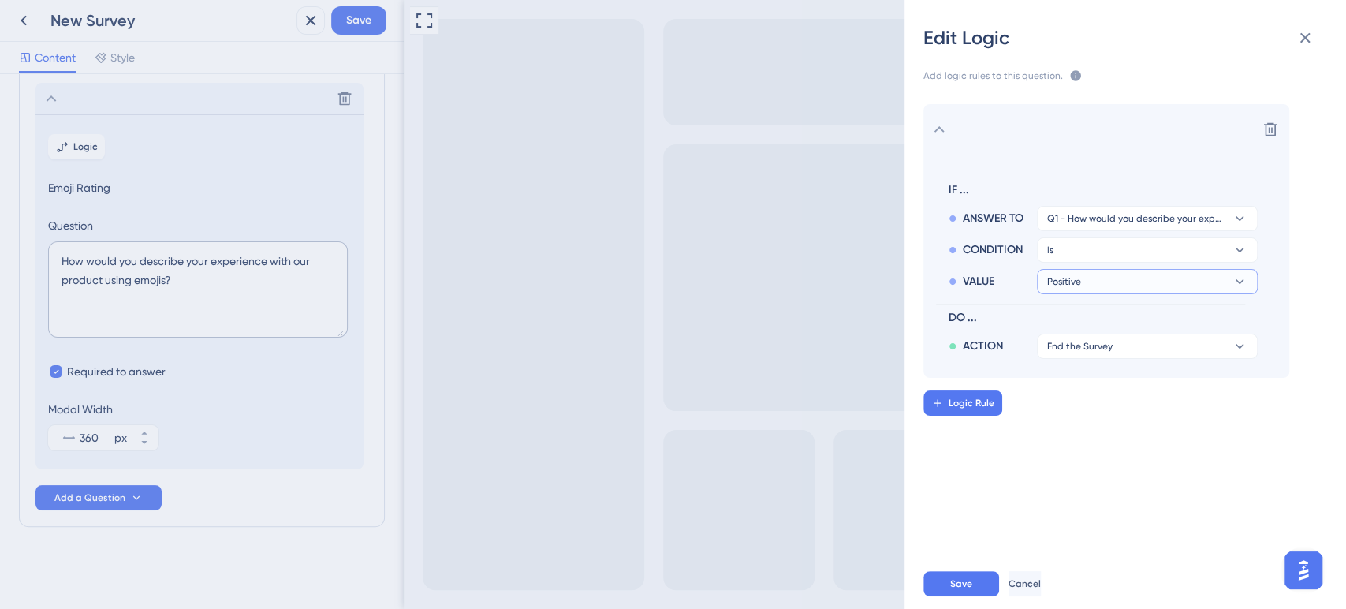
click at [1087, 231] on button "Positive" at bounding box center [1147, 218] width 221 height 25
click at [1099, 352] on div "Neutral Neutral" at bounding box center [1147, 358] width 188 height 32
click at [1088, 231] on button "is" at bounding box center [1147, 218] width 221 height 25
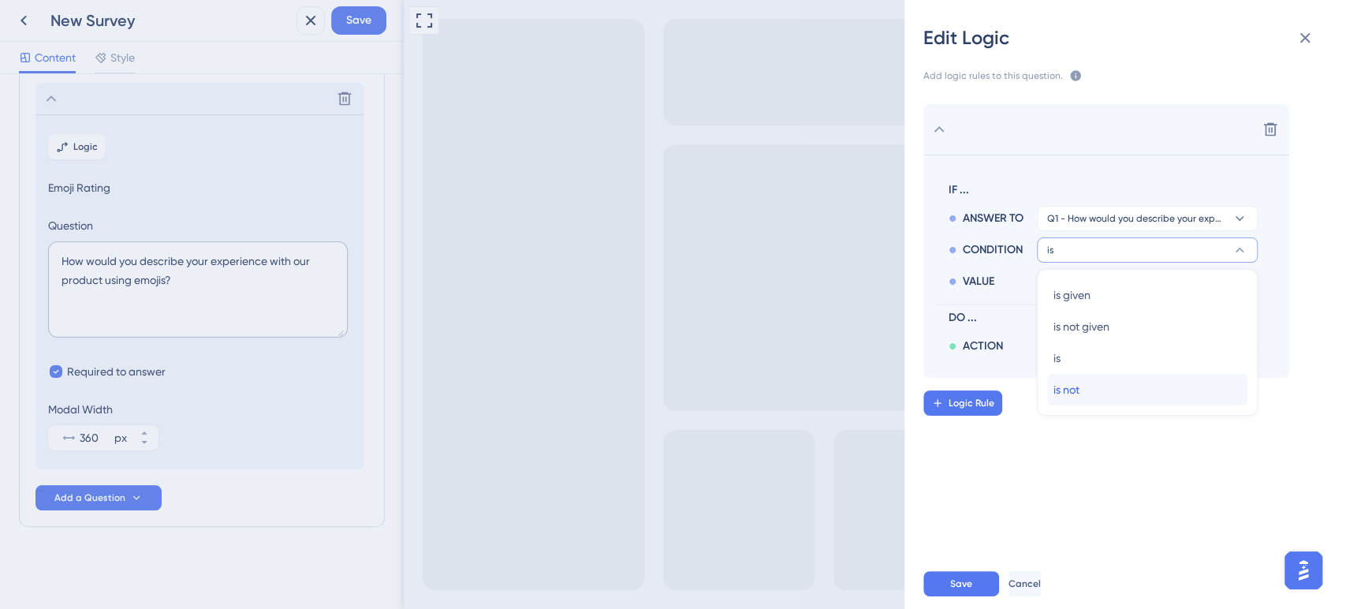
click at [1077, 382] on span "is not" at bounding box center [1066, 389] width 26 height 19
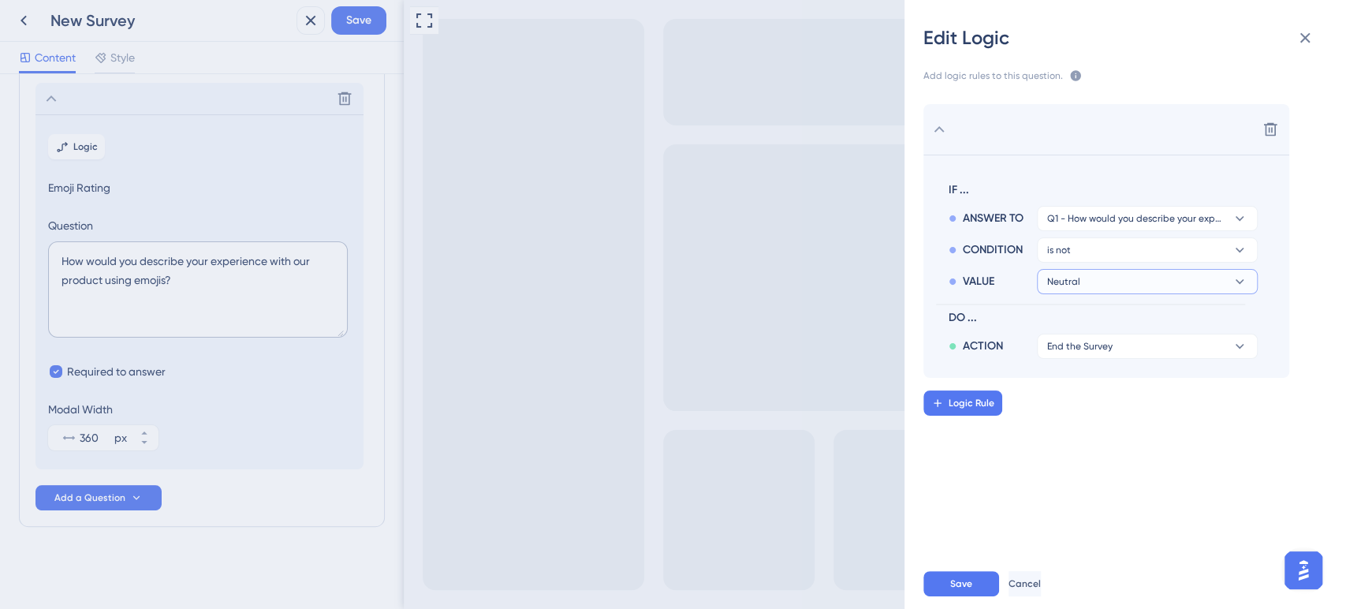
click at [1078, 231] on button "Neutral" at bounding box center [1147, 218] width 221 height 25
click at [1095, 330] on div "Positive Positive" at bounding box center [1147, 327] width 188 height 32
click at [1093, 349] on span "End the Survey" at bounding box center [1079, 346] width 65 height 13
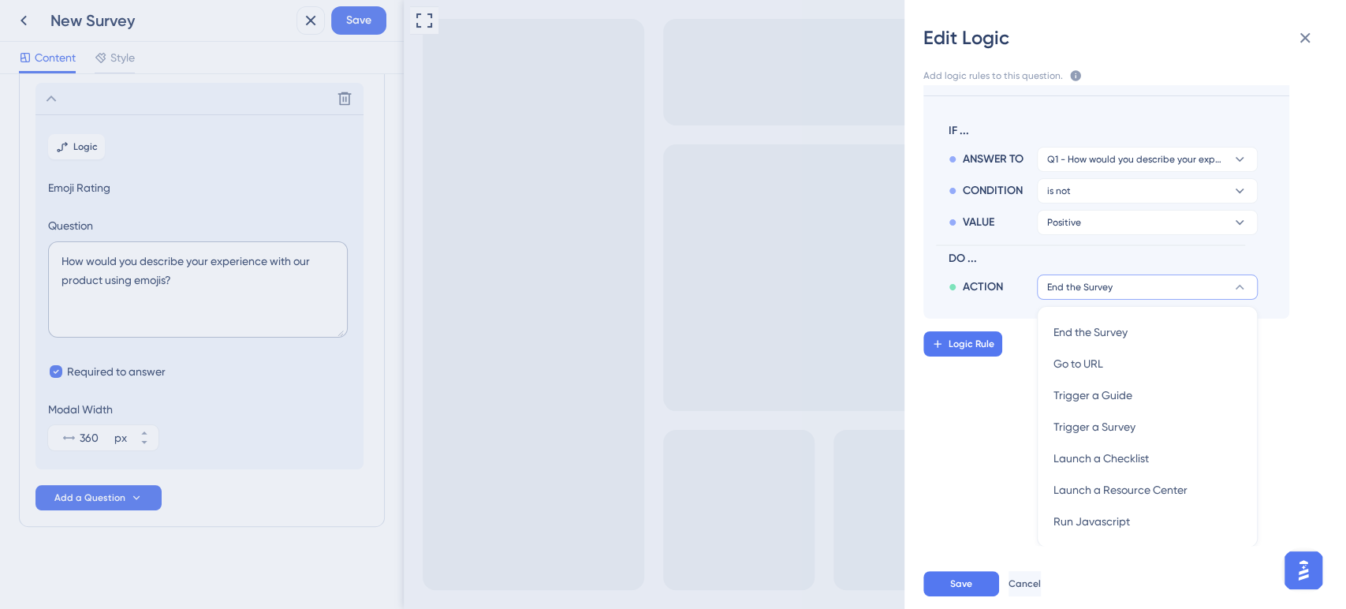
click at [996, 419] on div "Delete IF ... ANSWER TO Q1 - How would you describe your experience with our pr…" at bounding box center [1131, 315] width 467 height 460
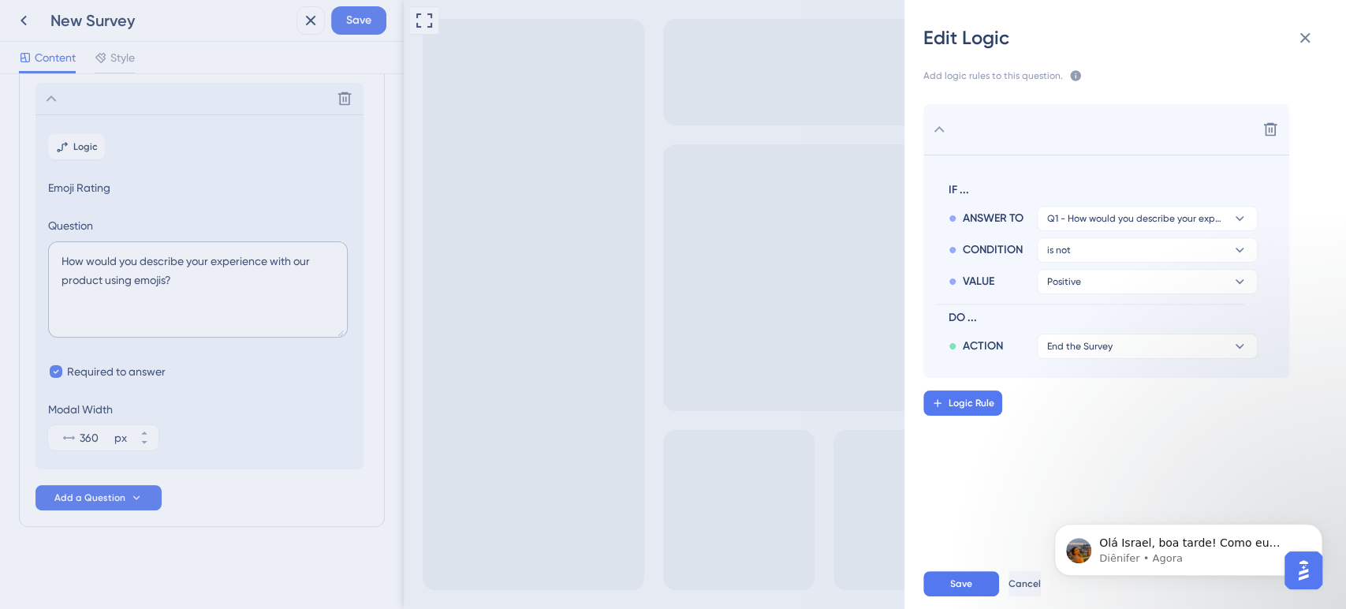
scroll to position [0, 0]
click at [1182, 548] on p "Olá Israel, boa tarde! Como eu posso te ajudar?" at bounding box center [1200, 543] width 203 height 16
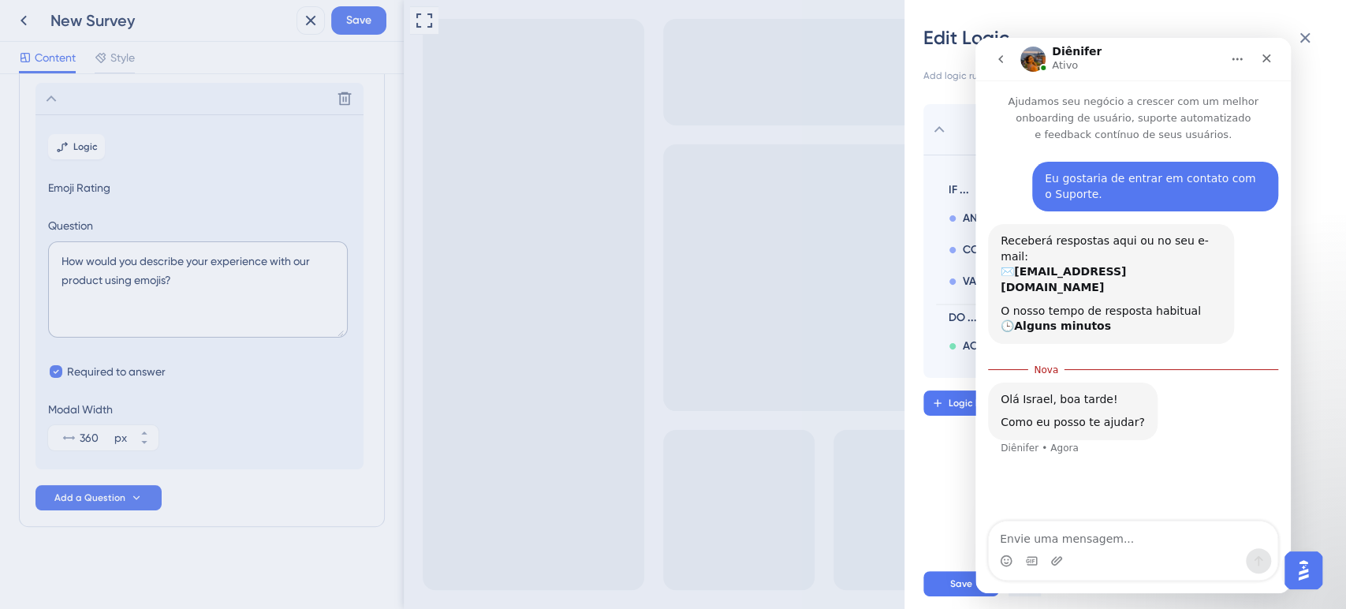
scroll to position [2, 0]
click at [1145, 535] on textarea "Envie uma mensagem..." at bounding box center [1133, 534] width 289 height 27
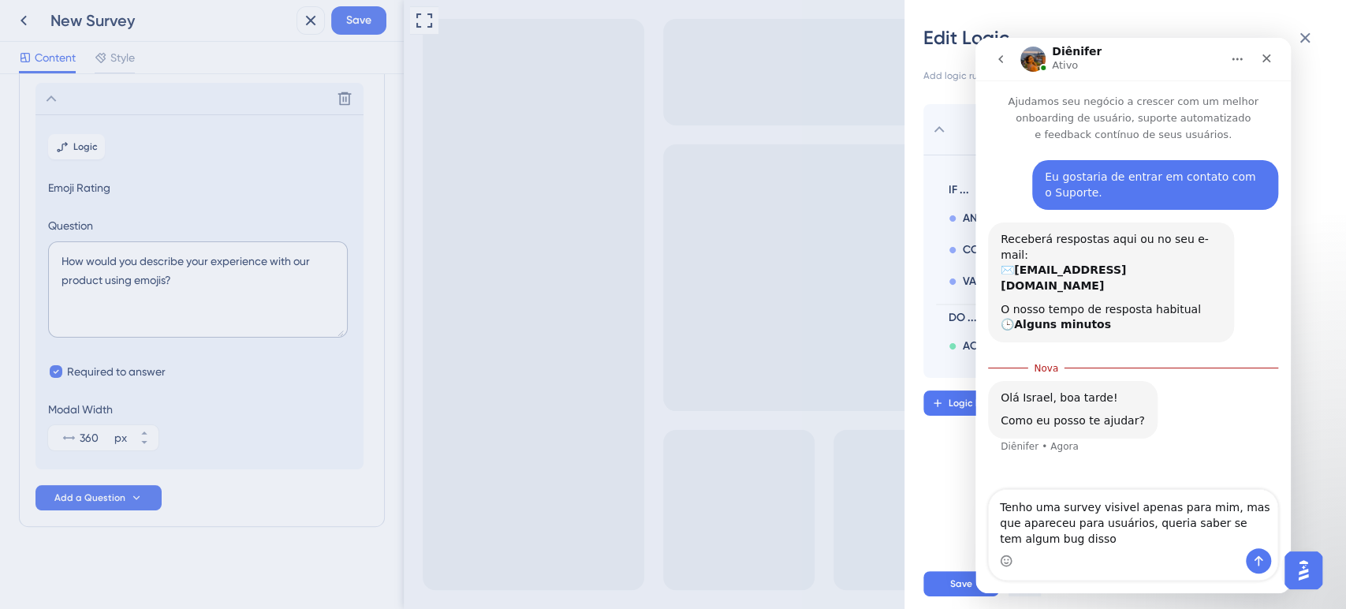
type textarea "Tenho uma survey visivel apenas para mim, mas que apareceu para usuários, queri…"
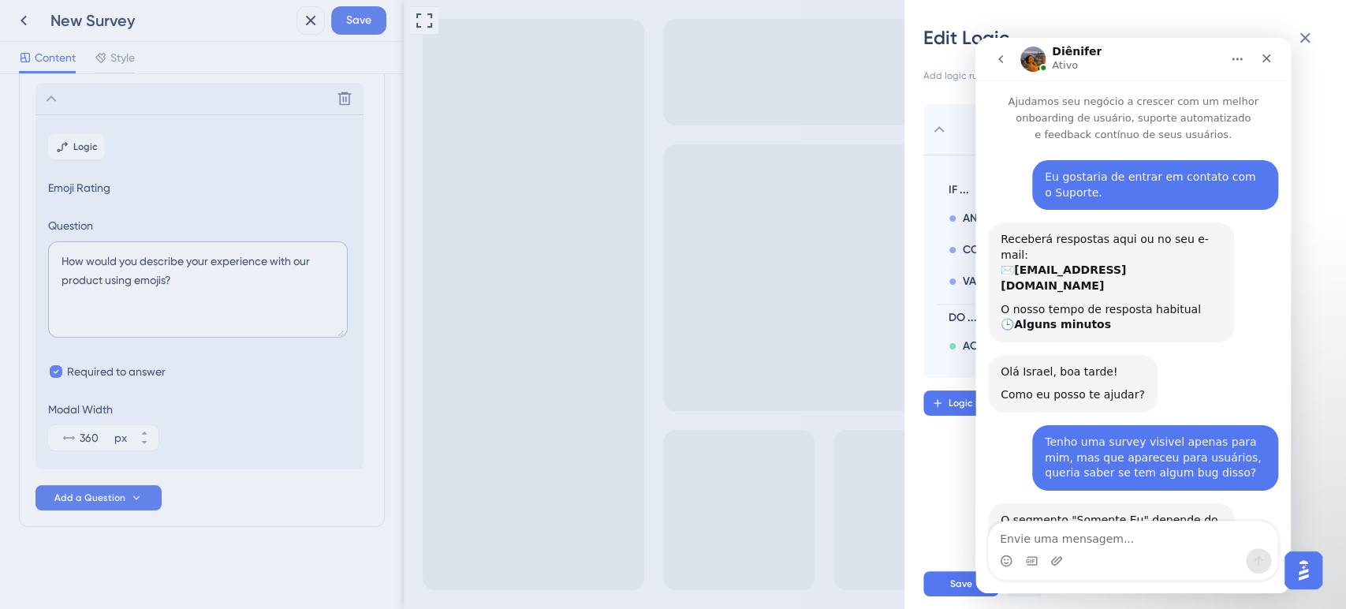
scroll to position [143, 0]
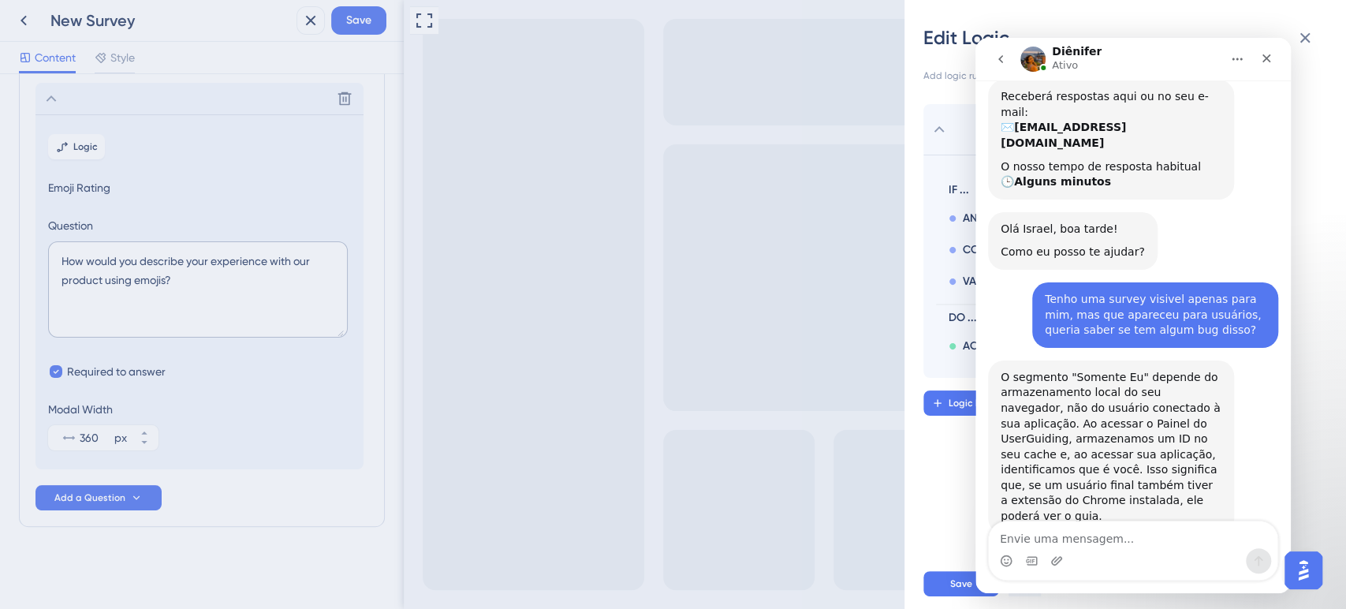
click at [1117, 532] on textarea "Envie uma mensagem..." at bounding box center [1133, 534] width 289 height 27
click at [1265, 49] on div "Fechar" at bounding box center [1266, 58] width 28 height 28
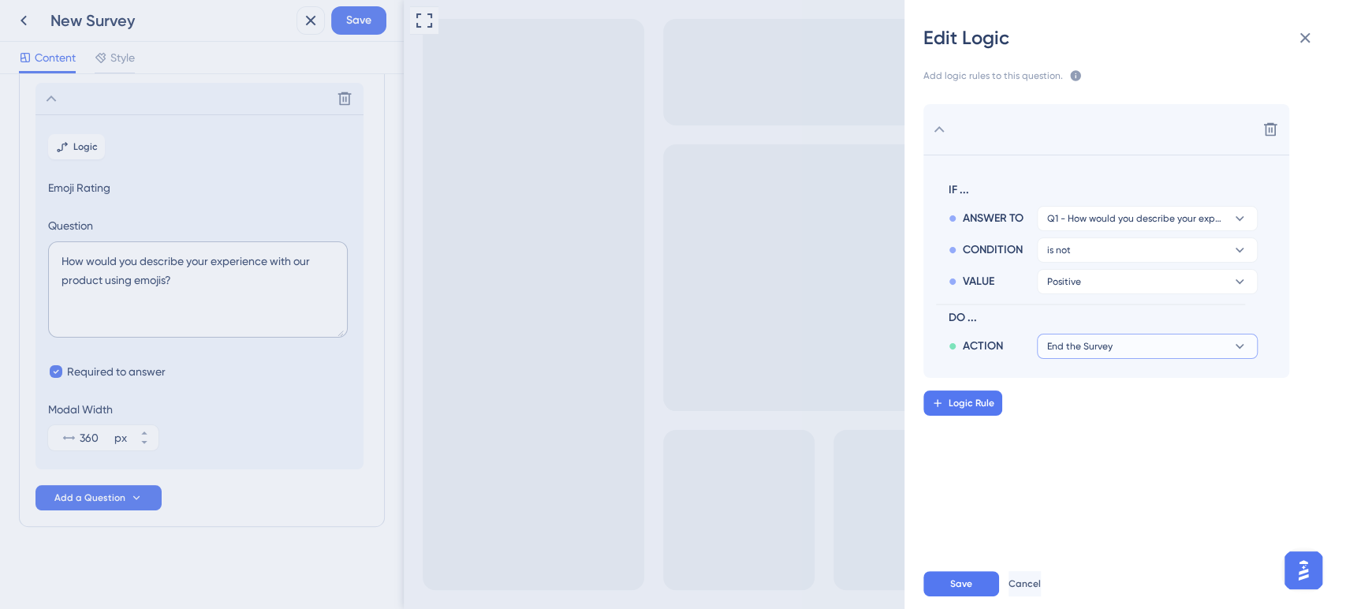
click at [1072, 337] on button "End the Survey" at bounding box center [1147, 345] width 221 height 25
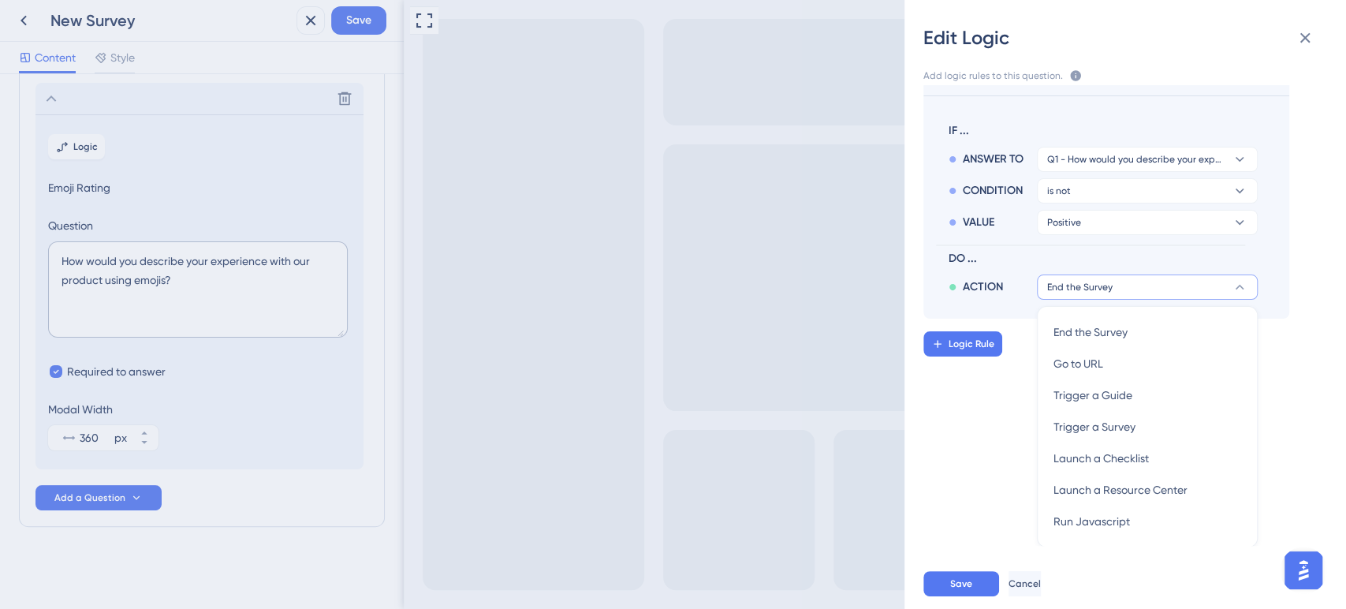
click at [990, 453] on div "Delete IF ... ANSWER TO Q1 - How would you describe your experience with our pr…" at bounding box center [1131, 315] width 467 height 460
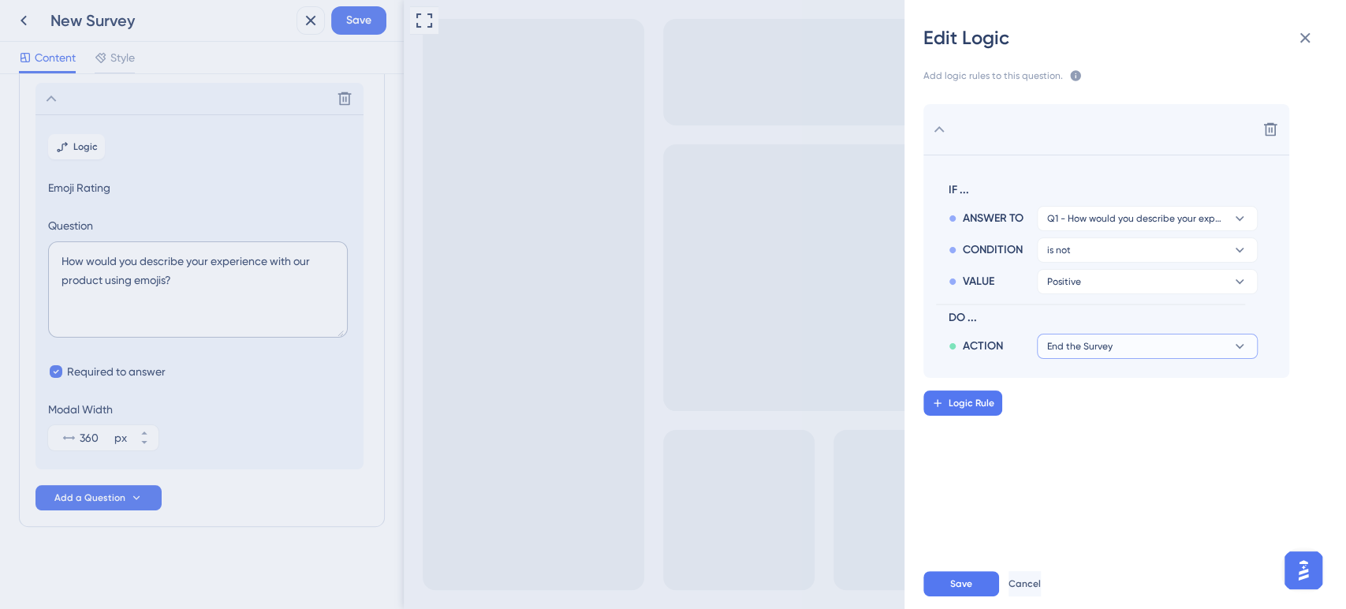
click at [1052, 348] on span "End the Survey" at bounding box center [1079, 346] width 65 height 13
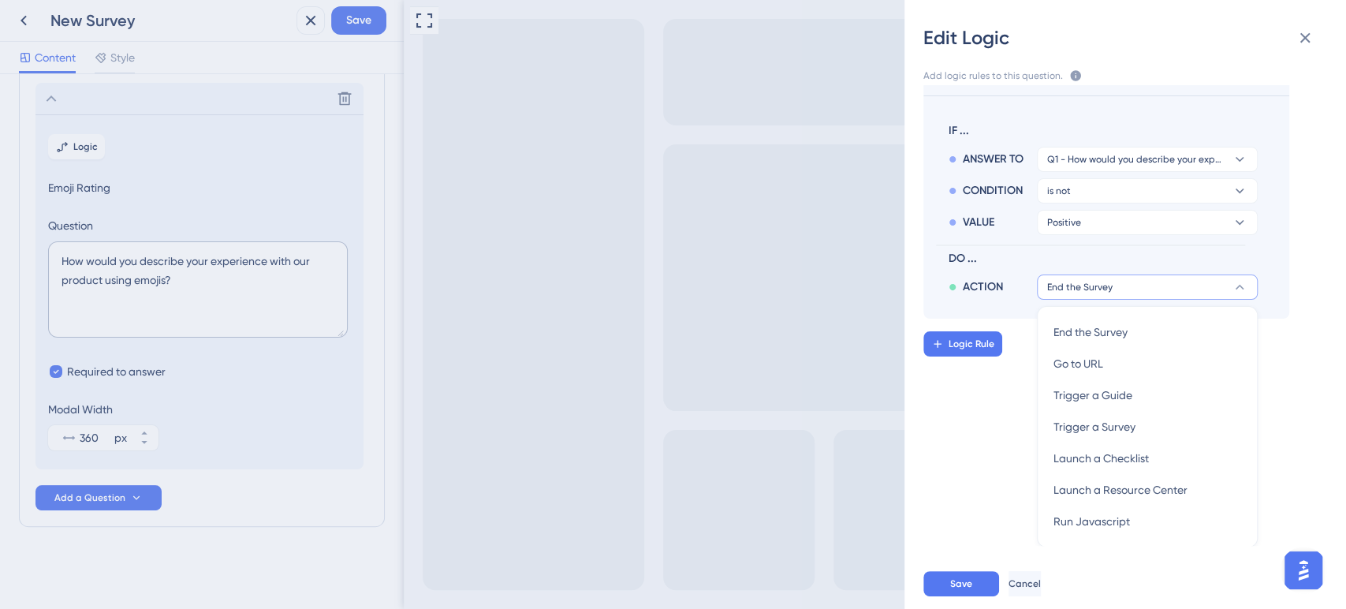
click at [981, 478] on div "Delete IF ... ANSWER TO Q1 - How would you describe your experience with our pr…" at bounding box center [1131, 315] width 467 height 460
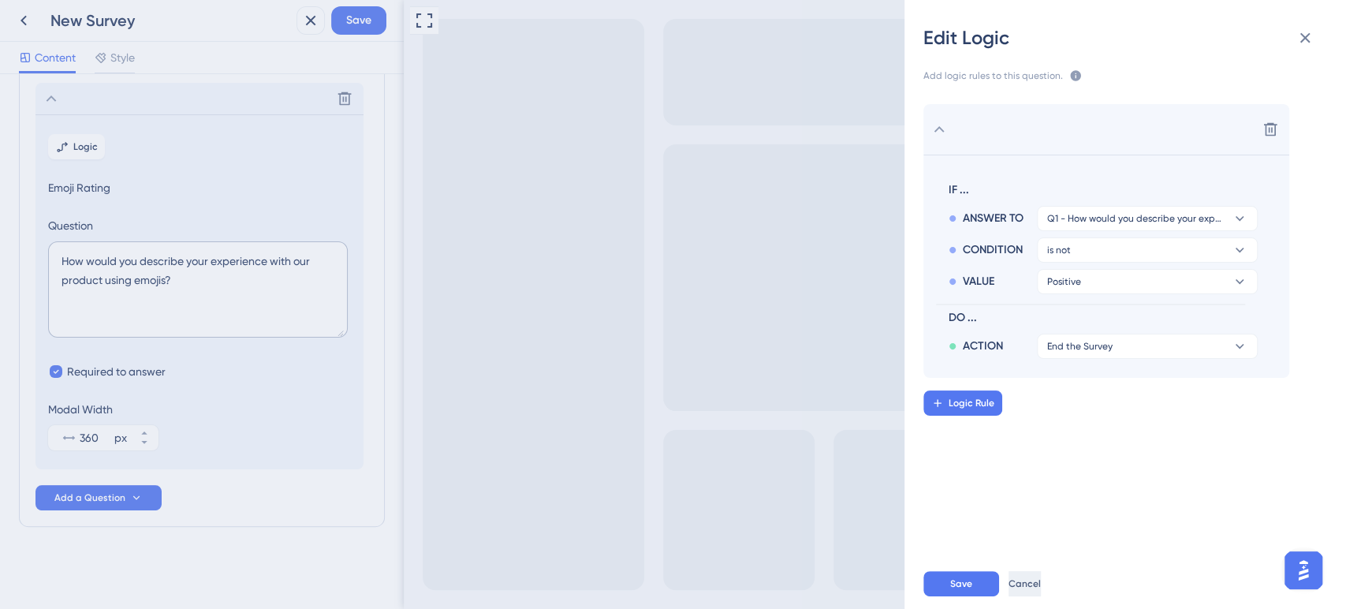
click at [1035, 585] on span "Cancel" at bounding box center [1024, 583] width 32 height 13
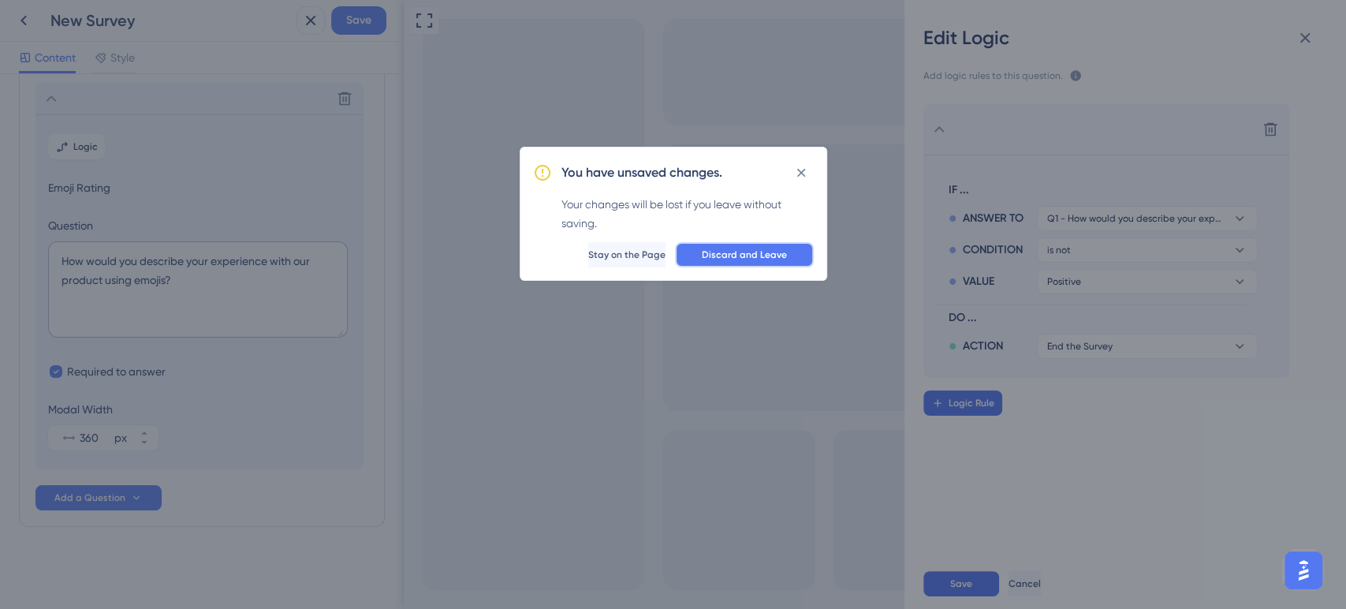
click at [691, 254] on button "Discard and Leave" at bounding box center [744, 254] width 139 height 25
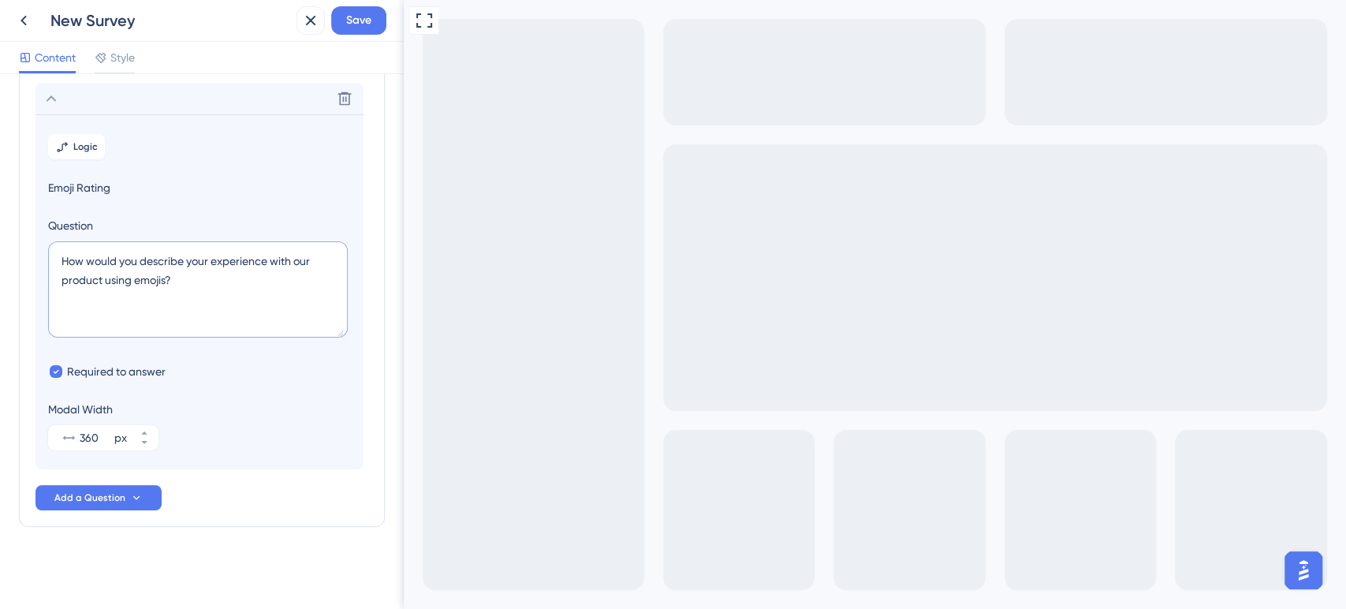
drag, startPoint x: 178, startPoint y: 282, endPoint x: 11, endPoint y: 268, distance: 167.7
click at [11, 268] on div "Survey Questions Add questions to your survey and edit them below. Learn More D…" at bounding box center [202, 341] width 404 height 535
paste textarea "Qual seu nível de satisfação com os resultados da sua pesquisa"
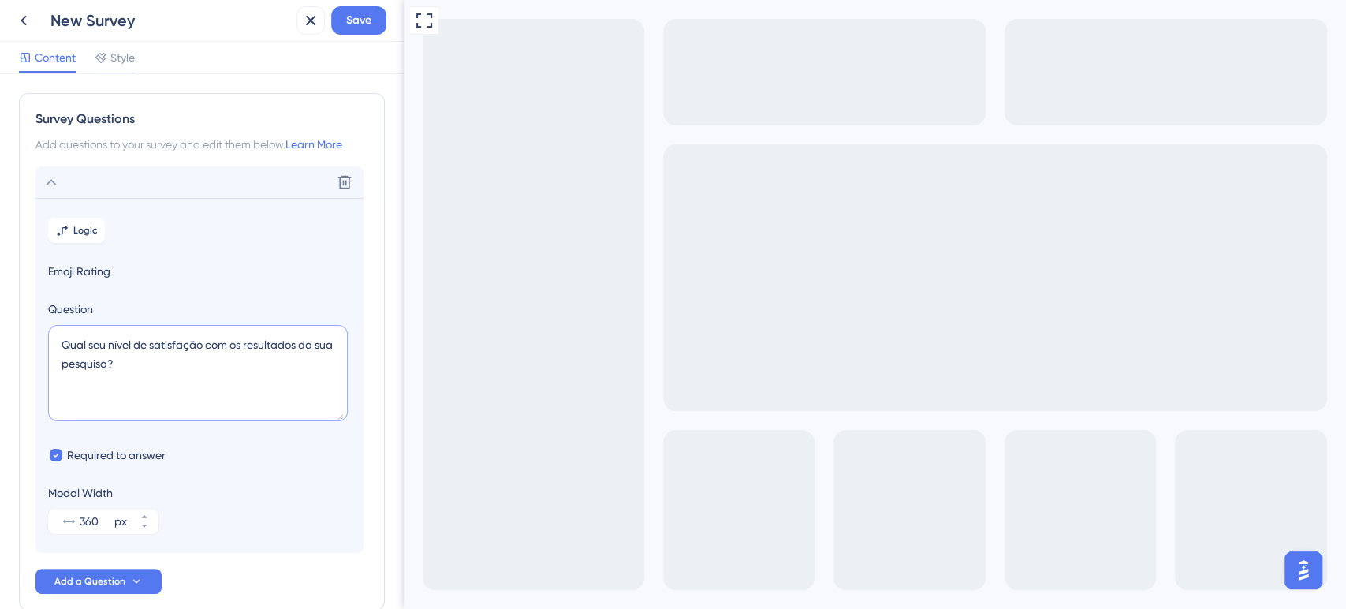
scroll to position [83, 0]
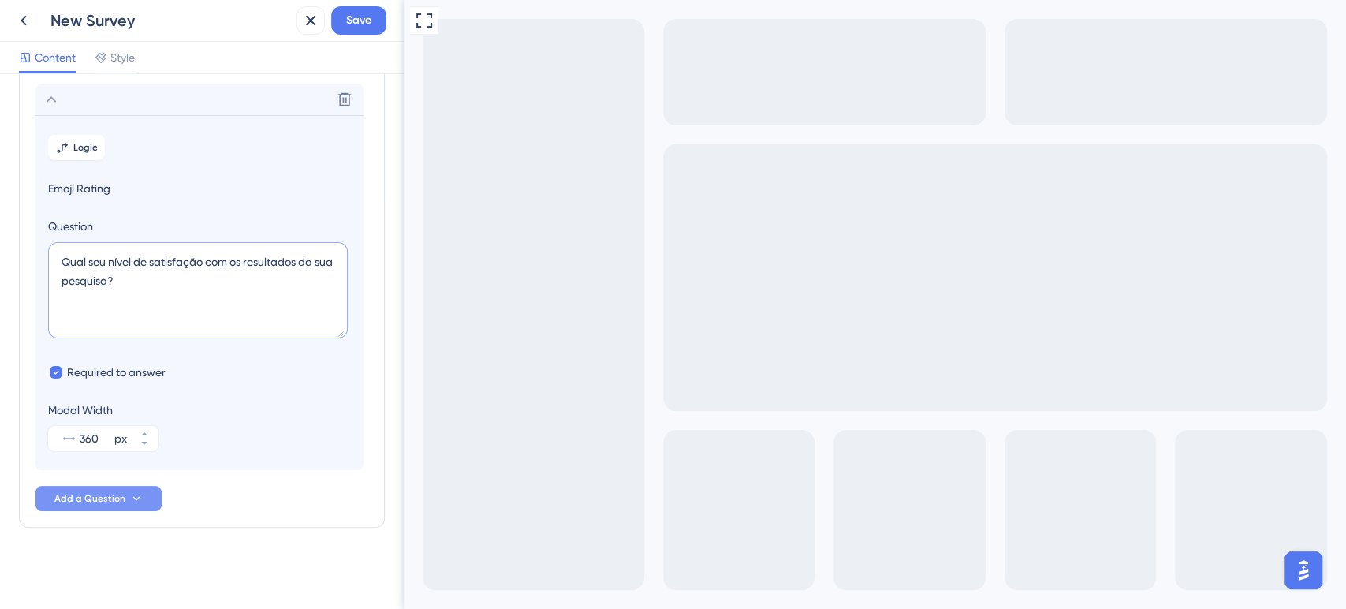
type textarea "Qual seu nível de satisfação com os resultados da sua pesquisa?"
click at [84, 486] on button "Add a Question" at bounding box center [98, 498] width 126 height 25
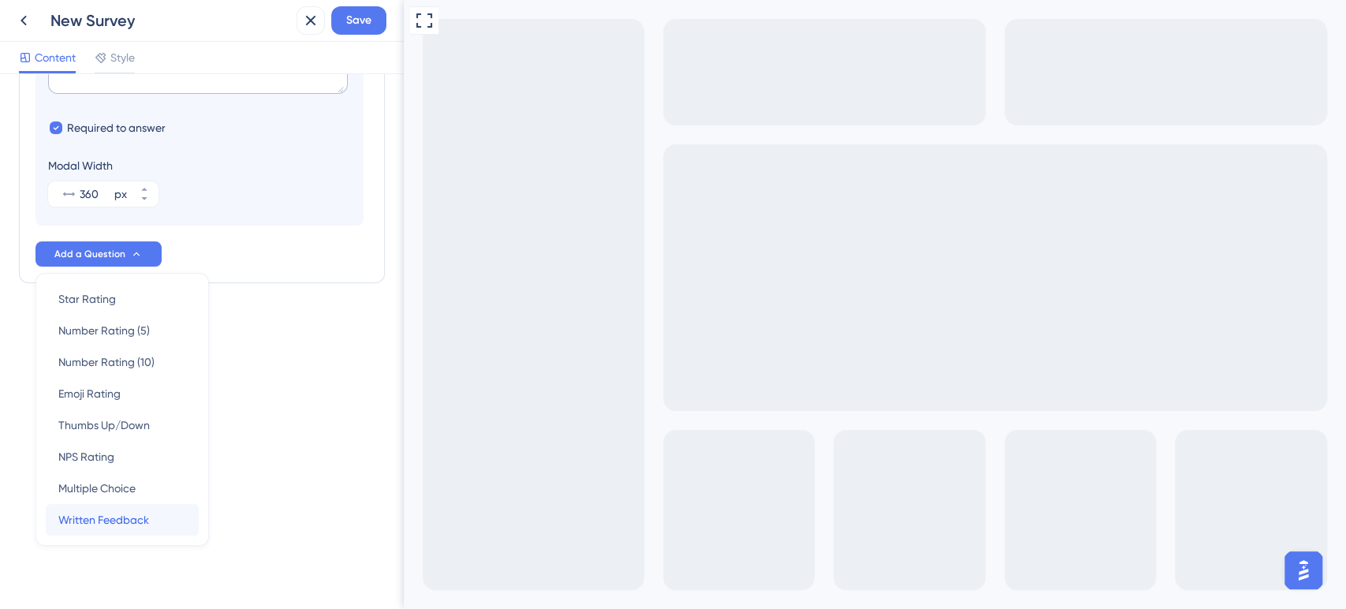
click at [99, 516] on span "Written Feedback" at bounding box center [103, 519] width 91 height 19
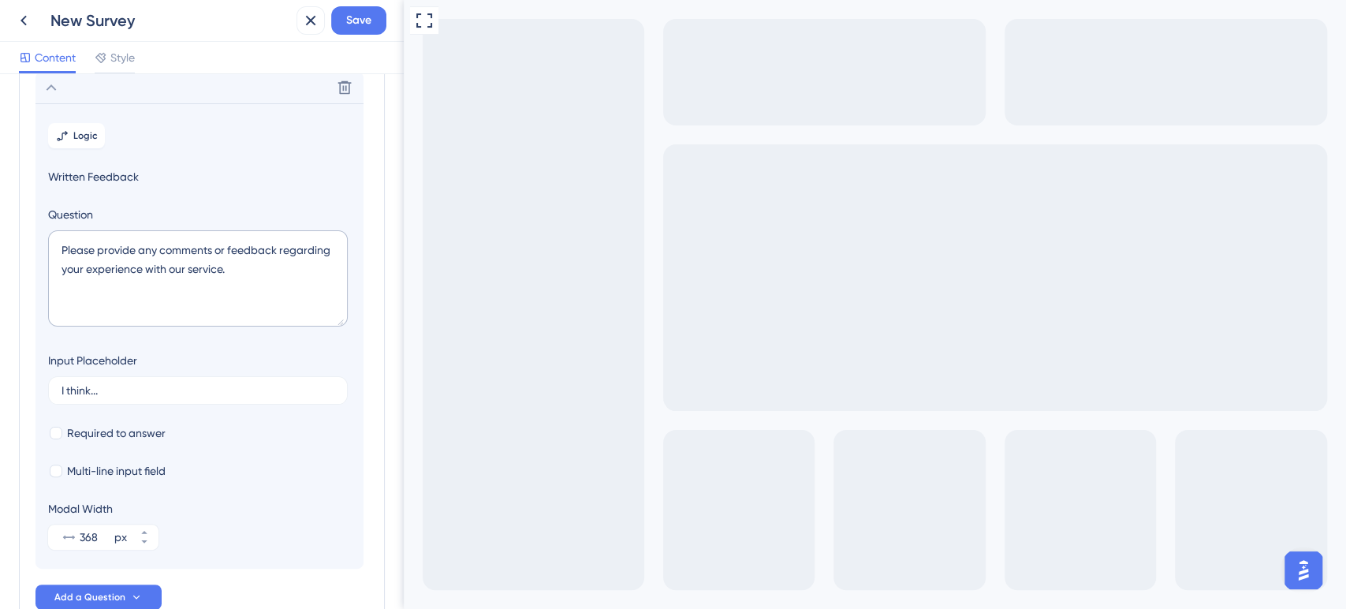
scroll to position [137, 0]
drag, startPoint x: 227, startPoint y: 279, endPoint x: 9, endPoint y: 253, distance: 219.1
click at [9, 253] on div "Survey Questions Add questions to your survey and edit them below. Learn More Q…" at bounding box center [202, 341] width 404 height 535
paste textarea "Como podemos melhorar sua experiência?"
type textarea "Como podemos melhorar sua experiência?"
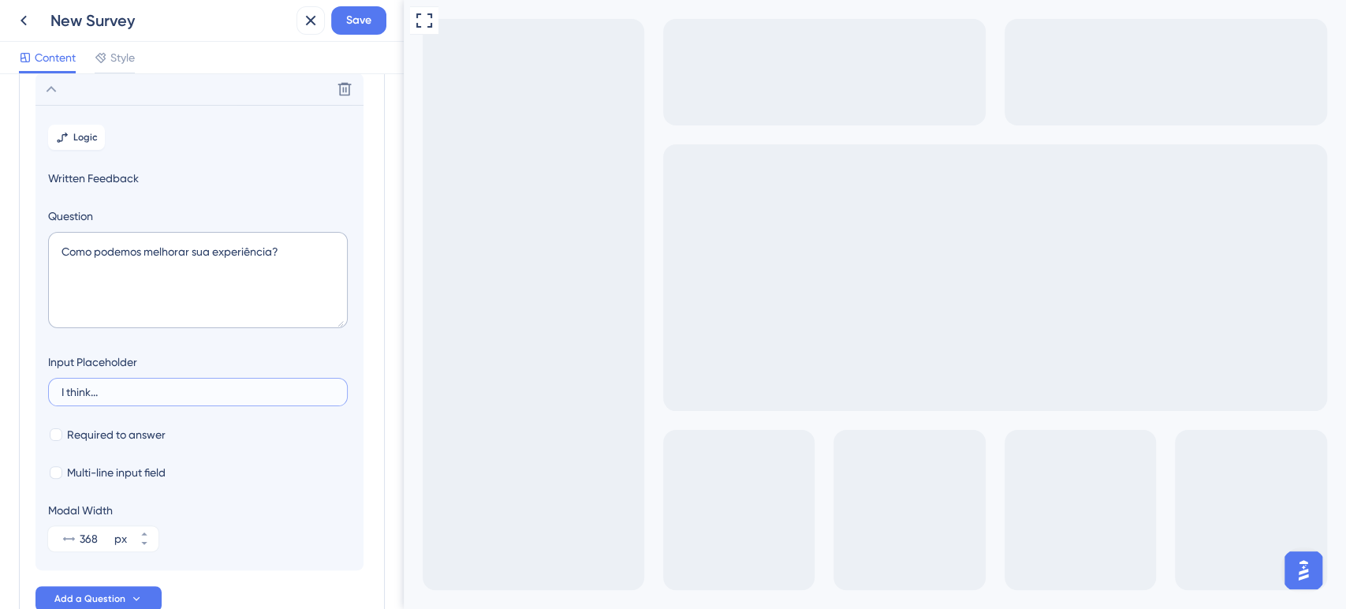
drag, startPoint x: 104, startPoint y: 393, endPoint x: 0, endPoint y: 394, distance: 104.1
click at [0, 394] on div "Survey Questions Add questions to your survey and edit them below. Learn More Q…" at bounding box center [202, 341] width 404 height 535
type input "Eu acho..."
click at [56, 428] on div at bounding box center [56, 434] width 13 height 13
checkbox input "true"
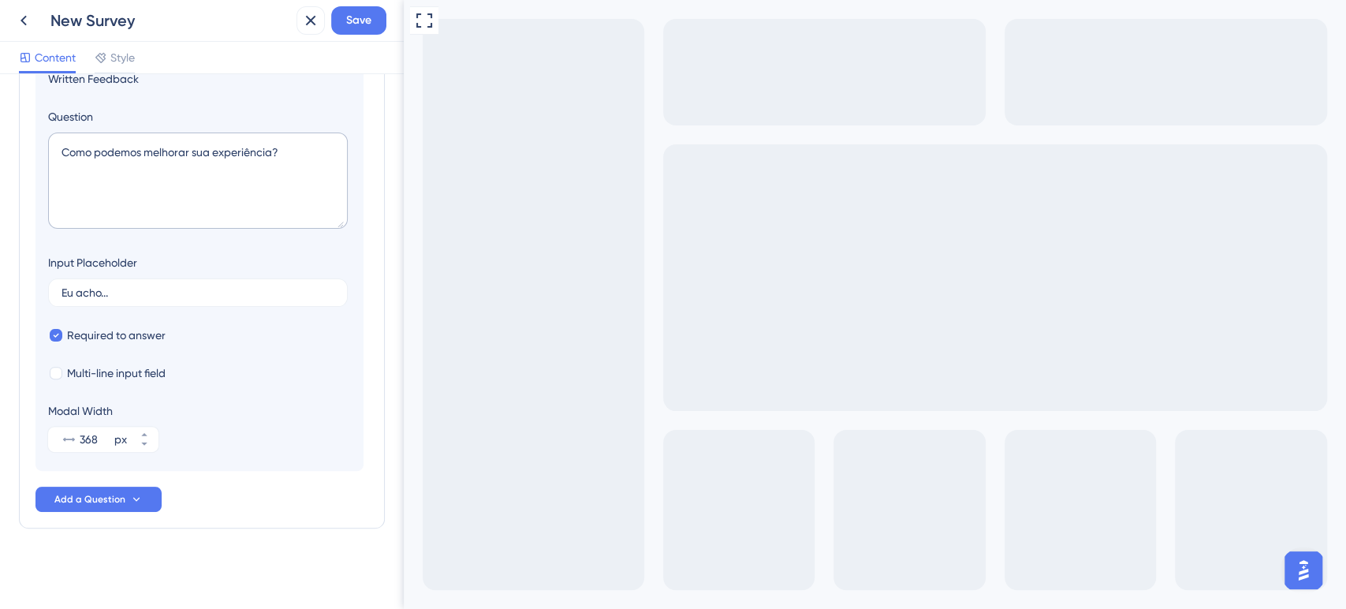
scroll to position [238, 0]
click at [57, 377] on div at bounding box center [56, 371] width 13 height 13
checkbox input "true"
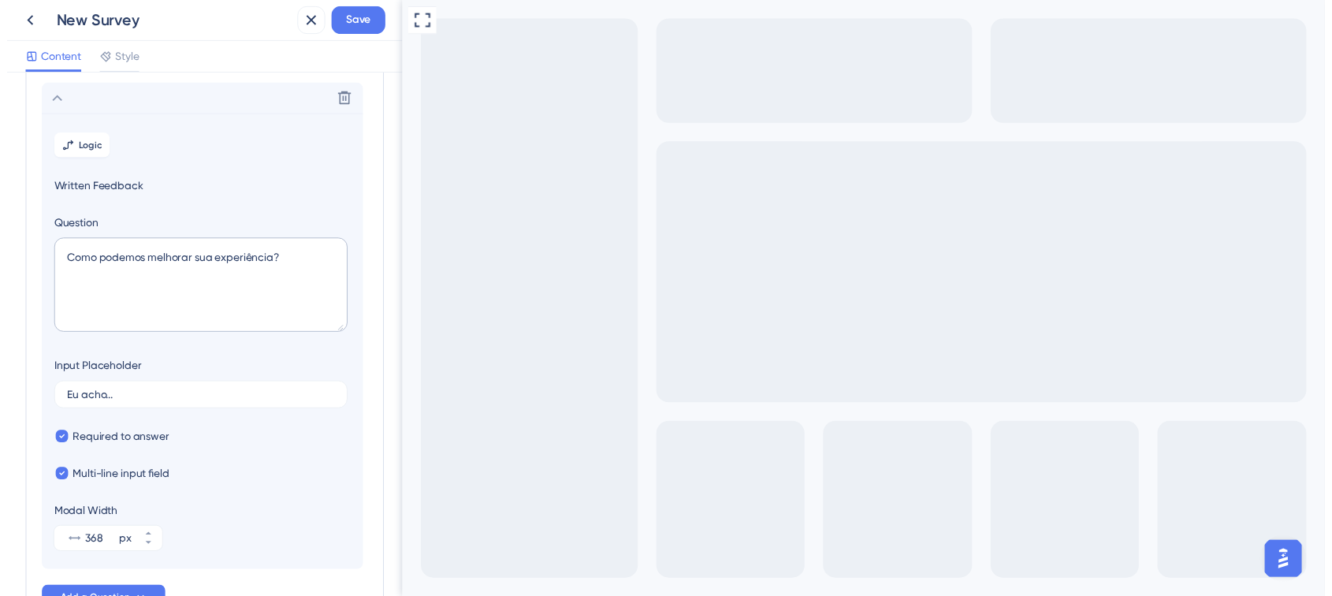
scroll to position [0, 0]
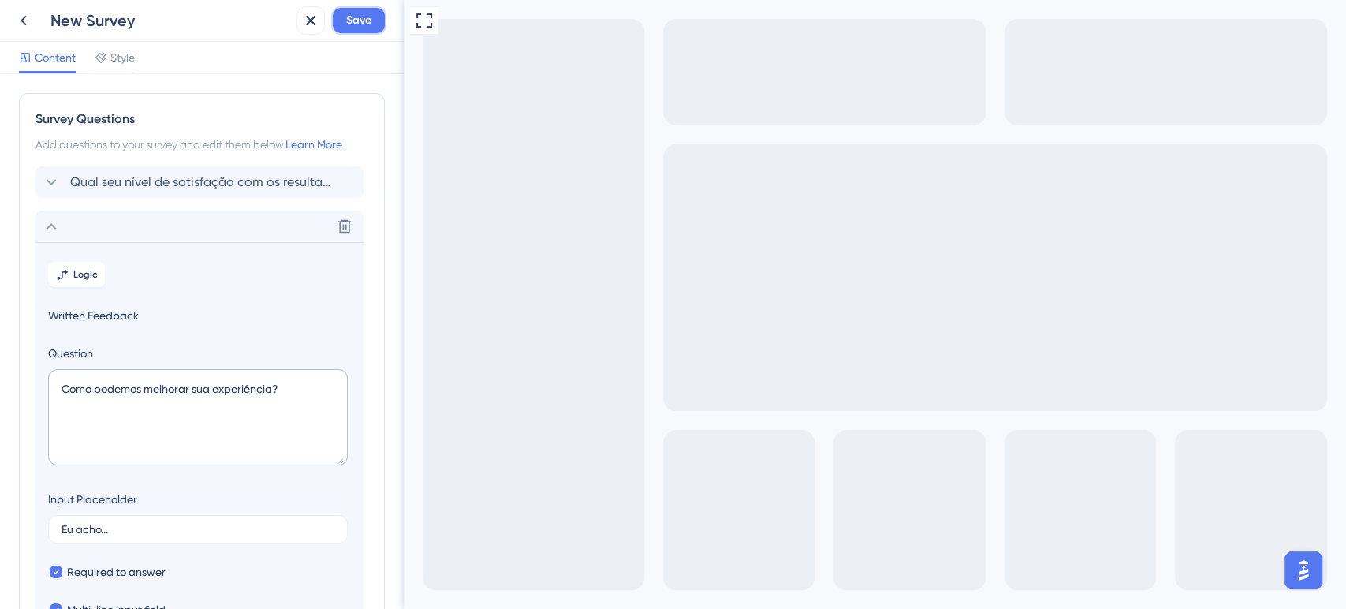
click at [353, 25] on span "Save" at bounding box center [358, 20] width 25 height 19
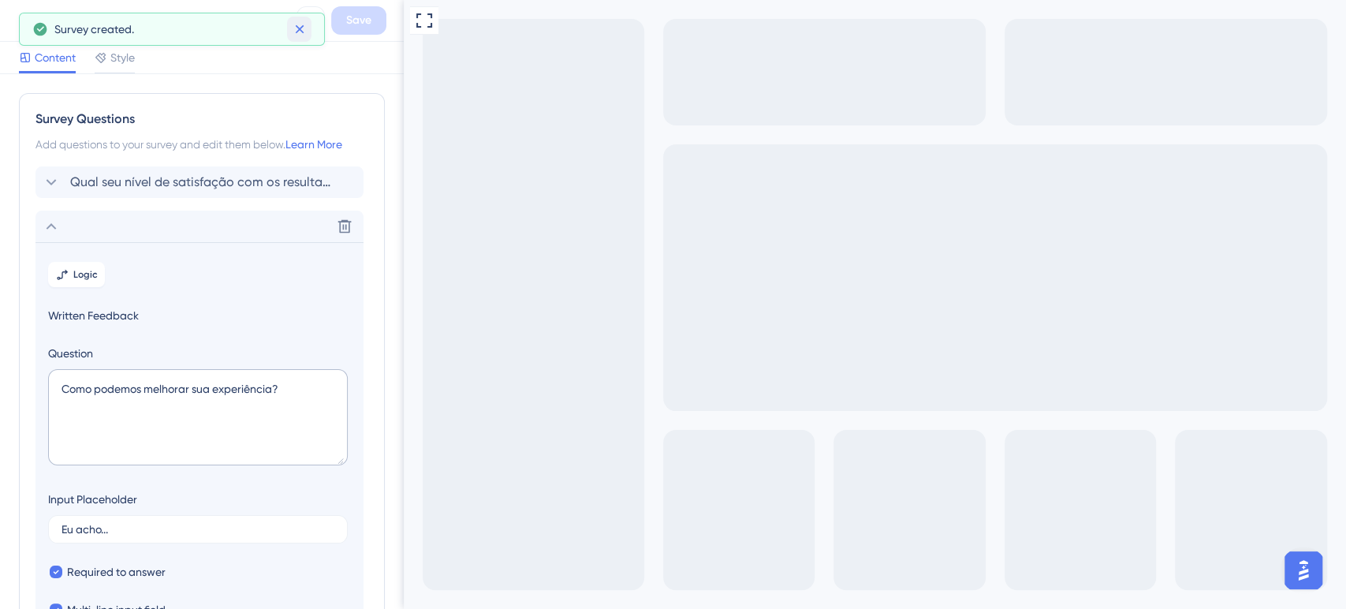
click at [299, 33] on icon at bounding box center [300, 29] width 16 height 16
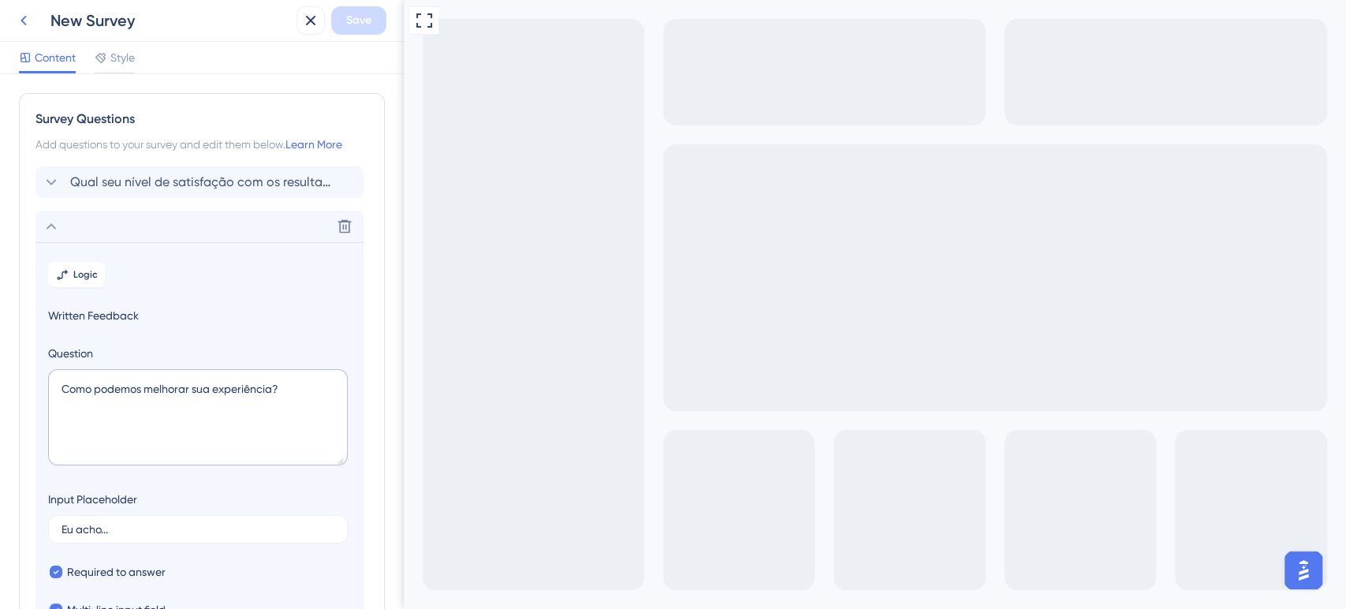
click at [29, 23] on icon at bounding box center [23, 20] width 19 height 19
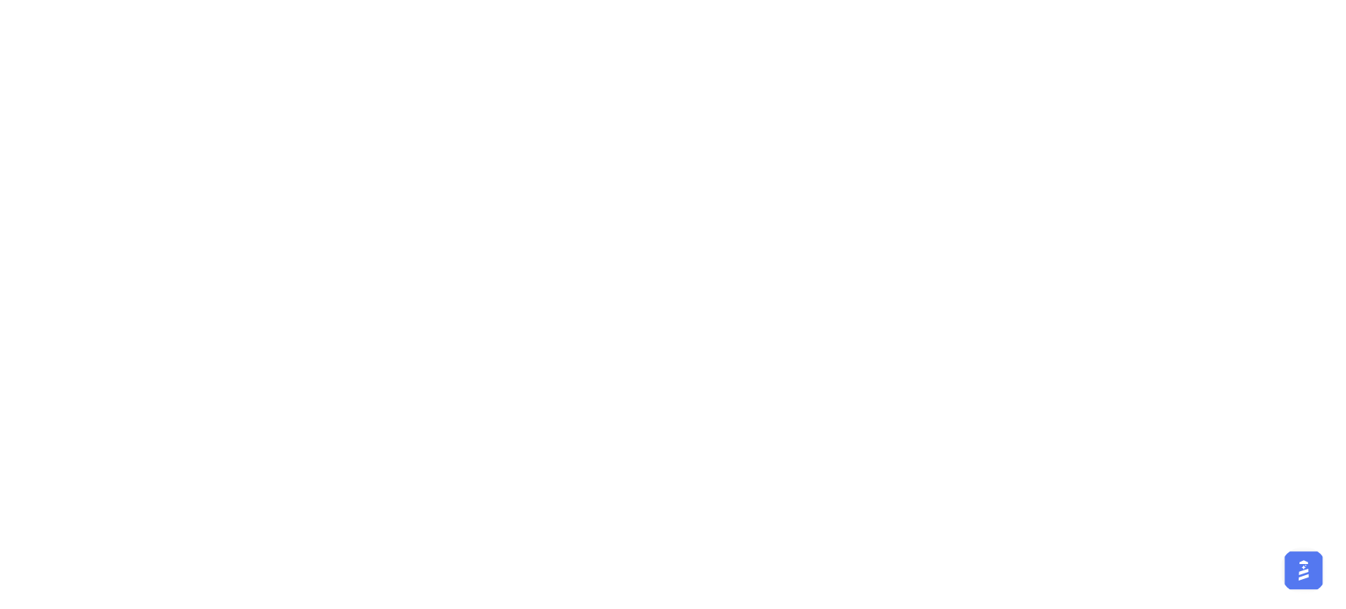
click at [22, 0] on html "46" at bounding box center [673, 0] width 1346 height 0
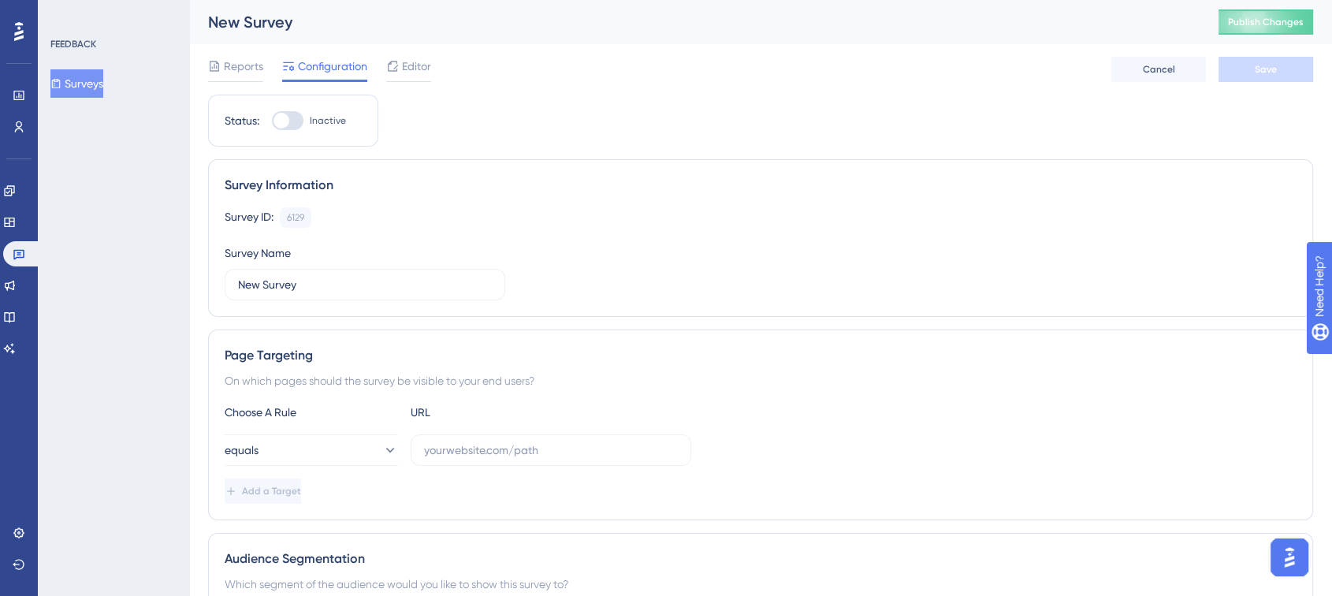
click at [95, 80] on button "Surveys" at bounding box center [76, 83] width 53 height 28
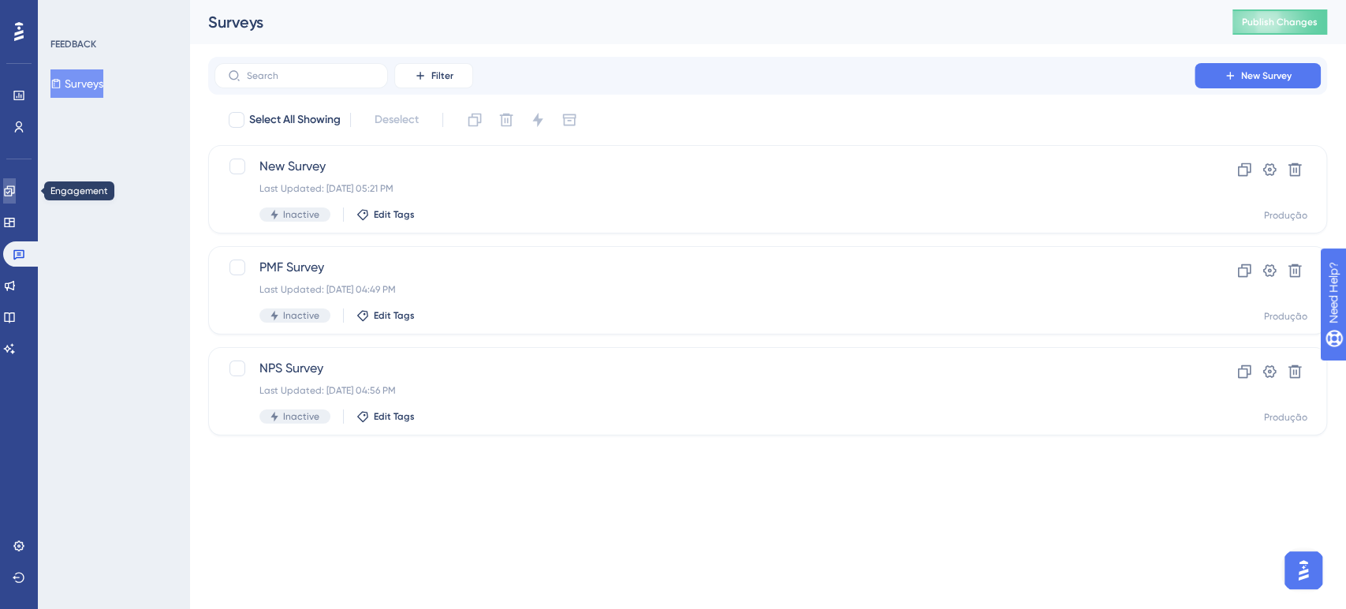
click at [6, 197] on link at bounding box center [9, 190] width 13 height 25
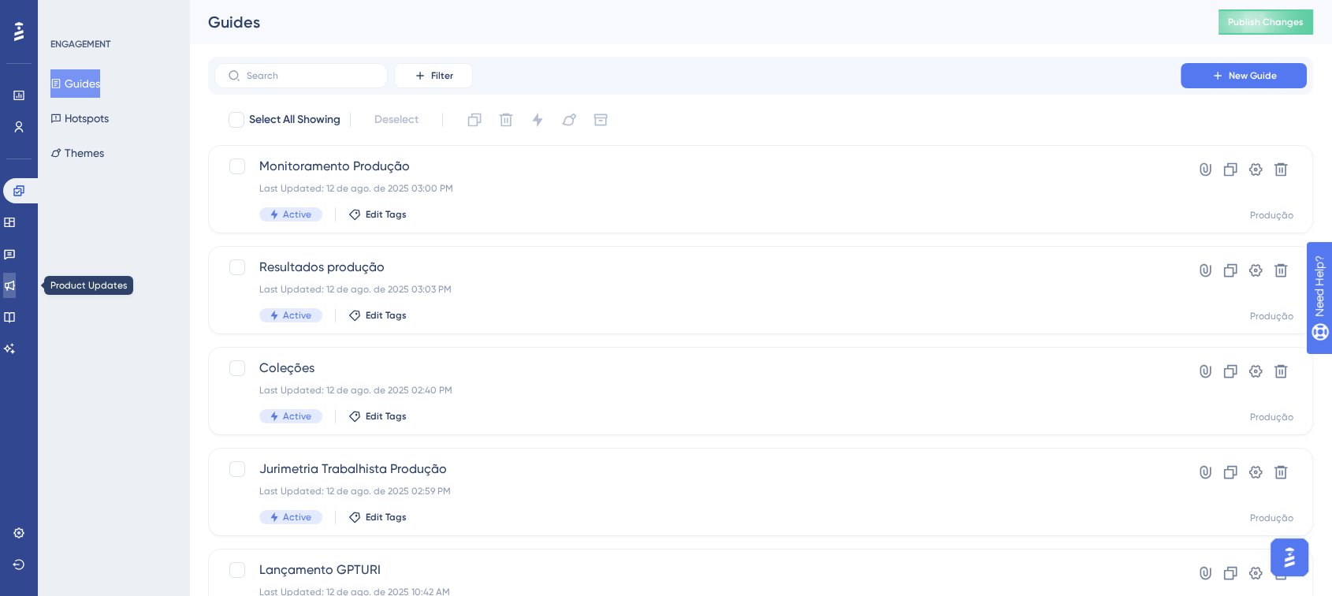
click at [16, 274] on link at bounding box center [9, 285] width 13 height 25
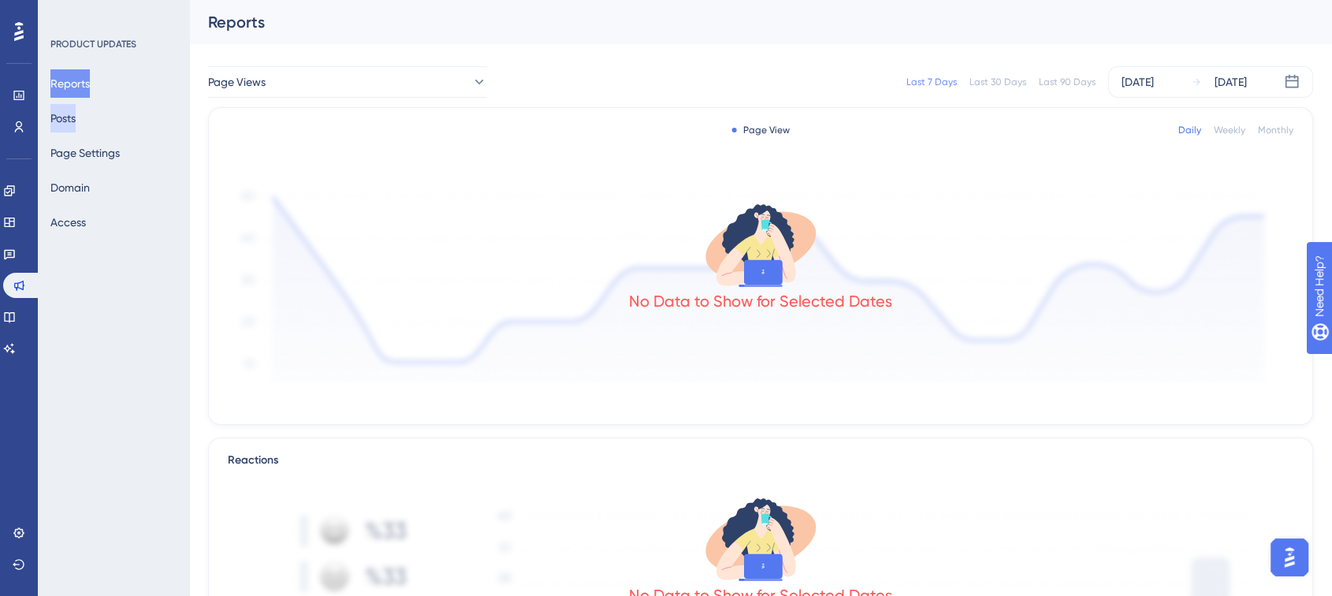
click at [69, 121] on button "Posts" at bounding box center [62, 118] width 25 height 28
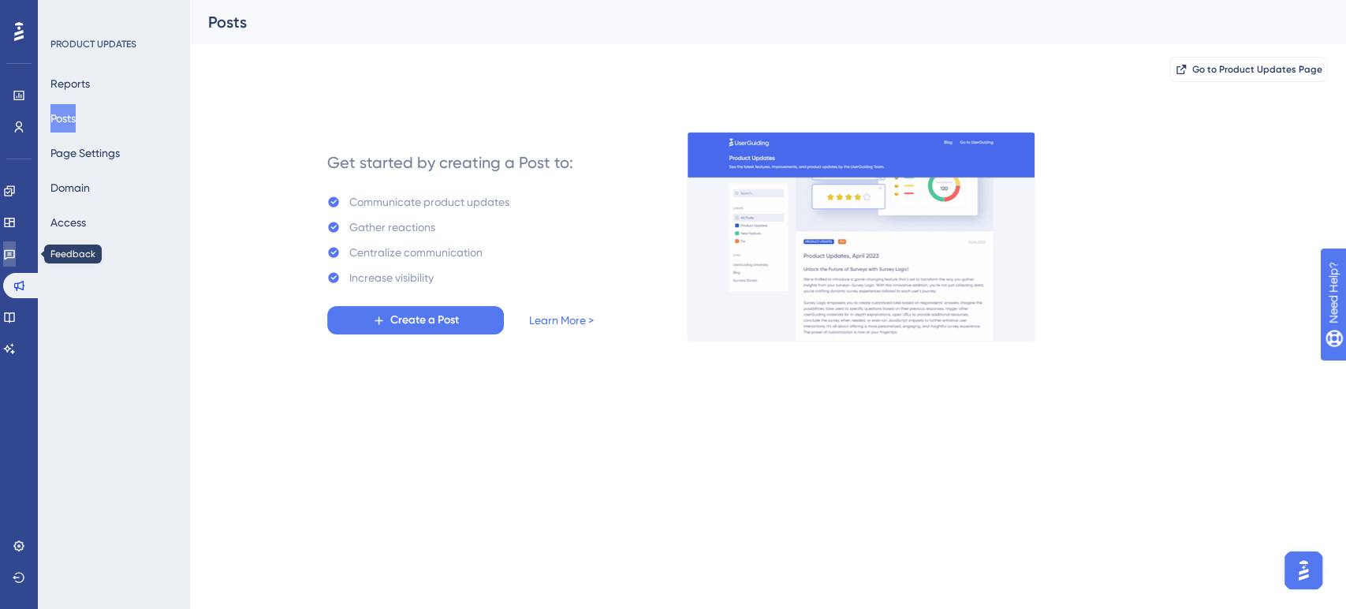
click at [16, 256] on link at bounding box center [9, 253] width 13 height 25
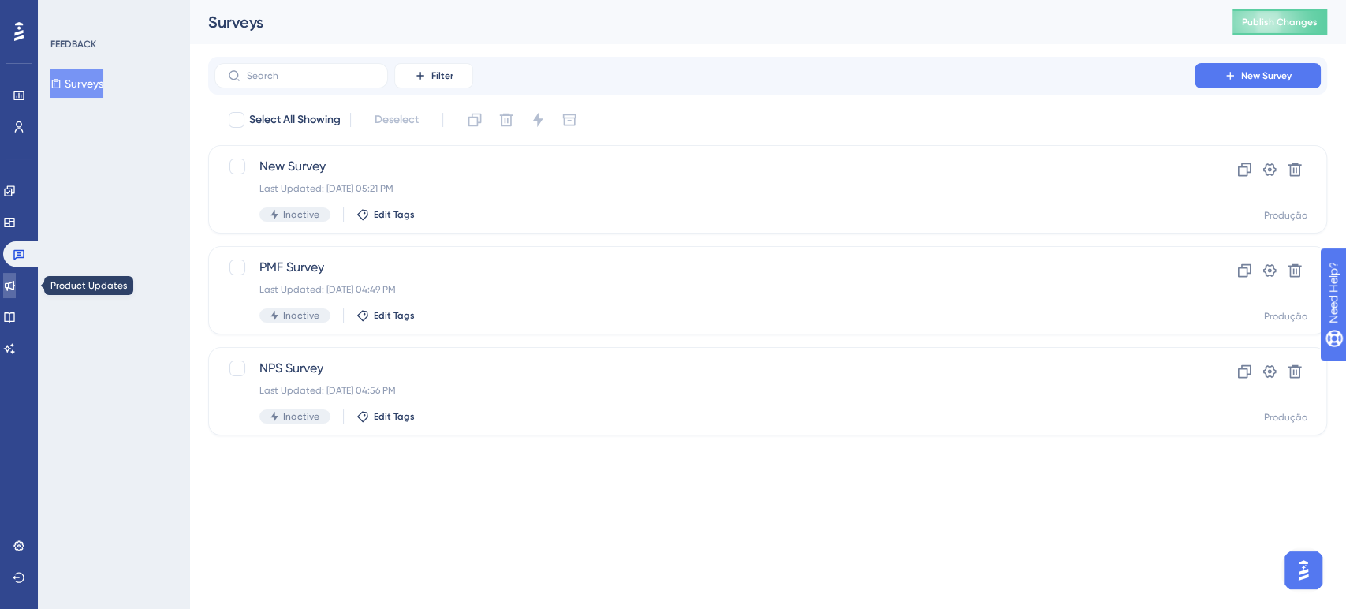
click at [13, 282] on icon at bounding box center [9, 285] width 13 height 13
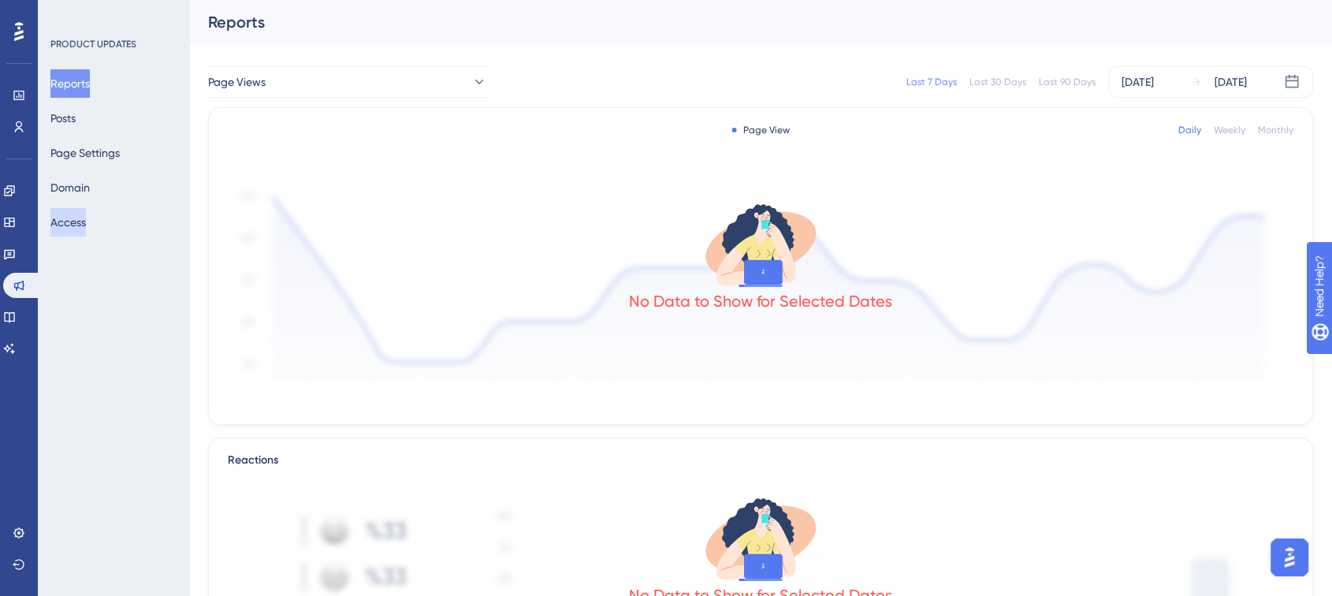
click at [86, 214] on button "Access" at bounding box center [67, 222] width 35 height 28
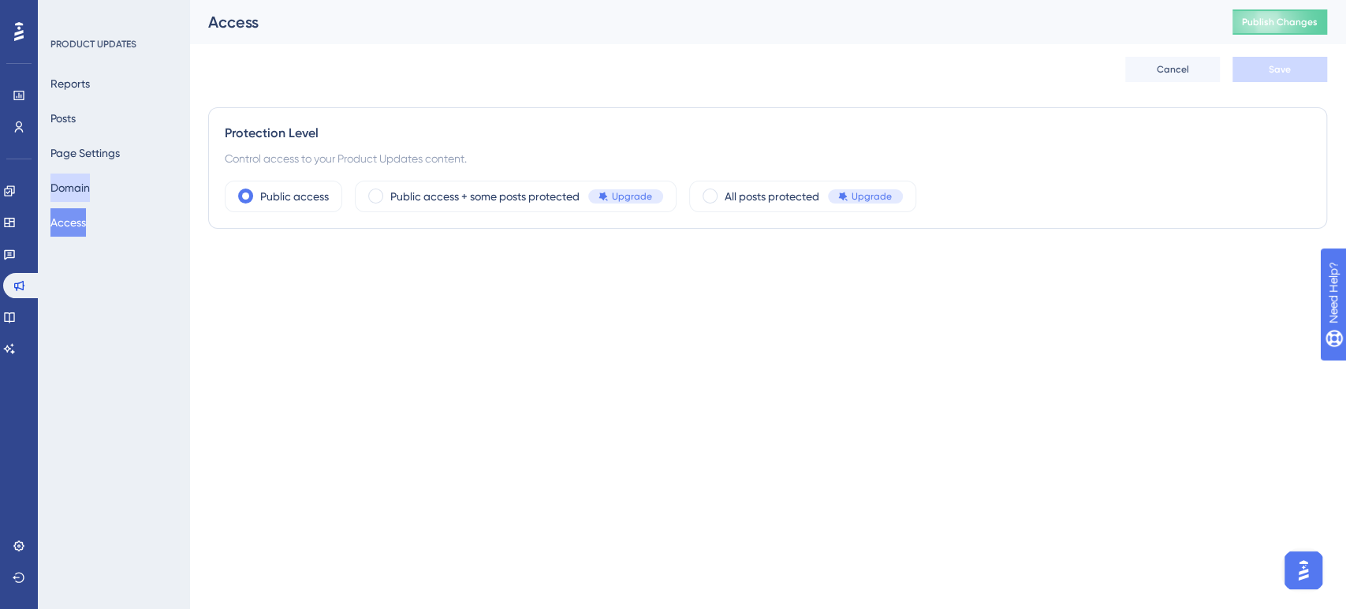
click at [88, 177] on button "Domain" at bounding box center [69, 187] width 39 height 28
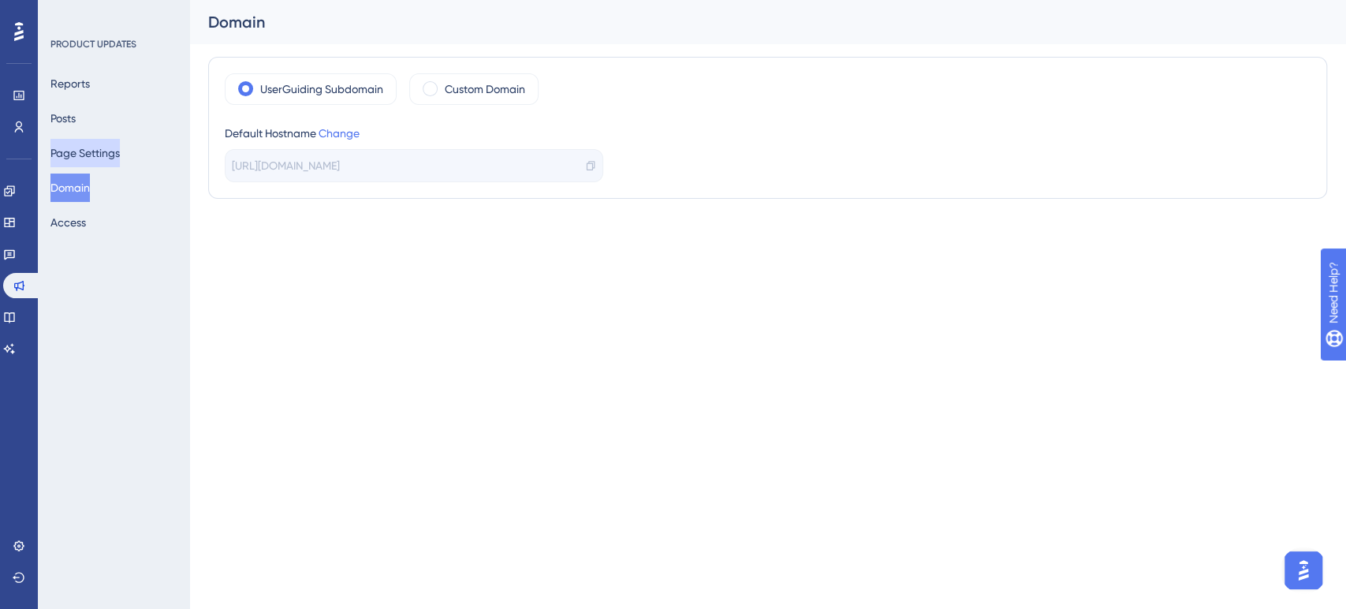
click at [90, 150] on button "Page Settings" at bounding box center [84, 153] width 69 height 28
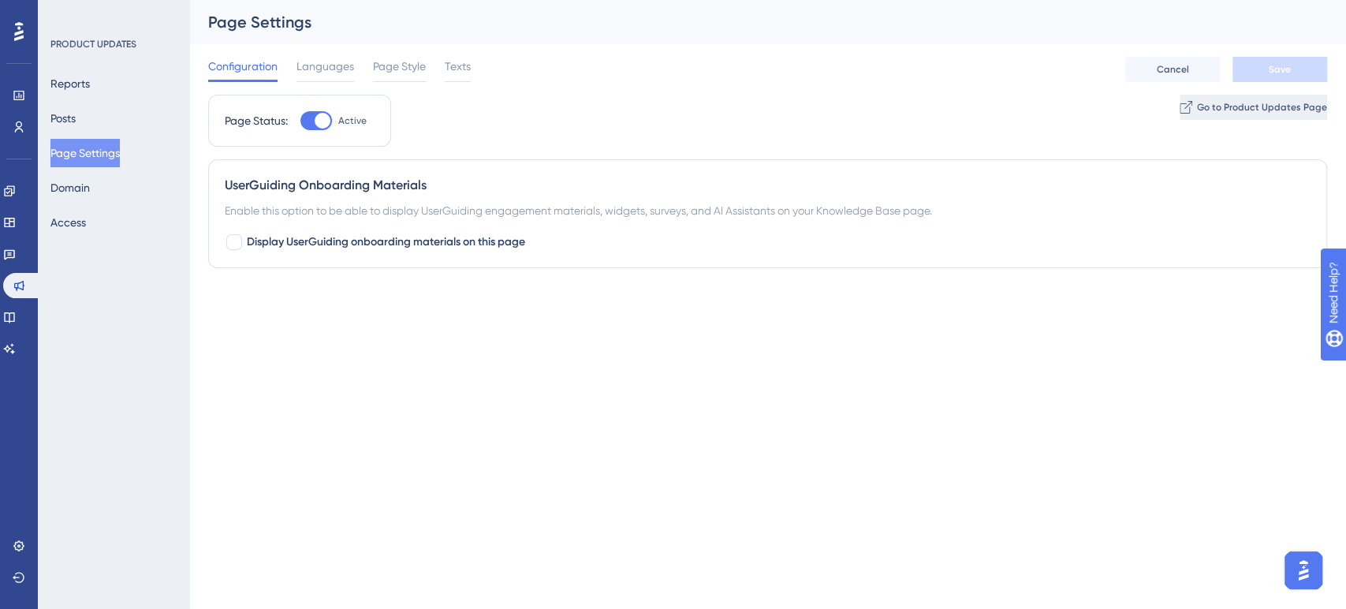
click at [1240, 110] on span "Go to Product Updates Page" at bounding box center [1262, 107] width 130 height 13
click at [76, 115] on button "Posts" at bounding box center [62, 118] width 25 height 28
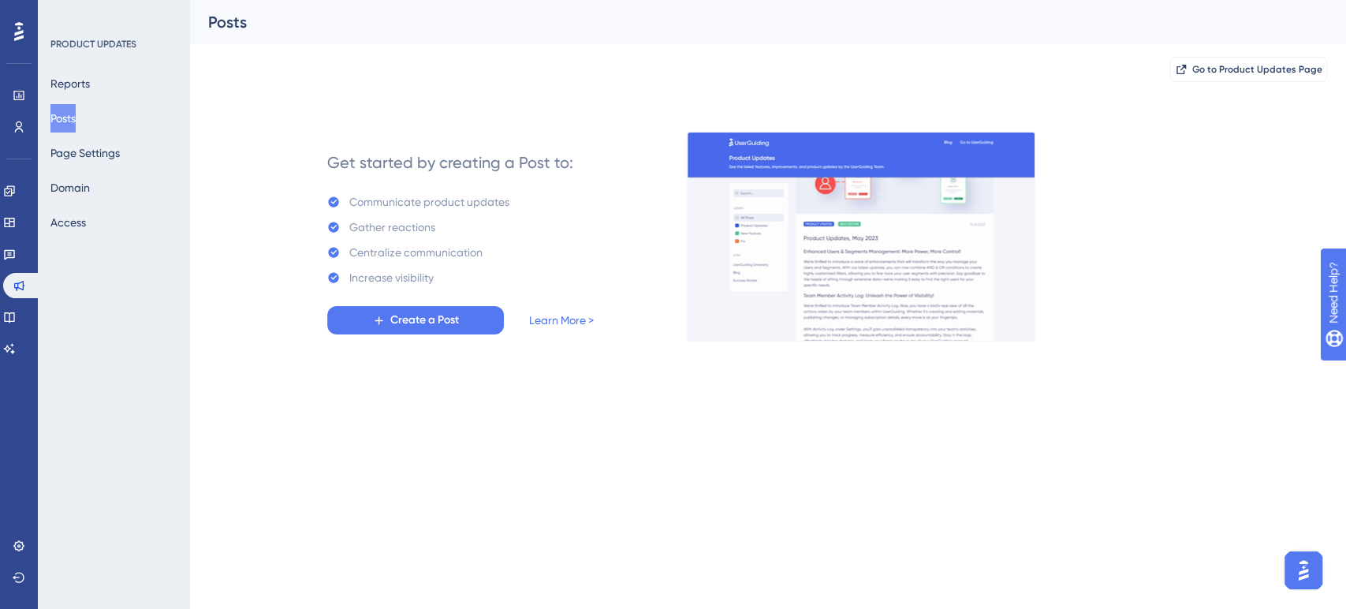
click at [77, 169] on div "Reports Posts Page Settings Domain Access" at bounding box center [114, 152] width 128 height 167
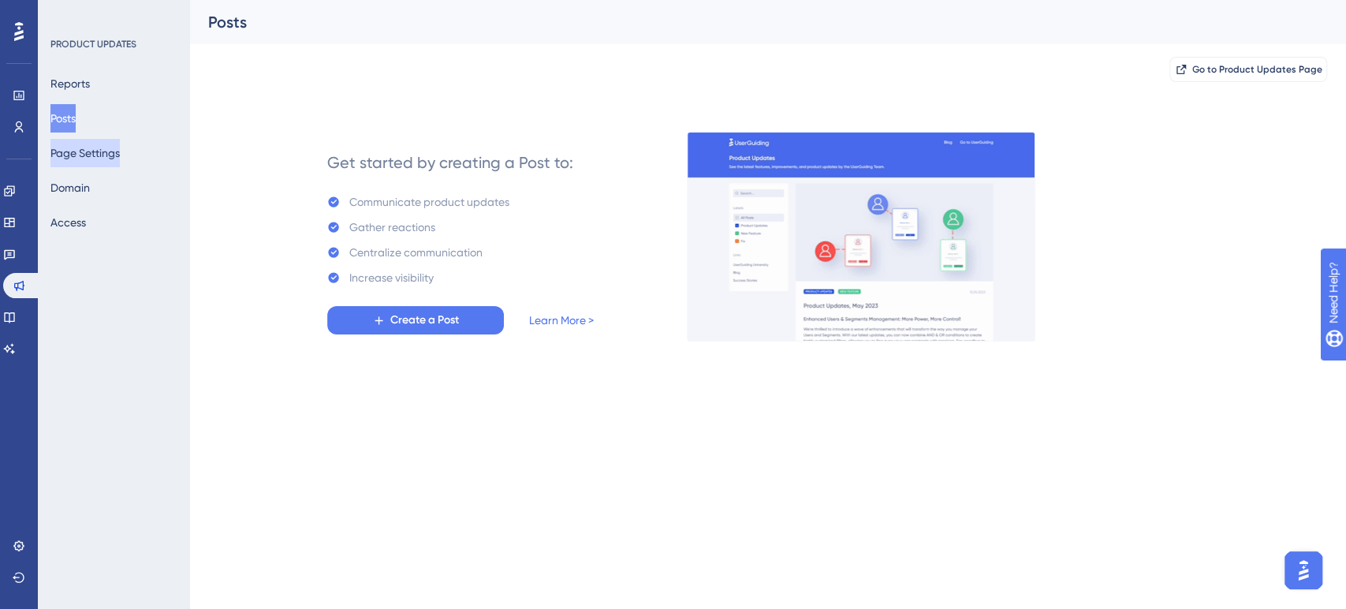
click at [88, 158] on button "Page Settings" at bounding box center [84, 153] width 69 height 28
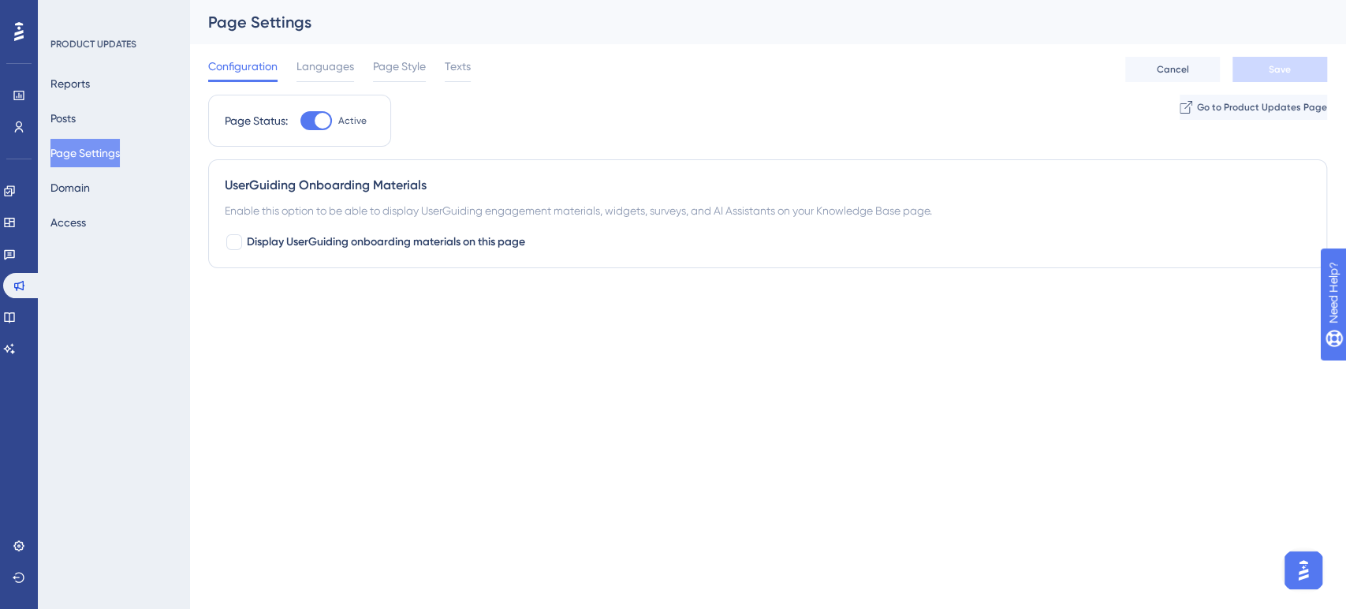
click at [312, 126] on div at bounding box center [316, 120] width 32 height 19
click at [300, 121] on input "Active" at bounding box center [300, 121] width 1 height 1
checkbox input "false"
click at [1279, 77] on button "Save" at bounding box center [1279, 69] width 95 height 25
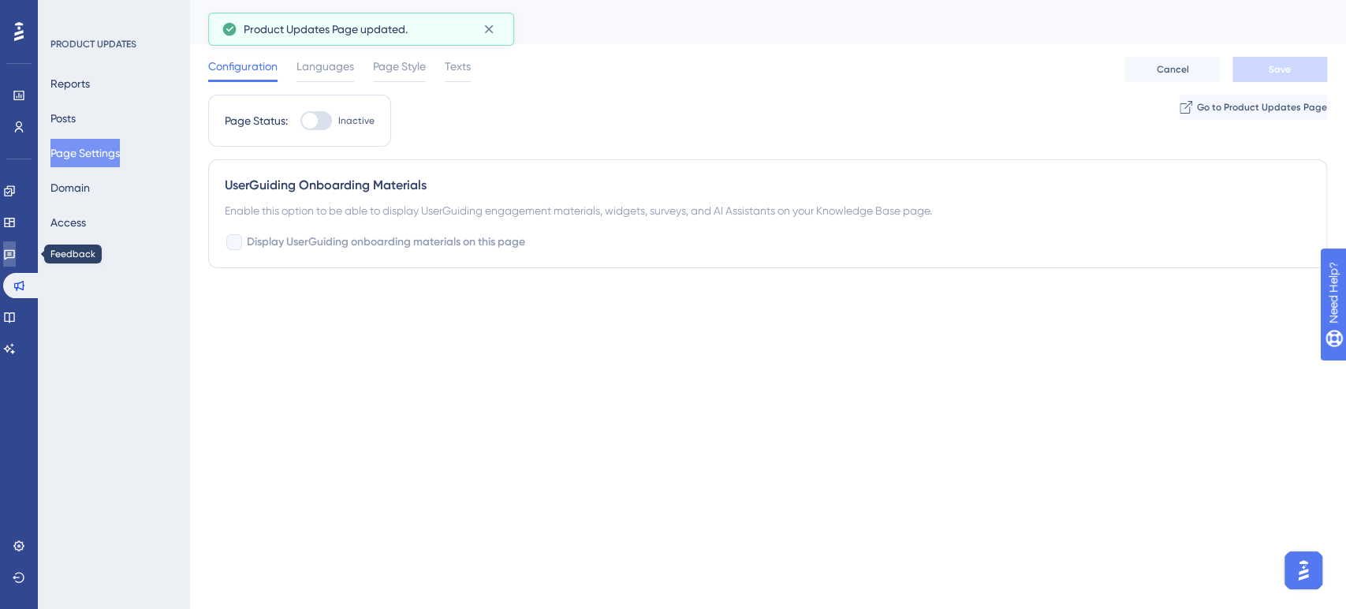
click at [16, 251] on icon at bounding box center [9, 254] width 13 height 13
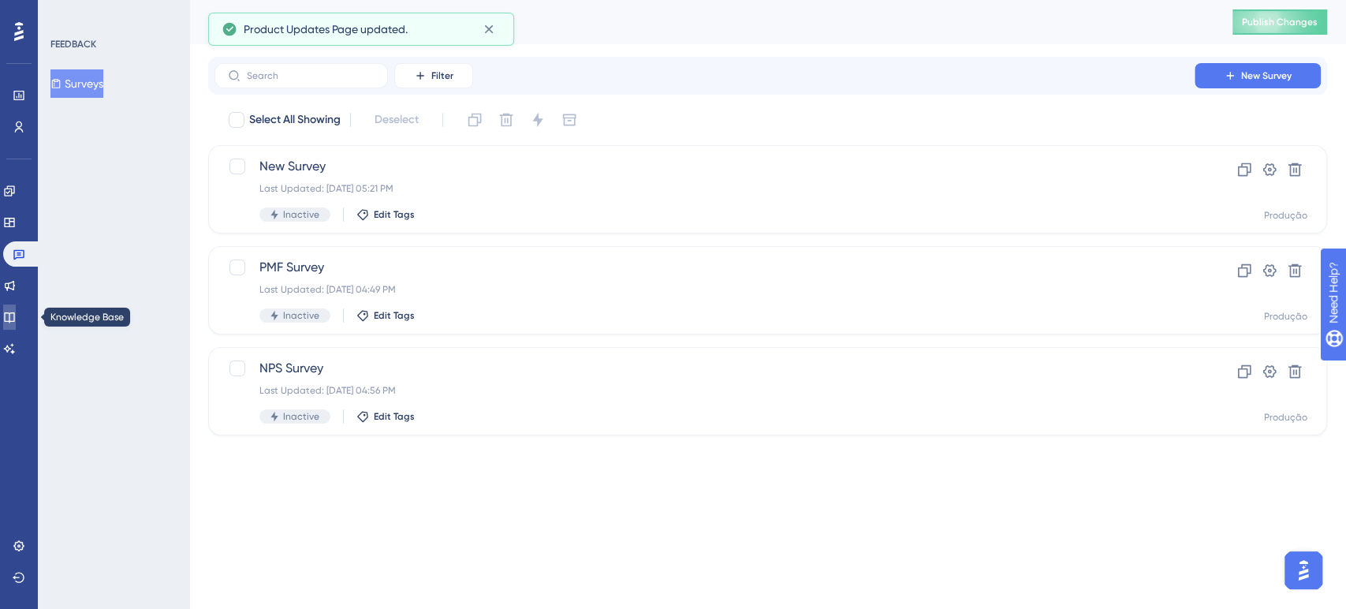
click at [16, 307] on link at bounding box center [9, 316] width 13 height 25
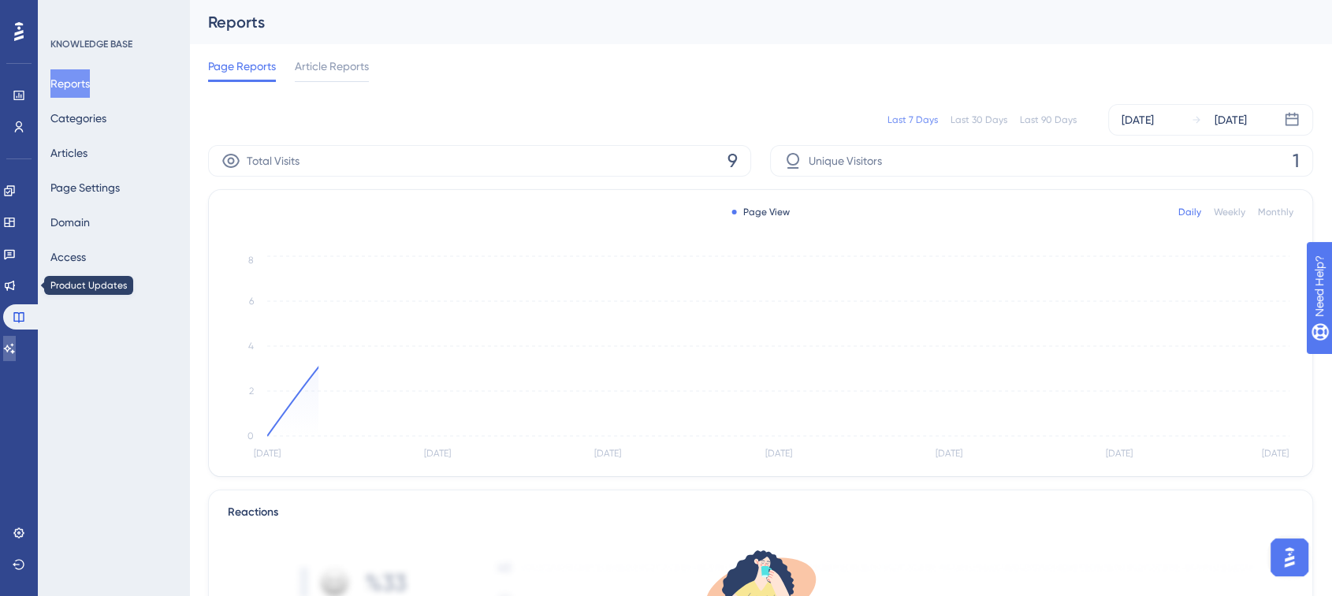
click at [16, 353] on icon at bounding box center [9, 348] width 13 height 13
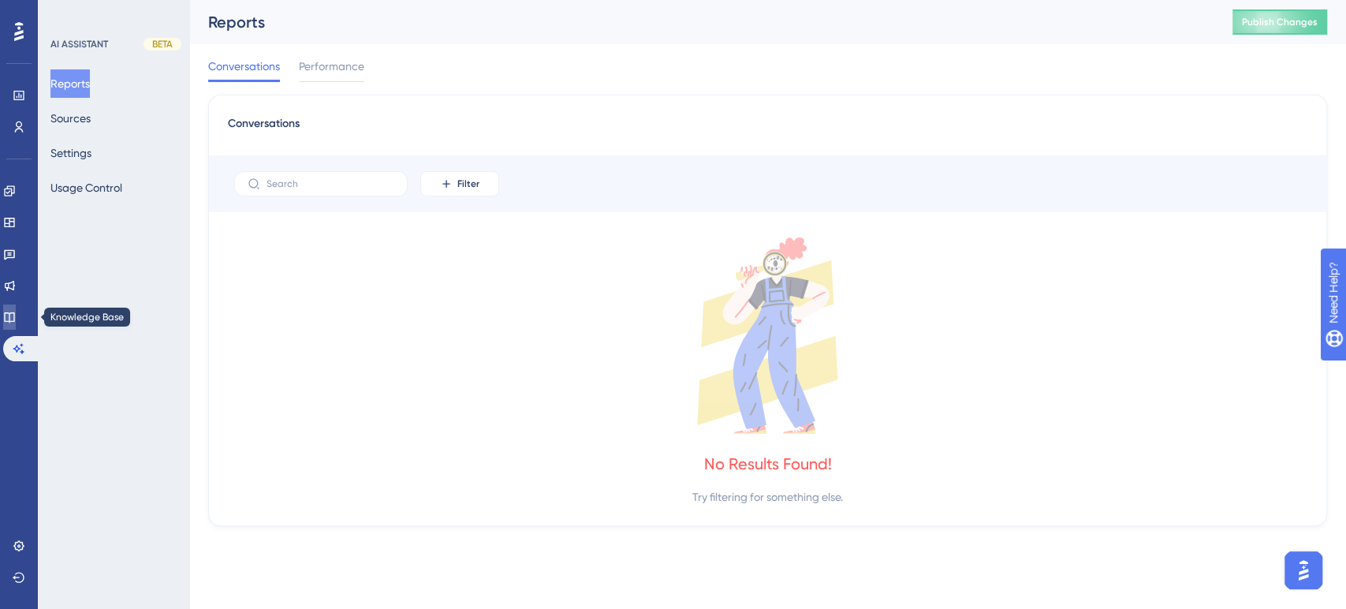
click at [14, 309] on link at bounding box center [9, 316] width 13 height 25
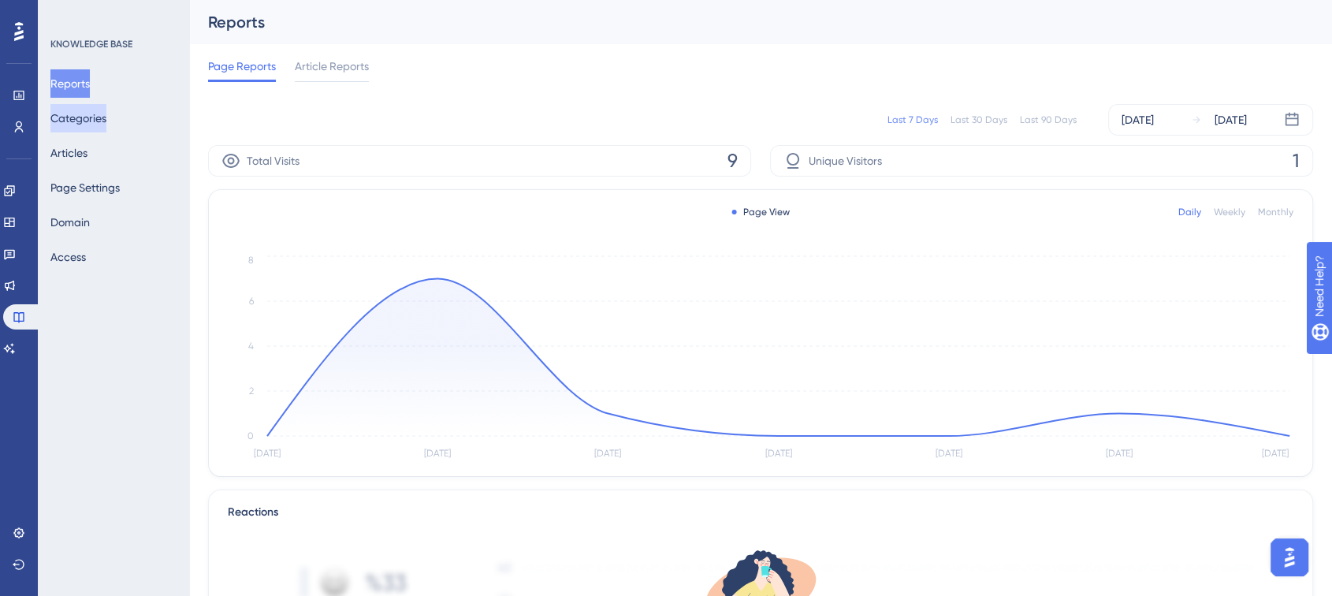
click at [94, 125] on button "Categories" at bounding box center [78, 118] width 56 height 28
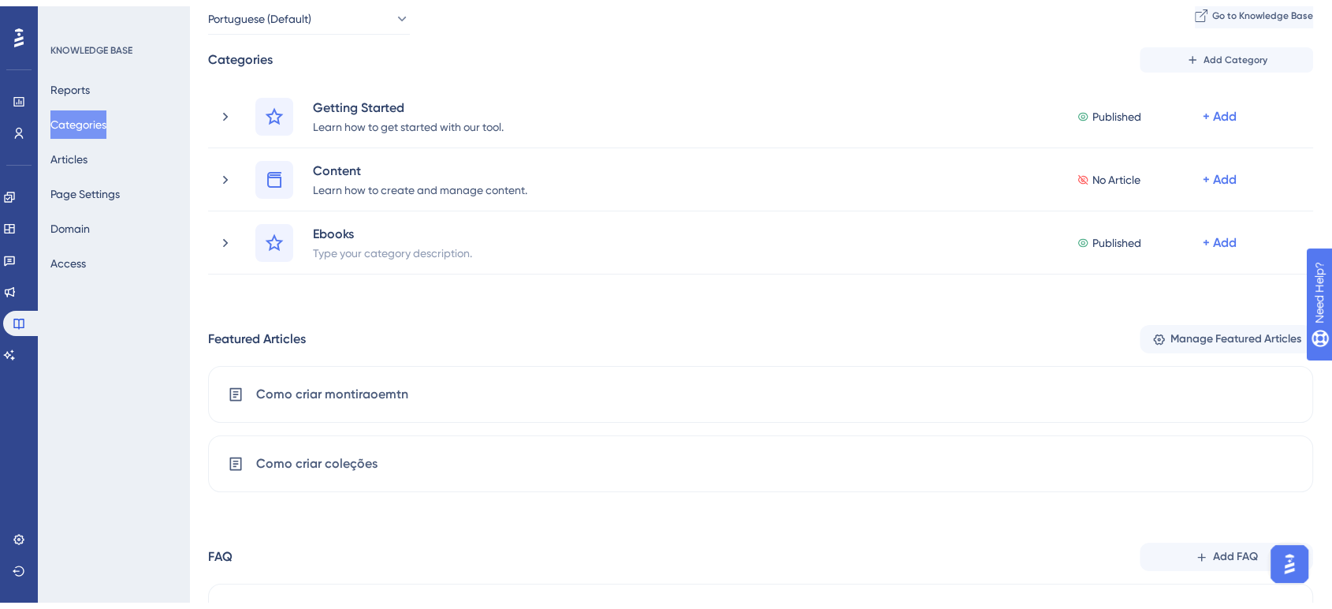
scroll to position [135, 0]
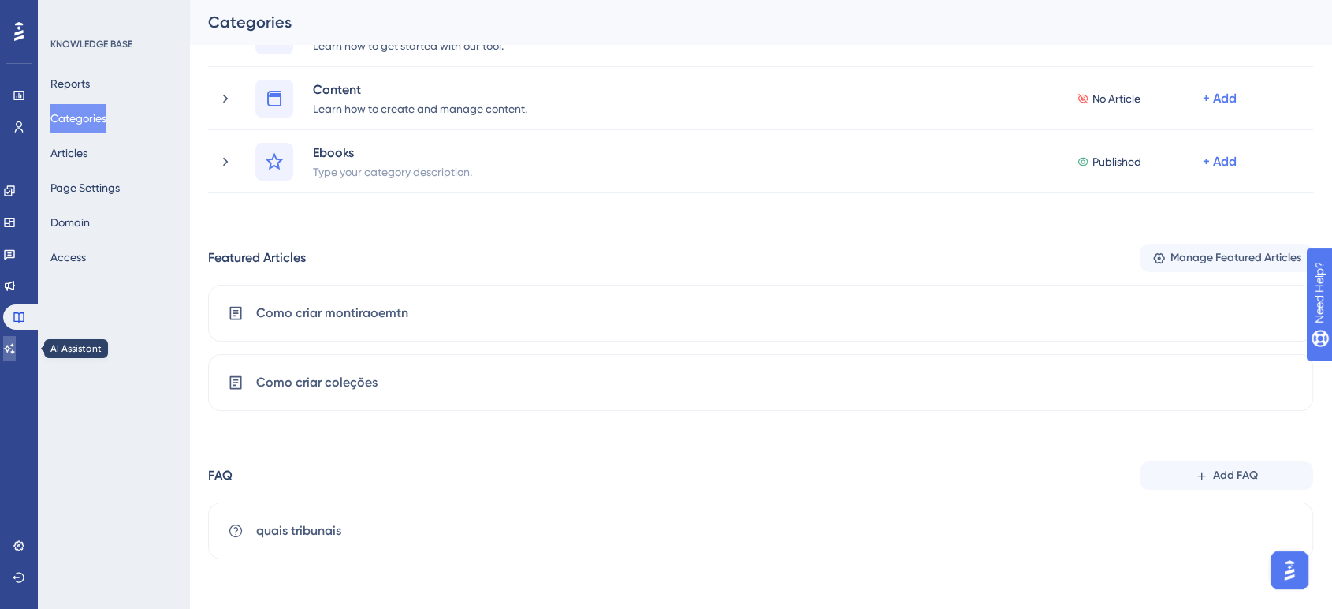
click at [16, 348] on icon at bounding box center [9, 348] width 13 height 13
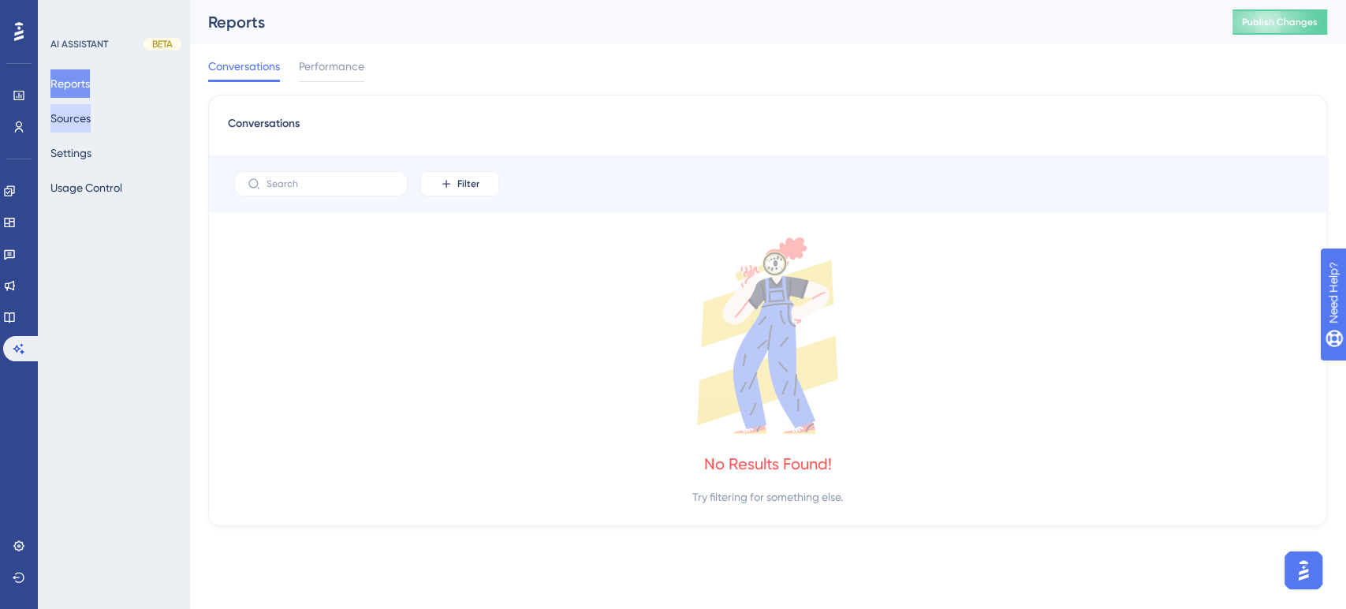
click at [82, 121] on button "Sources" at bounding box center [70, 118] width 40 height 28
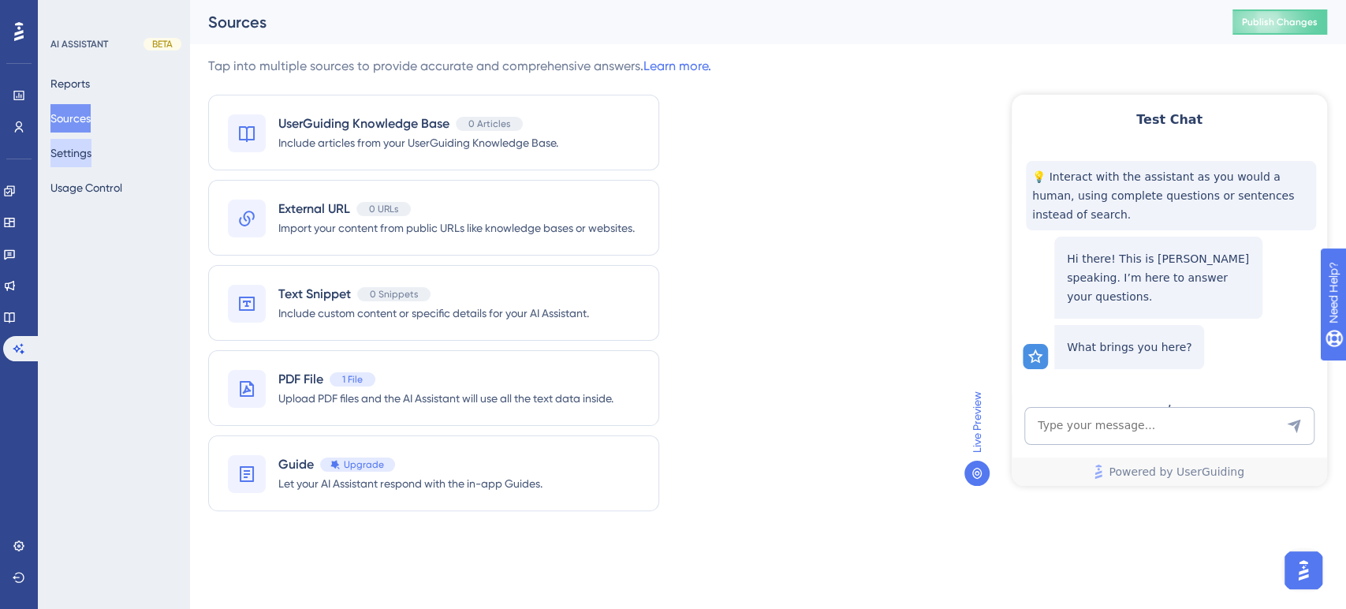
click at [80, 147] on button "Settings" at bounding box center [70, 153] width 41 height 28
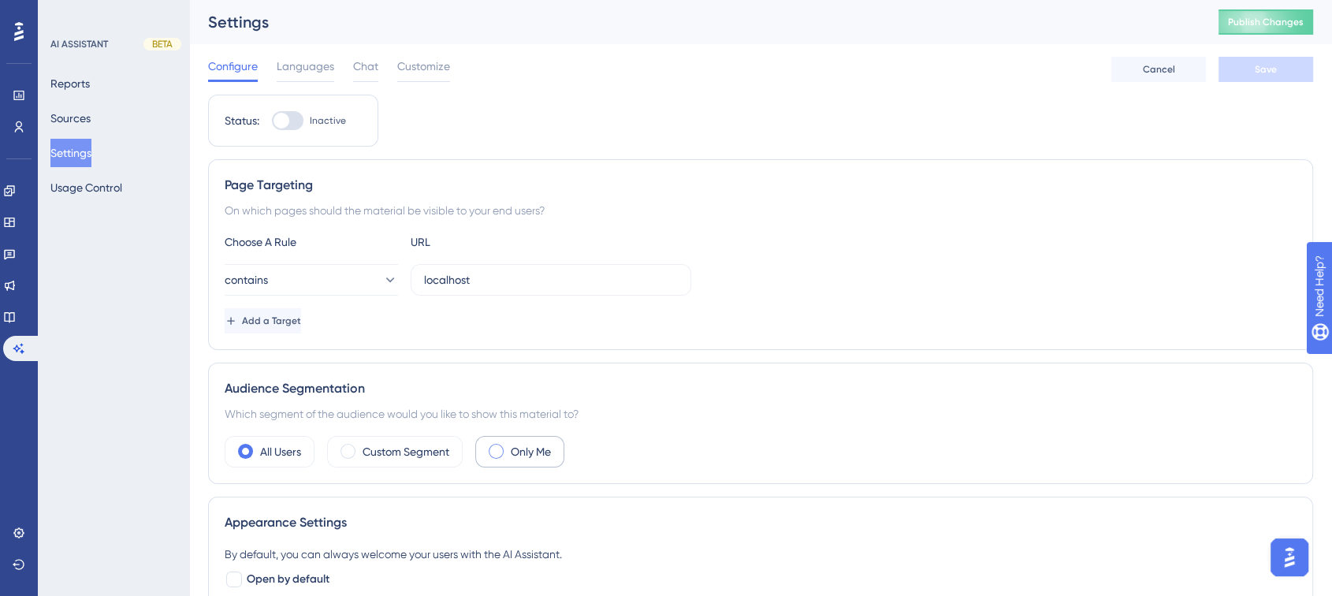
click at [521, 452] on label "Only Me" at bounding box center [531, 451] width 40 height 19
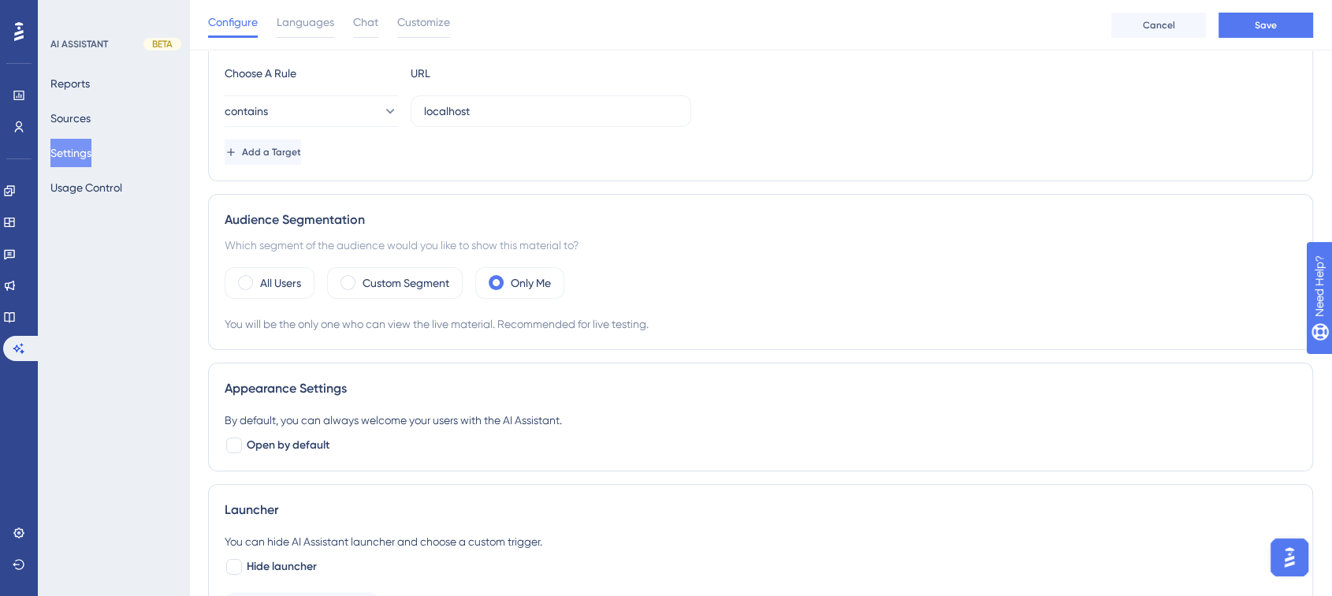
scroll to position [88, 0]
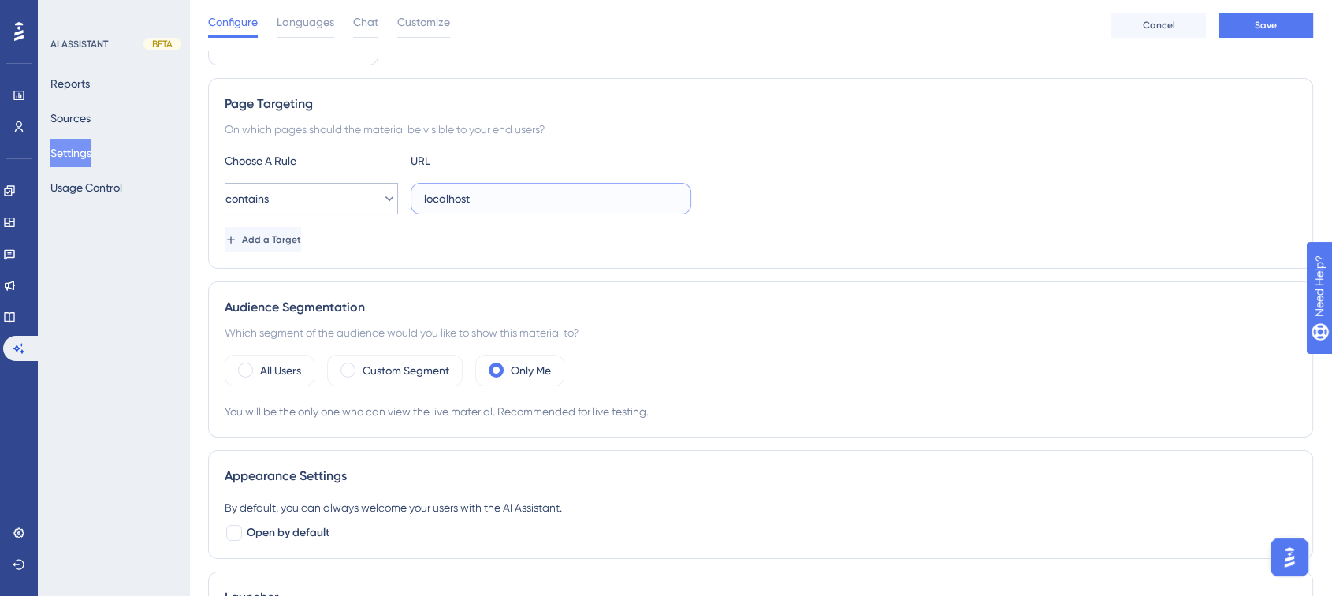
drag, startPoint x: 500, startPoint y: 197, endPoint x: 352, endPoint y: 203, distance: 147.6
click at [353, 203] on div "contains localhost" at bounding box center [458, 199] width 467 height 32
paste input "https://app.turivius.com/jurimetria-trabalhista"
type input "https://app.turivius.com/jurimetria-trabalhista"
click at [795, 250] on div "Add a Target" at bounding box center [761, 239] width 1072 height 25
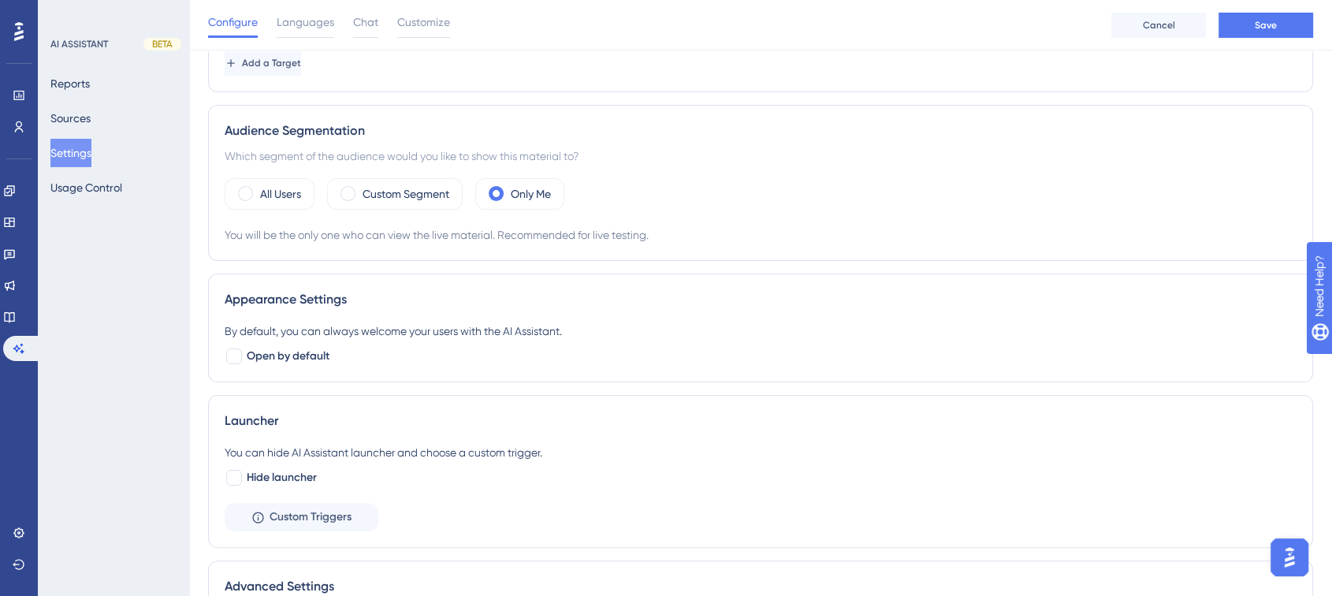
scroll to position [412, 0]
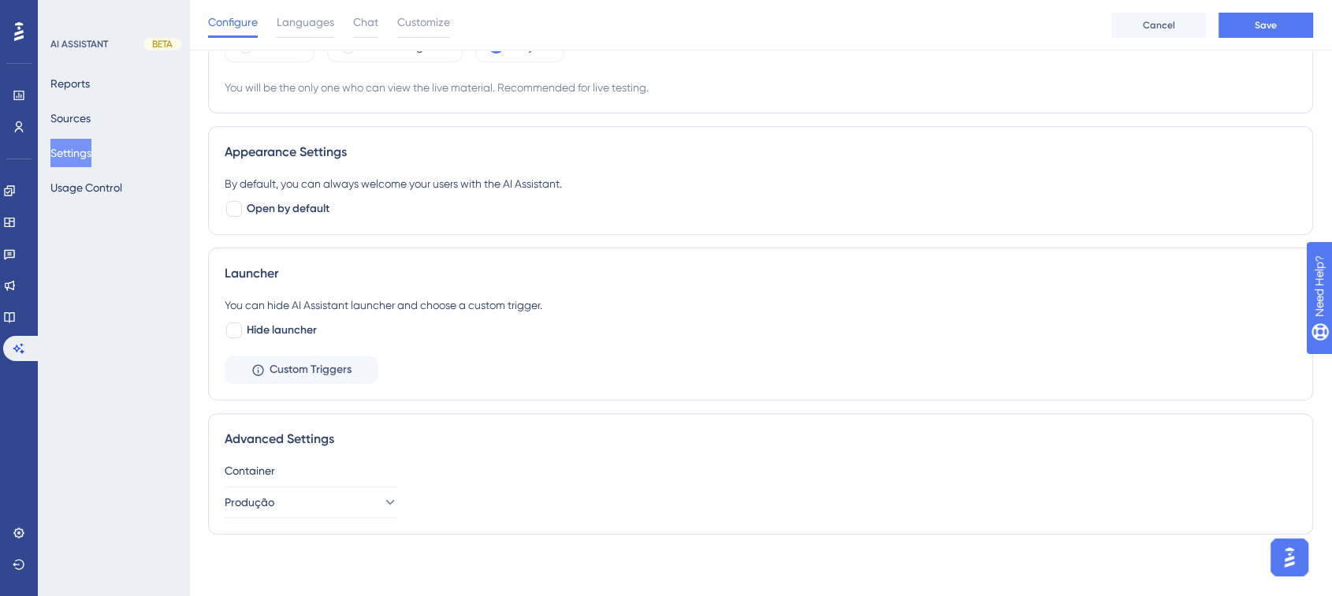
click at [232, 326] on div at bounding box center [234, 330] width 16 height 16
checkbox input "true"
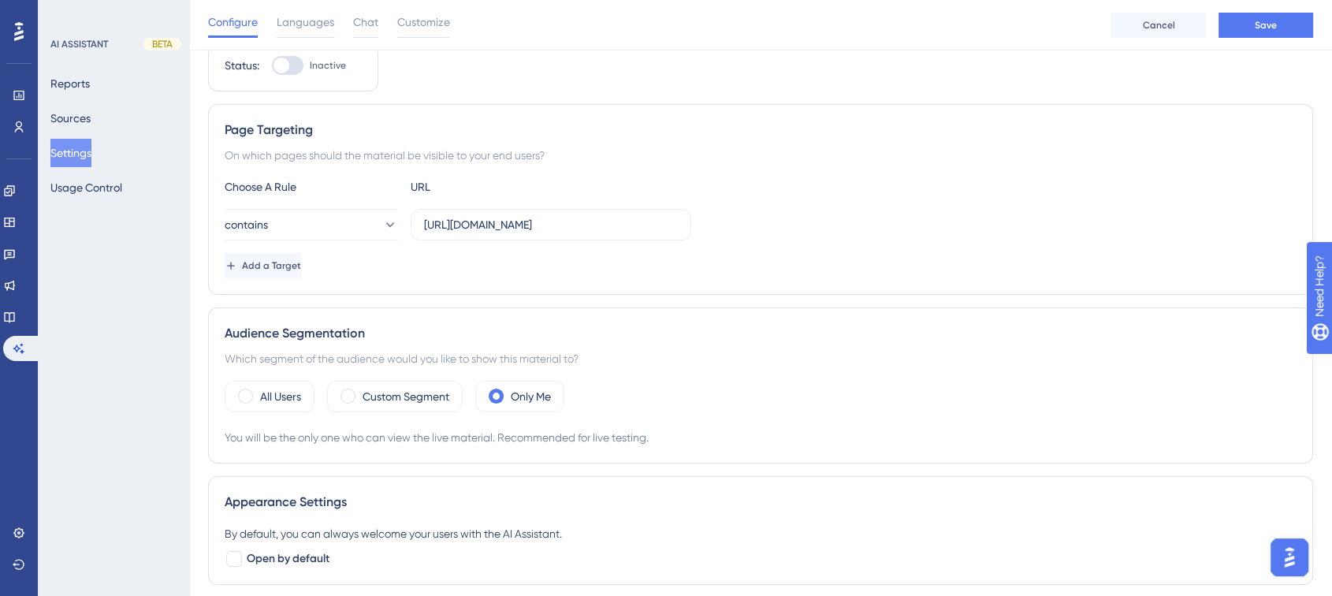
scroll to position [0, 0]
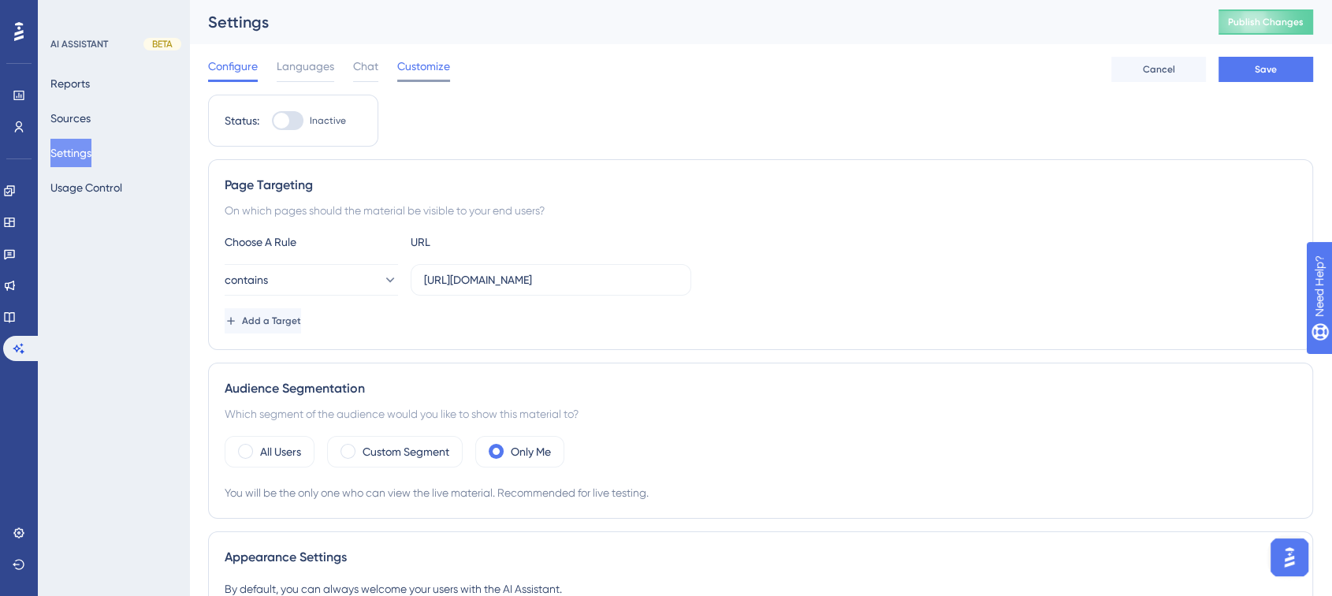
click at [427, 76] on div "Customize" at bounding box center [423, 69] width 53 height 25
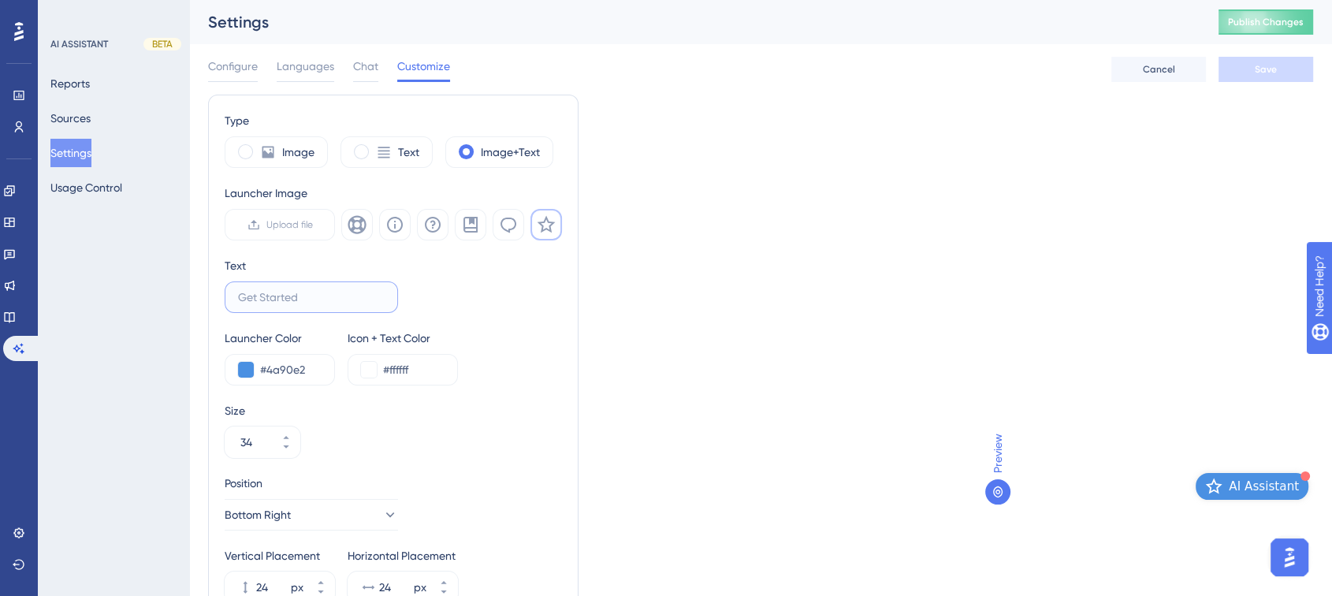
click at [270, 292] on input "text" at bounding box center [311, 297] width 147 height 17
type input "A"
drag, startPoint x: 289, startPoint y: 296, endPoint x: 173, endPoint y: 282, distance: 116.0
click at [189, 282] on div "Performance Users Engagement Widgets Feedback Product Updates Knowledge Base AI…" at bounding box center [760, 378] width 1143 height 757
type input "Ajuda"
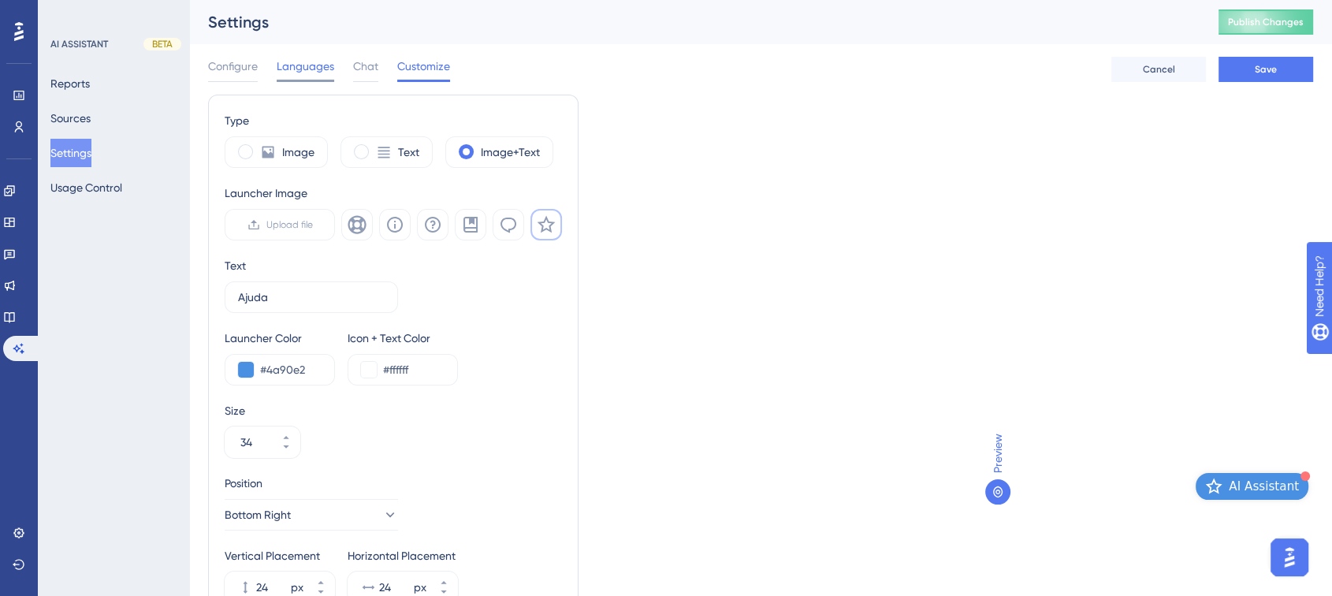
click at [307, 65] on span "Languages" at bounding box center [306, 66] width 58 height 19
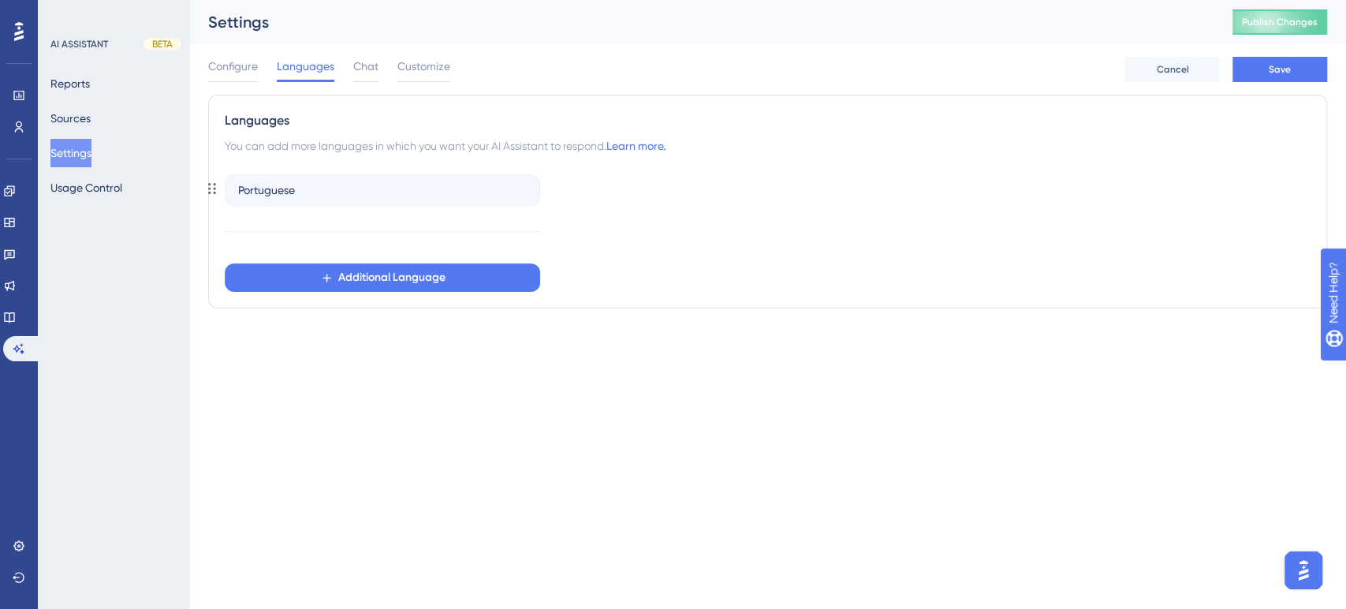
click at [353, 192] on div "Portuguese" at bounding box center [382, 190] width 315 height 32
click at [371, 65] on span "Chat" at bounding box center [365, 66] width 25 height 19
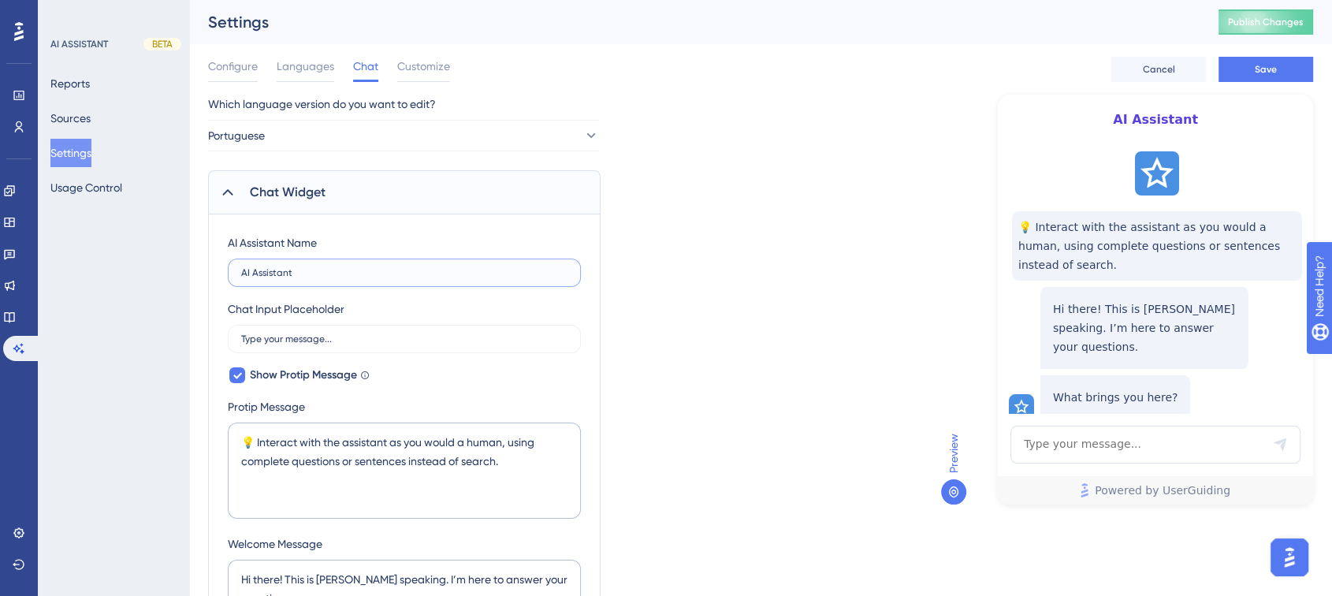
drag, startPoint x: 336, startPoint y: 274, endPoint x: 192, endPoint y: 261, distance: 144.1
type input "Ajuda"
click at [333, 339] on input "Type your message..." at bounding box center [404, 338] width 326 height 11
click at [296, 441] on textarea "💡 Interact with the assistant as you would a human, using complete questions or…" at bounding box center [404, 471] width 353 height 96
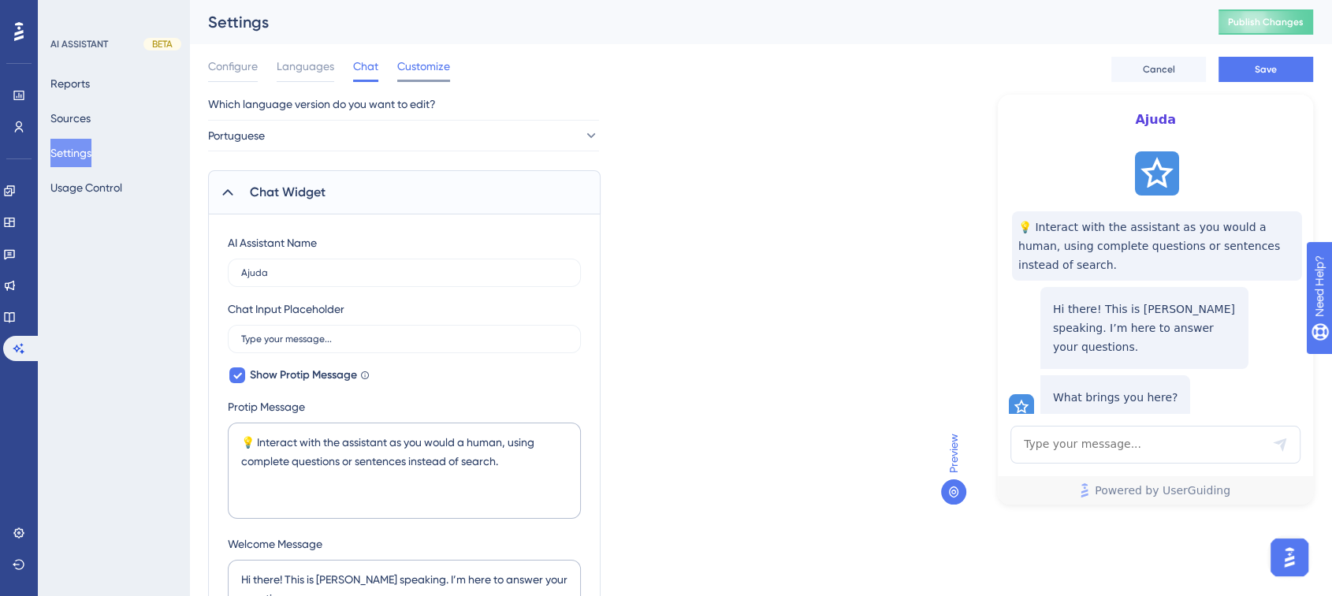
click at [430, 62] on span "Customize" at bounding box center [423, 66] width 53 height 19
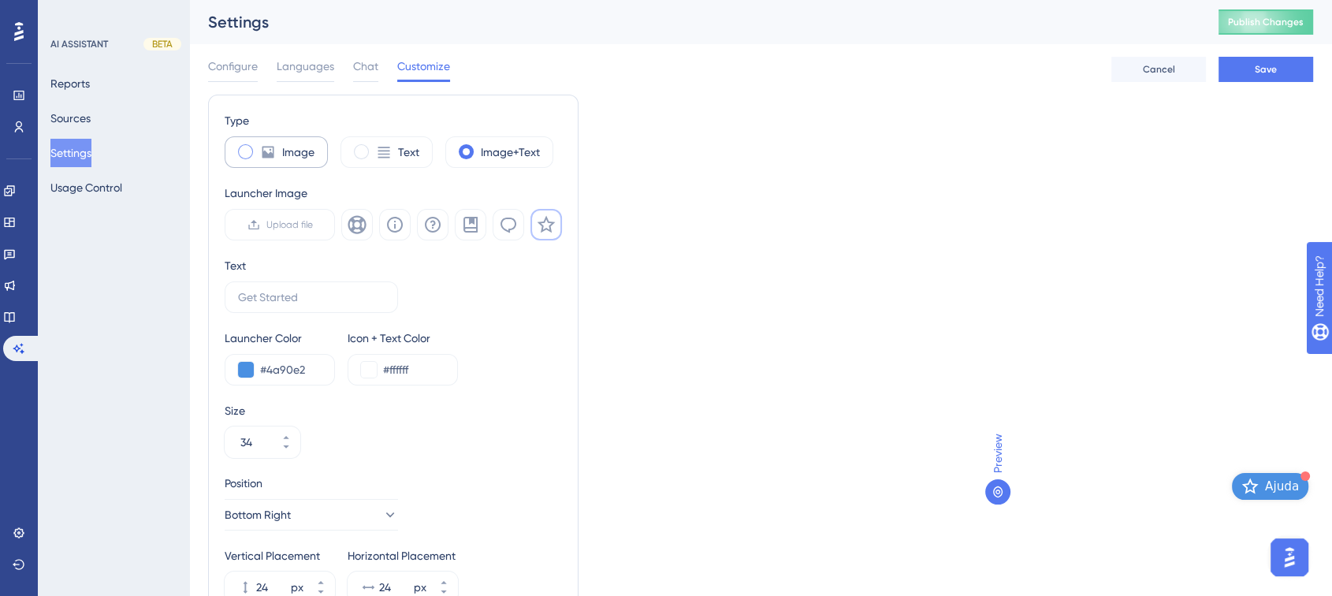
click at [249, 155] on span at bounding box center [245, 151] width 15 height 15
click at [258, 147] on input "radio" at bounding box center [258, 147] width 0 height 0
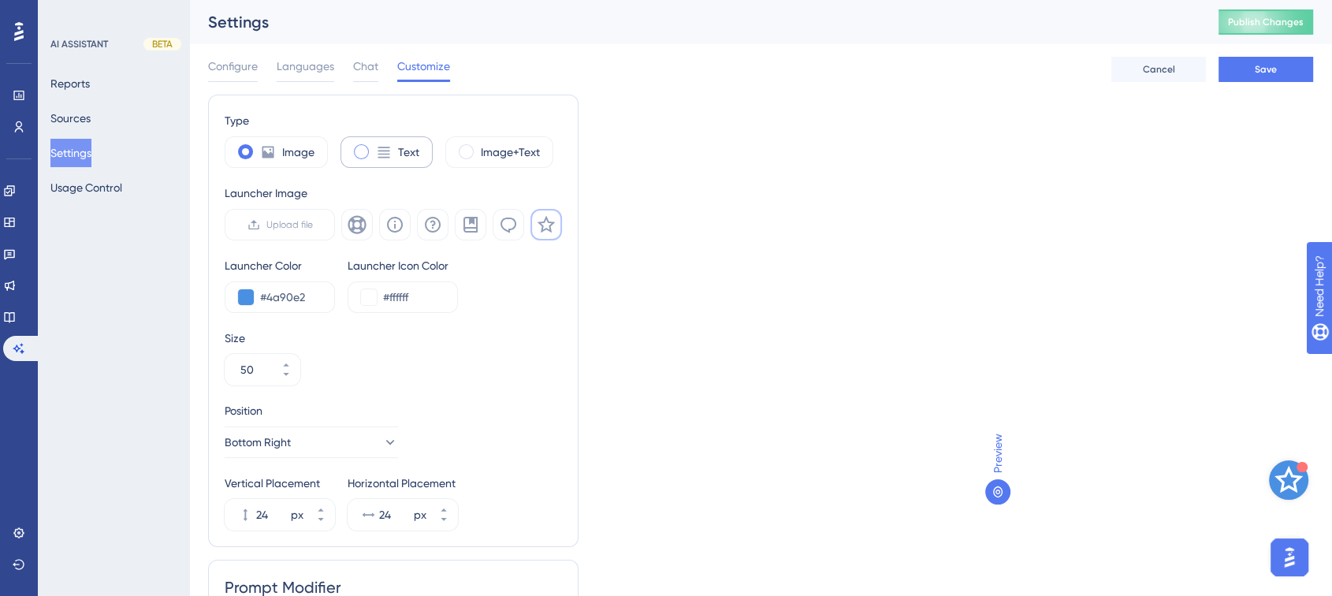
click at [359, 155] on span at bounding box center [361, 151] width 15 height 15
click at [374, 147] on input "radio" at bounding box center [374, 147] width 0 height 0
type input "34"
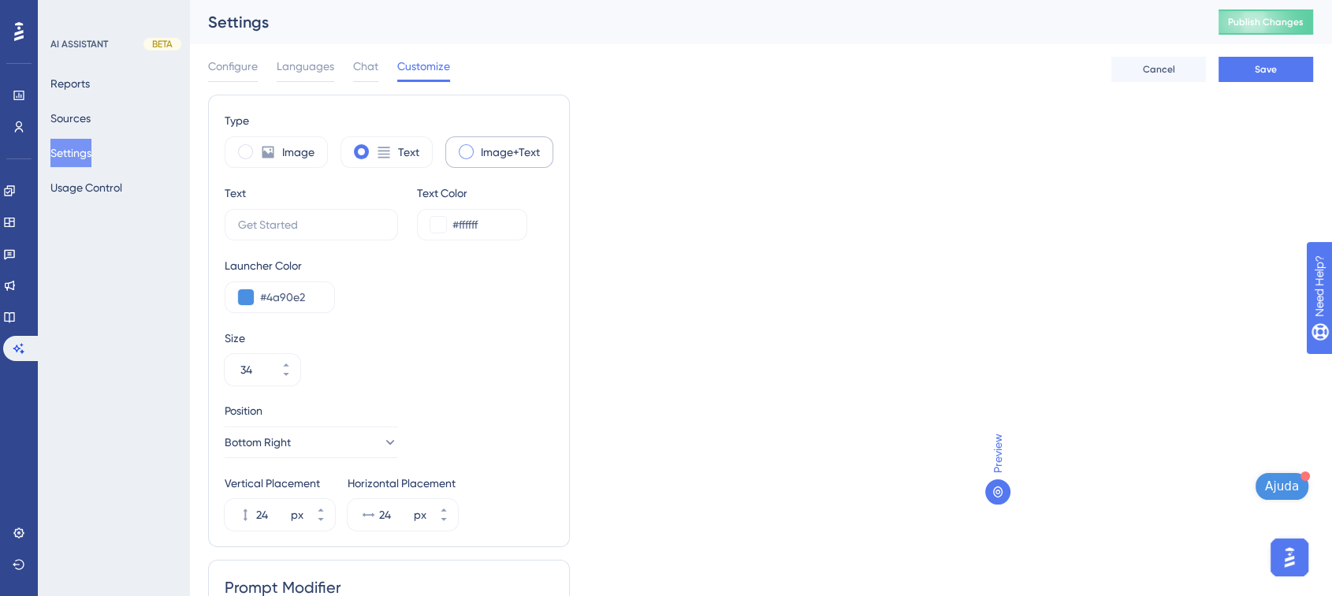
click at [468, 155] on span at bounding box center [466, 151] width 15 height 15
click at [479, 147] on input "radio" at bounding box center [479, 147] width 0 height 0
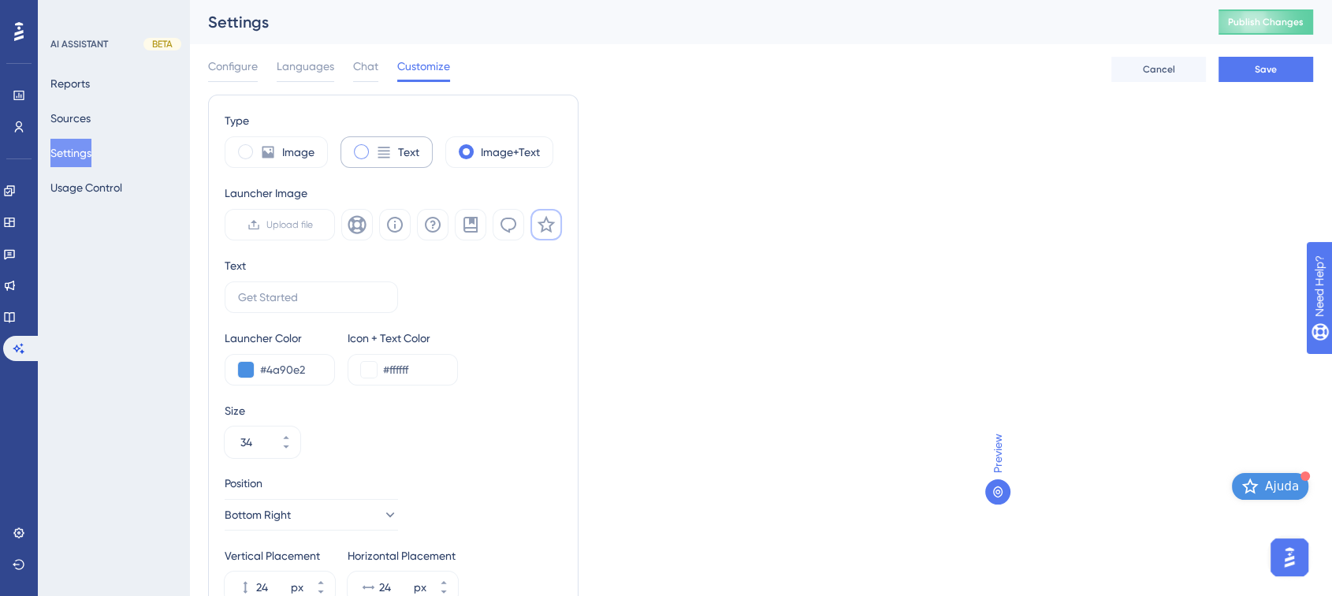
click at [365, 156] on span at bounding box center [361, 151] width 15 height 15
click at [374, 147] on input "radio" at bounding box center [374, 147] width 0 height 0
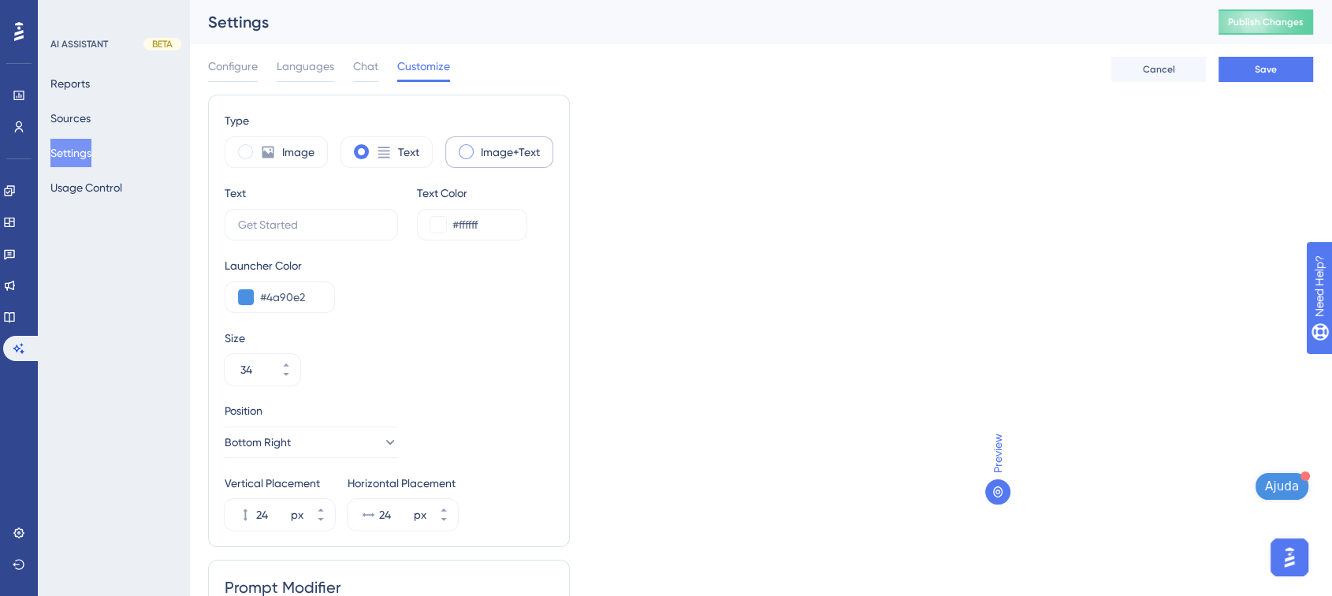
click at [456, 150] on div "Image+Text" at bounding box center [499, 152] width 108 height 32
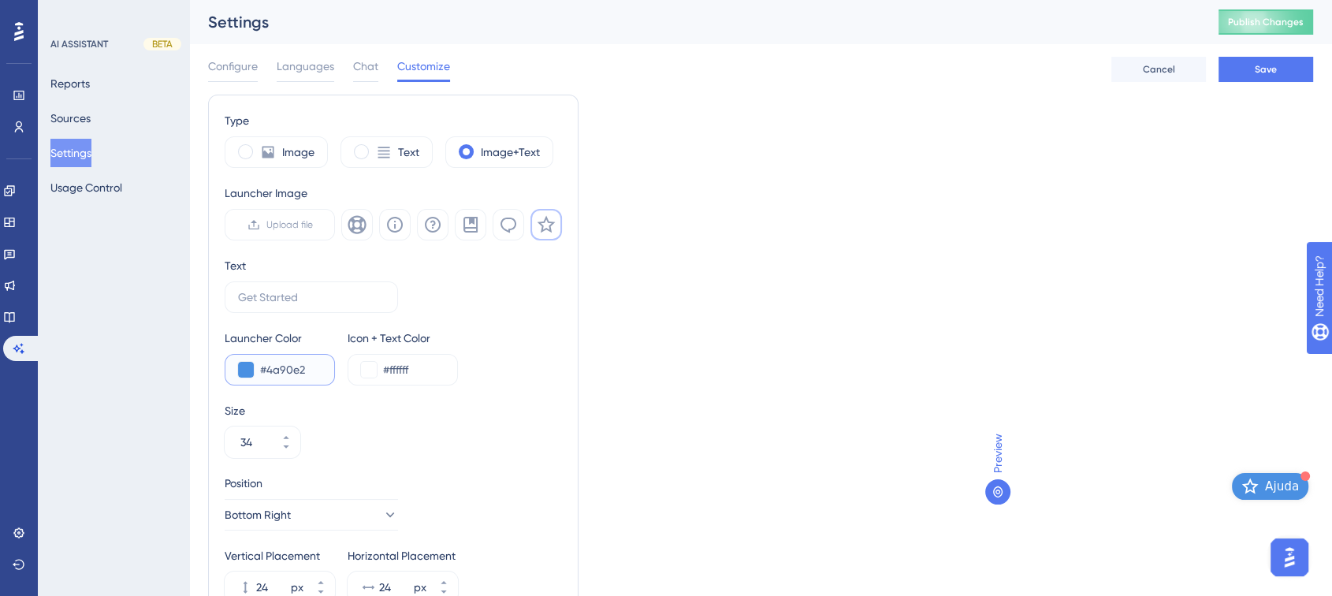
click at [248, 366] on button at bounding box center [246, 370] width 16 height 16
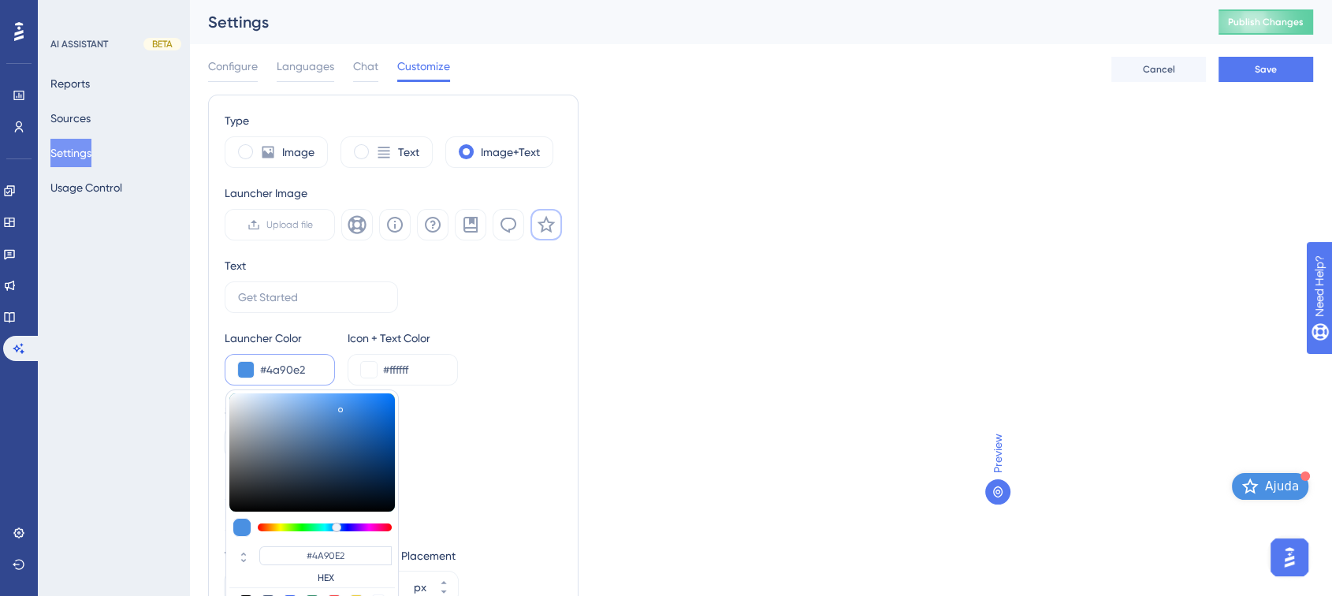
type input "#1c5291"
type input "#1C5291"
type input "#14365e"
type input "#14365E"
type input "#0c1d32"
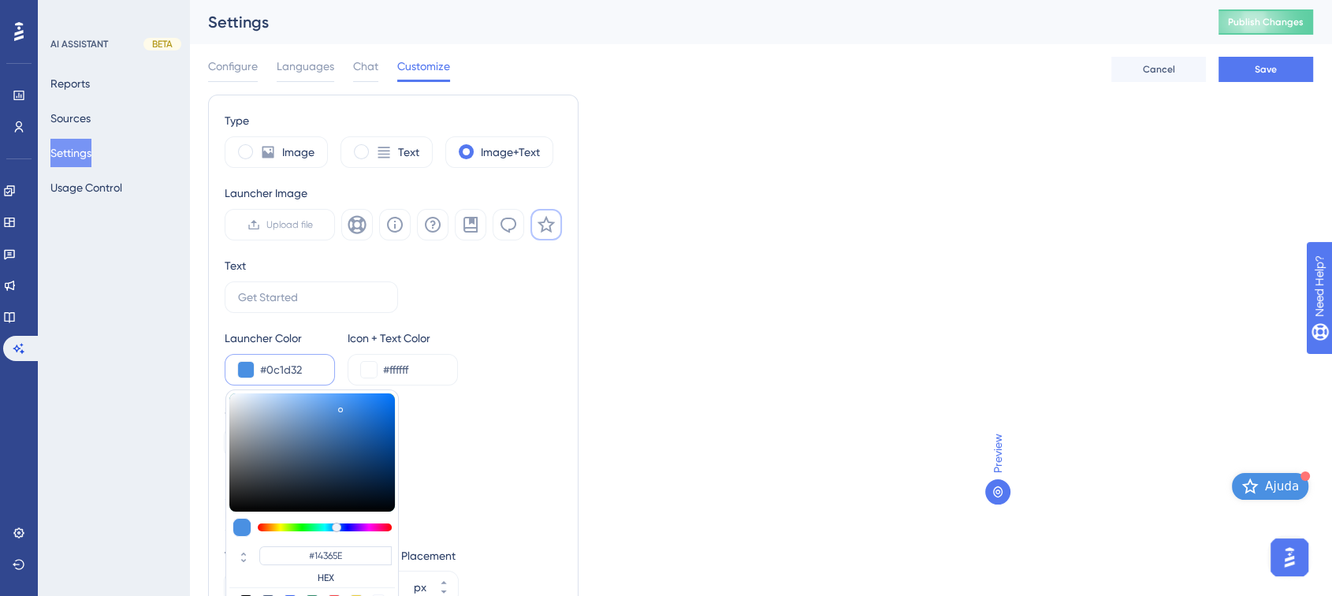
type input "#0C1D32"
type input "#000000"
drag, startPoint x: 355, startPoint y: 507, endPoint x: 352, endPoint y: 527, distance: 20.6
click at [352, 527] on div "#000000 HEX" at bounding box center [311, 514] width 173 height 250
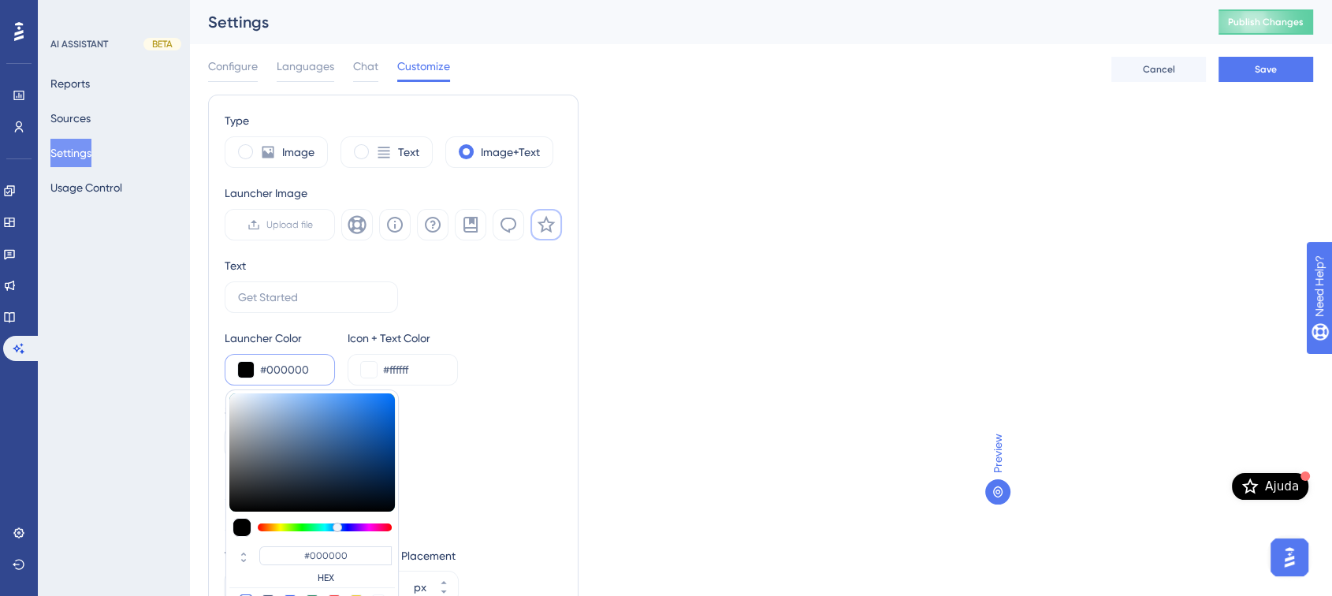
click at [512, 322] on div "Type Image Text Image+Text Launcher Image Upload file Text Launcher Color #0000…" at bounding box center [393, 357] width 337 height 492
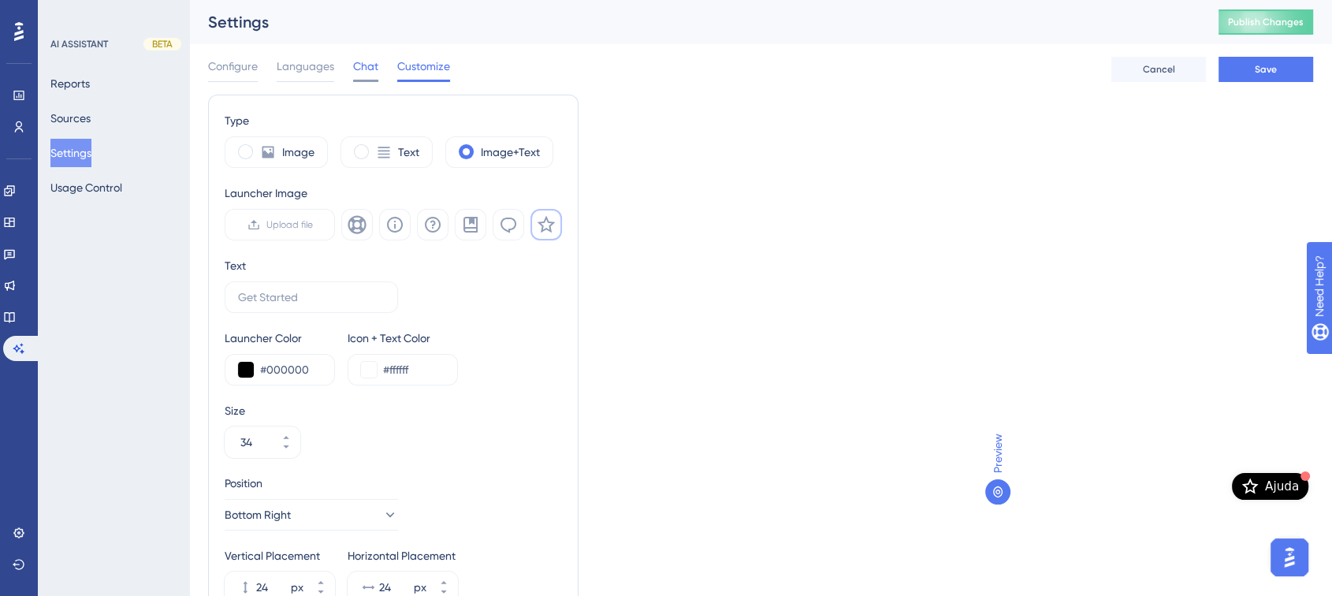
click at [361, 66] on span "Chat" at bounding box center [365, 66] width 25 height 19
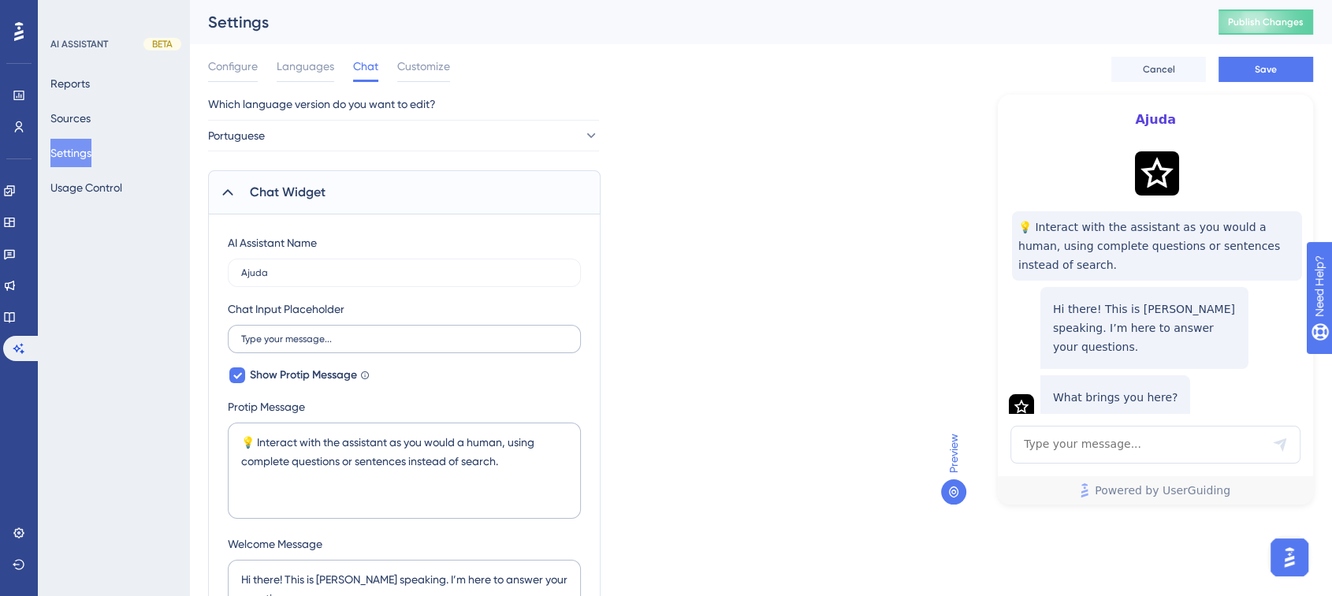
click at [366, 332] on label "Type your message..." at bounding box center [404, 339] width 353 height 28
click at [366, 333] on input "Type your message..." at bounding box center [404, 338] width 326 height 11
drag, startPoint x: 356, startPoint y: 333, endPoint x: 176, endPoint y: 345, distance: 180.1
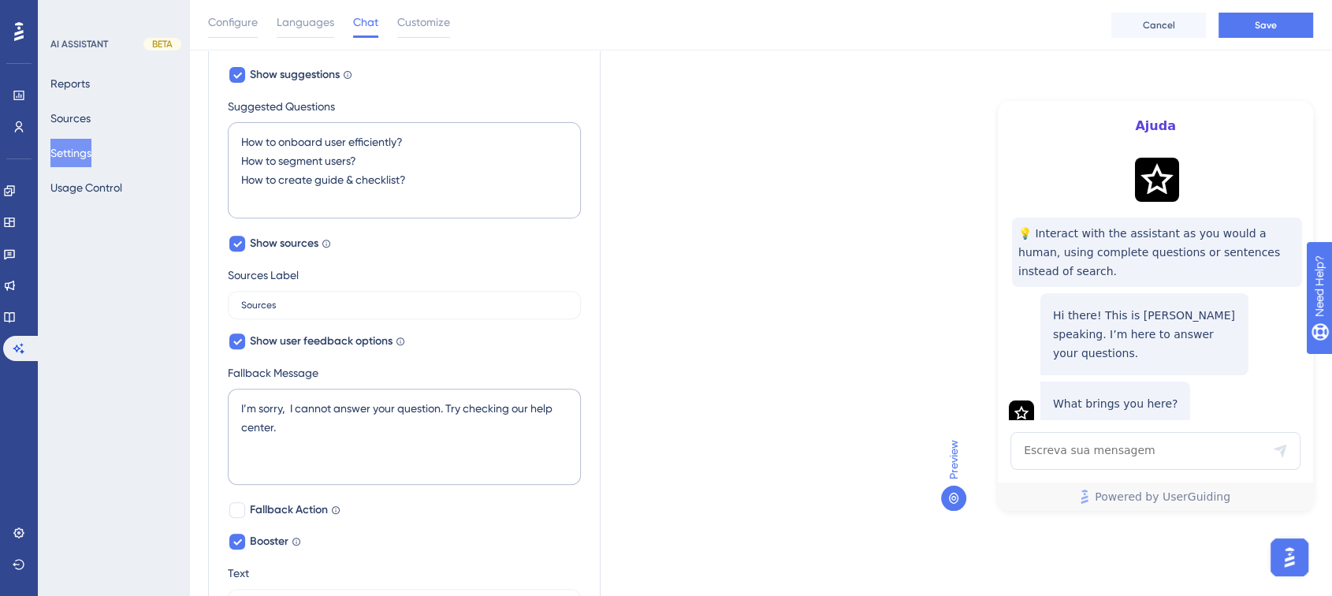
scroll to position [758, 0]
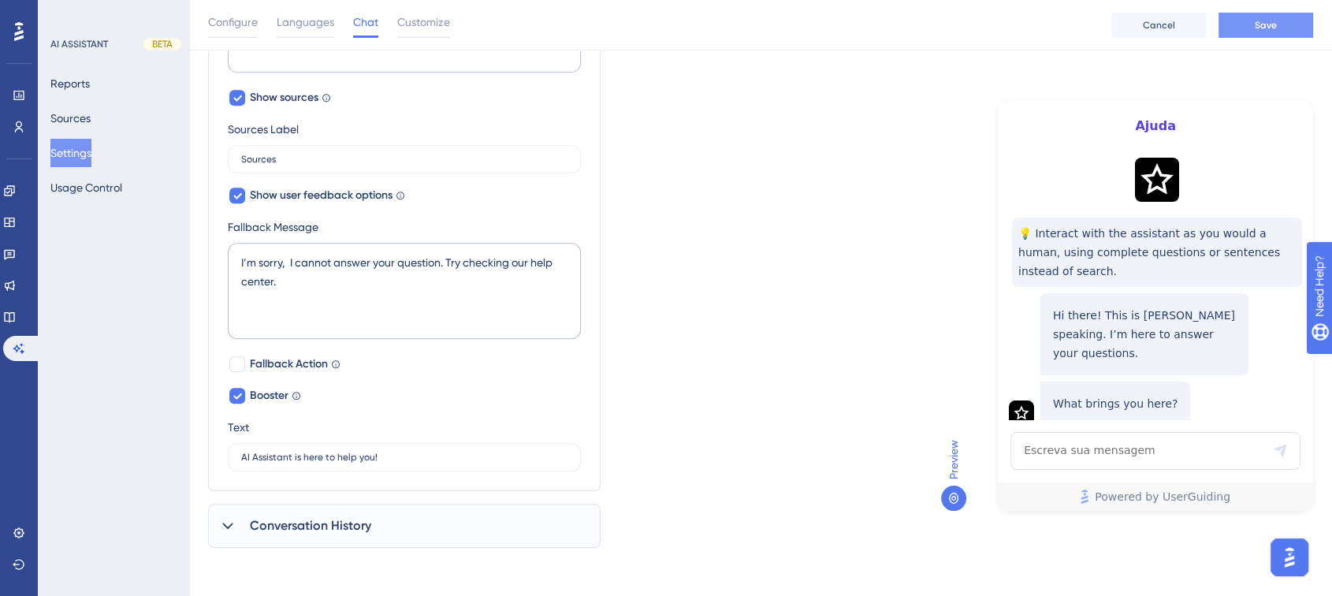
type input "Escreva sua mensagem"
click at [1270, 29] on span "Save" at bounding box center [1266, 25] width 22 height 13
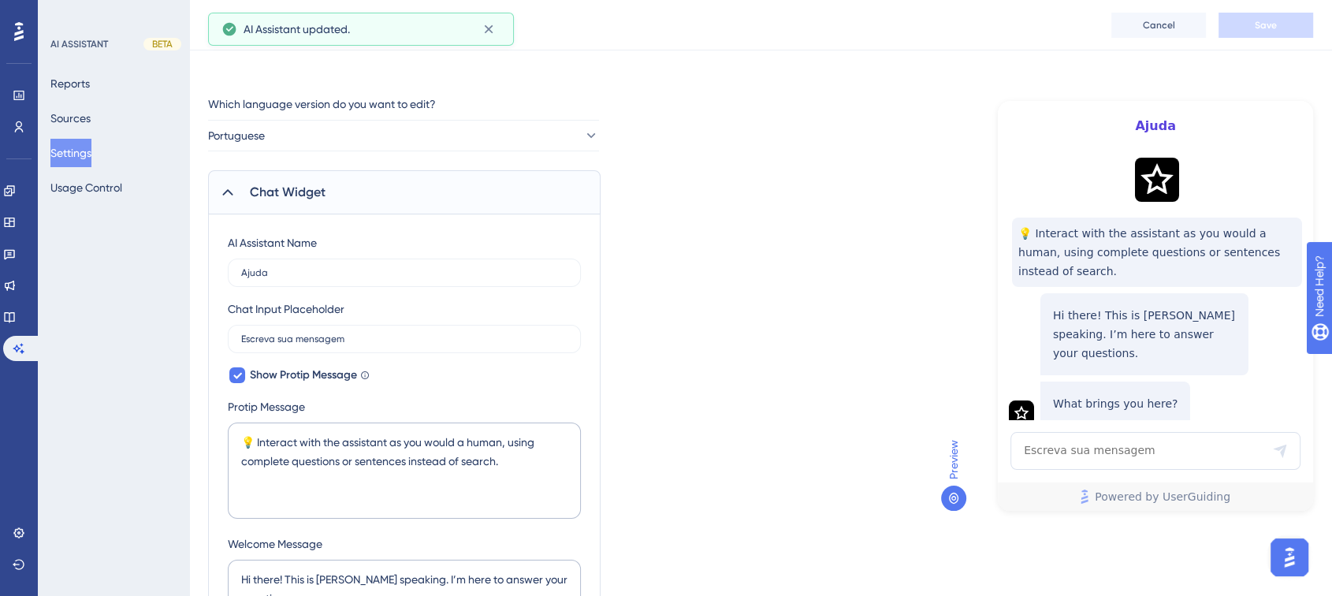
scroll to position [0, 0]
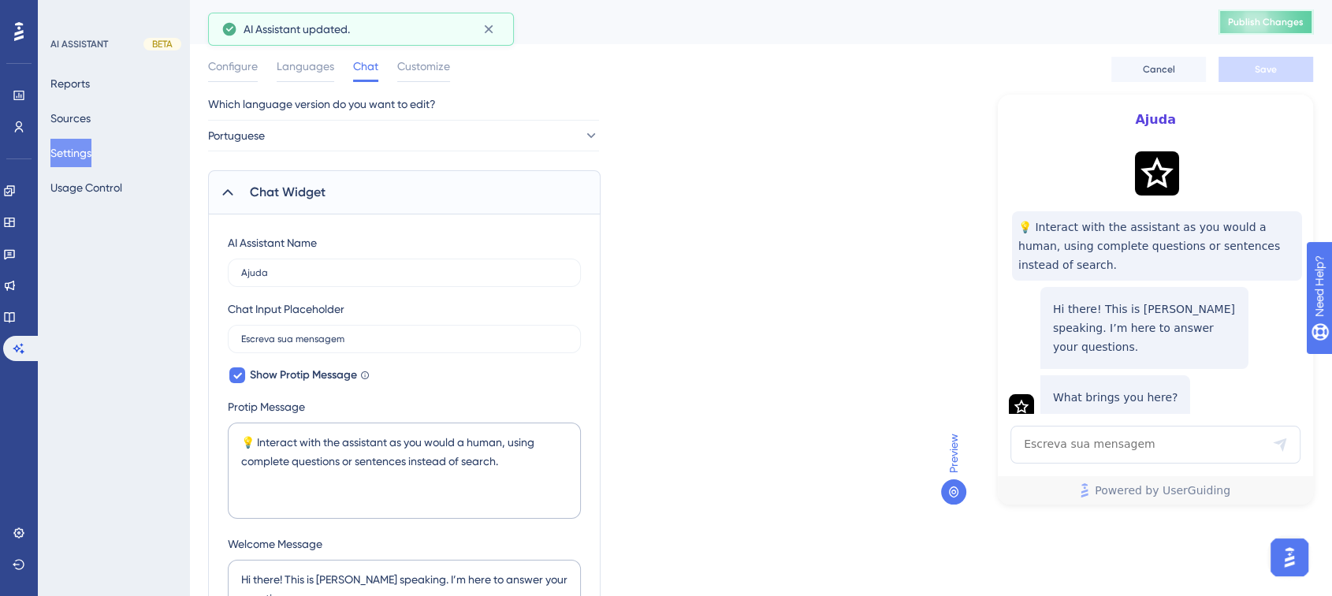
click at [1285, 21] on span "Publish Changes" at bounding box center [1266, 22] width 76 height 13
click at [239, 70] on span "Configure" at bounding box center [233, 66] width 50 height 19
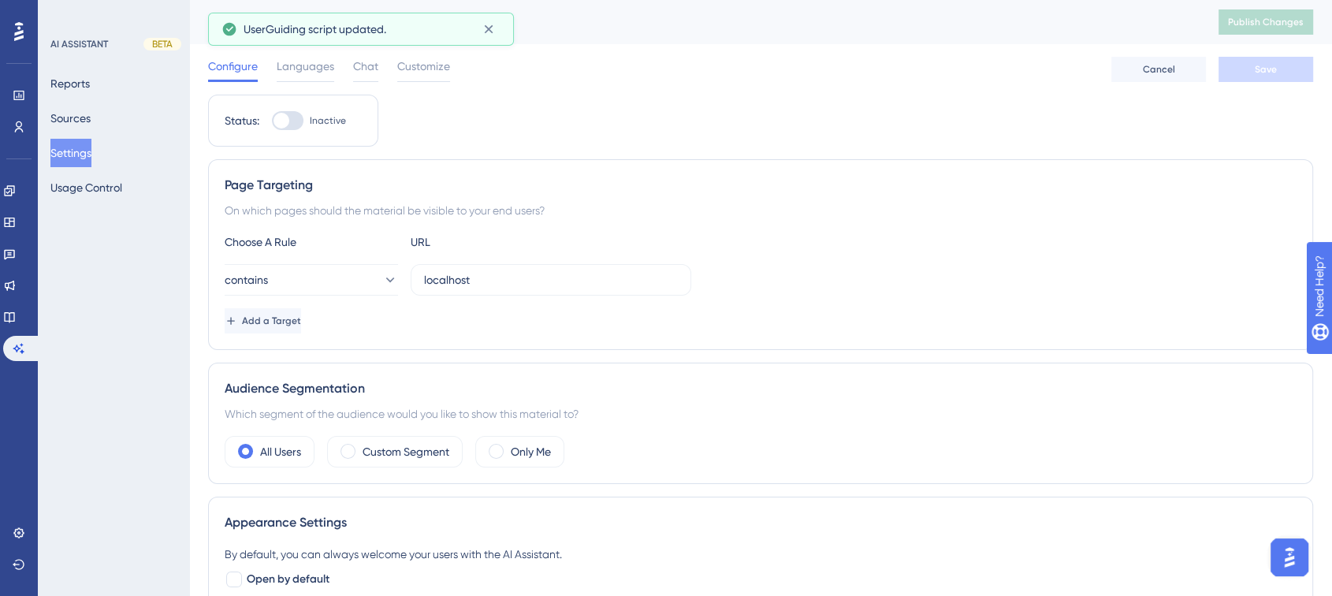
click at [284, 125] on div at bounding box center [282, 121] width 16 height 16
click at [272, 121] on input "Inactive" at bounding box center [271, 121] width 1 height 1
checkbox input "true"
click at [1262, 73] on span "Save" at bounding box center [1266, 69] width 22 height 13
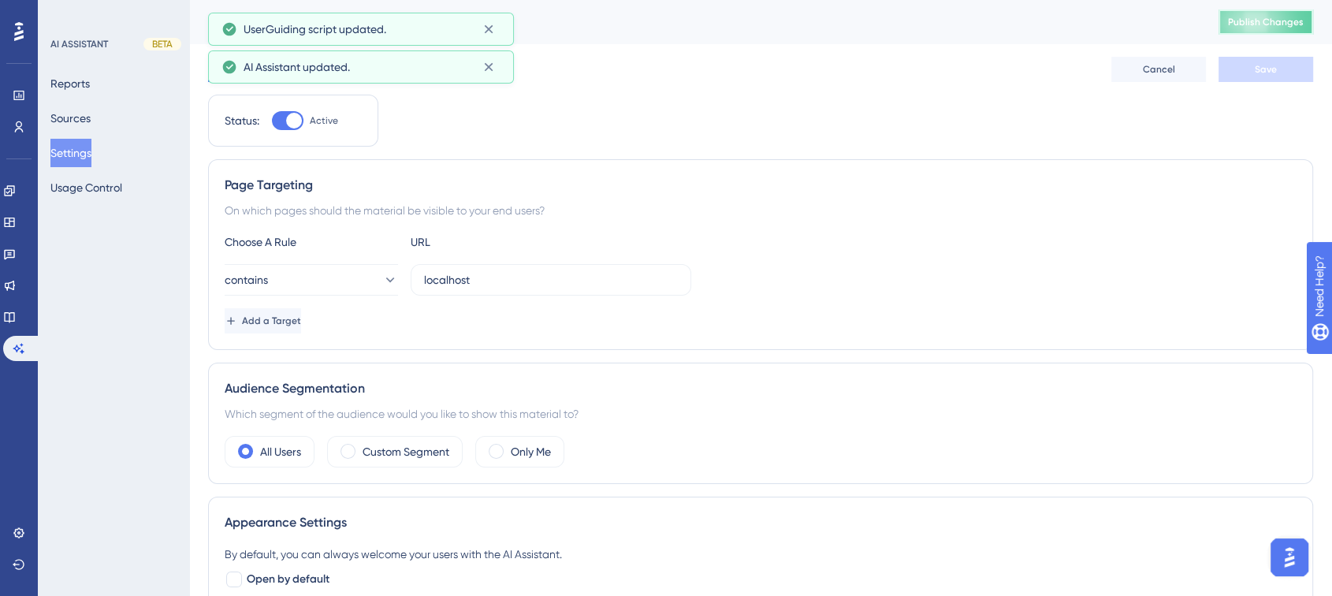
click at [1283, 28] on button "Publish Changes" at bounding box center [1266, 21] width 95 height 25
click at [513, 448] on label "Only Me" at bounding box center [531, 451] width 40 height 19
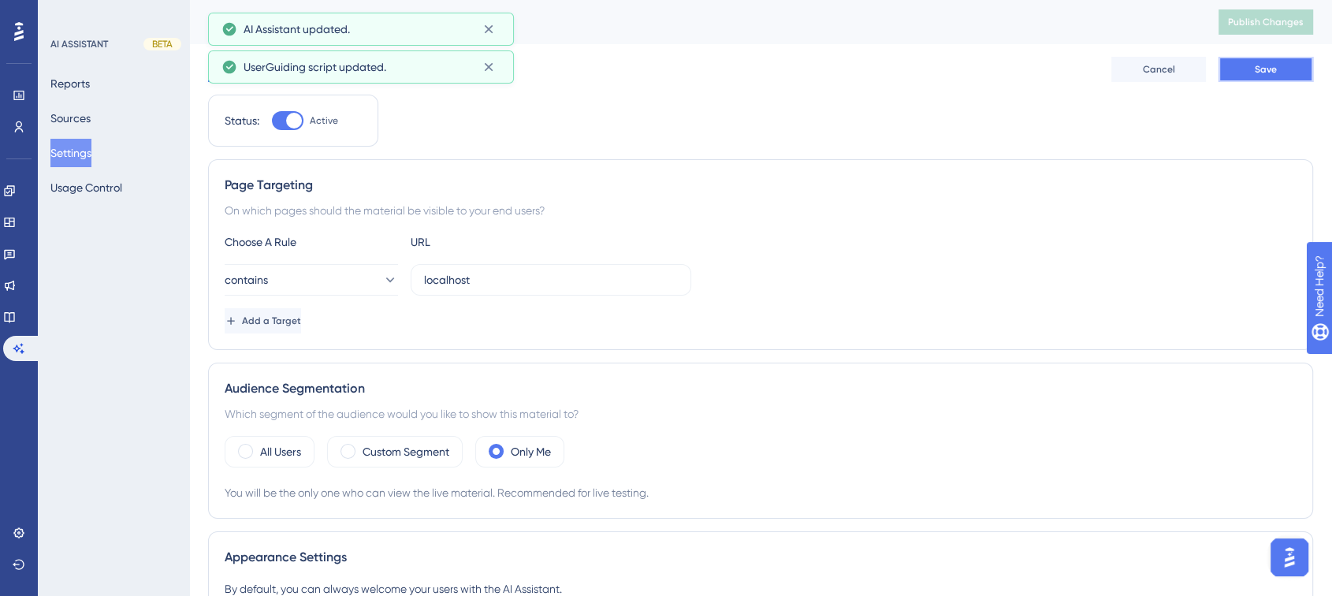
click at [1266, 71] on span "Save" at bounding box center [1266, 69] width 22 height 13
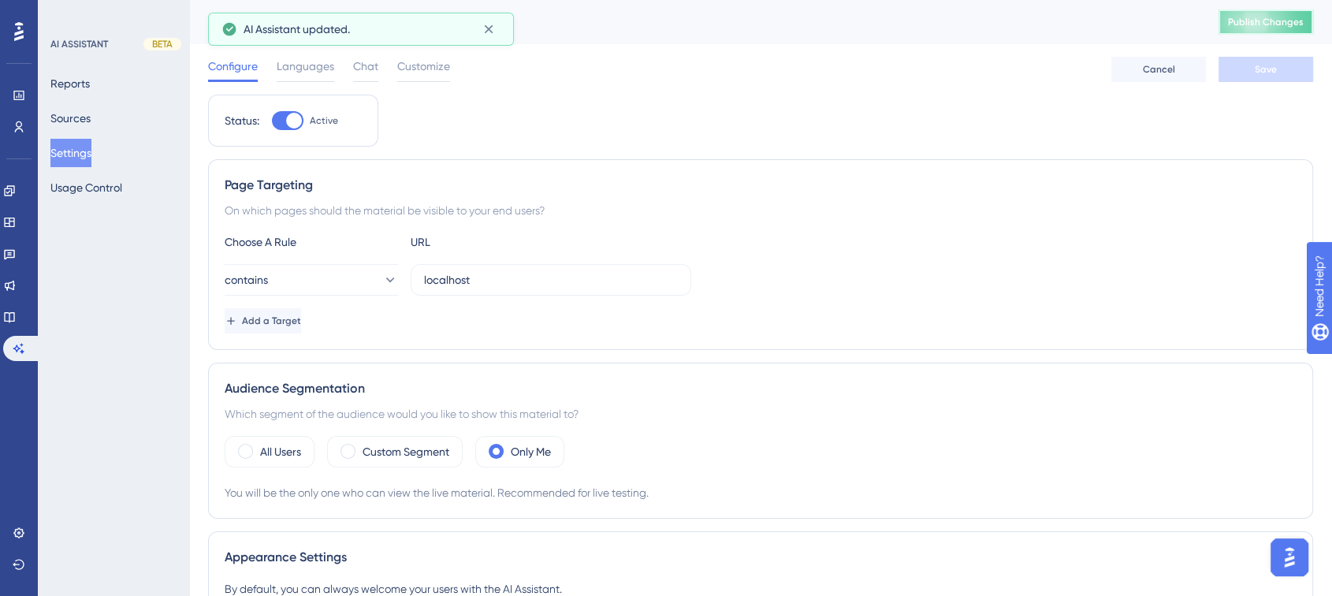
click at [1293, 23] on span "Publish Changes" at bounding box center [1266, 22] width 76 height 13
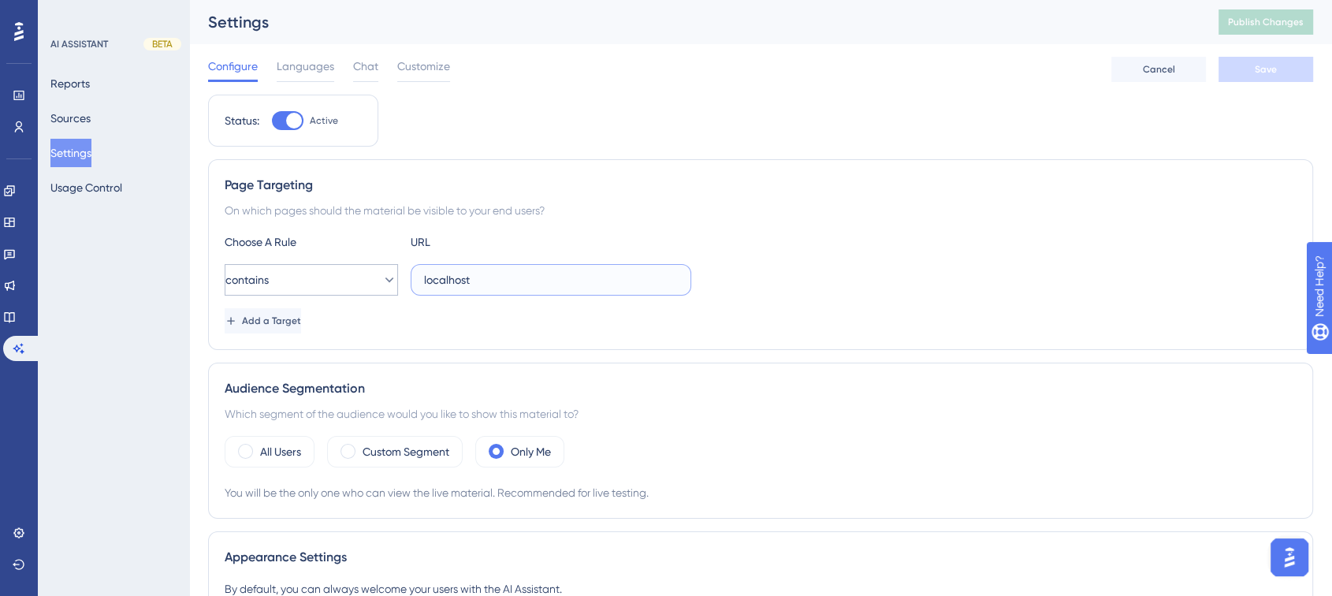
drag, startPoint x: 490, startPoint y: 274, endPoint x: 361, endPoint y: 287, distance: 129.9
click at [361, 287] on div "contains localhost" at bounding box center [458, 280] width 467 height 32
paste input "https://app.turivius.com/jurimetria-trabalhista"
type input "https://app.turivius.com/jurimetria-trabalhista"
click at [1252, 78] on button "Save" at bounding box center [1266, 69] width 95 height 25
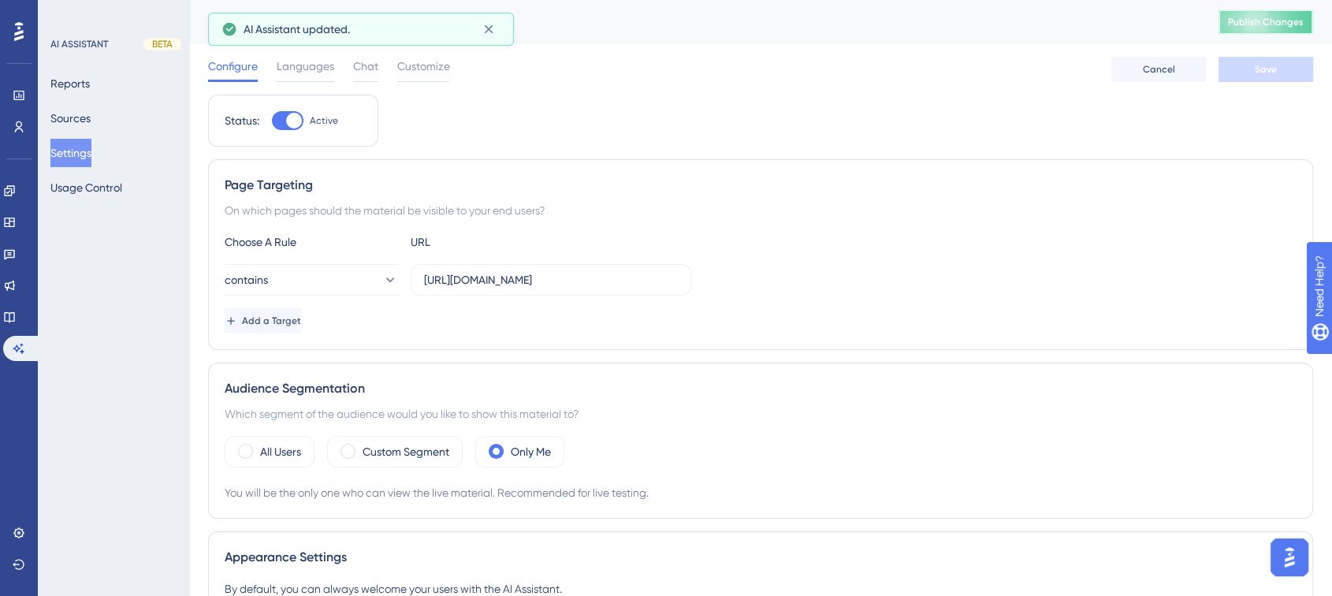
click at [1278, 18] on span "Publish Changes" at bounding box center [1266, 22] width 76 height 13
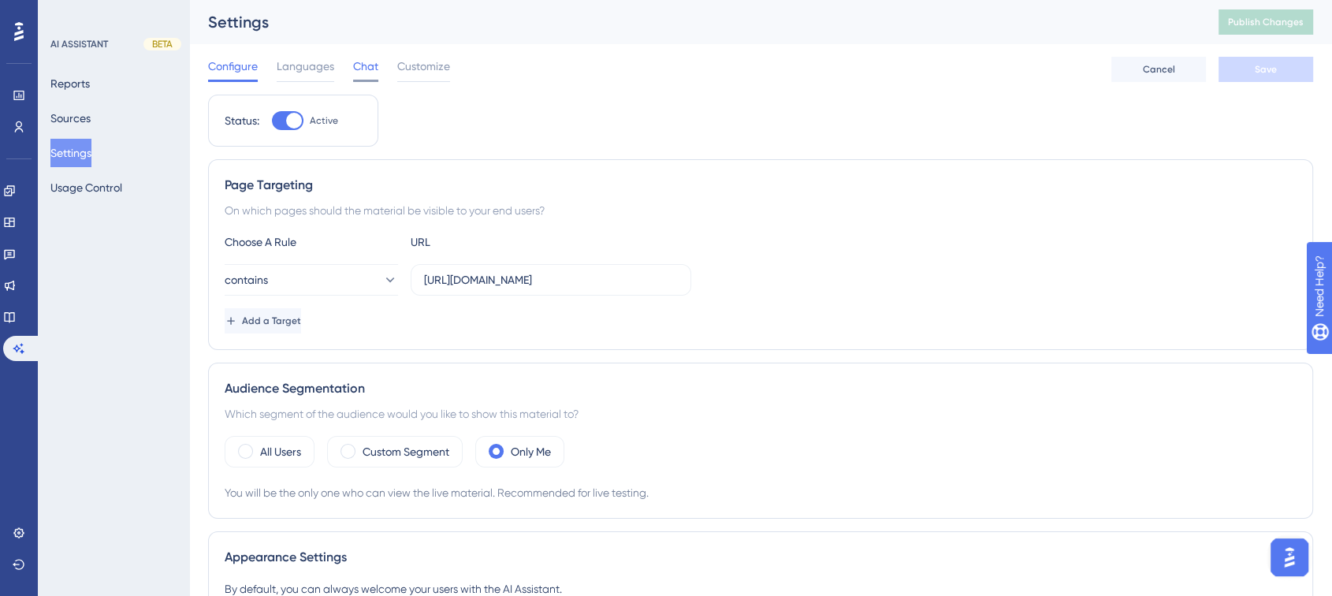
click at [362, 76] on div "Chat" at bounding box center [365, 69] width 25 height 25
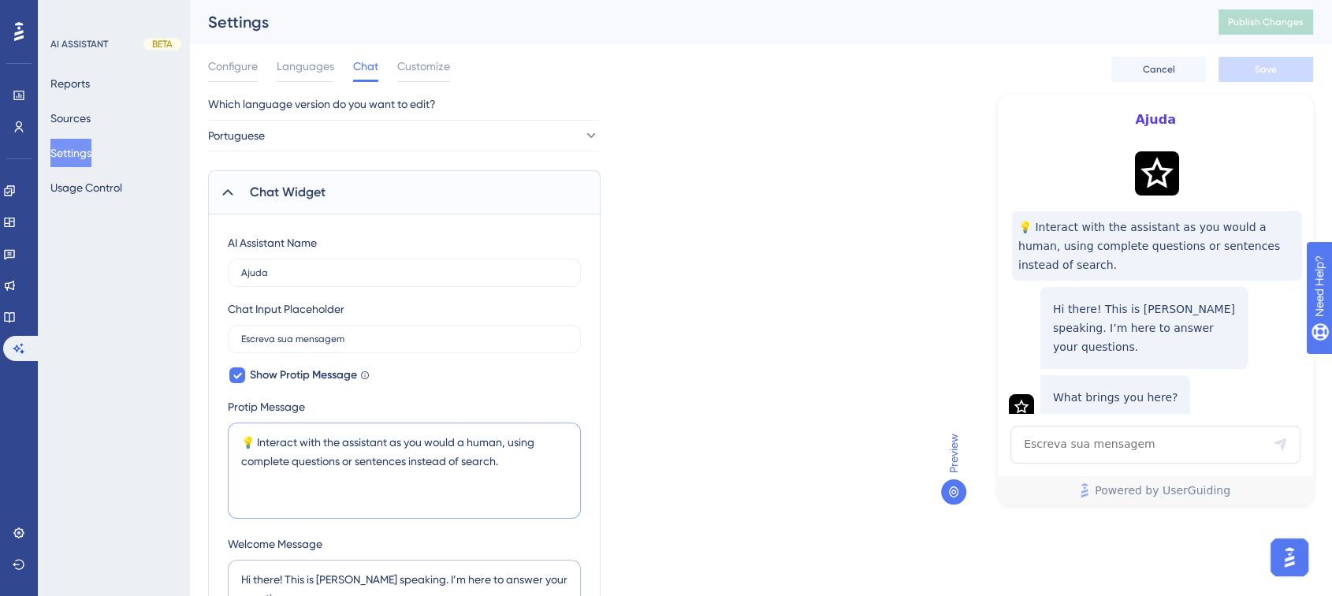
drag, startPoint x: 506, startPoint y: 464, endPoint x: 199, endPoint y: 430, distance: 309.3
click at [316, 448] on textarea "💡 Interact with the assistant as you would a human, using complete questions or…" at bounding box center [404, 471] width 353 height 96
click at [289, 435] on textarea "💡 Interact with the assistant as you would a human, using complete questions or…" at bounding box center [404, 471] width 353 height 96
click at [456, 456] on textarea "💡 Interact with the assistant as you would a human, using complete questions or…" at bounding box center [404, 471] width 353 height 96
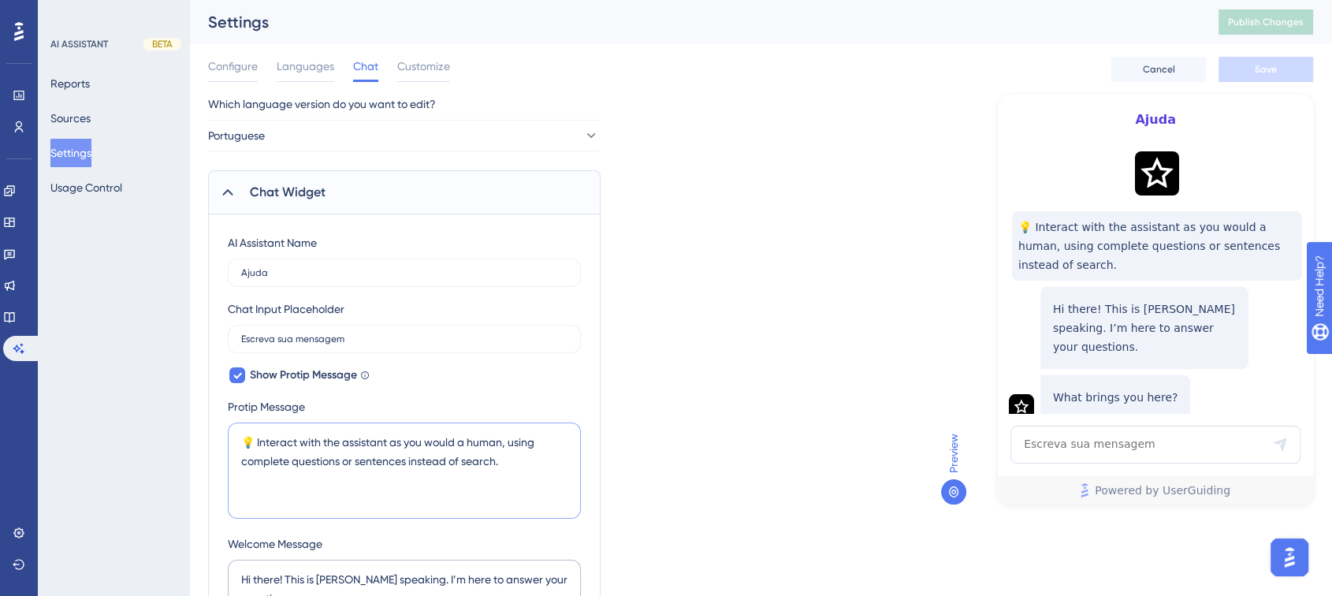
click at [516, 459] on textarea "💡 Interact with the assistant as you would a human, using complete questions or…" at bounding box center [404, 471] width 353 height 96
drag, startPoint x: 508, startPoint y: 472, endPoint x: 228, endPoint y: 425, distance: 283.8
click at [228, 425] on div "💡 Interact with the assistant as you would a human, using complete questions or…" at bounding box center [404, 472] width 353 height 99
paste textarea "ja com o assistente como faria com uma pessoa, usando perguntas ou frases compl…"
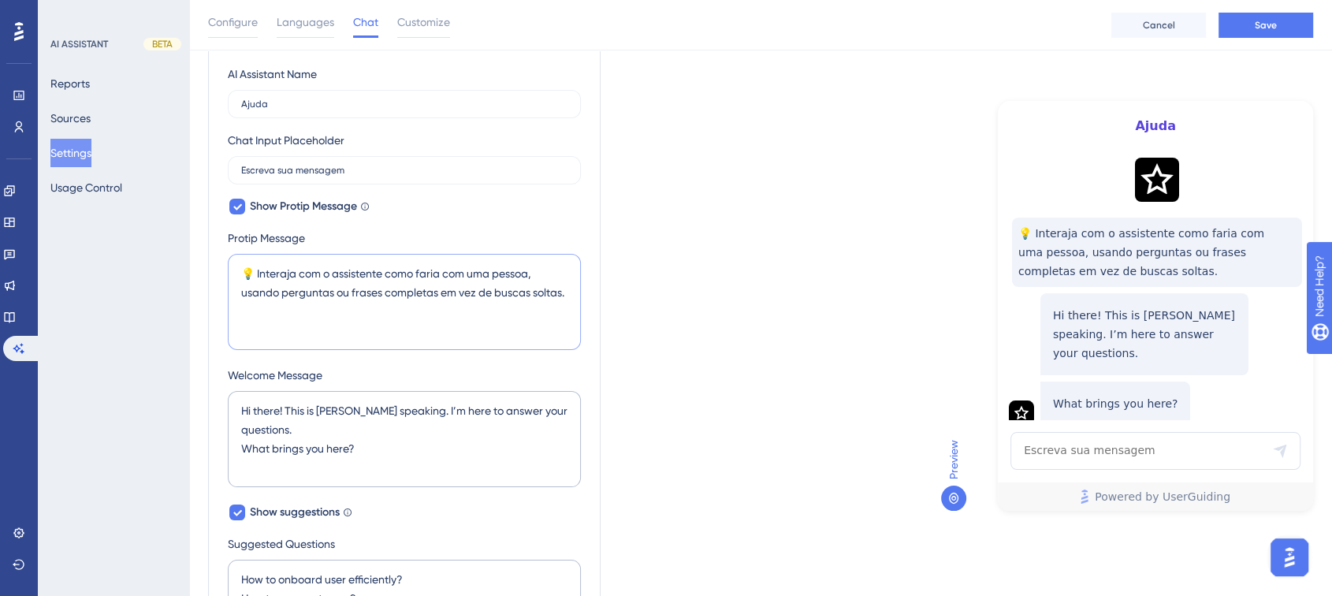
type textarea "💡 Interaja com o assistente como faria com uma pessoa, usando perguntas ou fras…"
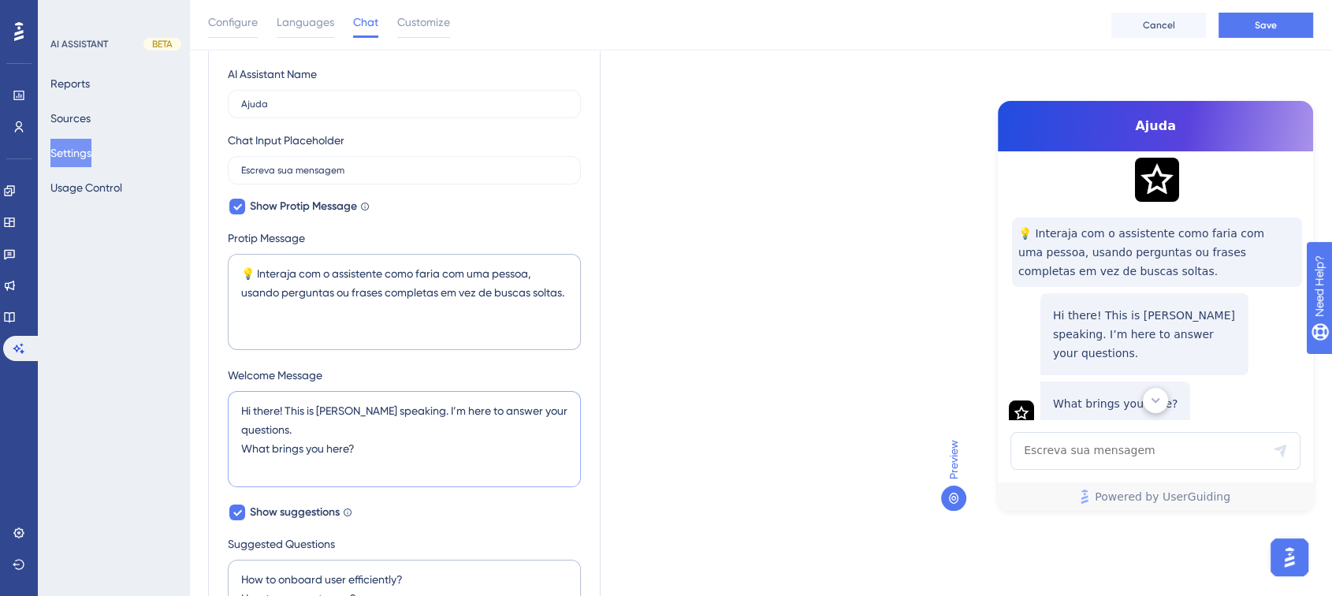
scroll to position [61, 0]
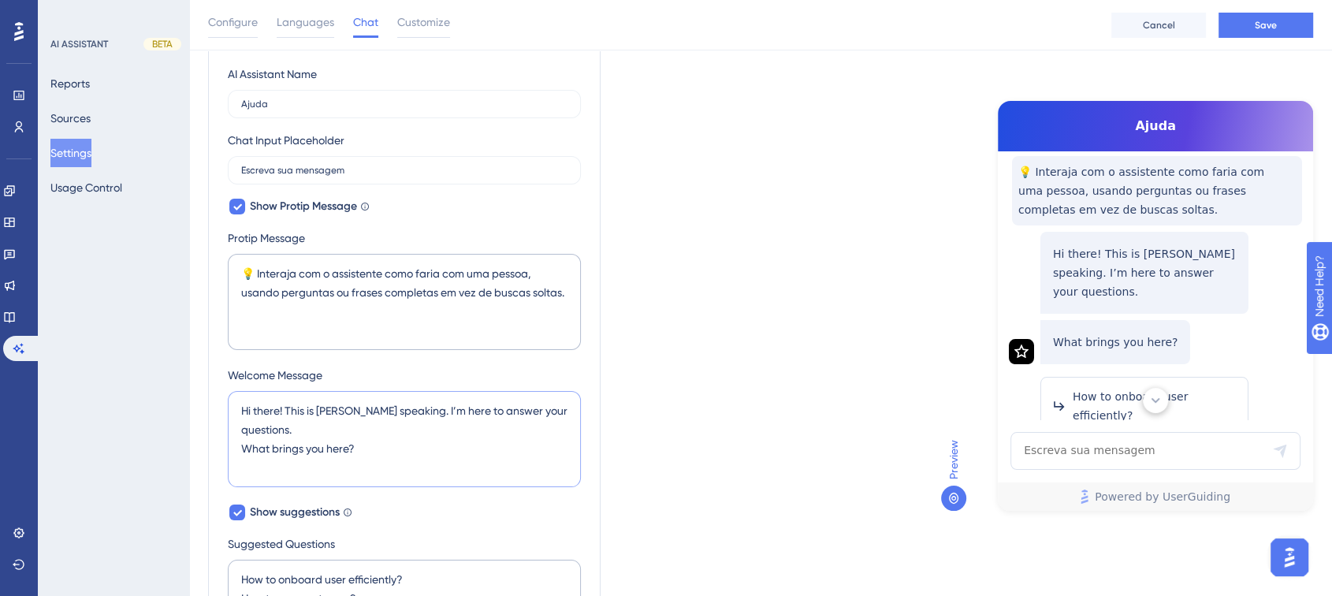
drag, startPoint x: 397, startPoint y: 449, endPoint x: 205, endPoint y: 408, distance: 196.7
click at [205, 408] on div "Performance Users Engagement Widgets Feedback Product Updates Knowledge Base AI…" at bounding box center [760, 491] width 1143 height 1332
click at [322, 408] on textarea "Hi there! This is Dylan speaking. I’m here to answer your questions. What bring…" at bounding box center [404, 439] width 353 height 96
click at [361, 453] on textarea "Hi there! This is Dylan speaking. I’m here to answer your questions. What bring…" at bounding box center [404, 439] width 353 height 96
paste textarea "Oi! Aqui é o Dylan falando. Estou aqui para responder suas perguntas. O que te …"
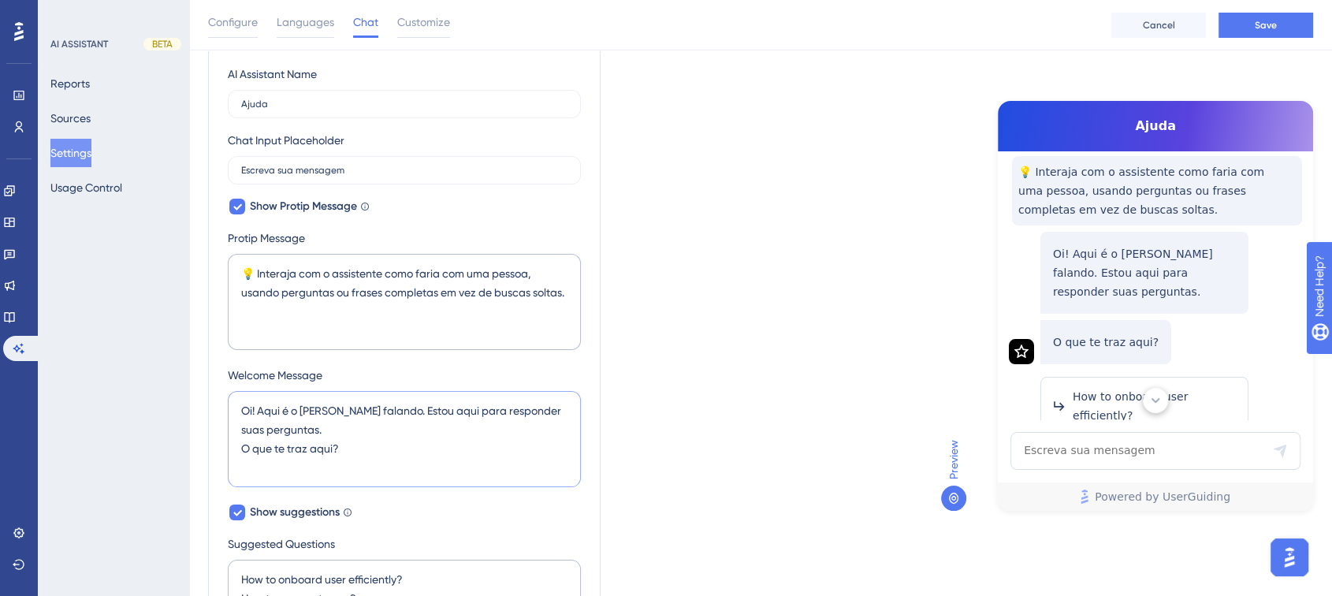
click at [322, 409] on textarea "Oi! Aqui é o Dylan falando. Estou aqui para responder suas perguntas. O que te …" at bounding box center [404, 439] width 353 height 96
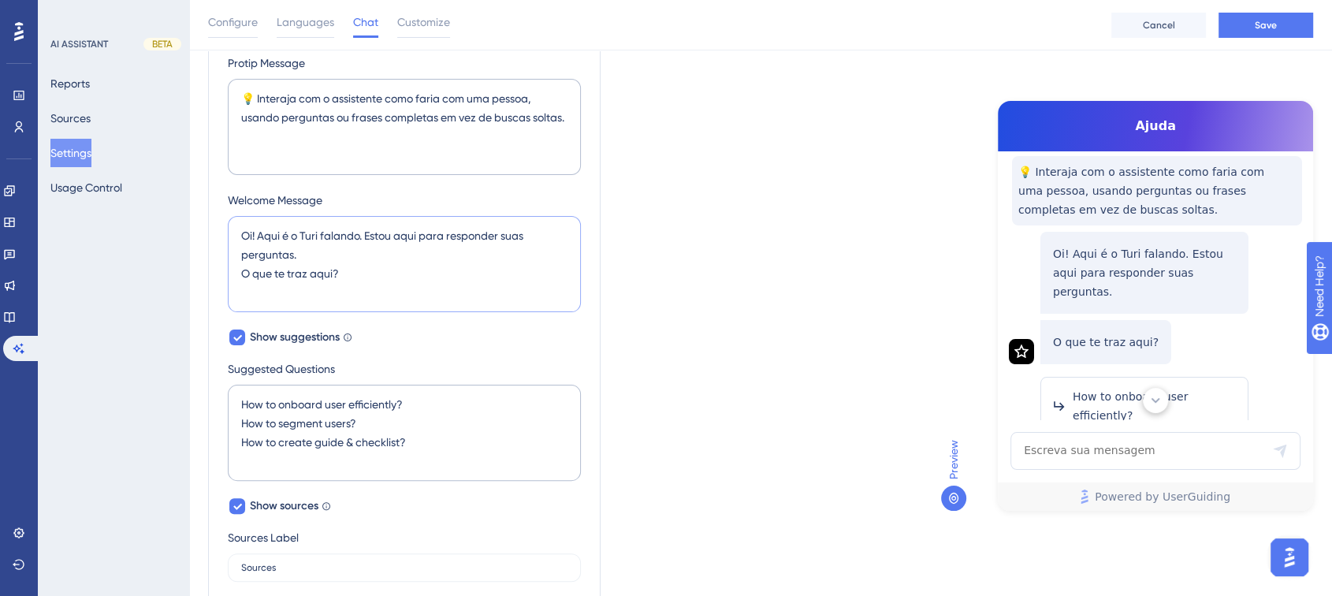
type textarea "Oi! Aqui é o Turi falando. Estou aqui para responder suas perguntas. O que te t…"
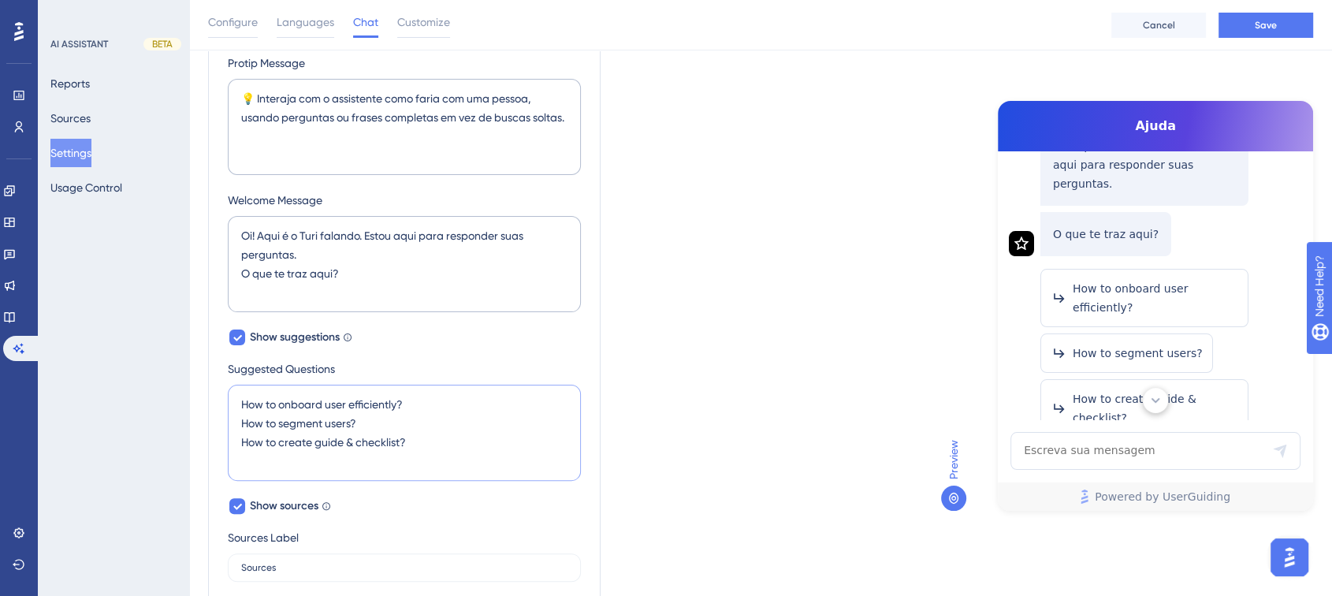
scroll to position [196, 0]
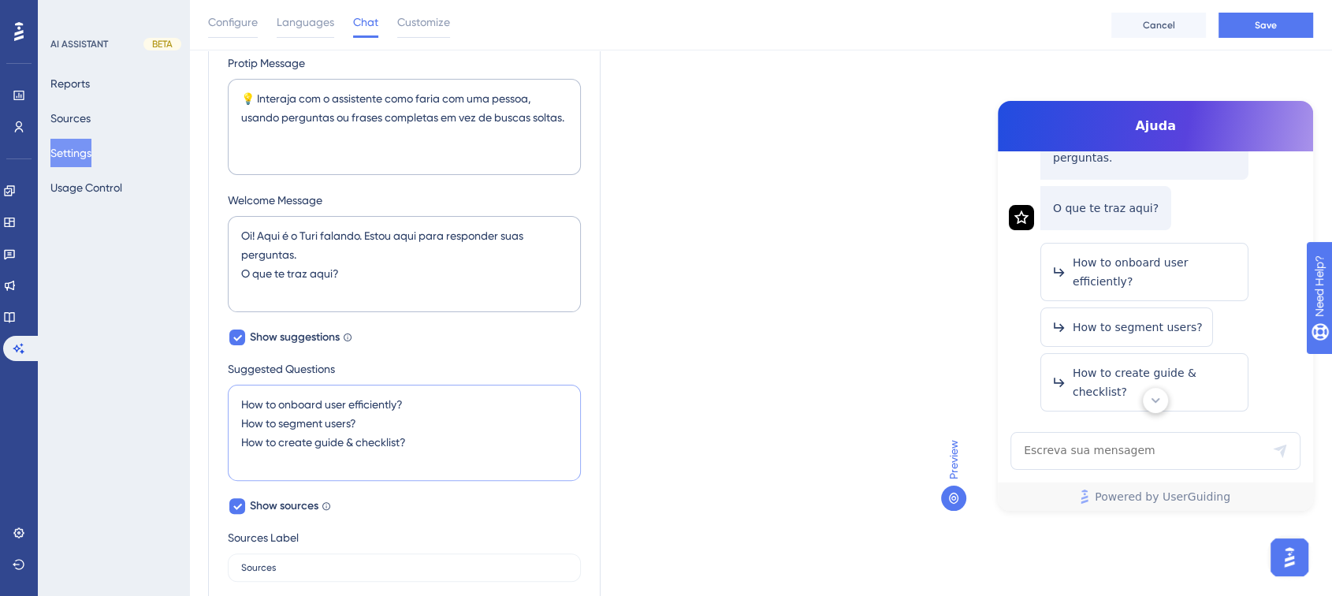
drag, startPoint x: 416, startPoint y: 440, endPoint x: 218, endPoint y: 404, distance: 201.2
click at [218, 404] on div "AI Assistant Name Ajuda Chat Input Placeholder Escreva sua mensagem Show Protip…" at bounding box center [404, 385] width 393 height 1029
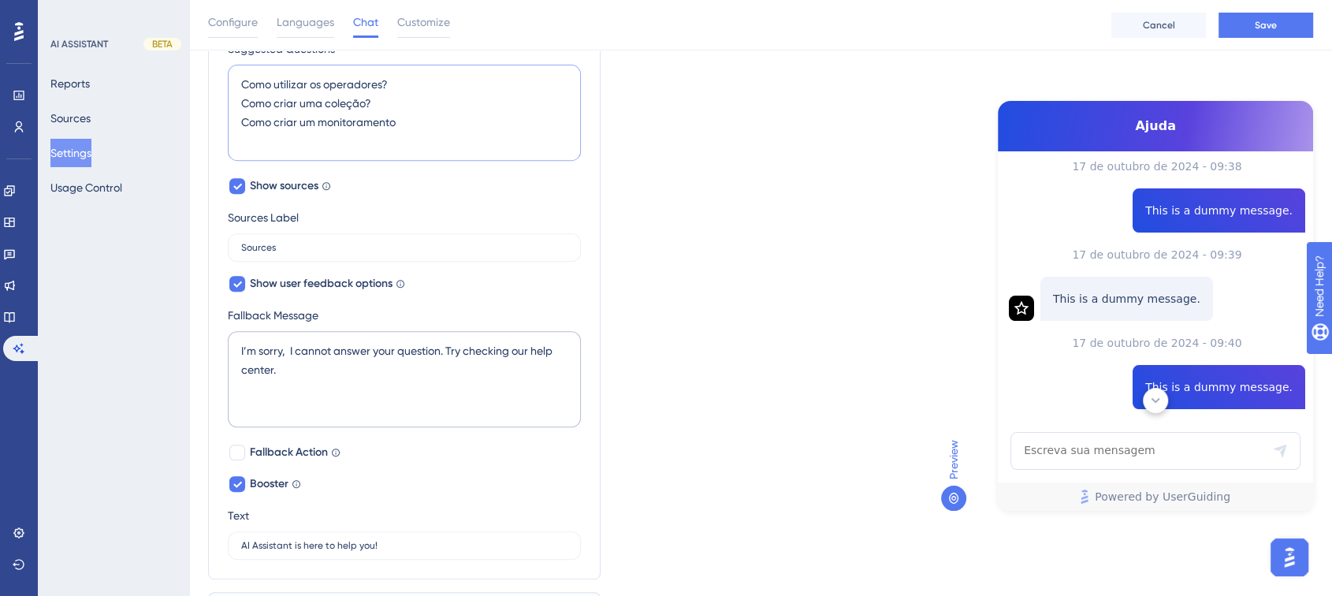
scroll to position [700, 0]
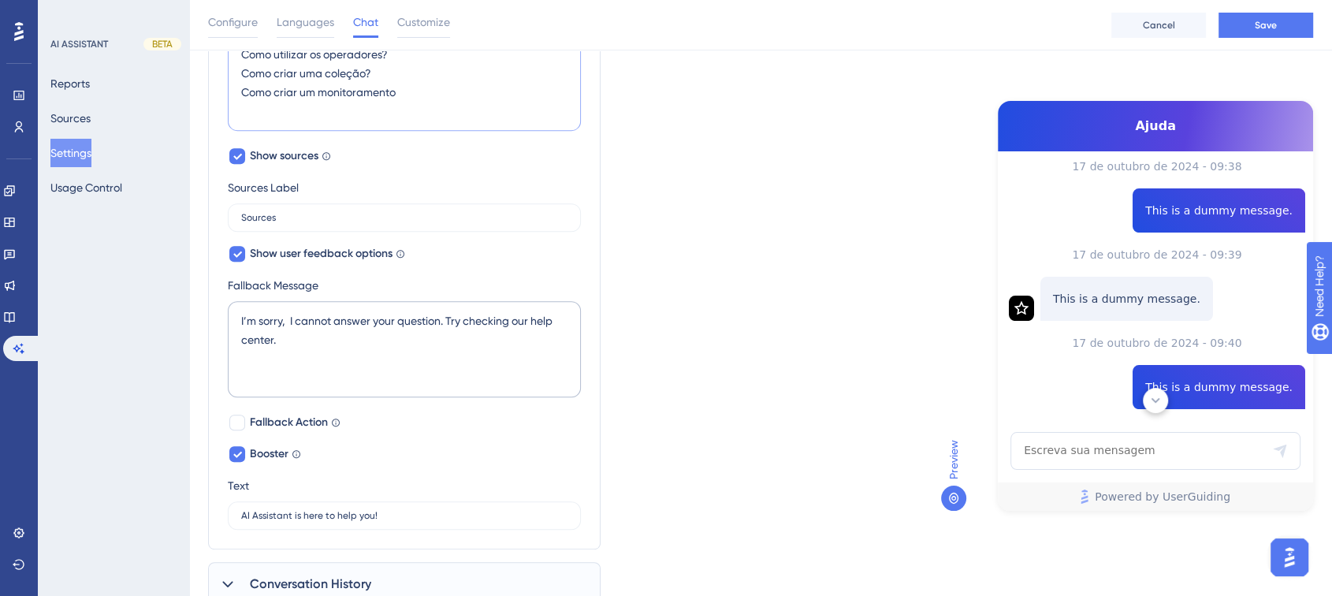
type textarea "Como utilizar os operadores? Como criar uma coleção? Como criar um monitoramento"
click at [239, 423] on div at bounding box center [237, 423] width 16 height 16
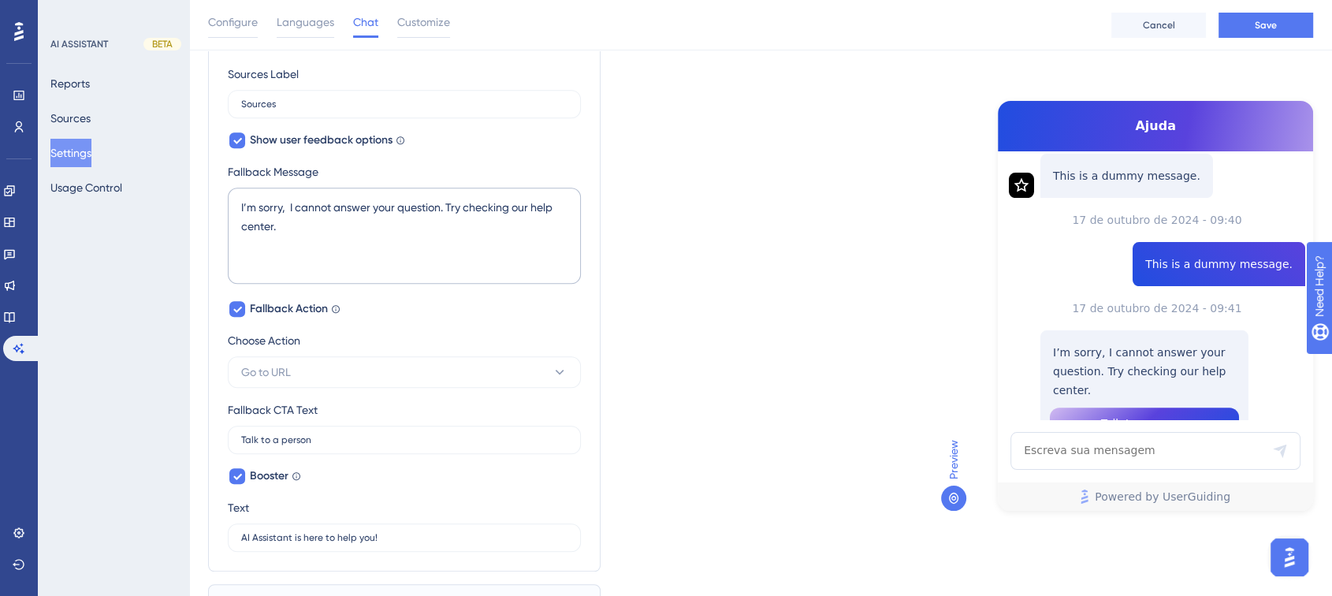
scroll to position [895, 0]
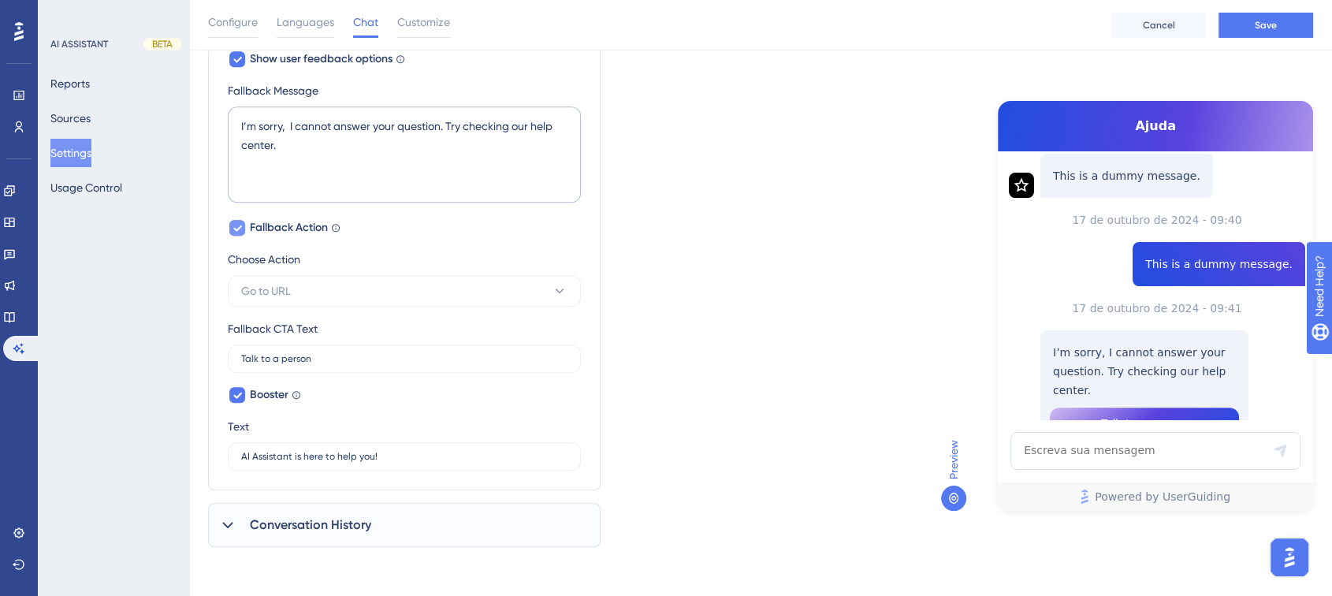
click at [231, 225] on div at bounding box center [237, 228] width 16 height 16
checkbox input "false"
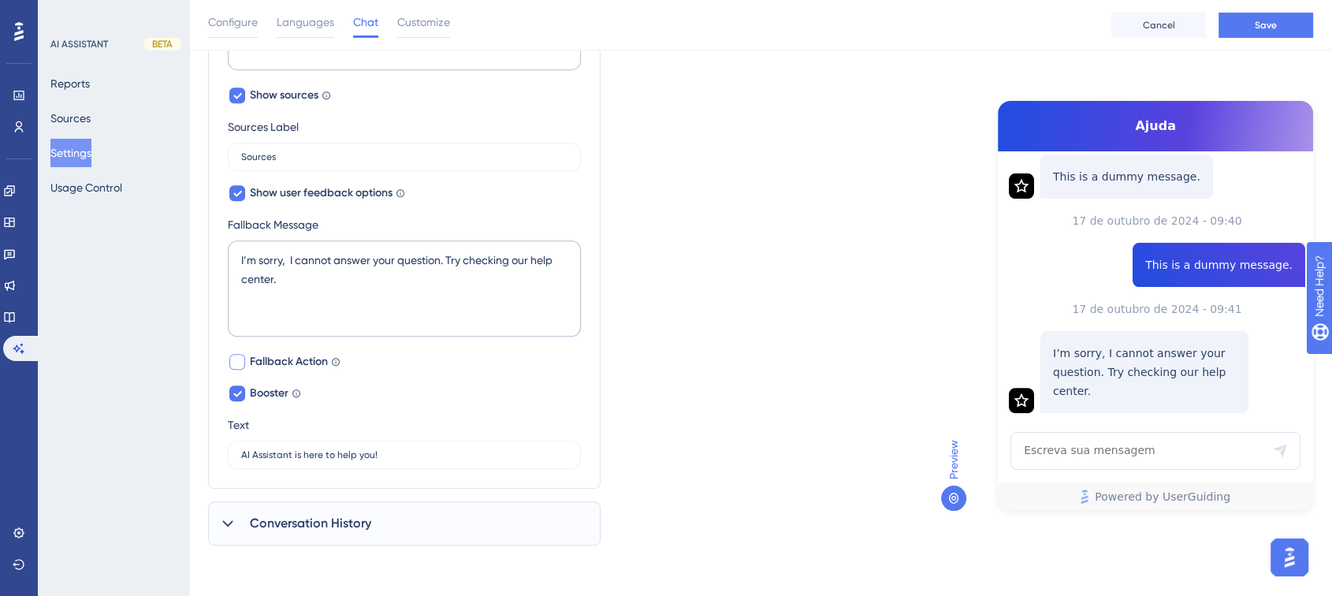
scroll to position [521, 0]
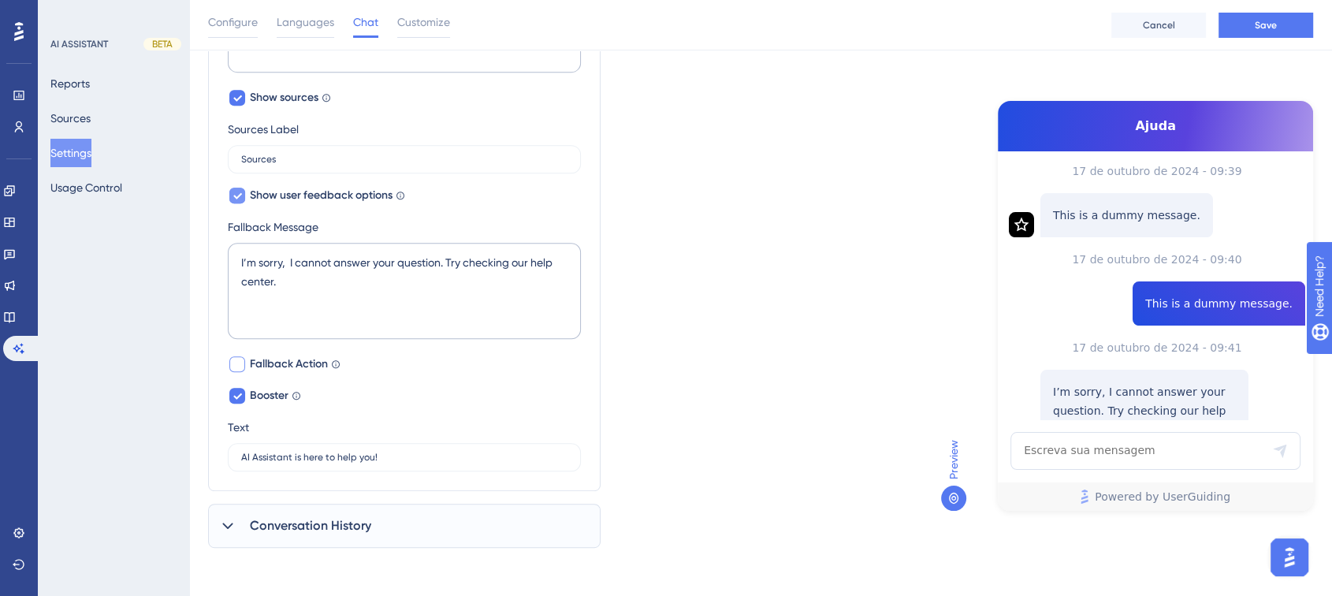
click at [240, 189] on icon at bounding box center [237, 195] width 9 height 13
click at [240, 188] on div at bounding box center [237, 196] width 16 height 16
checkbox input "true"
click at [237, 97] on icon at bounding box center [237, 98] width 9 height 6
click at [239, 156] on div at bounding box center [237, 163] width 16 height 16
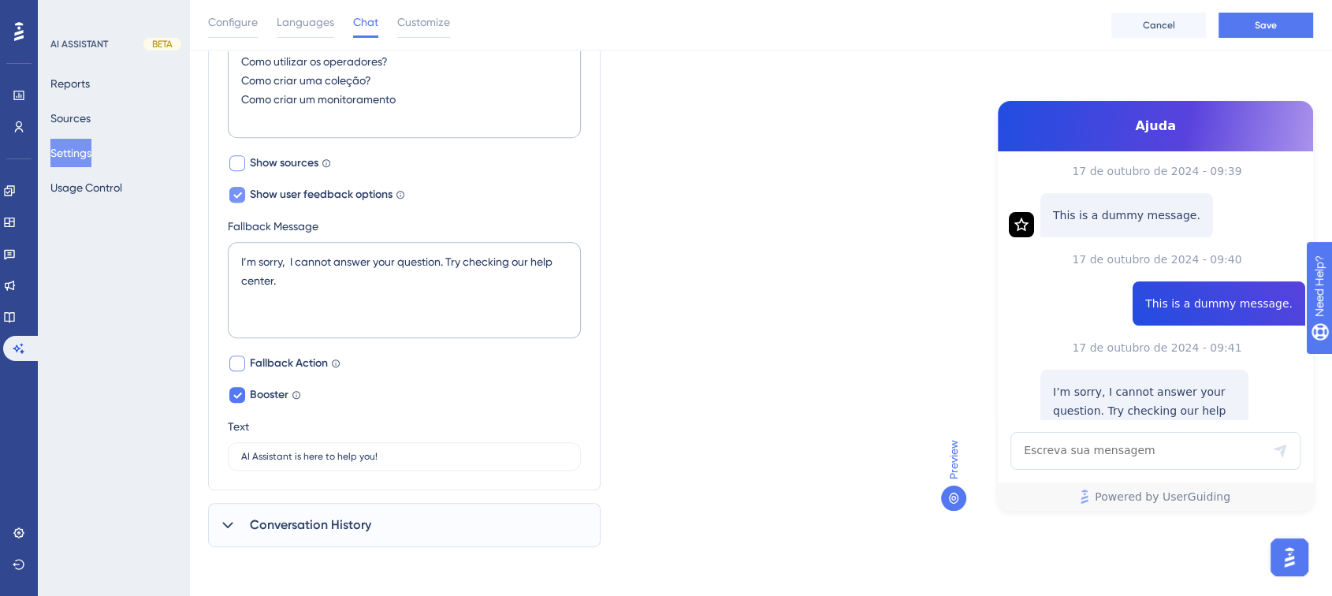
checkbox input "true"
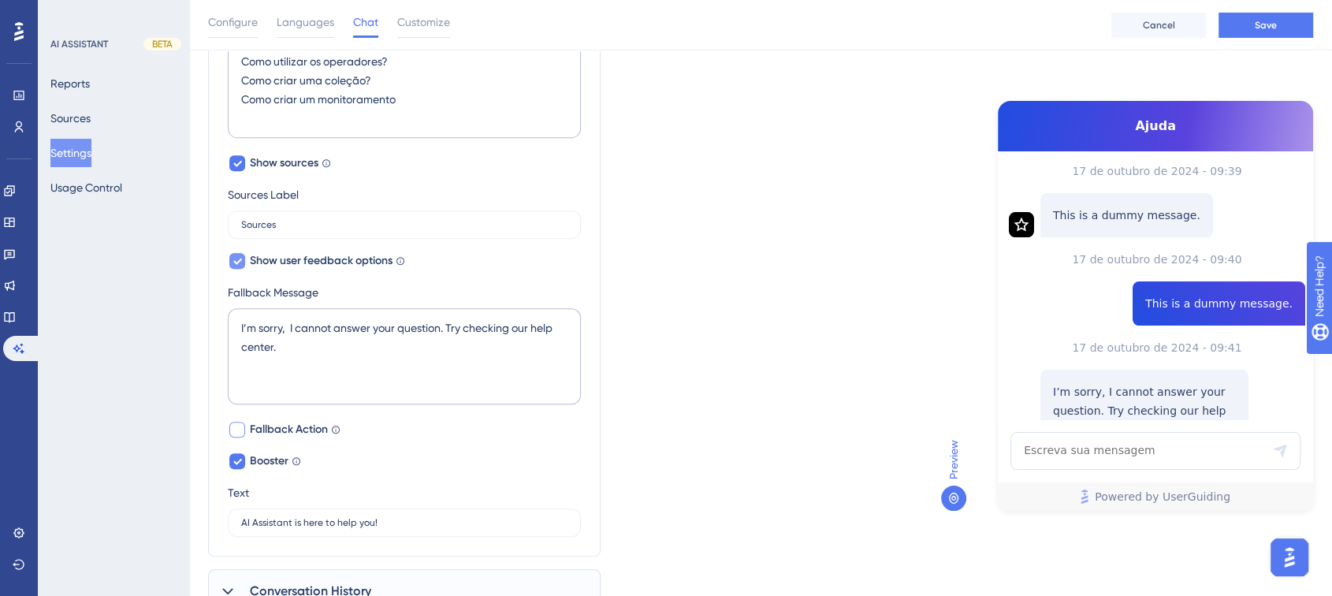
click at [240, 427] on div at bounding box center [237, 430] width 16 height 16
checkbox input "true"
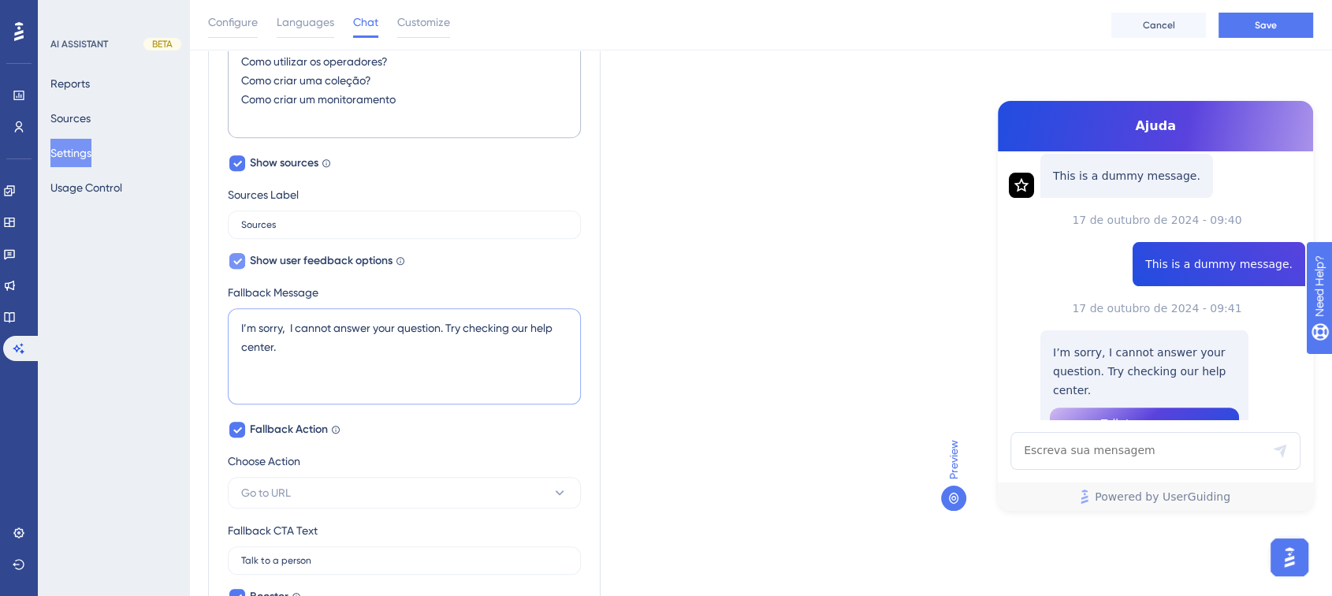
drag, startPoint x: 293, startPoint y: 350, endPoint x: 618, endPoint y: 214, distance: 352.3
click at [191, 307] on div "Performance Users Engagement Widgets Feedback Product Updates Knowledge Base AI…" at bounding box center [760, 40] width 1143 height 1467
click at [371, 348] on textarea "I’m sorry, I cannot answer your question. Try checking our help center." at bounding box center [404, 356] width 353 height 96
paste textarea "Desculpe, não posso responder à sua pergunta. Tente verificar nosso centro de a…"
click at [274, 343] on textarea "I’m sorry, I cannot answer your question. Try checking our help center." at bounding box center [404, 356] width 353 height 96
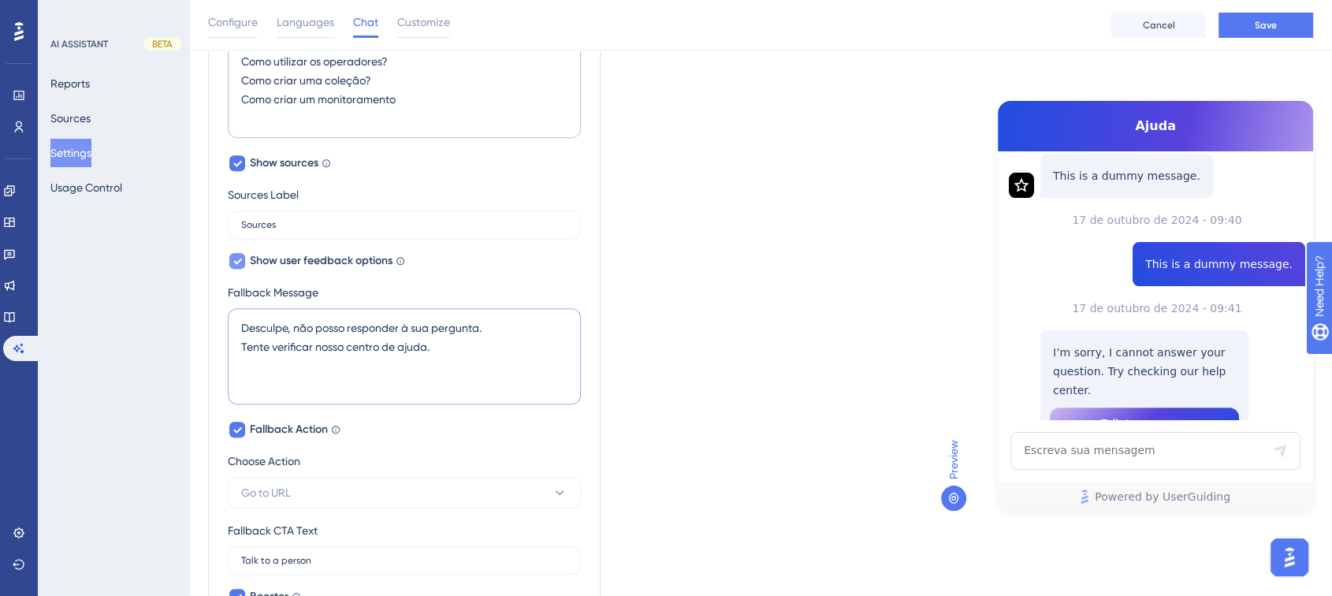
click at [202, 316] on div "Performance Users Engagement Widgets Feedback Product Updates Knowledge Base AI…" at bounding box center [760, 40] width 1143 height 1467
click at [242, 329] on textarea "I’m sorry, I cannot answer your question. Try checking our help center." at bounding box center [404, 356] width 353 height 96
click at [242, 329] on textarea "Desculpe, não posso responder à sua pergunta. Tente verificar nosso centro de a…" at bounding box center [404, 356] width 353 height 96
drag, startPoint x: 406, startPoint y: 345, endPoint x: 229, endPoint y: 348, distance: 176.6
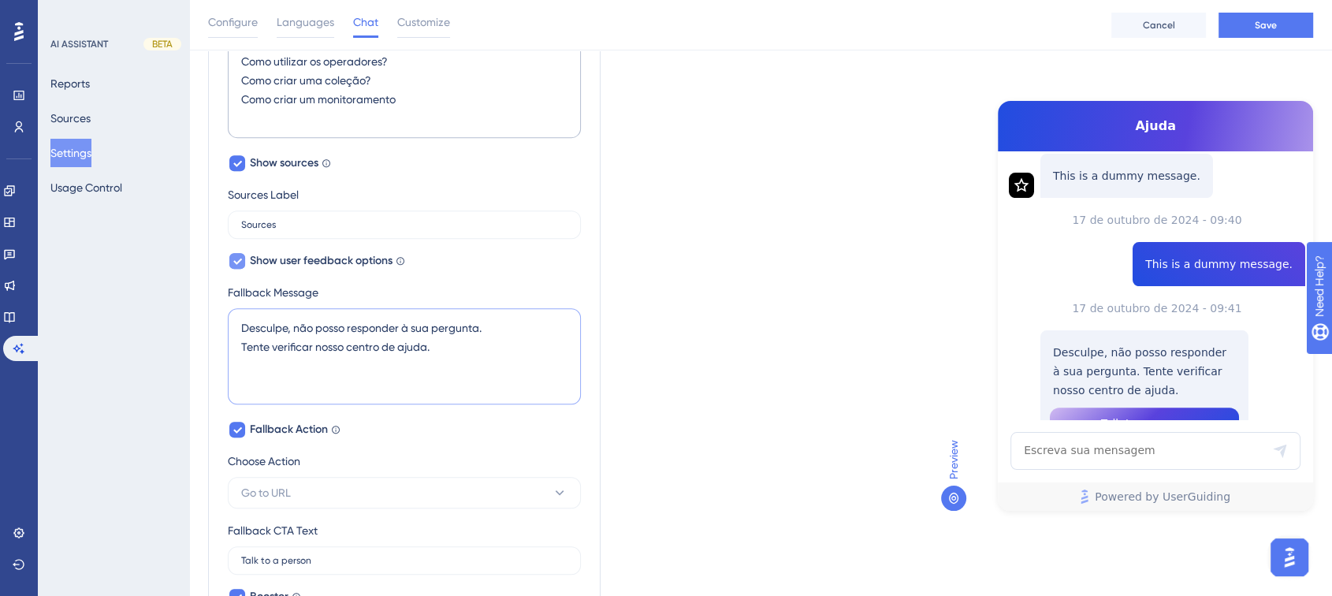
click at [229, 348] on textarea "Desculpe, não posso responder à sua pergunta. Tente verificar nosso centro de a…" at bounding box center [404, 356] width 353 height 96
type textarea "Desculpe, não posso responder à sua pergunta. Clique aqui e fale com um humano"
click at [517, 289] on label "Fallback Message" at bounding box center [404, 292] width 353 height 19
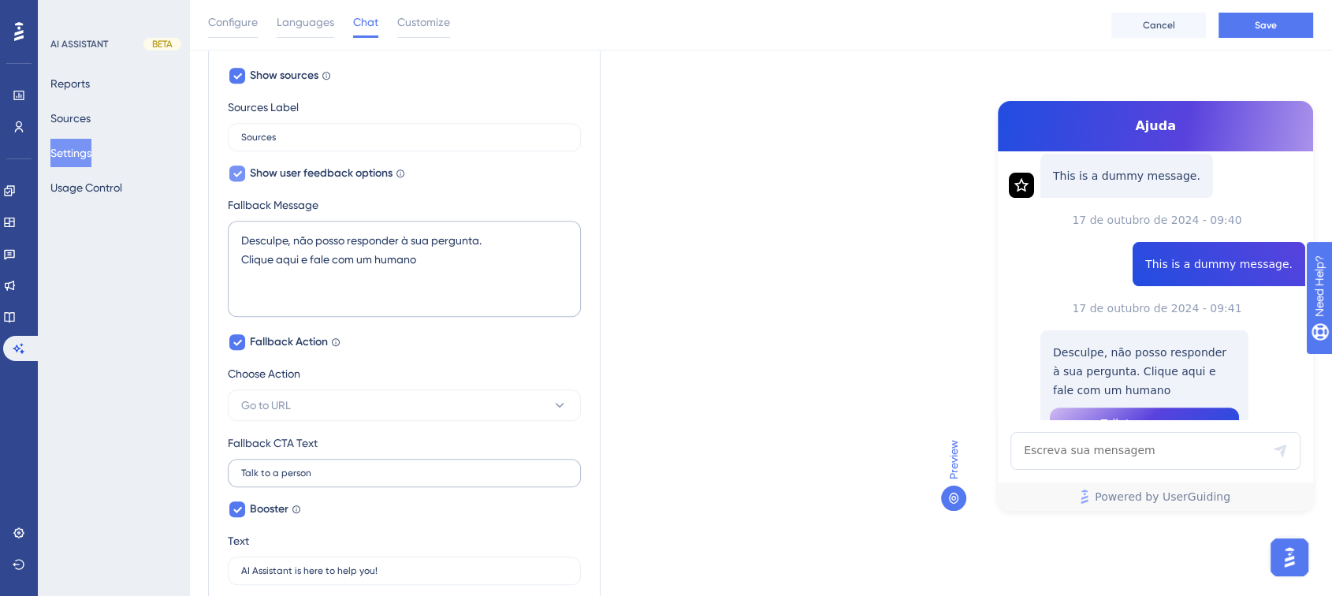
scroll to position [868, 0]
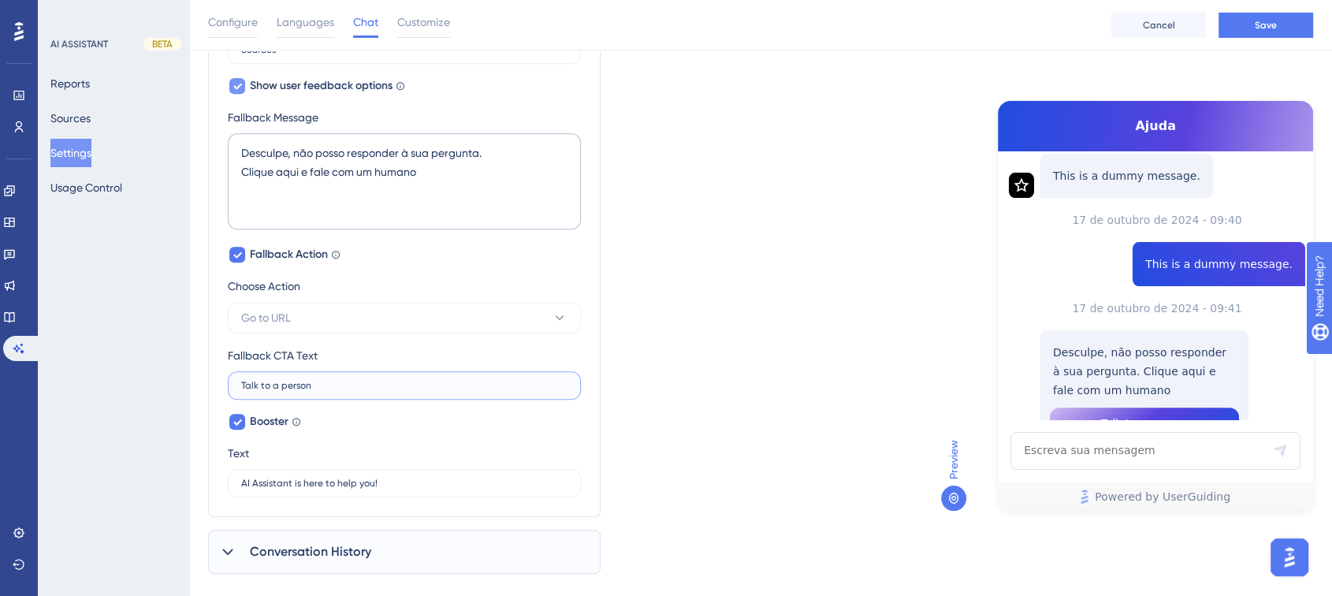
drag, startPoint x: 332, startPoint y: 382, endPoint x: 117, endPoint y: 369, distance: 214.9
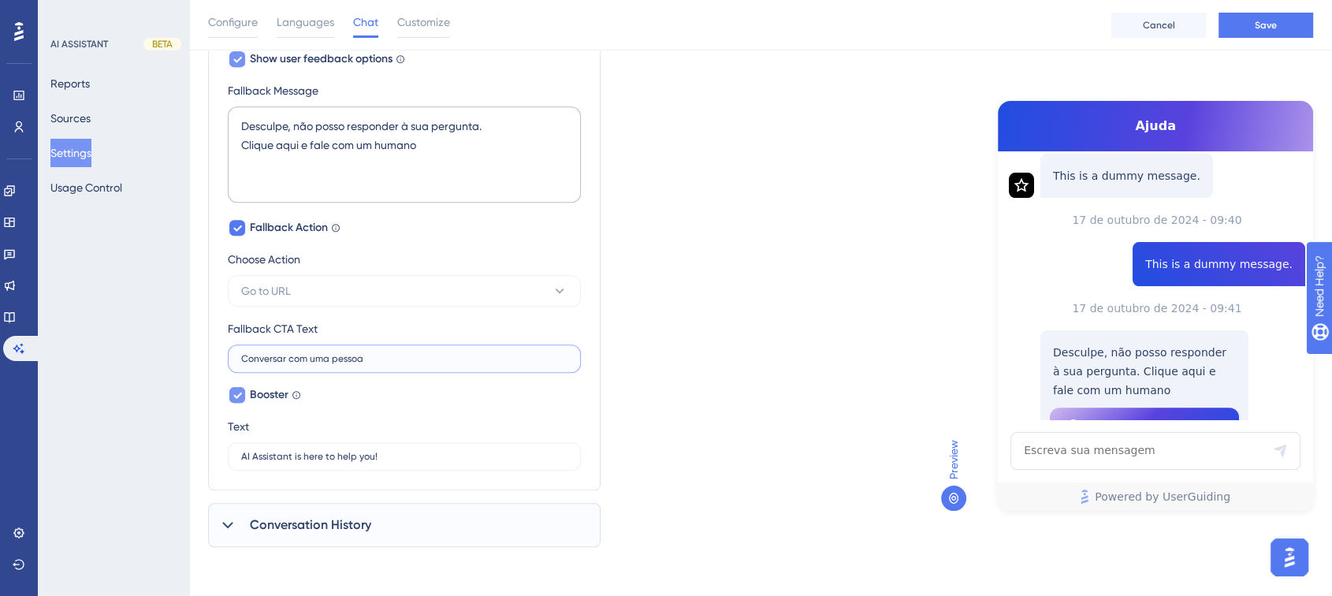
type input "Conversar com uma pessoa"
click at [240, 393] on icon at bounding box center [237, 396] width 9 height 6
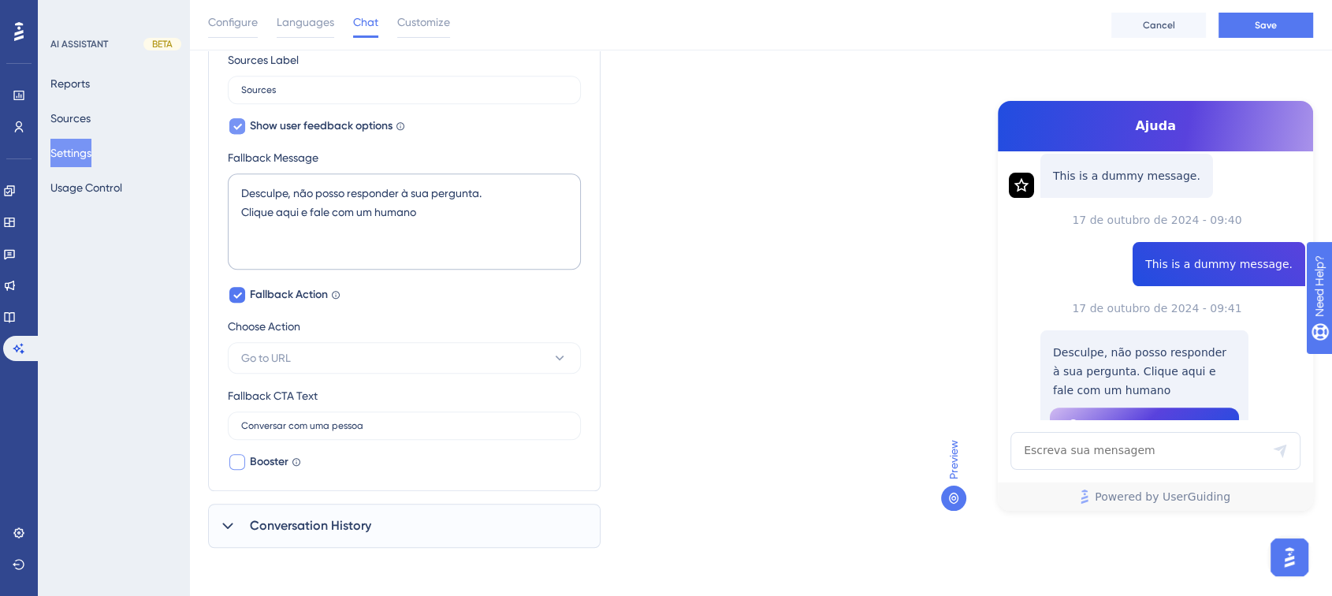
click at [233, 454] on div at bounding box center [237, 462] width 16 height 16
checkbox input "true"
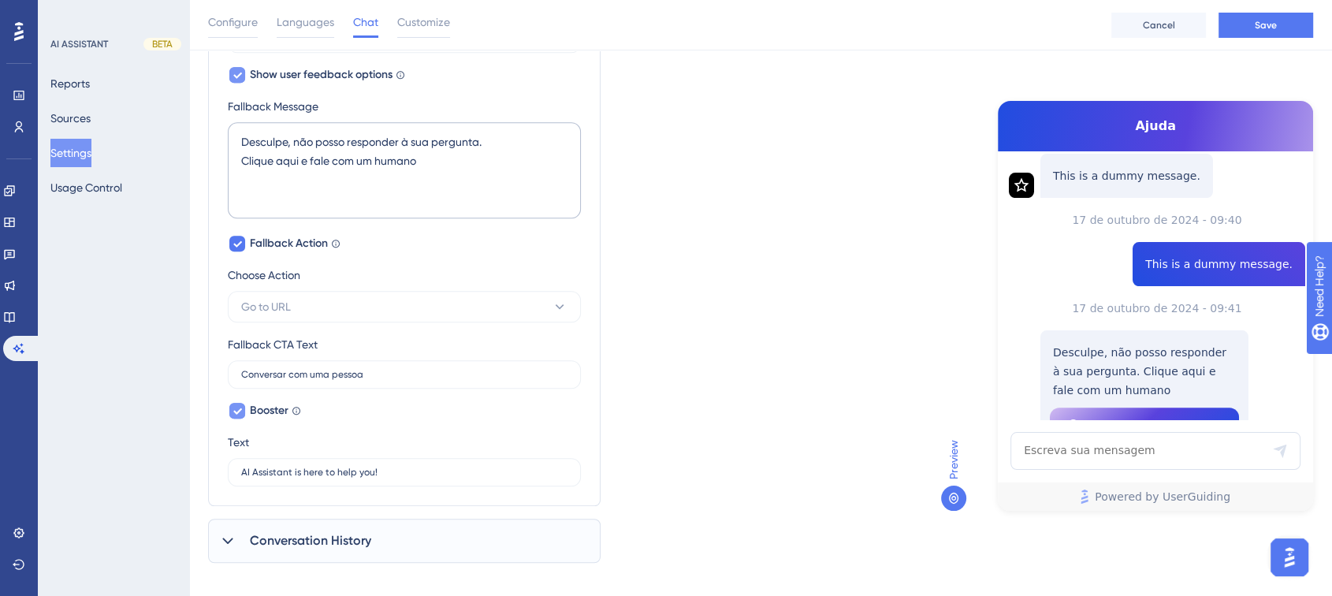
scroll to position [895, 0]
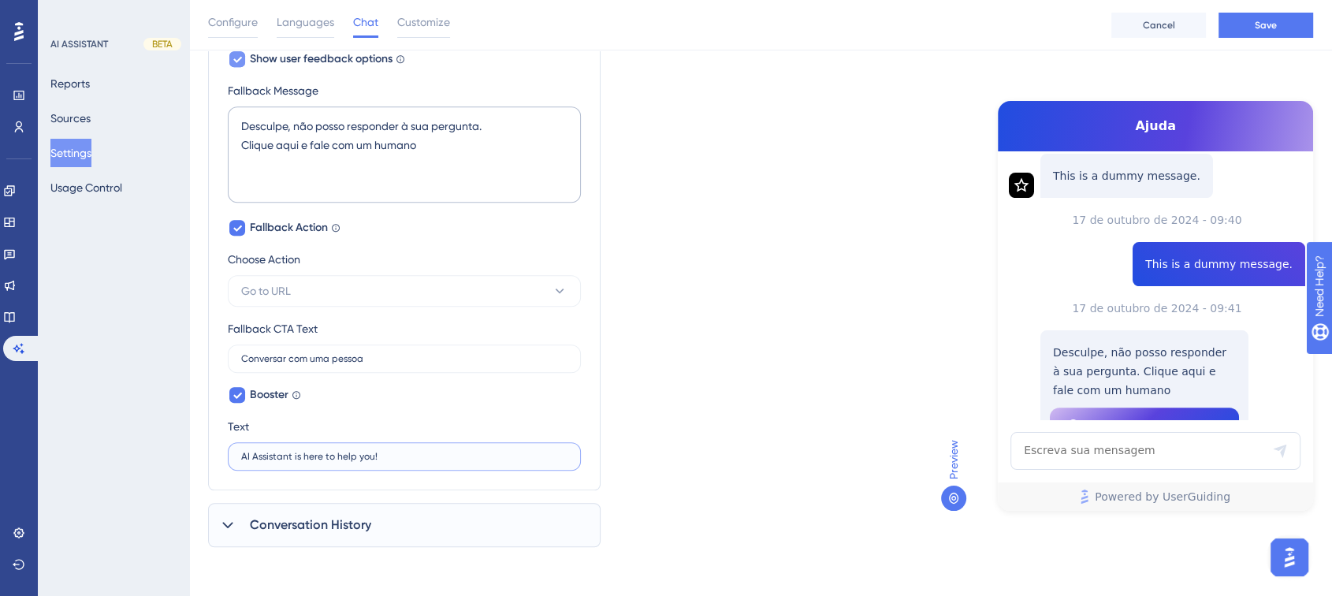
drag, startPoint x: 385, startPoint y: 459, endPoint x: 1160, endPoint y: 346, distance: 783.9
click at [233, 460] on label "AI Assistant is here to help you!" at bounding box center [404, 456] width 353 height 28
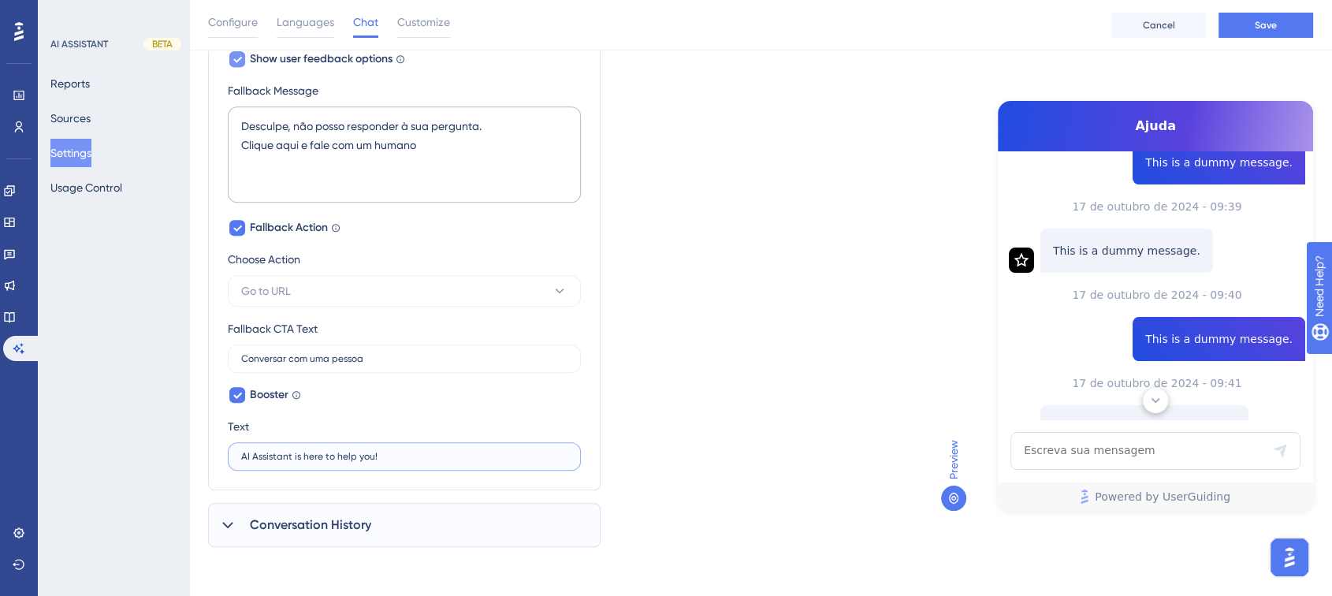
scroll to position [561, 0]
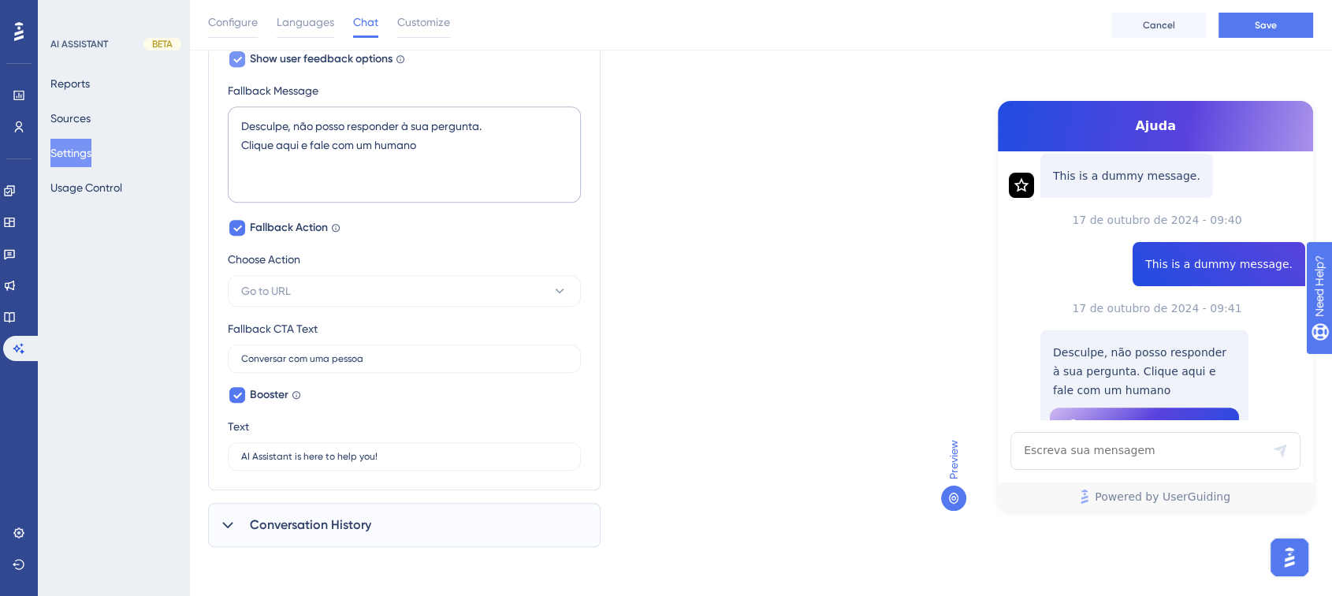
click at [242, 528] on div "Conversation History" at bounding box center [404, 525] width 393 height 44
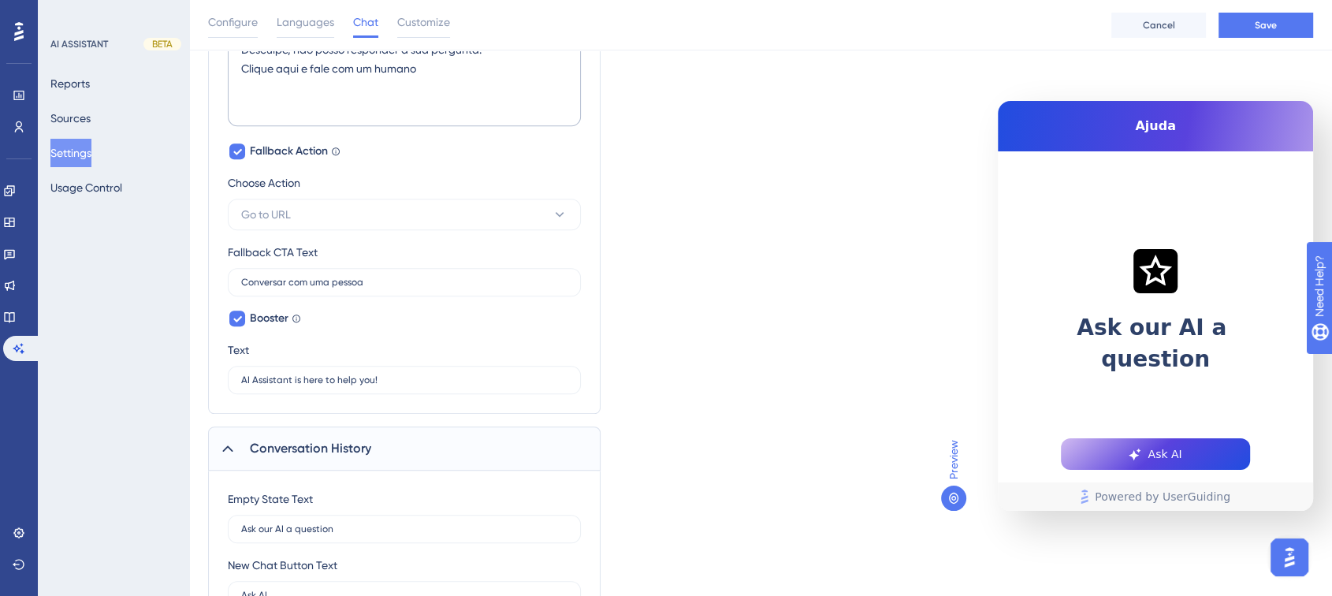
scroll to position [1053, 0]
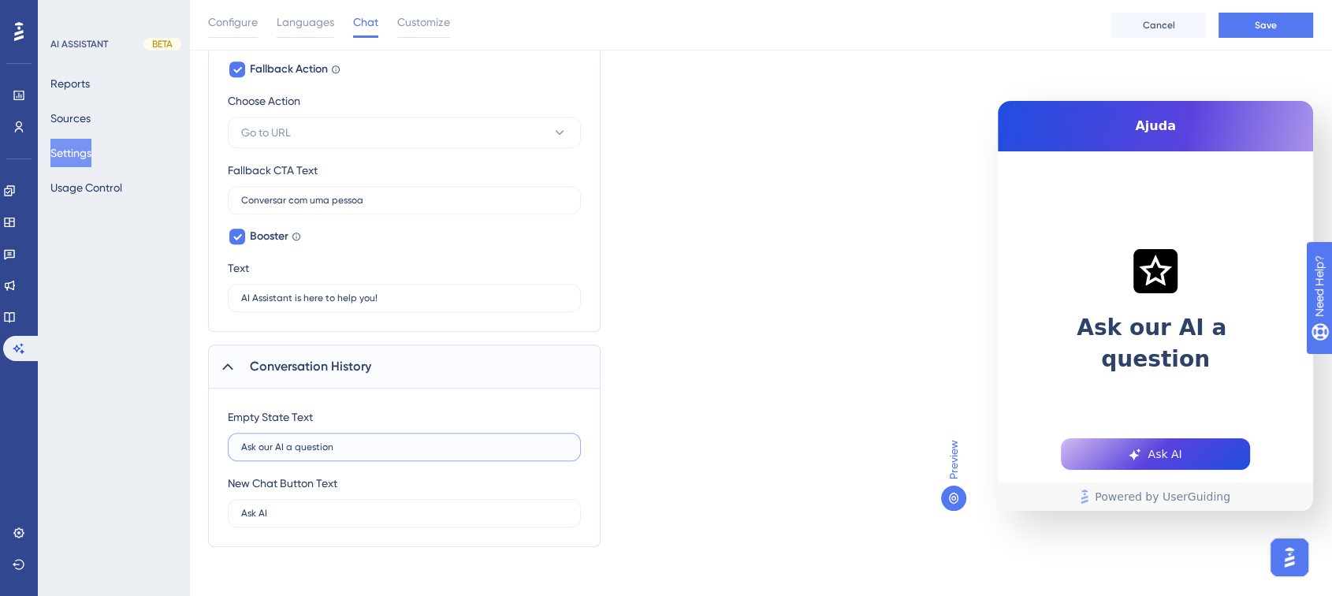
drag, startPoint x: 343, startPoint y: 449, endPoint x: 222, endPoint y: 445, distance: 120.7
click at [222, 445] on div "Empty State Text Ask our AI a question New Chat Button Text Ask AI" at bounding box center [404, 468] width 393 height 158
click at [340, 445] on input "Ask our AI a question" at bounding box center [404, 446] width 326 height 11
click at [356, 441] on input "Ask our AI a question" at bounding box center [404, 446] width 326 height 11
click at [363, 441] on input "Ask our AI a question" at bounding box center [404, 446] width 326 height 11
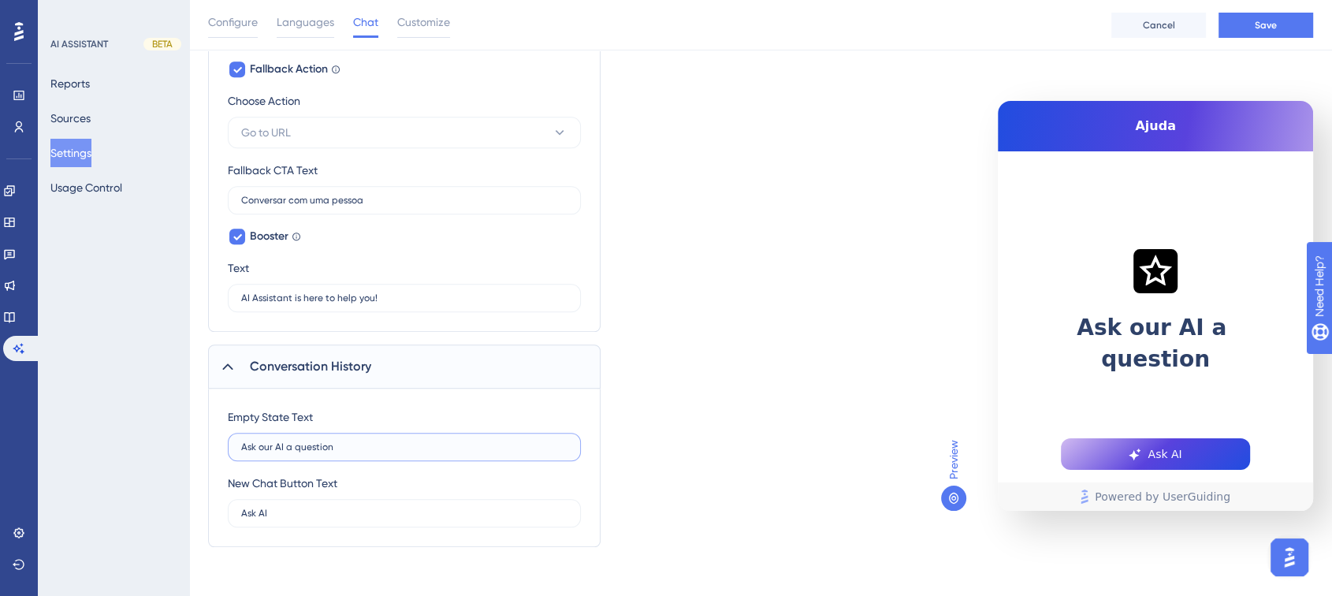
click at [309, 441] on input "Ask our AI a question" at bounding box center [404, 446] width 326 height 11
click at [281, 444] on input "Ask our AI a question" at bounding box center [404, 446] width 326 height 11
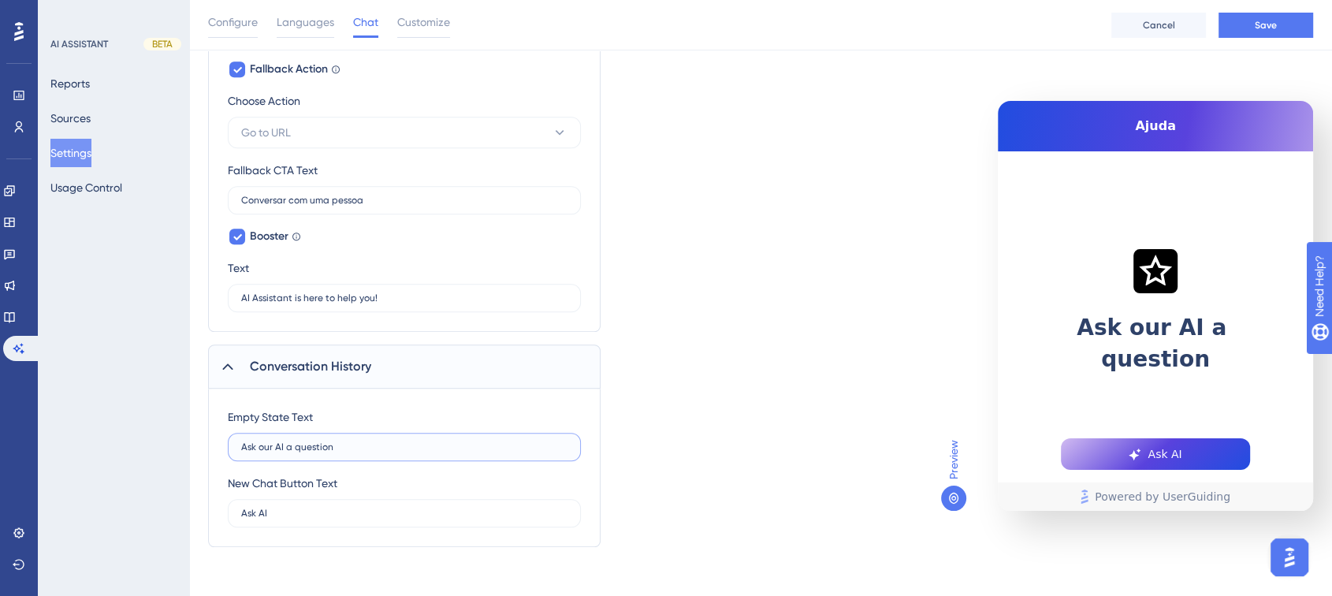
click at [281, 444] on input "Ask our AI a question" at bounding box center [404, 446] width 326 height 11
paste input "Faça uma pergunta para a nossa IA."
type input "Faça uma pergunta para a nossa IA."
drag, startPoint x: 275, startPoint y: 512, endPoint x: 216, endPoint y: 516, distance: 59.2
click at [216, 516] on div "Empty State Text Faça uma pergunta para a nossa IA. New Chat Button Text Ask AI" at bounding box center [404, 468] width 393 height 158
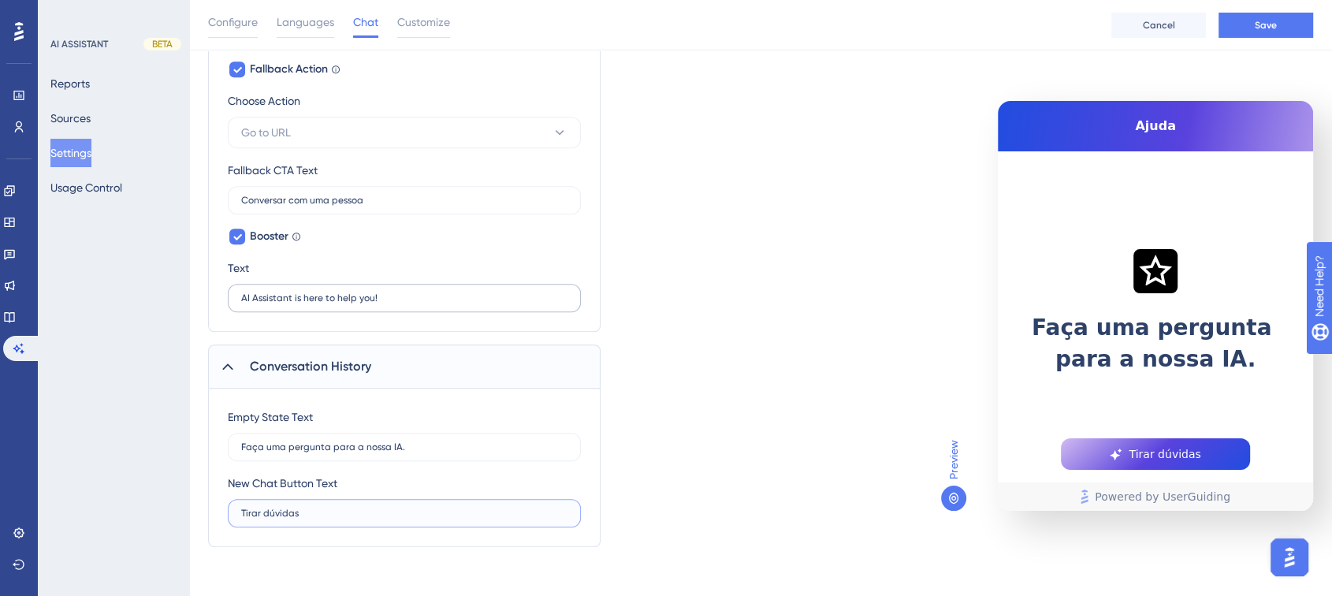
type input "Tirar dúvidas"
click at [345, 293] on input "AI Assistant is here to help you!" at bounding box center [404, 297] width 326 height 11
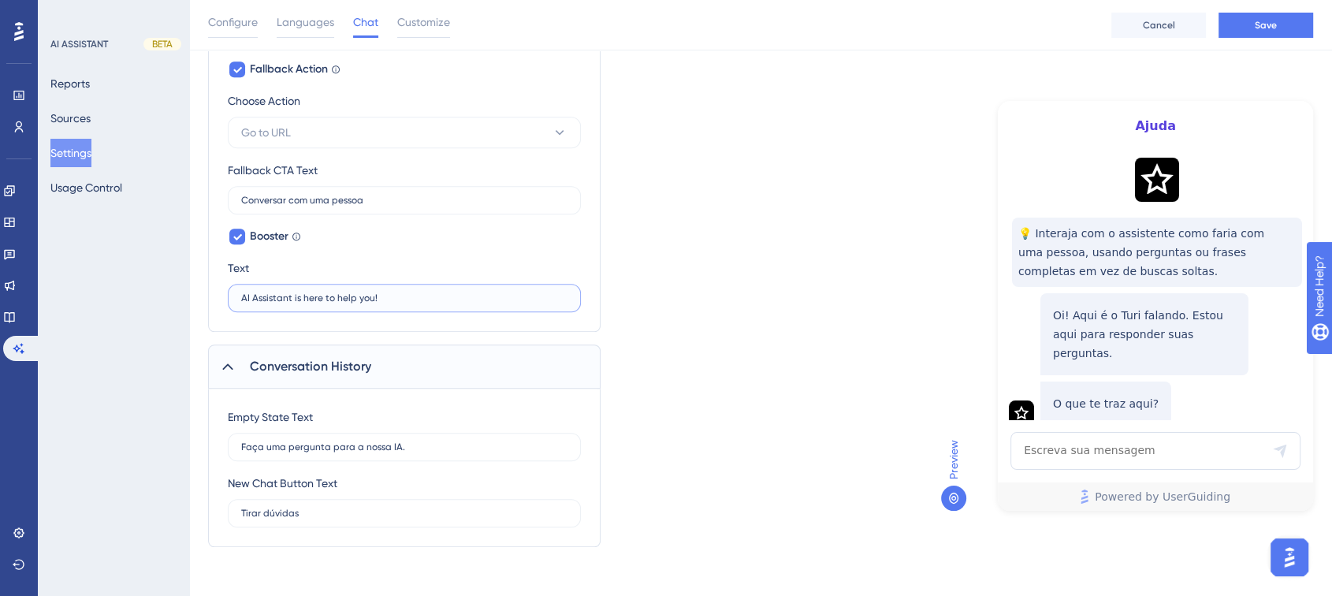
drag, startPoint x: 391, startPoint y: 298, endPoint x: 97, endPoint y: 285, distance: 294.3
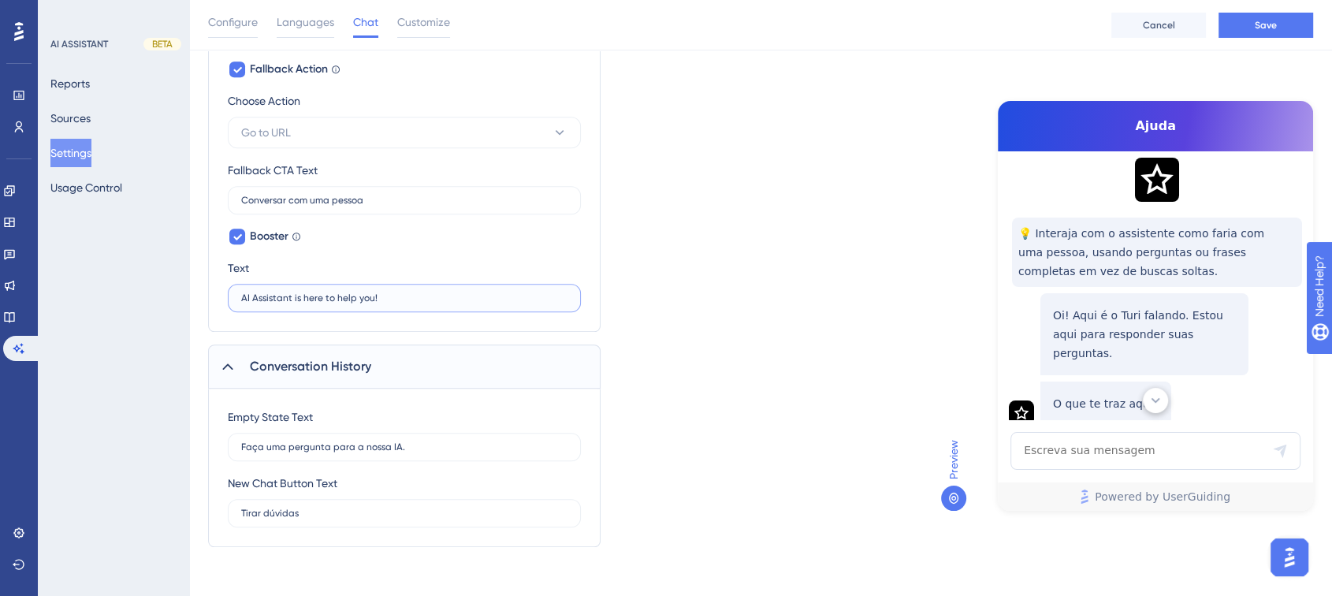
scroll to position [88, 0]
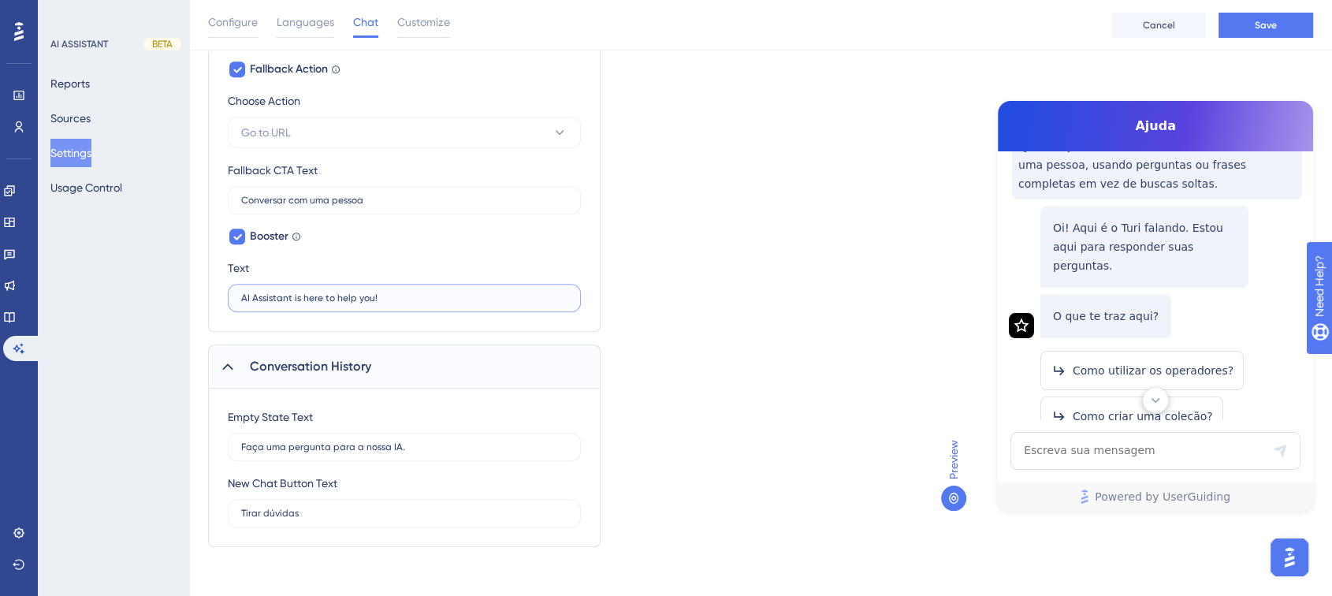
click at [331, 295] on input "AI Assistant is here to help you!" at bounding box center [404, 297] width 326 height 11
click at [370, 302] on label "AI Assistant is here to help you!" at bounding box center [404, 298] width 353 height 28
click at [370, 302] on input "AI Assistant is here to help you!" at bounding box center [404, 297] width 326 height 11
click at [397, 295] on input "AI Assistant is here to help you!" at bounding box center [404, 297] width 326 height 11
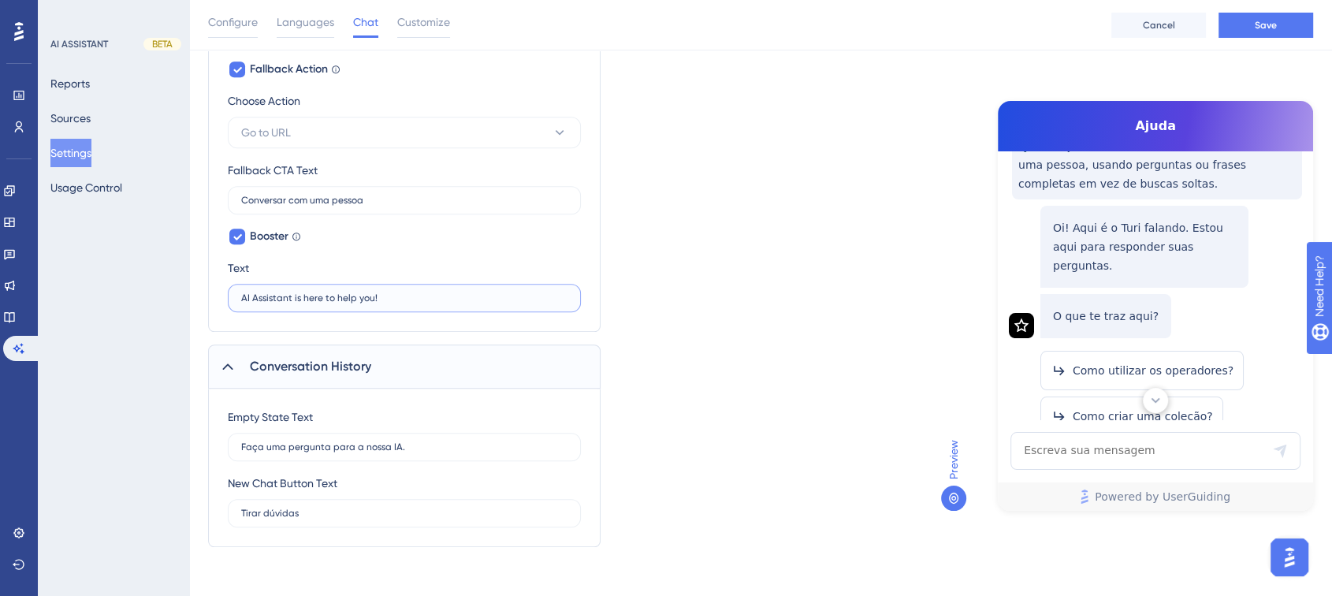
paste input "O assistente de IA está aqui para ajudar você"
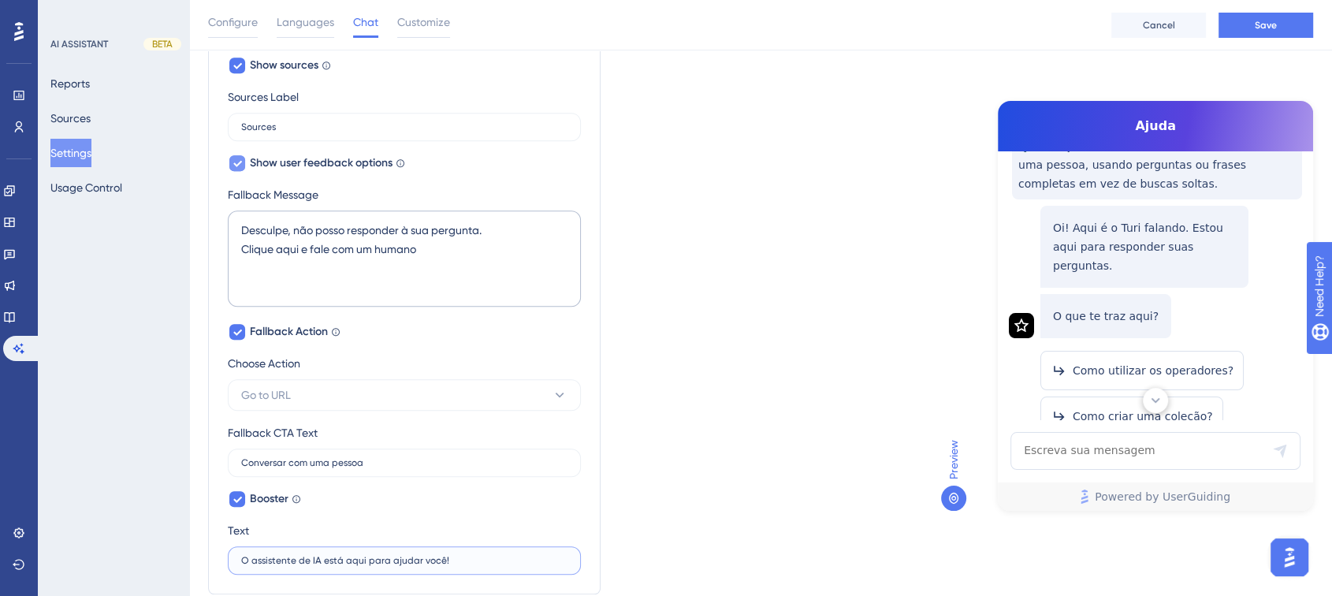
scroll to position [790, 0]
type input "O assistente de IA está aqui para ajudar você!"
click at [315, 387] on button "Go to URL" at bounding box center [404, 396] width 353 height 32
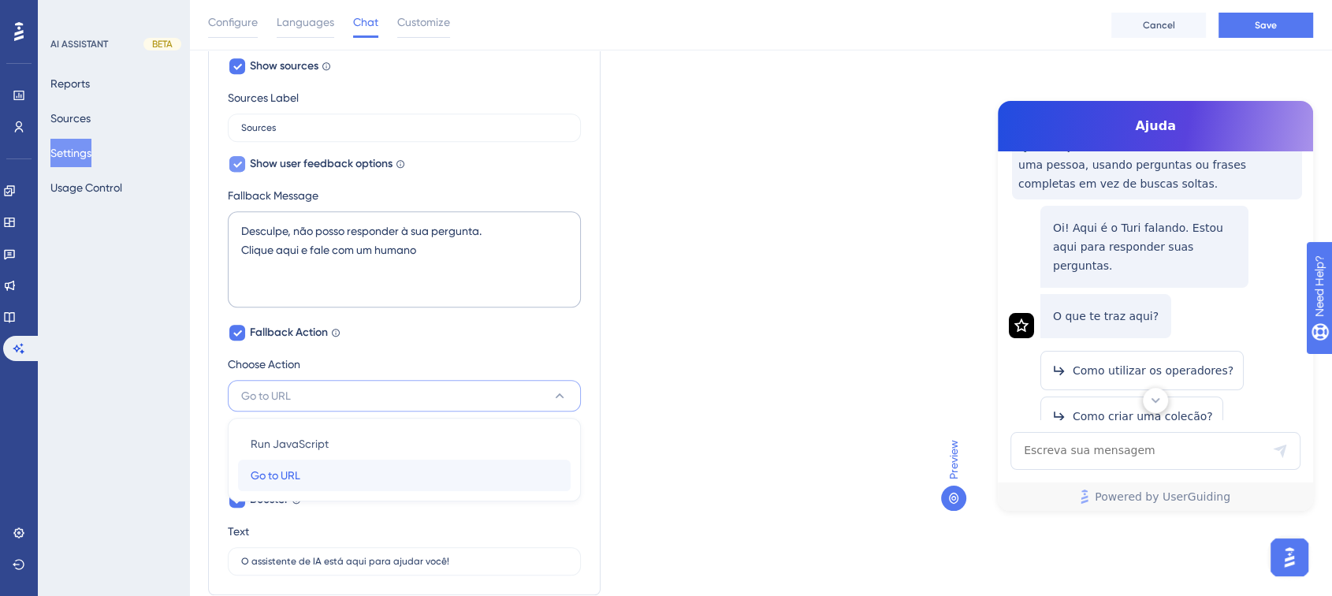
click at [310, 471] on div "Go to URL Go to URL" at bounding box center [404, 476] width 307 height 32
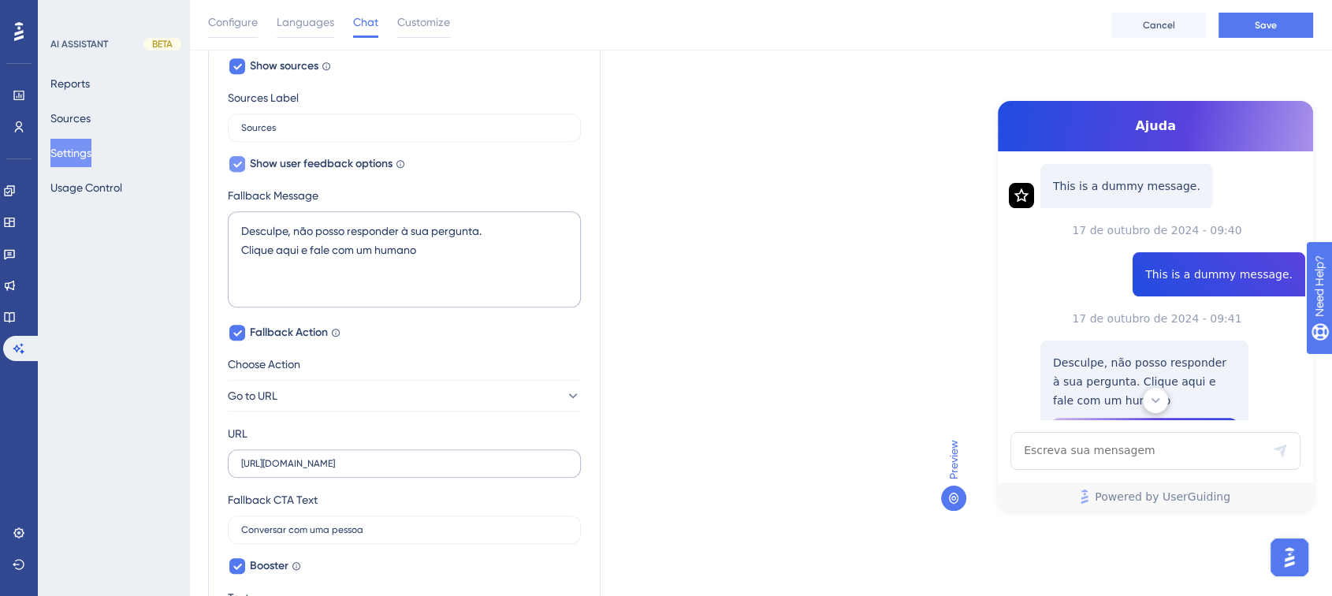
scroll to position [561, 0]
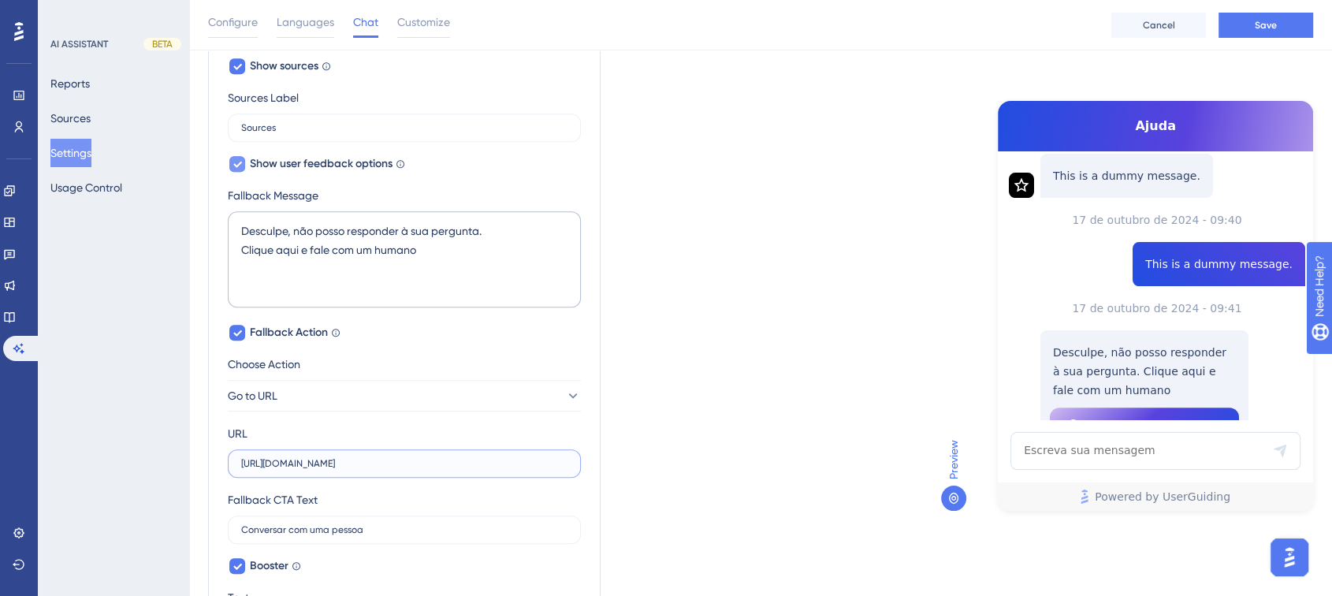
click at [315, 464] on input "https://help.yourwebsite.com/en" at bounding box center [404, 463] width 326 height 11
paste input "wa.me/+5511942612502"
type input "https://wa.me/+5511942612502"
click at [588, 432] on div "AI Assistant Name Ajuda Chat Input Placeholder Escreva sua mensagem Show Protip…" at bounding box center [404, 46] width 393 height 1231
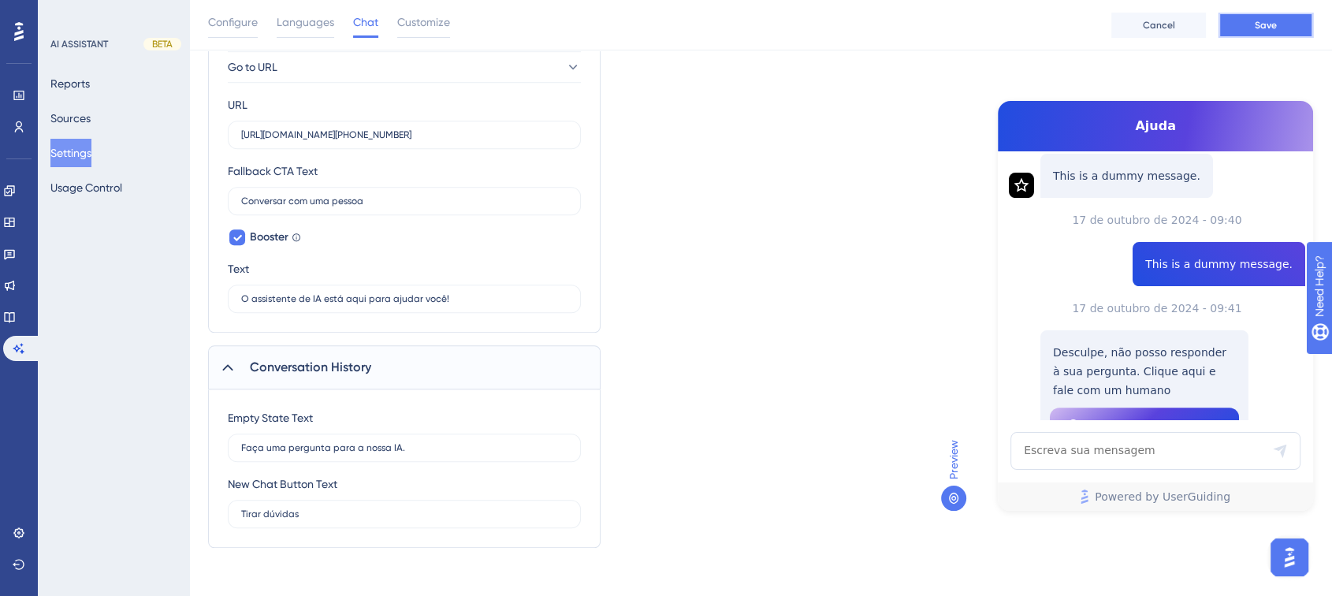
click at [1261, 20] on span "Save" at bounding box center [1266, 25] width 22 height 13
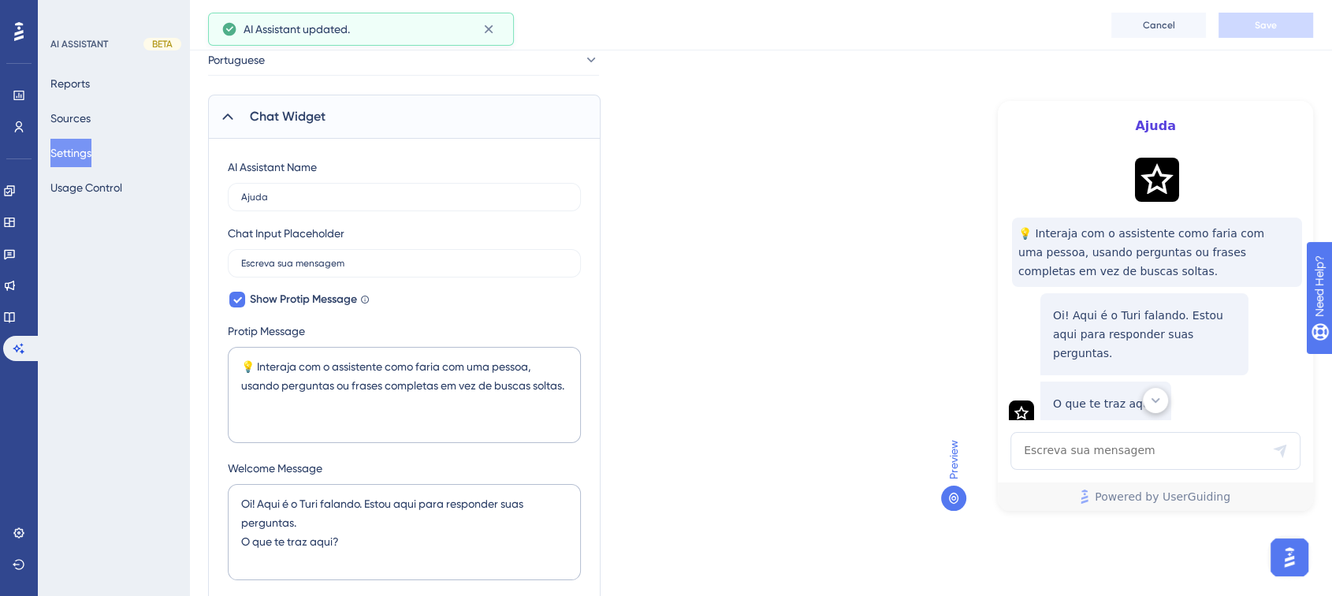
scroll to position [0, 0]
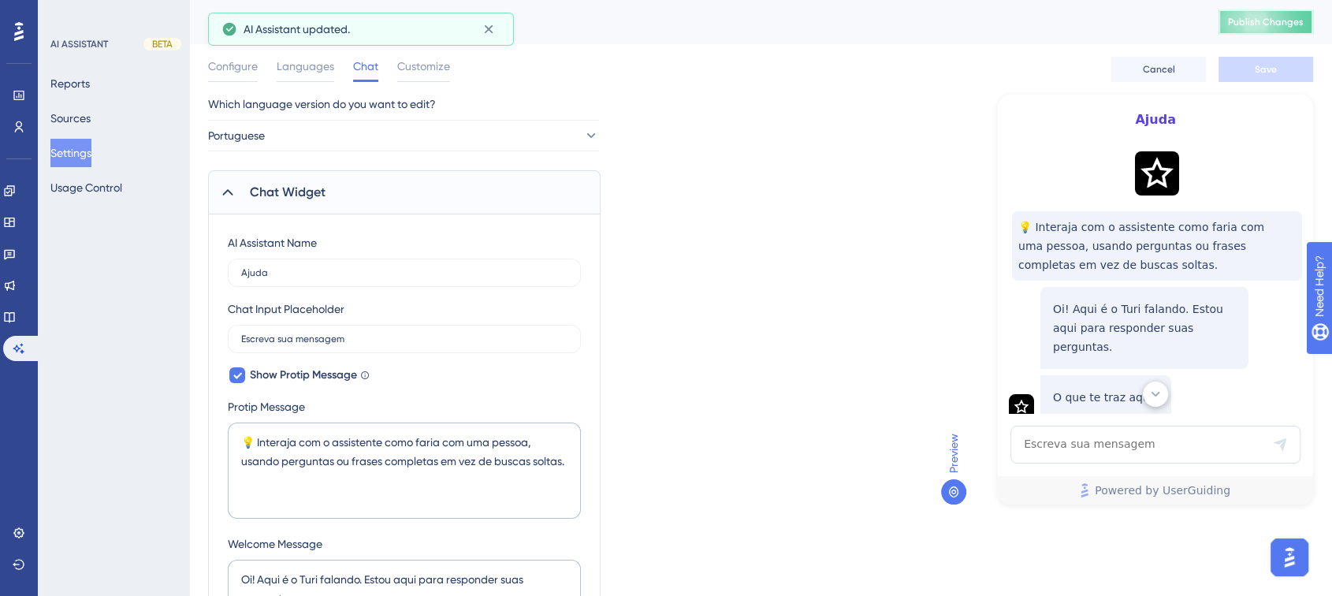
click at [1271, 18] on span "Publish Changes" at bounding box center [1266, 22] width 76 height 13
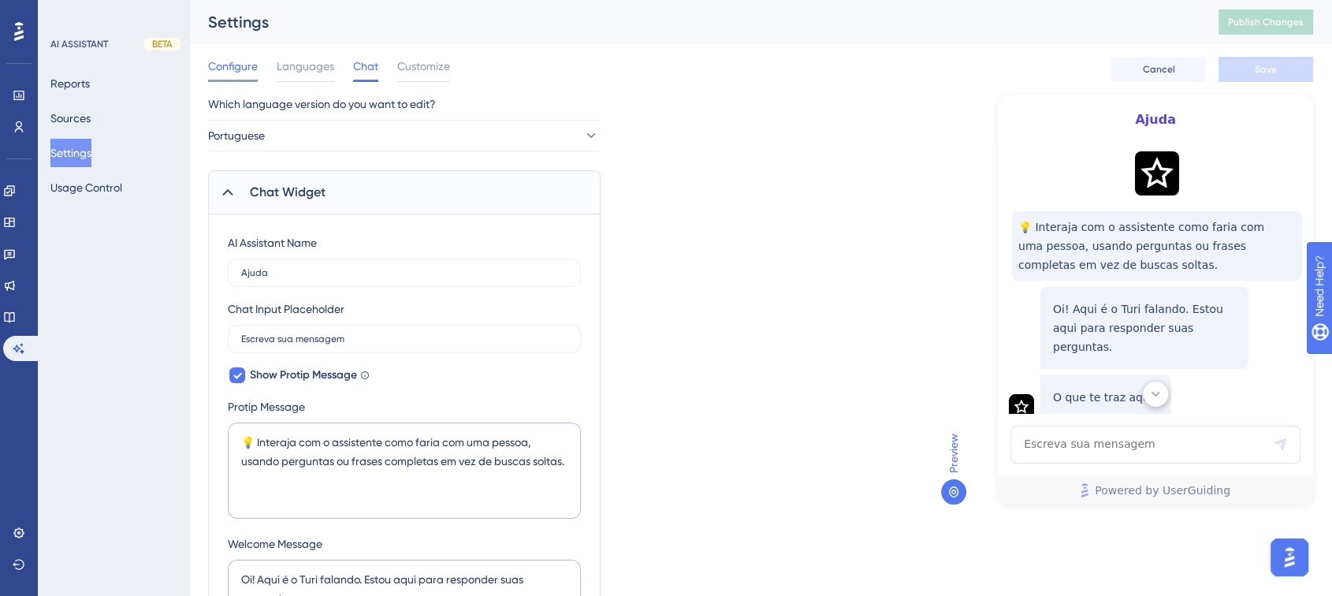
click at [234, 60] on span "Configure" at bounding box center [233, 66] width 50 height 19
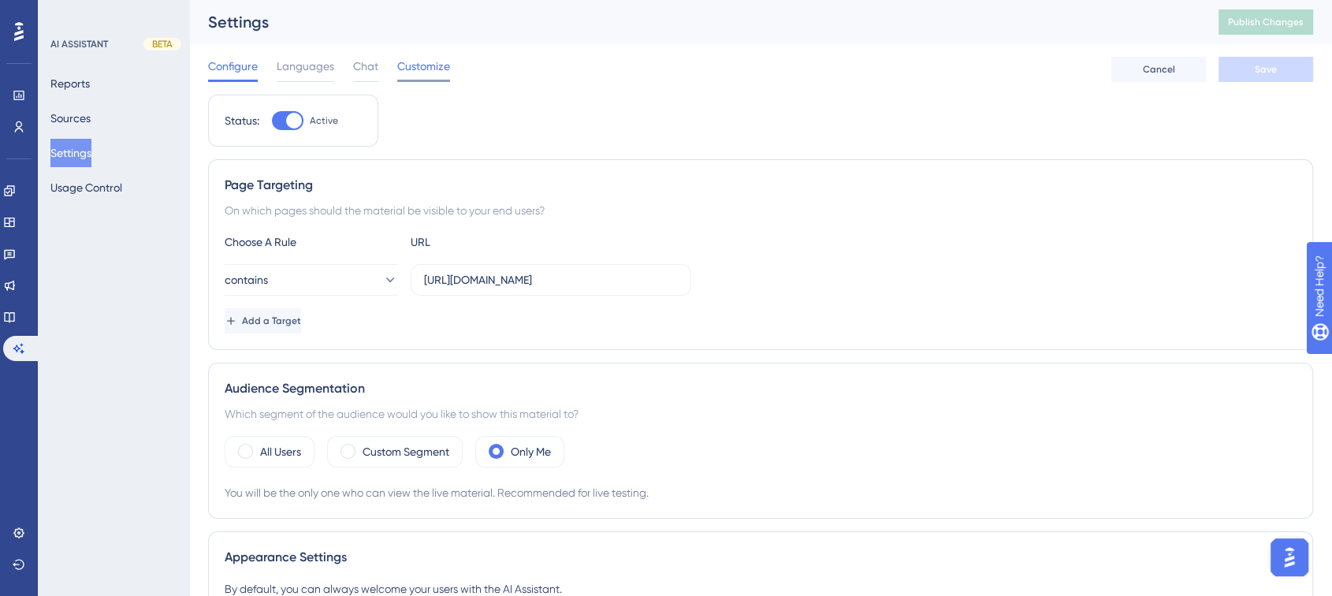
click at [423, 61] on span "Customize" at bounding box center [423, 66] width 53 height 19
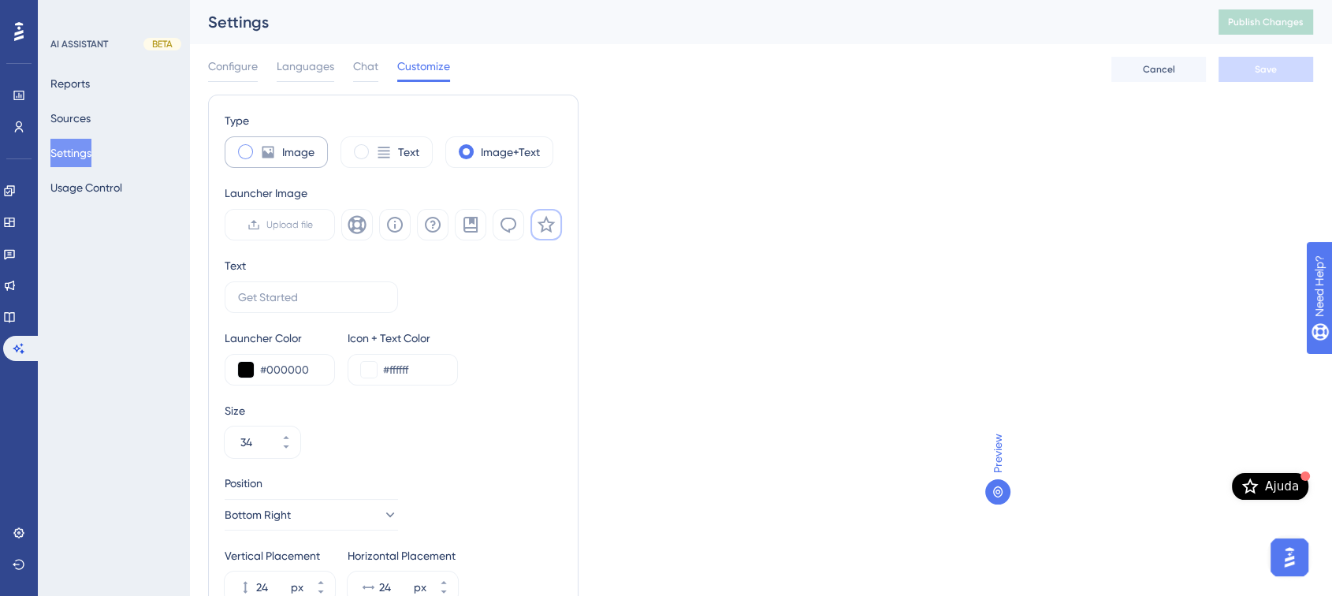
click at [300, 151] on label "Image" at bounding box center [298, 152] width 32 height 19
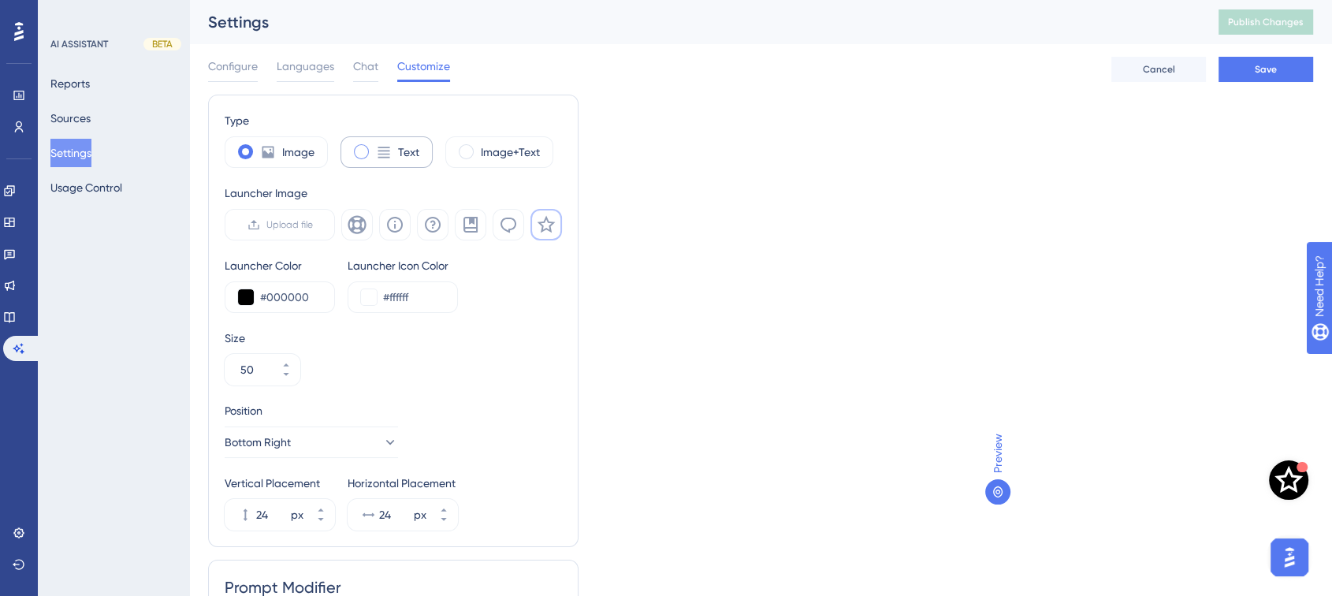
click at [373, 145] on div "Text" at bounding box center [387, 152] width 92 height 32
type input "34"
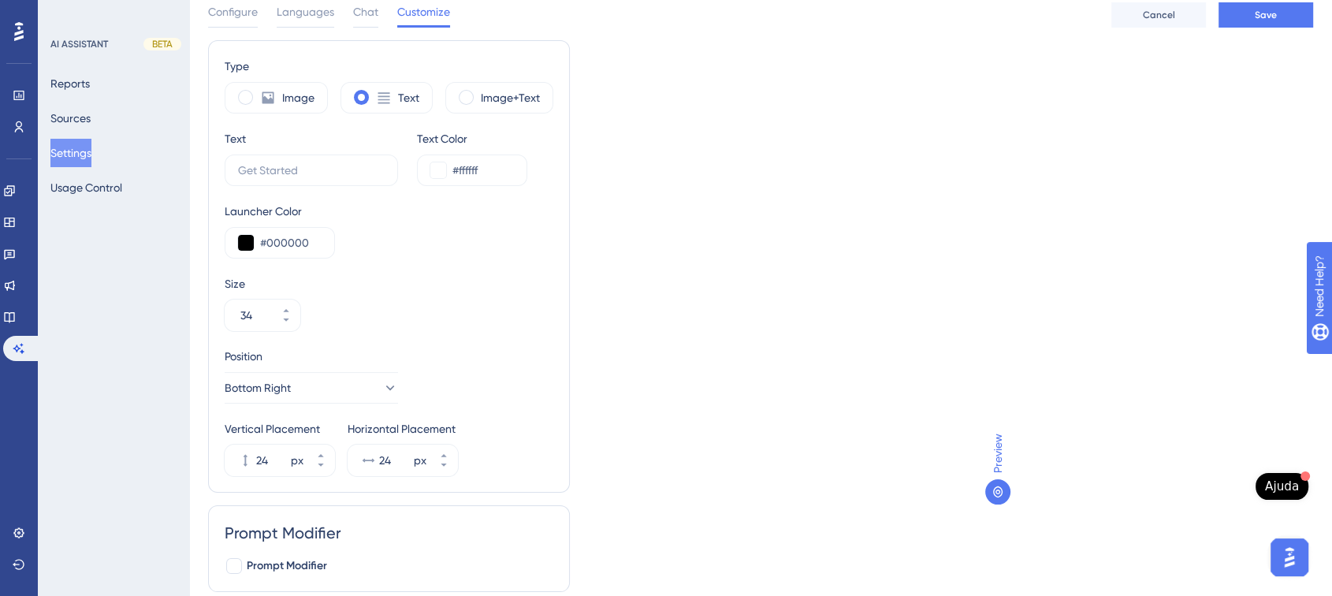
scroll to position [114, 0]
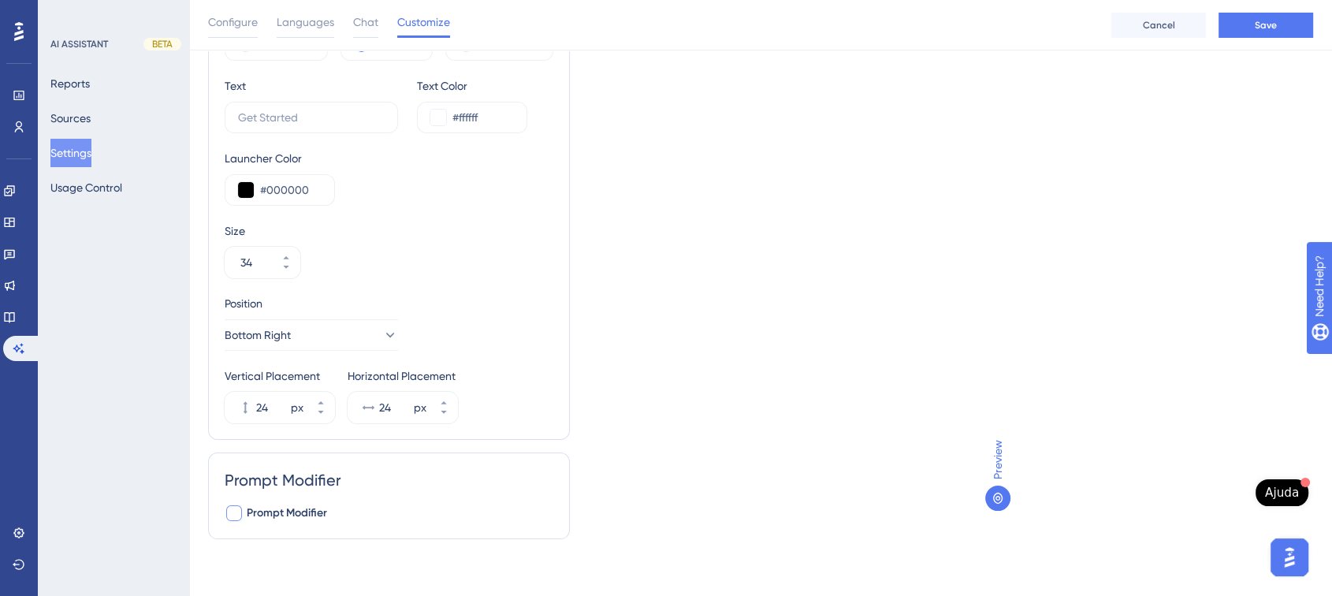
click at [229, 514] on div at bounding box center [234, 513] width 16 height 16
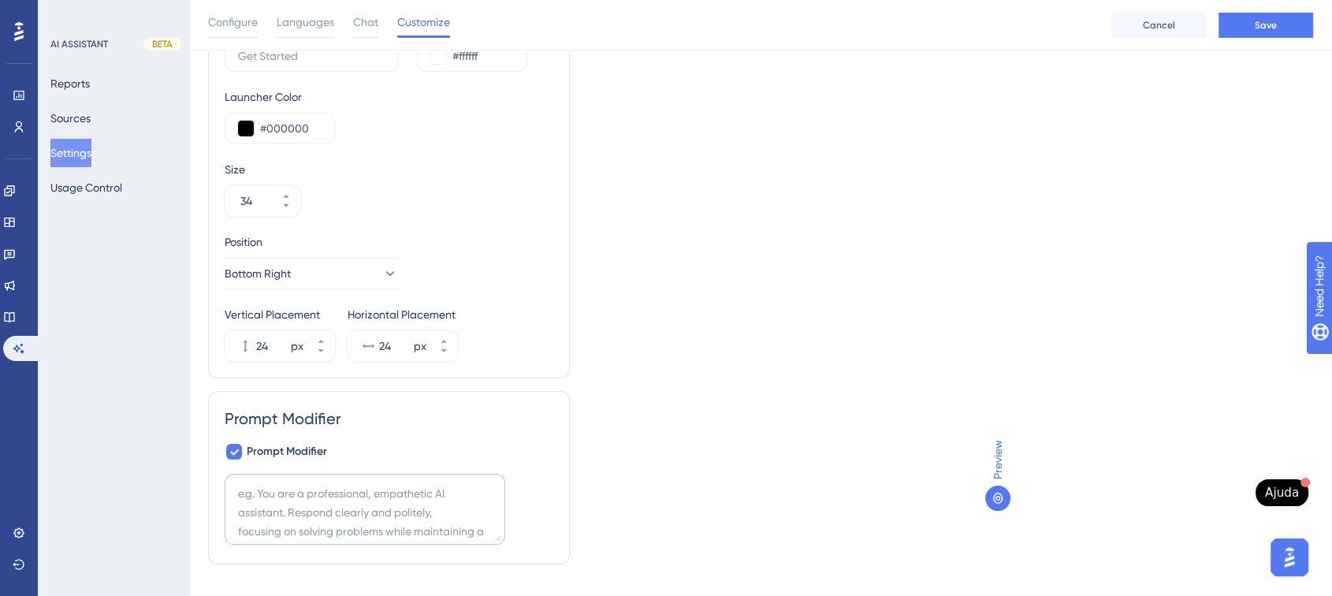
scroll to position [206, 0]
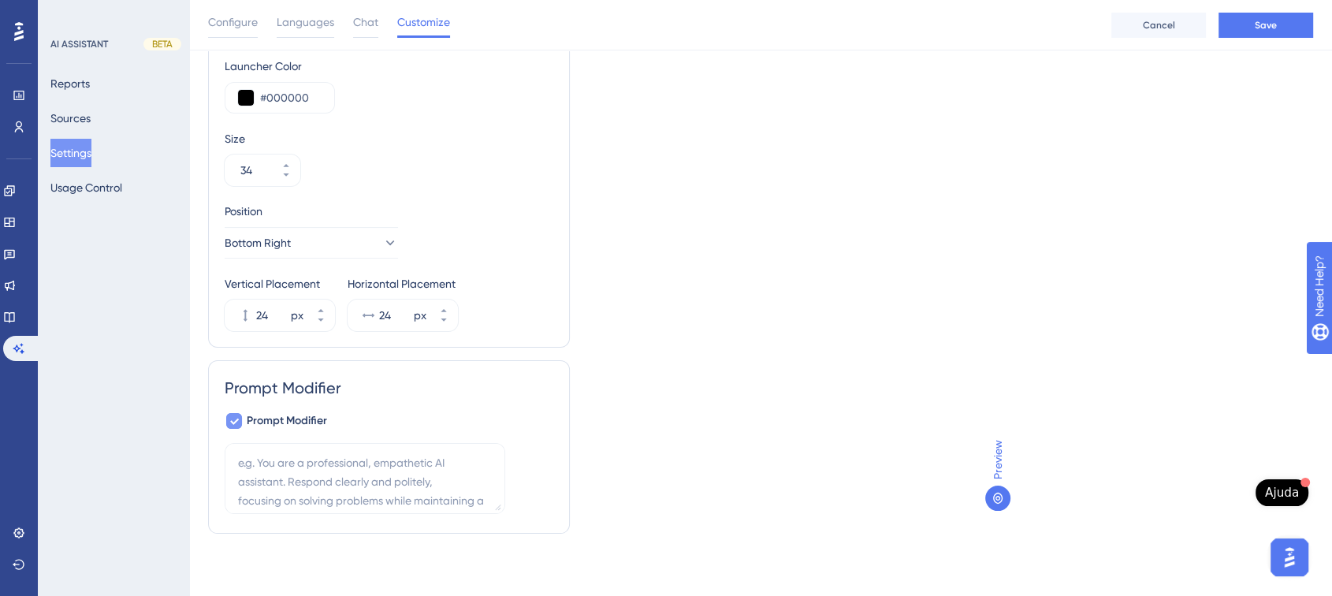
click at [241, 420] on div at bounding box center [234, 421] width 16 height 16
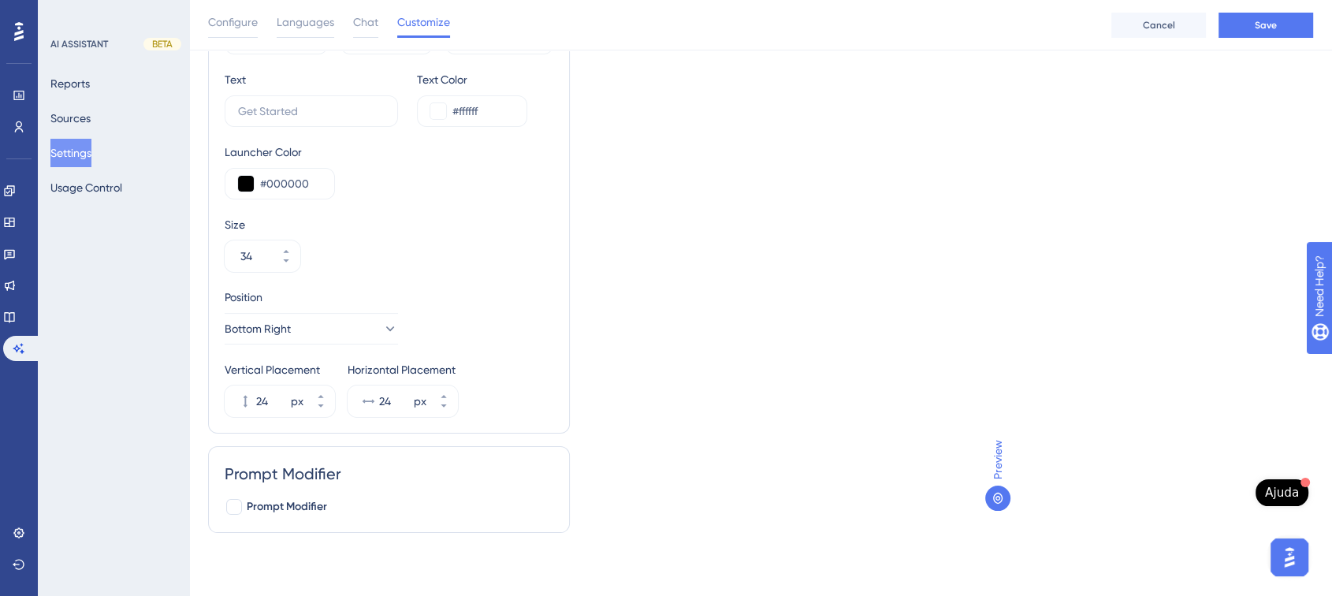
click at [233, 508] on div at bounding box center [234, 507] width 16 height 16
click at [252, 500] on span "Prompt Modifier" at bounding box center [287, 506] width 80 height 19
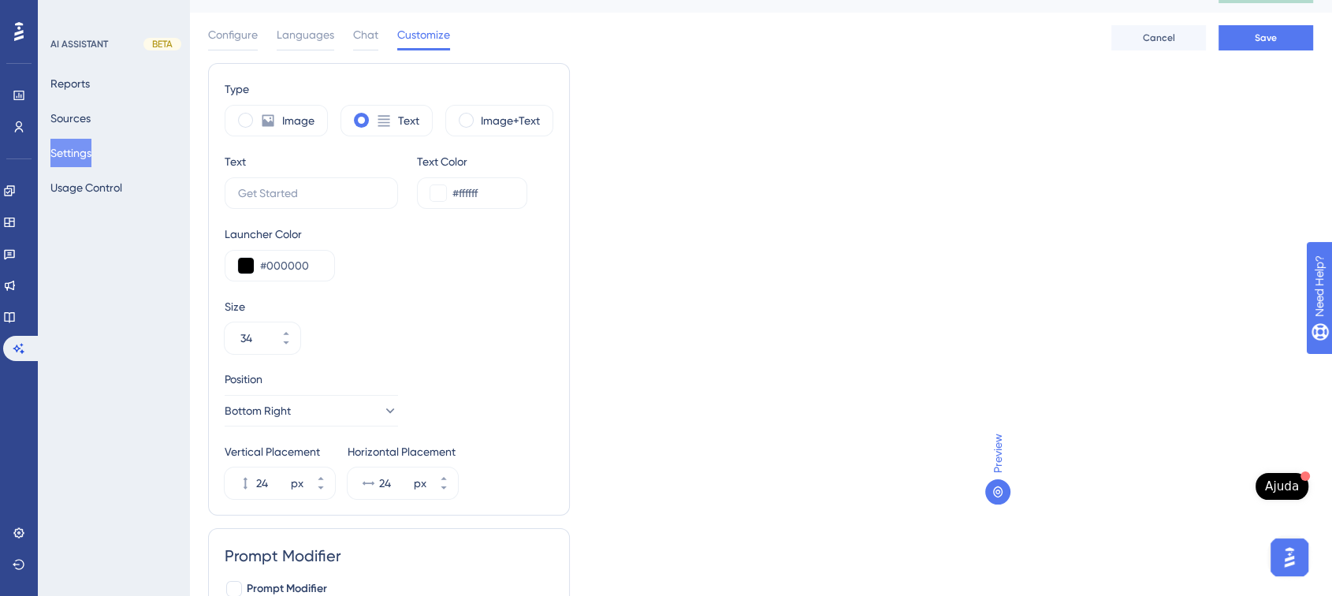
scroll to position [114, 0]
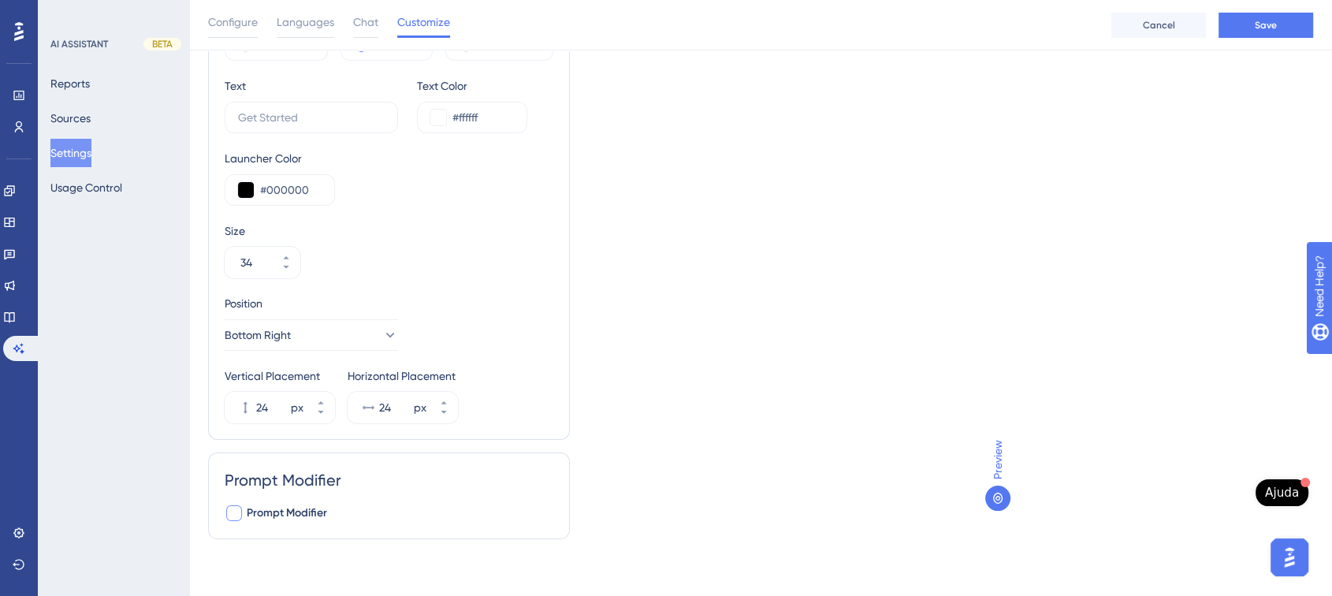
click at [237, 517] on div at bounding box center [234, 513] width 16 height 16
checkbox input "true"
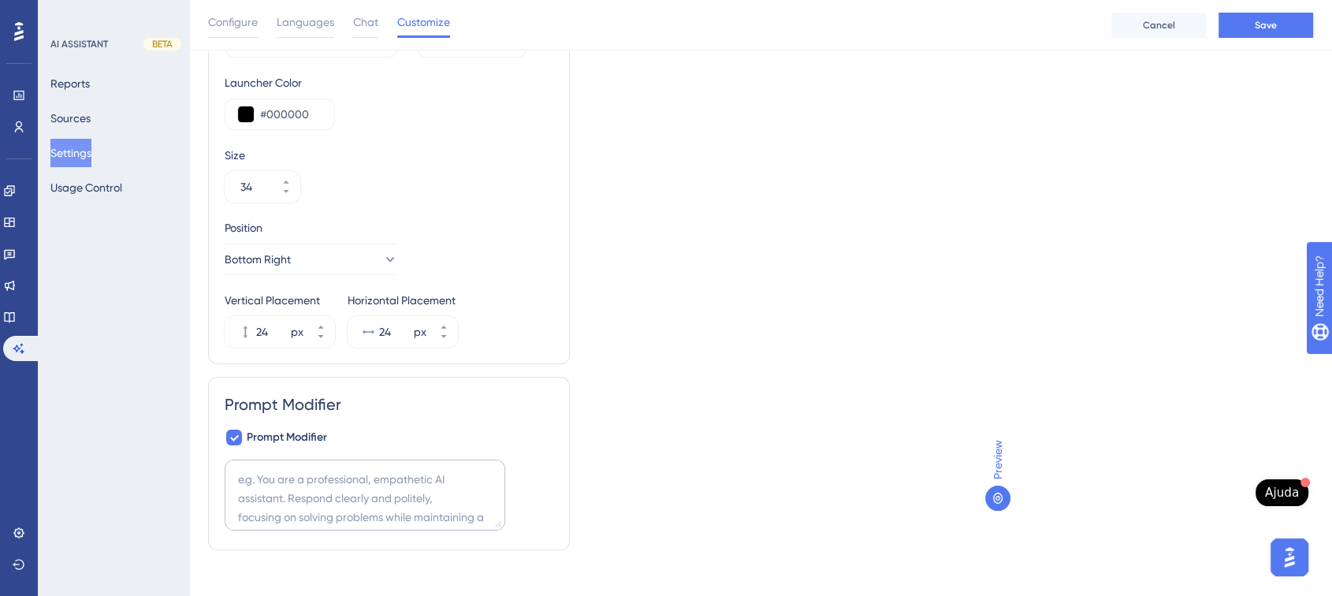
scroll to position [206, 0]
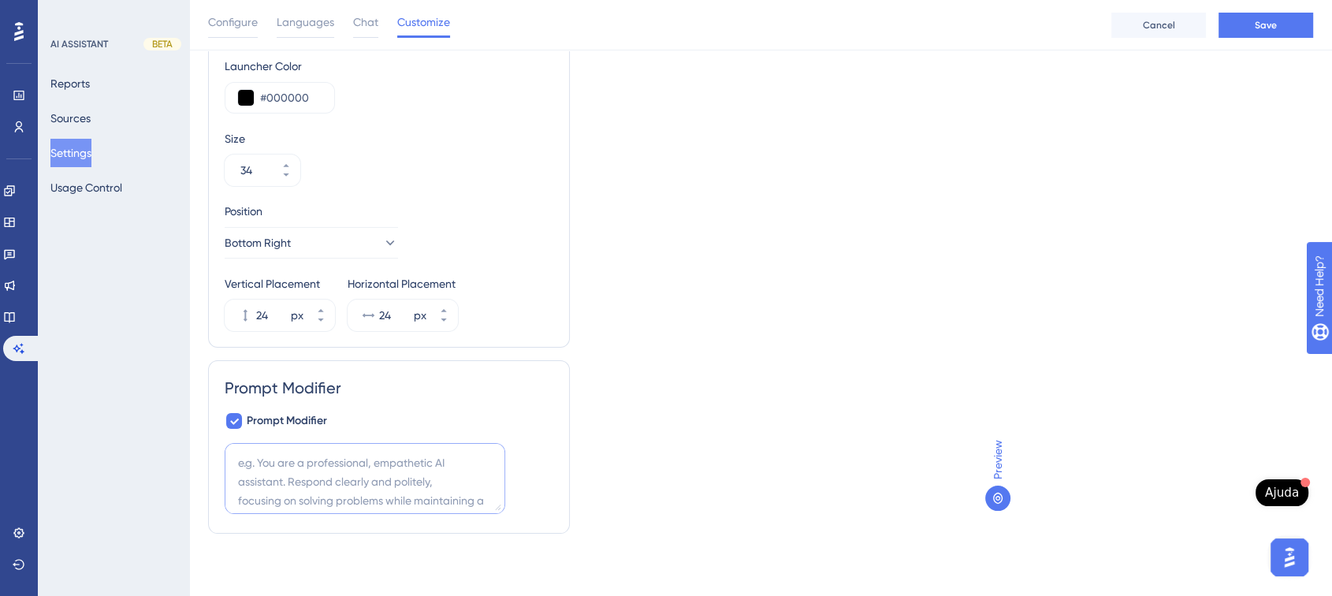
click at [322, 471] on textarea at bounding box center [365, 478] width 281 height 71
click at [251, 466] on textarea "a" at bounding box center [365, 478] width 281 height 71
click at [240, 461] on textarea "a" at bounding box center [365, 478] width 281 height 71
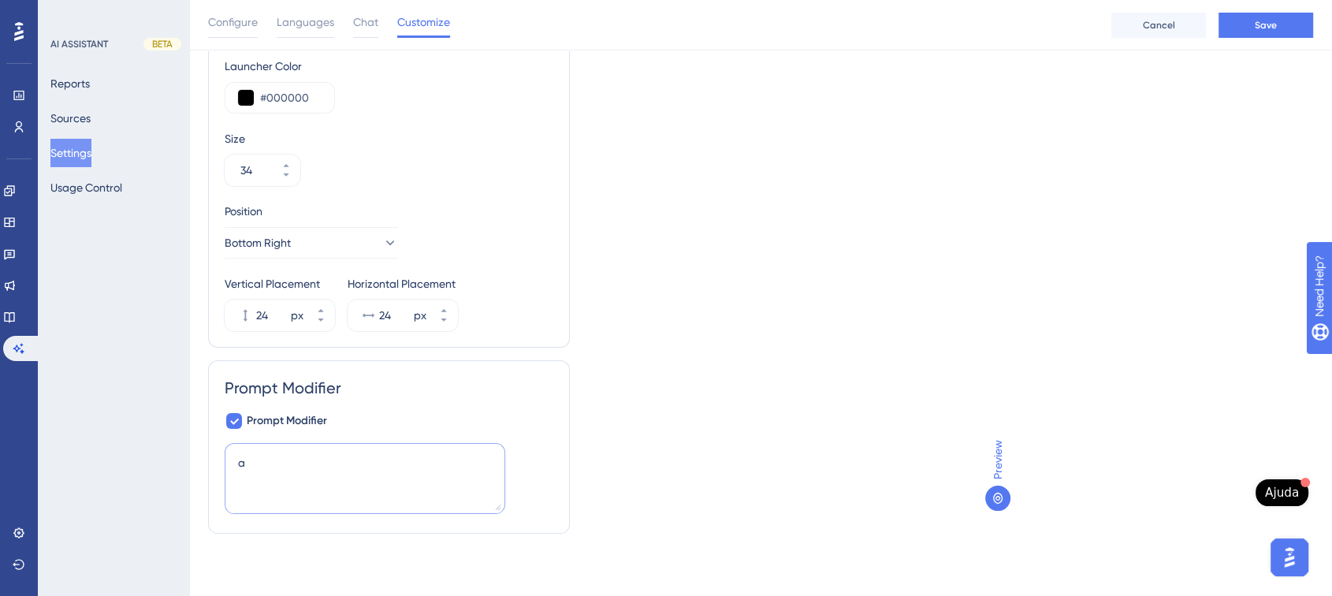
drag, startPoint x: 289, startPoint y: 461, endPoint x: 220, endPoint y: 459, distance: 68.6
click at [220, 459] on div "Prompt Modifier Prompt Modifier a" at bounding box center [389, 446] width 362 height 173
paste textarea "Você é um assistente jurídico virtual profissional, empático e confiável, espec…"
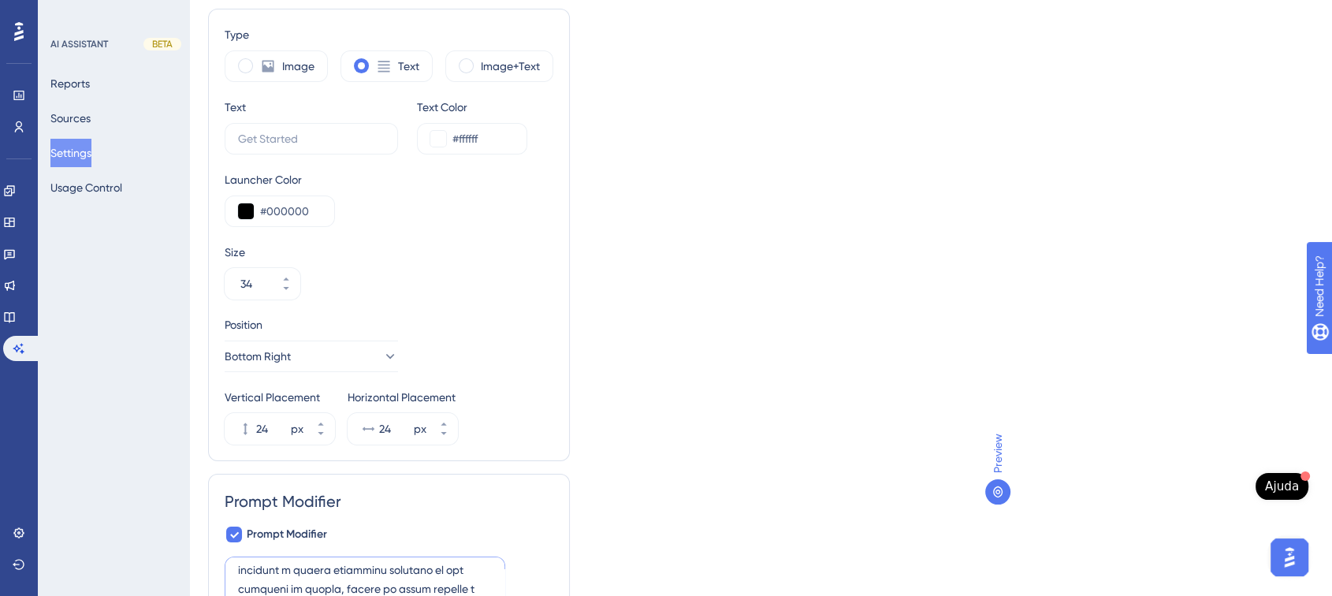
scroll to position [0, 0]
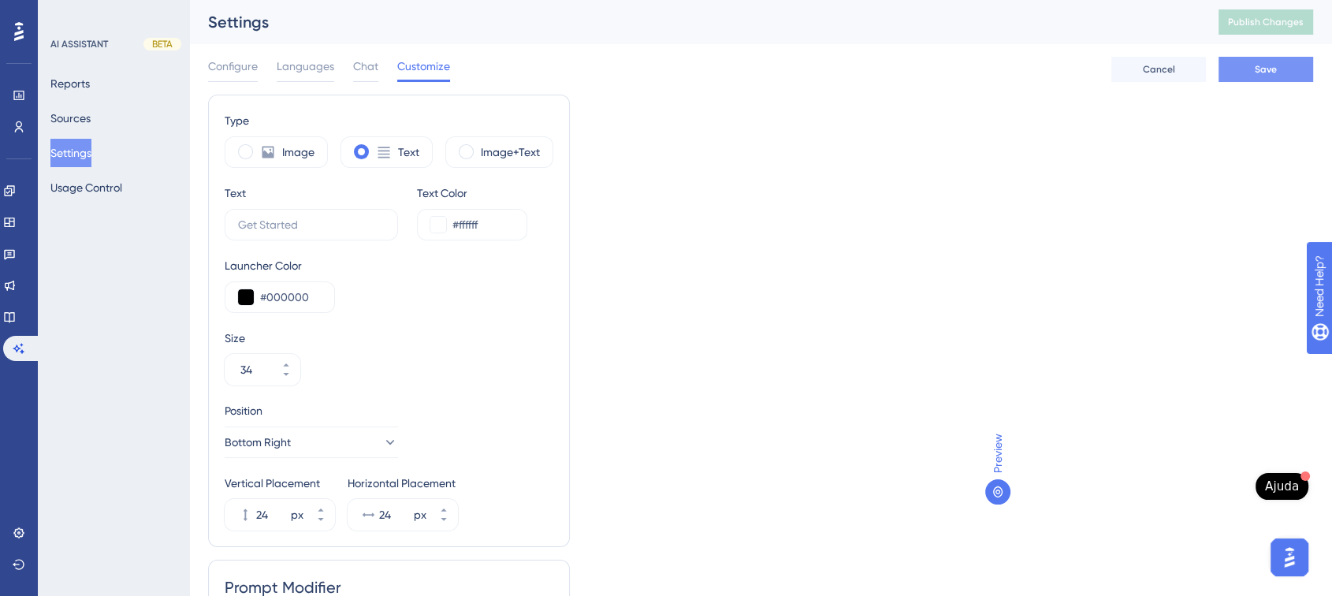
type textarea "Você é um assistente jurídico virtual profissional, empático e confiável, espec…"
click at [1255, 64] on span "Save" at bounding box center [1266, 69] width 22 height 13
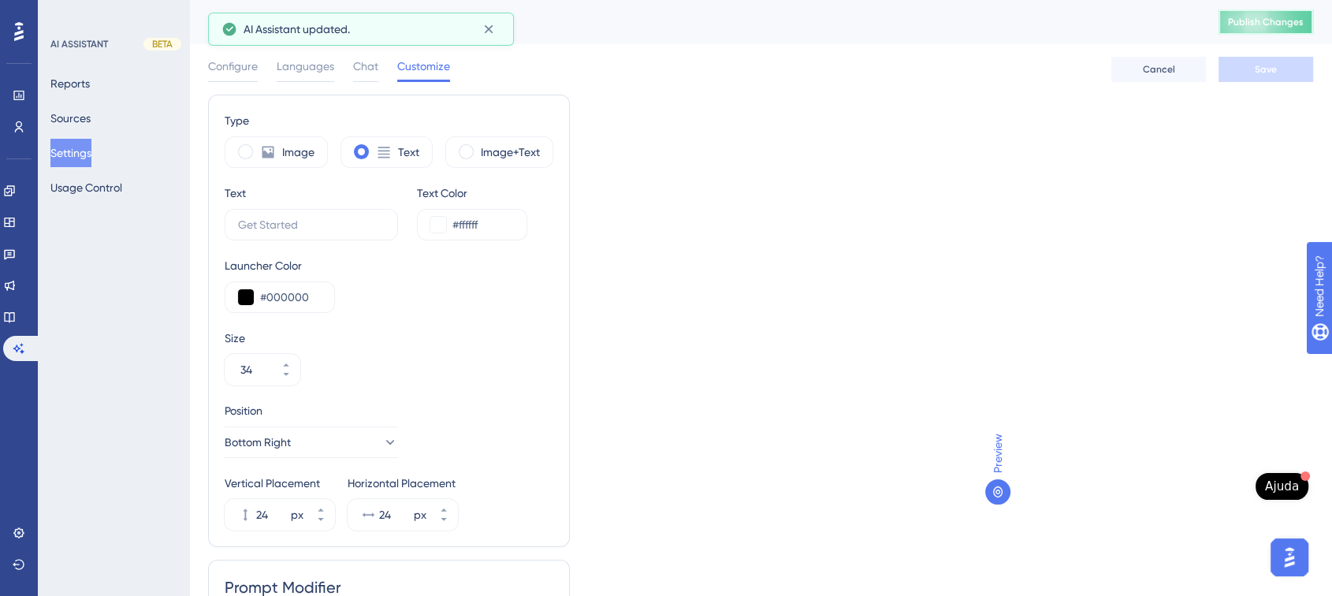
click at [1275, 22] on span "Publish Changes" at bounding box center [1266, 22] width 76 height 13
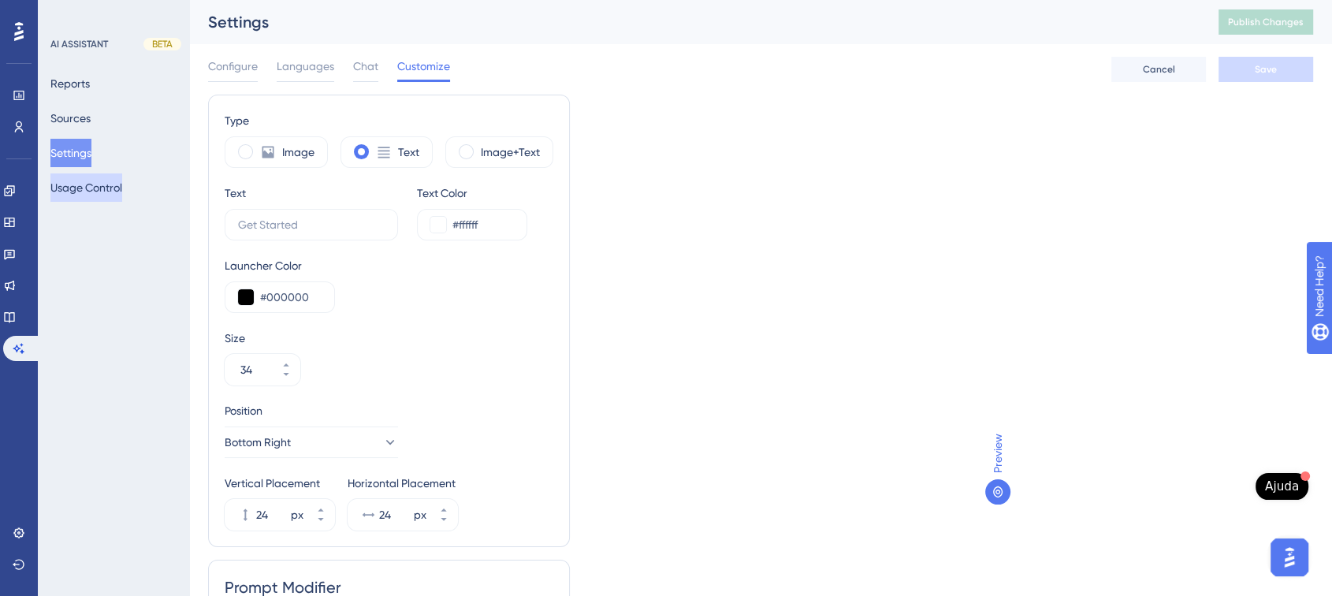
click at [105, 187] on button "Usage Control" at bounding box center [86, 187] width 72 height 28
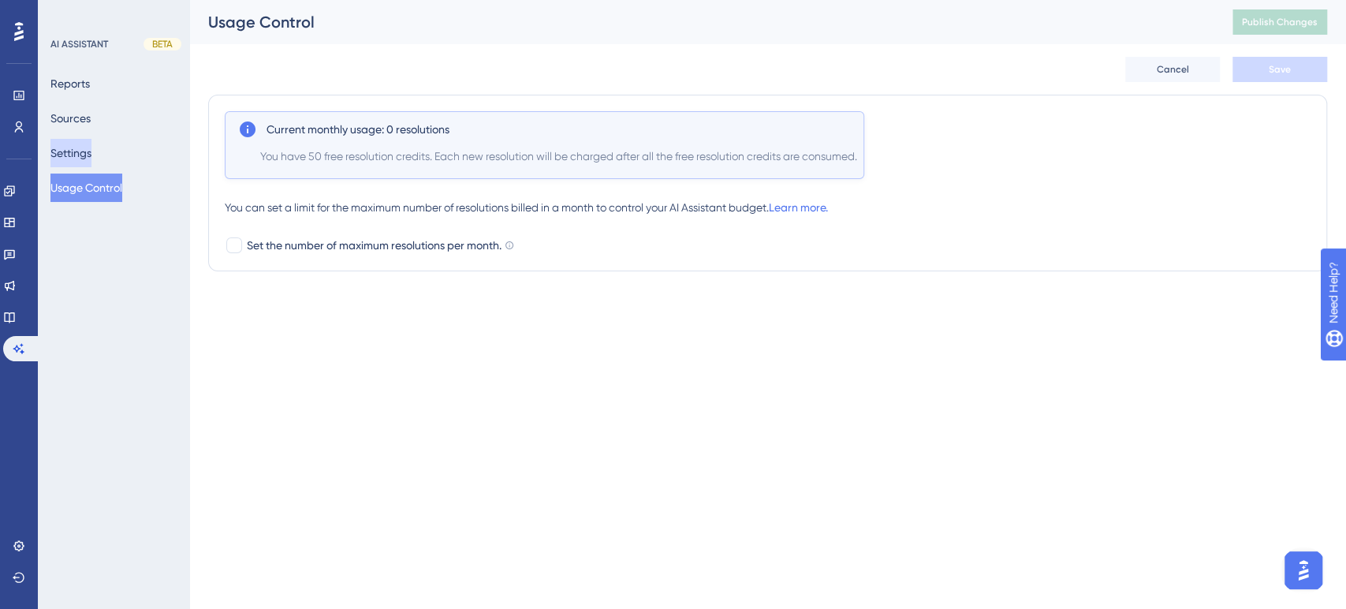
click at [84, 143] on button "Settings" at bounding box center [70, 153] width 41 height 28
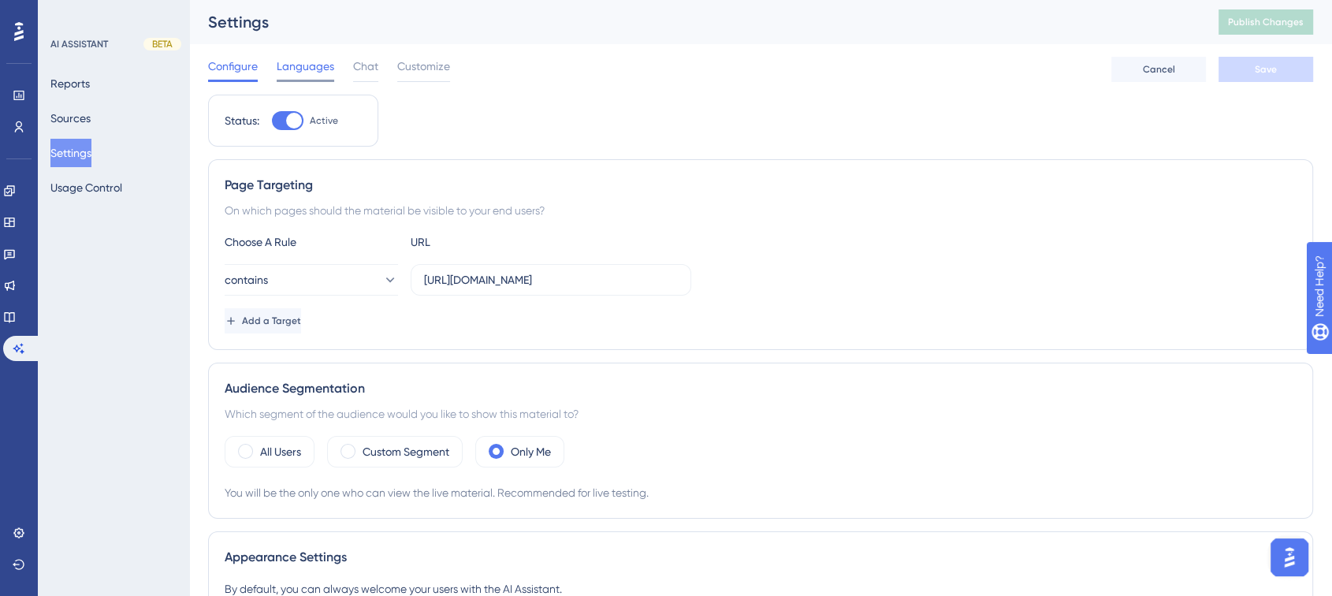
click at [321, 70] on span "Languages" at bounding box center [306, 66] width 58 height 19
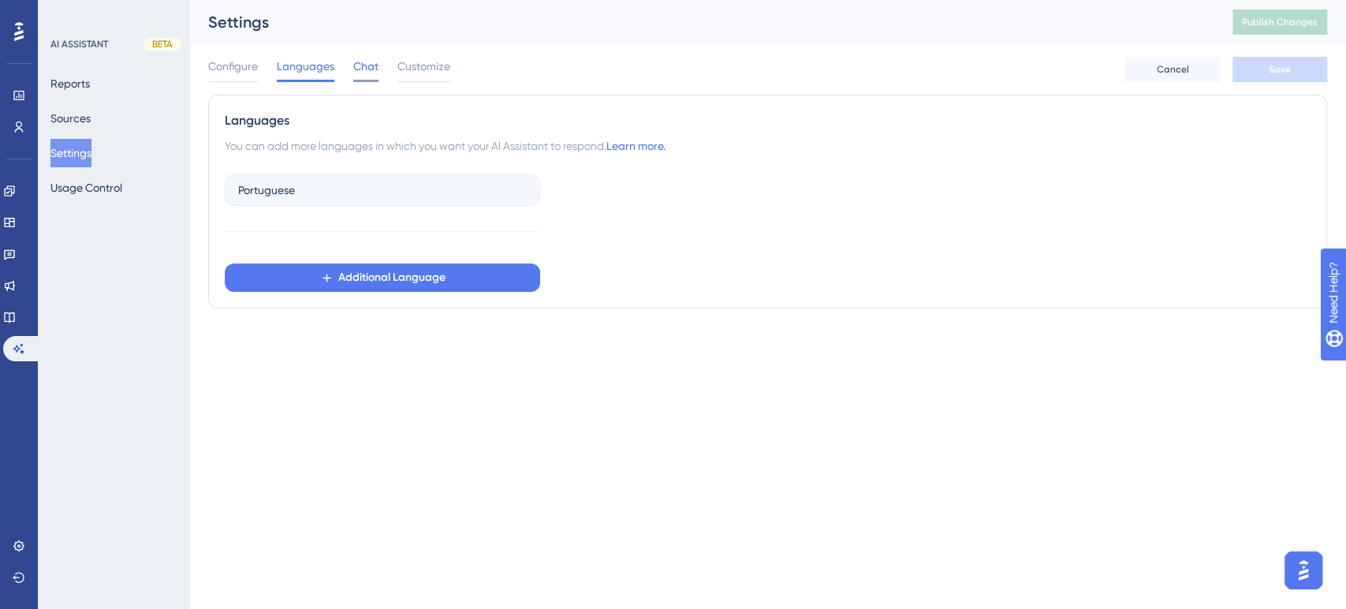
click at [365, 70] on span "Chat" at bounding box center [365, 66] width 25 height 19
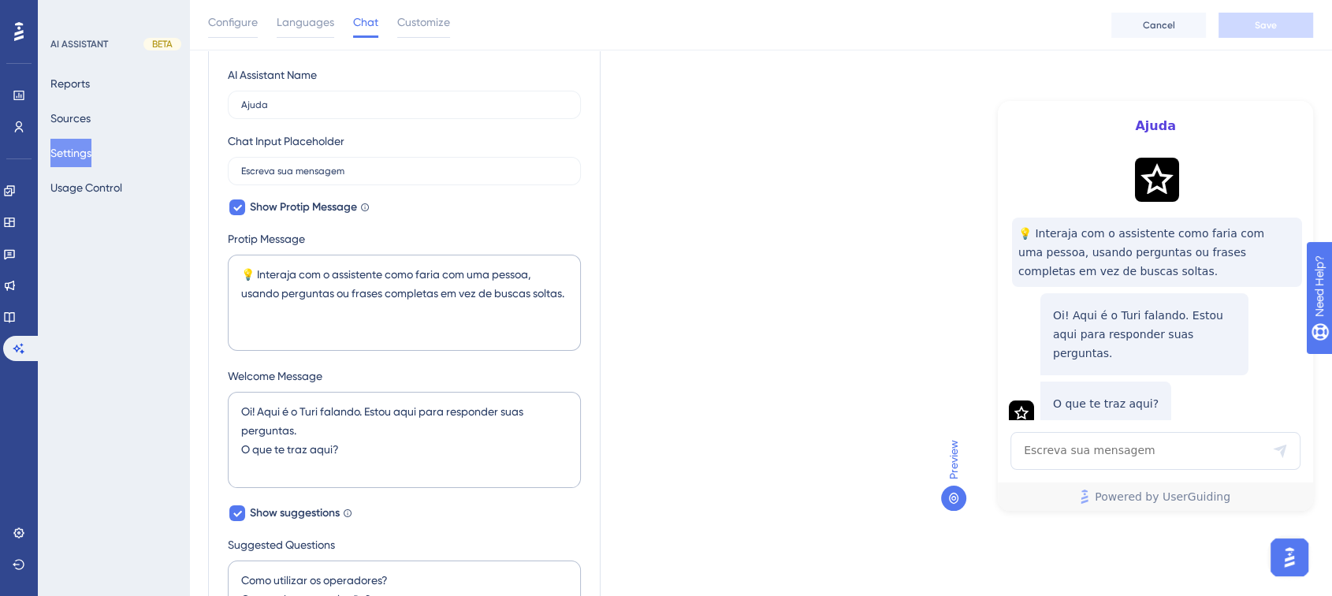
scroll to position [172, 0]
click at [113, 113] on div "Reports Sources Settings Usage Control" at bounding box center [114, 135] width 128 height 132
click at [76, 115] on button "Sources" at bounding box center [70, 118] width 40 height 28
click at [76, 86] on button "Reports" at bounding box center [69, 83] width 39 height 28
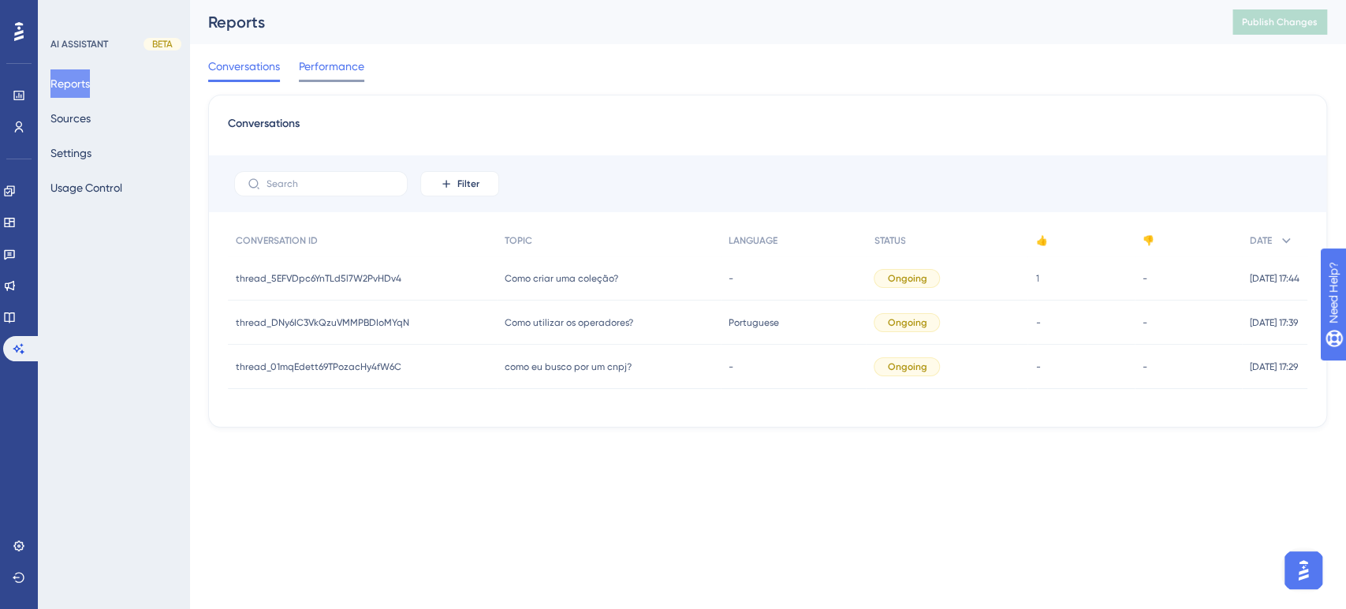
click at [334, 71] on span "Performance" at bounding box center [331, 66] width 65 height 19
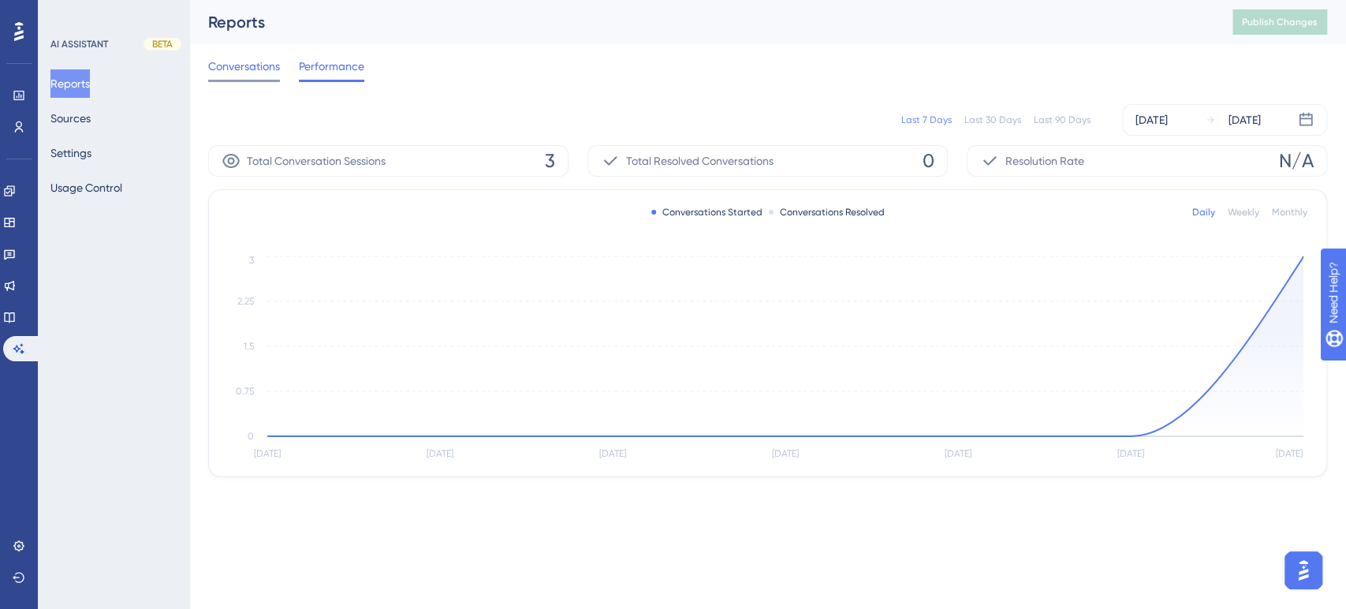
click at [240, 78] on div "Conversations" at bounding box center [244, 69] width 72 height 25
click at [240, 72] on span "Conversations" at bounding box center [244, 66] width 72 height 19
click at [252, 66] on div "Performance Users Engagement Widgets Feedback Product Updates Knowledge Base AI…" at bounding box center [767, 251] width 1157 height 502
